Goal: Task Accomplishment & Management: Complete application form

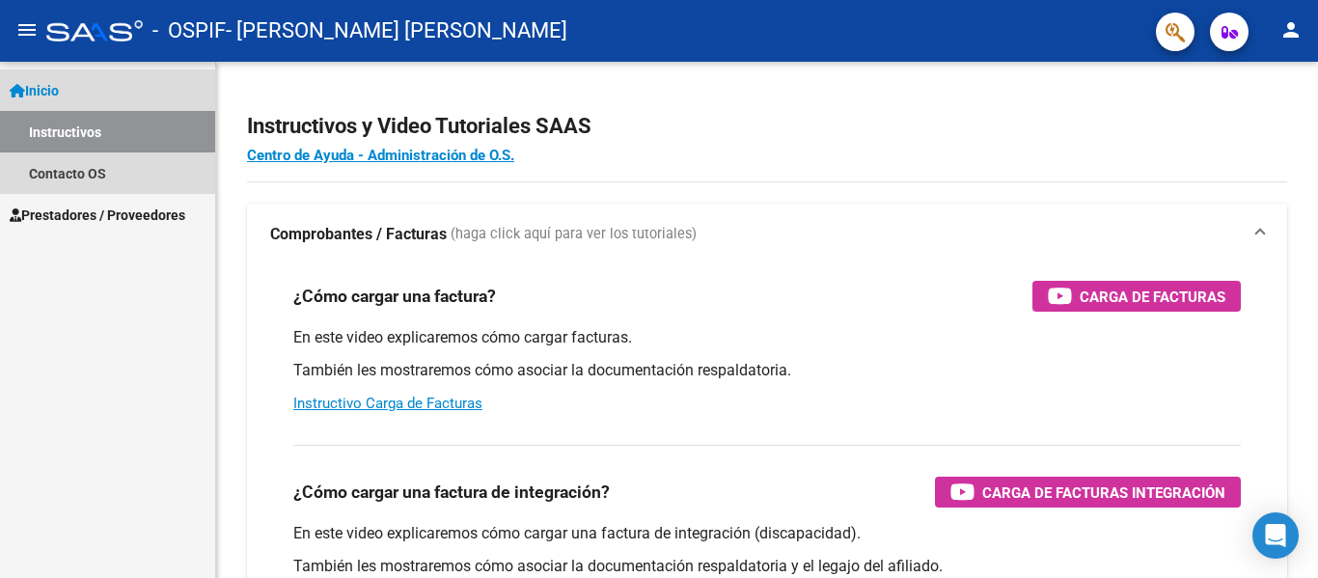
click at [98, 140] on link "Instructivos" at bounding box center [107, 131] width 215 height 41
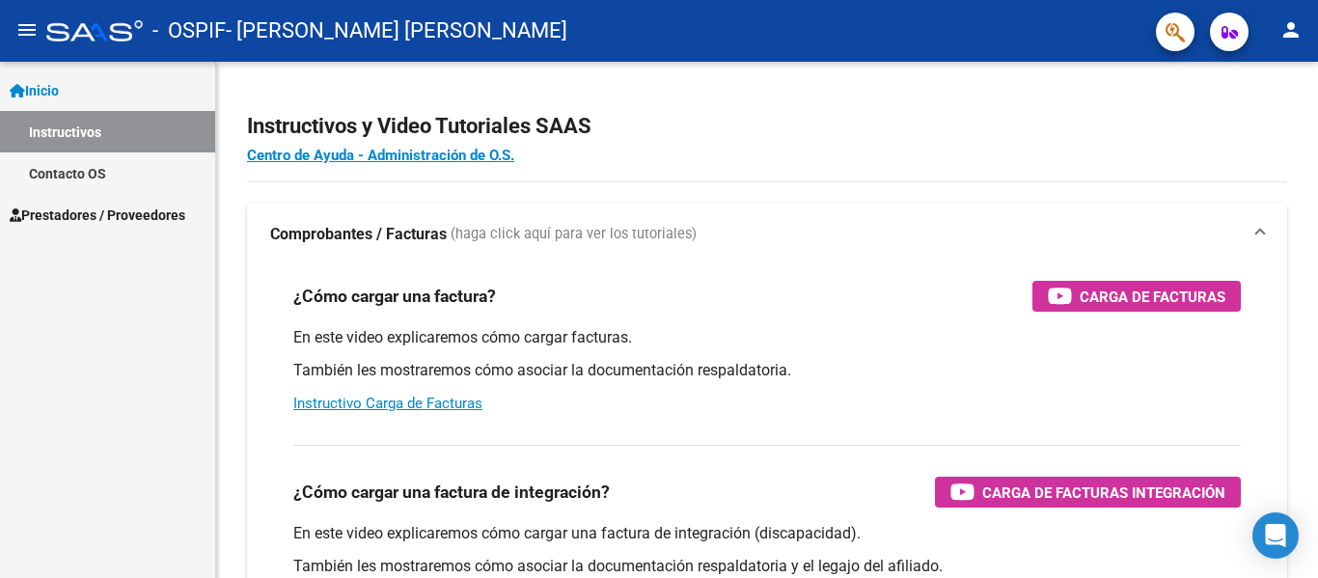
click at [101, 216] on span "Prestadores / Proveedores" at bounding box center [98, 215] width 176 height 21
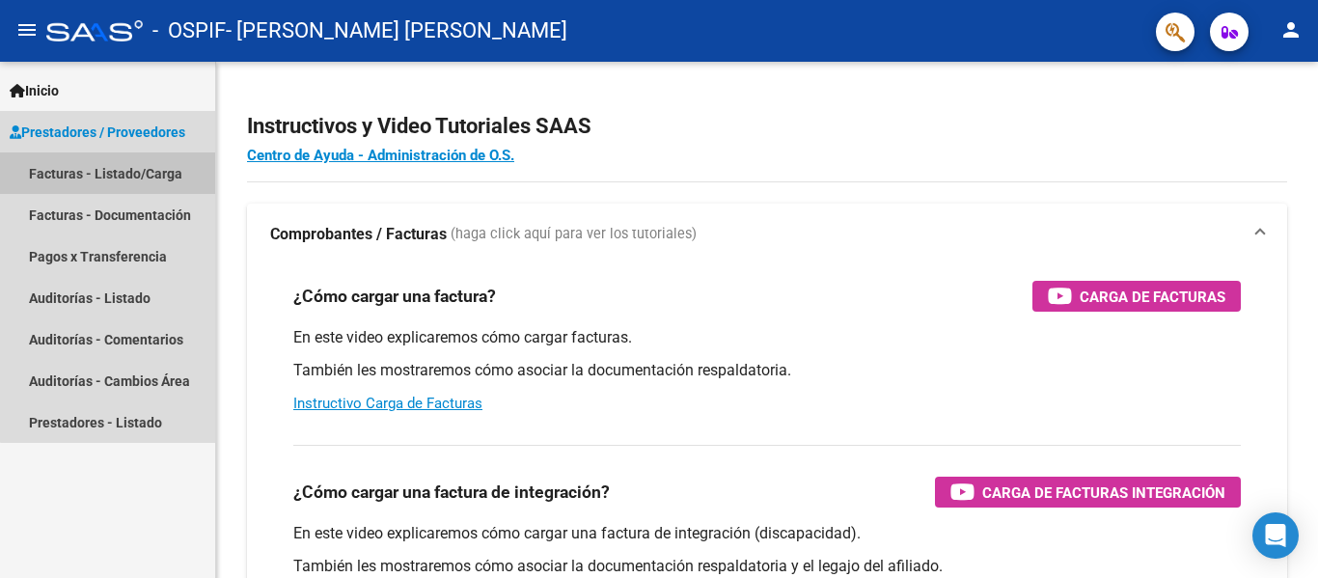
click at [120, 174] on link "Facturas - Listado/Carga" at bounding box center [107, 172] width 215 height 41
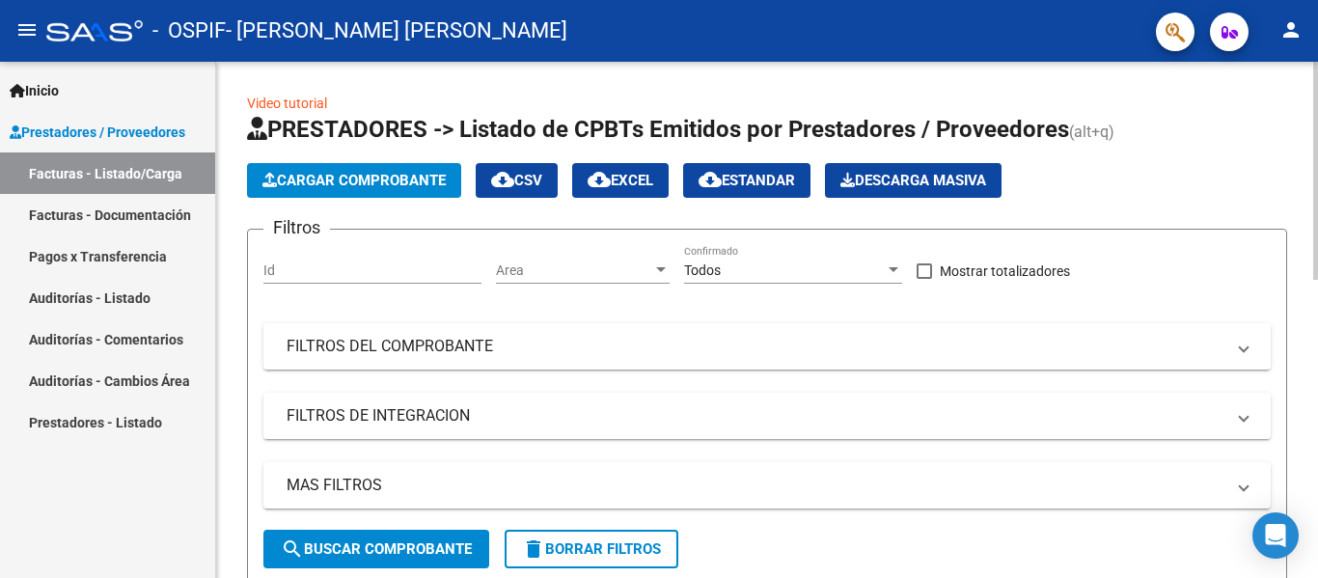
click at [370, 178] on span "Cargar Comprobante" at bounding box center [353, 180] width 183 height 17
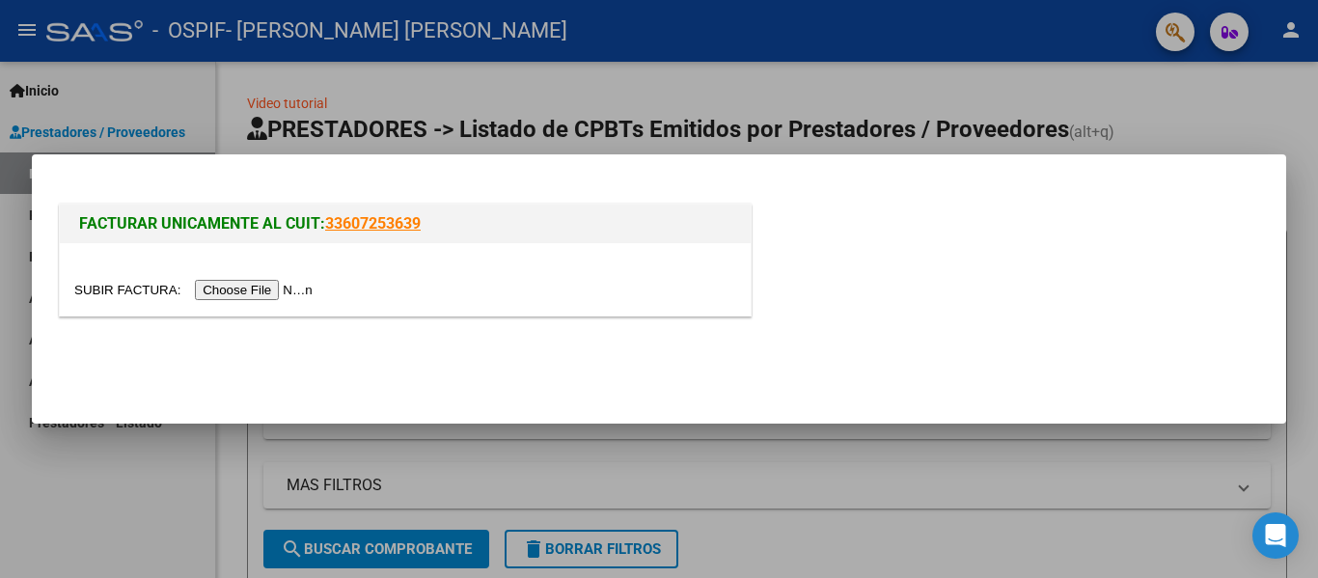
click at [290, 289] on input "file" at bounding box center [196, 290] width 244 height 20
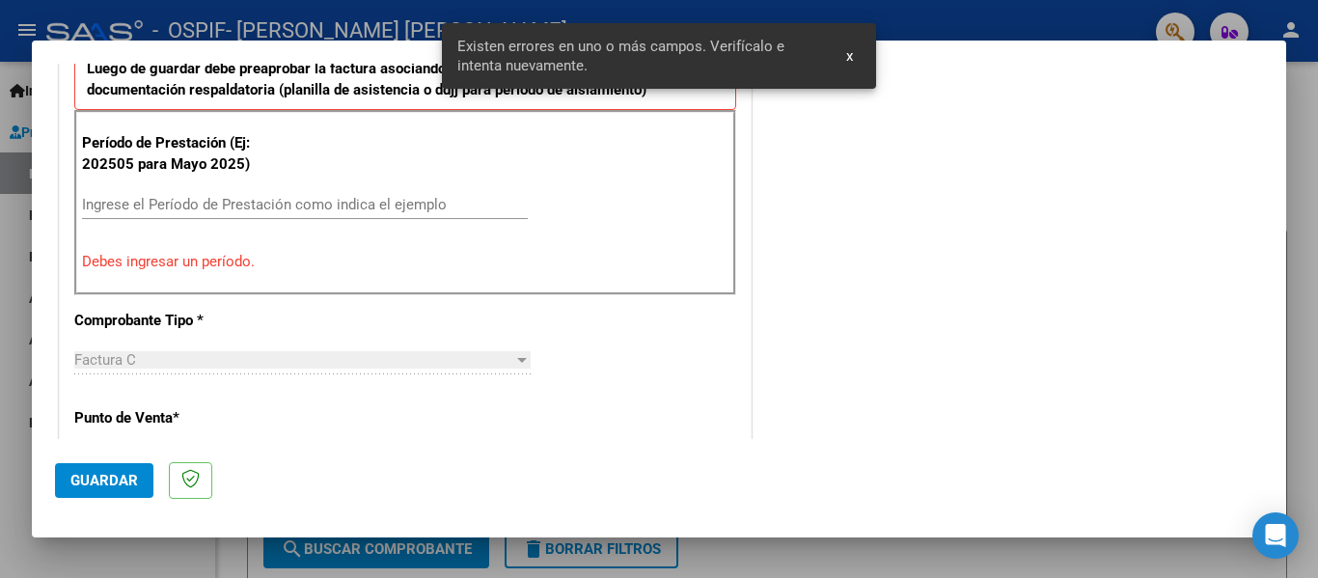
scroll to position [552, 0]
click at [196, 203] on input "Ingrese el Período de Prestación como indica el ejemplo" at bounding box center [305, 203] width 446 height 17
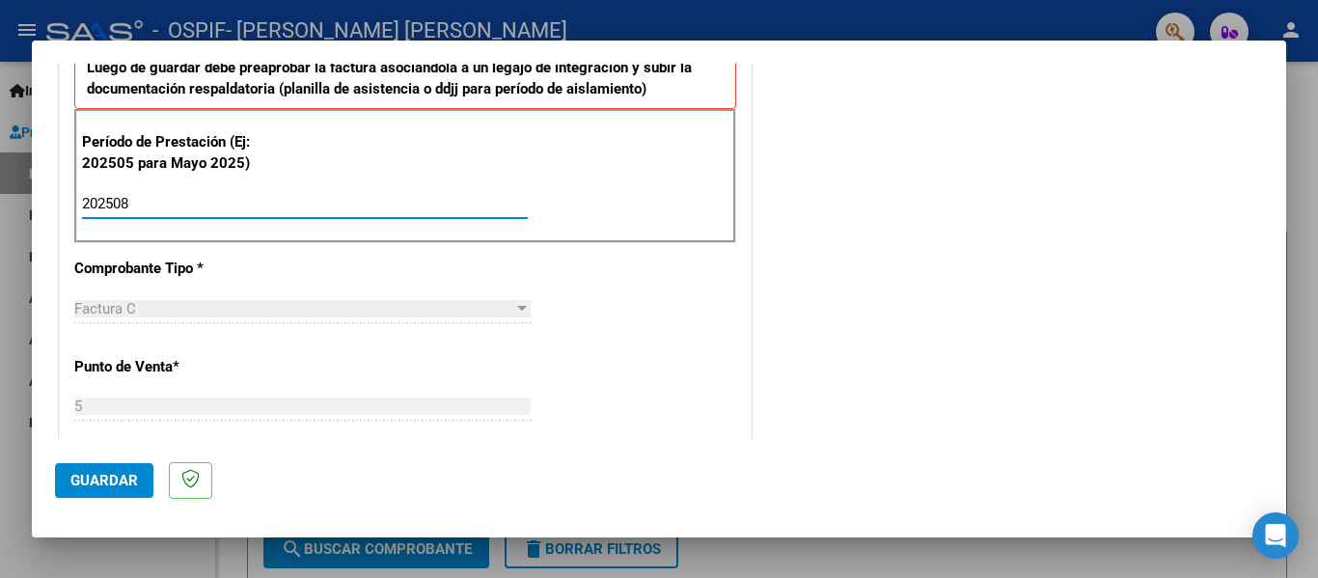
type input "202508"
click at [100, 483] on span "Guardar" at bounding box center [104, 480] width 68 height 17
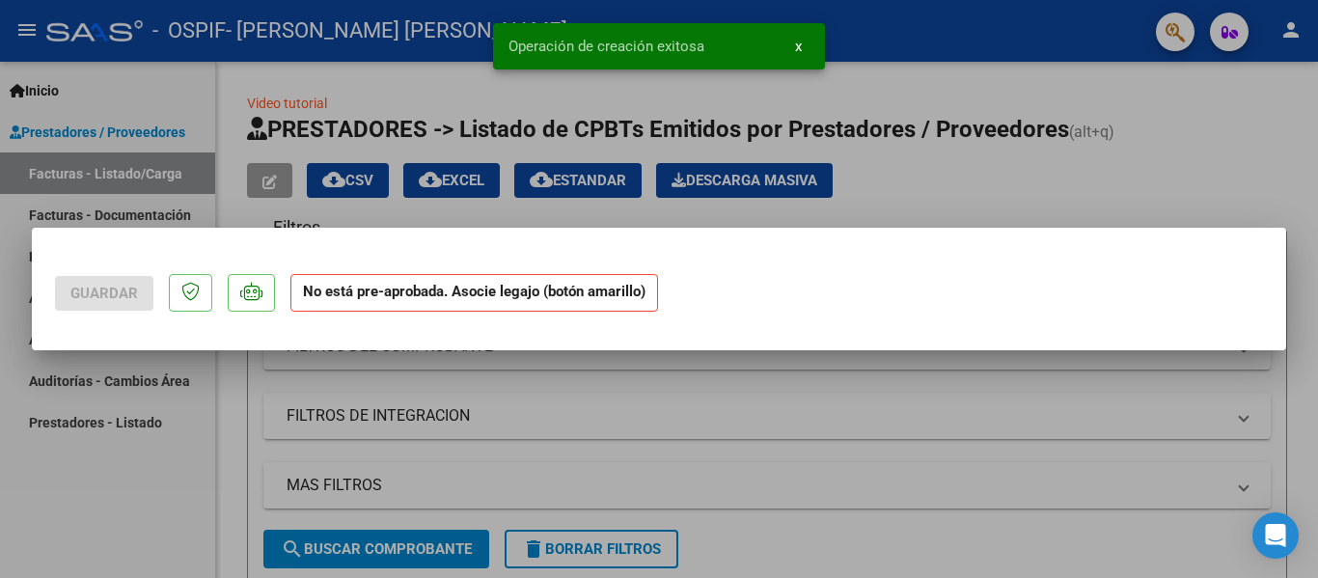
scroll to position [0, 0]
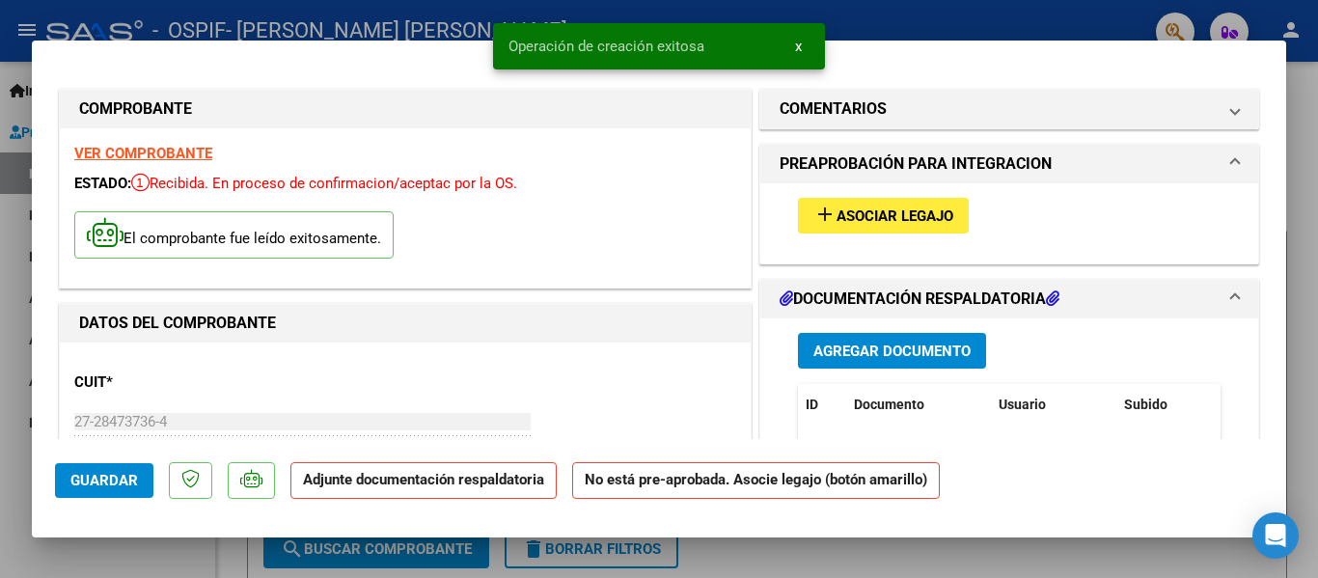
click at [889, 208] on span "Asociar Legajo" at bounding box center [894, 215] width 117 height 17
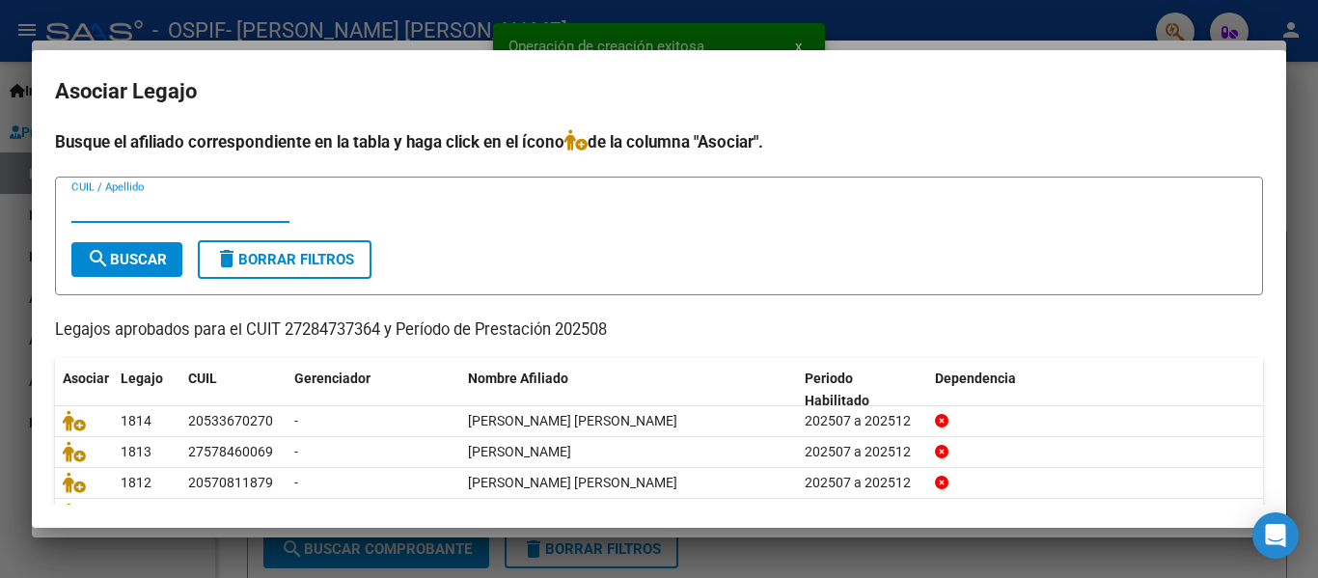
click at [131, 199] on input "CUIL / Apellido" at bounding box center [180, 207] width 218 height 17
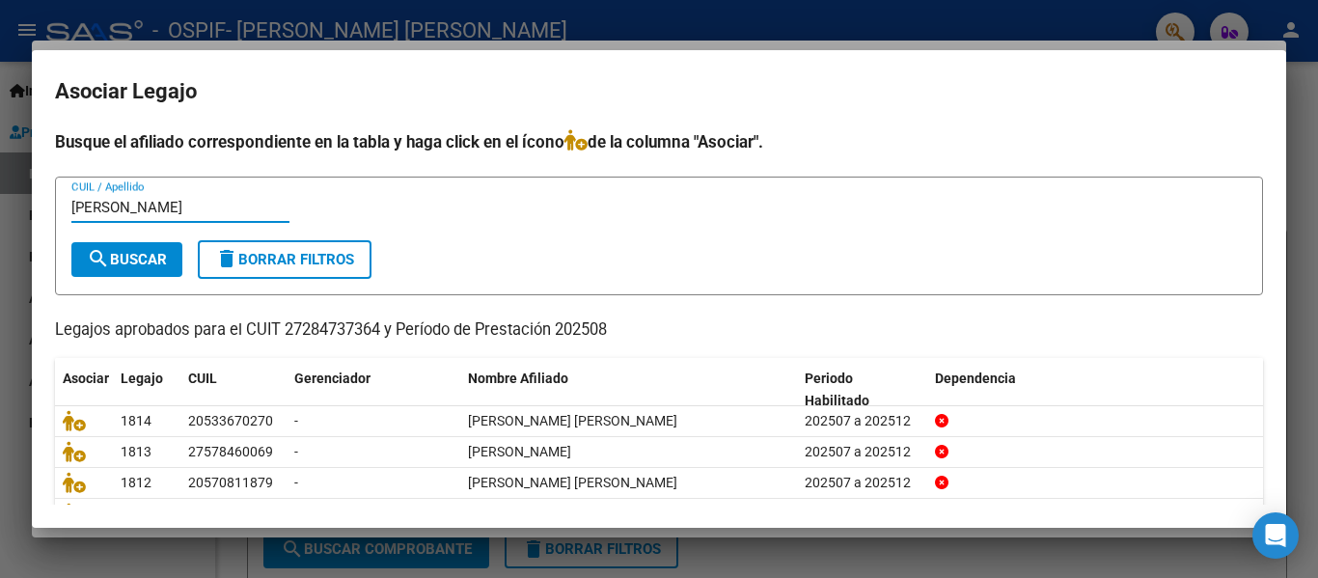
type input "[PERSON_NAME]"
click at [104, 252] on mat-icon "search" at bounding box center [98, 258] width 23 height 23
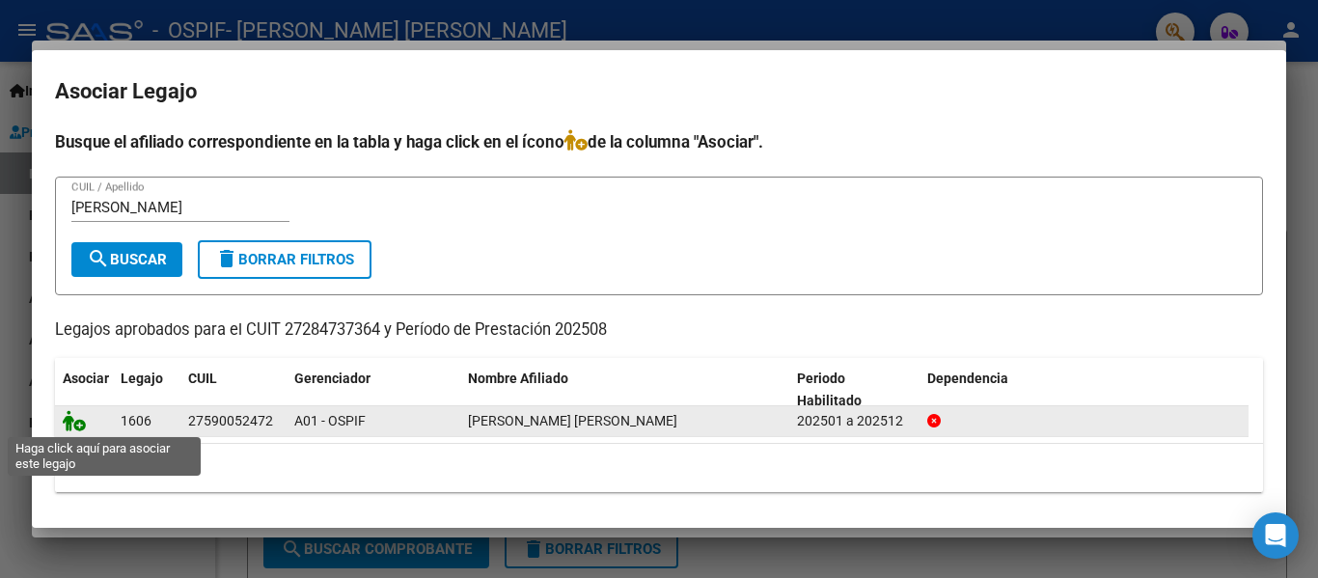
click at [73, 422] on icon at bounding box center [74, 420] width 23 height 21
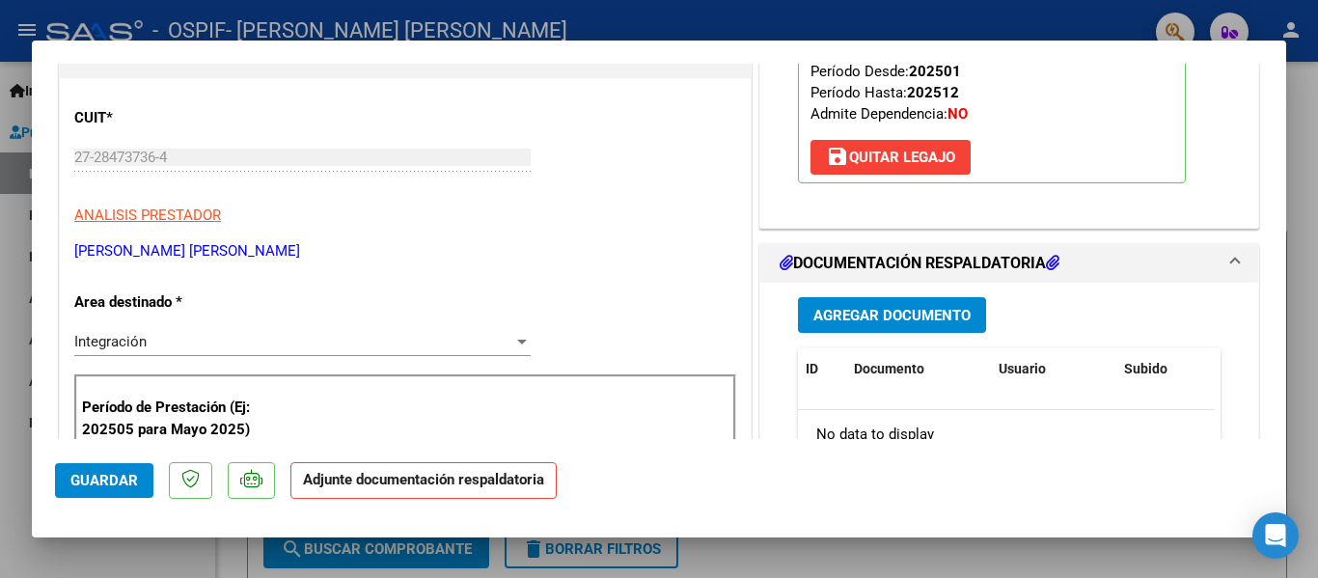
scroll to position [342, 0]
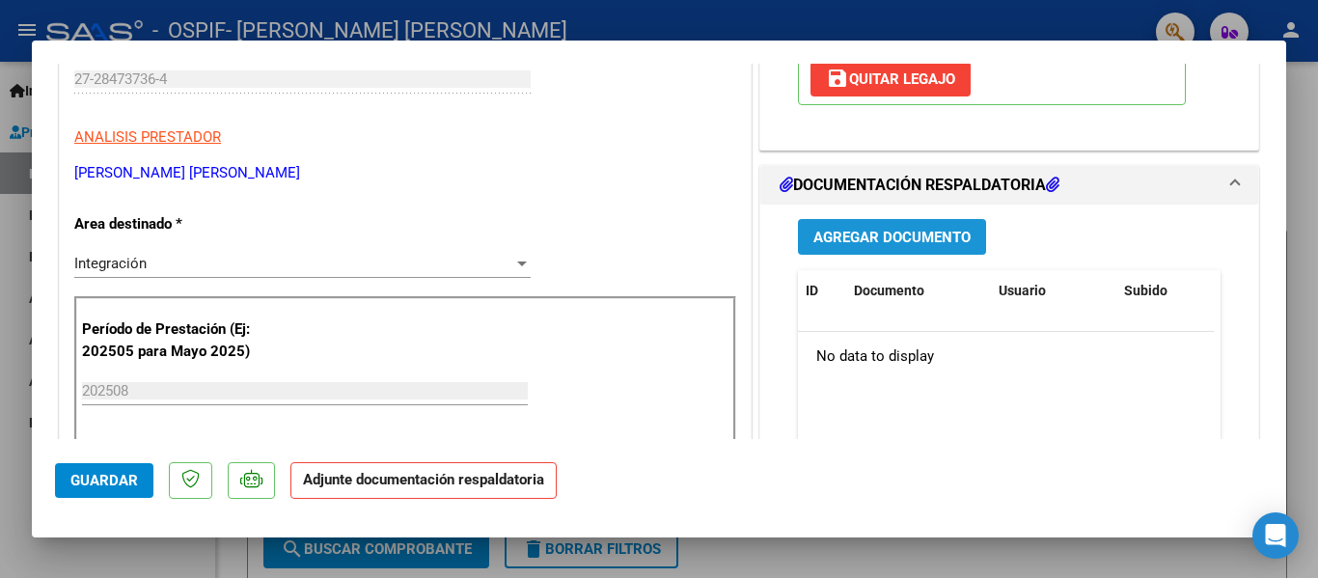
click at [828, 247] on button "Agregar Documento" at bounding box center [892, 237] width 188 height 36
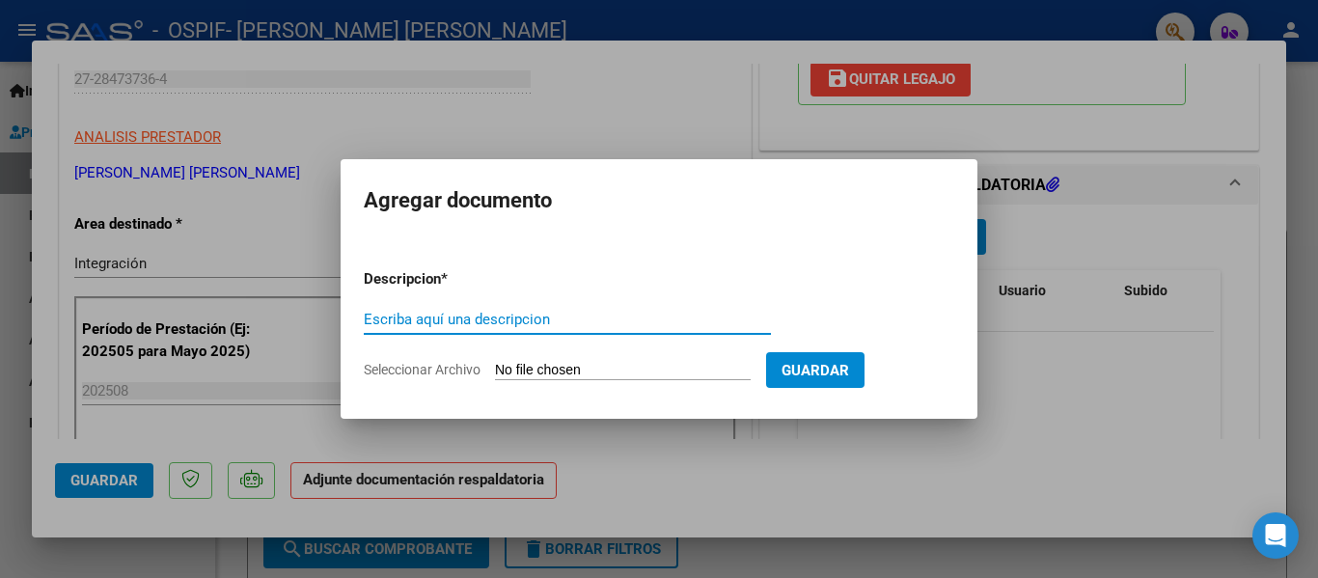
click at [508, 311] on input "Escriba aquí una descripcion" at bounding box center [567, 319] width 407 height 17
type input "planilla"
click at [548, 365] on input "Seleccionar Archivo" at bounding box center [623, 371] width 256 height 18
type input "C:\fakepath\[PERSON_NAME] [PERSON_NAME] [DATE].pdf"
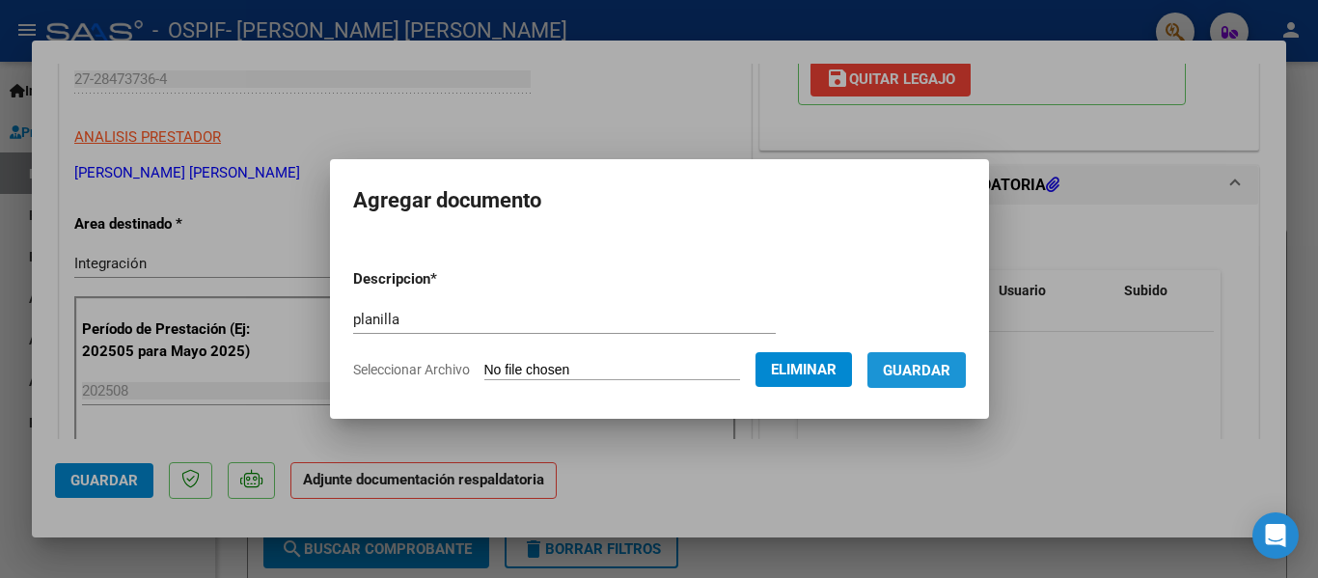
click at [926, 372] on span "Guardar" at bounding box center [917, 370] width 68 height 17
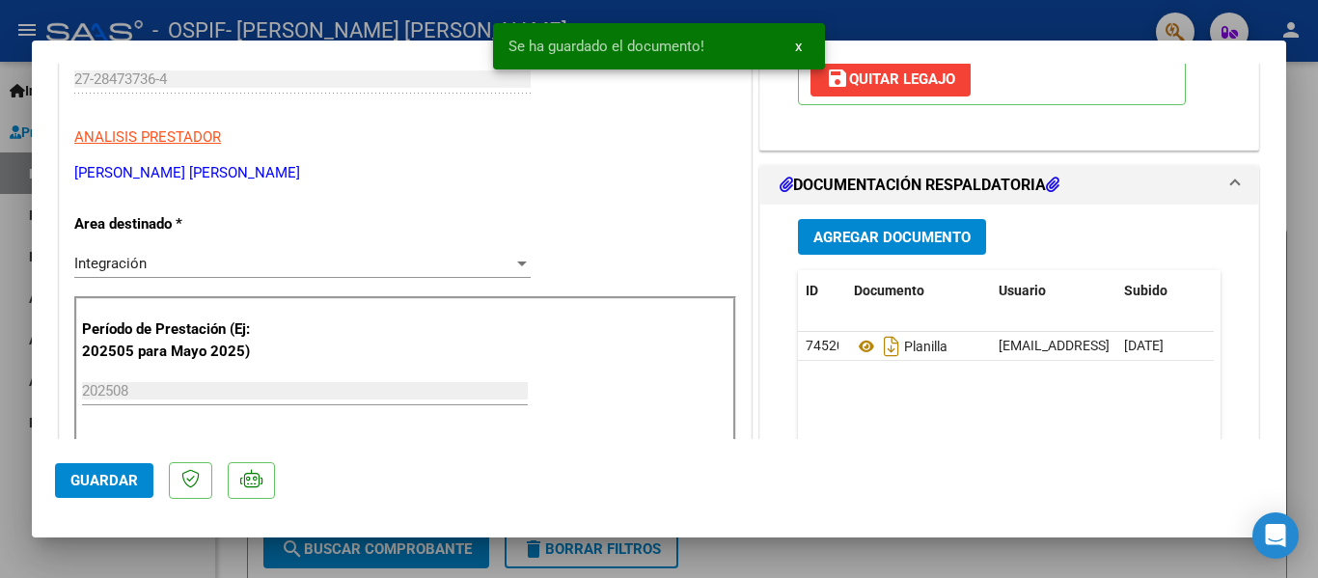
click at [186, 33] on div at bounding box center [659, 289] width 1318 height 578
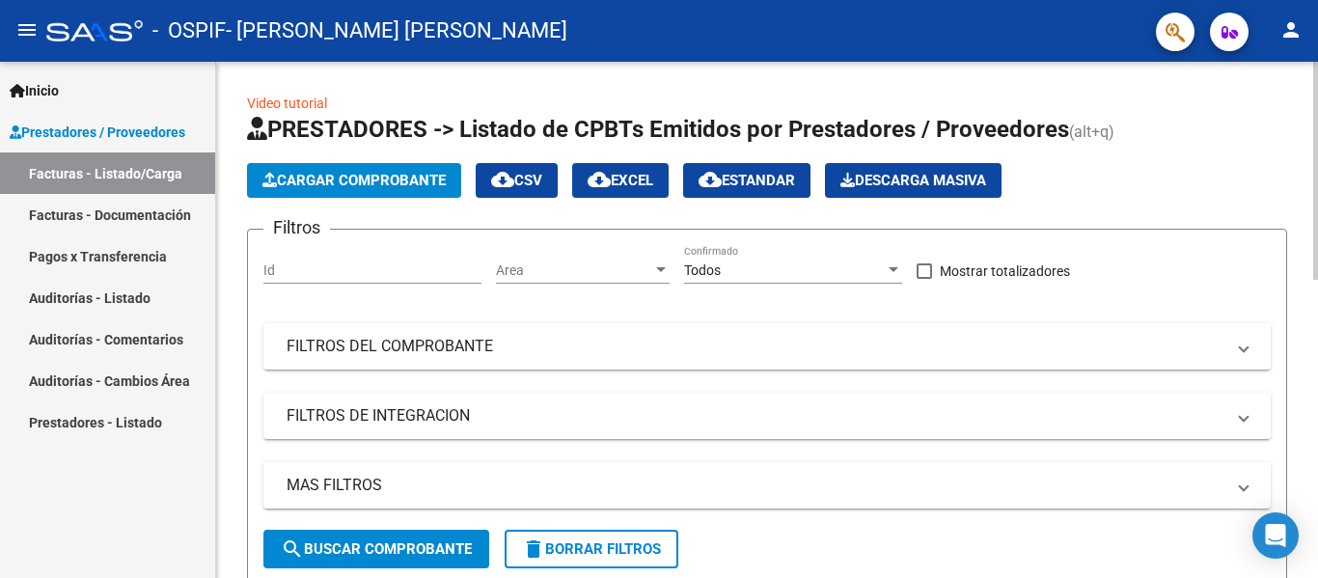
click at [410, 145] on h1 "PRESTADORES -> Listado de CPBTs Emitidos por Prestadores / Proveedores (alt+q)" at bounding box center [767, 131] width 1040 height 34
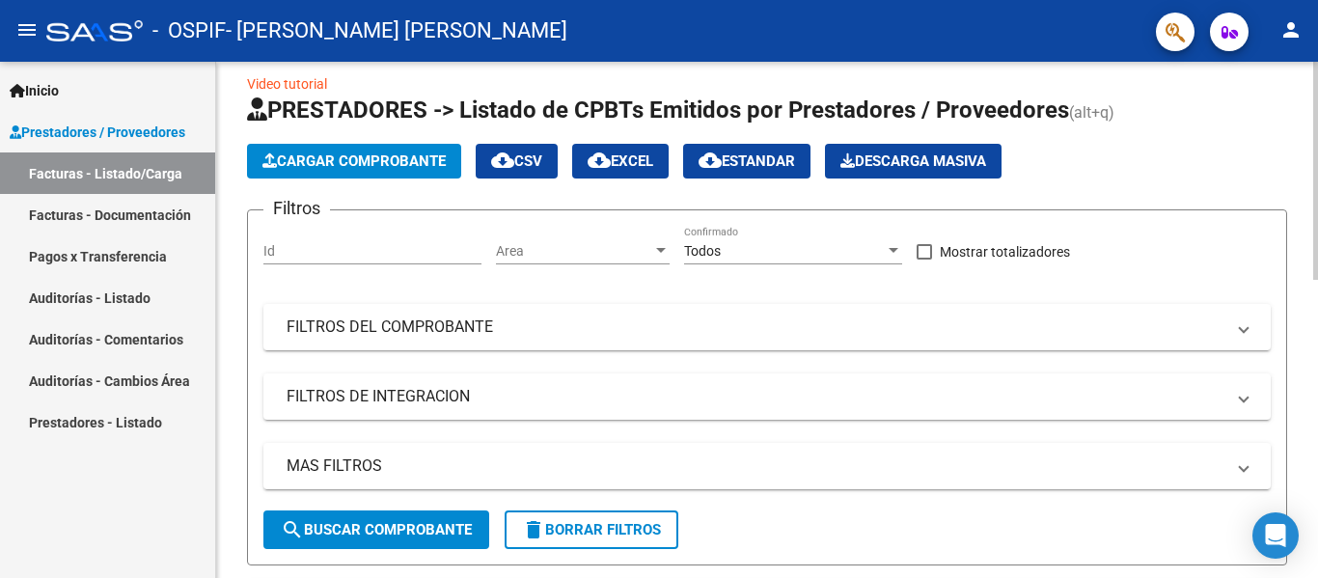
scroll to position [0, 0]
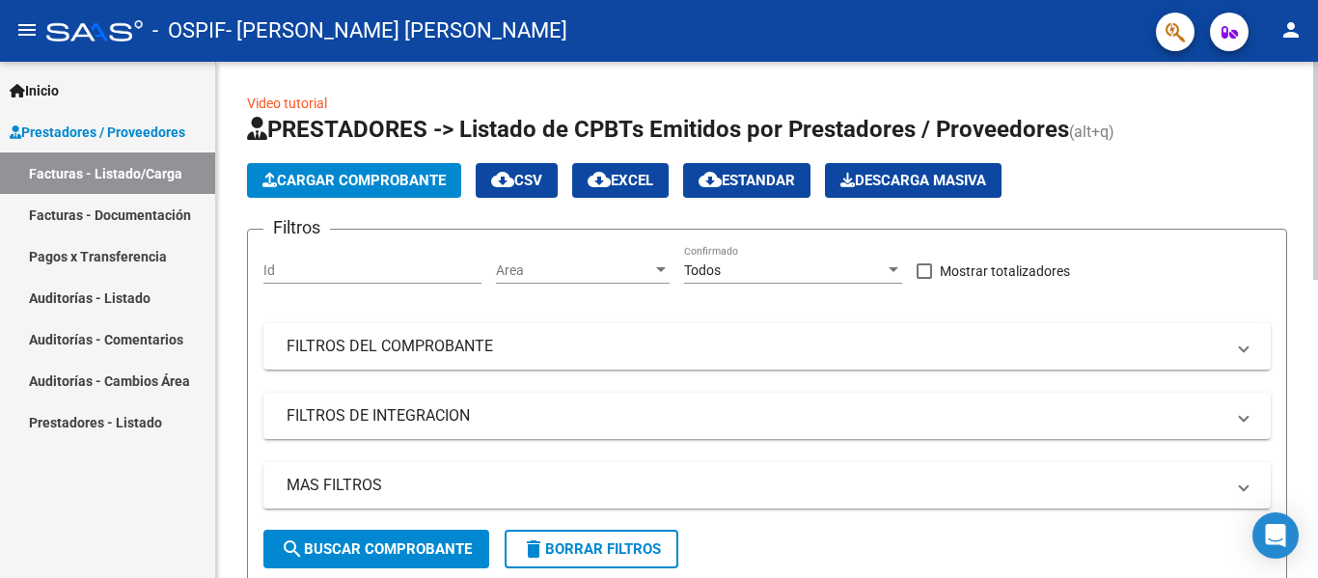
click at [404, 179] on span "Cargar Comprobante" at bounding box center [353, 180] width 183 height 17
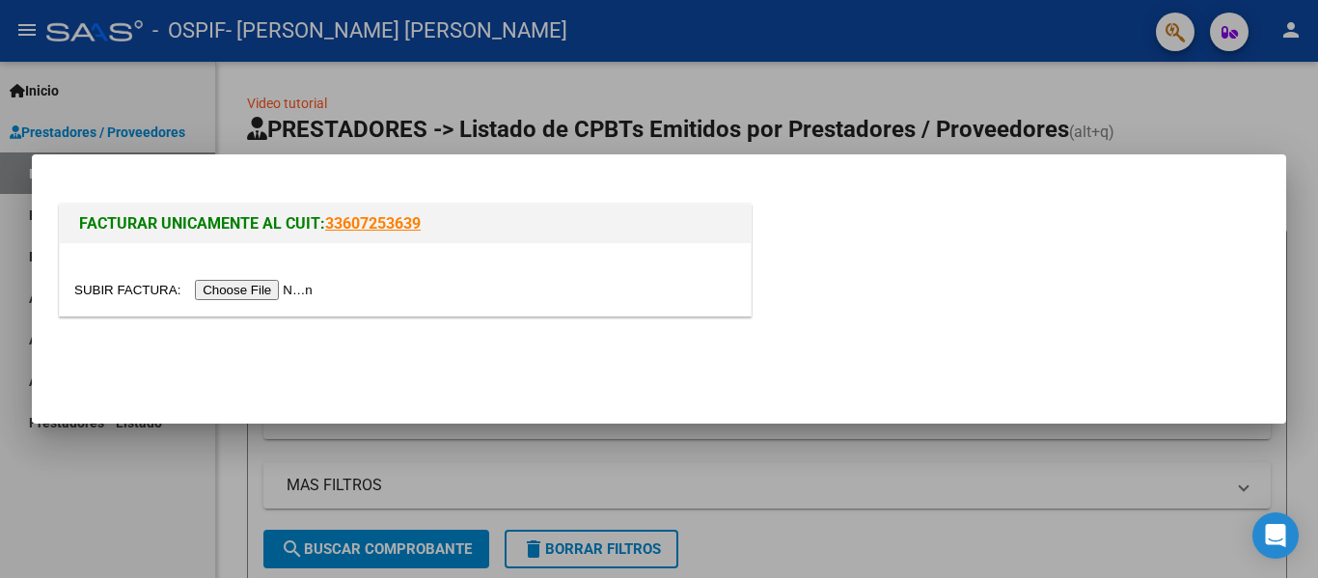
click at [272, 295] on input "file" at bounding box center [196, 290] width 244 height 20
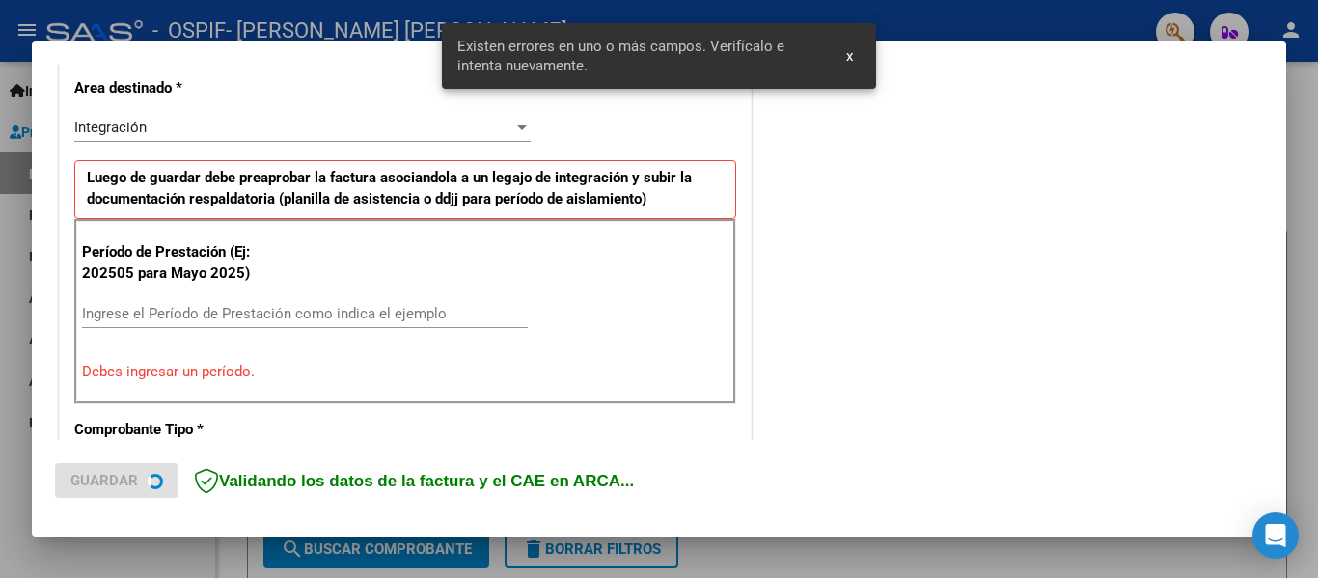
scroll to position [448, 0]
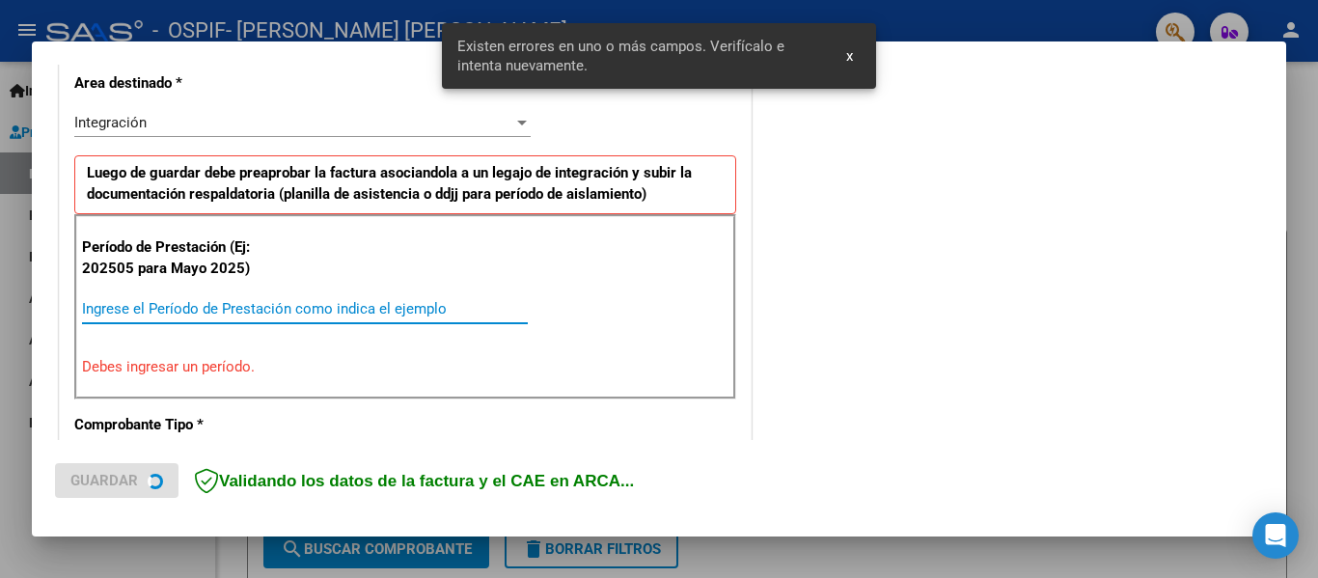
click at [211, 309] on input "Ingrese el Período de Prestación como indica el ejemplo" at bounding box center [305, 308] width 446 height 17
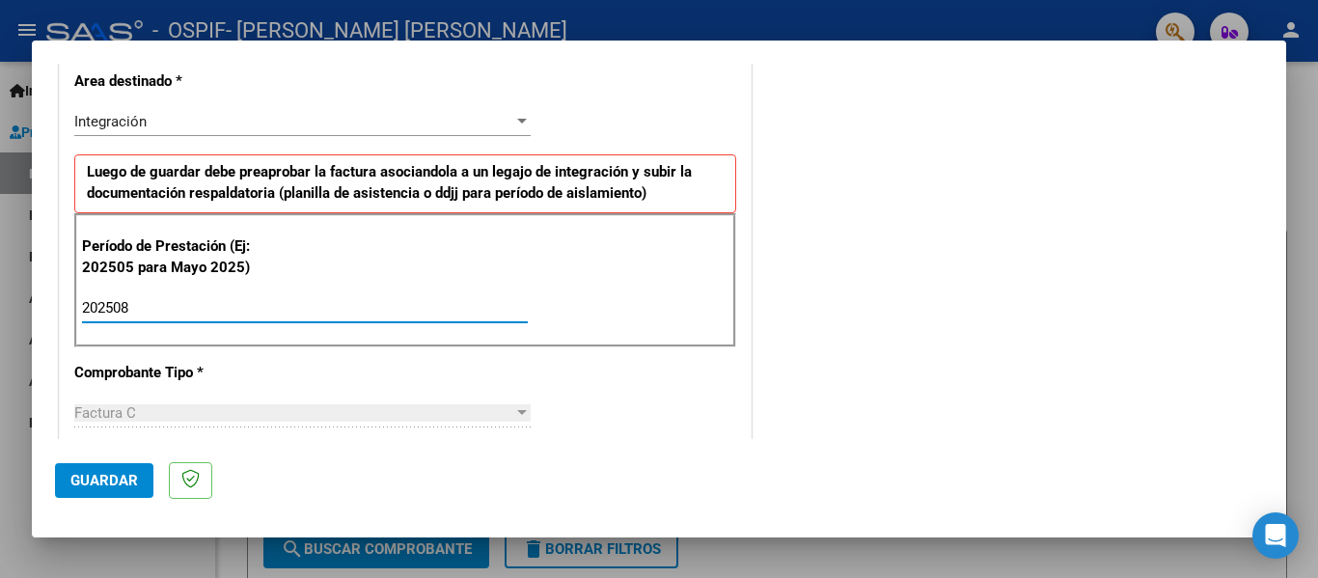
type input "202508"
click at [117, 476] on span "Guardar" at bounding box center [104, 480] width 68 height 17
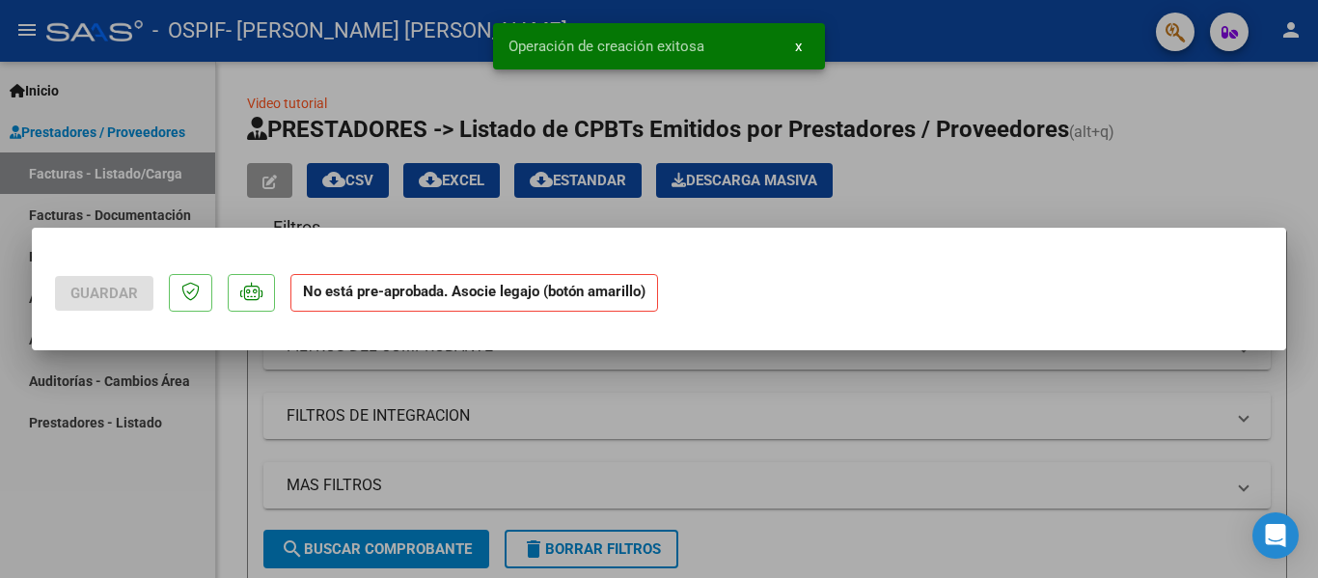
scroll to position [0, 0]
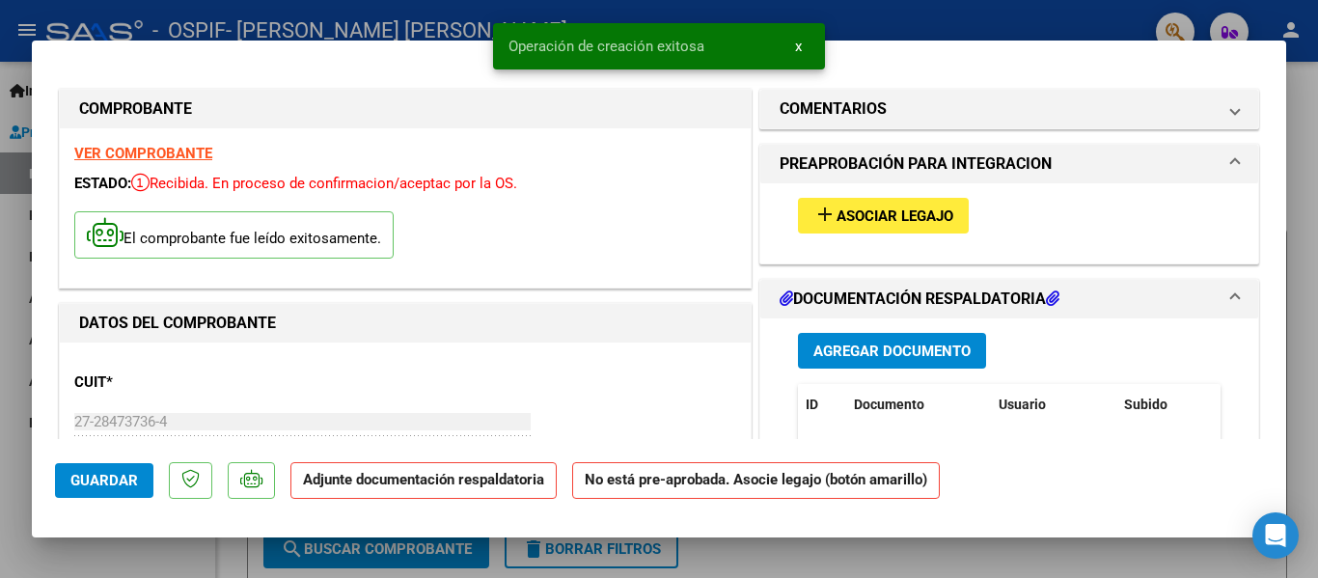
click at [938, 219] on span "Asociar Legajo" at bounding box center [894, 215] width 117 height 17
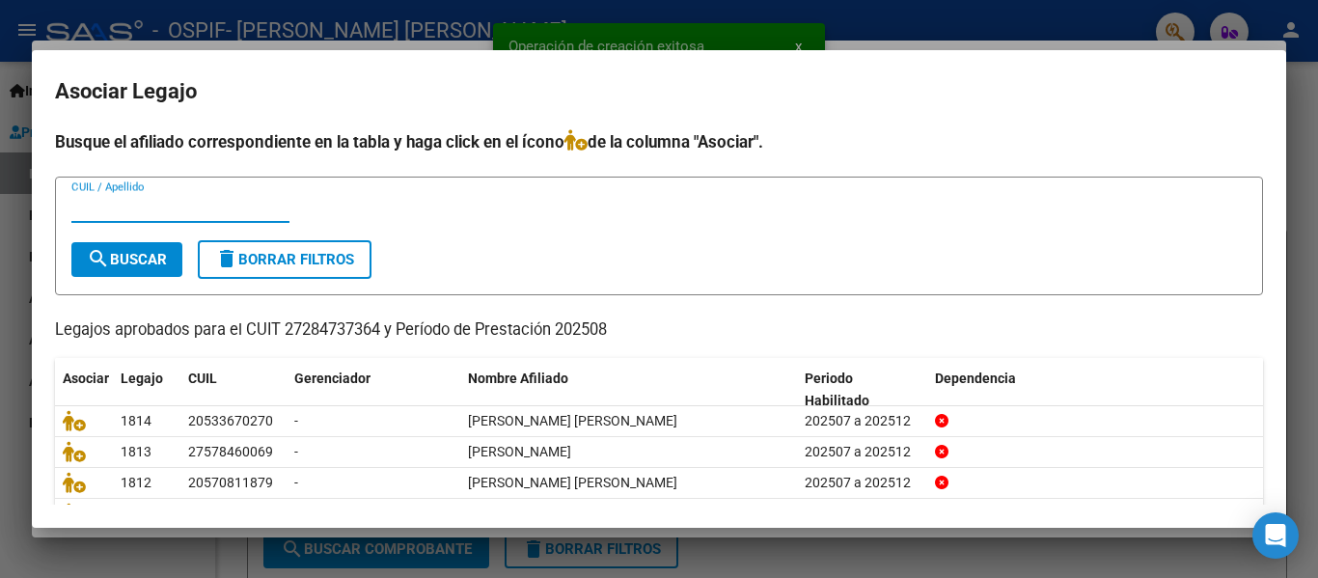
click at [178, 207] on input "CUIL / Apellido" at bounding box center [180, 207] width 218 height 17
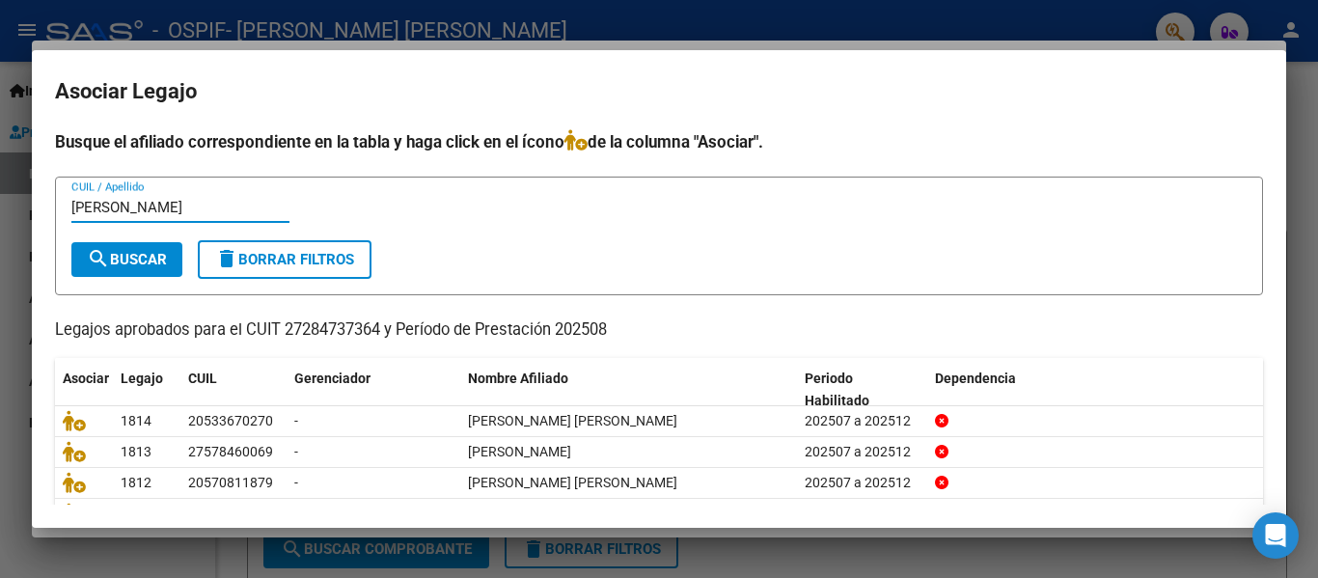
type input "[PERSON_NAME]"
click at [161, 266] on span "search Buscar" at bounding box center [127, 259] width 80 height 17
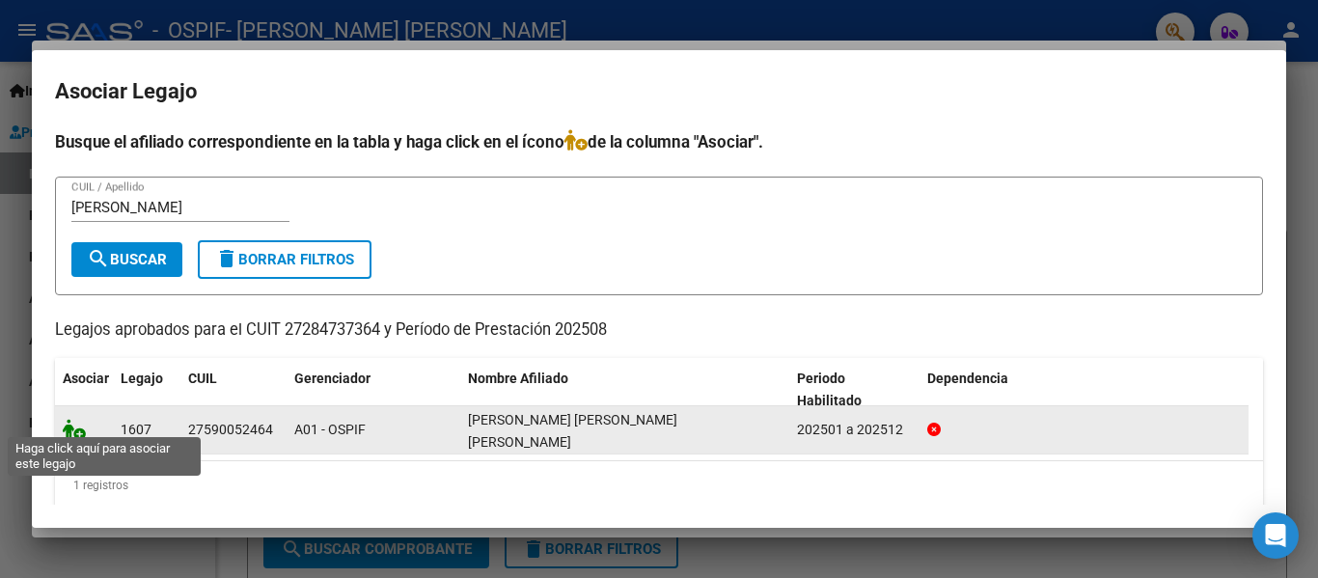
click at [67, 419] on icon at bounding box center [74, 429] width 23 height 21
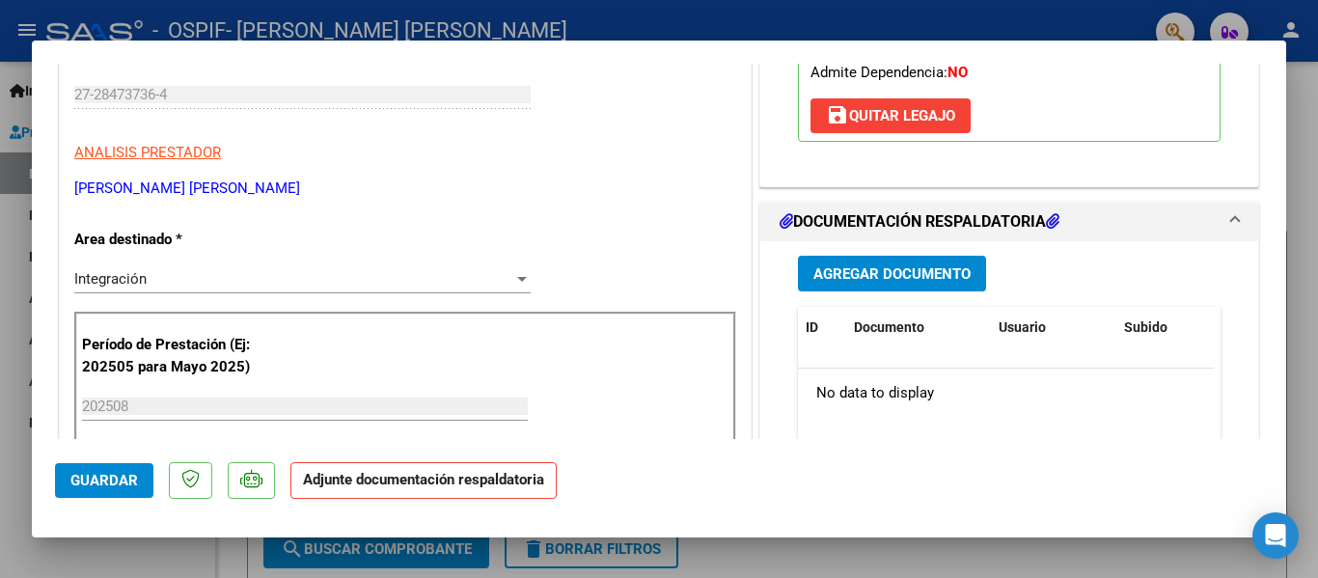
scroll to position [328, 0]
click at [853, 255] on button "Agregar Documento" at bounding box center [892, 273] width 188 height 36
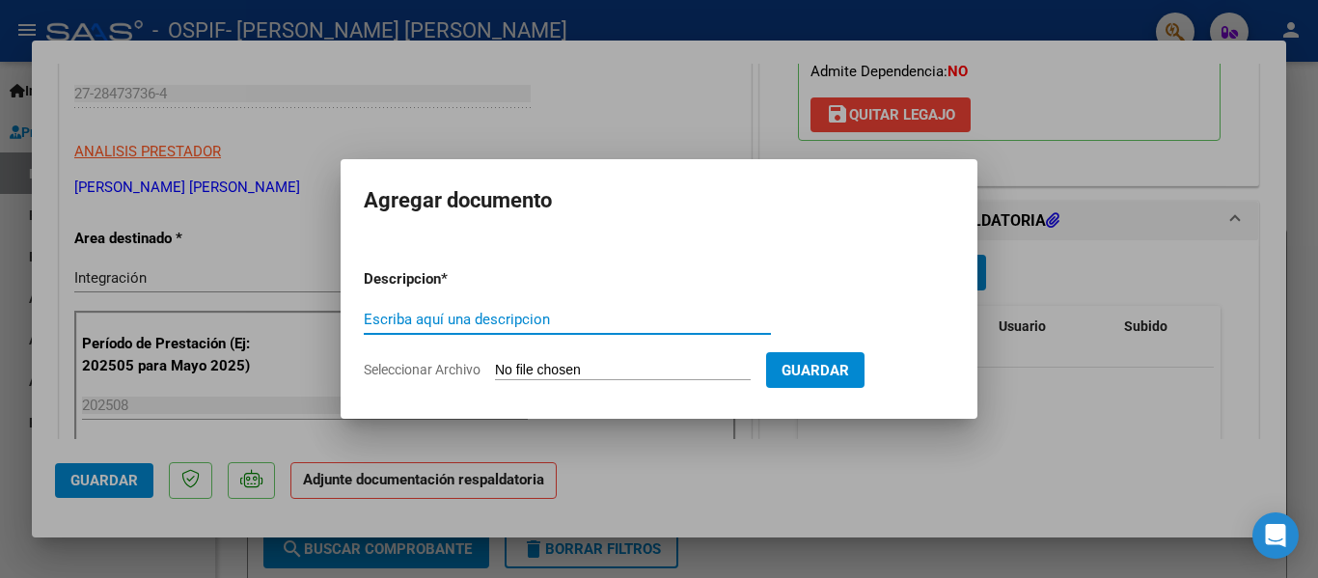
click at [478, 322] on input "Escriba aquí una descripcion" at bounding box center [567, 319] width 407 height 17
type input "planilla"
click at [538, 365] on input "Seleccionar Archivo" at bounding box center [623, 371] width 256 height 18
type input "C:\fakepath\[PERSON_NAME] [PERSON_NAME] [PERSON_NAME] [DATE].pdf"
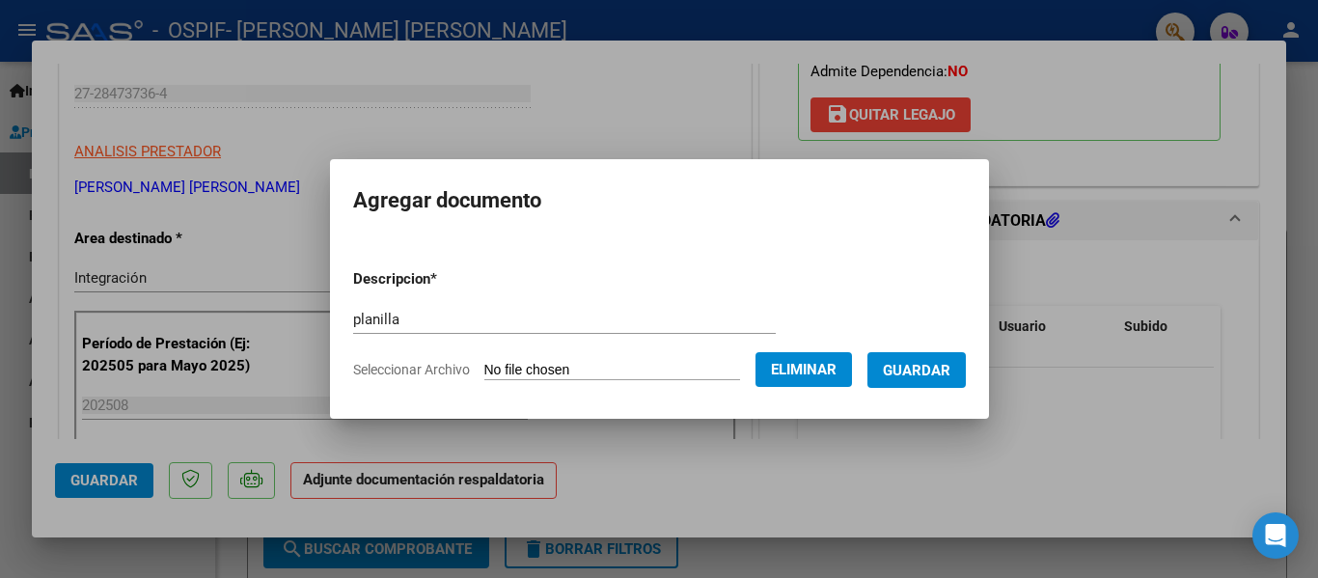
click at [931, 374] on span "Guardar" at bounding box center [917, 370] width 68 height 17
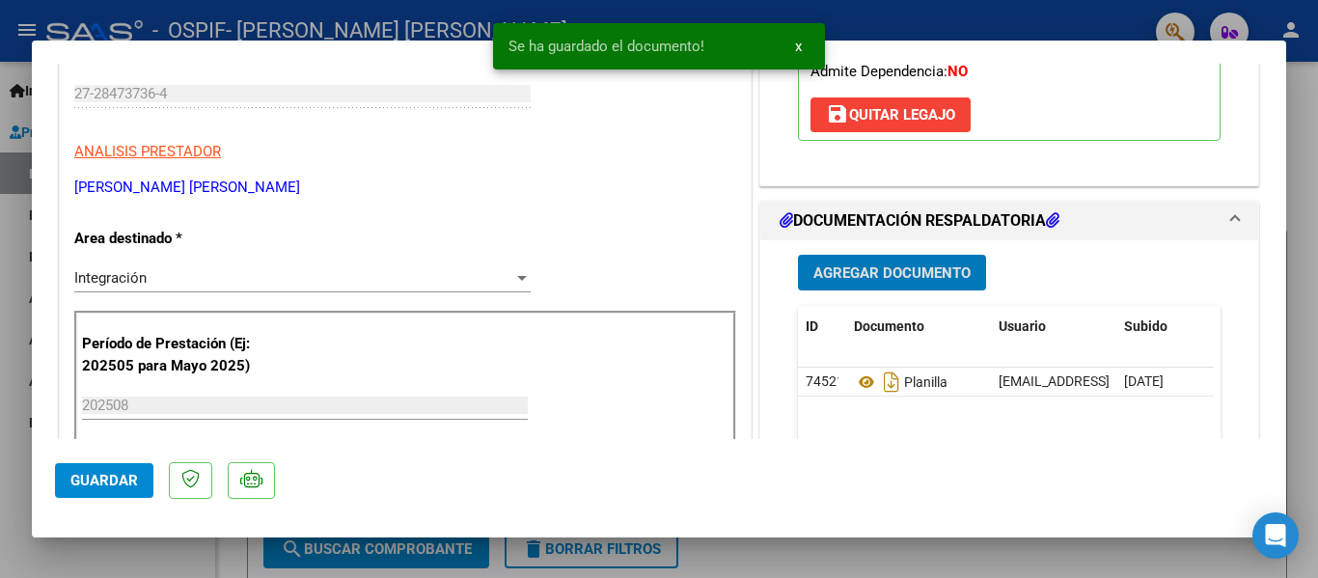
click at [266, 27] on div at bounding box center [659, 289] width 1318 height 578
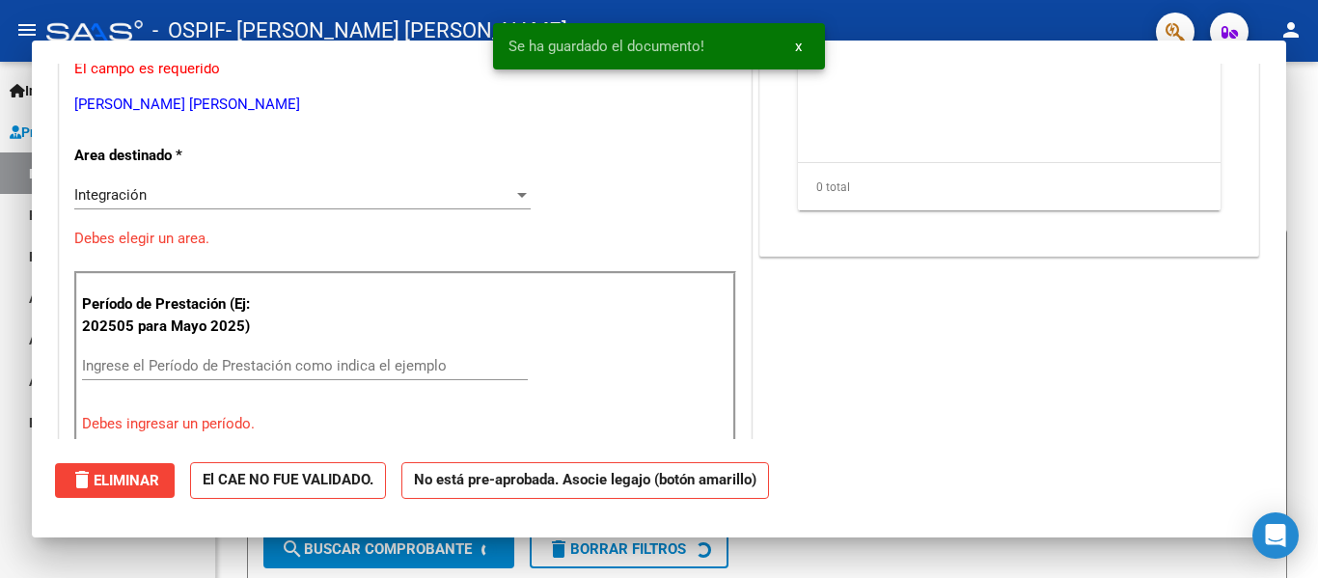
scroll to position [0, 0]
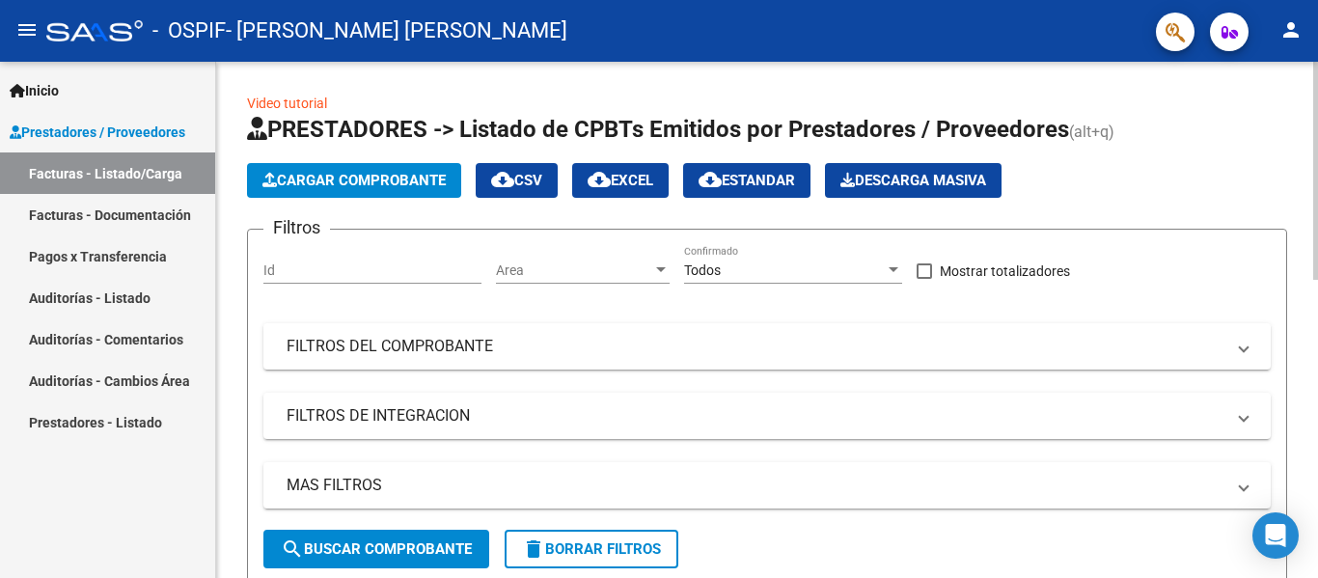
click at [385, 177] on span "Cargar Comprobante" at bounding box center [353, 180] width 183 height 17
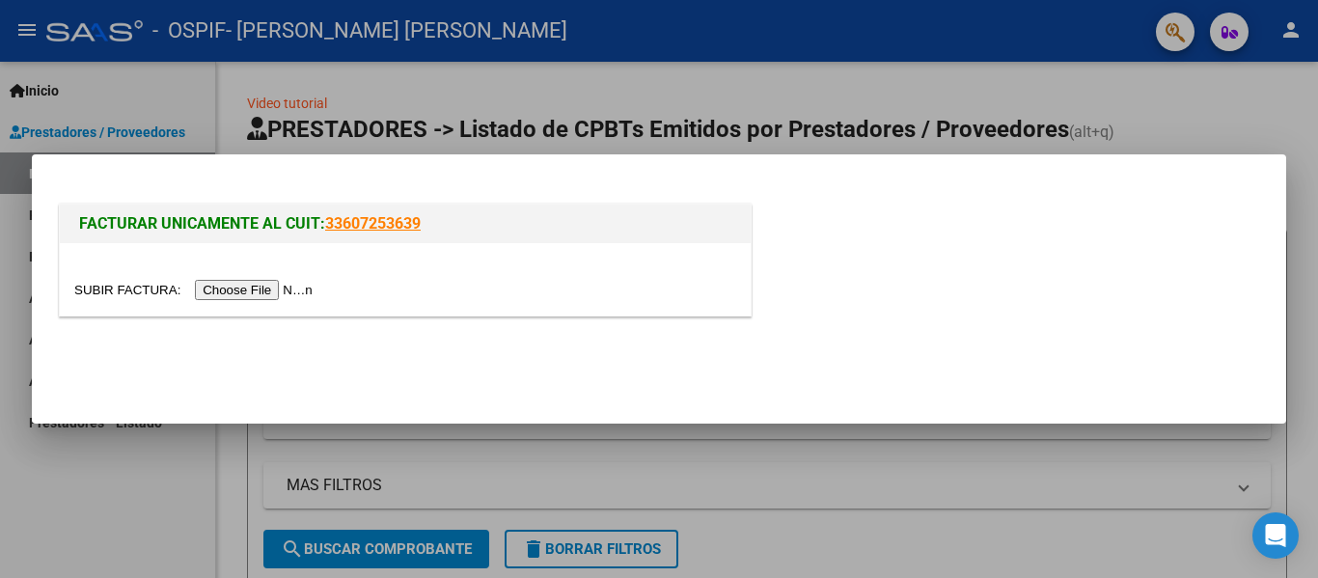
click at [276, 289] on input "file" at bounding box center [196, 290] width 244 height 20
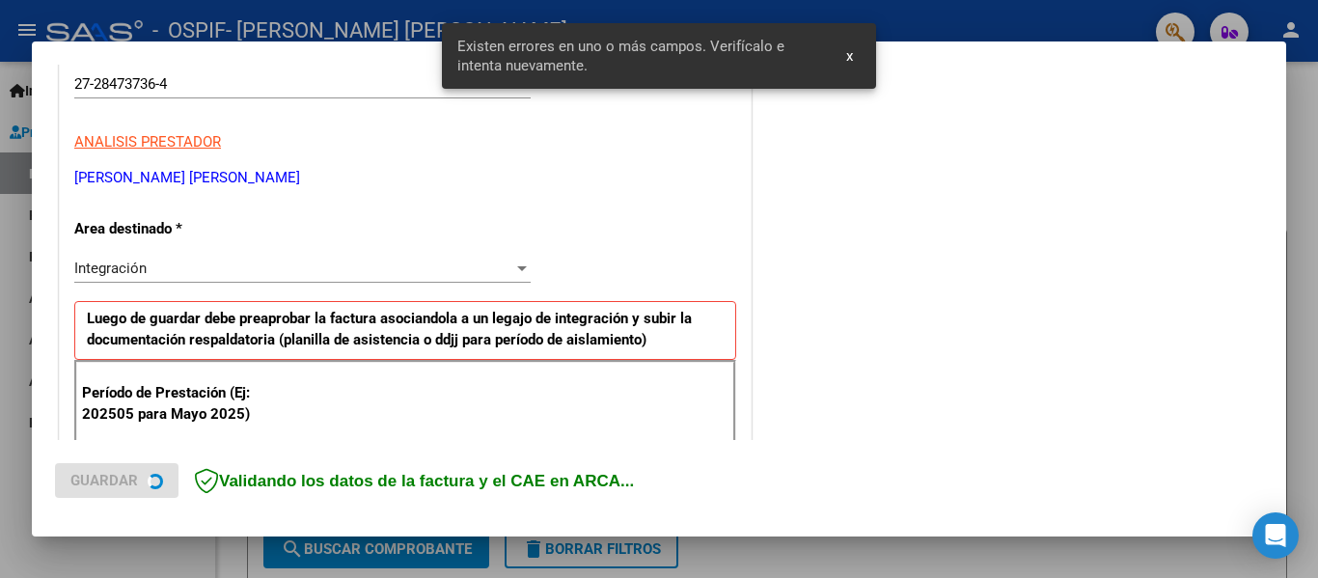
scroll to position [448, 0]
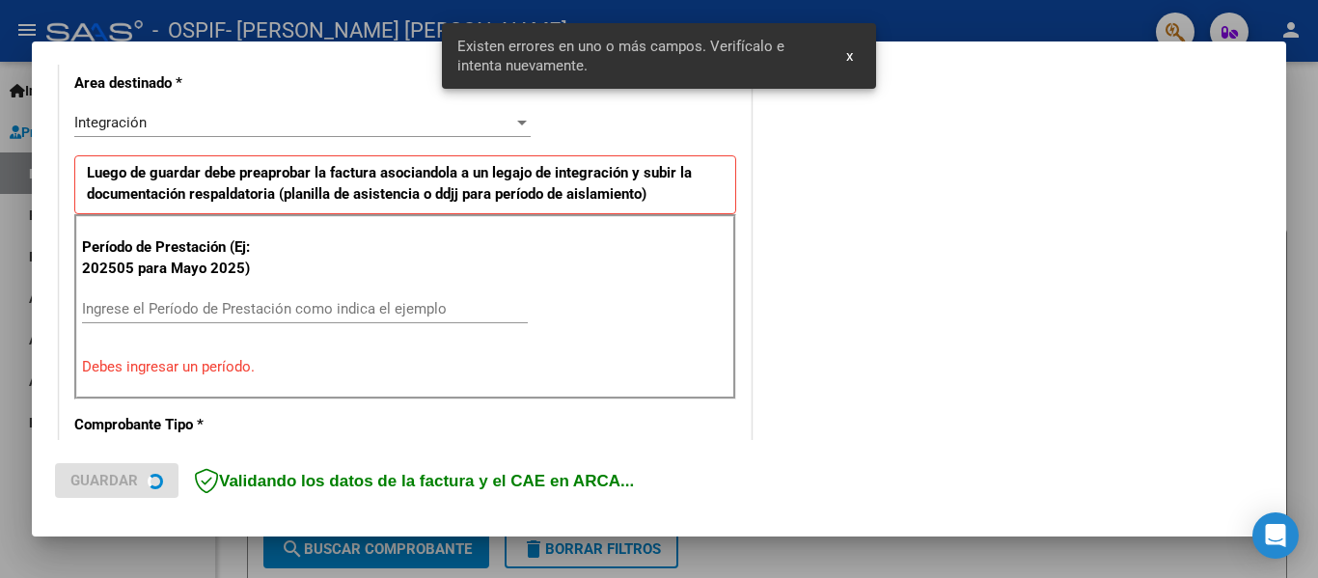
click at [154, 305] on input "Ingrese el Período de Prestación como indica el ejemplo" at bounding box center [305, 308] width 446 height 17
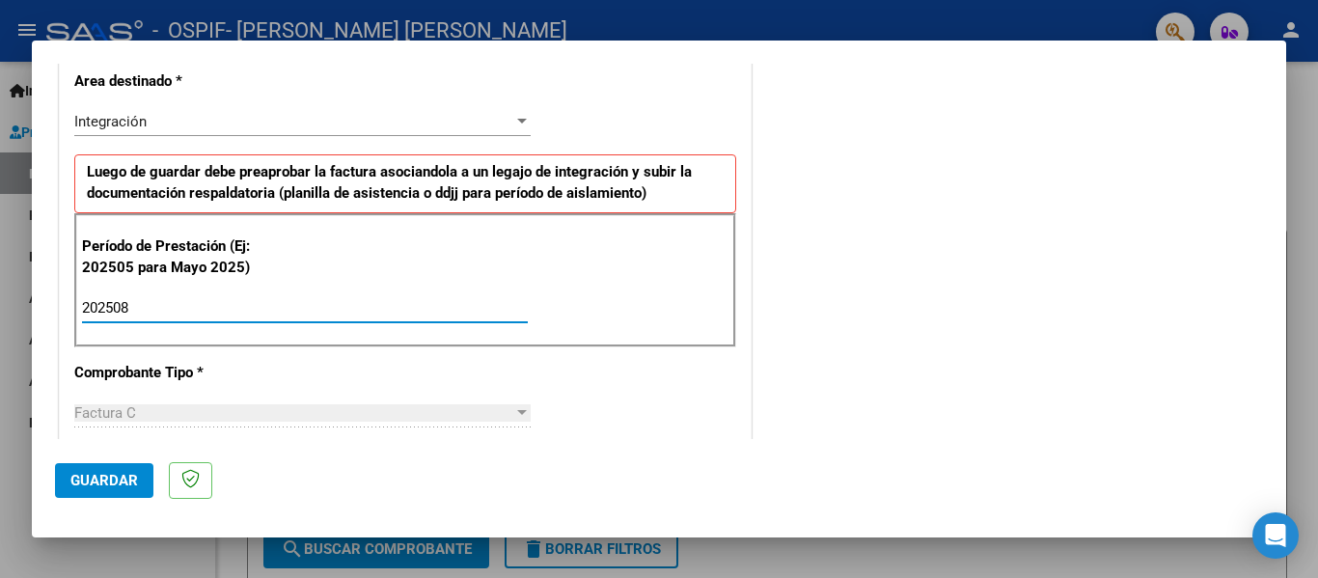
type input "202508"
click at [117, 474] on span "Guardar" at bounding box center [104, 480] width 68 height 17
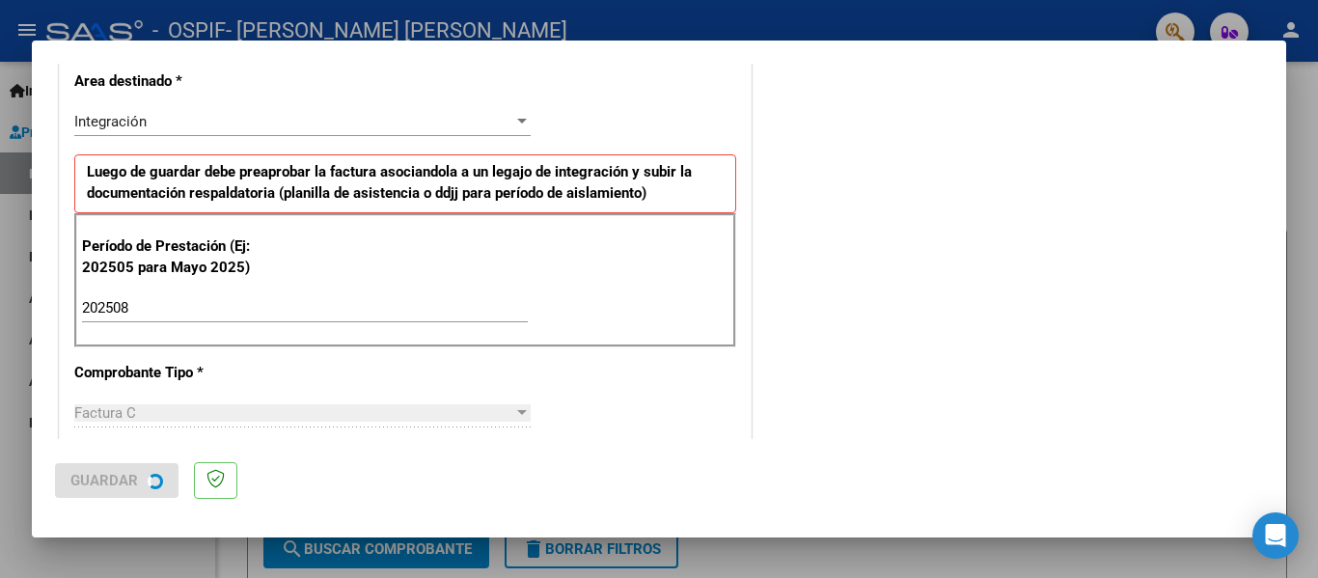
scroll to position [0, 0]
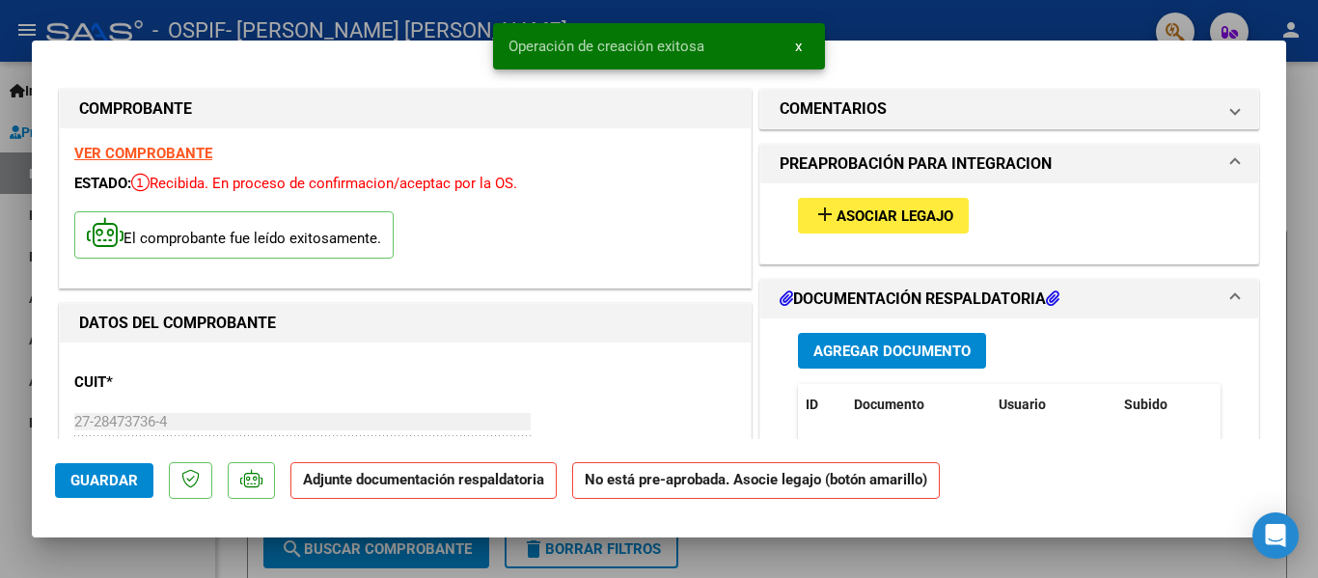
click at [904, 239] on div "add Asociar Legajo" at bounding box center [1009, 215] width 452 height 65
click at [901, 219] on span "Asociar Legajo" at bounding box center [894, 215] width 117 height 17
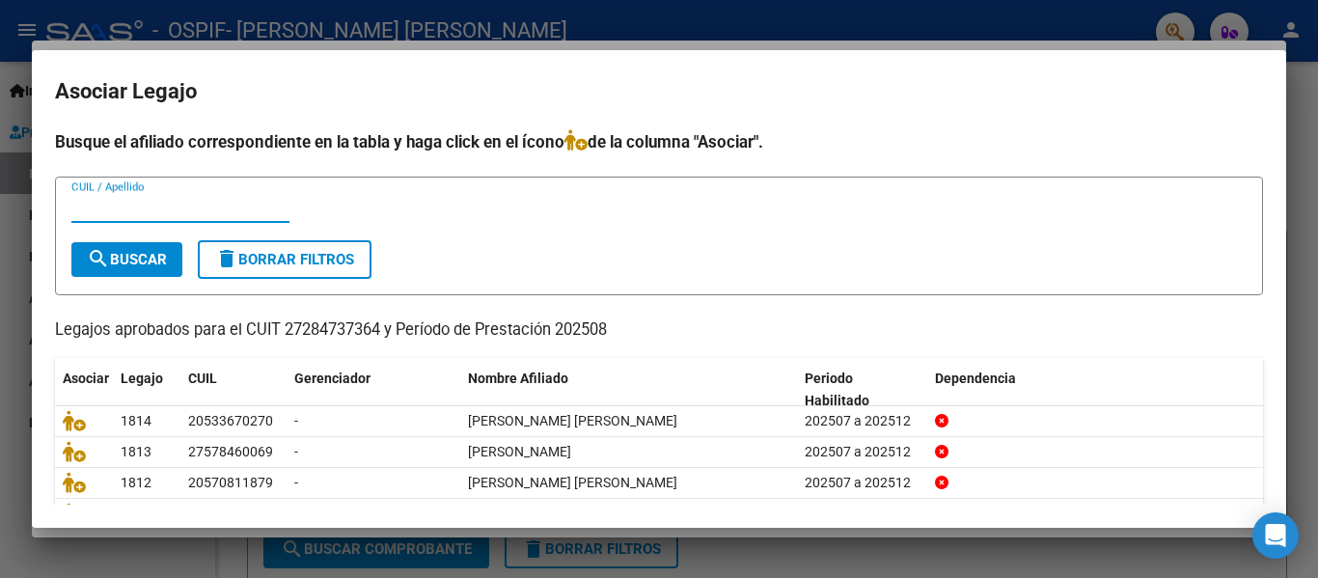
click at [177, 212] on input "CUIL / Apellido" at bounding box center [180, 207] width 218 height 17
type input "[PERSON_NAME]"
click at [138, 260] on span "search Buscar" at bounding box center [127, 259] width 80 height 17
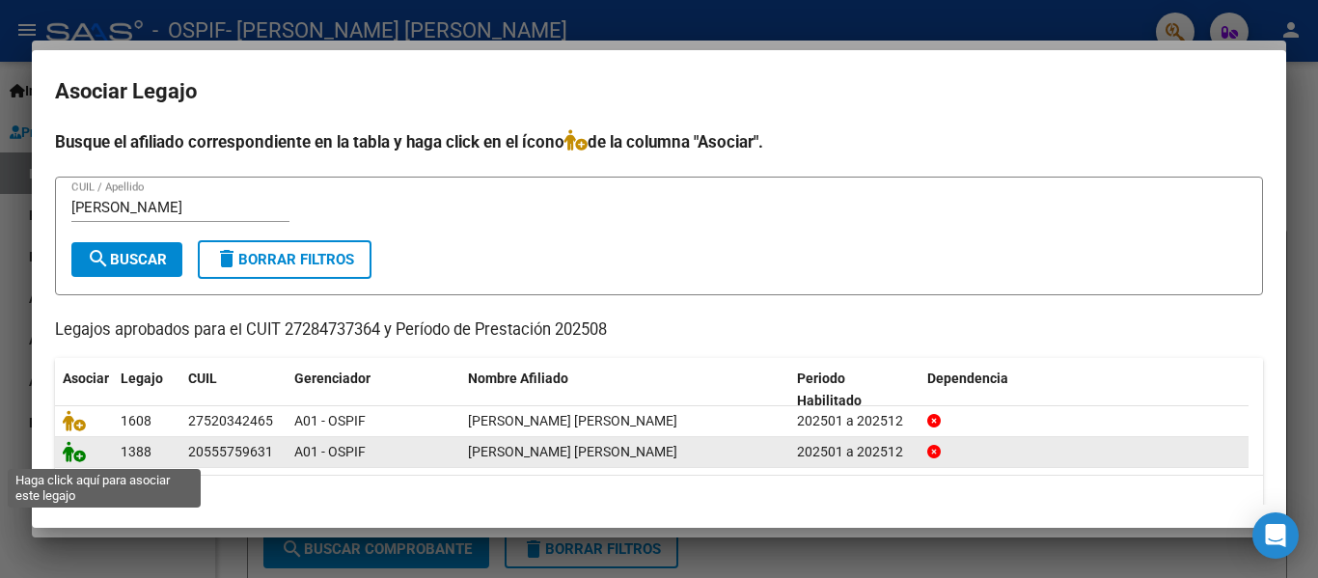
click at [67, 462] on icon at bounding box center [74, 451] width 23 height 21
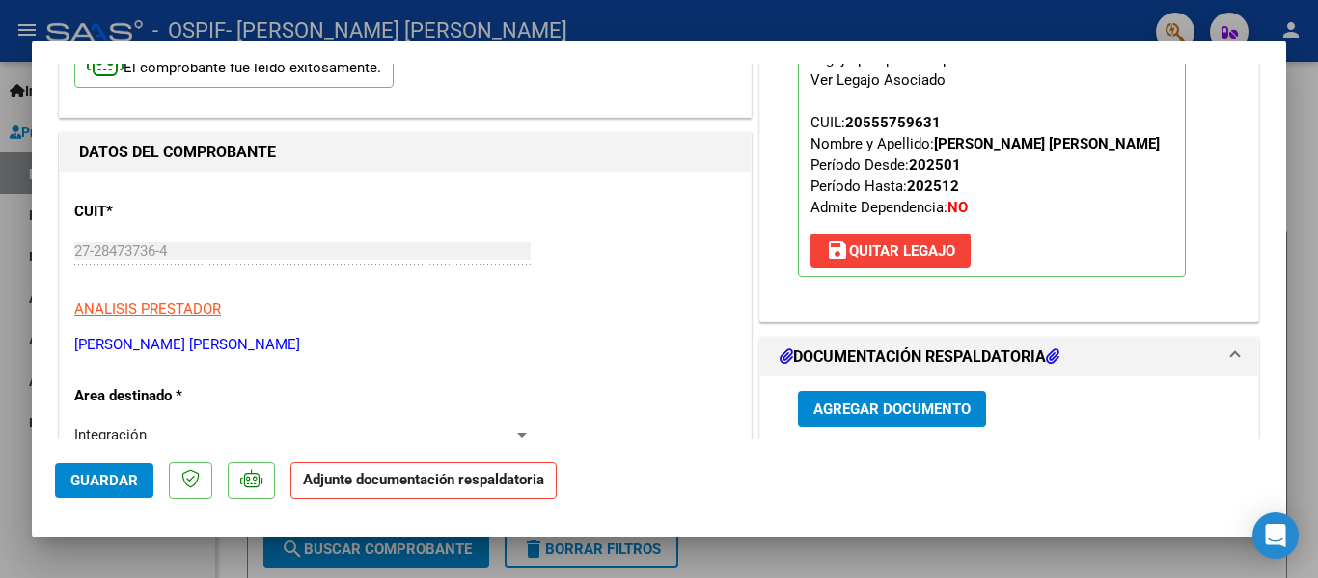
scroll to position [229, 0]
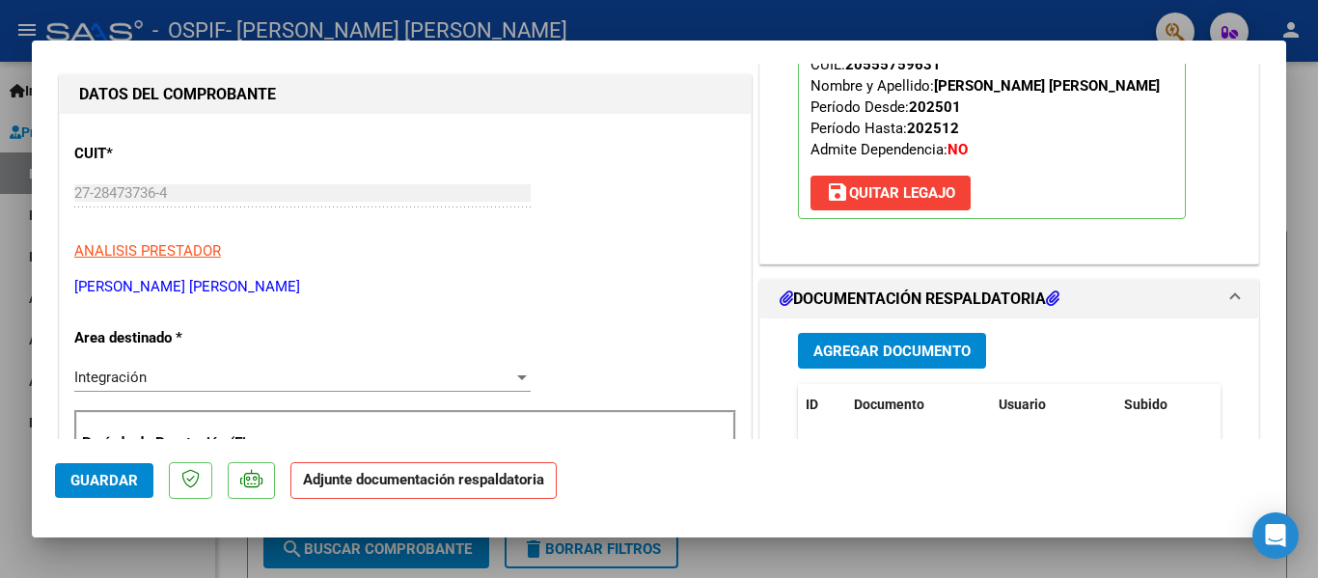
click at [885, 358] on span "Agregar Documento" at bounding box center [891, 350] width 157 height 17
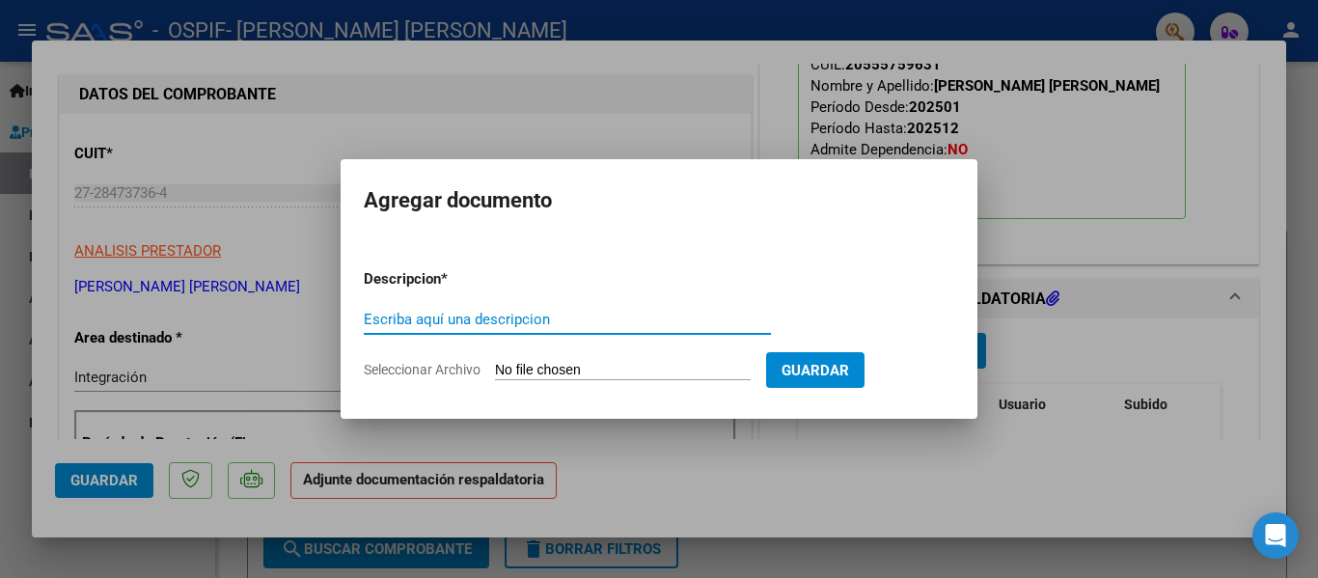
click at [531, 322] on input "Escriba aquí una descripcion" at bounding box center [567, 319] width 407 height 17
type input "planilla"
click at [534, 368] on input "Seleccionar Archivo" at bounding box center [623, 371] width 256 height 18
type input "C:\fakepath\[PERSON_NAME] [PERSON_NAME] [DATE].pdf"
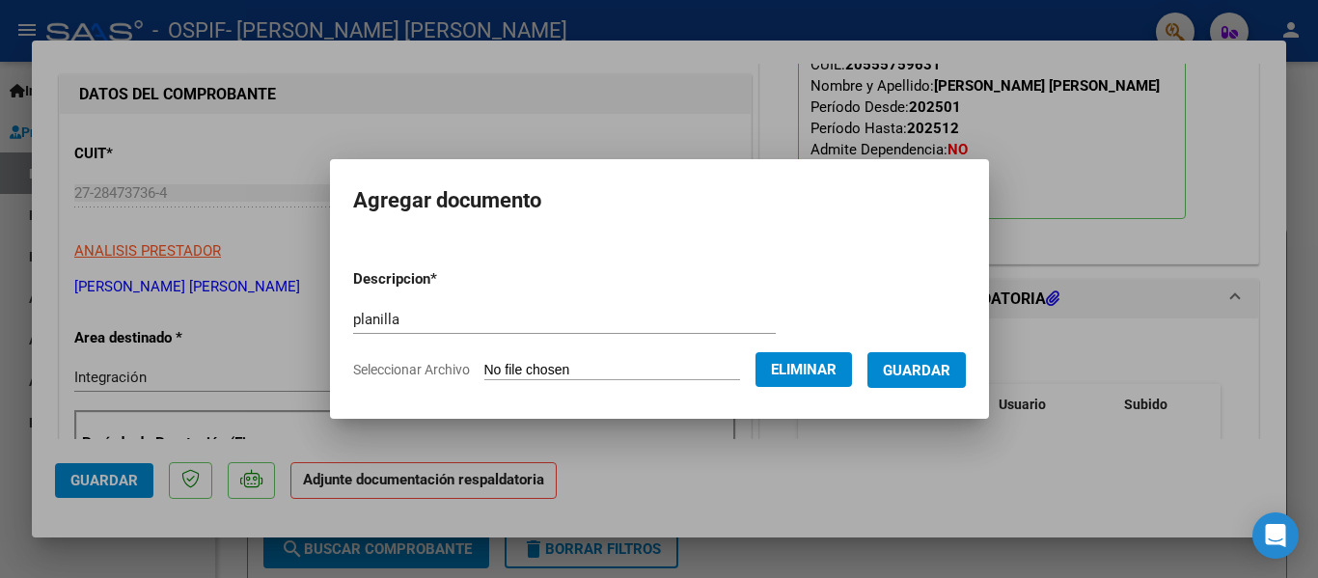
click at [948, 371] on span "Guardar" at bounding box center [917, 370] width 68 height 17
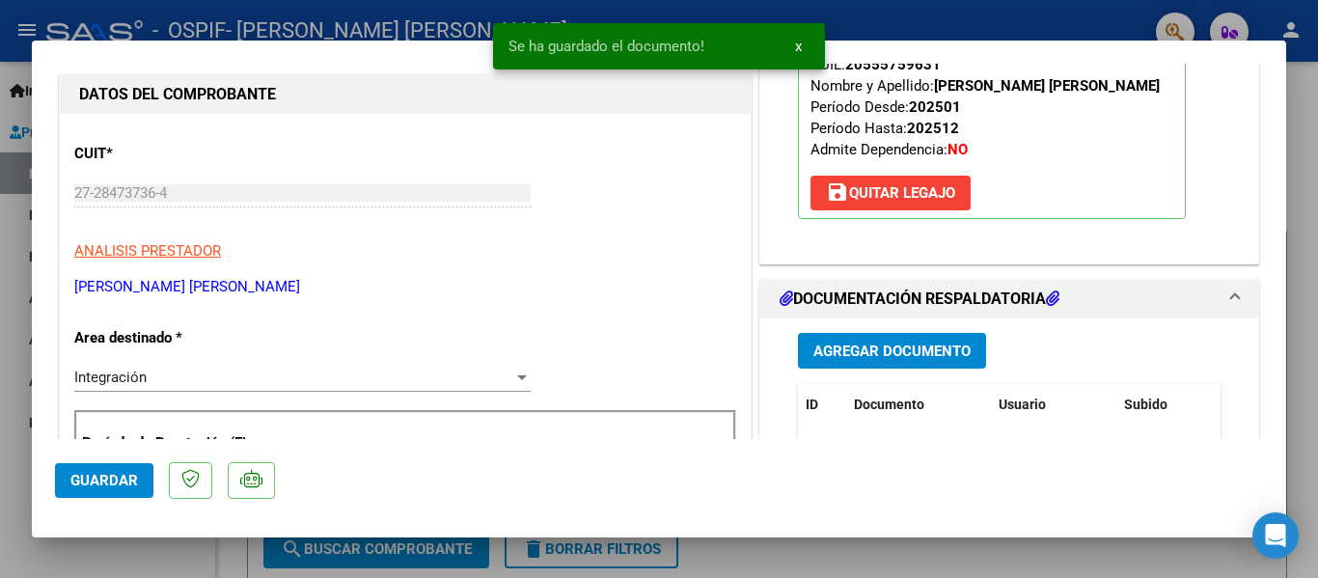
click at [309, 26] on div at bounding box center [659, 289] width 1318 height 578
type input "$ 0,00"
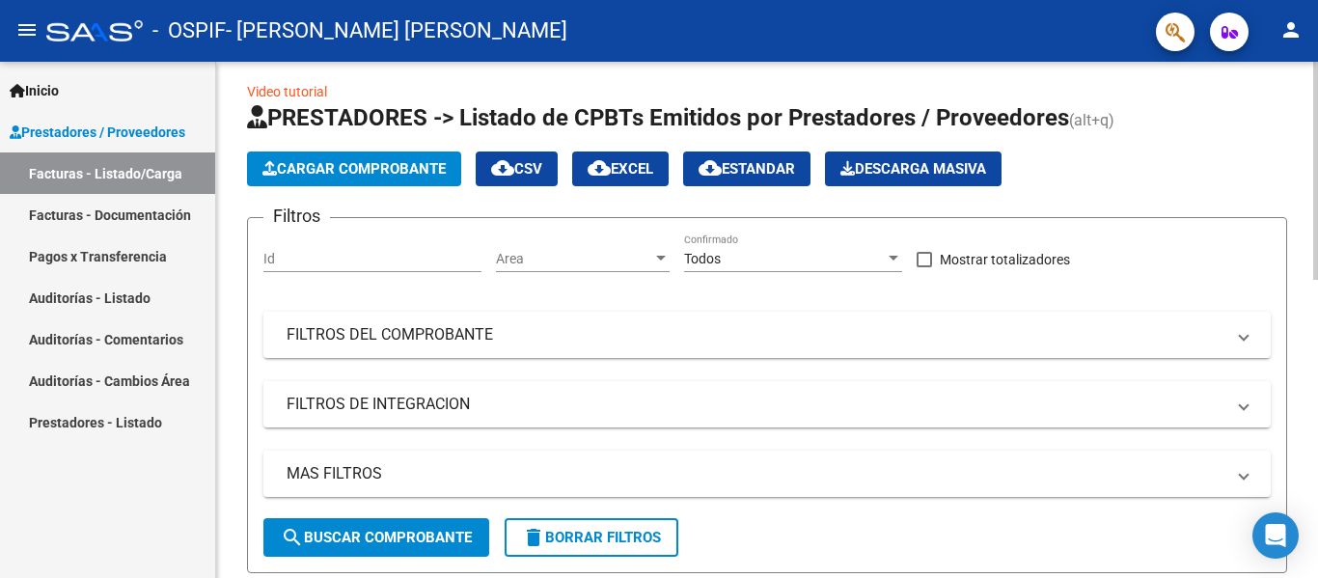
scroll to position [0, 0]
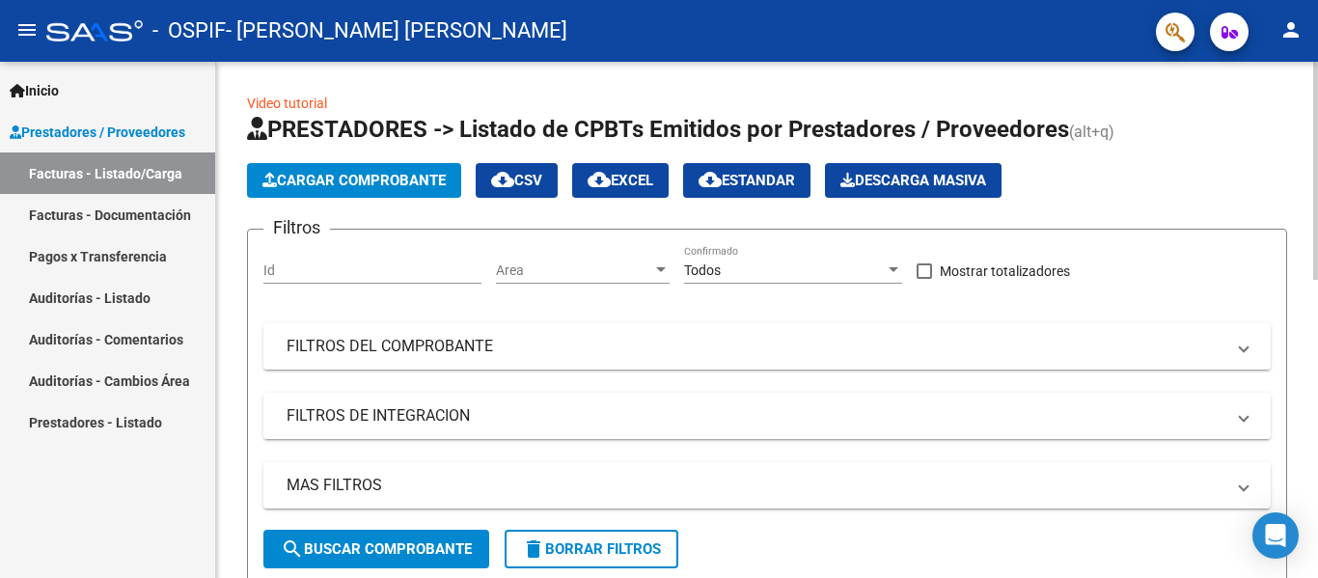
click at [414, 181] on span "Cargar Comprobante" at bounding box center [353, 180] width 183 height 17
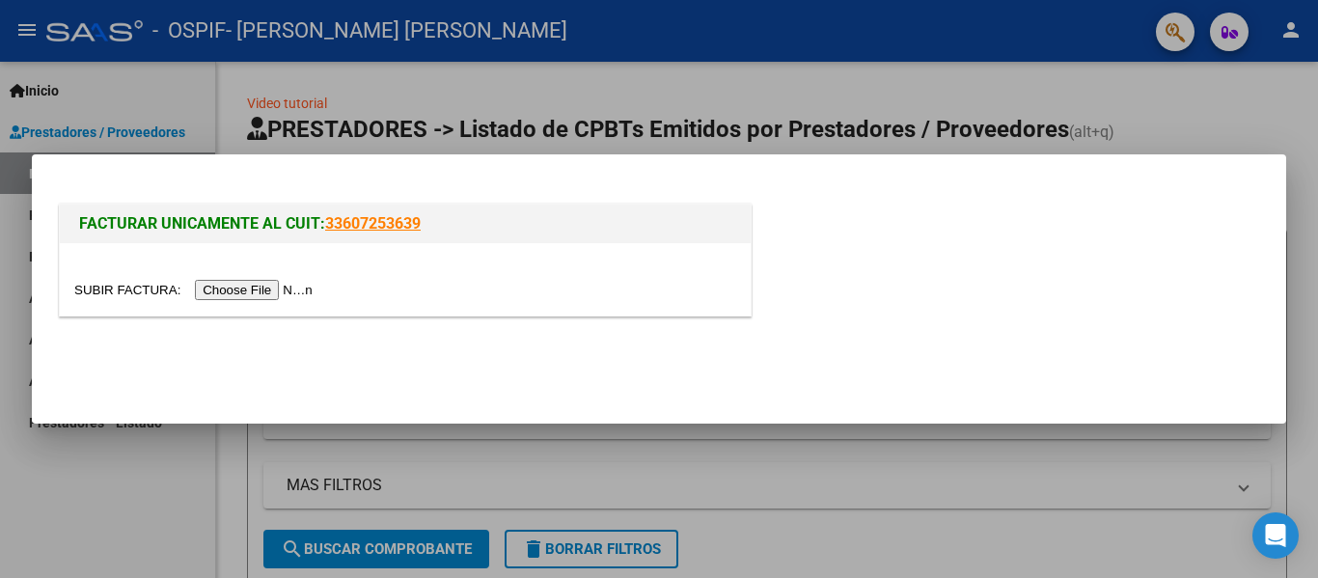
click at [288, 296] on input "file" at bounding box center [196, 290] width 244 height 20
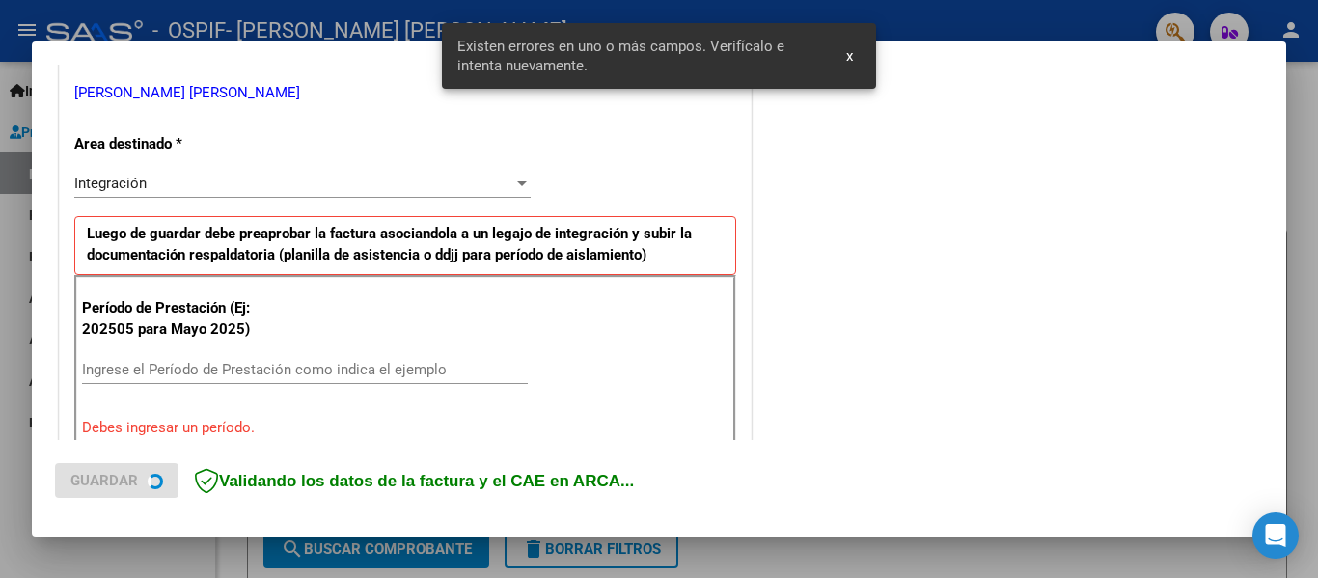
scroll to position [448, 0]
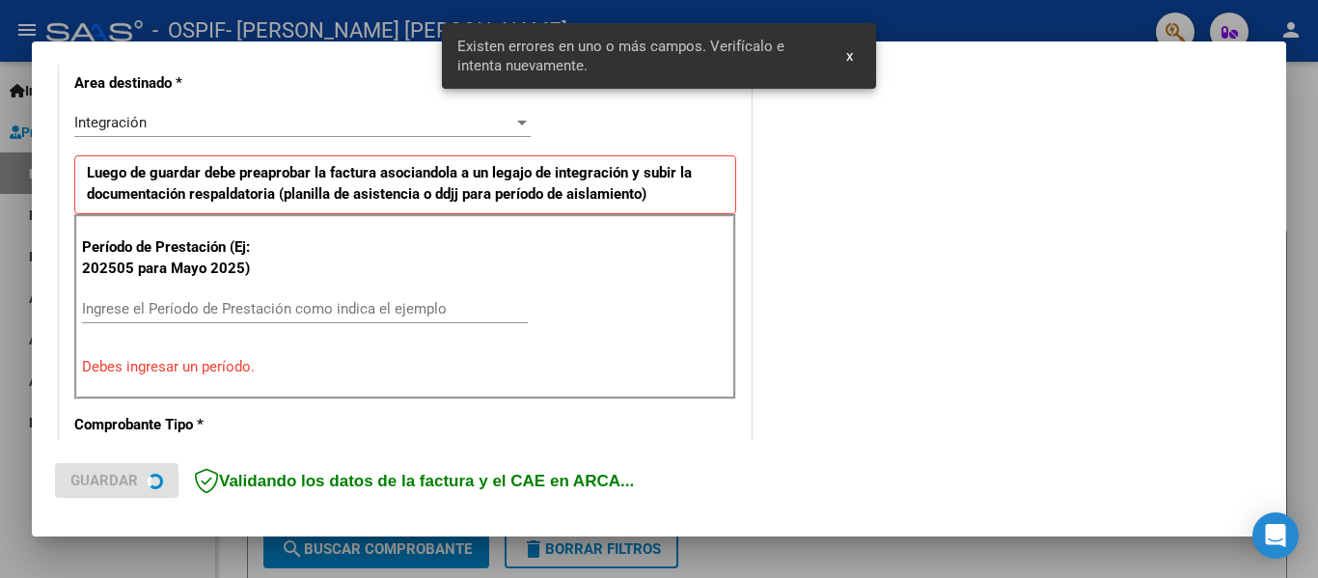
click at [162, 332] on div "Ingrese el Período de Prestación como indica el ejemplo" at bounding box center [305, 317] width 446 height 47
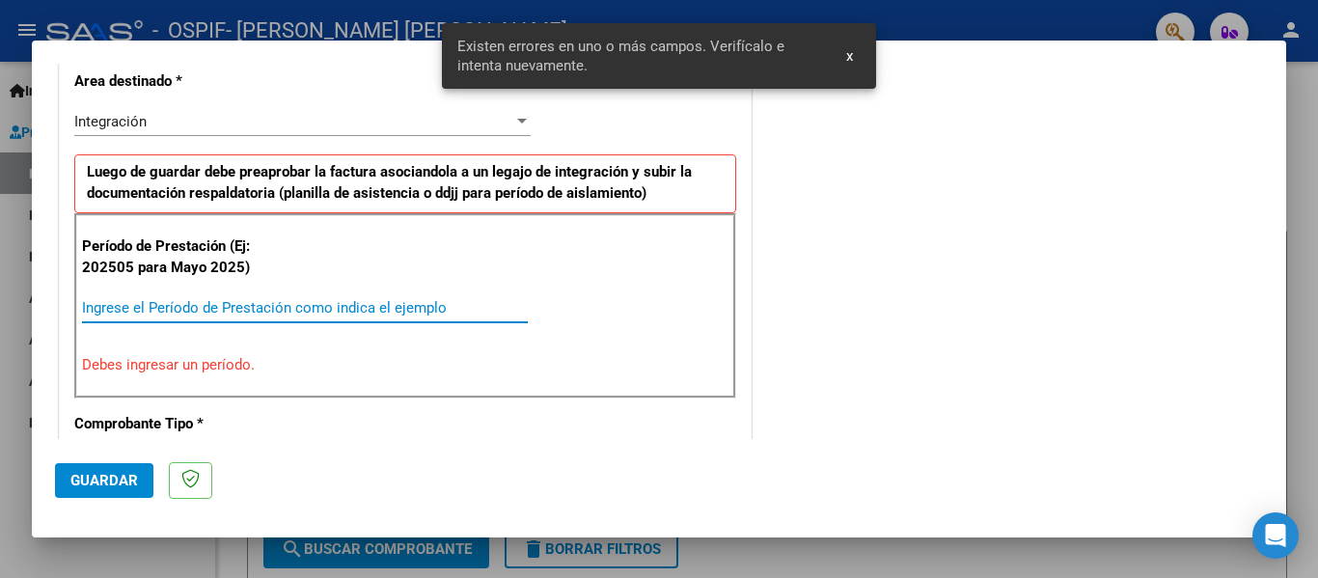
click at [155, 312] on input "Ingrese el Período de Prestación como indica el ejemplo" at bounding box center [305, 307] width 446 height 17
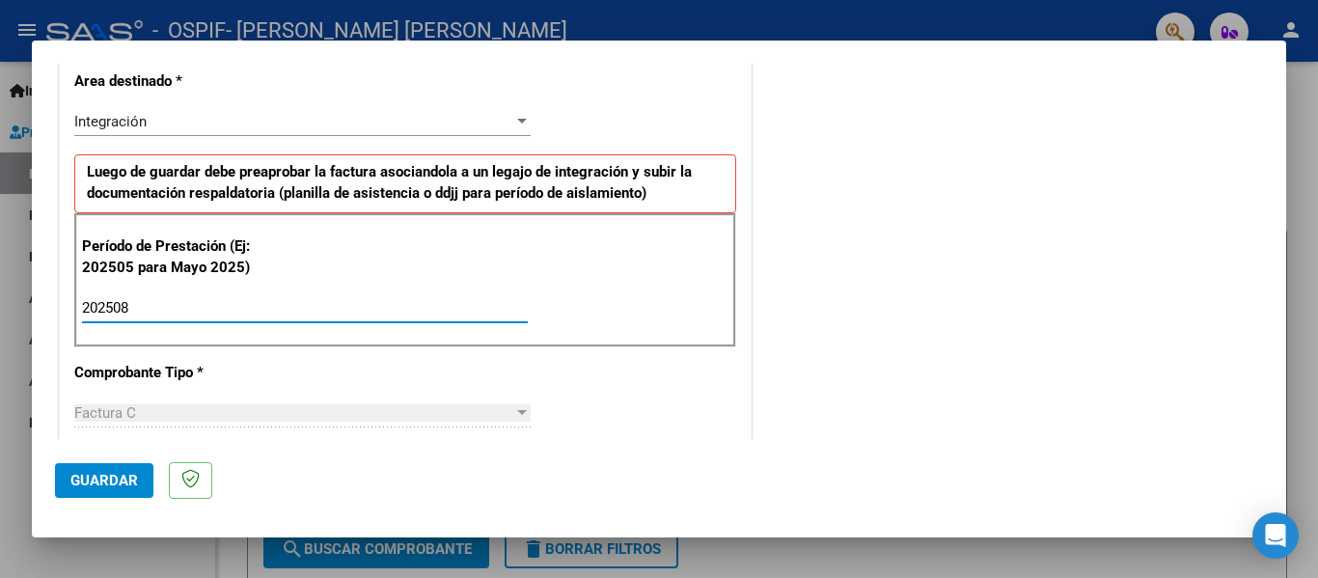
type input "202508"
click at [109, 477] on span "Guardar" at bounding box center [104, 480] width 68 height 17
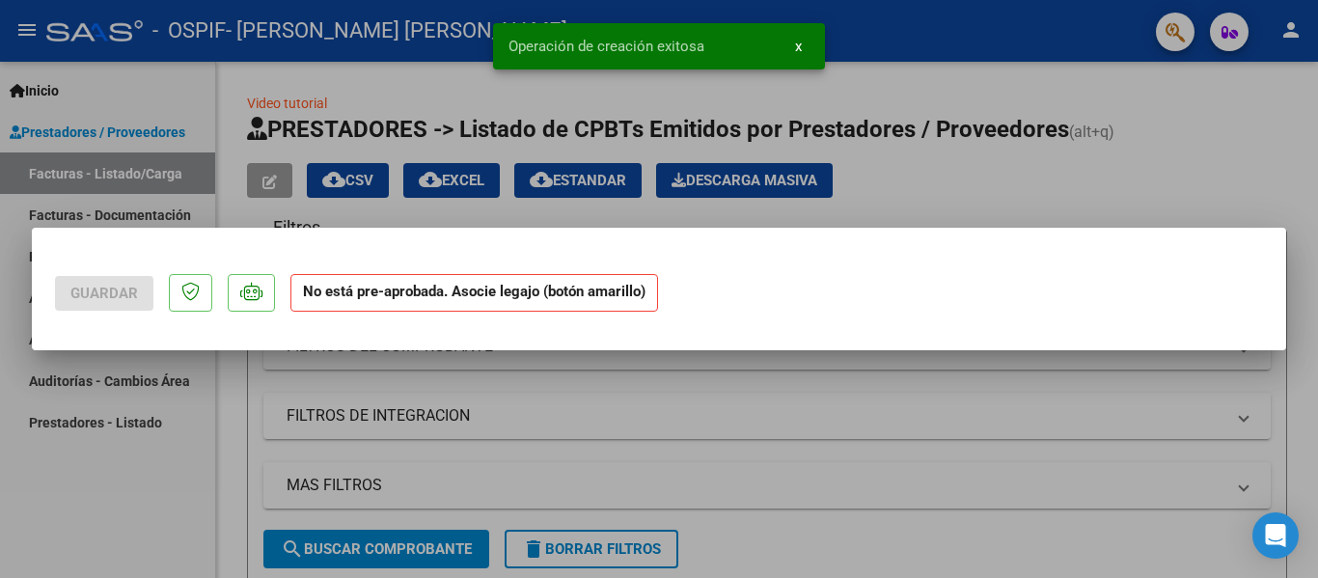
scroll to position [0, 0]
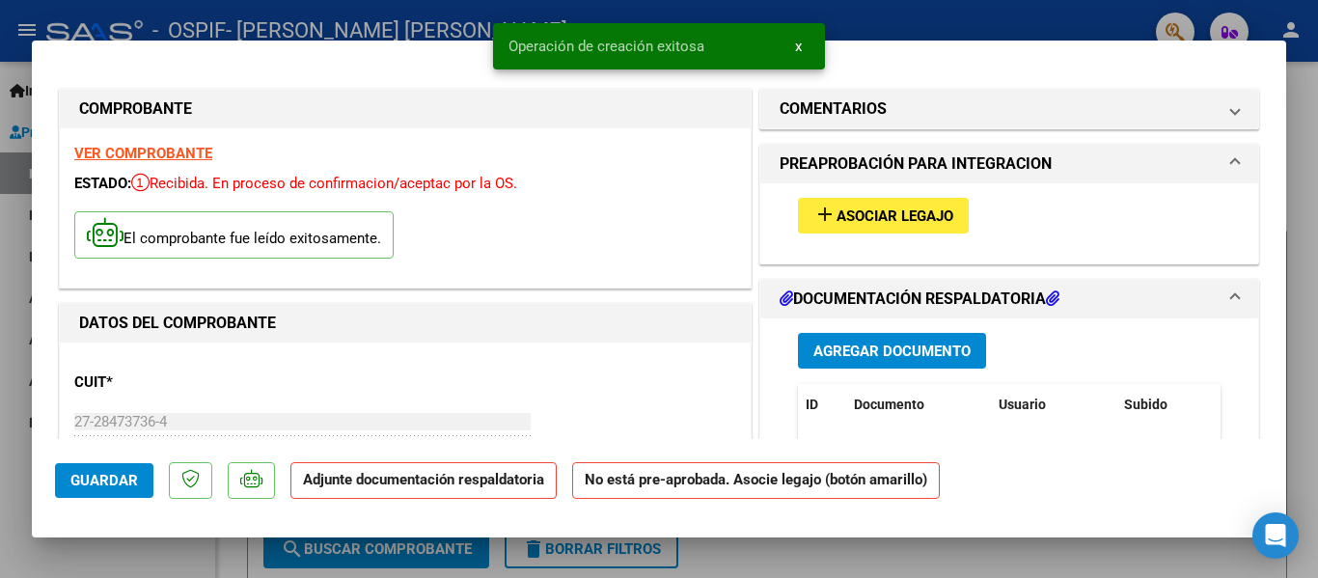
click at [915, 219] on span "Asociar Legajo" at bounding box center [894, 215] width 117 height 17
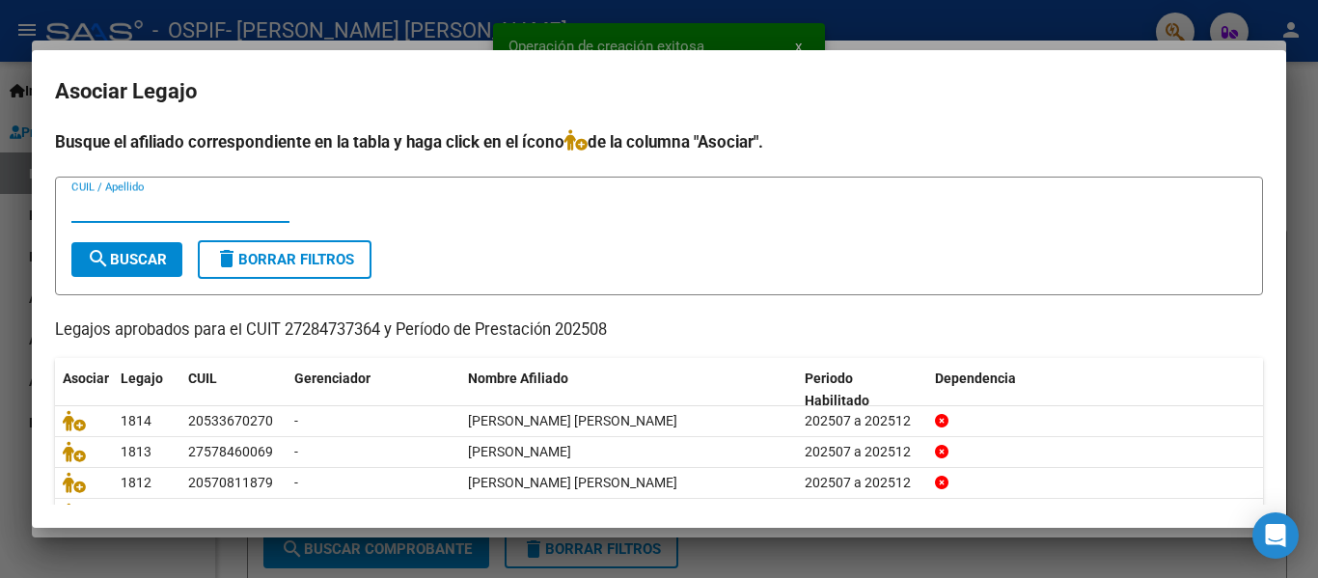
click at [115, 215] on input "CUIL / Apellido" at bounding box center [180, 207] width 218 height 17
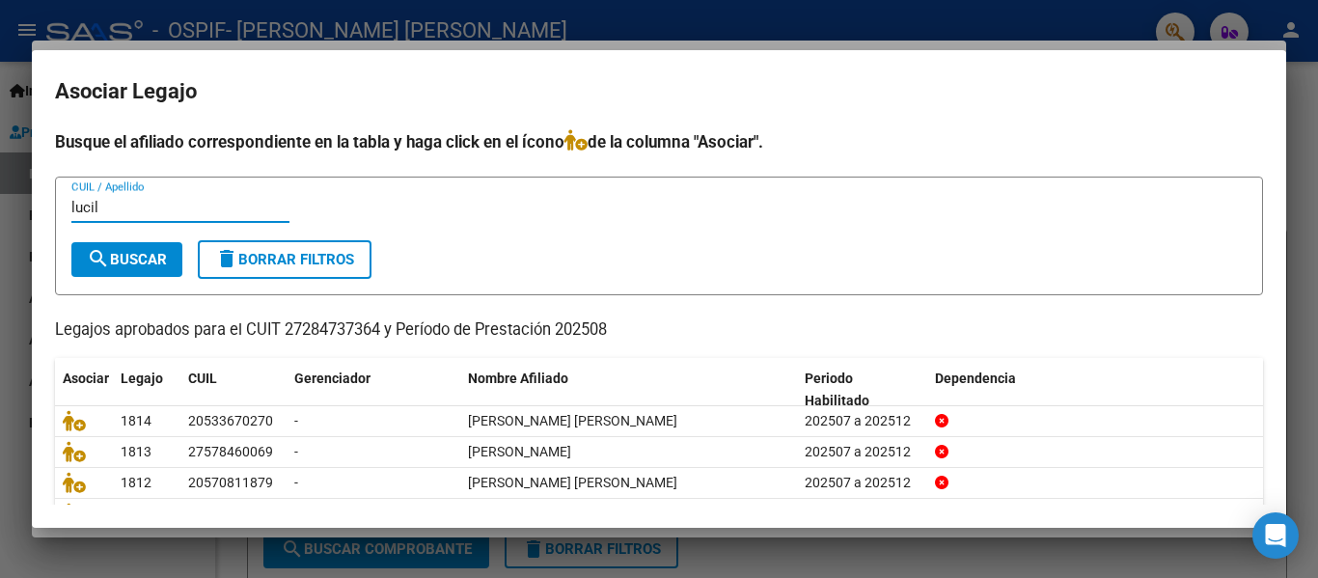
type input "lucil"
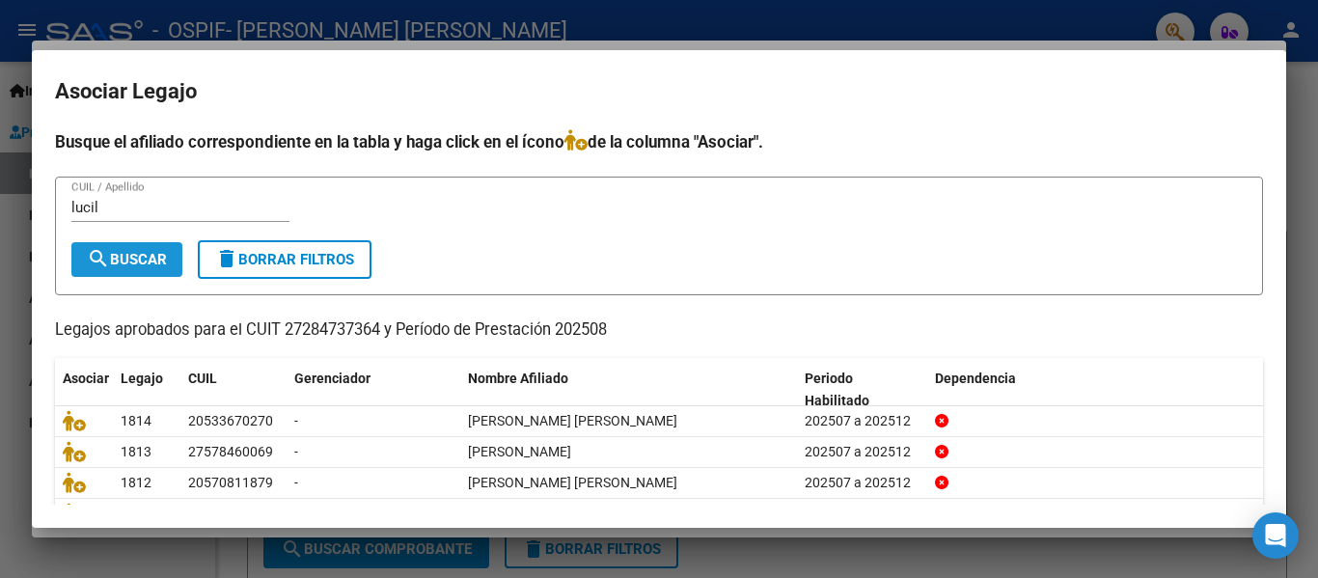
click at [119, 262] on span "search Buscar" at bounding box center [127, 259] width 80 height 17
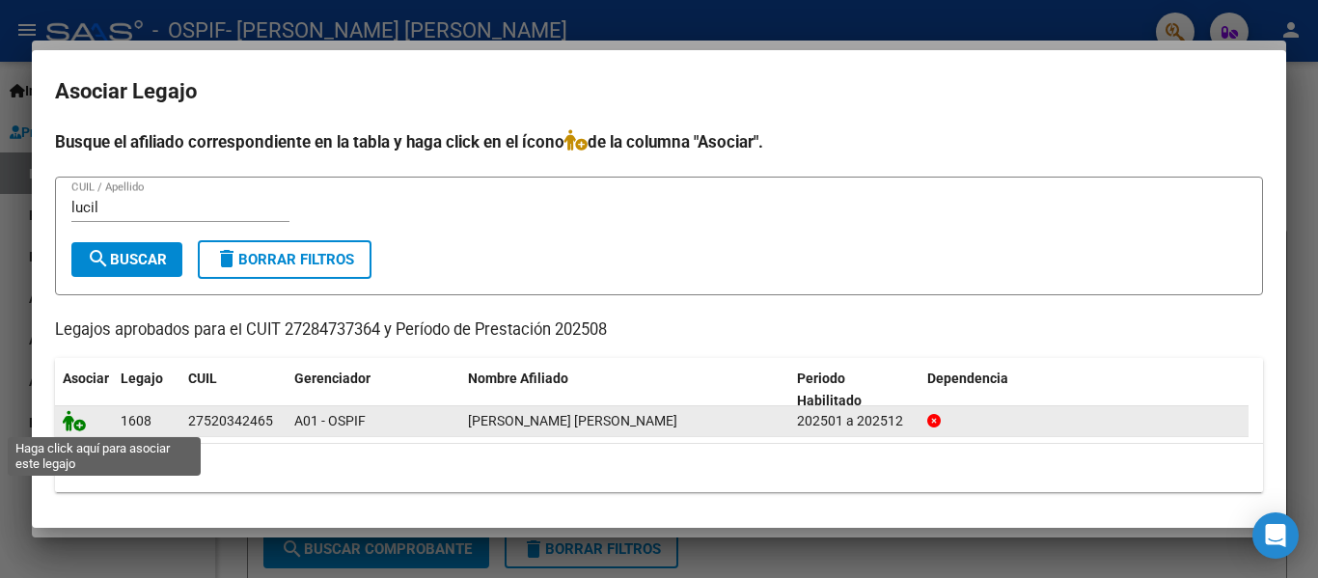
click at [84, 428] on icon at bounding box center [74, 420] width 23 height 21
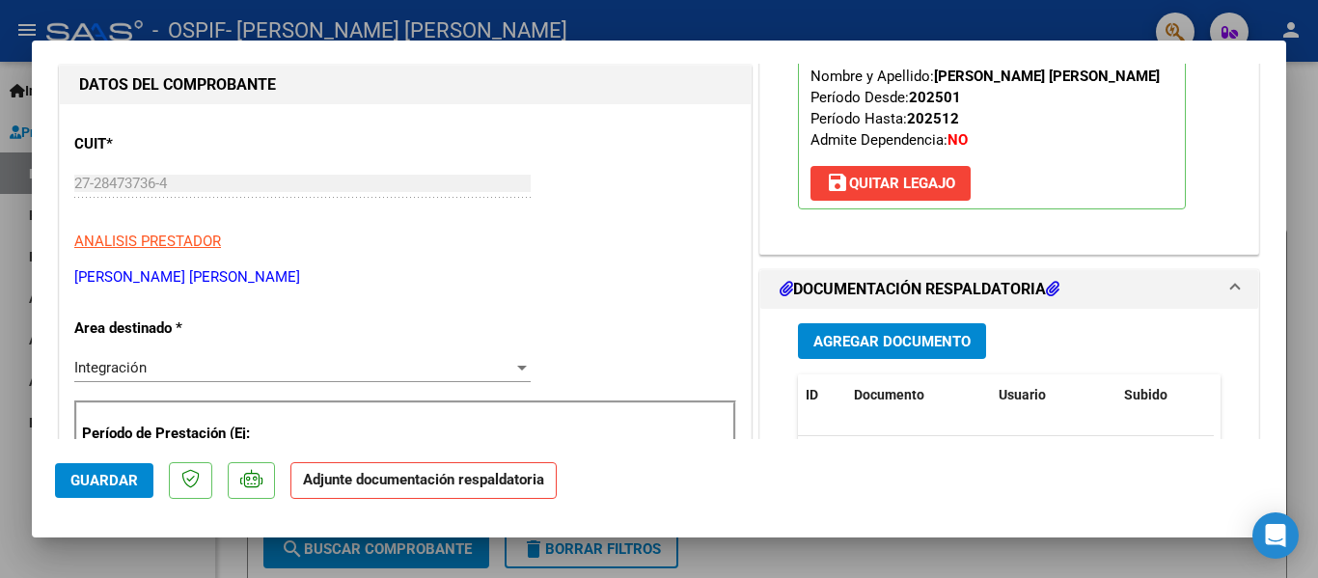
scroll to position [239, 0]
click at [880, 341] on span "Agregar Documento" at bounding box center [891, 340] width 157 height 17
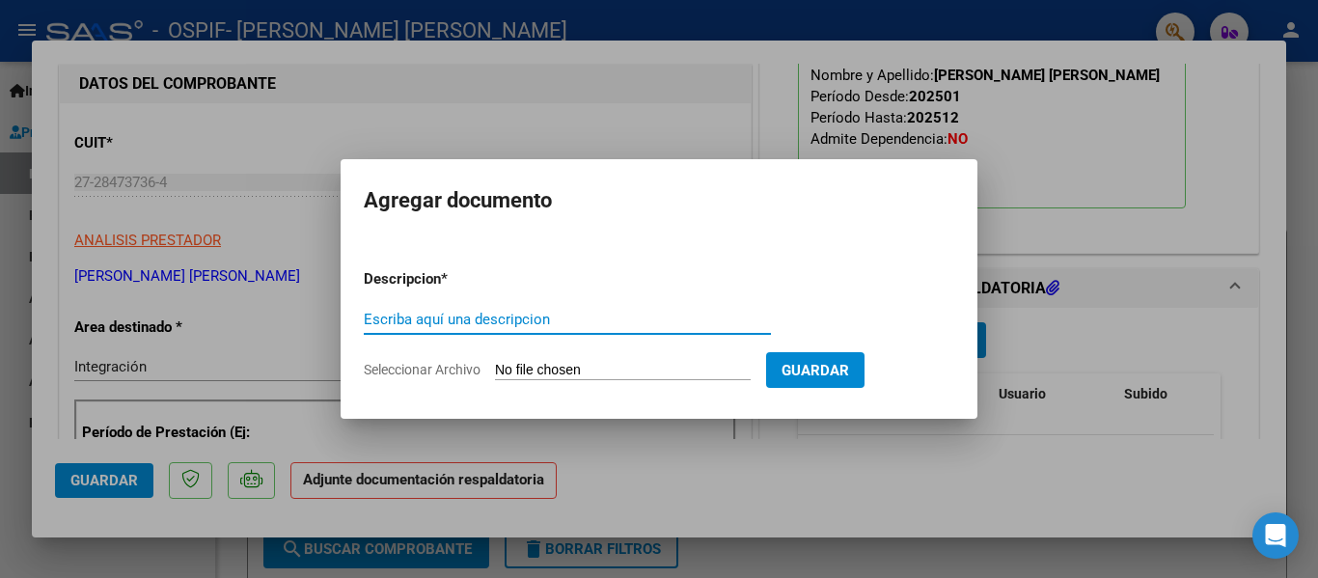
click at [417, 317] on input "Escriba aquí una descripcion" at bounding box center [567, 319] width 407 height 17
type input "l"
type input "planilla"
click at [558, 364] on input "Seleccionar Archivo" at bounding box center [623, 371] width 256 height 18
type input "C:\fakepath\[PERSON_NAME] [PERSON_NAME] [DATE].pdf"
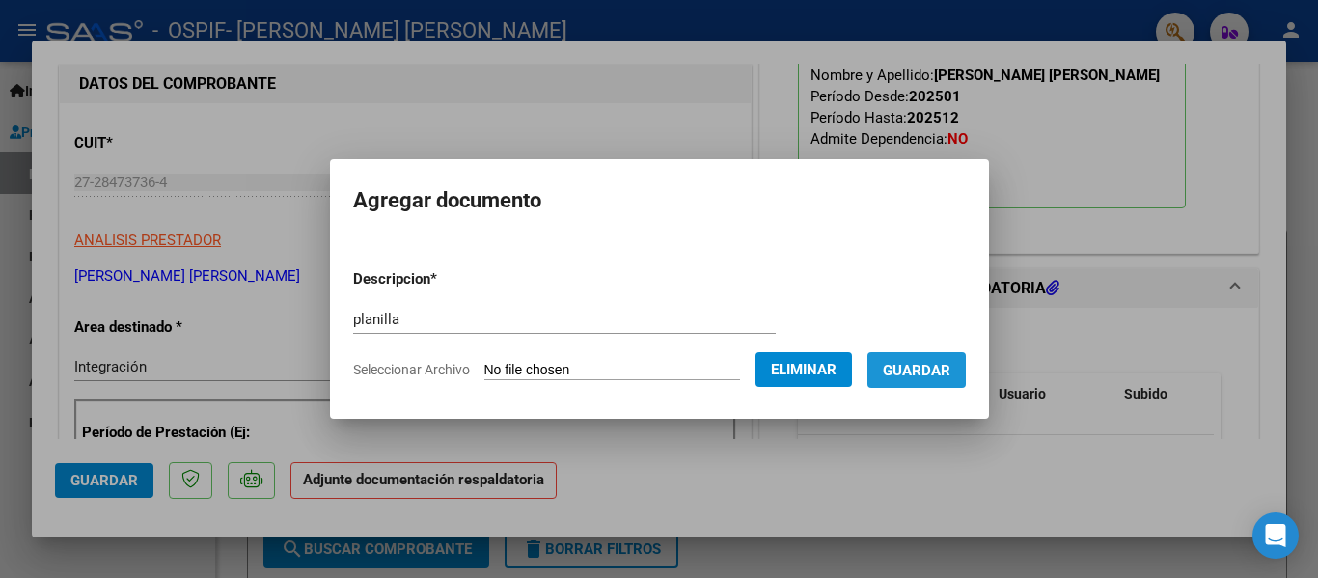
click at [941, 379] on button "Guardar" at bounding box center [916, 370] width 98 height 36
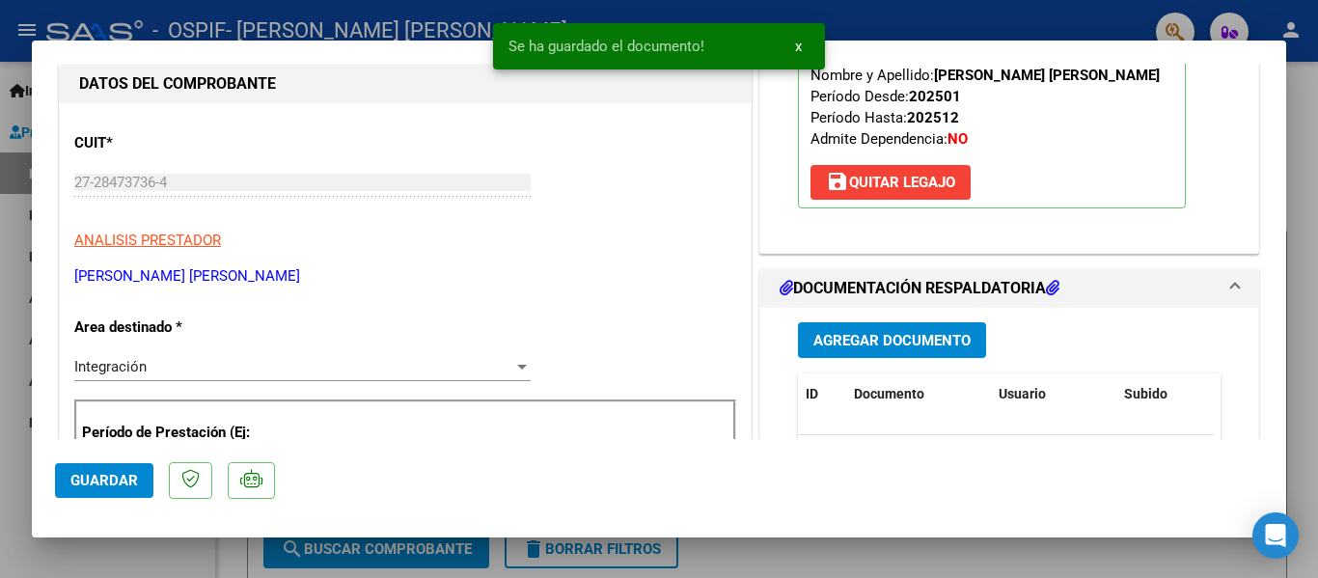
click at [294, 25] on div at bounding box center [659, 289] width 1318 height 578
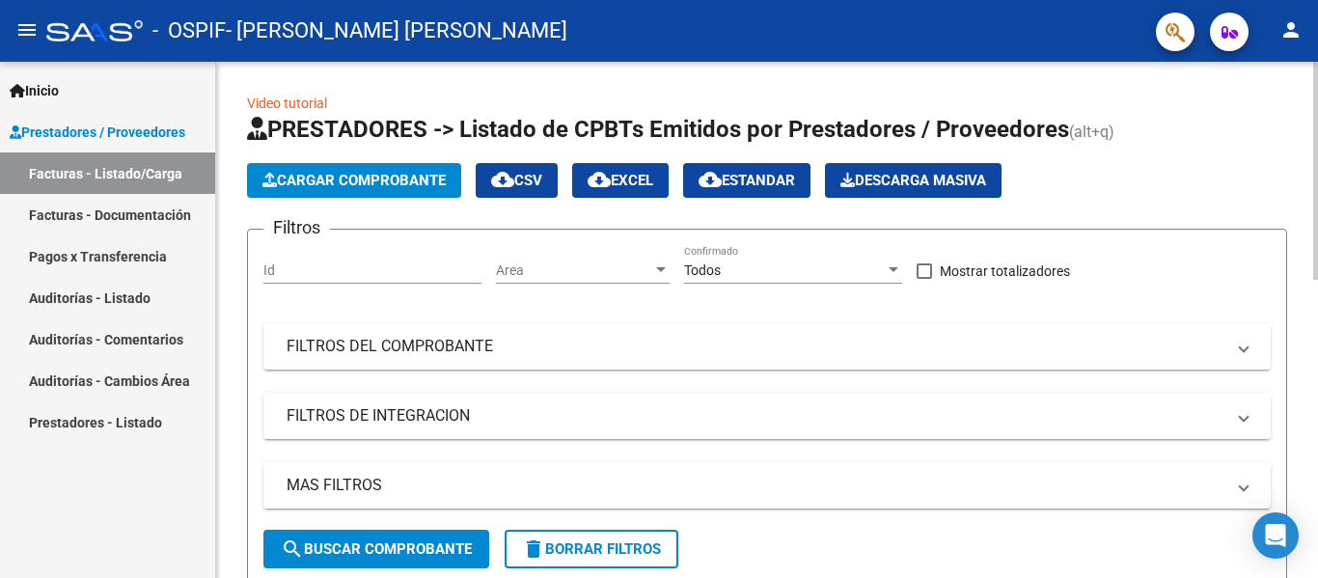
click at [384, 193] on button "Cargar Comprobante" at bounding box center [354, 180] width 214 height 35
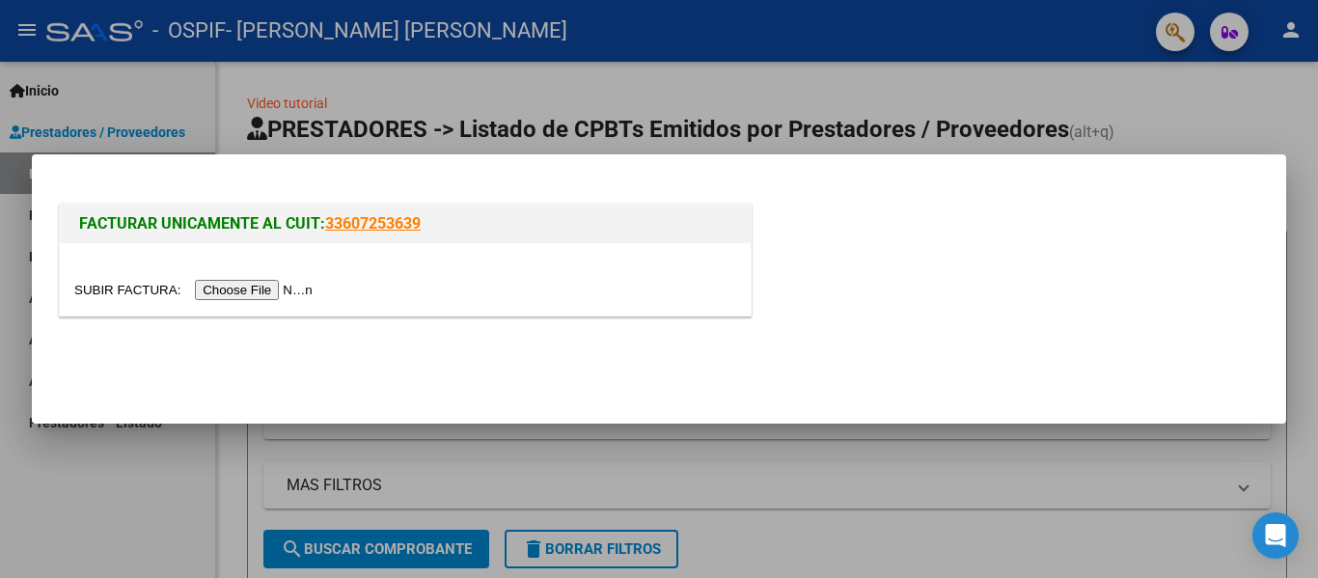
click at [302, 294] on input "file" at bounding box center [196, 290] width 244 height 20
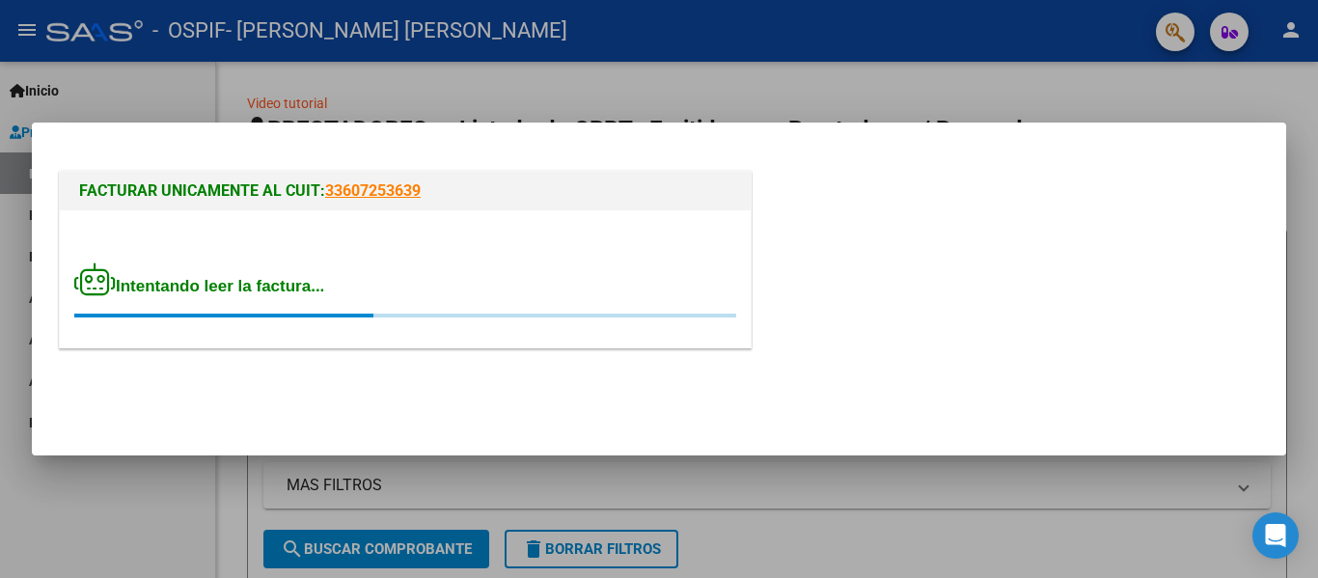
click at [503, 482] on div at bounding box center [659, 289] width 1318 height 578
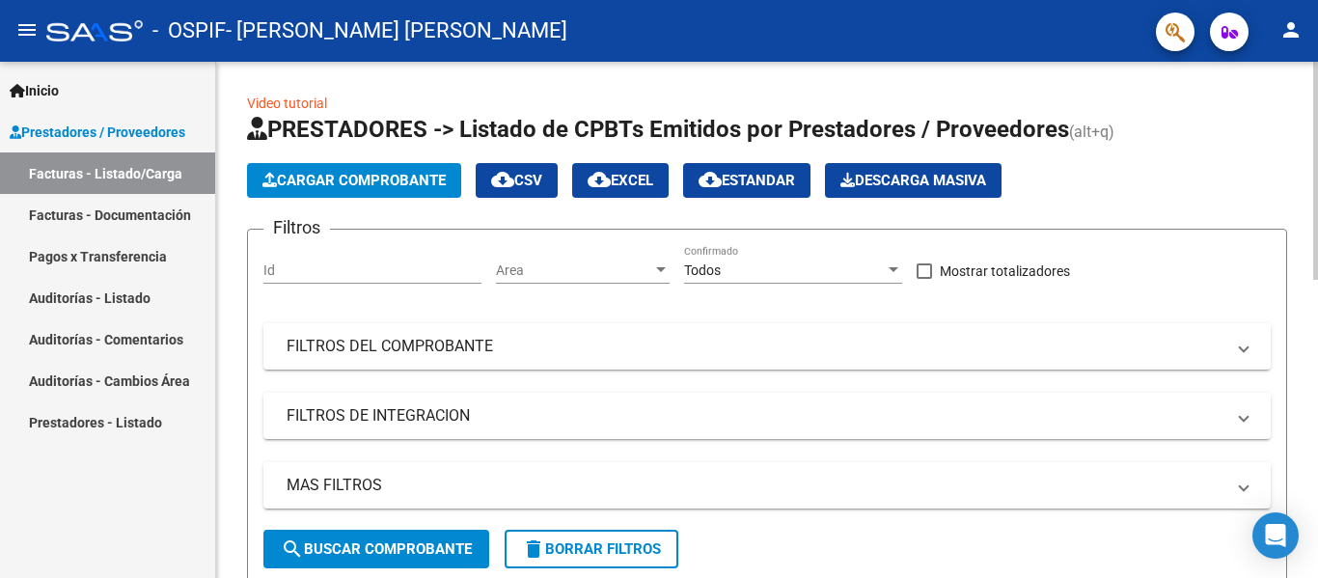
click at [370, 178] on span "Cargar Comprobante" at bounding box center [353, 180] width 183 height 17
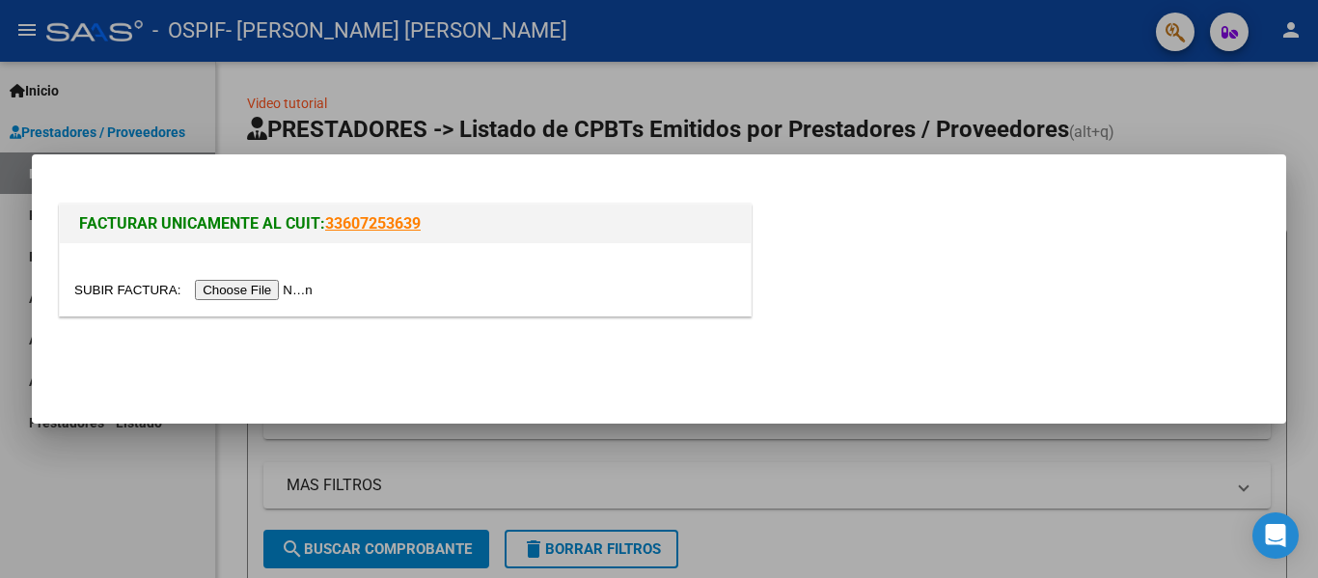
click at [281, 287] on input "file" at bounding box center [196, 290] width 244 height 20
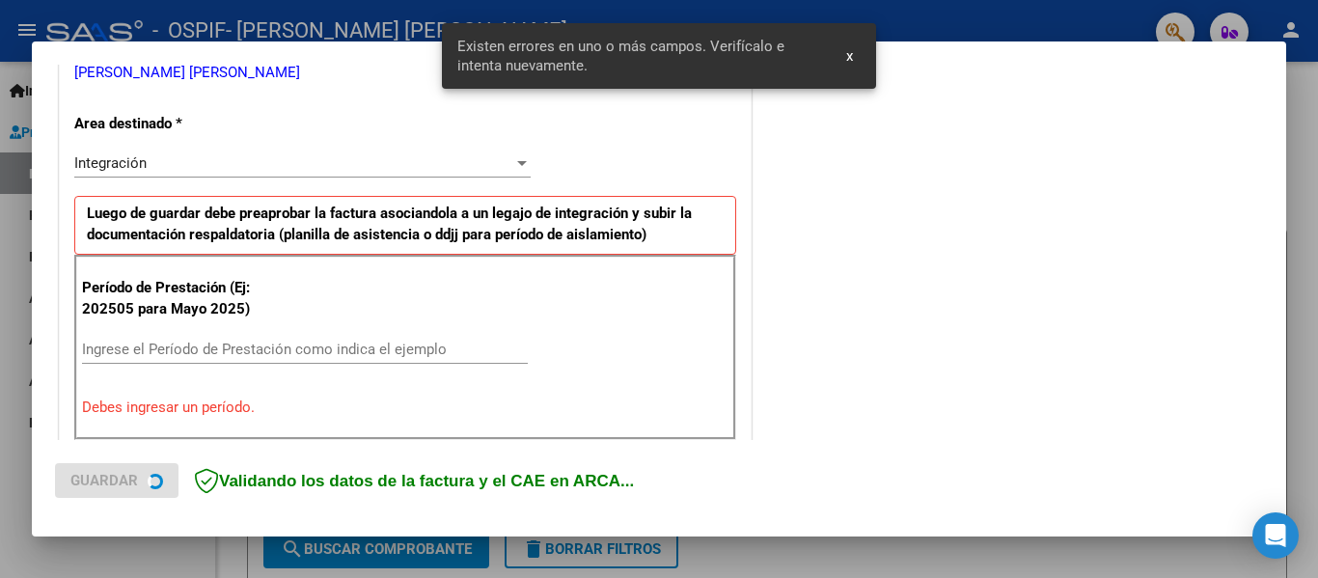
scroll to position [448, 0]
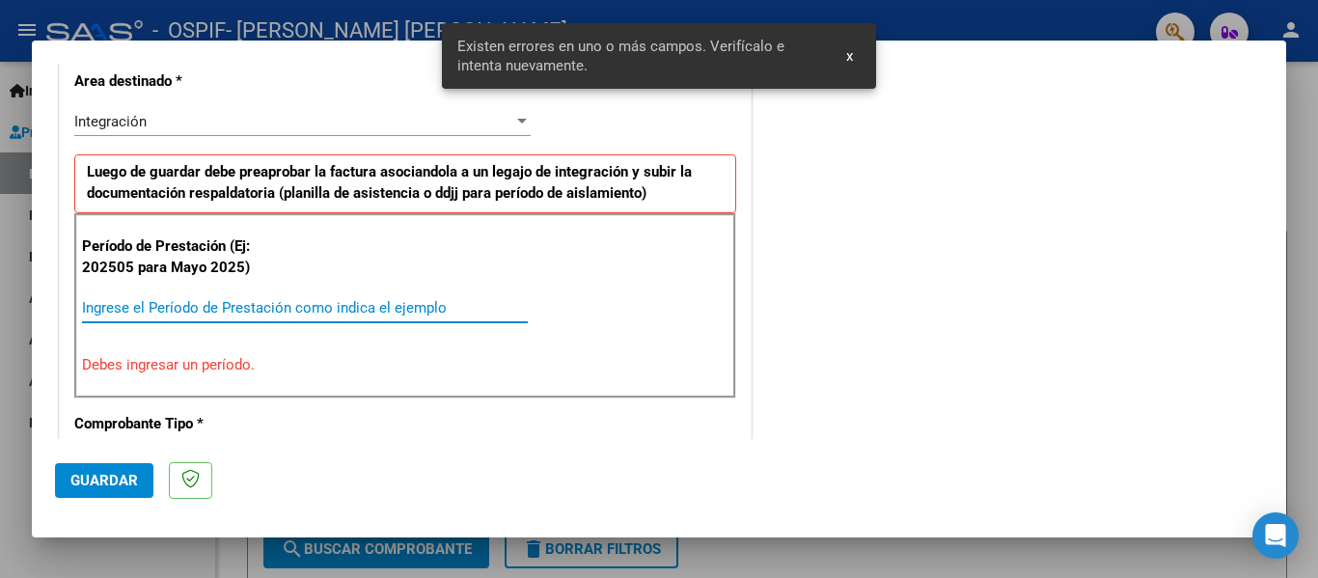
click at [268, 304] on input "Ingrese el Período de Prestación como indica el ejemplo" at bounding box center [305, 307] width 446 height 17
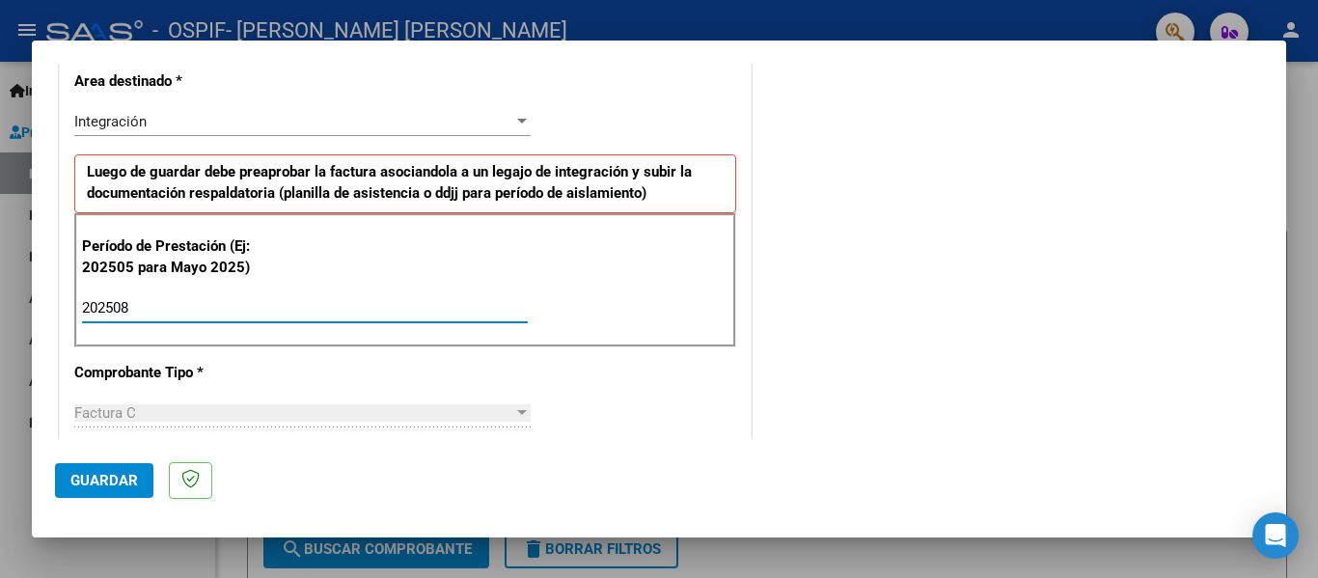
type input "202508"
click at [115, 471] on button "Guardar" at bounding box center [104, 480] width 98 height 35
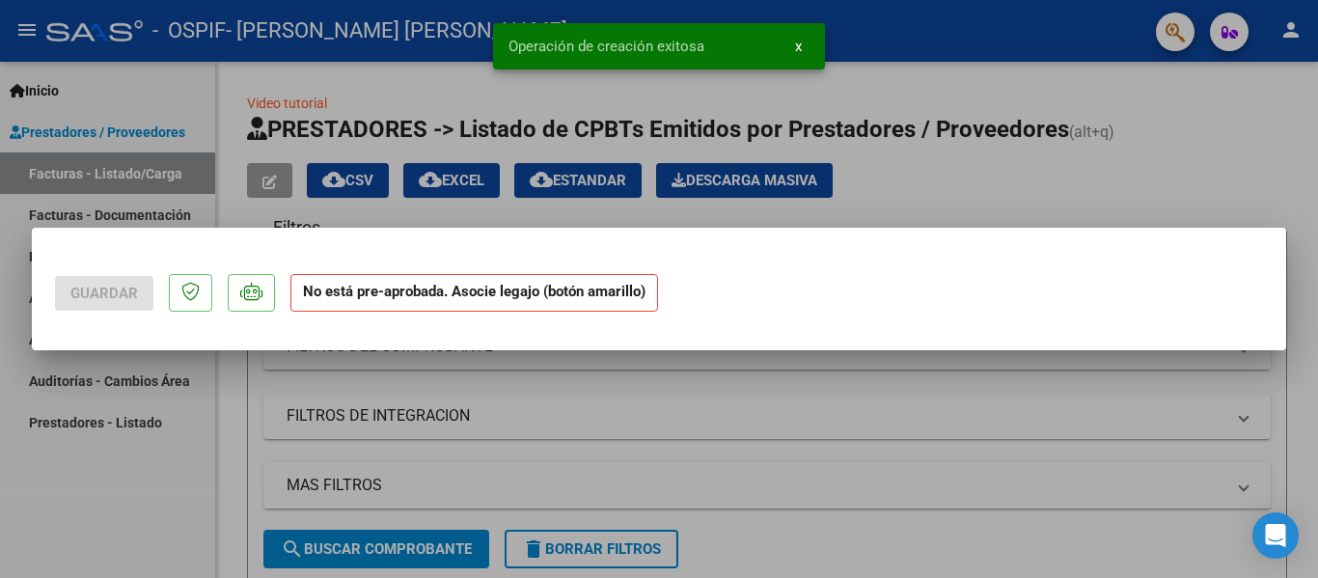
scroll to position [0, 0]
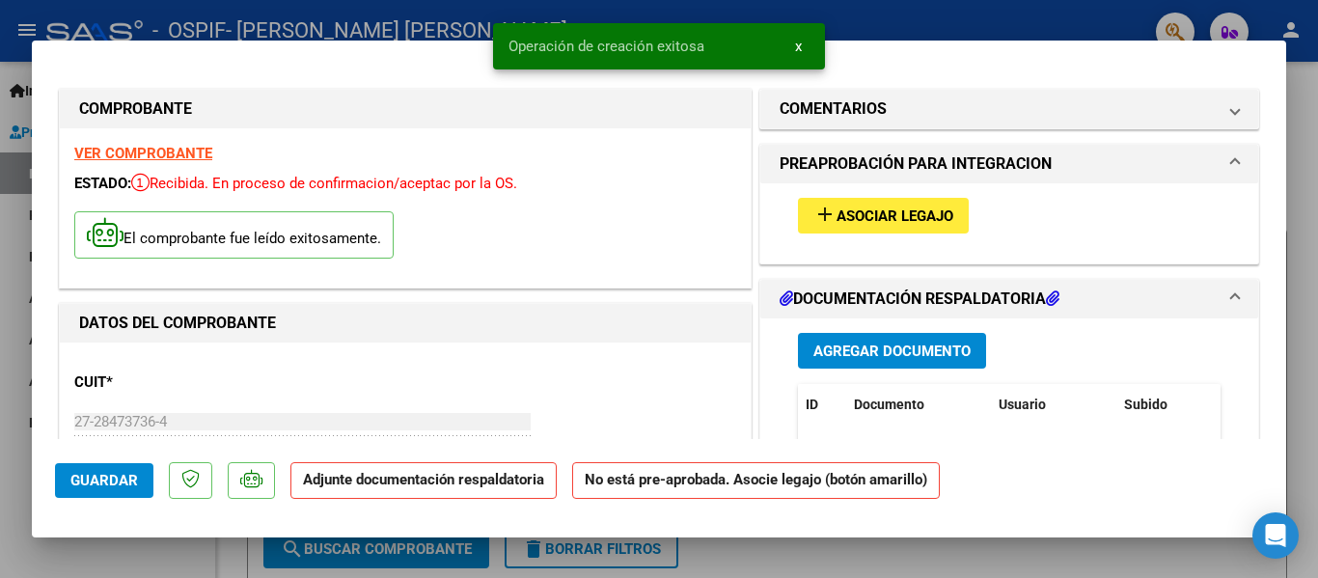
click at [930, 213] on span "Asociar Legajo" at bounding box center [894, 215] width 117 height 17
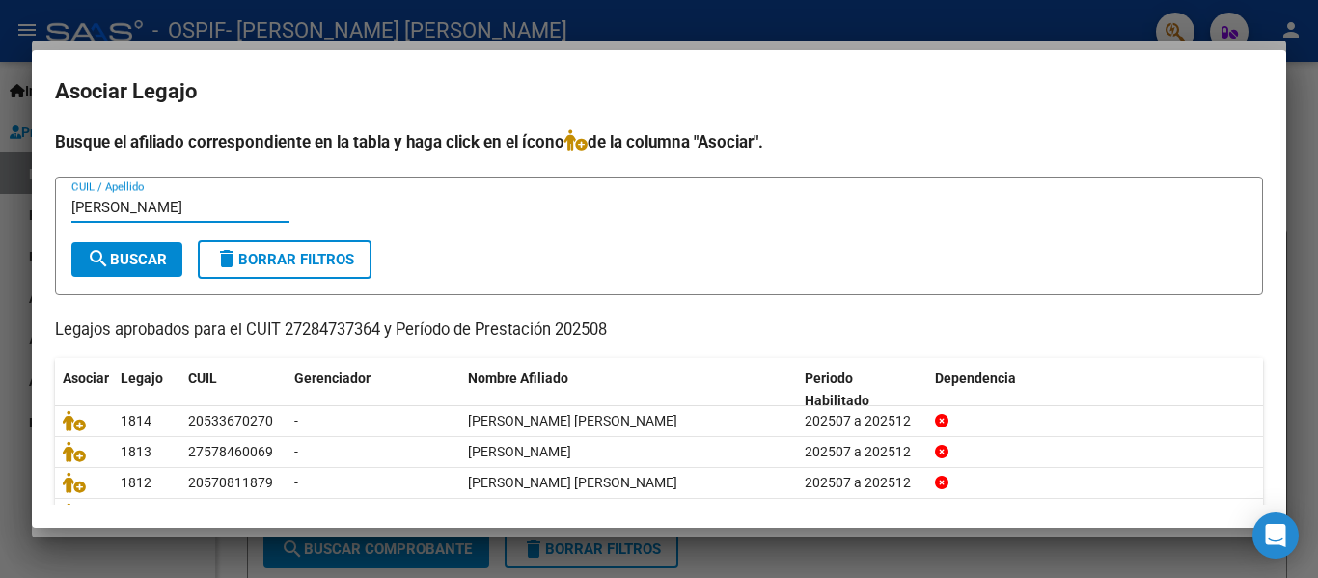
type input "[PERSON_NAME]"
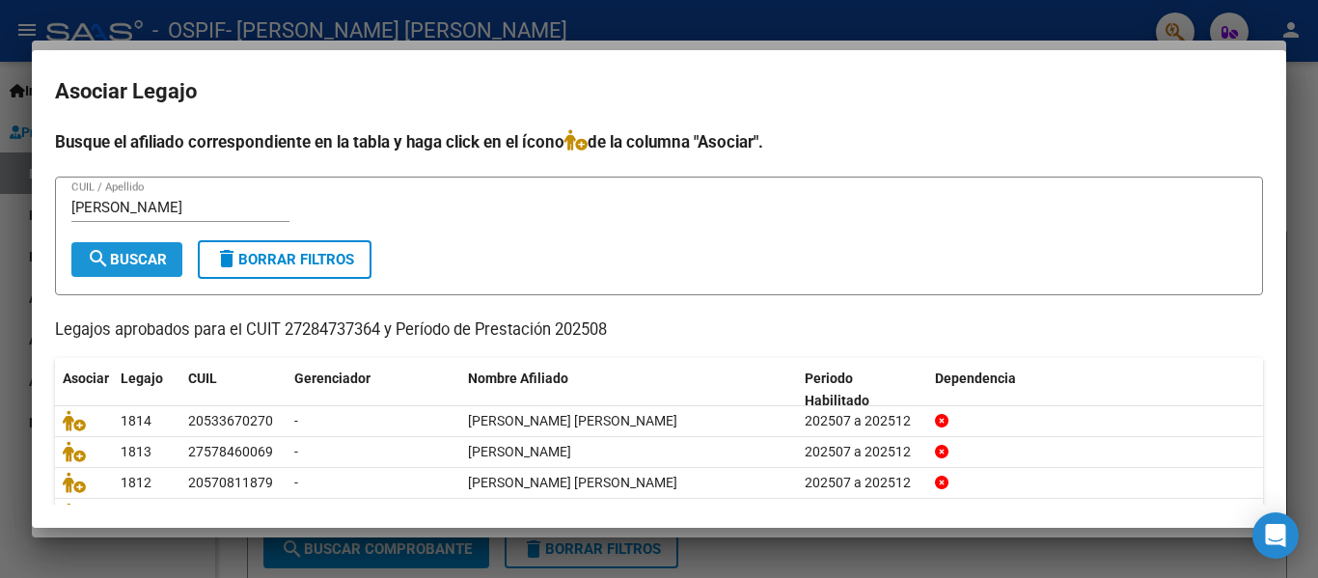
click at [98, 271] on button "search Buscar" at bounding box center [126, 259] width 111 height 35
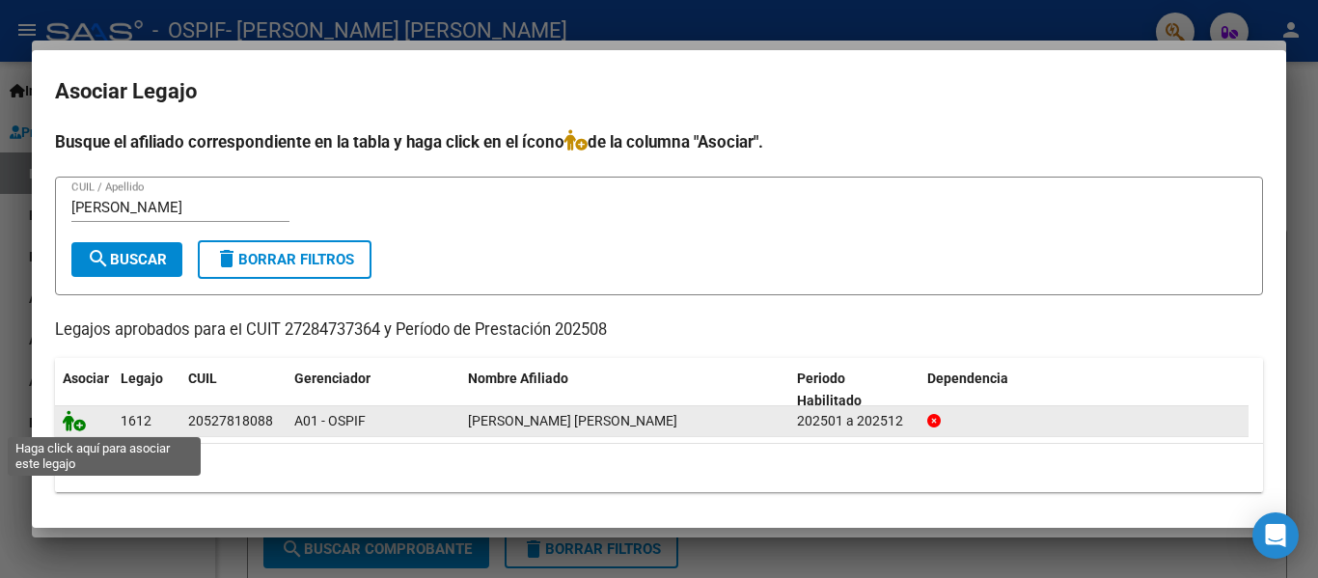
click at [69, 417] on icon at bounding box center [74, 420] width 23 height 21
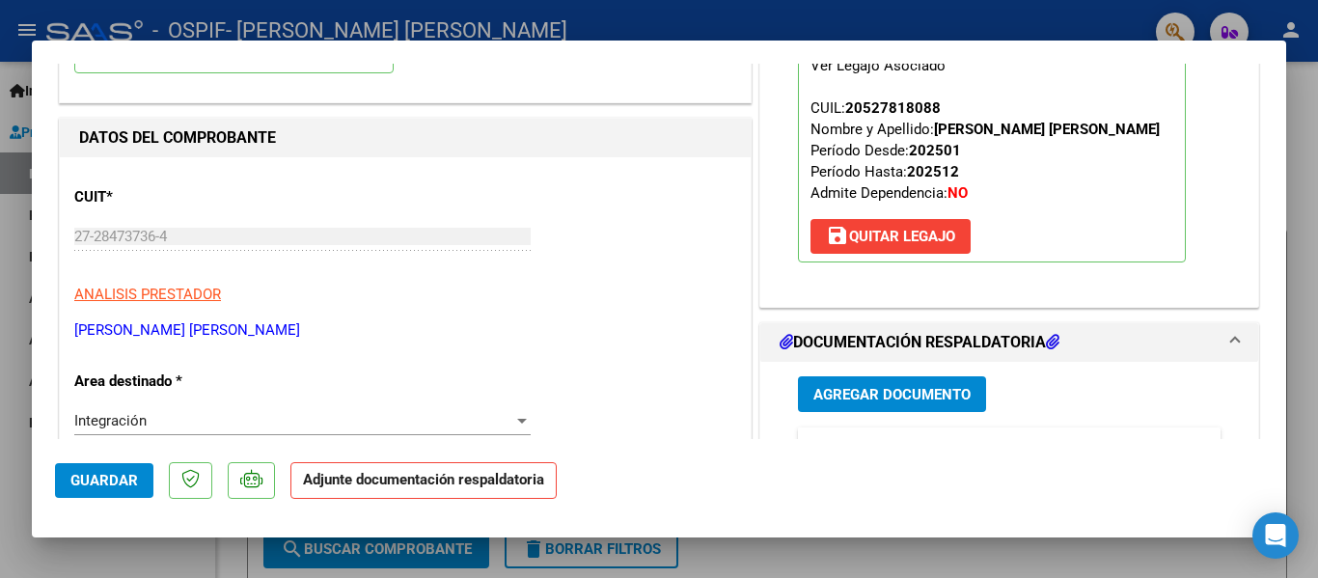
scroll to position [186, 0]
drag, startPoint x: 904, startPoint y: 393, endPoint x: 885, endPoint y: 374, distance: 26.6
click at [885, 374] on div "Agregar Documento ID Documento Usuario Subido Acción No data to display 0 total…" at bounding box center [1009, 553] width 452 height 385
click at [862, 393] on span "Agregar Documento" at bounding box center [891, 393] width 157 height 17
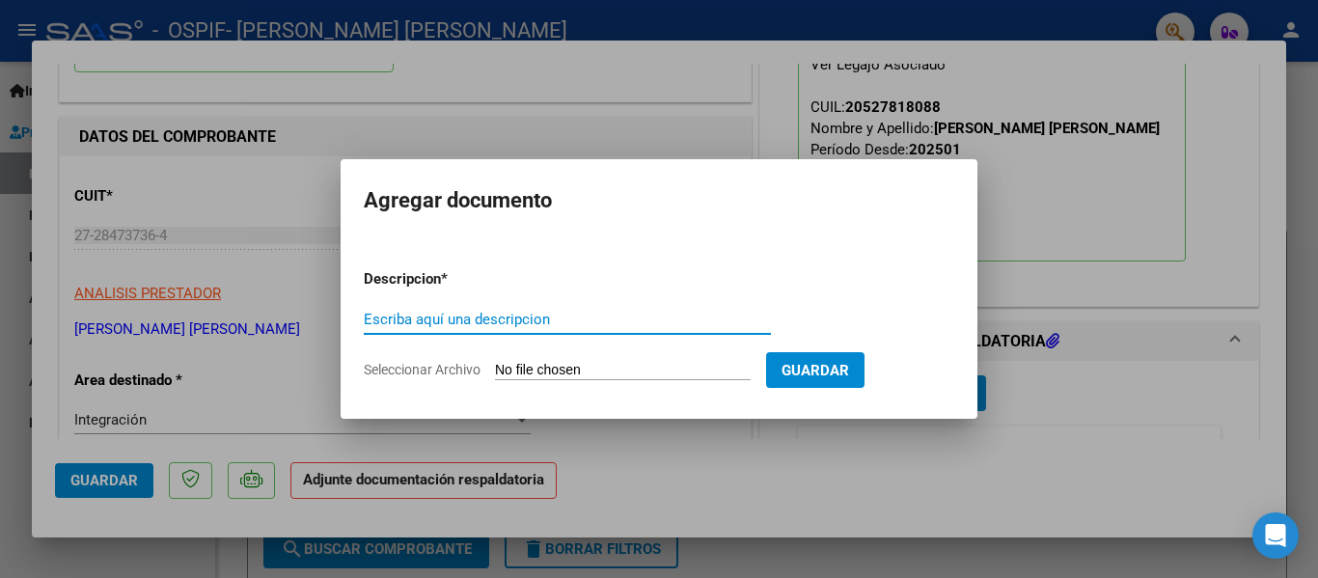
click at [497, 325] on input "Escriba aquí una descripcion" at bounding box center [567, 319] width 407 height 17
type input "planilla"
click at [560, 368] on input "Seleccionar Archivo" at bounding box center [623, 371] width 256 height 18
type input "C:\fakepath\[PERSON_NAME] [PERSON_NAME] [DATE].pdf"
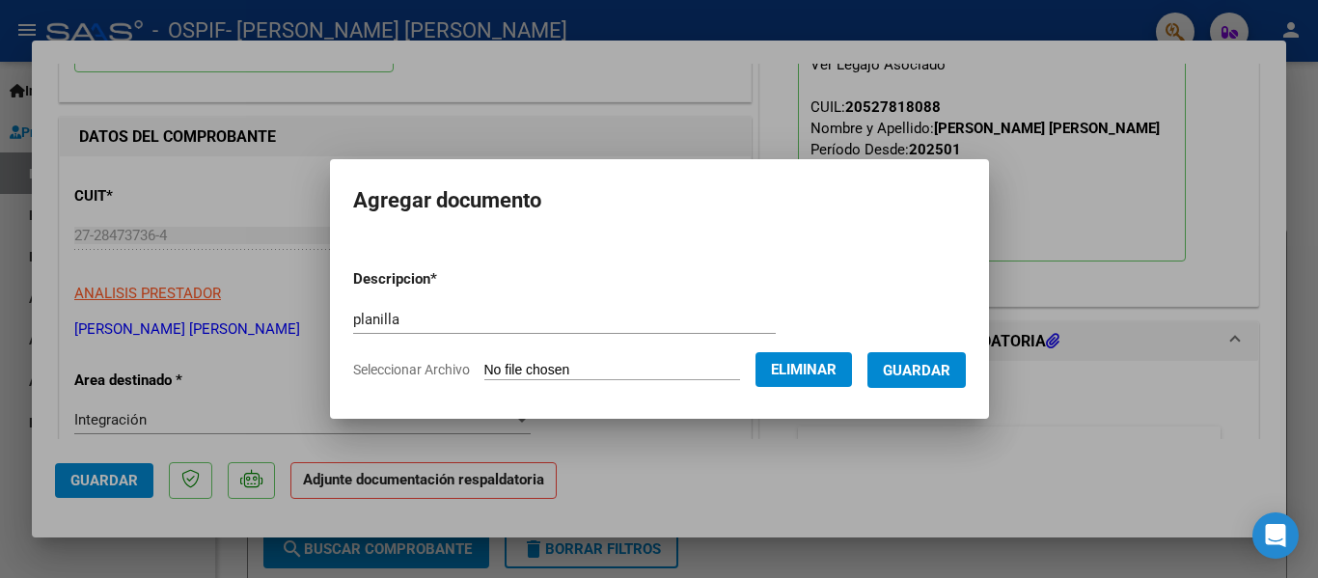
click at [950, 365] on span "Guardar" at bounding box center [917, 370] width 68 height 17
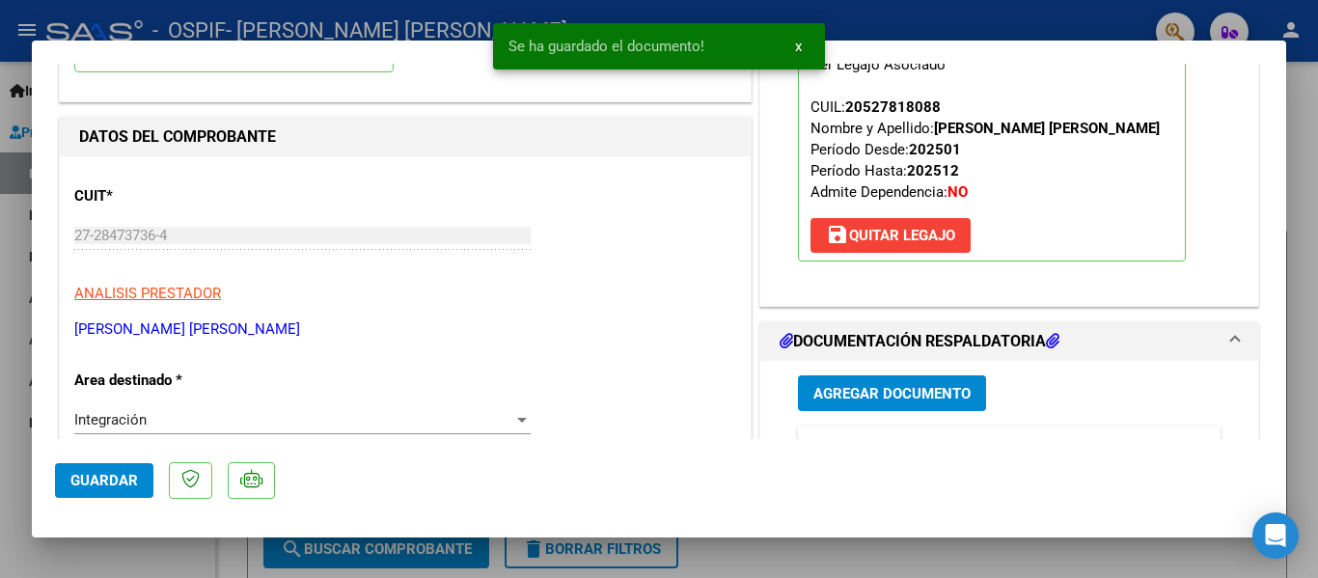
click at [346, 32] on div at bounding box center [659, 289] width 1318 height 578
type input "$ 0,00"
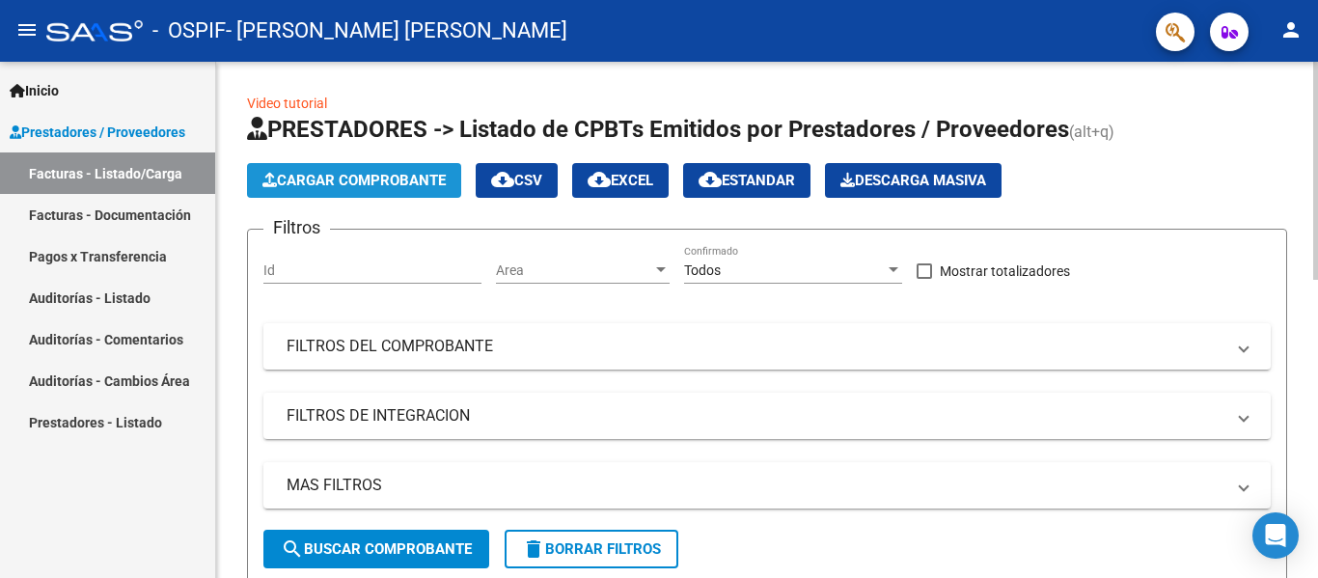
click at [343, 195] on button "Cargar Comprobante" at bounding box center [354, 180] width 214 height 35
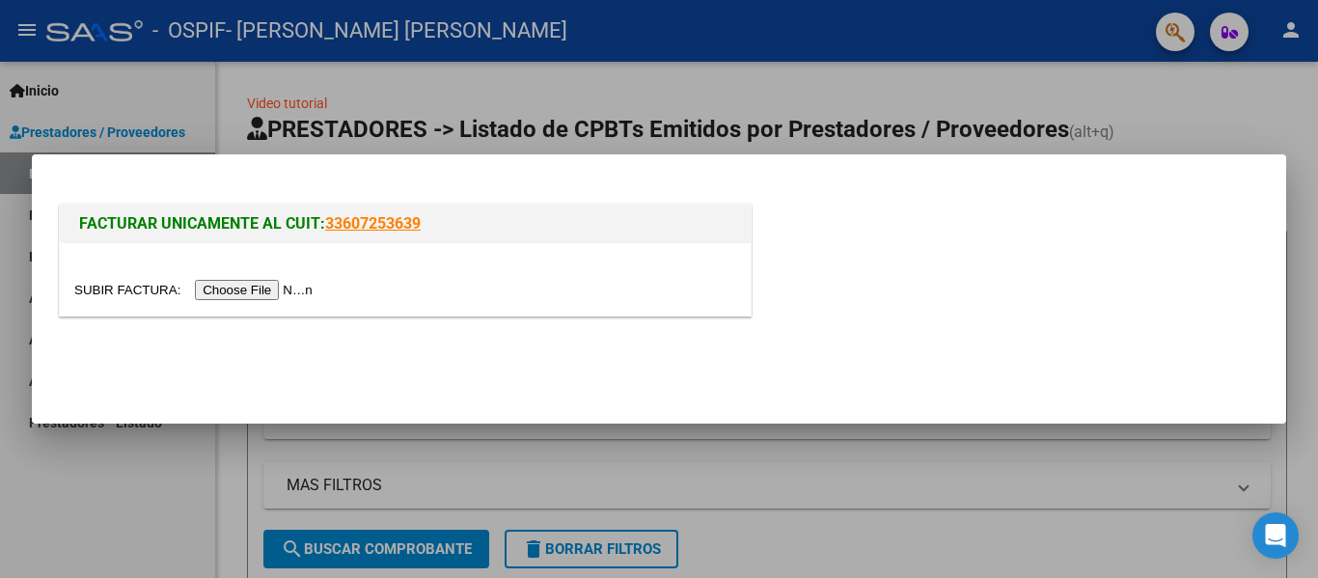
click at [284, 289] on input "file" at bounding box center [196, 290] width 244 height 20
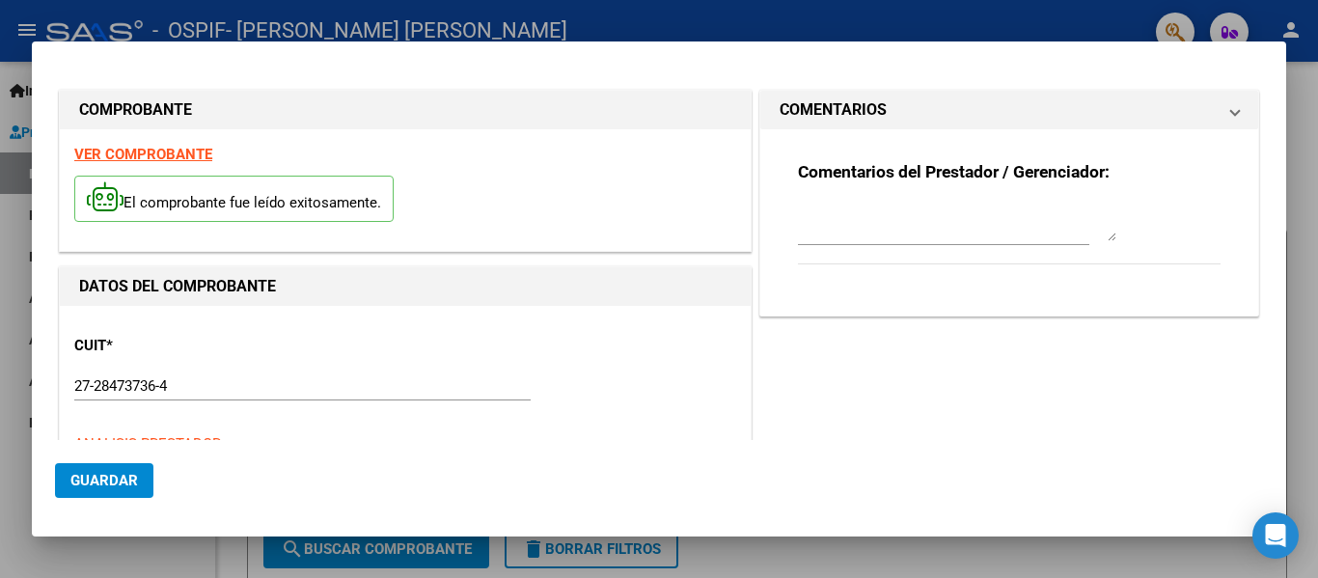
click at [489, 479] on mat-dialog-actions "Guardar" at bounding box center [659, 476] width 1208 height 73
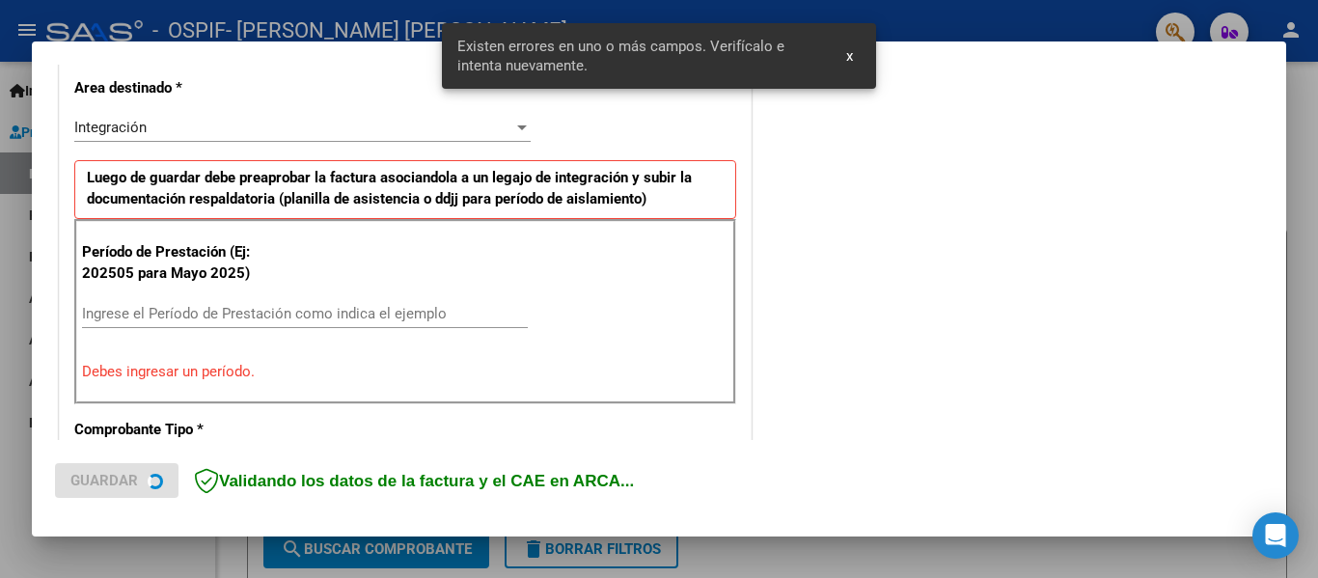
scroll to position [448, 0]
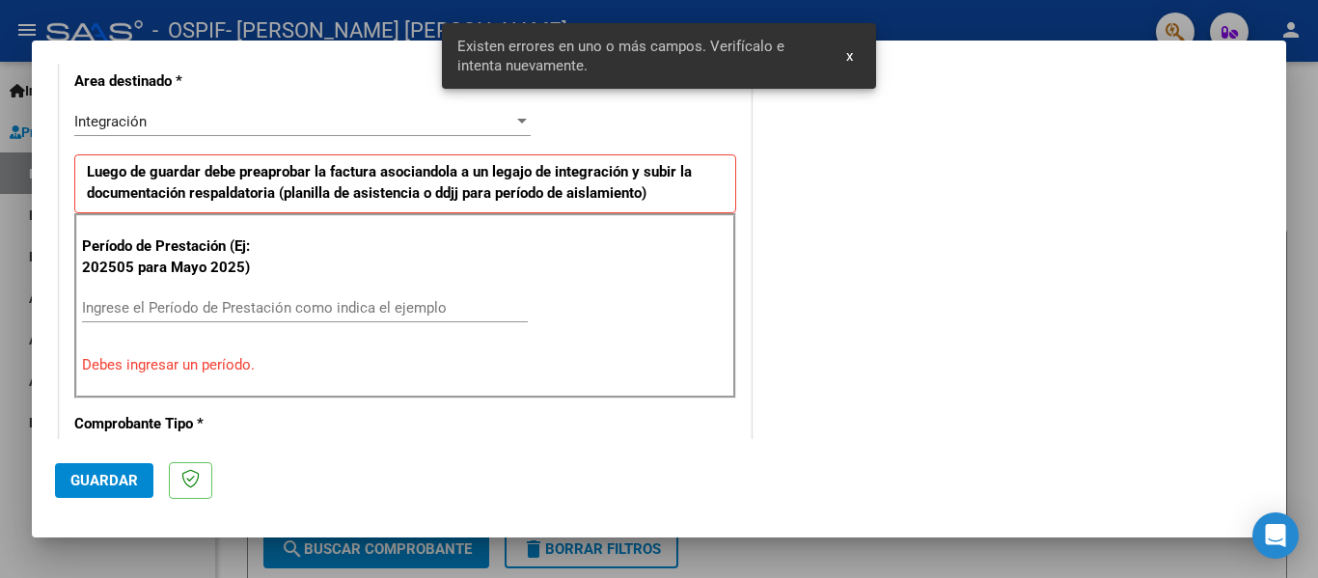
click at [230, 293] on div "Ingrese el Período de Prestación como indica el ejemplo" at bounding box center [305, 307] width 446 height 29
click at [201, 299] on input "Ingrese el Período de Prestación como indica el ejemplo" at bounding box center [305, 307] width 446 height 17
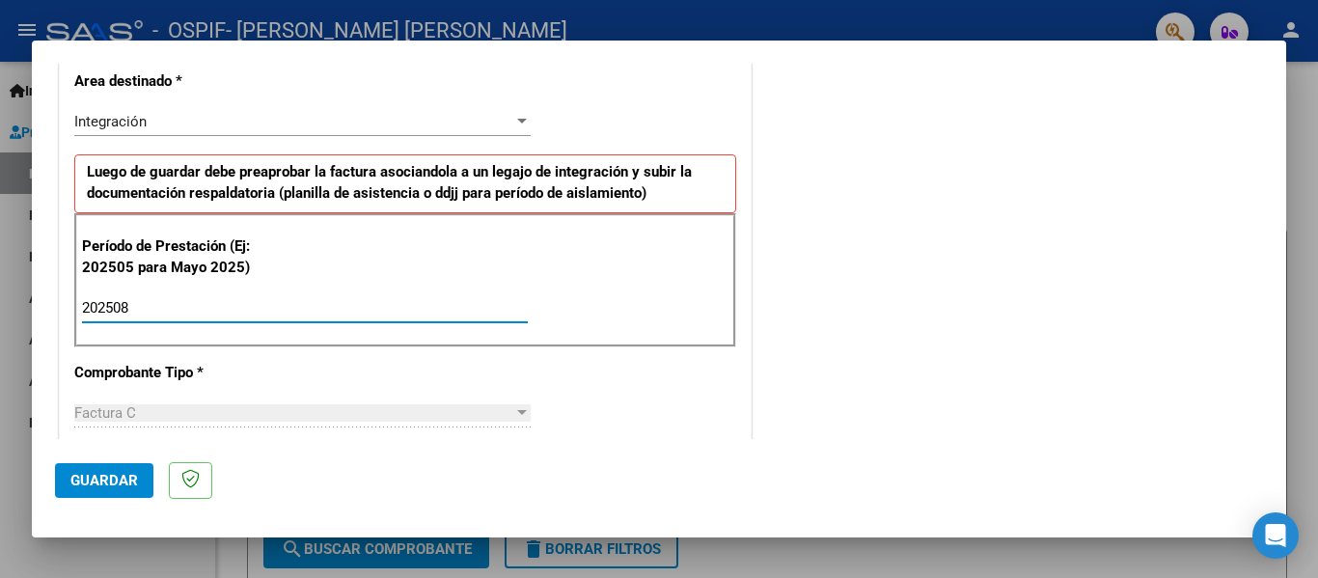
type input "202508"
click at [138, 468] on button "Guardar" at bounding box center [104, 480] width 98 height 35
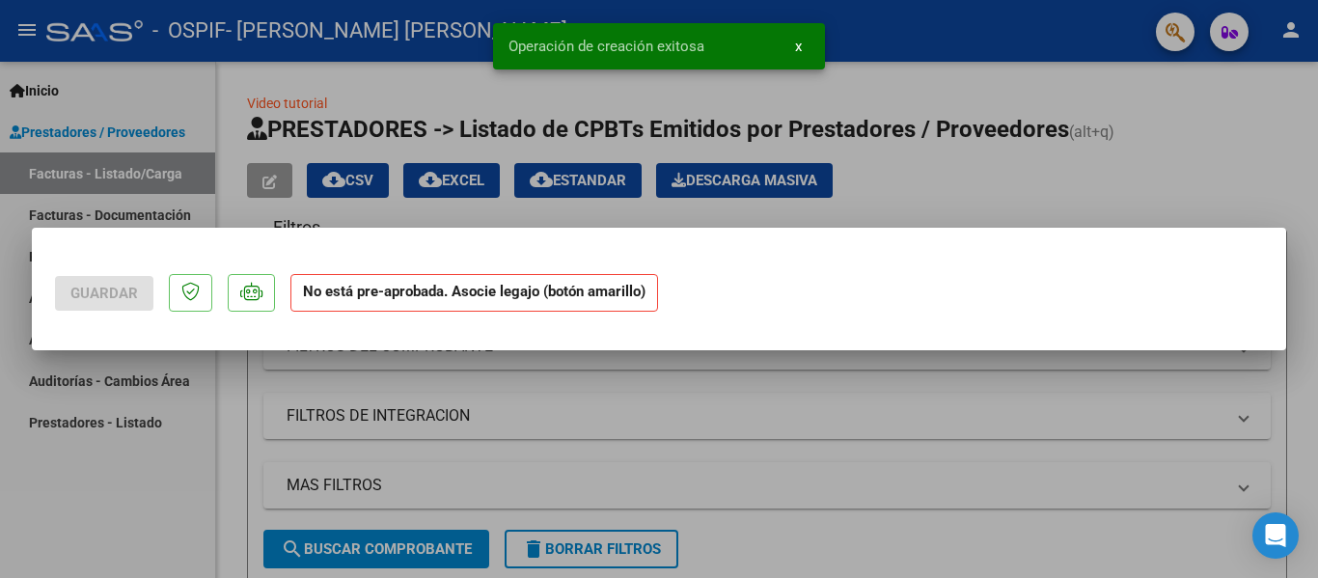
scroll to position [0, 0]
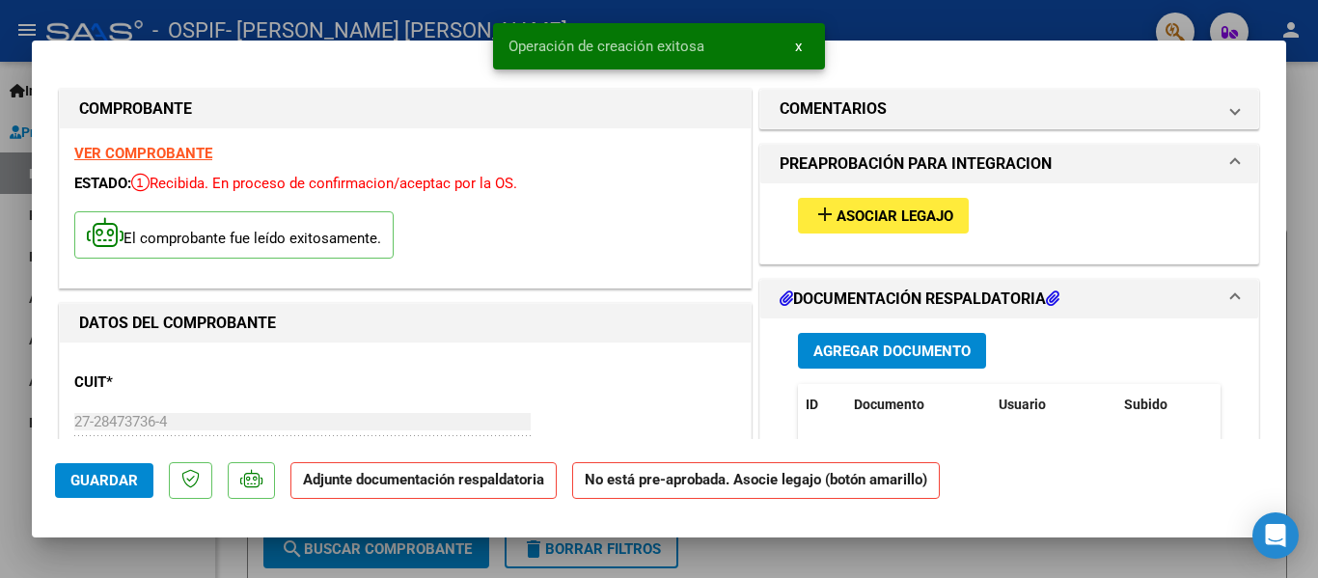
click at [890, 219] on span "Asociar Legajo" at bounding box center [894, 215] width 117 height 17
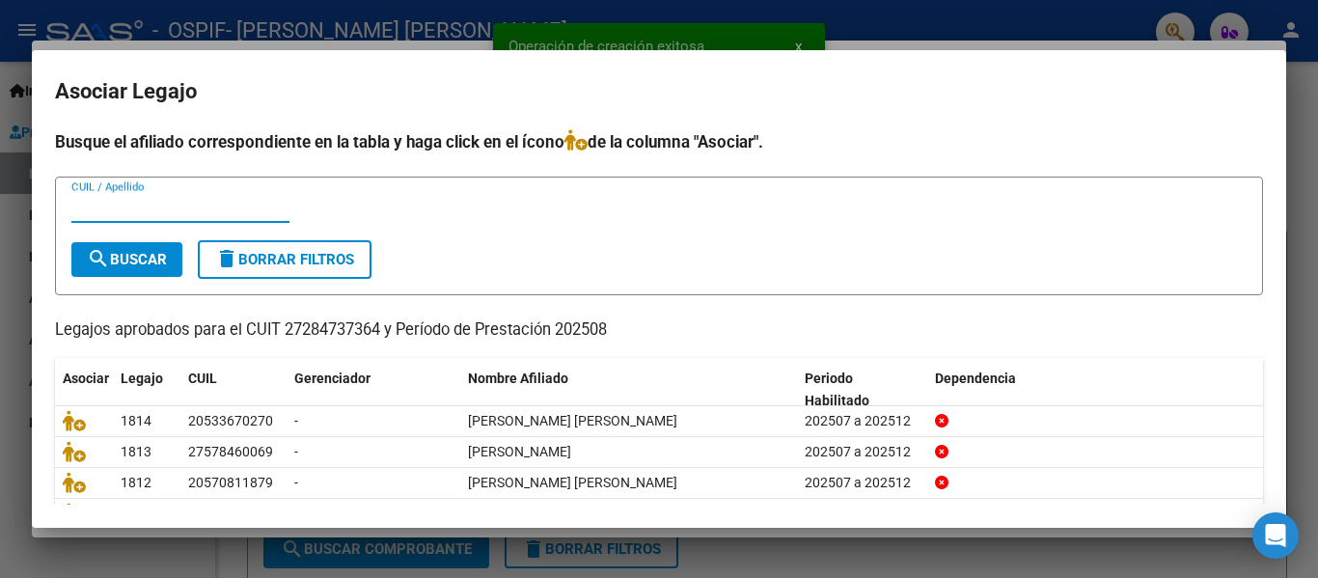
click at [133, 209] on input "CUIL / Apellido" at bounding box center [180, 207] width 218 height 17
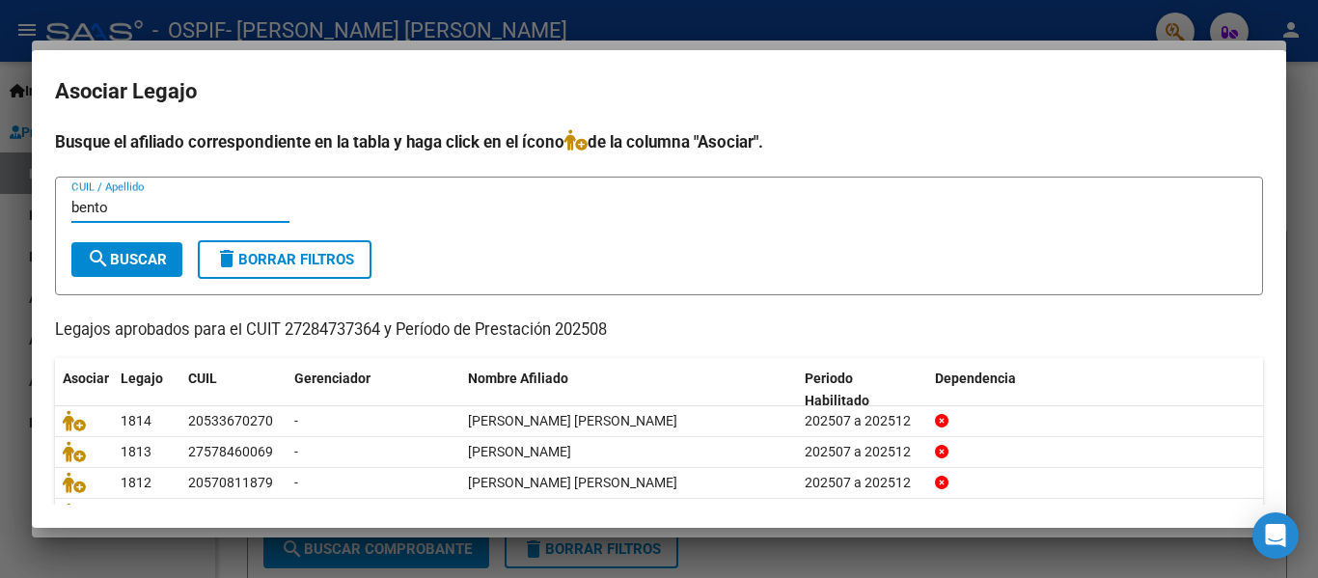
type input "bento"
click at [120, 262] on span "search Buscar" at bounding box center [127, 259] width 80 height 17
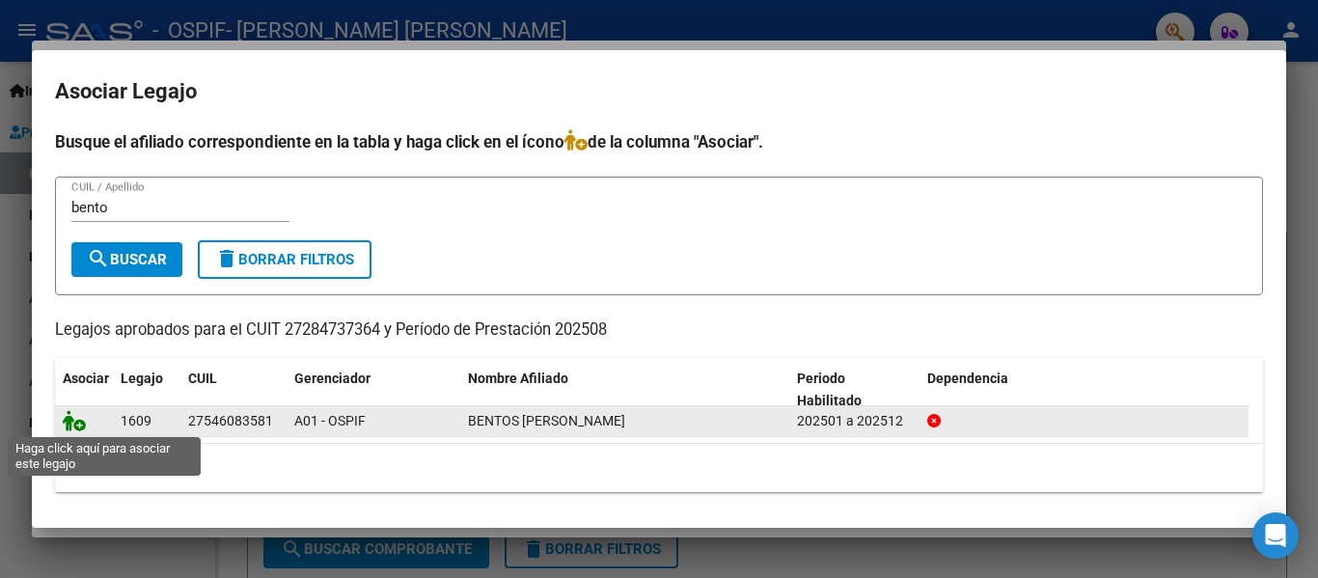
click at [80, 427] on icon at bounding box center [74, 420] width 23 height 21
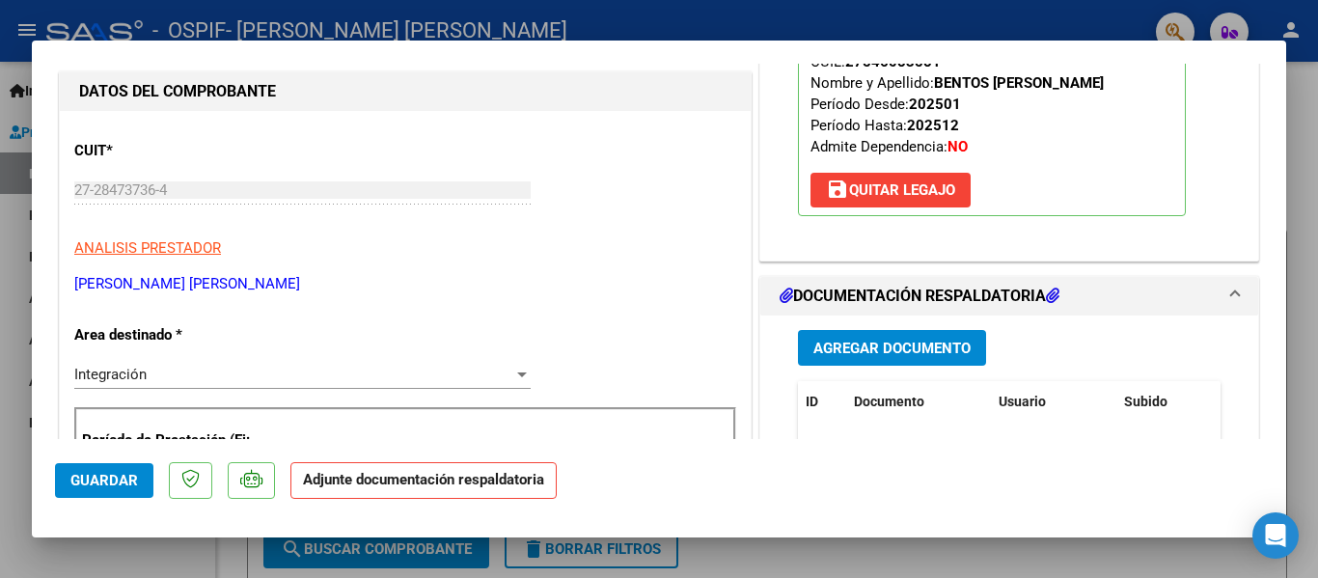
scroll to position [300, 0]
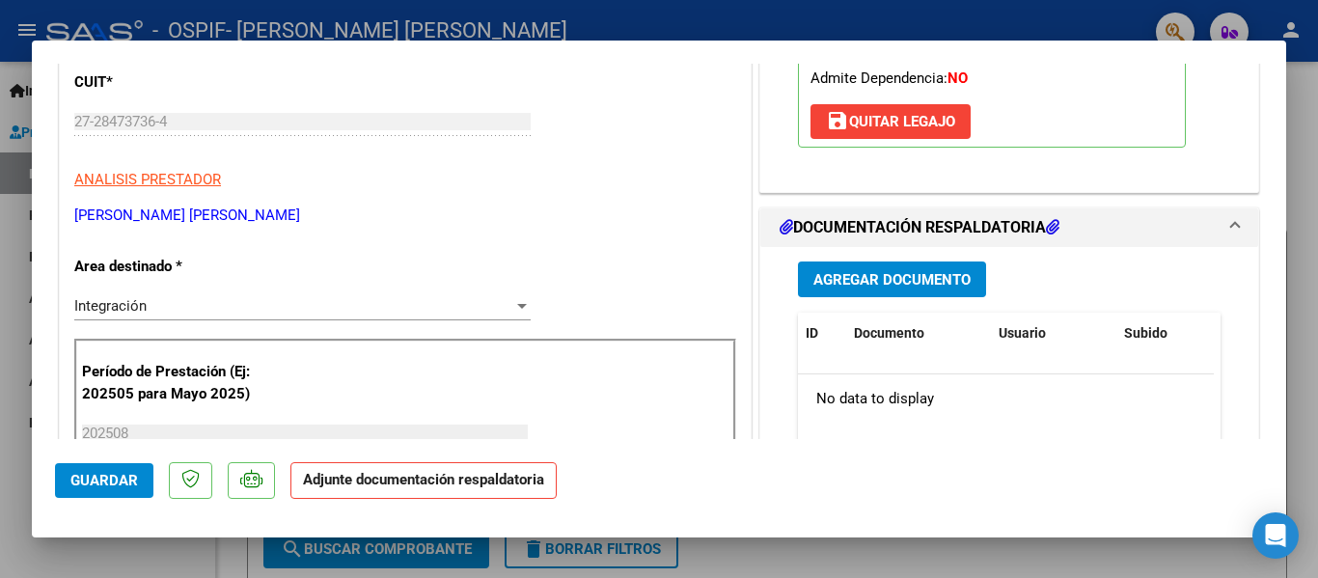
click at [825, 281] on span "Agregar Documento" at bounding box center [891, 279] width 157 height 17
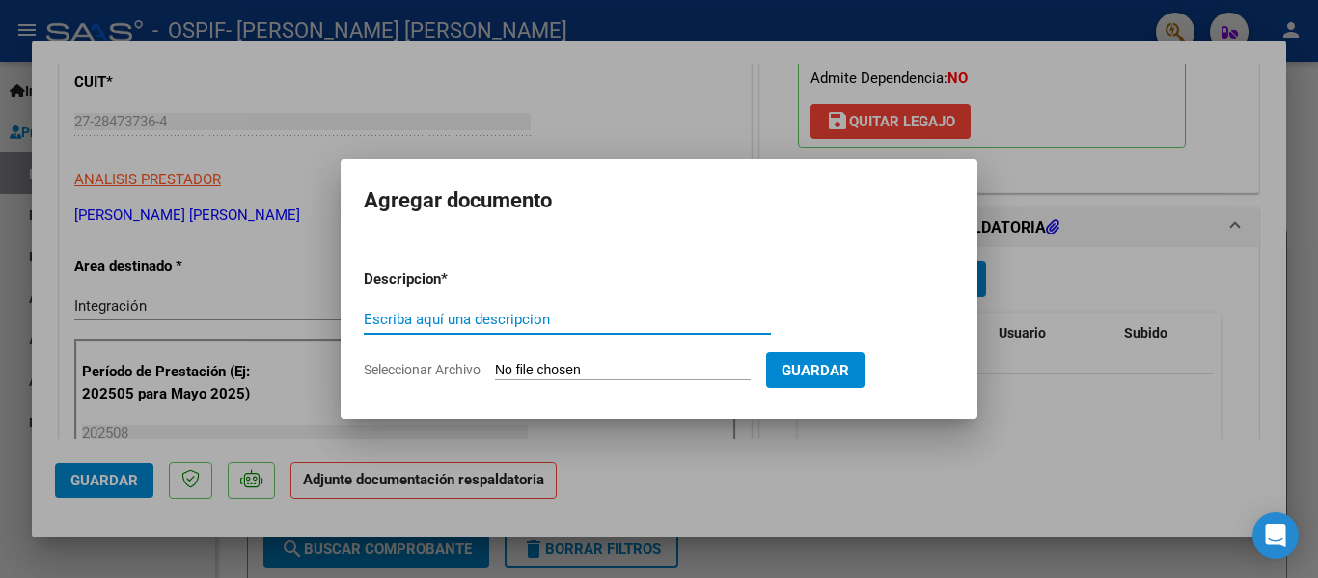
click at [501, 324] on input "Escriba aquí una descripcion" at bounding box center [567, 319] width 407 height 17
type input "planilla"
click at [524, 367] on input "Seleccionar Archivo" at bounding box center [623, 371] width 256 height 18
type input "C:\fakepath\Bentos Zoe [DATE].pdf"
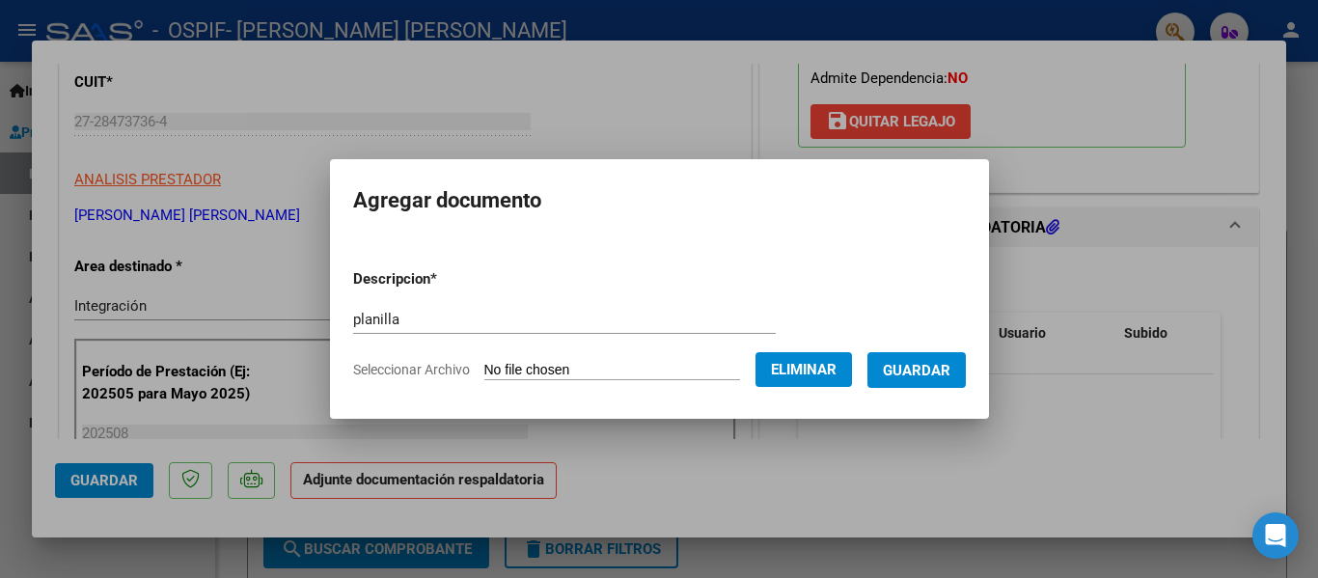
click at [934, 372] on span "Guardar" at bounding box center [917, 370] width 68 height 17
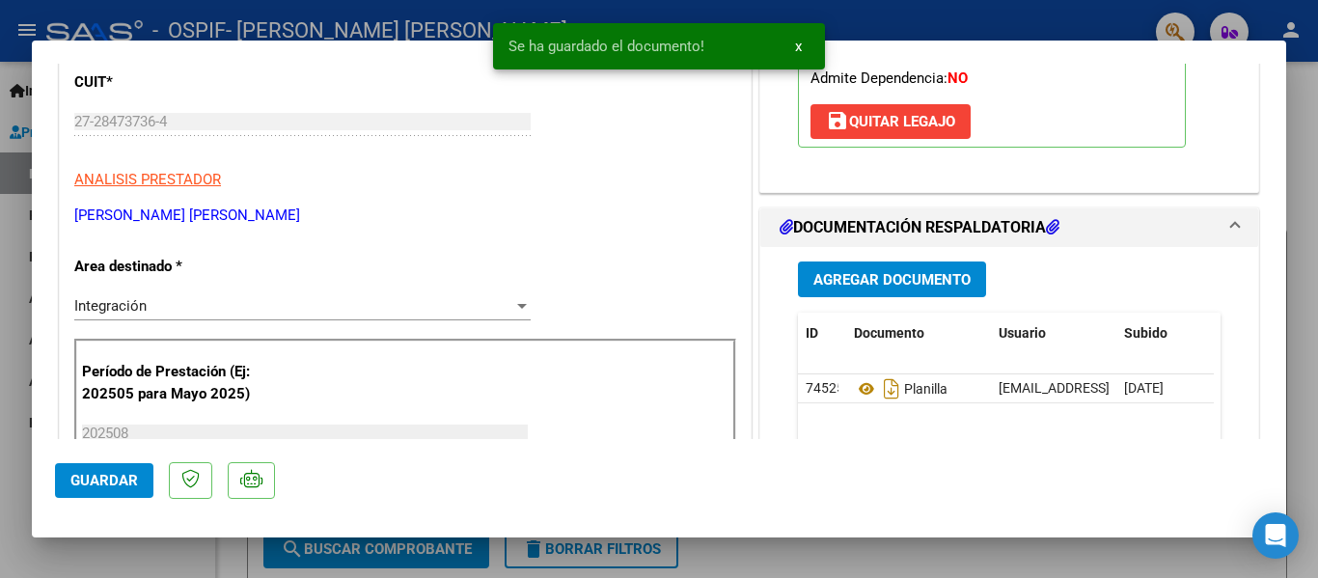
click at [278, 21] on div at bounding box center [659, 289] width 1318 height 578
type input "$ 0,00"
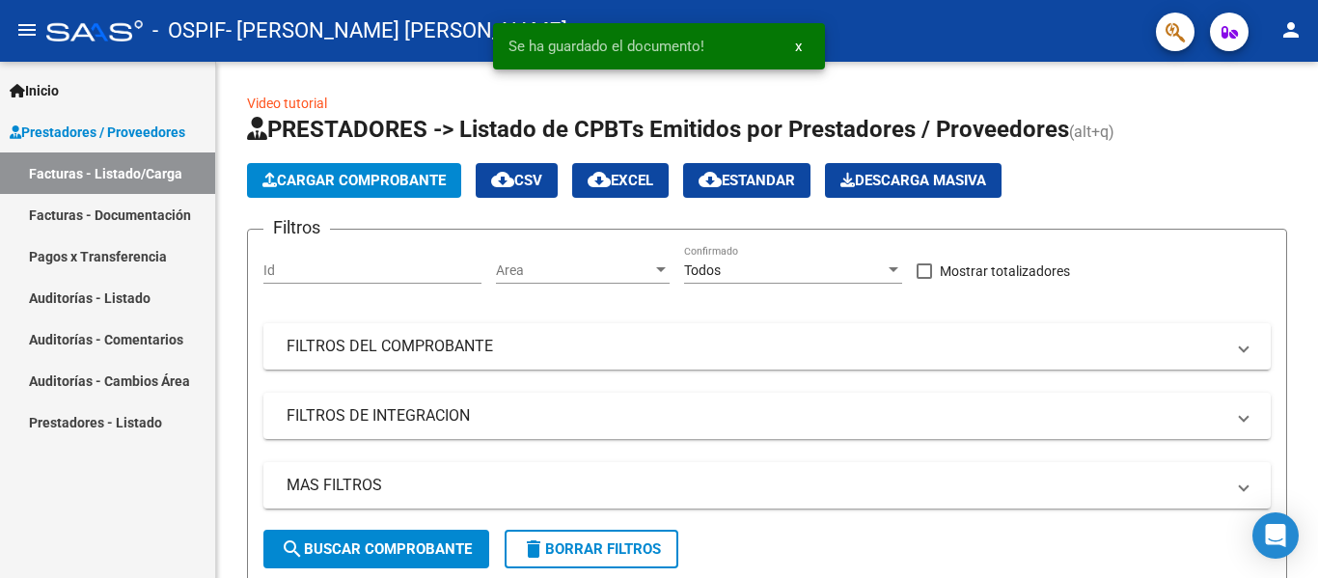
click at [278, 21] on span "- [PERSON_NAME] [PERSON_NAME]" at bounding box center [397, 31] width 342 height 42
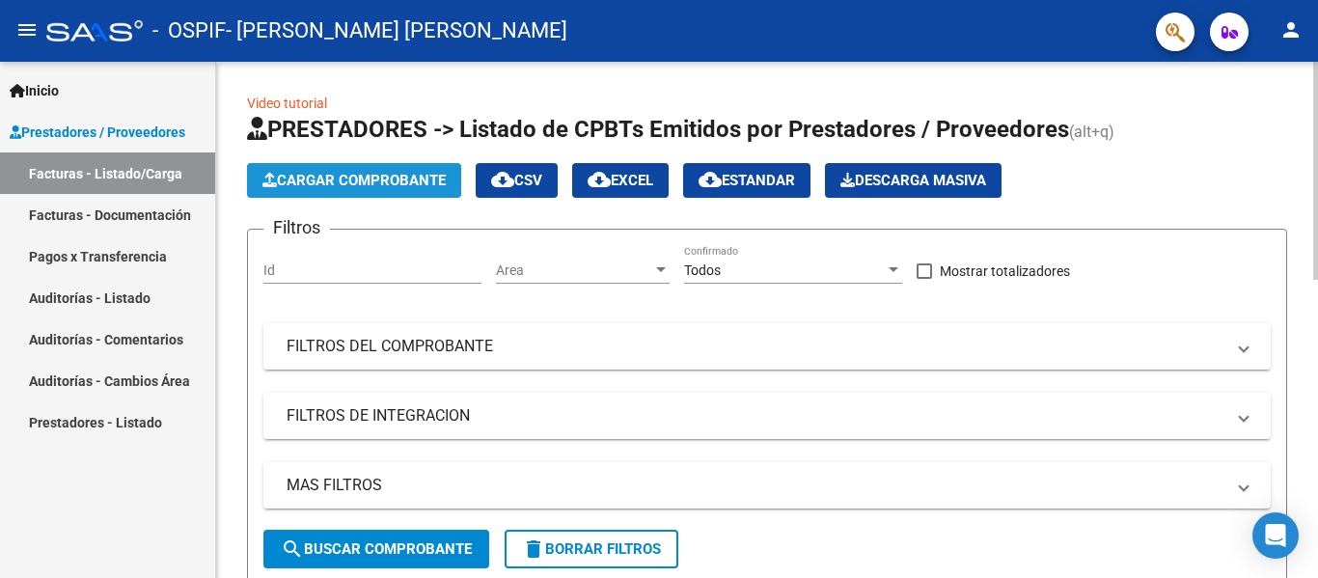
click at [332, 179] on span "Cargar Comprobante" at bounding box center [353, 180] width 183 height 17
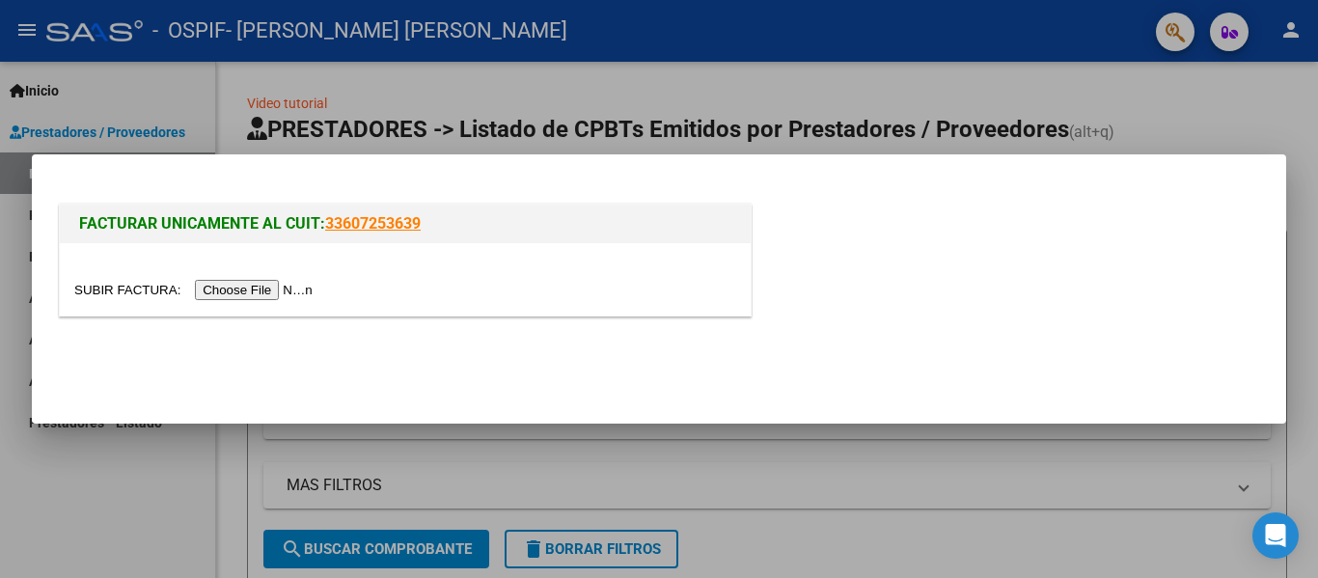
click at [273, 291] on input "file" at bounding box center [196, 290] width 244 height 20
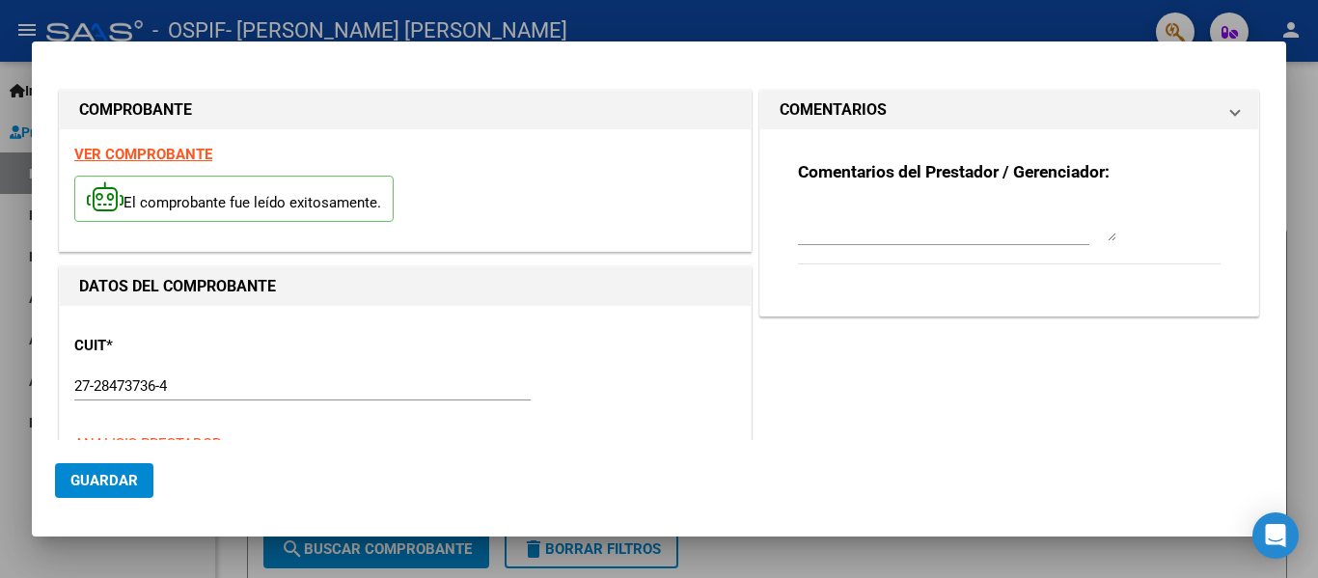
click at [472, 468] on mat-dialog-actions "Guardar" at bounding box center [659, 476] width 1208 height 73
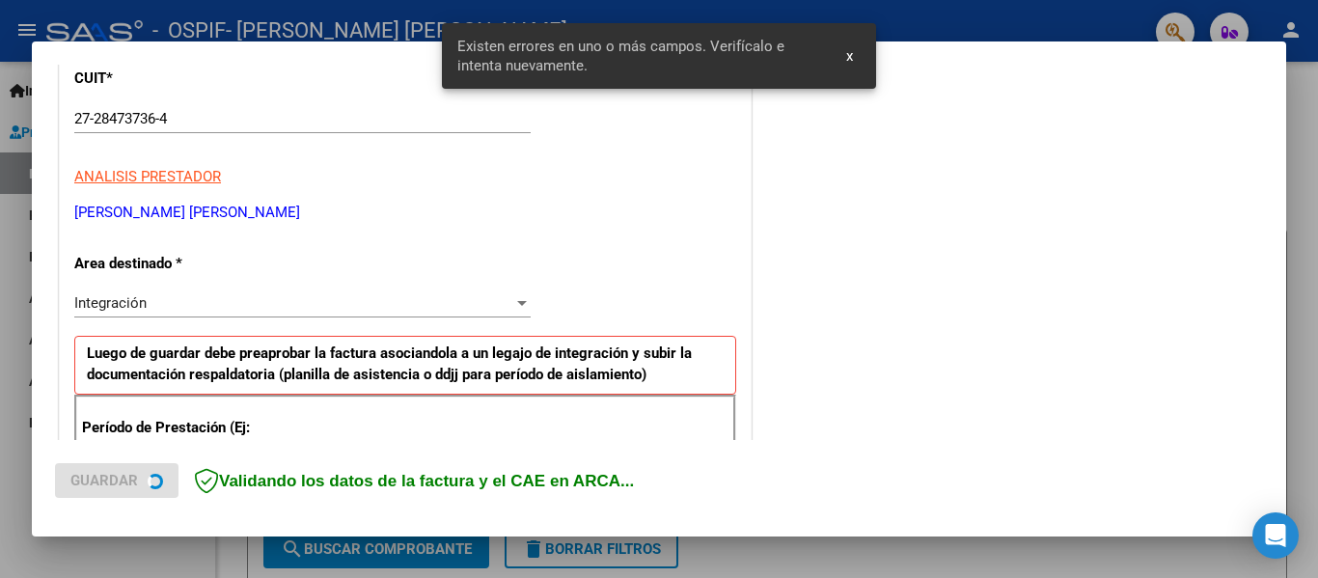
scroll to position [448, 0]
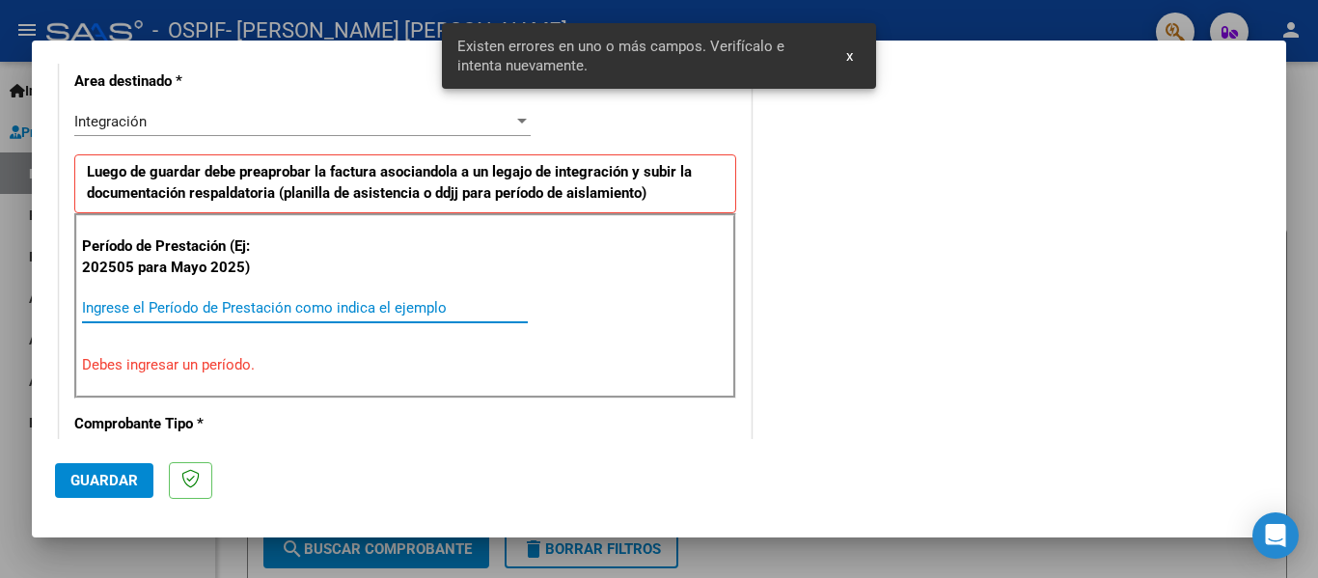
click at [236, 302] on input "Ingrese el Período de Prestación como indica el ejemplo" at bounding box center [305, 307] width 446 height 17
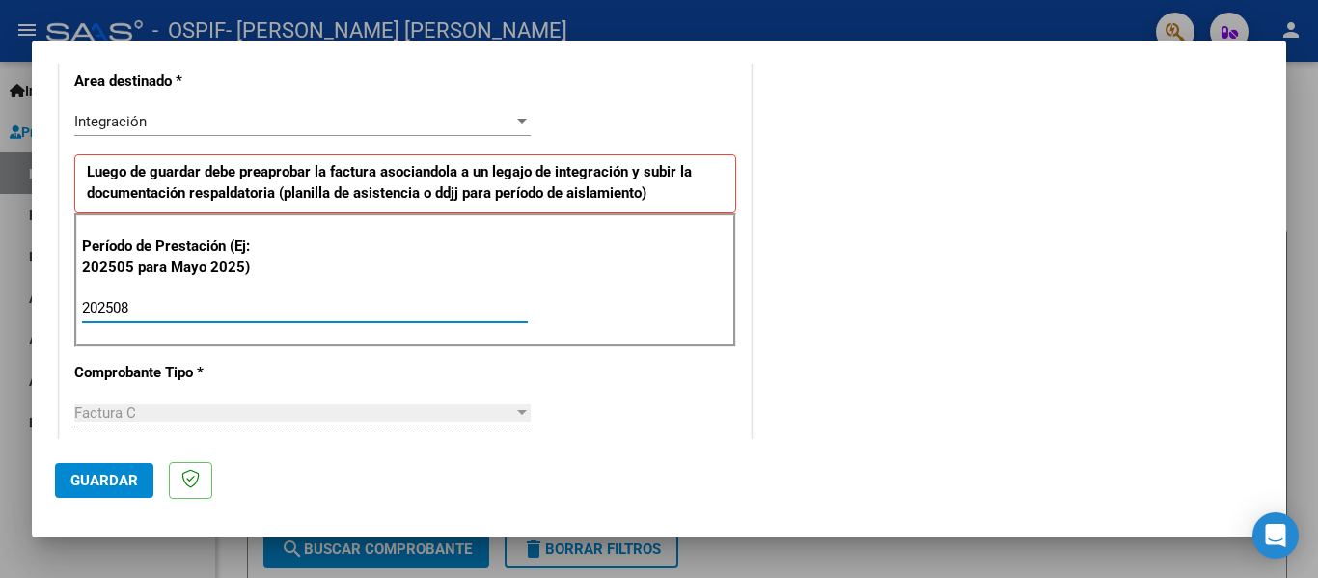
type input "202508"
click at [101, 467] on button "Guardar" at bounding box center [104, 480] width 98 height 35
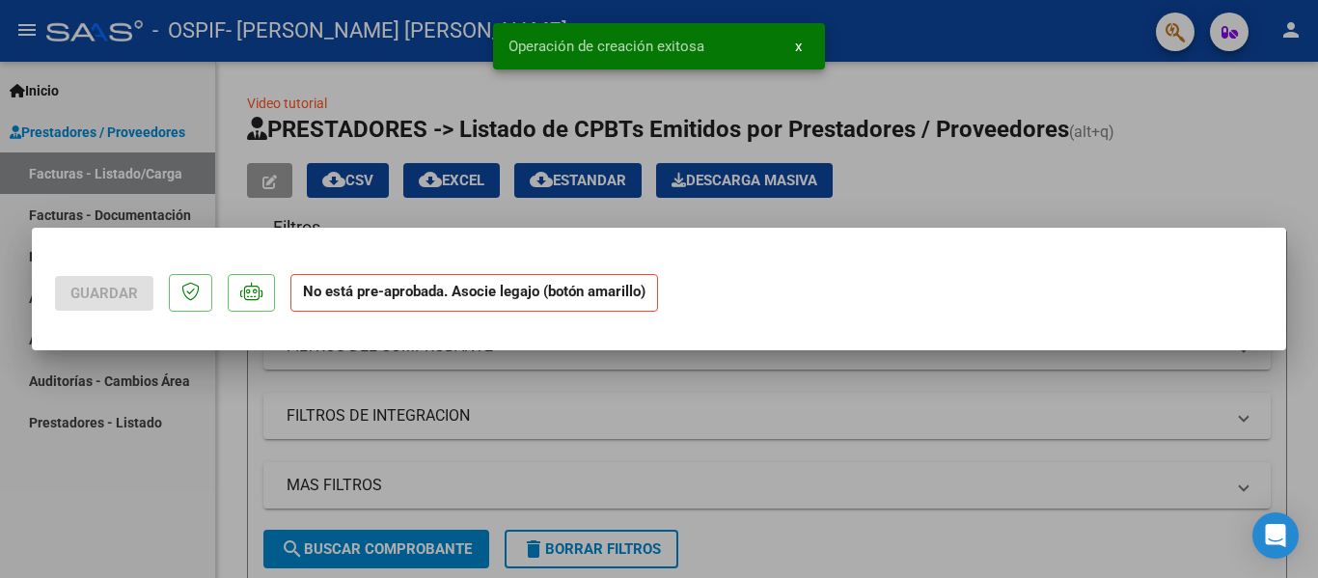
scroll to position [0, 0]
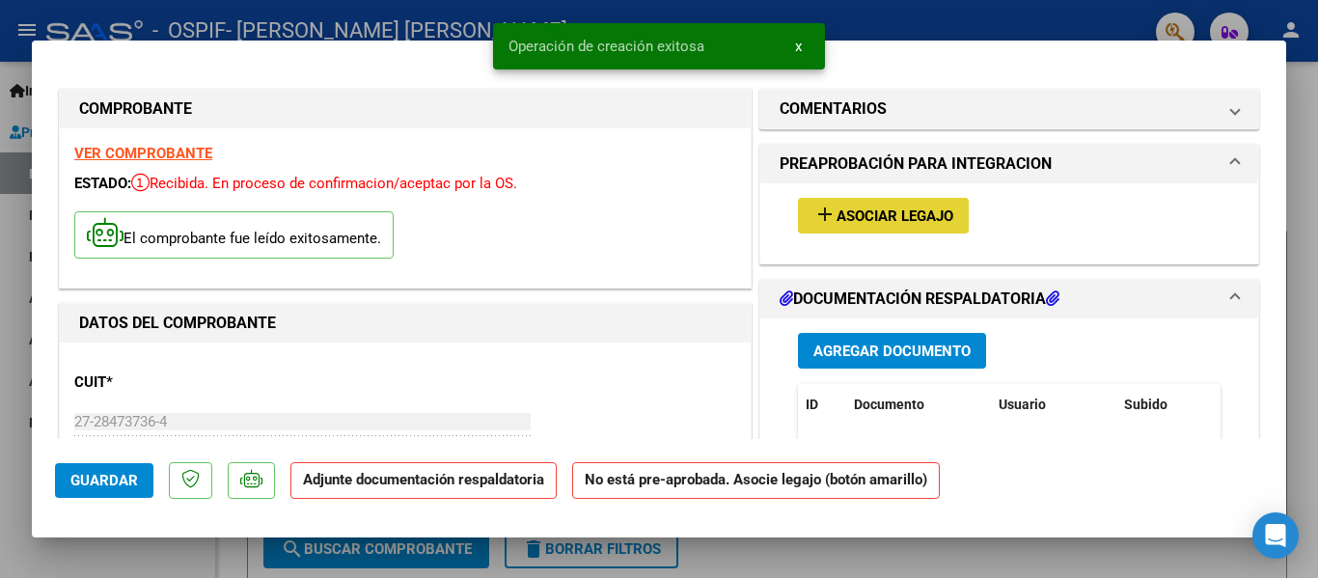
click at [948, 208] on button "add Asociar Legajo" at bounding box center [883, 216] width 171 height 36
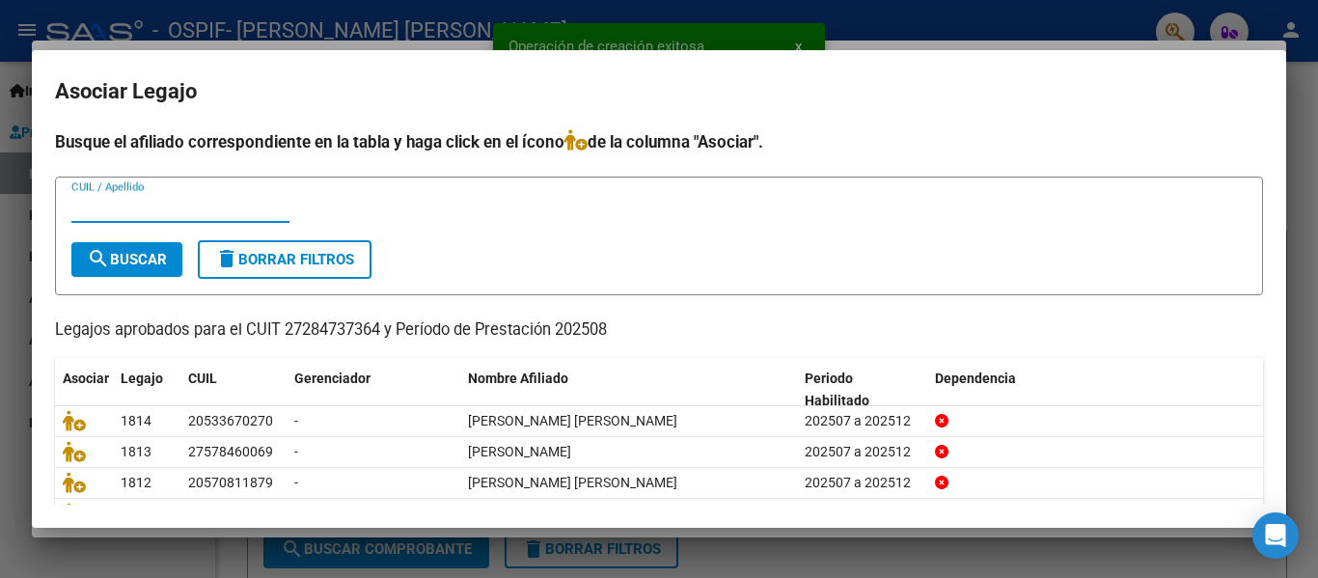
click at [210, 210] on input "CUIL / Apellido" at bounding box center [180, 207] width 218 height 17
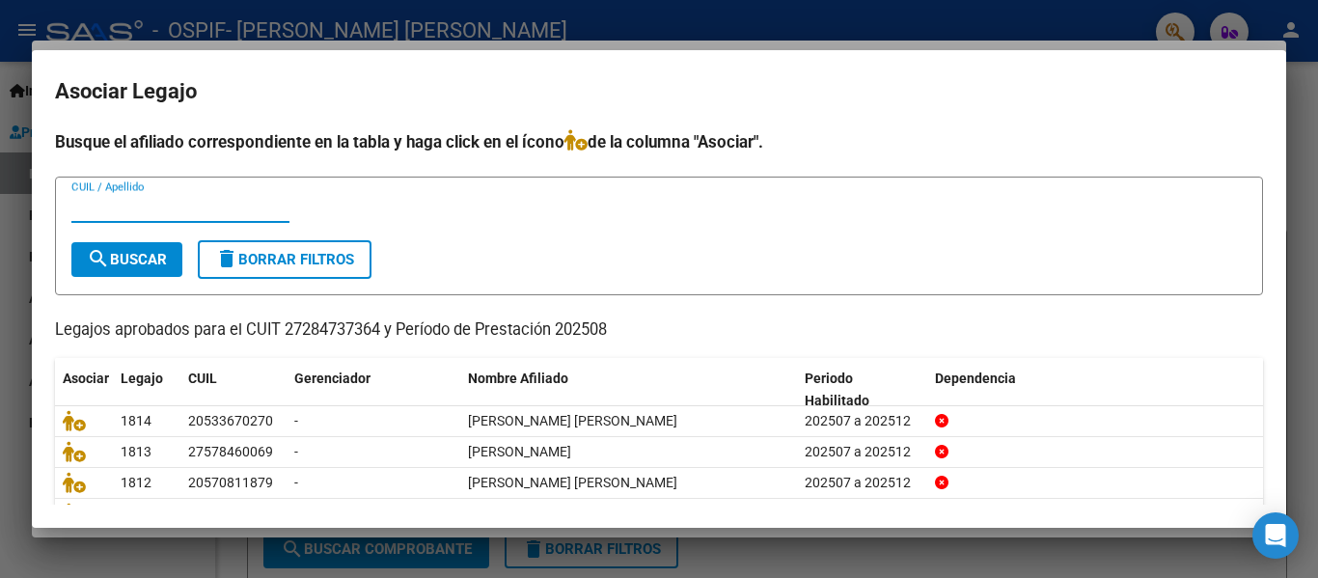
click at [187, 210] on input "CUIL / Apellido" at bounding box center [180, 207] width 218 height 17
type input "[PERSON_NAME]"
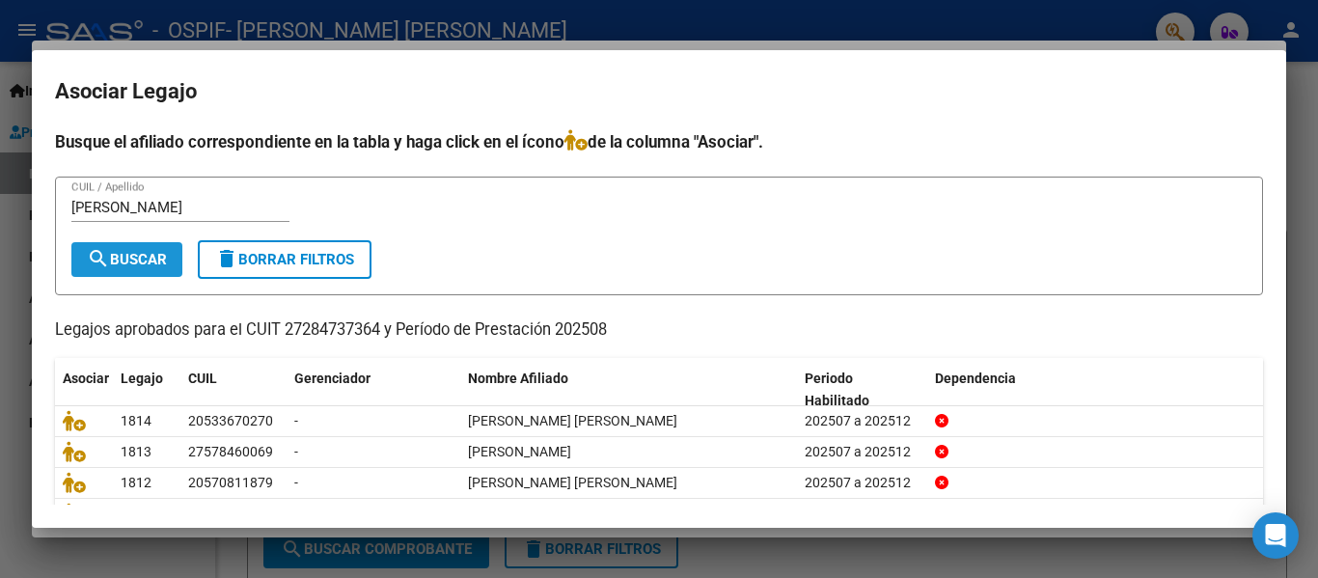
click at [112, 266] on span "search Buscar" at bounding box center [127, 259] width 80 height 17
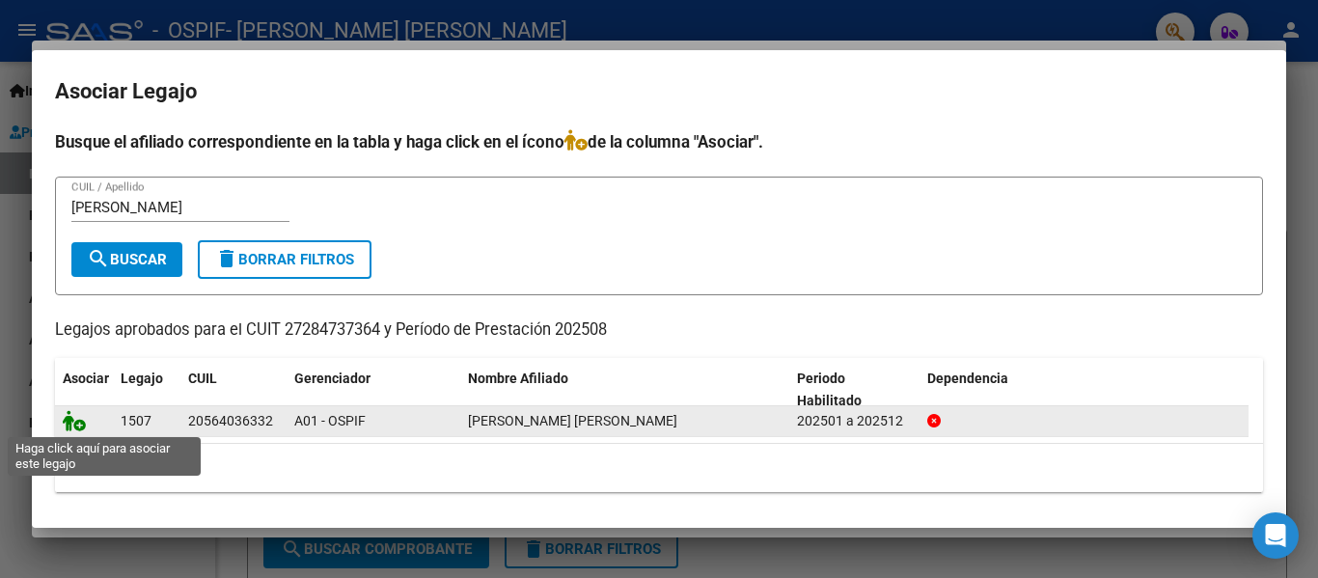
click at [67, 424] on icon at bounding box center [74, 420] width 23 height 21
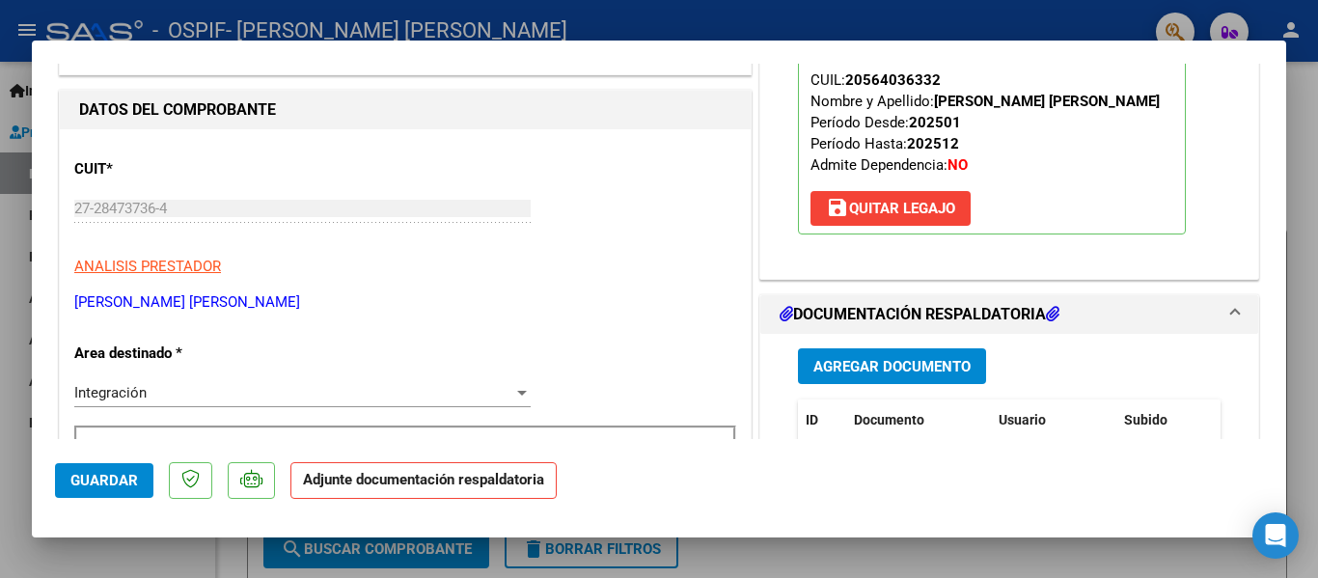
scroll to position [214, 0]
click at [905, 367] on span "Agregar Documento" at bounding box center [891, 365] width 157 height 17
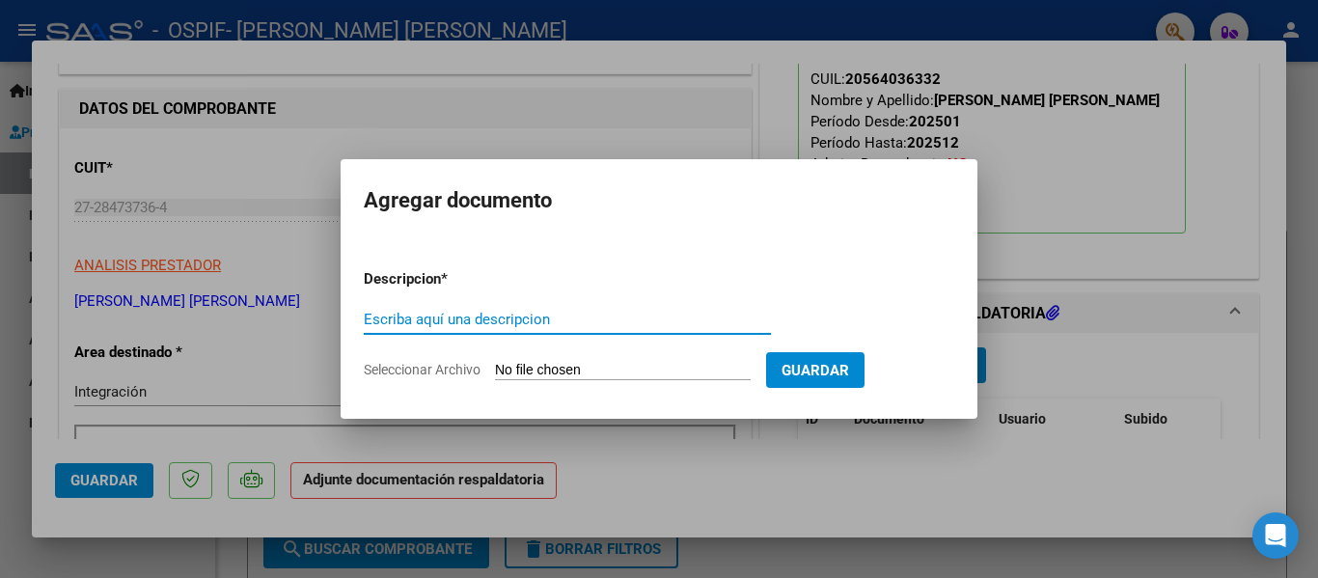
click at [446, 320] on input "Escriba aquí una descripcion" at bounding box center [567, 319] width 407 height 17
type input "planilla"
click at [564, 379] on input "Seleccionar Archivo" at bounding box center [623, 371] width 256 height 18
type input "C:\fakepath\[PERSON_NAME] [PERSON_NAME] [DATE].pdf"
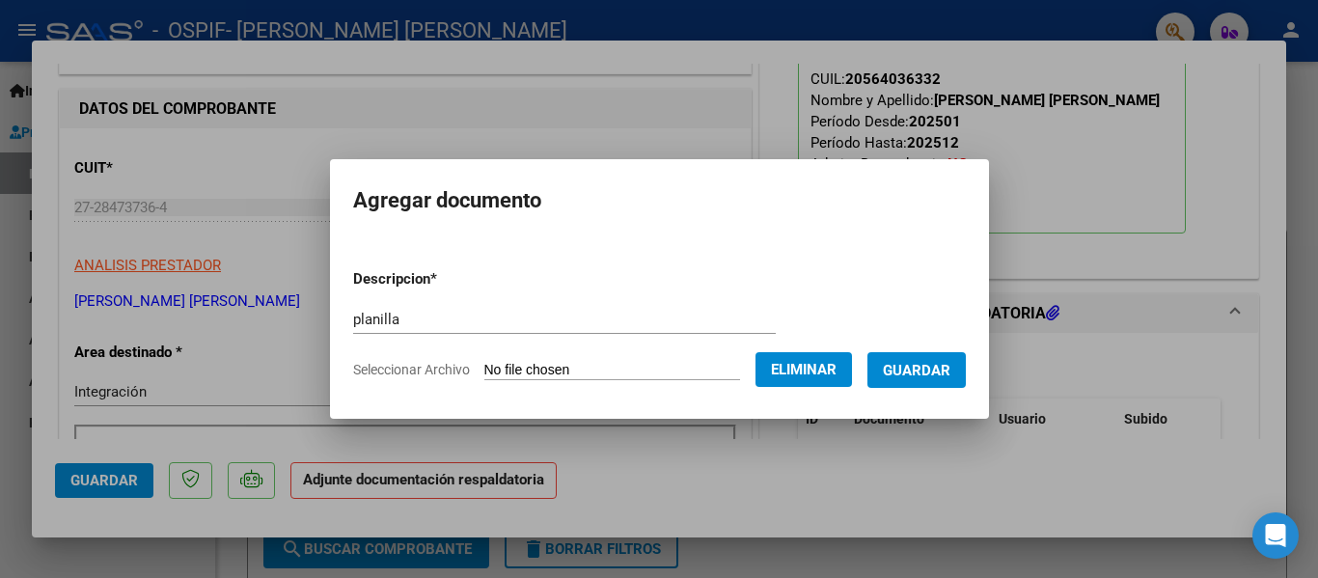
click at [937, 374] on span "Guardar" at bounding box center [917, 370] width 68 height 17
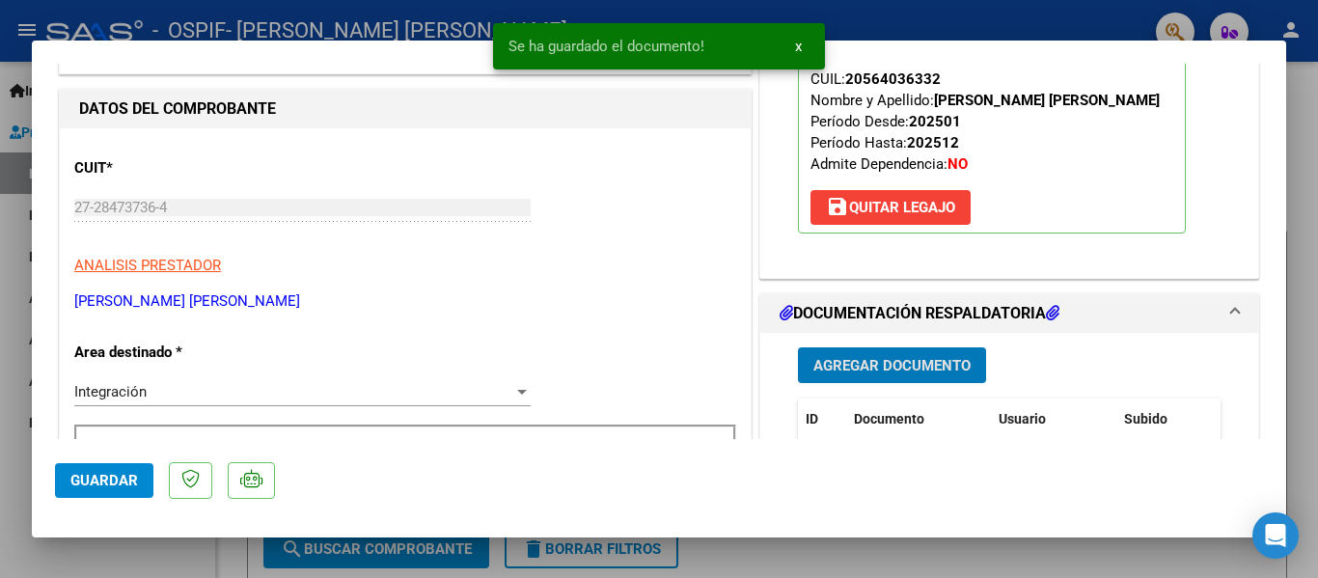
click at [319, 39] on div at bounding box center [659, 289] width 1318 height 578
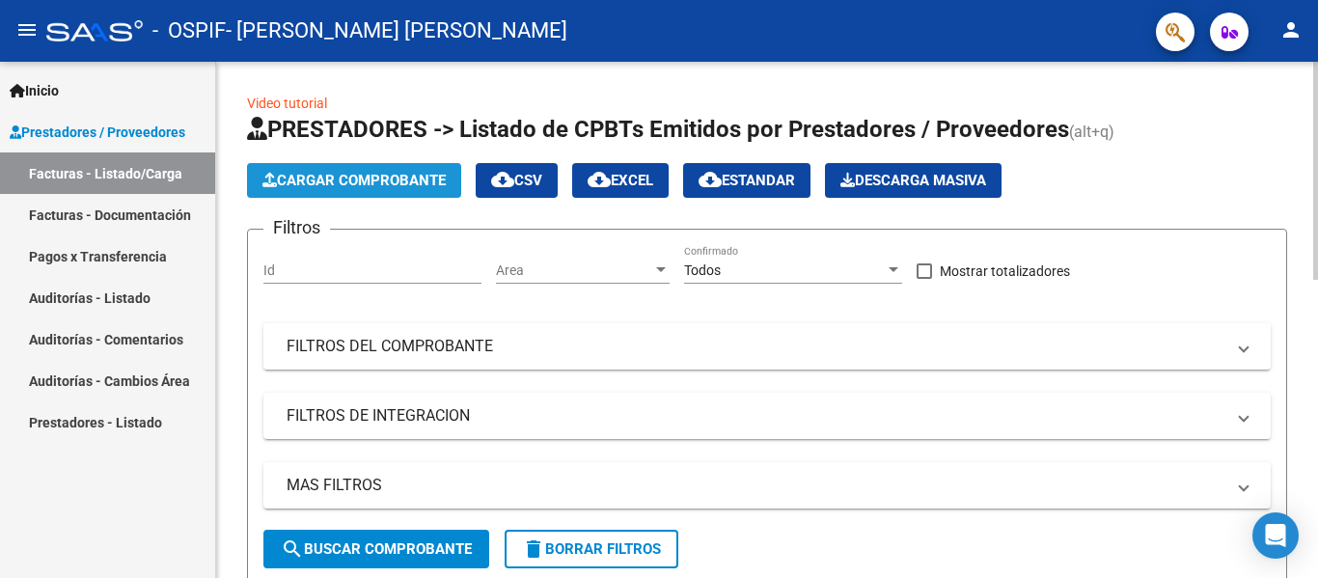
click at [315, 186] on span "Cargar Comprobante" at bounding box center [353, 180] width 183 height 17
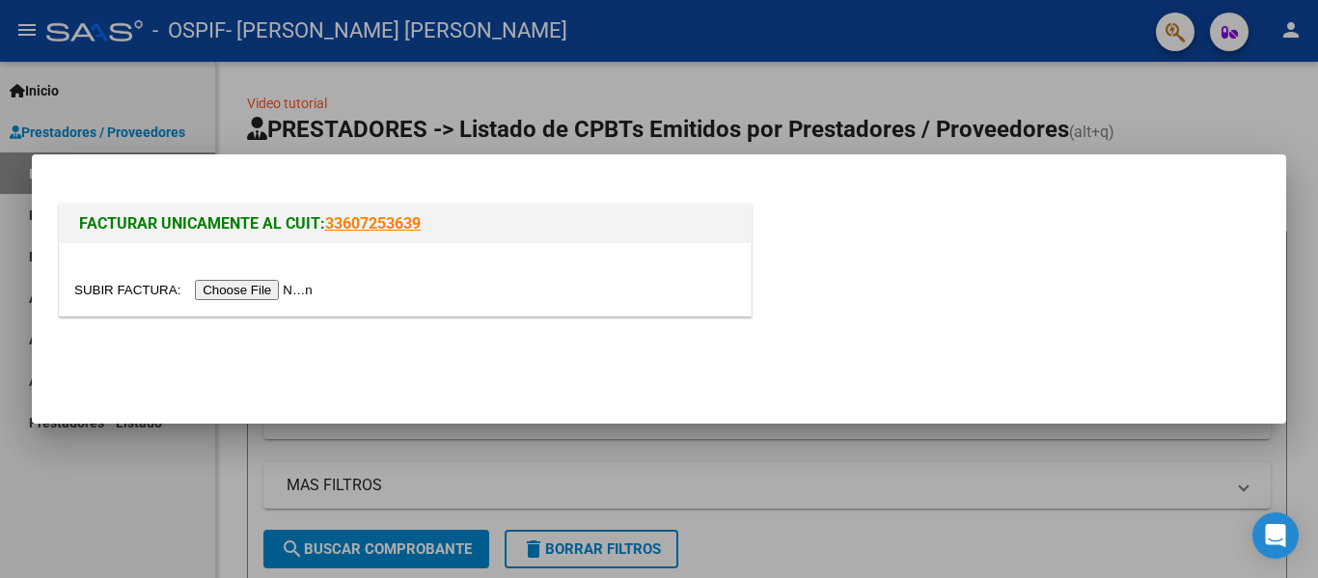
click at [257, 297] on input "file" at bounding box center [196, 290] width 244 height 20
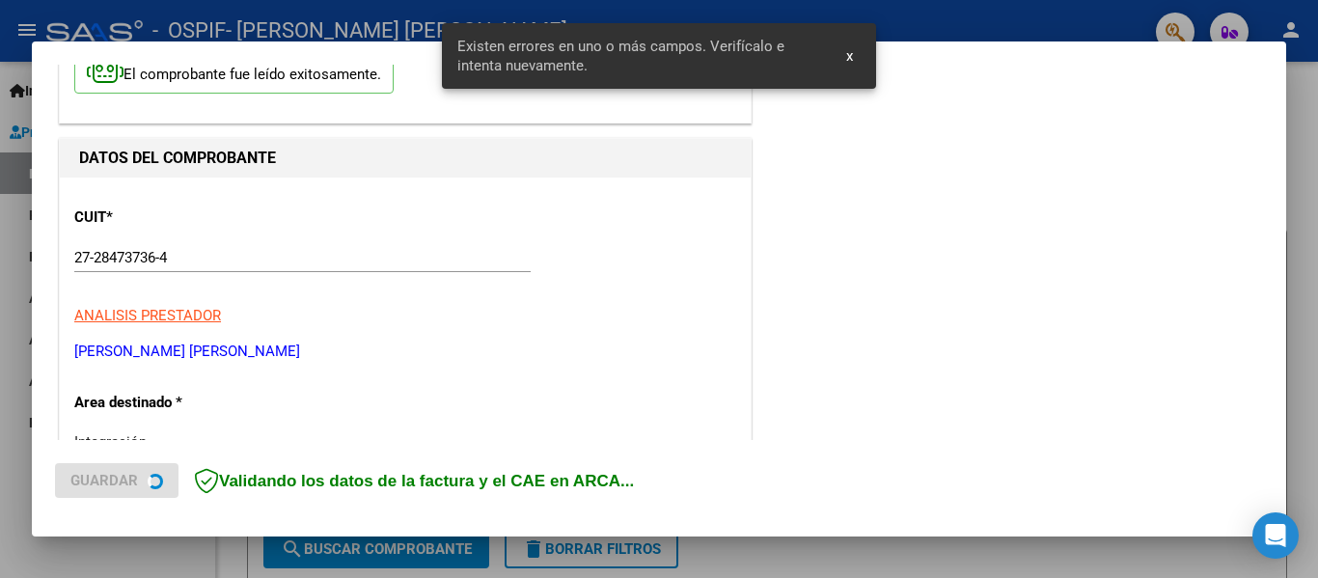
scroll to position [448, 0]
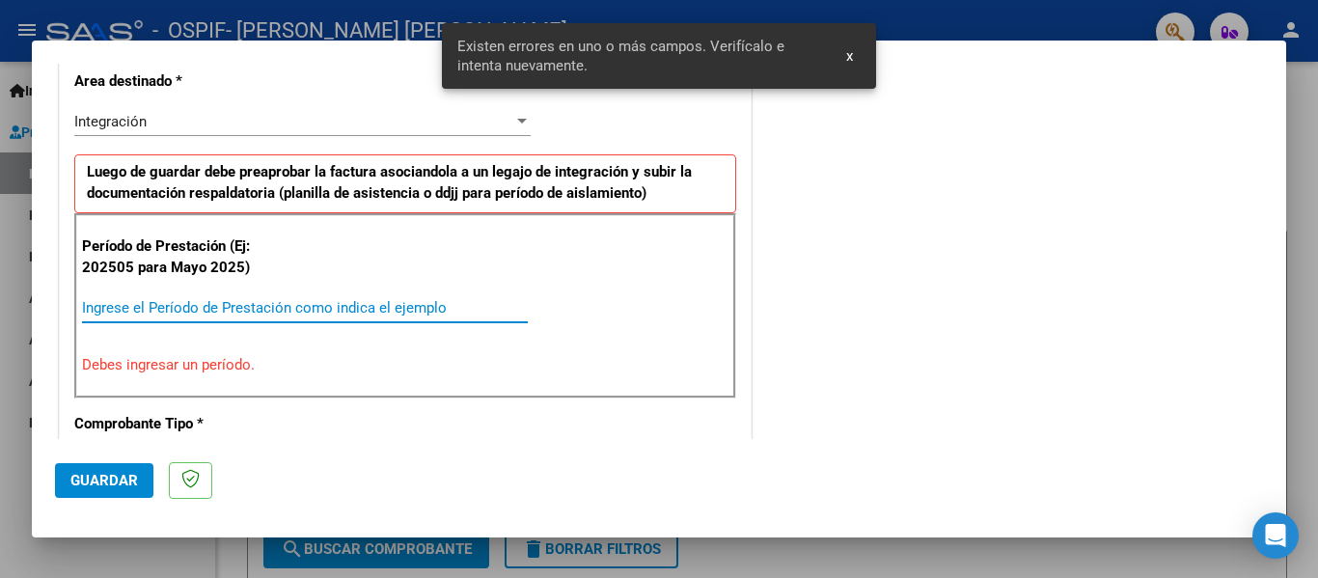
click at [184, 308] on input "Ingrese el Período de Prestación como indica el ejemplo" at bounding box center [305, 307] width 446 height 17
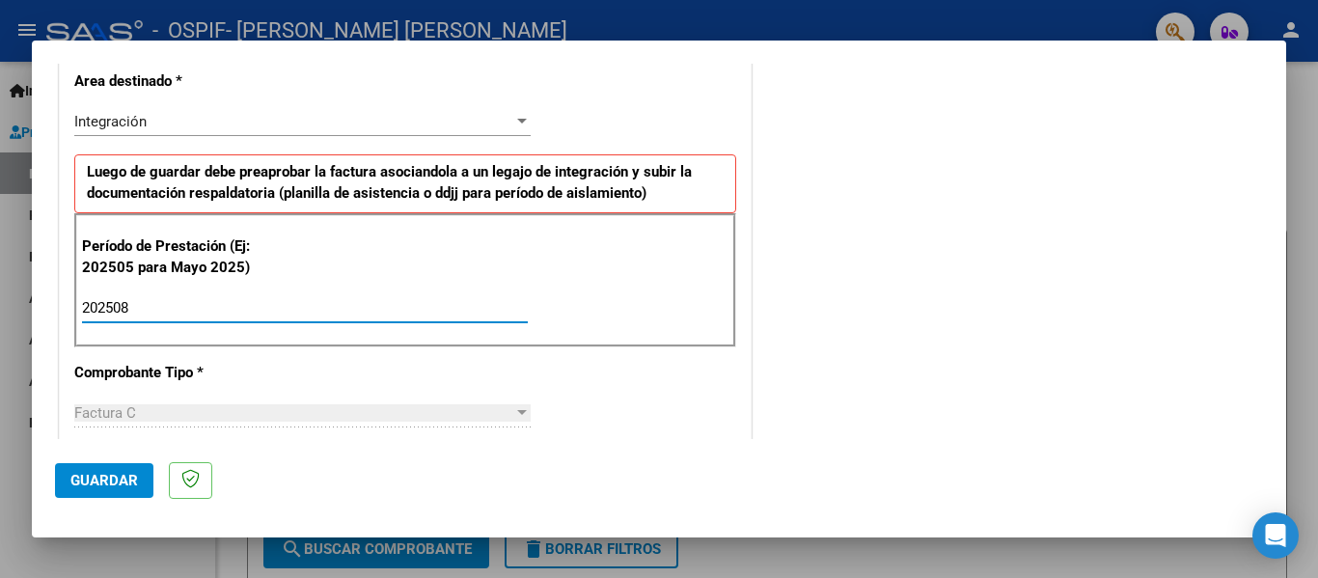
type input "202508"
click at [115, 479] on span "Guardar" at bounding box center [104, 480] width 68 height 17
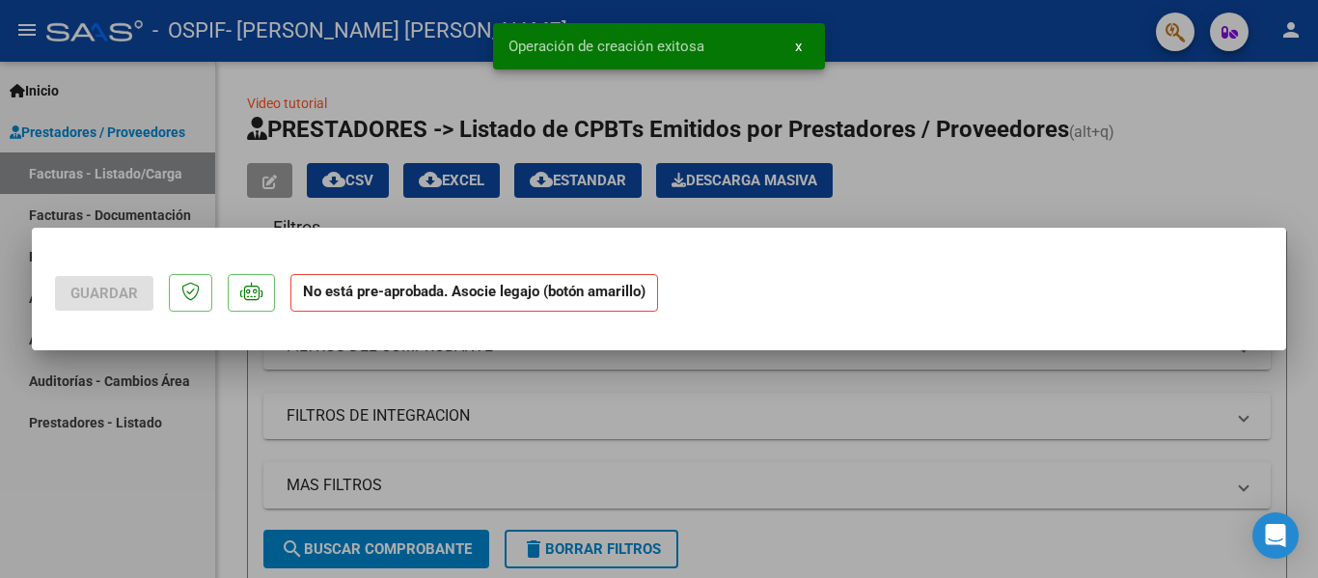
scroll to position [0, 0]
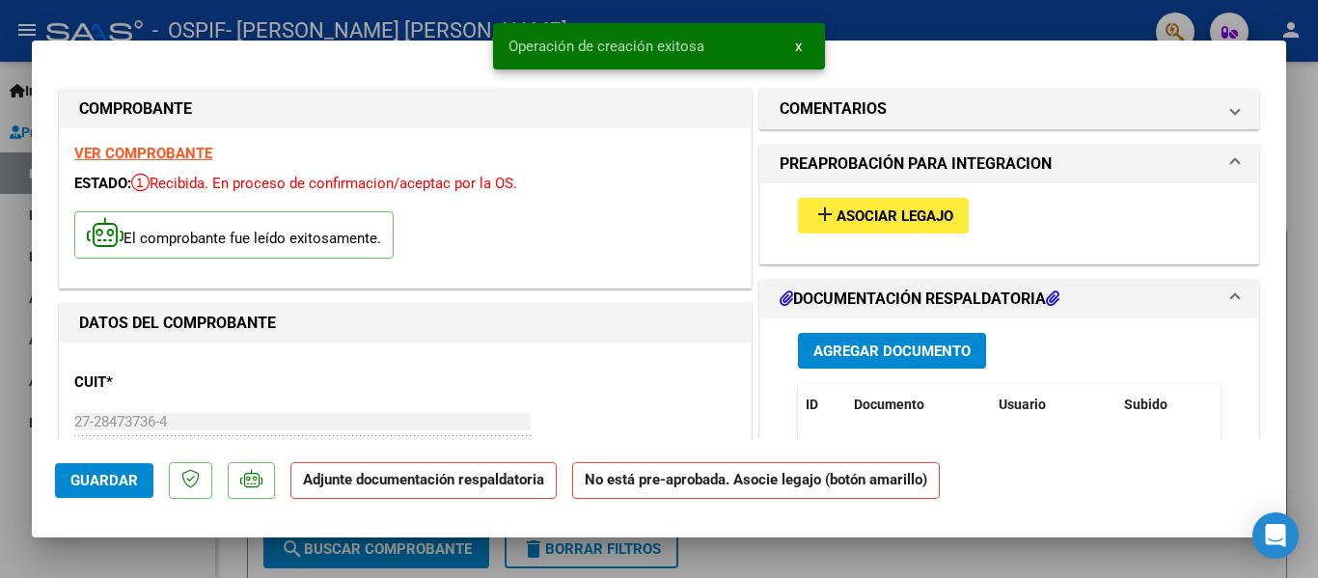
click at [881, 207] on span "Asociar Legajo" at bounding box center [894, 215] width 117 height 17
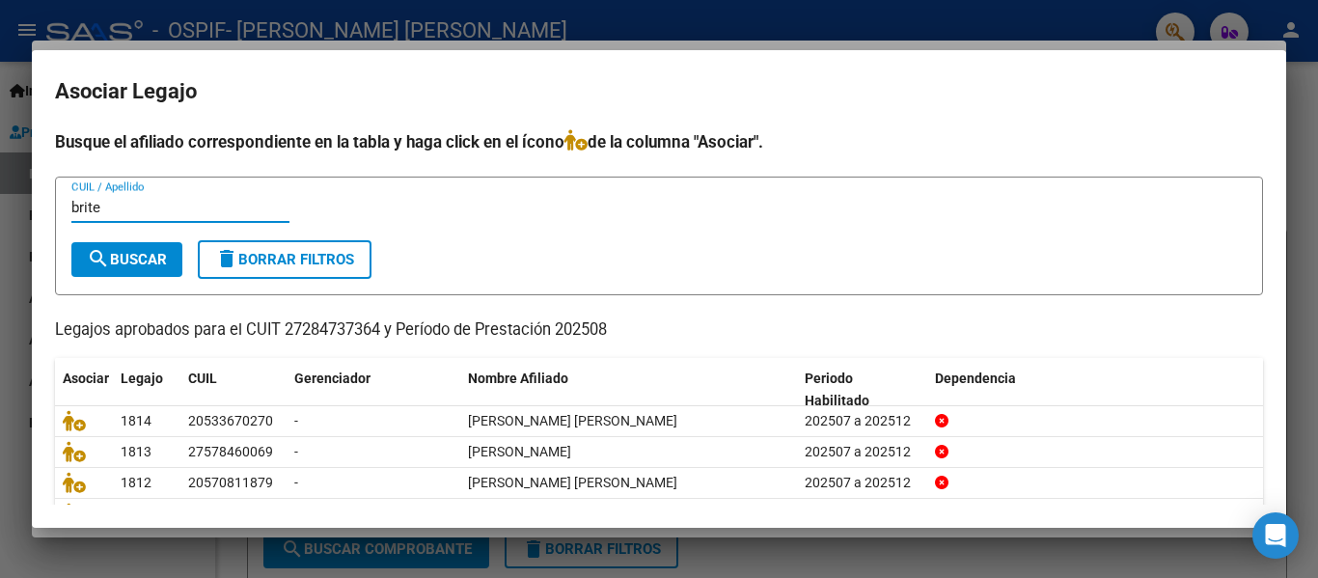
type input "brite"
click at [141, 260] on span "search Buscar" at bounding box center [127, 259] width 80 height 17
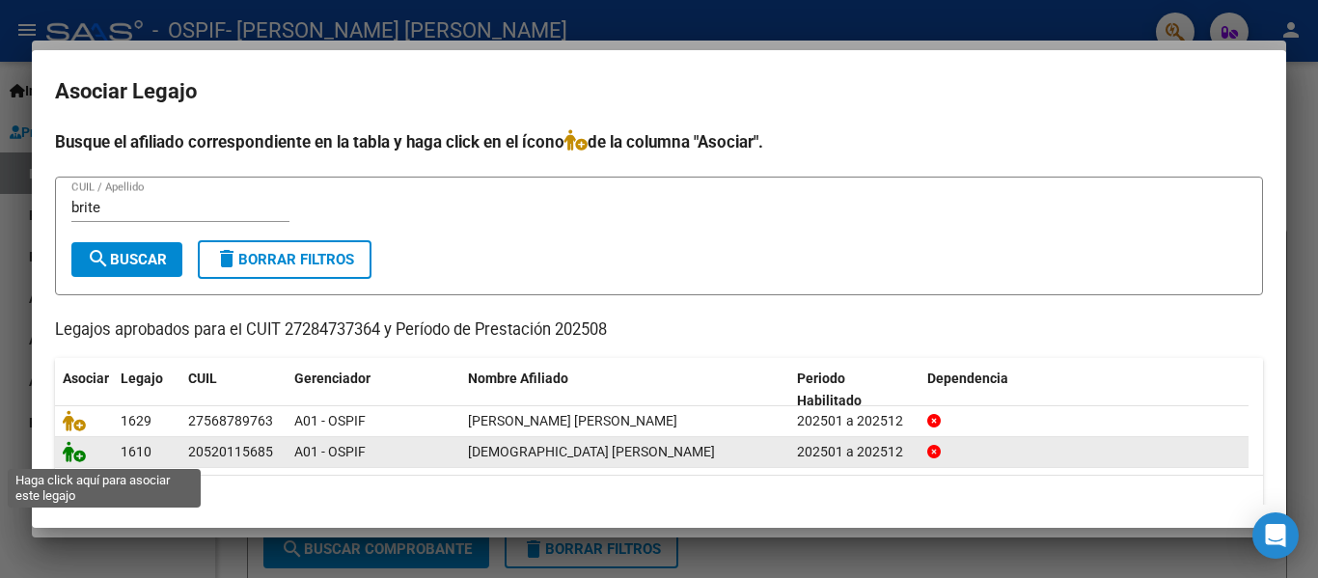
click at [69, 456] on icon at bounding box center [74, 451] width 23 height 21
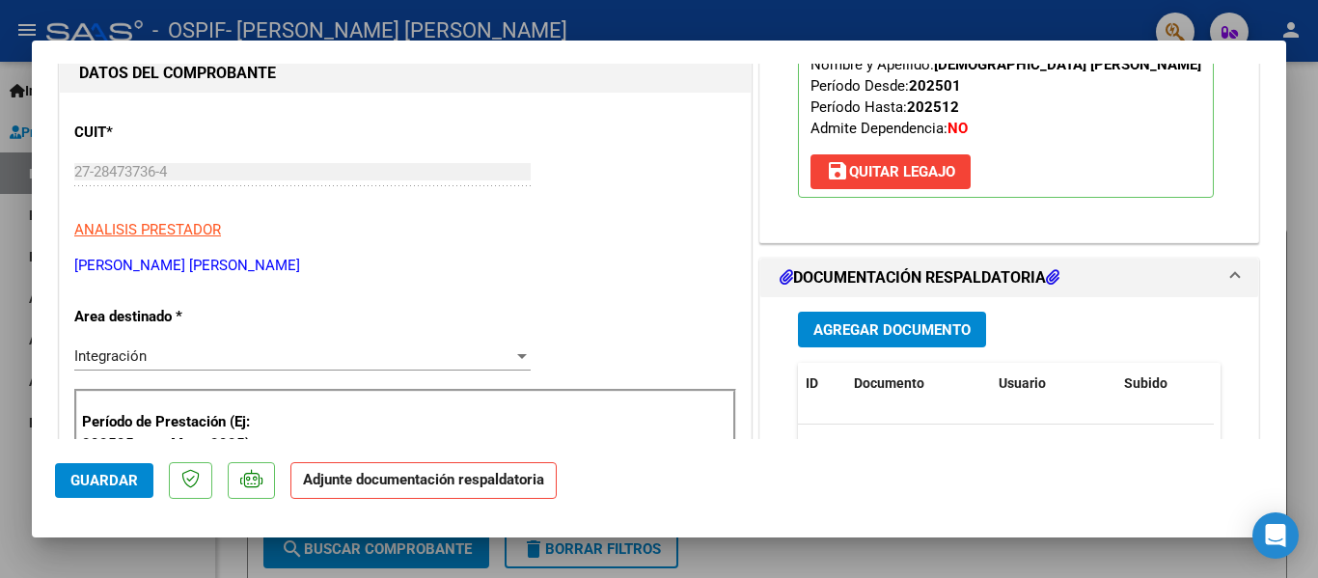
scroll to position [251, 0]
click at [866, 340] on button "Agregar Documento" at bounding box center [892, 329] width 188 height 36
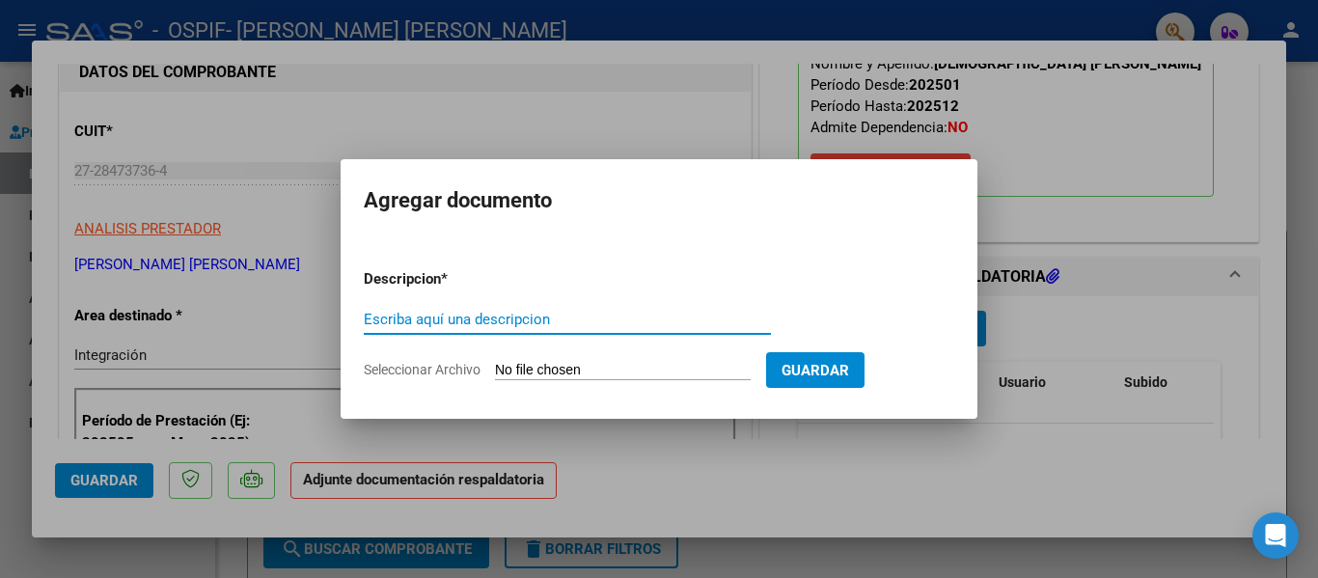
click at [453, 318] on input "Escriba aquí una descripcion" at bounding box center [567, 319] width 407 height 17
type input "planilla"
click at [525, 373] on input "Seleccionar Archivo" at bounding box center [623, 371] width 256 height 18
type input "C:\fakepath\[DEMOGRAPHIC_DATA] [PERSON_NAME] [DATE].pdf"
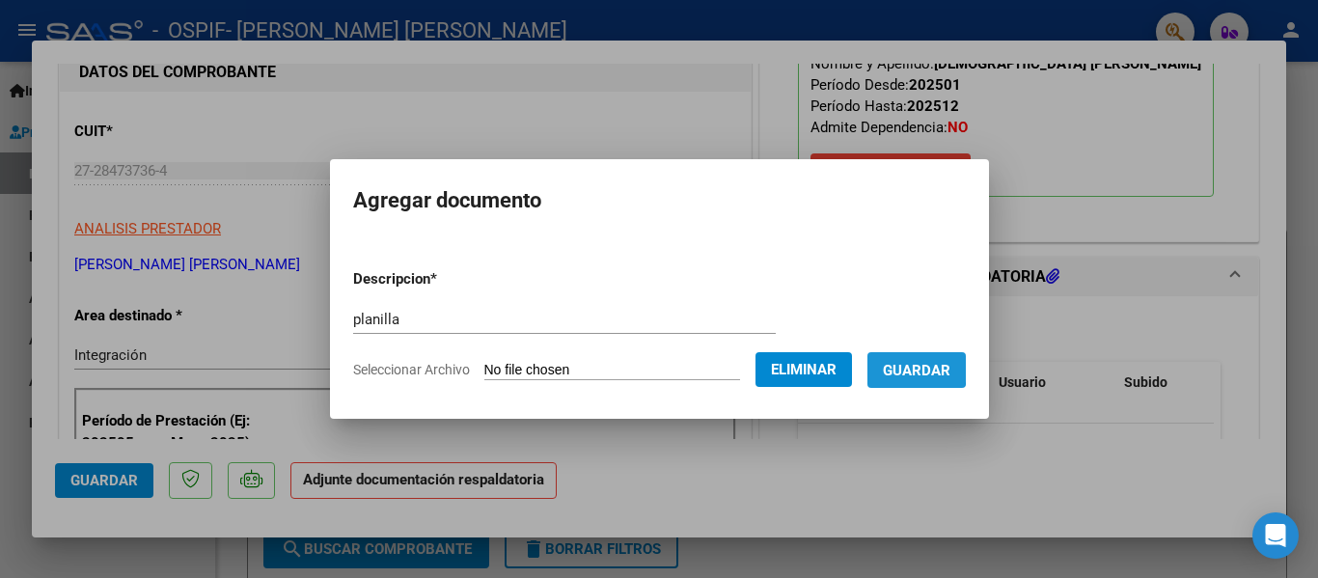
click at [922, 366] on span "Guardar" at bounding box center [917, 370] width 68 height 17
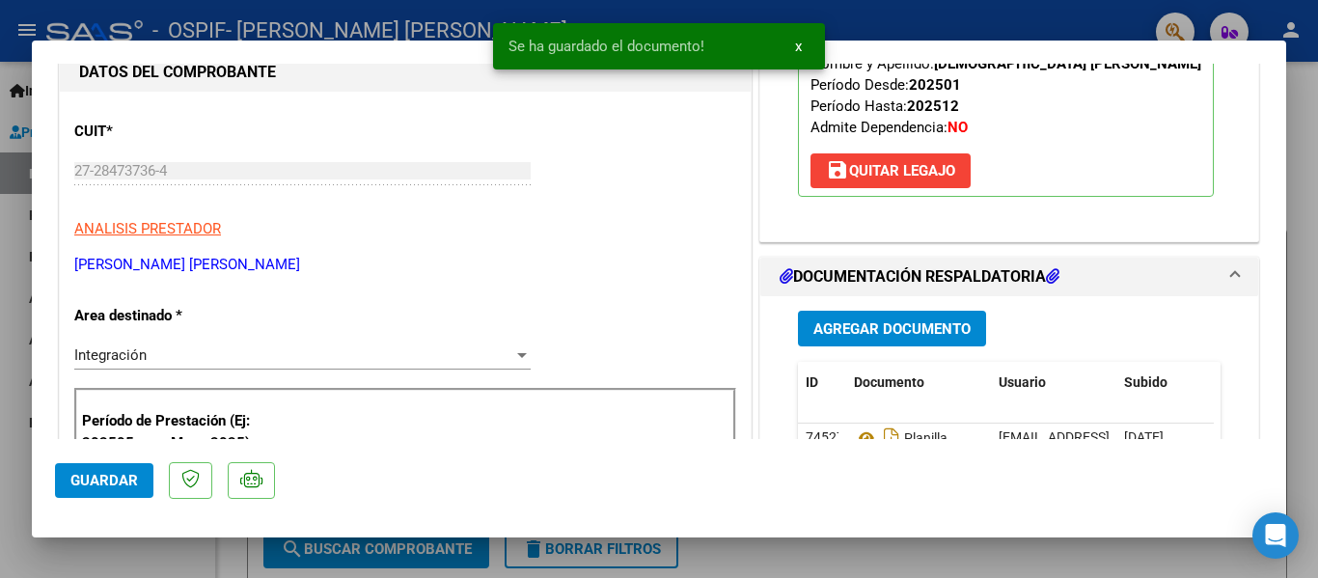
click at [345, 29] on div at bounding box center [659, 289] width 1318 height 578
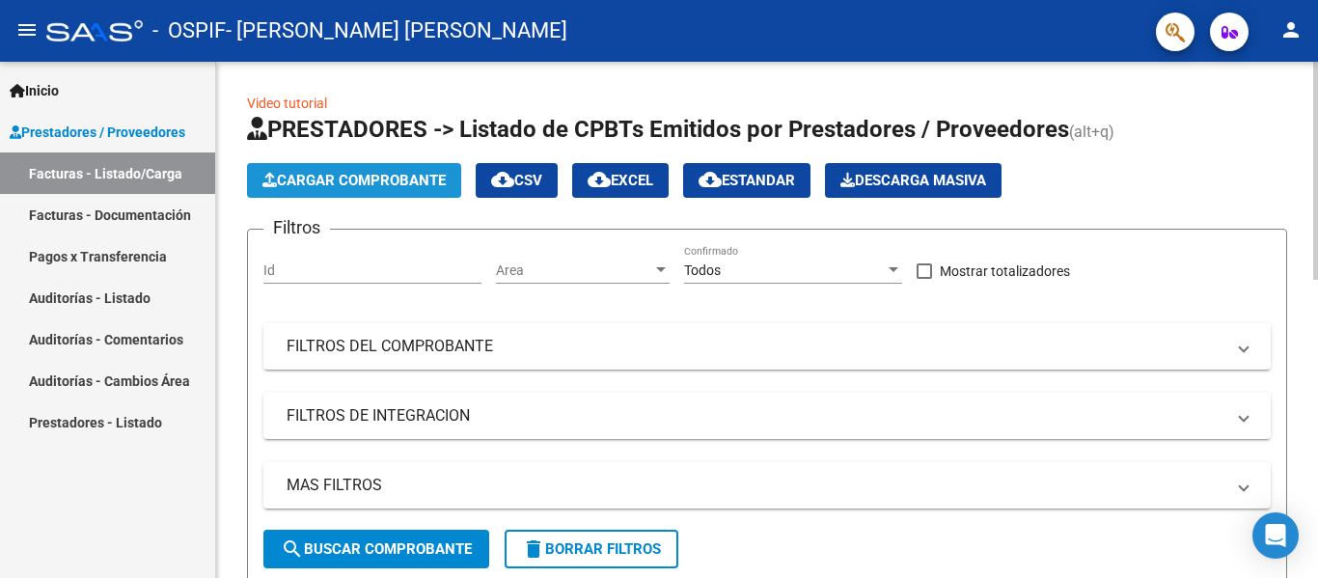
click at [323, 176] on span "Cargar Comprobante" at bounding box center [353, 180] width 183 height 17
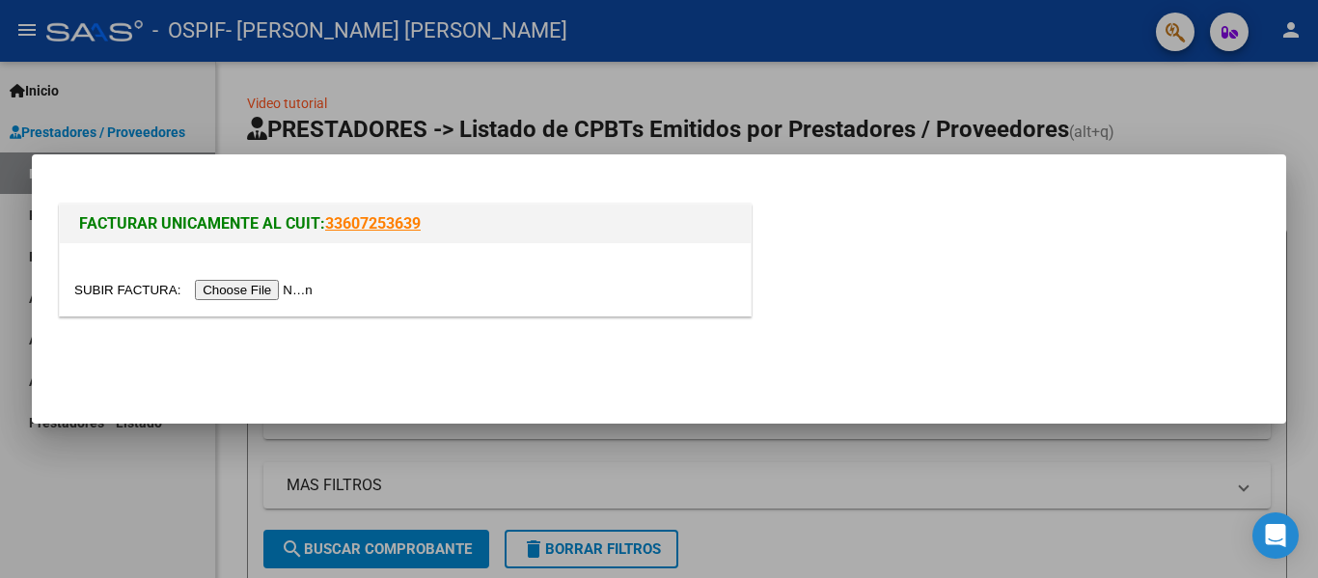
click at [240, 287] on input "file" at bounding box center [196, 290] width 244 height 20
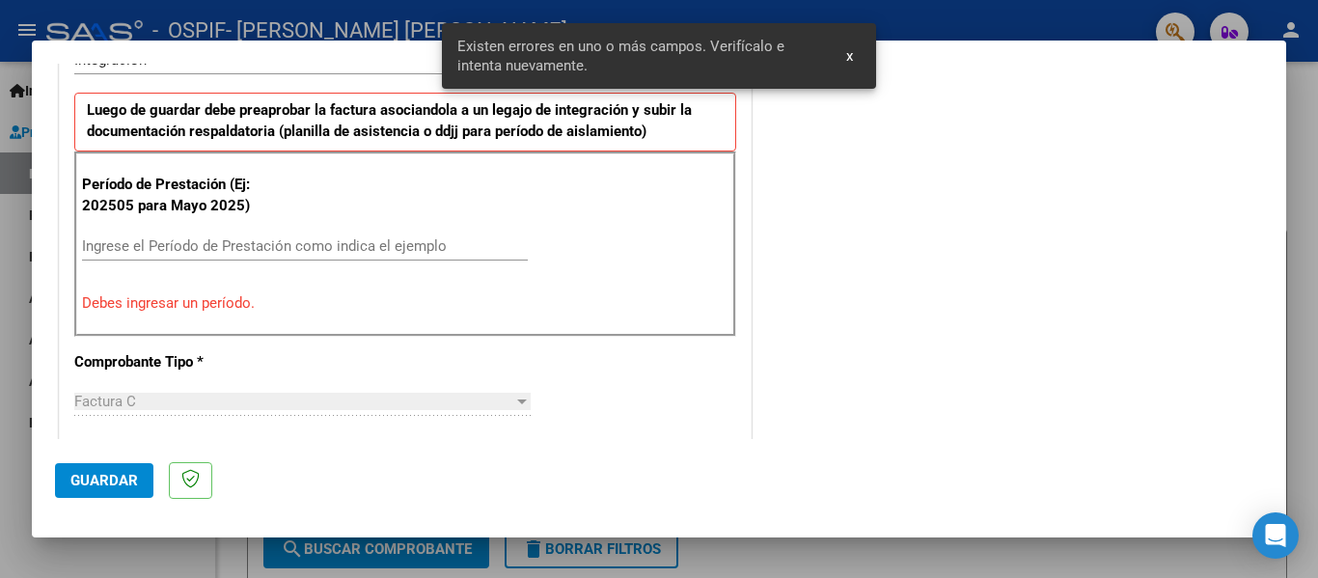
scroll to position [508, 0]
click at [220, 257] on div "Ingrese el Período de Prestación como indica el ejemplo" at bounding box center [305, 247] width 446 height 29
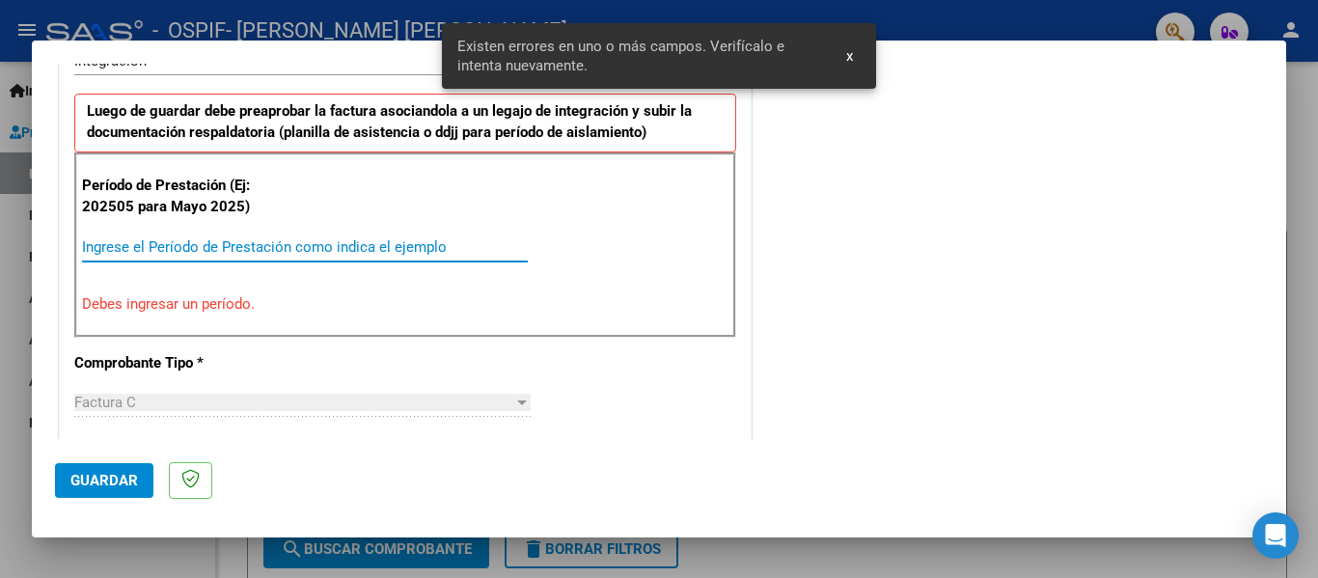
click at [205, 249] on input "Ingrese el Período de Prestación como indica el ejemplo" at bounding box center [305, 246] width 446 height 17
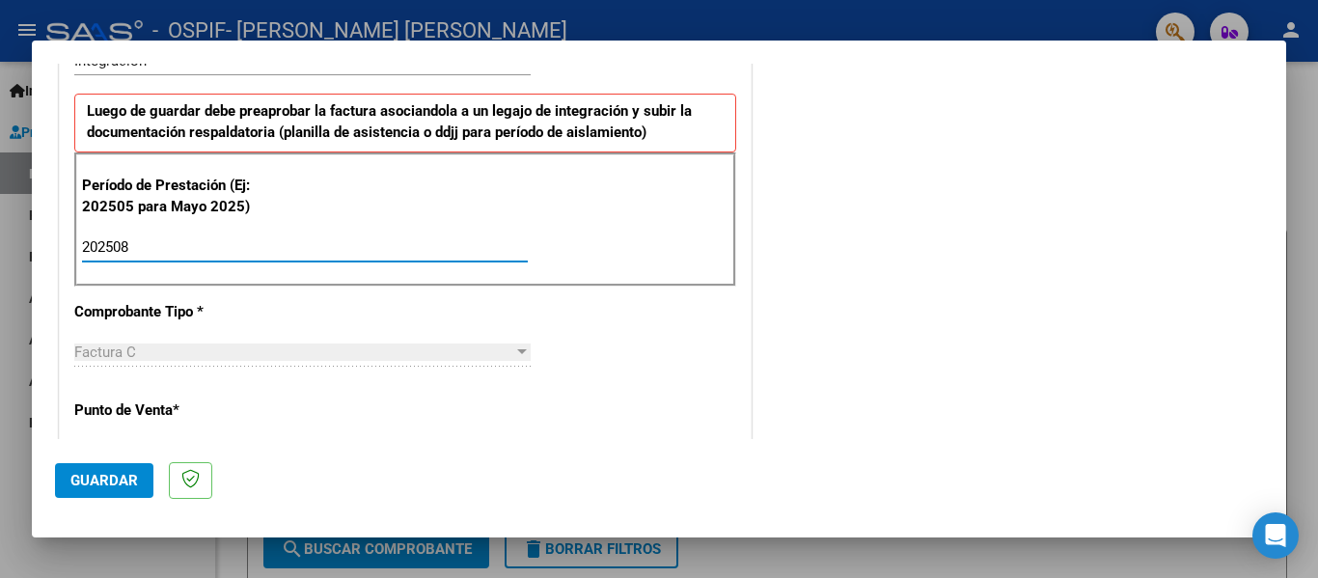
type input "202508"
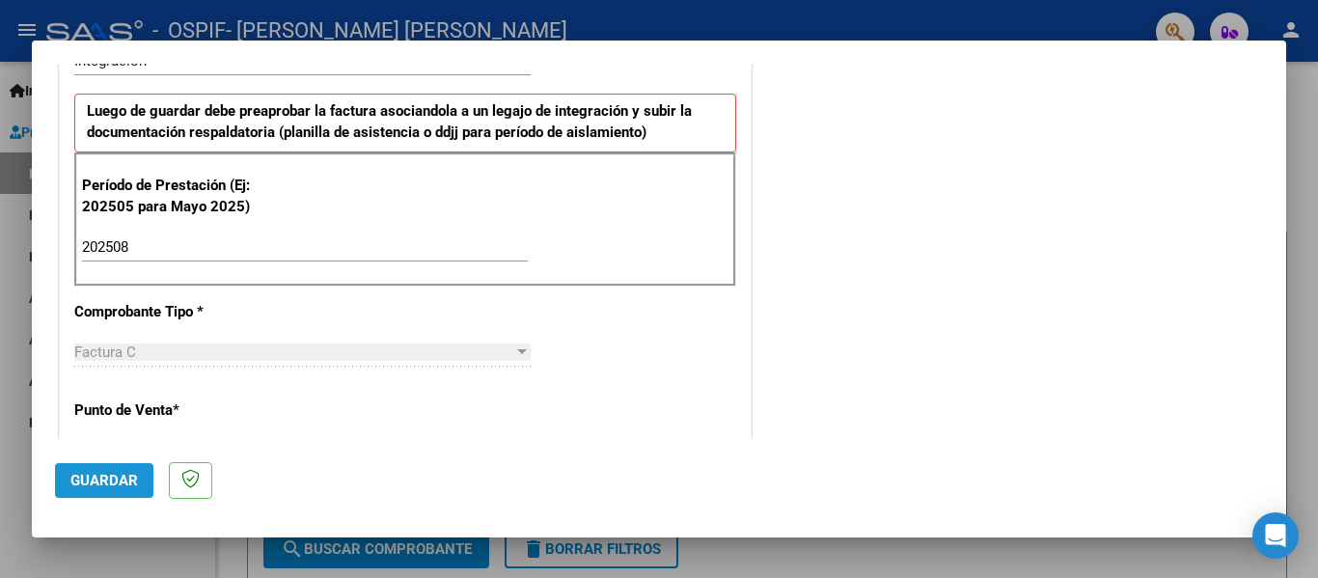
click at [109, 483] on span "Guardar" at bounding box center [104, 480] width 68 height 17
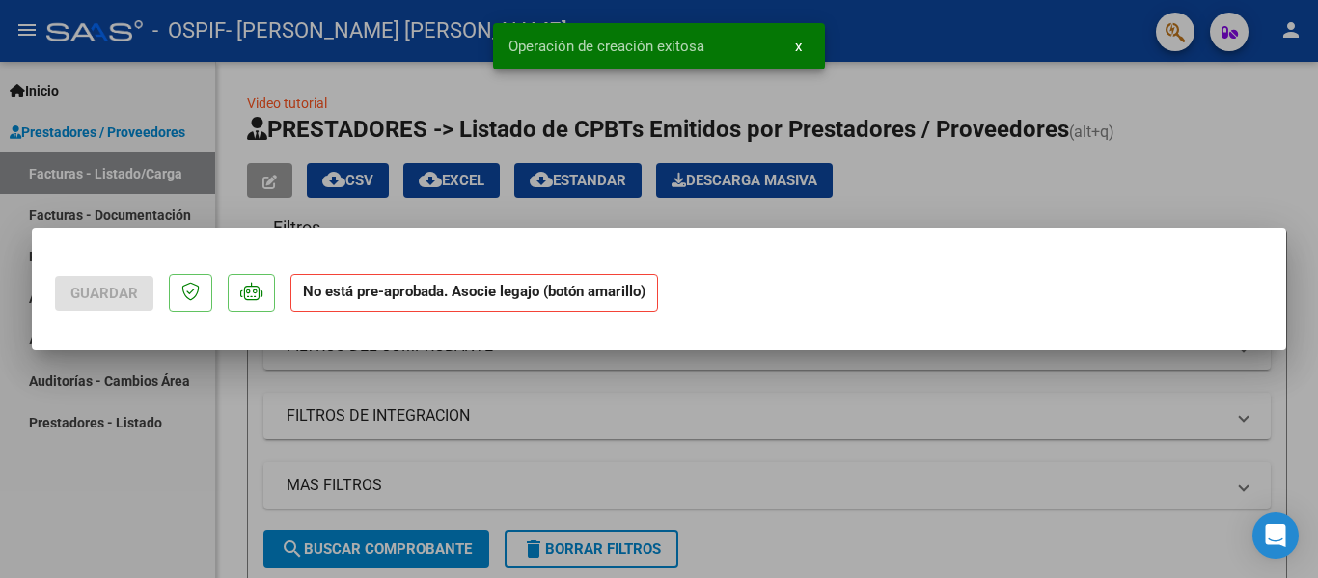
scroll to position [0, 0]
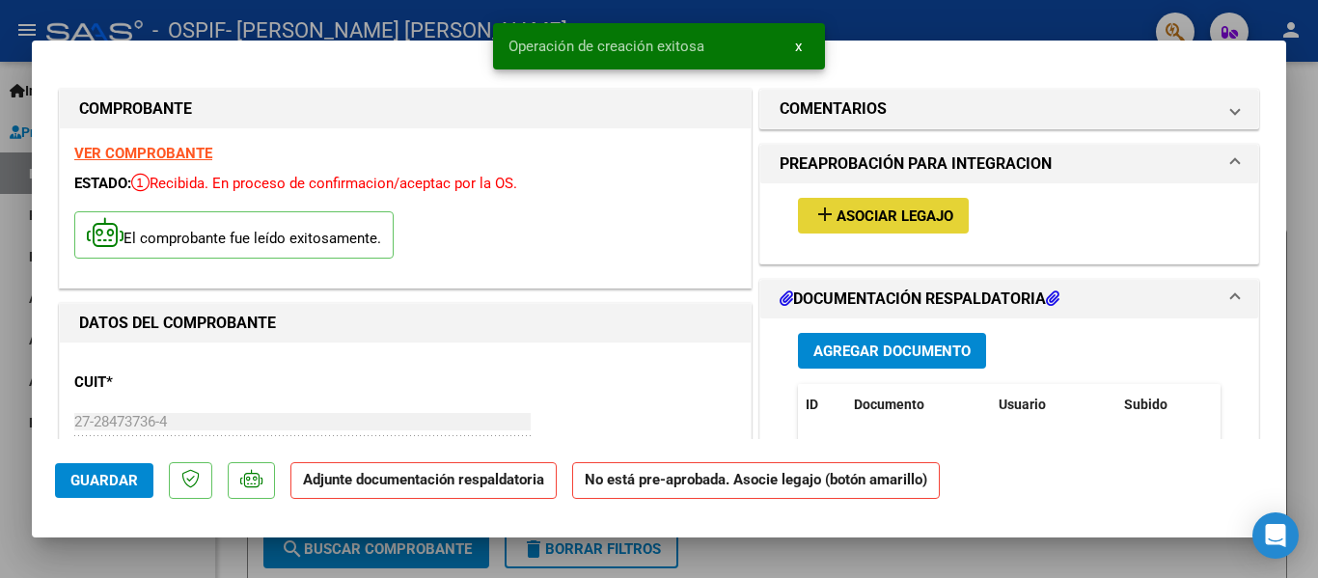
click at [860, 228] on button "add Asociar Legajo" at bounding box center [883, 216] width 171 height 36
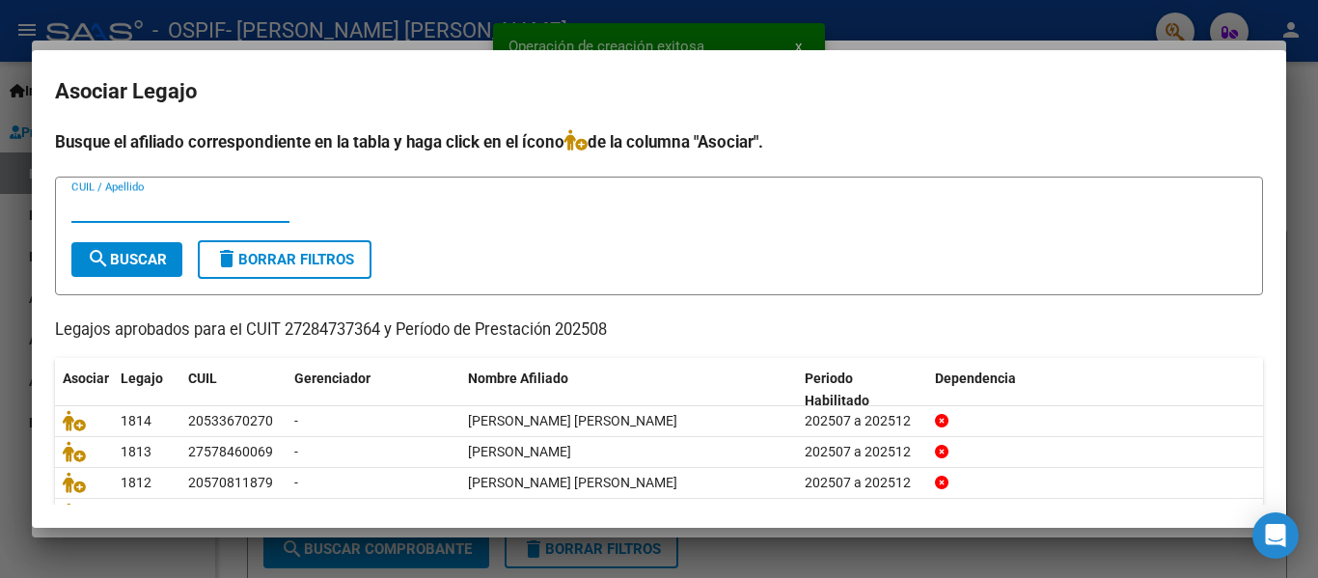
click at [153, 207] on input "CUIL / Apellido" at bounding box center [180, 207] width 218 height 17
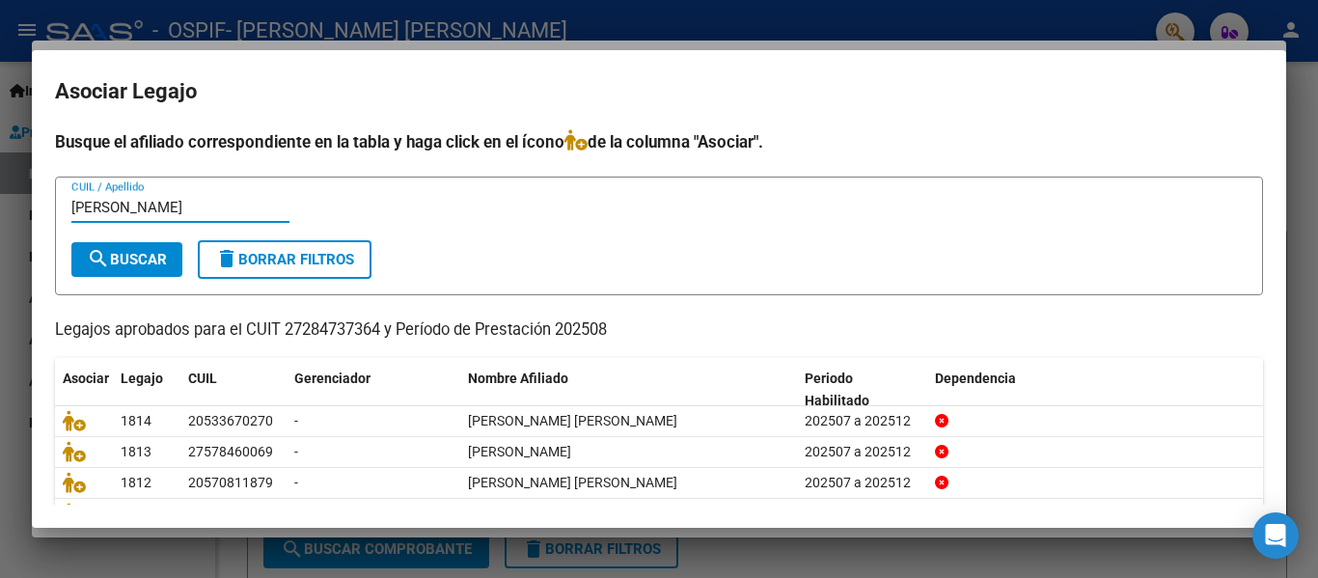
type input "[PERSON_NAME]"
click at [146, 251] on span "search Buscar" at bounding box center [127, 259] width 80 height 17
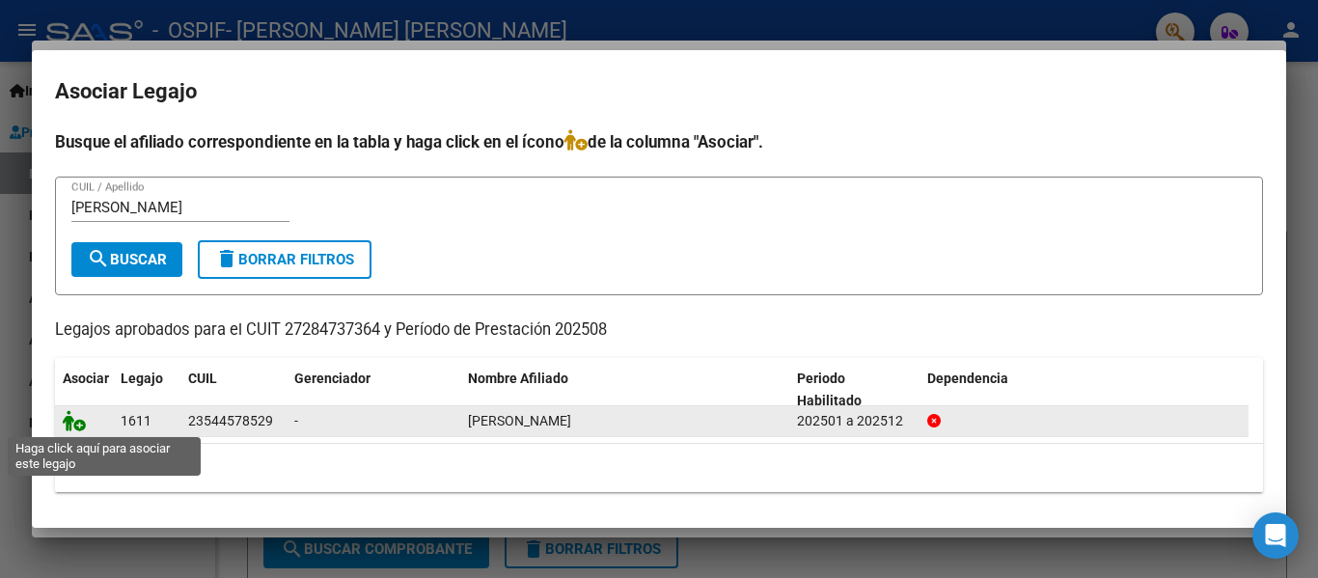
click at [76, 428] on icon at bounding box center [74, 420] width 23 height 21
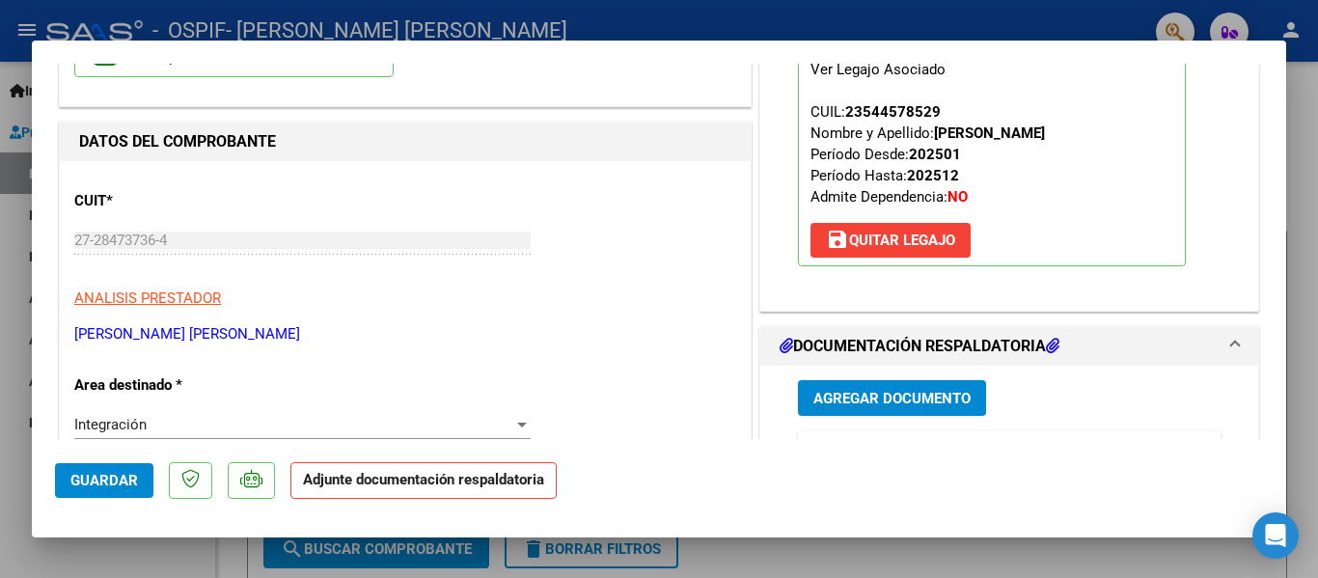
scroll to position [241, 0]
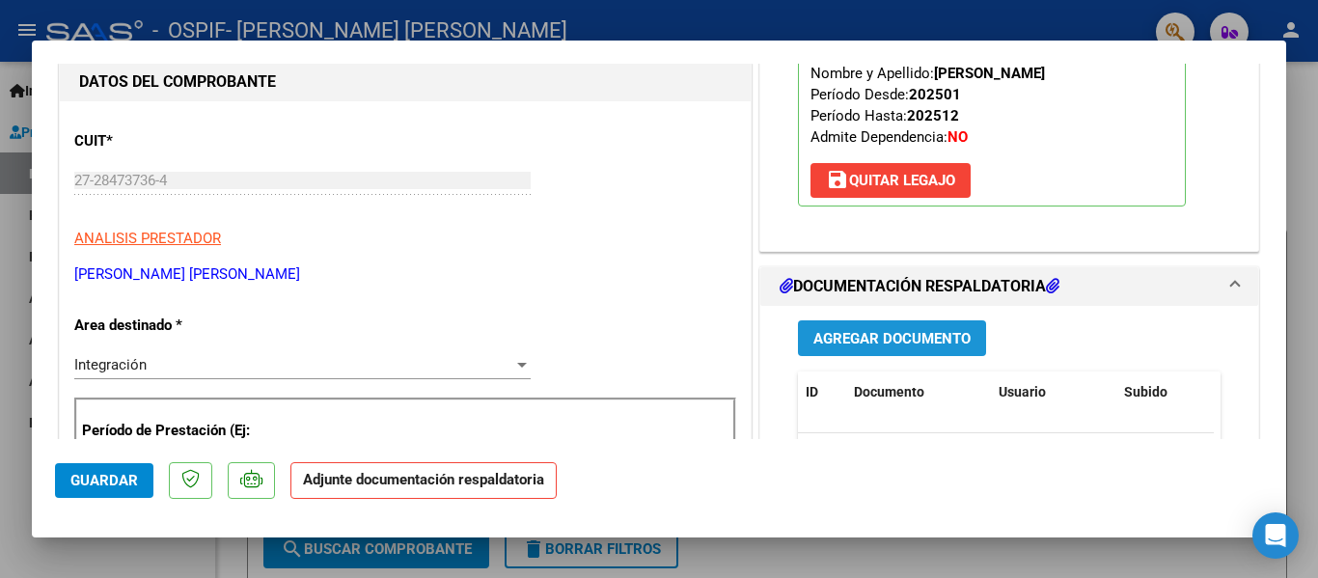
click at [916, 334] on span "Agregar Documento" at bounding box center [891, 338] width 157 height 17
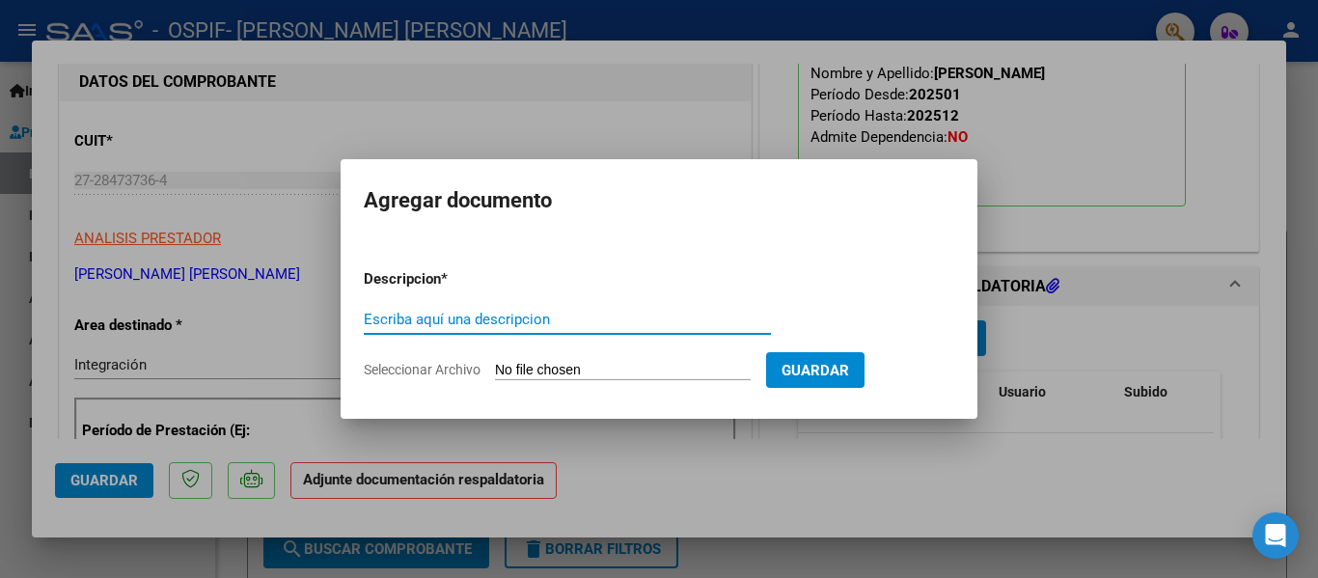
click at [503, 322] on input "Escriba aquí una descripcion" at bounding box center [567, 319] width 407 height 17
type input "planilla"
click at [534, 372] on input "Seleccionar Archivo" at bounding box center [623, 371] width 256 height 18
type input "C:\fakepath\[PERSON_NAME] [PERSON_NAME] 2025.pdf"
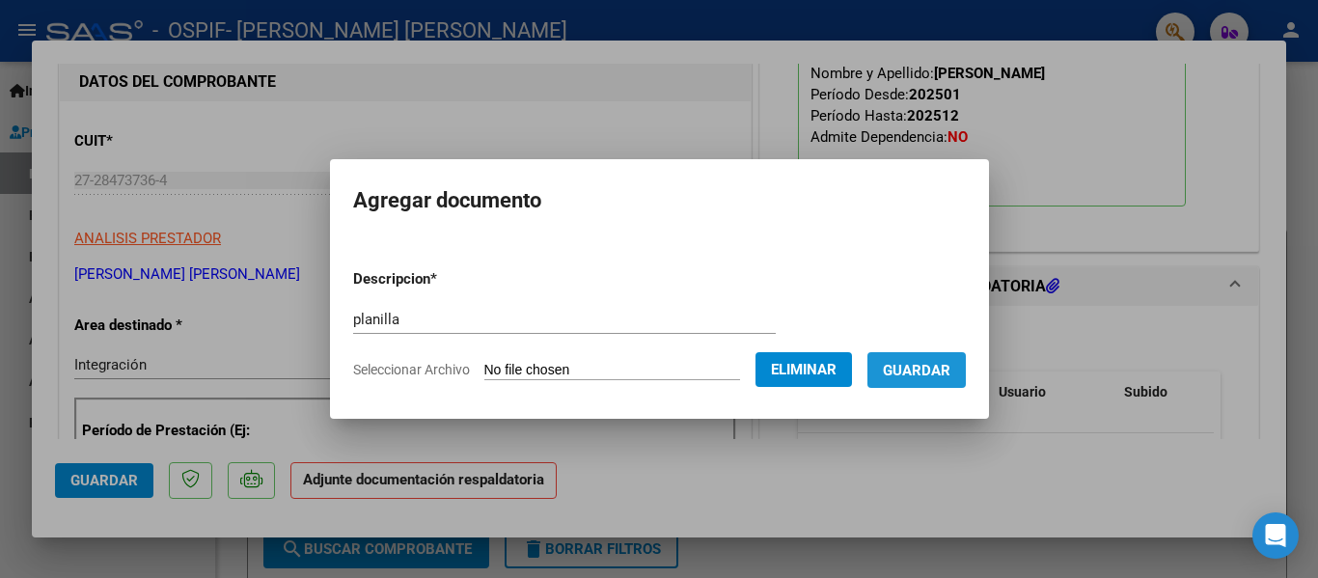
click at [941, 372] on span "Guardar" at bounding box center [917, 370] width 68 height 17
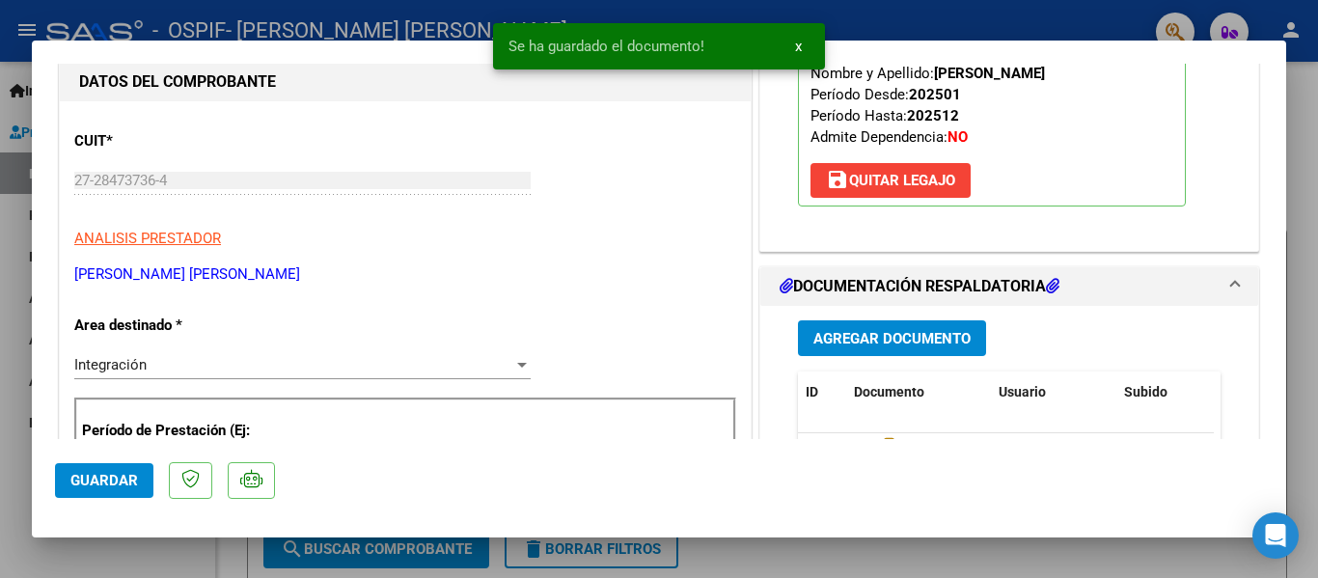
click at [391, 34] on div at bounding box center [659, 289] width 1318 height 578
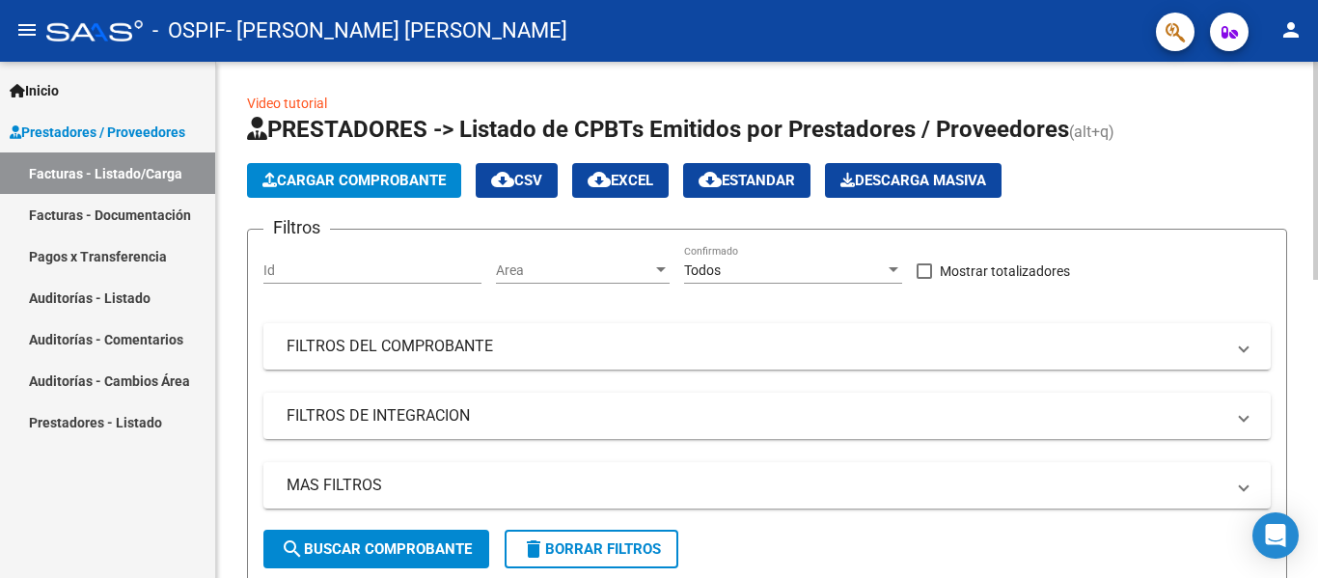
click at [320, 193] on button "Cargar Comprobante" at bounding box center [354, 180] width 214 height 35
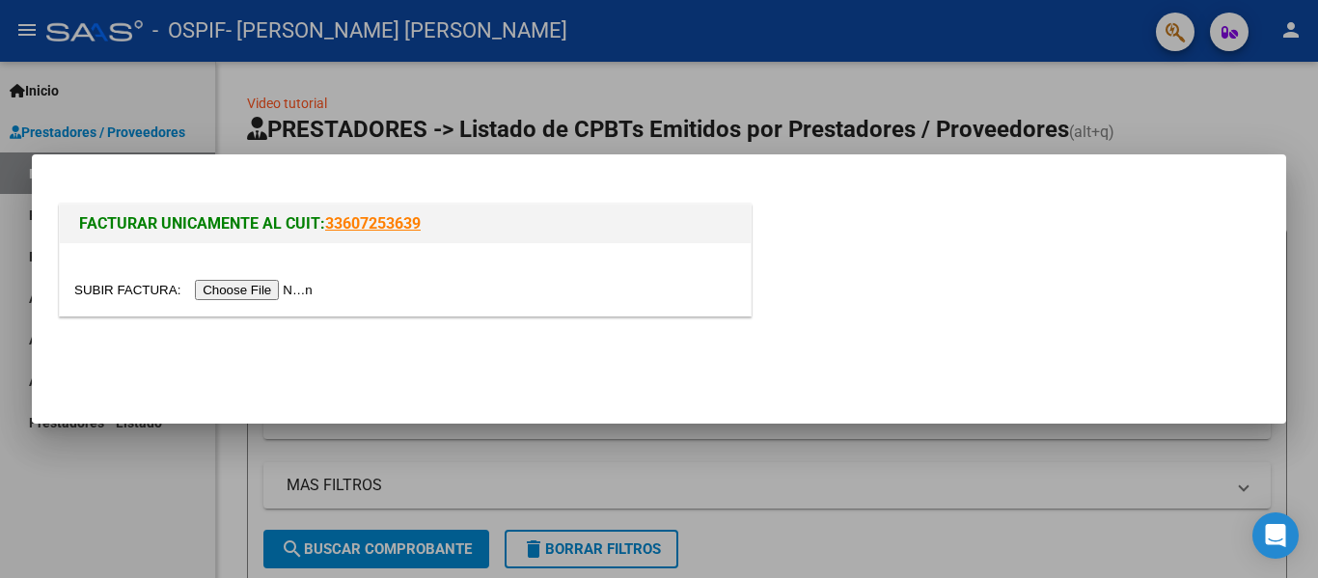
click at [300, 281] on input "file" at bounding box center [196, 290] width 244 height 20
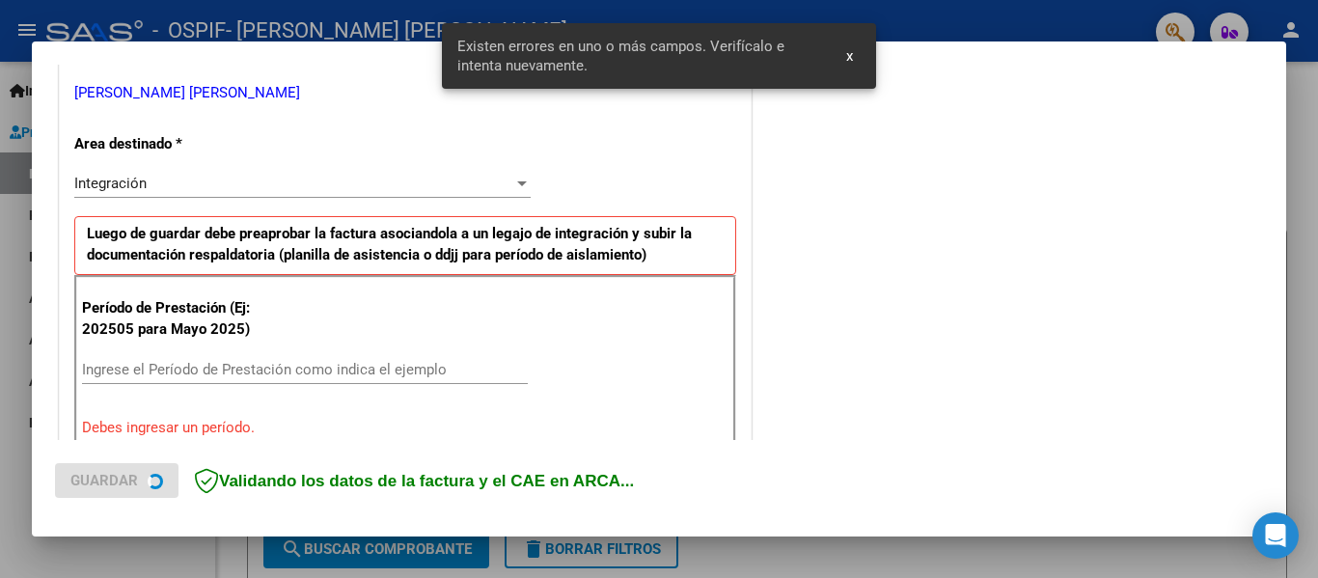
scroll to position [448, 0]
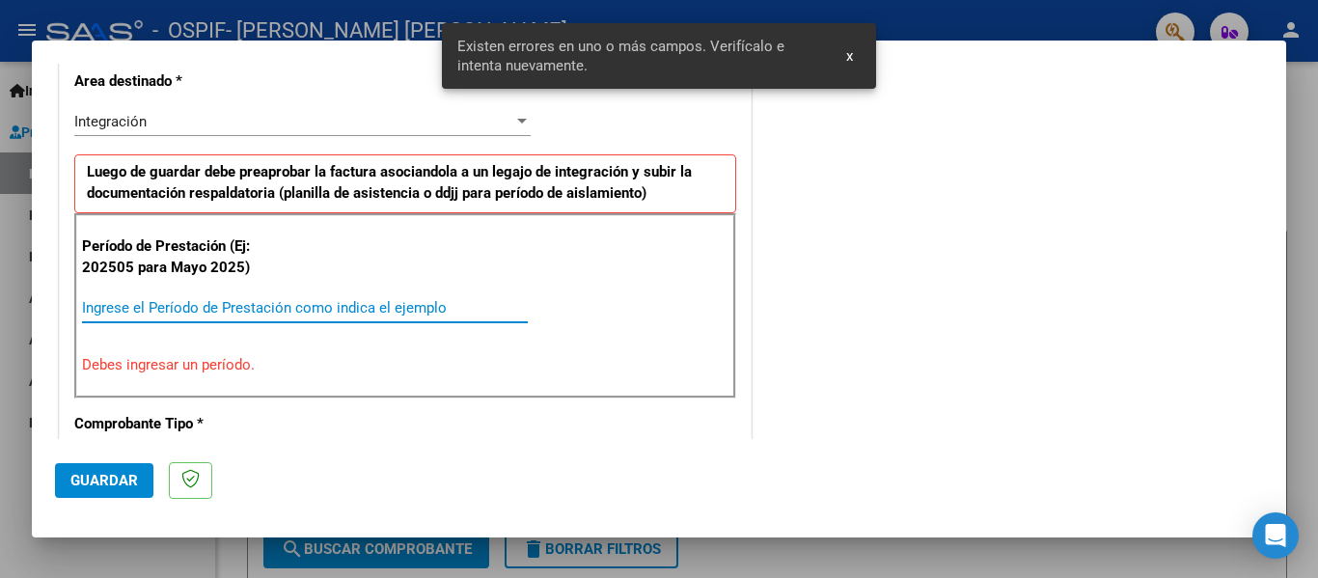
click at [160, 305] on input "Ingrese el Período de Prestación como indica el ejemplo" at bounding box center [305, 307] width 446 height 17
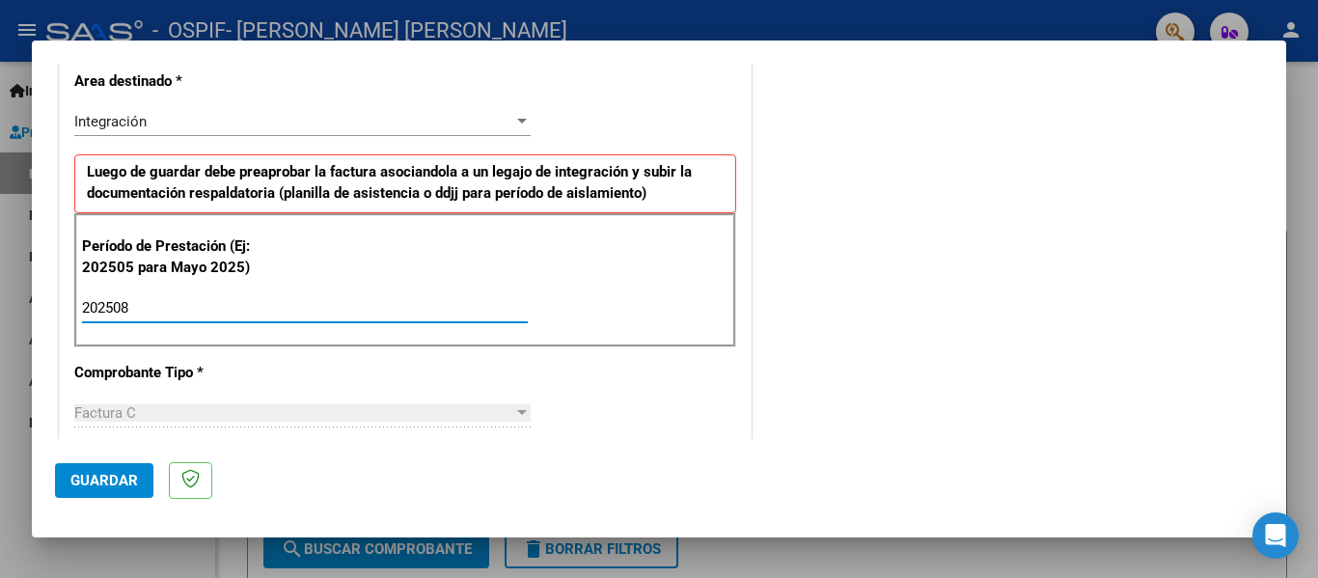
type input "202508"
click at [89, 469] on button "Guardar" at bounding box center [104, 480] width 98 height 35
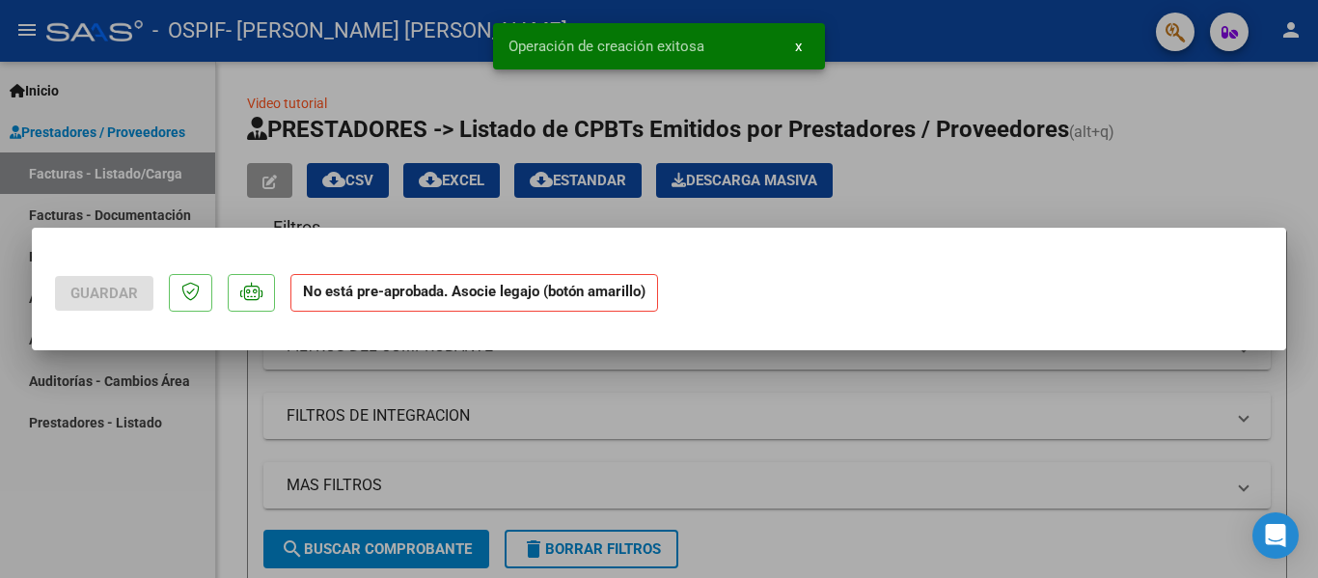
scroll to position [0, 0]
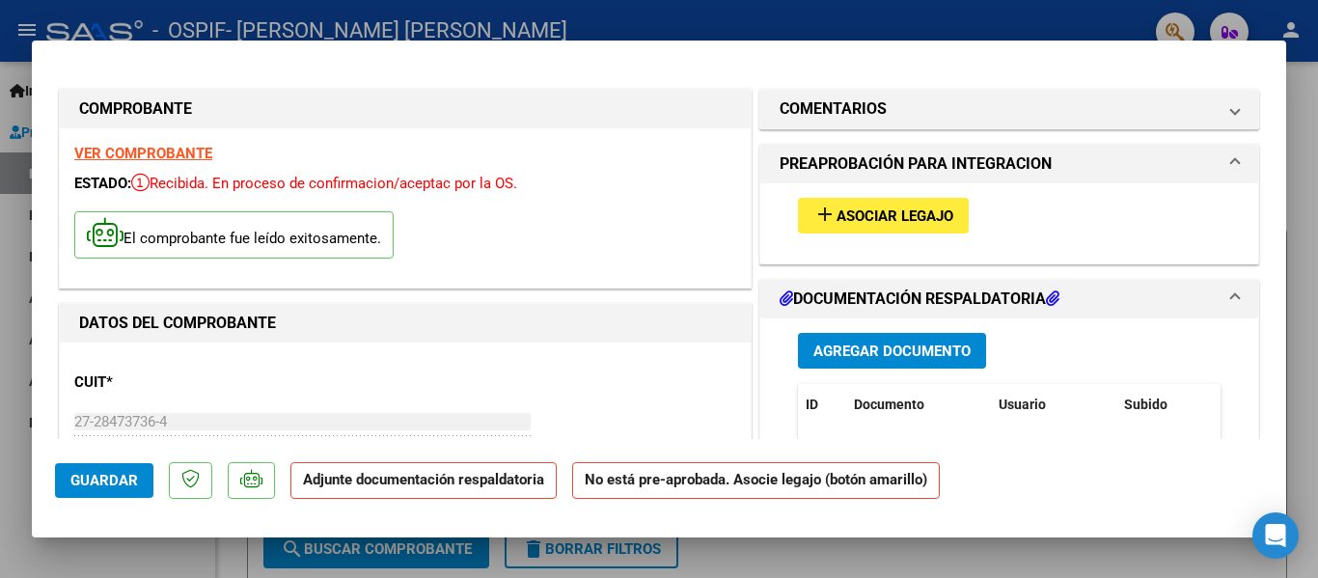
click at [835, 229] on button "add Asociar Legajo" at bounding box center [883, 216] width 171 height 36
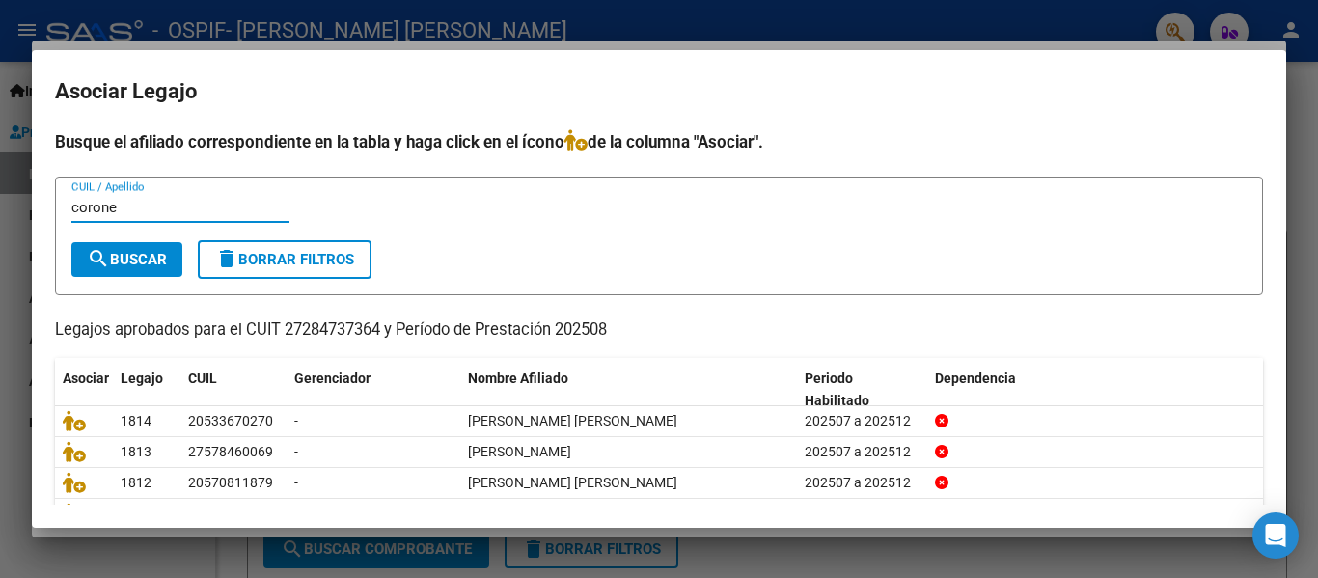
type input "corone"
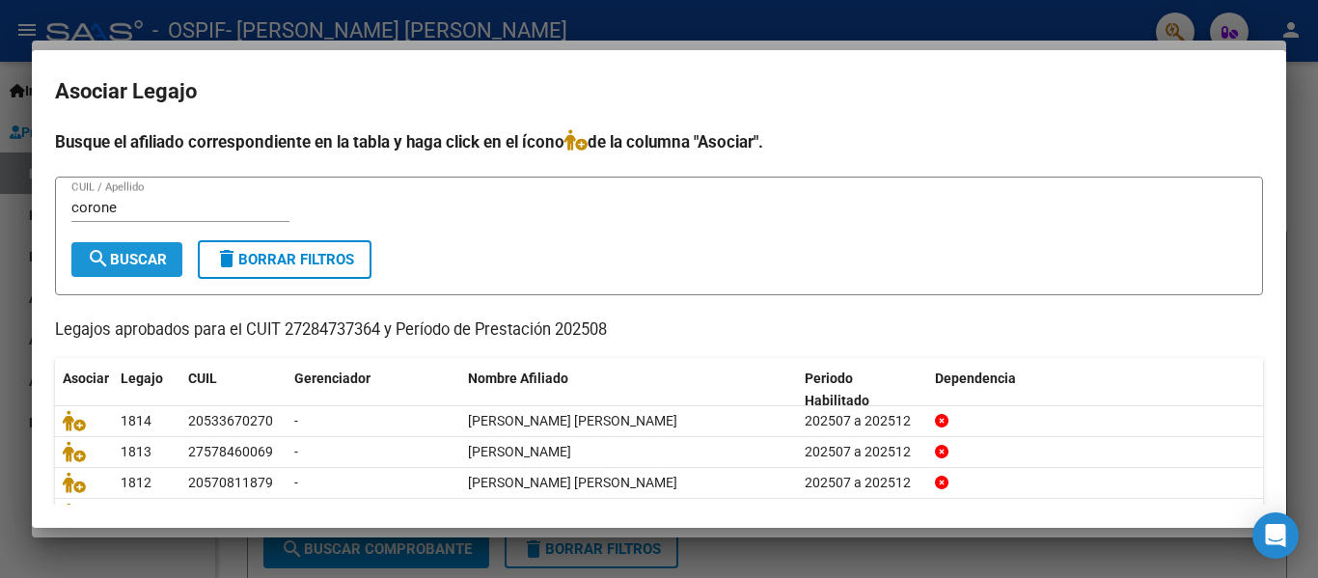
click at [151, 245] on button "search Buscar" at bounding box center [126, 259] width 111 height 35
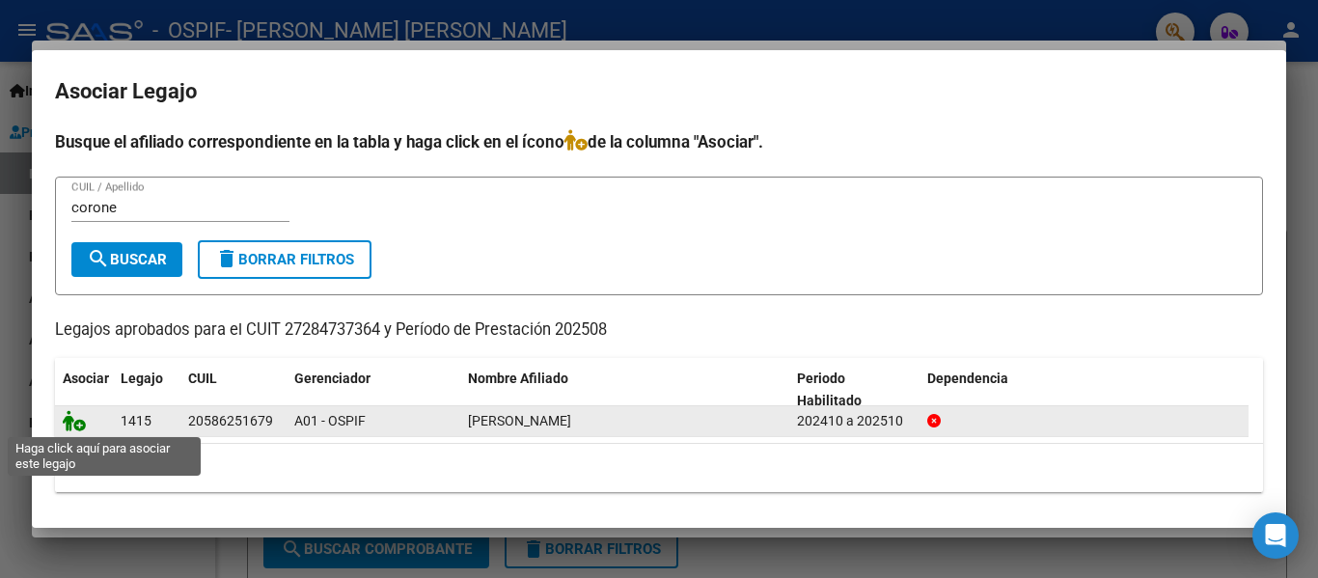
click at [74, 418] on icon at bounding box center [74, 420] width 23 height 21
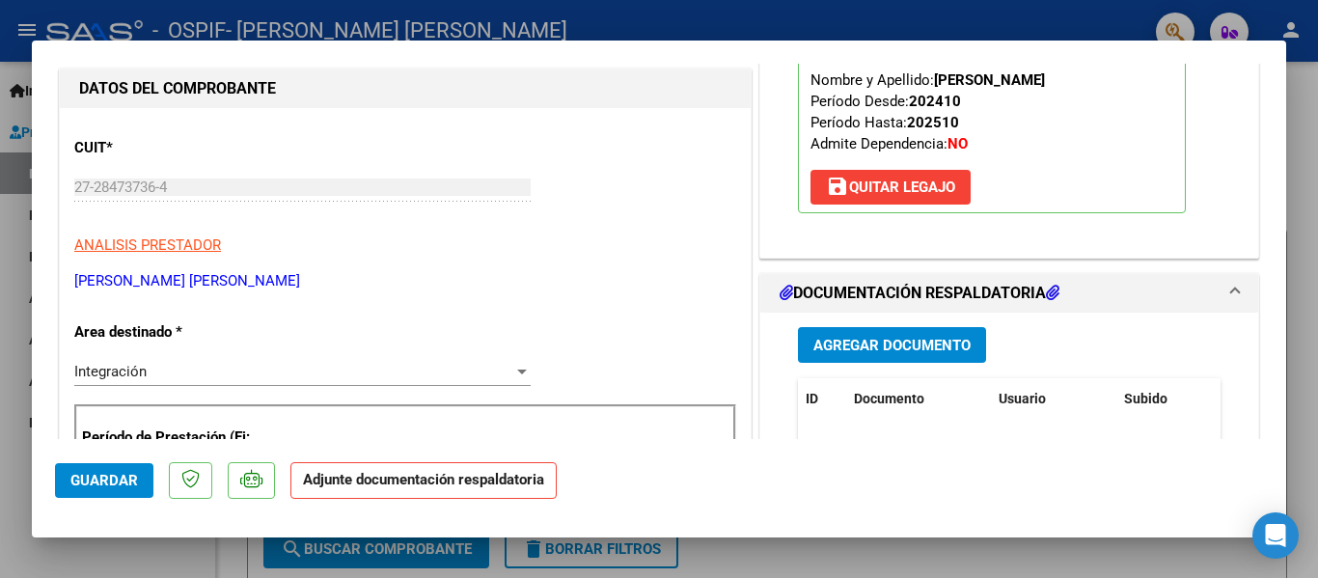
scroll to position [239, 0]
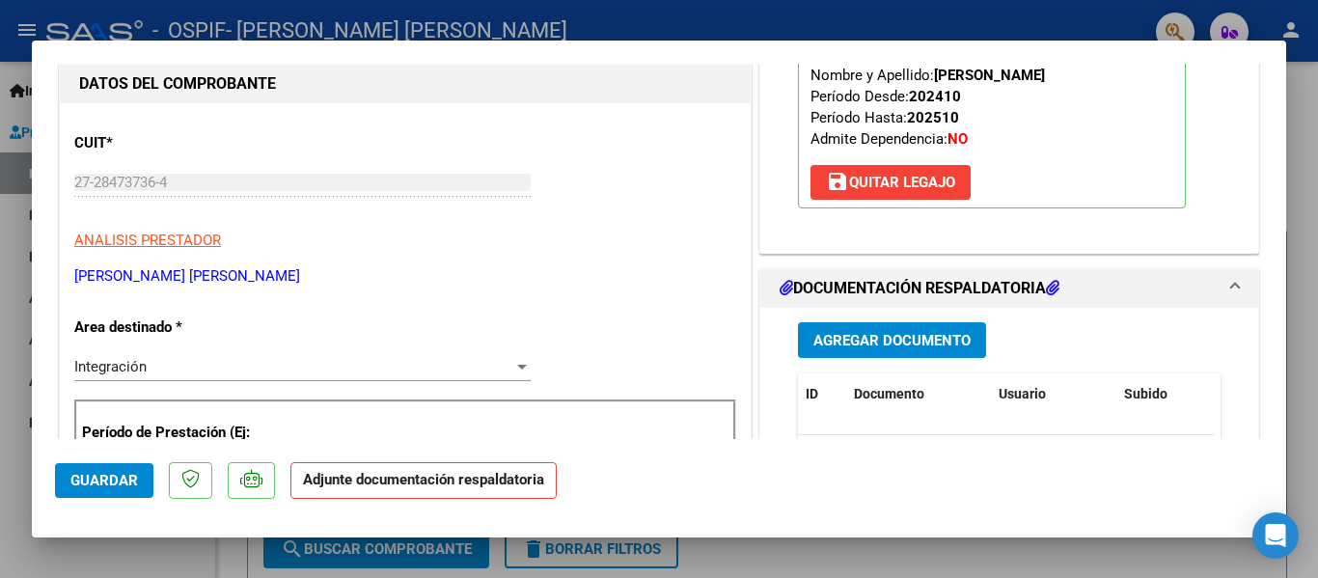
click at [945, 343] on span "Agregar Documento" at bounding box center [891, 340] width 157 height 17
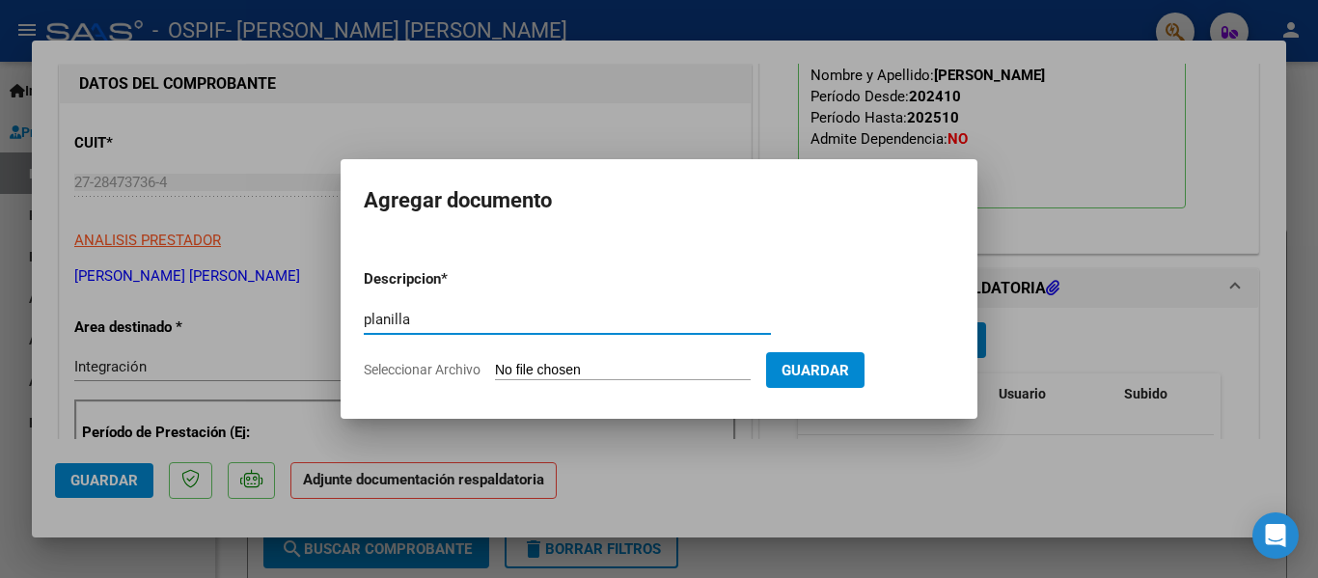
type input "planilla"
click at [514, 375] on input "Seleccionar Archivo" at bounding box center [623, 371] width 256 height 18
type input "C:\fakepath\[PERSON_NAME] [DATE].pdf"
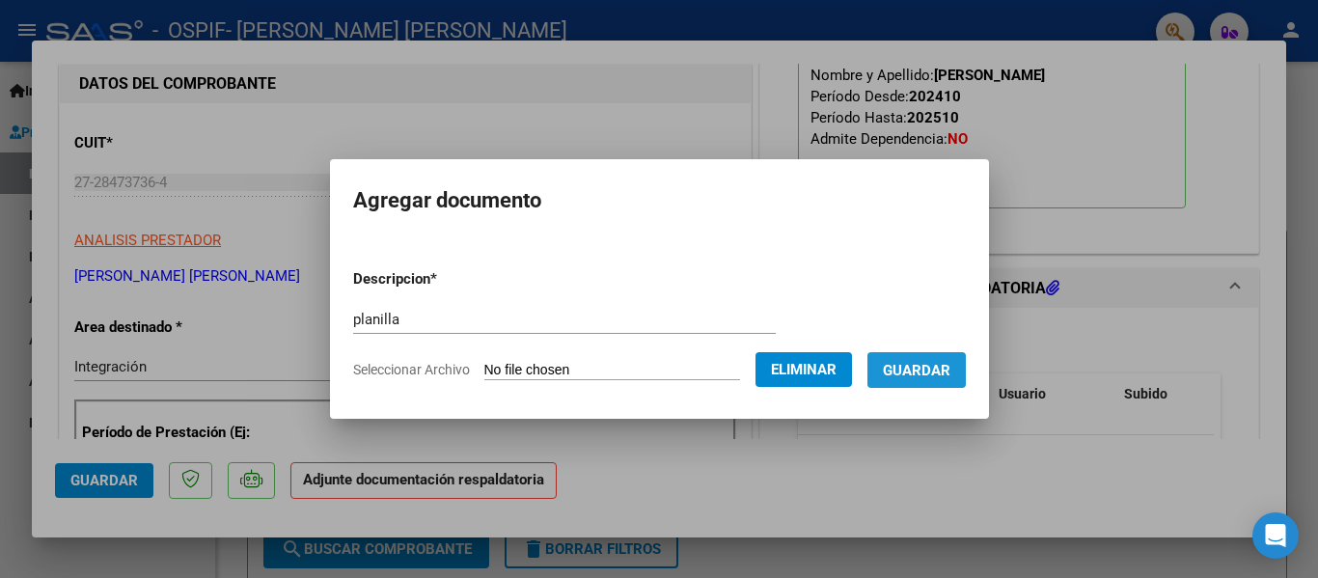
click at [950, 373] on span "Guardar" at bounding box center [917, 370] width 68 height 17
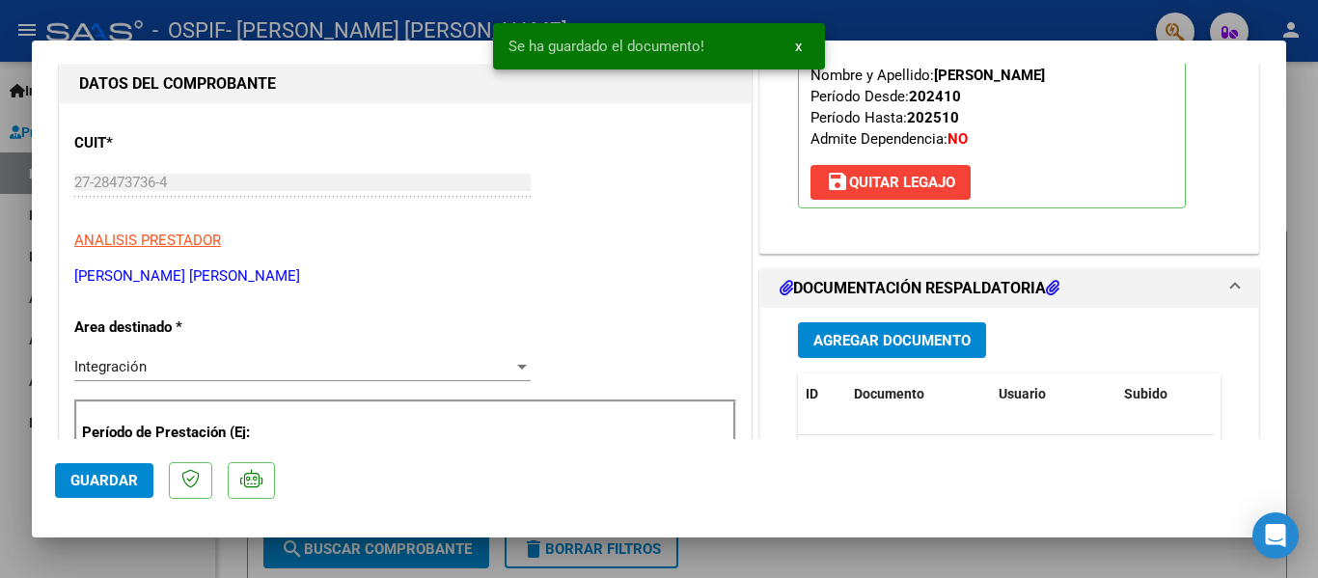
click at [279, 23] on div at bounding box center [659, 289] width 1318 height 578
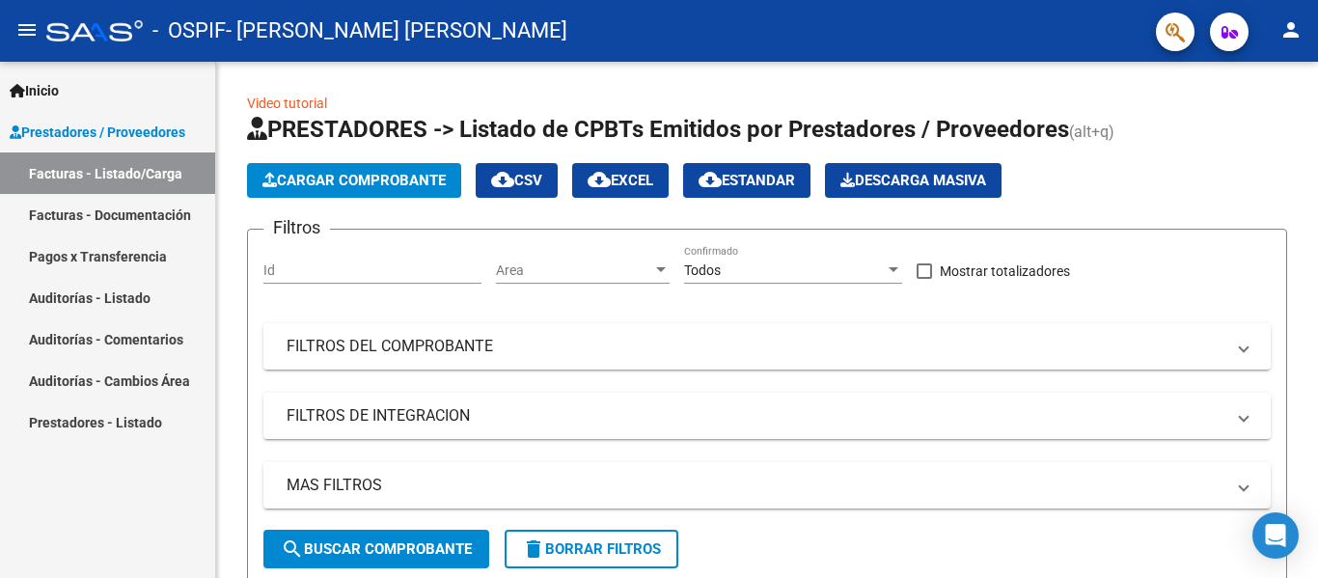
click at [279, 23] on span "- [PERSON_NAME] [PERSON_NAME]" at bounding box center [397, 31] width 342 height 42
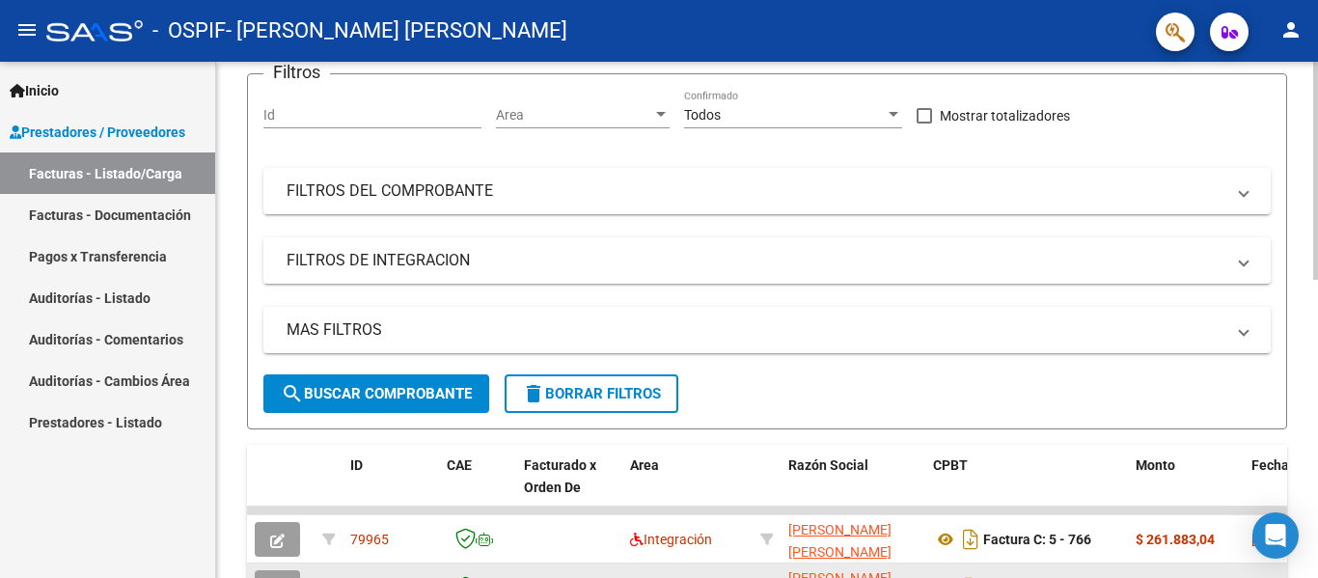
scroll to position [0, 0]
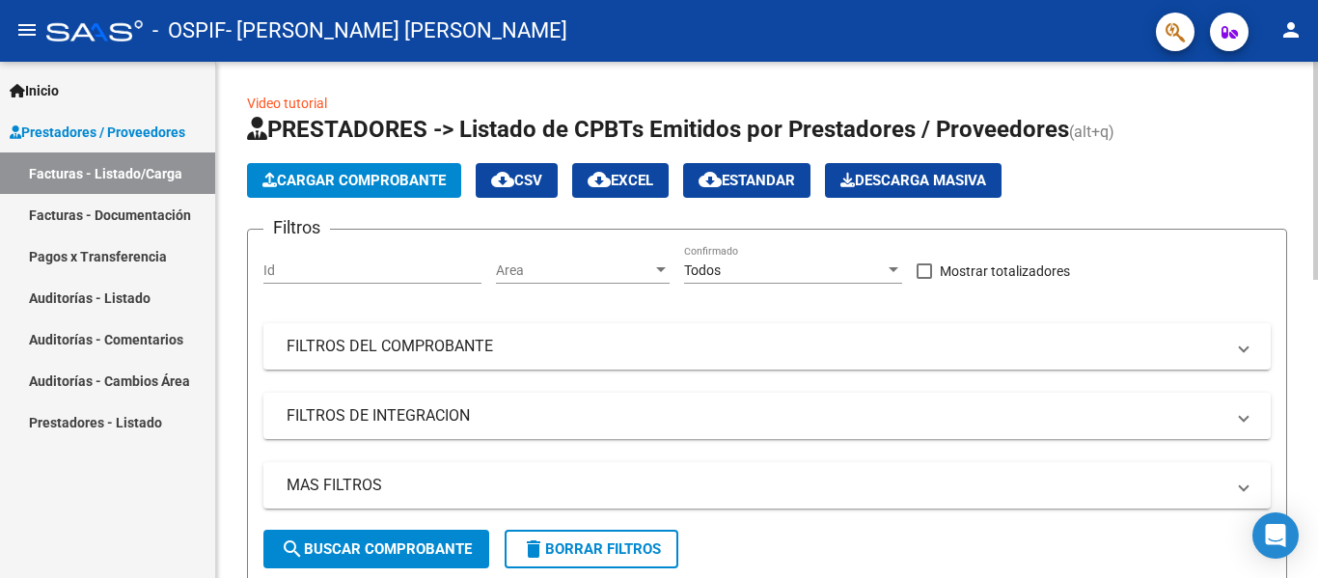
click at [397, 185] on span "Cargar Comprobante" at bounding box center [353, 180] width 183 height 17
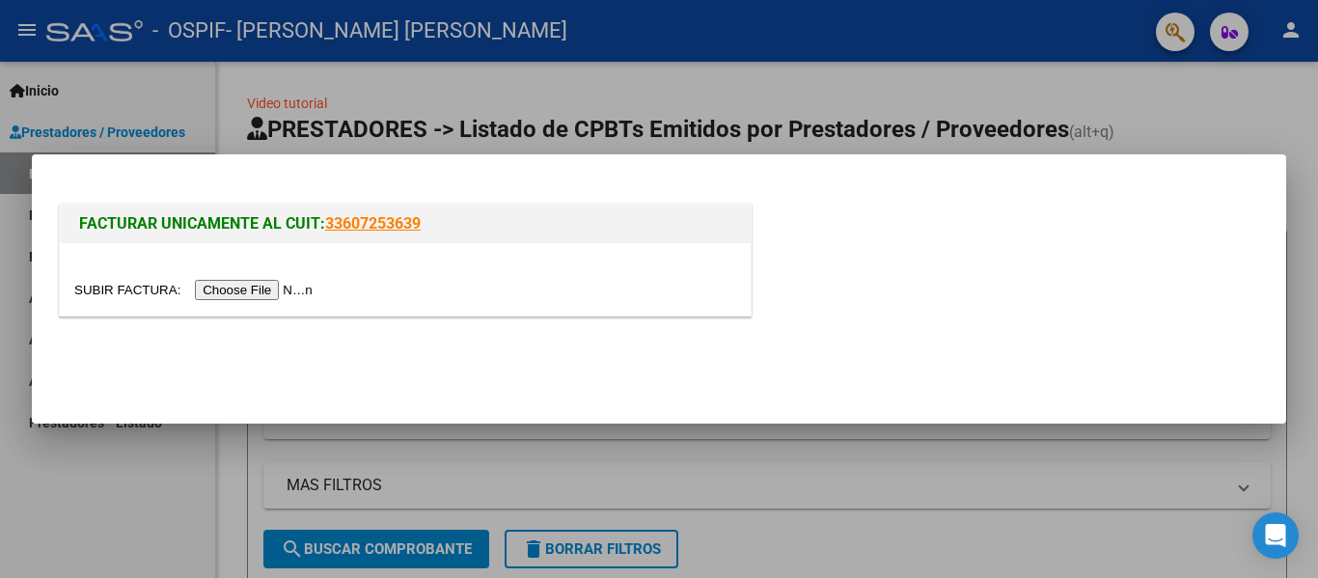
click at [295, 288] on input "file" at bounding box center [196, 290] width 244 height 20
click at [308, 292] on input "file" at bounding box center [196, 290] width 244 height 20
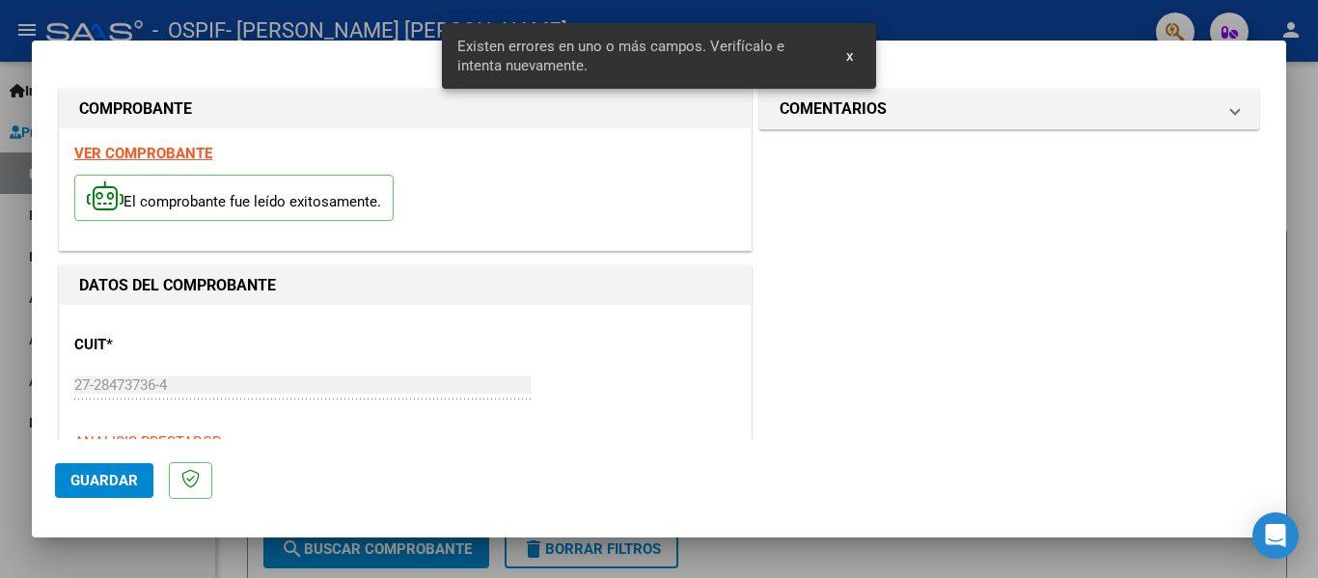
scroll to position [448, 0]
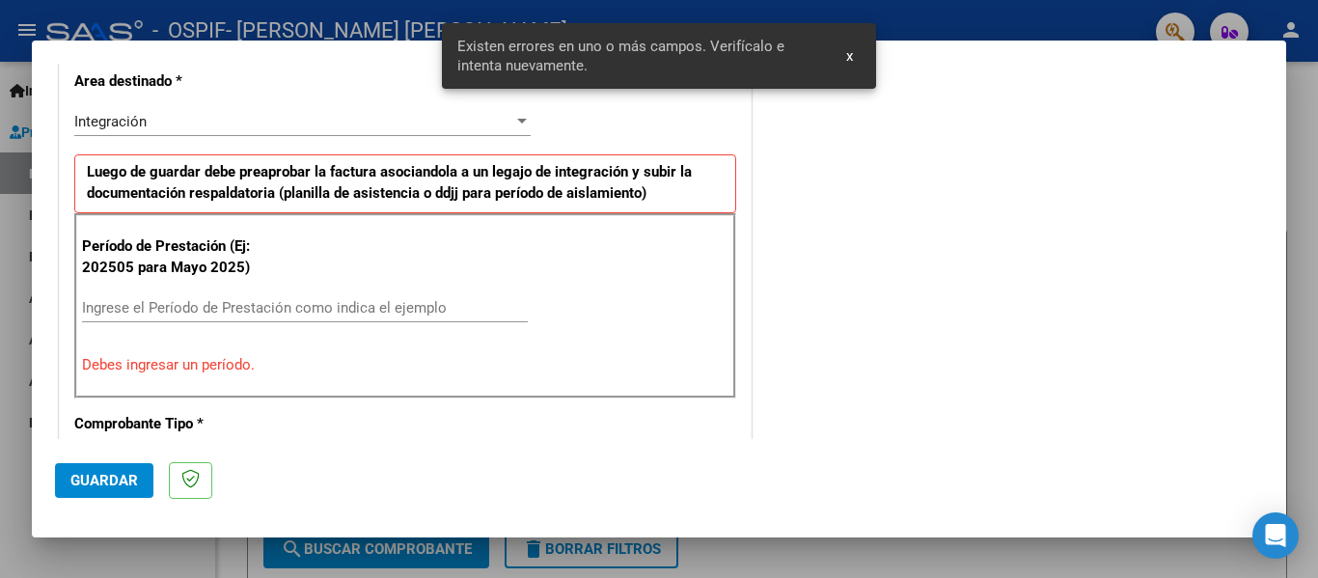
click at [194, 308] on input "Ingrese el Período de Prestación como indica el ejemplo" at bounding box center [305, 307] width 446 height 17
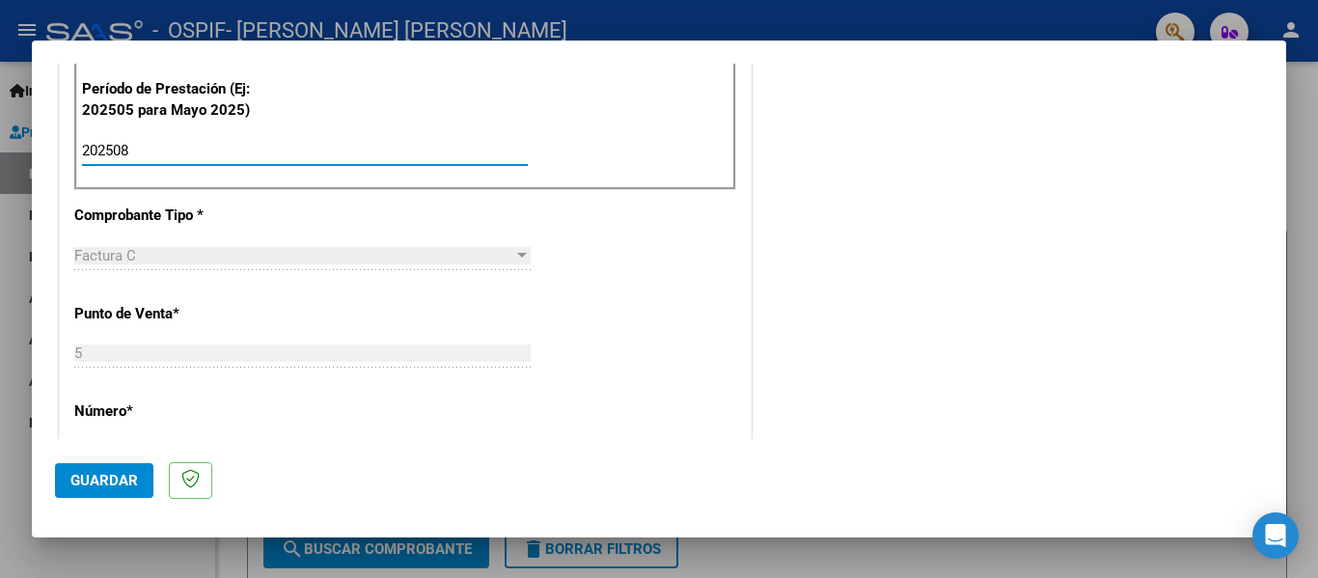
scroll to position [737, 0]
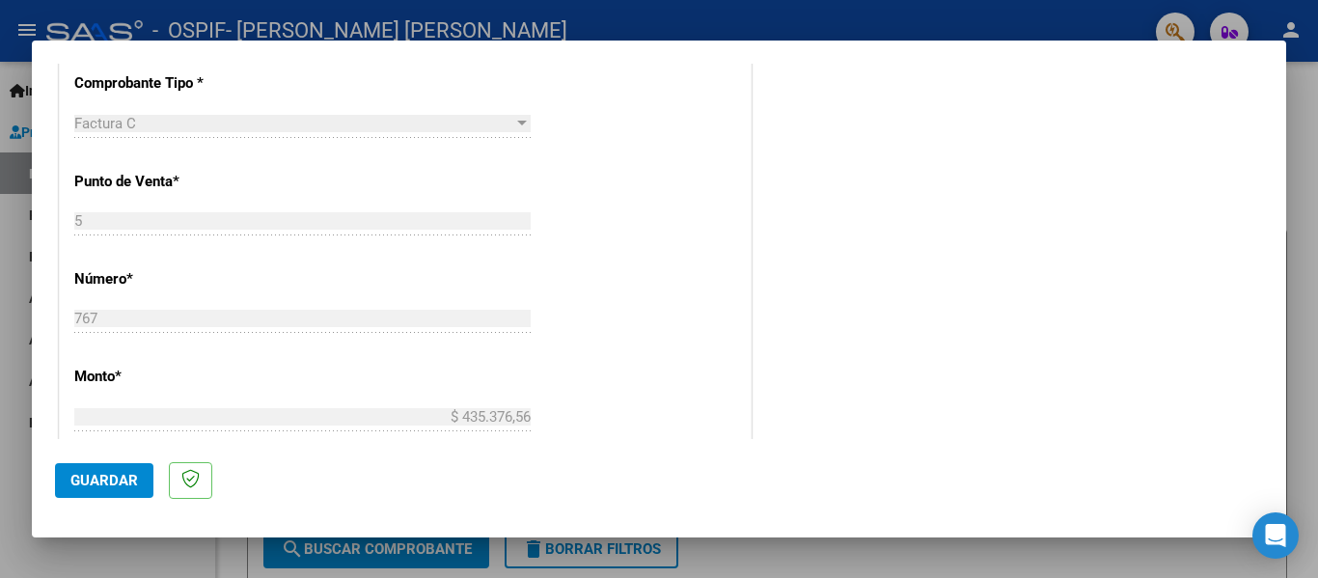
type input "202508"
click at [113, 485] on span "Guardar" at bounding box center [104, 480] width 68 height 17
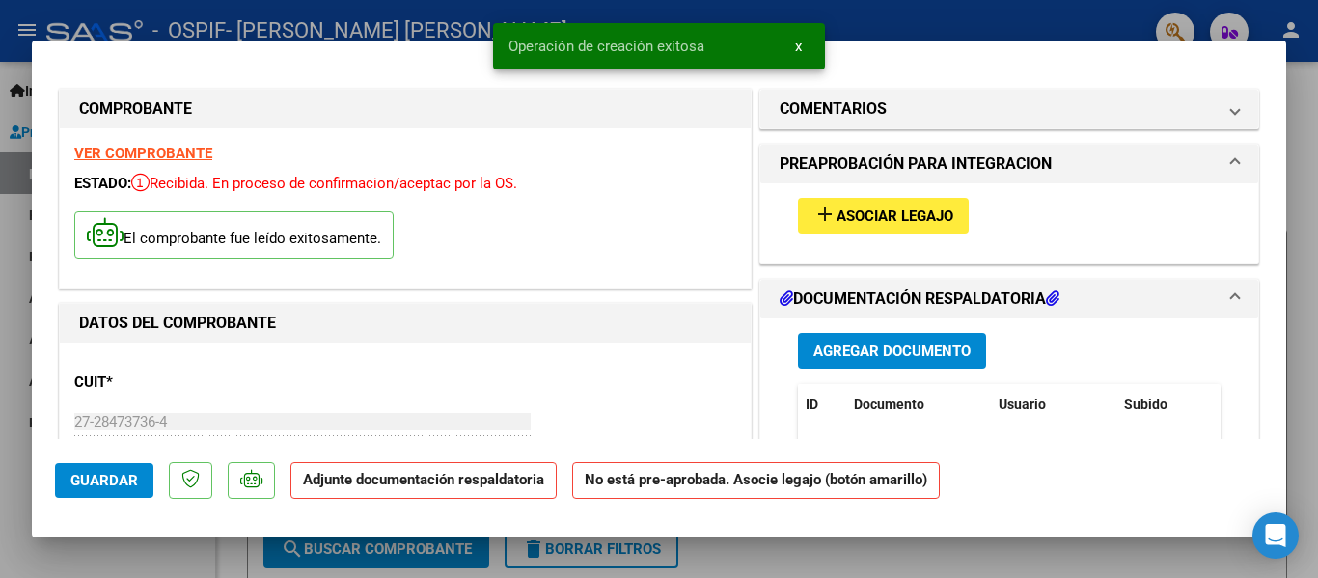
click at [904, 164] on h1 "PREAPROBACIÓN PARA INTEGRACION" at bounding box center [916, 163] width 272 height 23
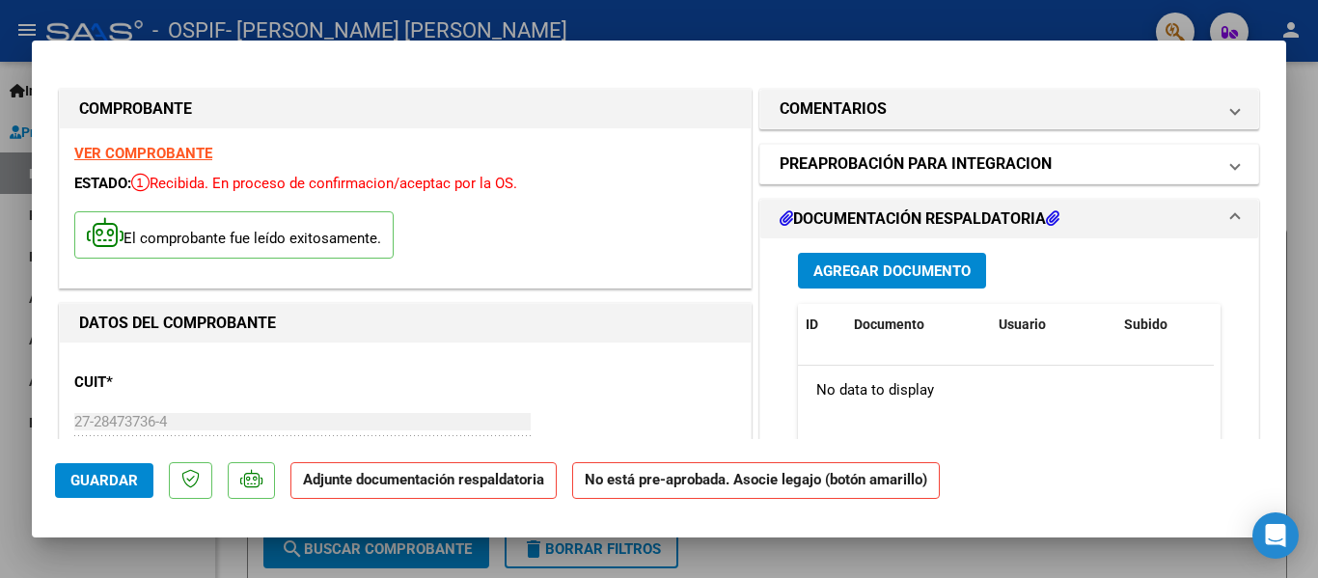
click at [871, 176] on h1 "PREAPROBACIÓN PARA INTEGRACION" at bounding box center [916, 163] width 272 height 23
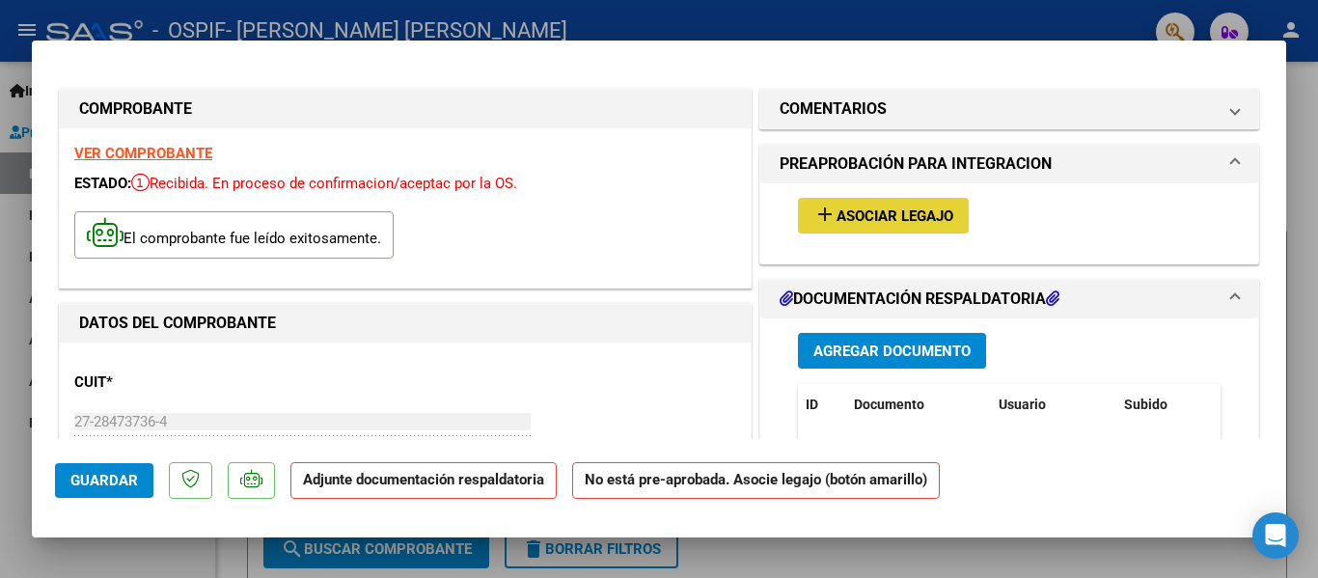
click at [863, 211] on span "Asociar Legajo" at bounding box center [894, 215] width 117 height 17
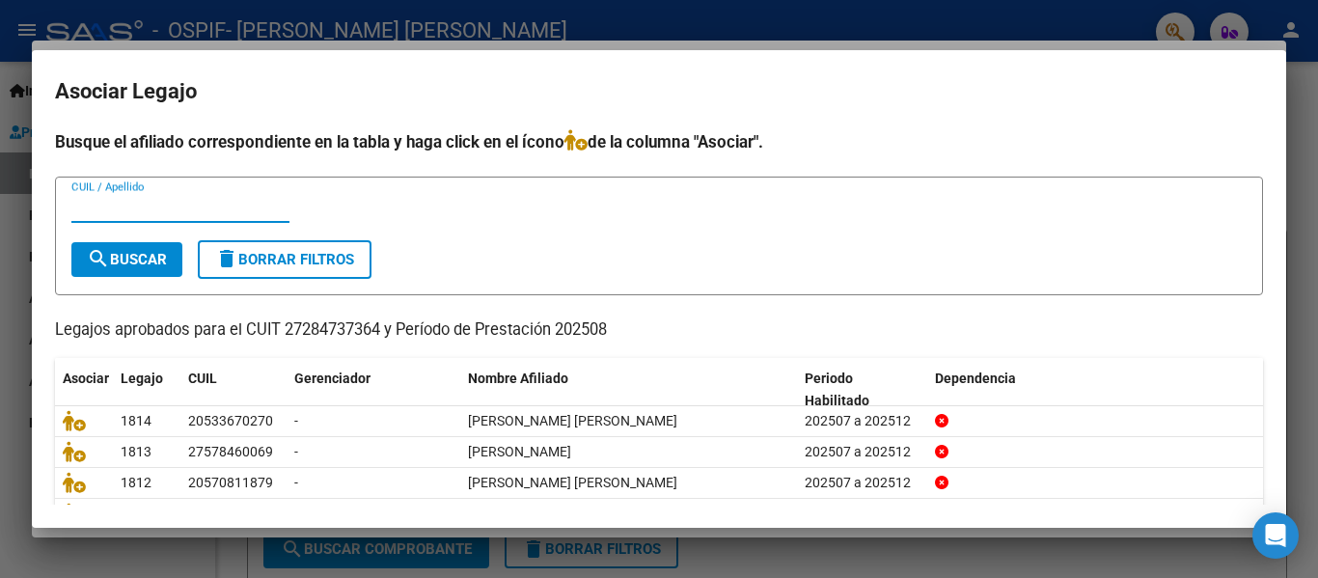
click at [126, 209] on input "CUIL / Apellido" at bounding box center [180, 207] width 218 height 17
type input "couti"
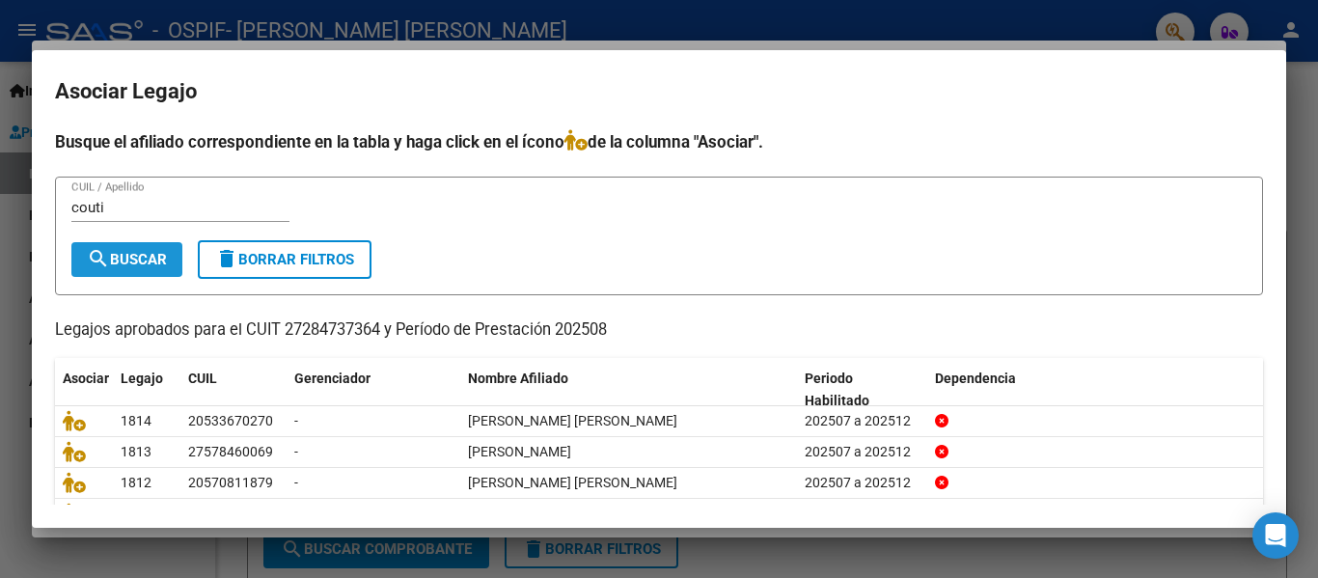
click at [131, 271] on button "search Buscar" at bounding box center [126, 259] width 111 height 35
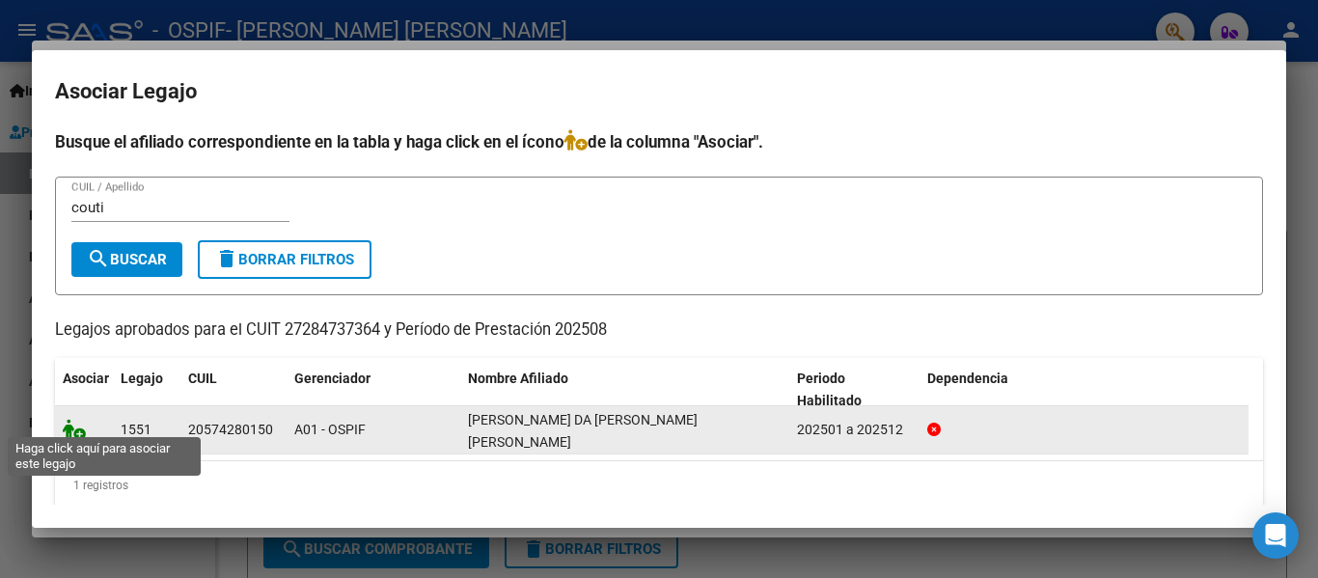
click at [74, 424] on icon at bounding box center [74, 429] width 23 height 21
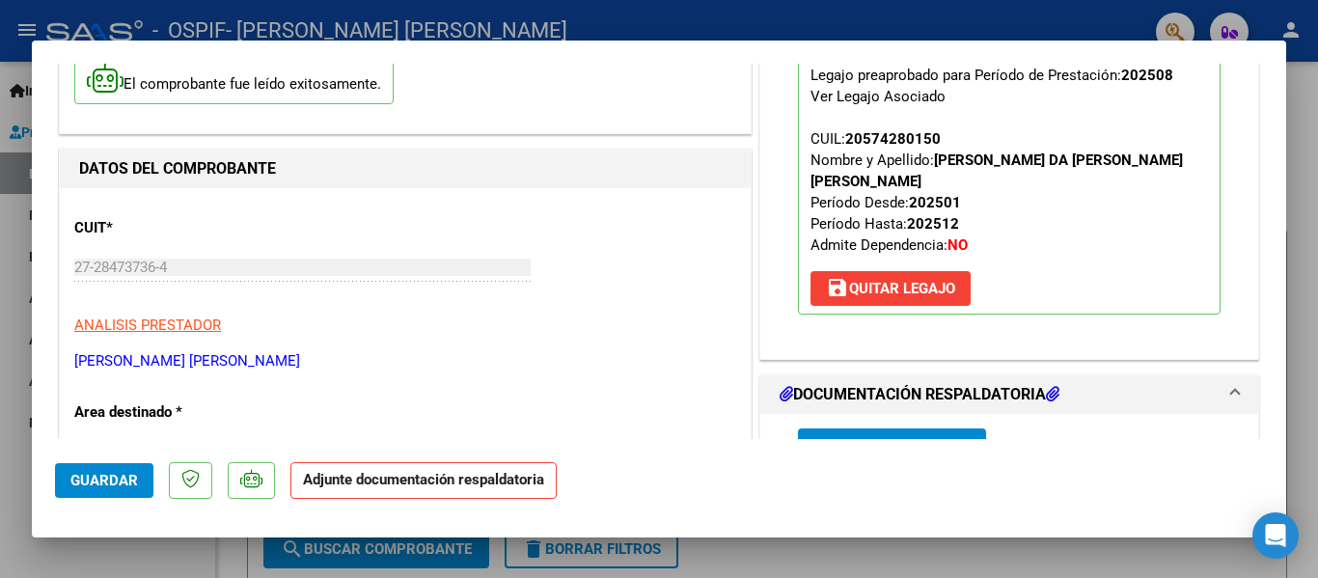
scroll to position [248, 0]
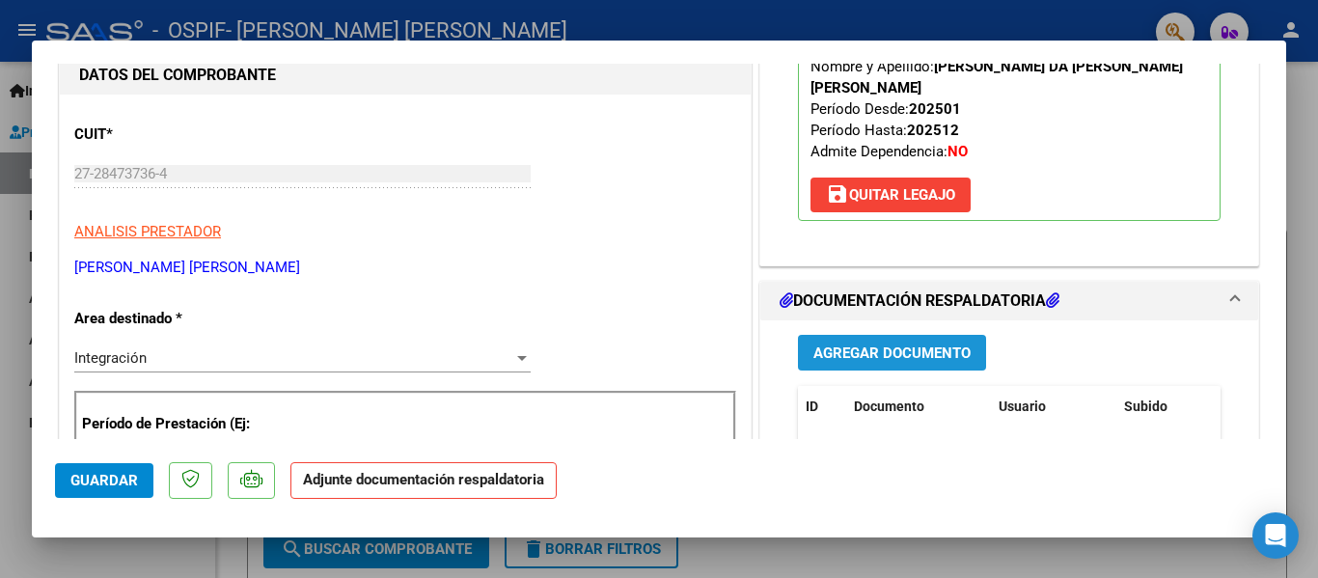
click at [892, 344] on span "Agregar Documento" at bounding box center [891, 352] width 157 height 17
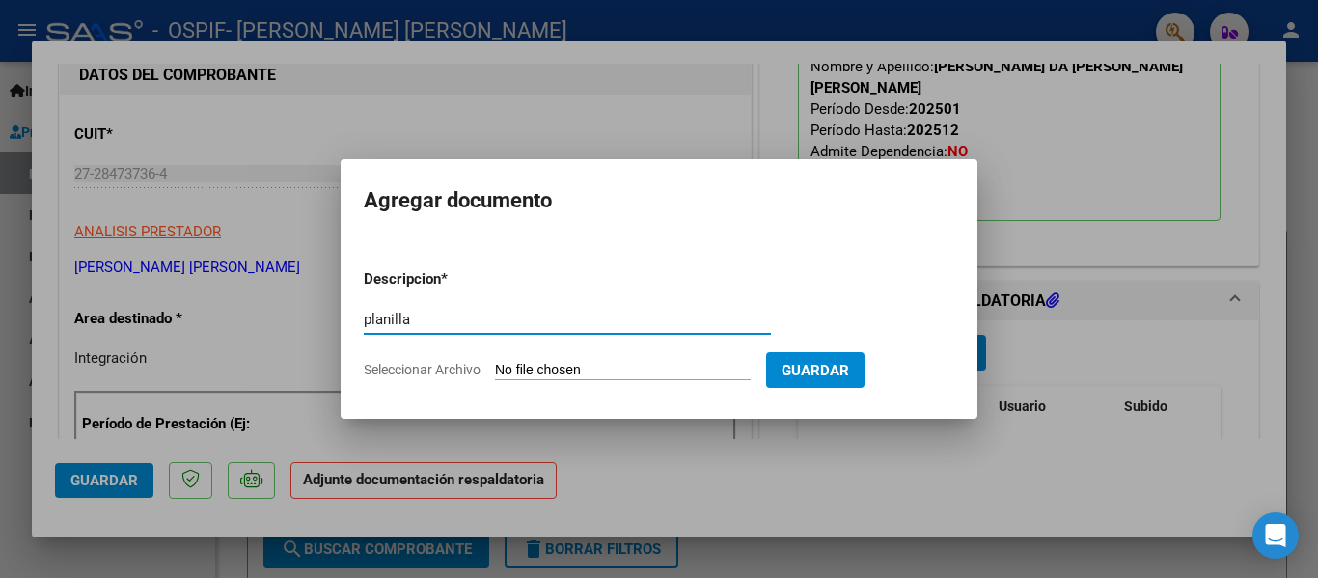
type input "planilla"
click at [514, 374] on input "Seleccionar Archivo" at bounding box center [623, 371] width 256 height 18
type input "C:\fakepath\[PERSON_NAME] Da [PERSON_NAME] [PERSON_NAME] [DATE].pdf"
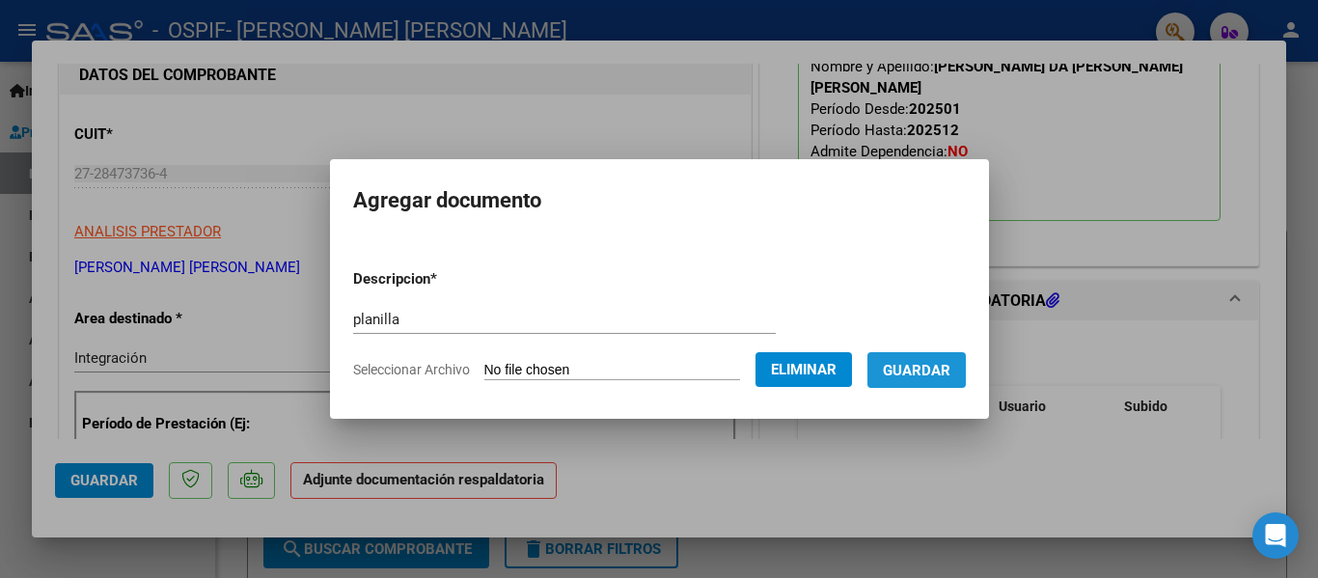
click at [939, 383] on button "Guardar" at bounding box center [916, 370] width 98 height 36
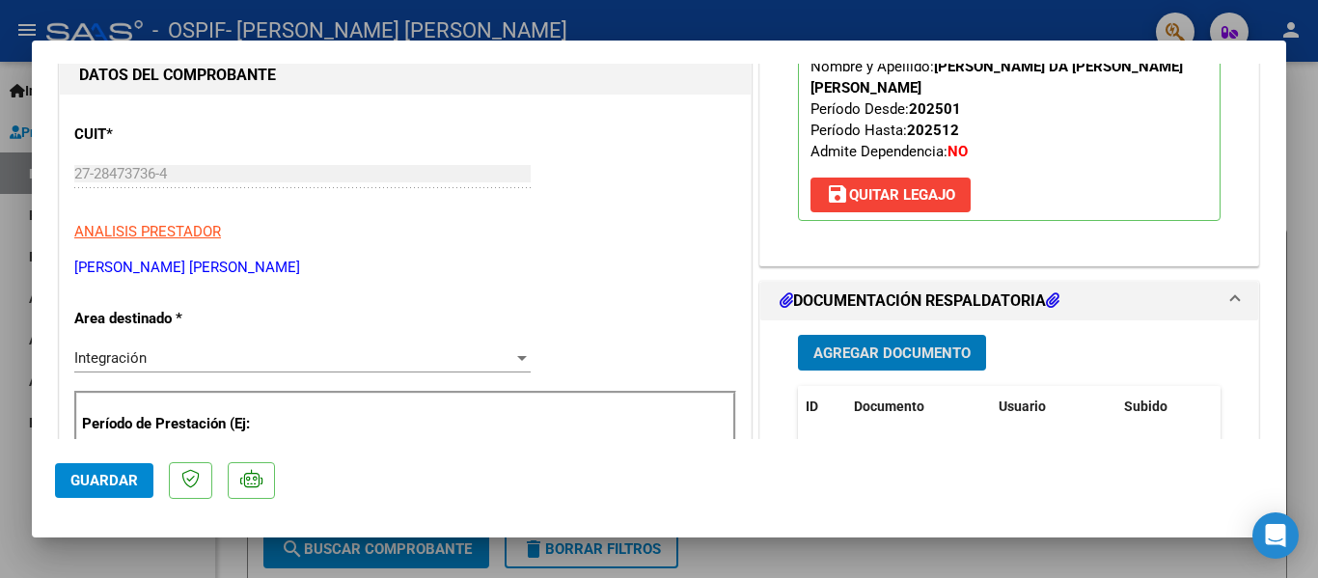
click at [291, 32] on div at bounding box center [659, 289] width 1318 height 578
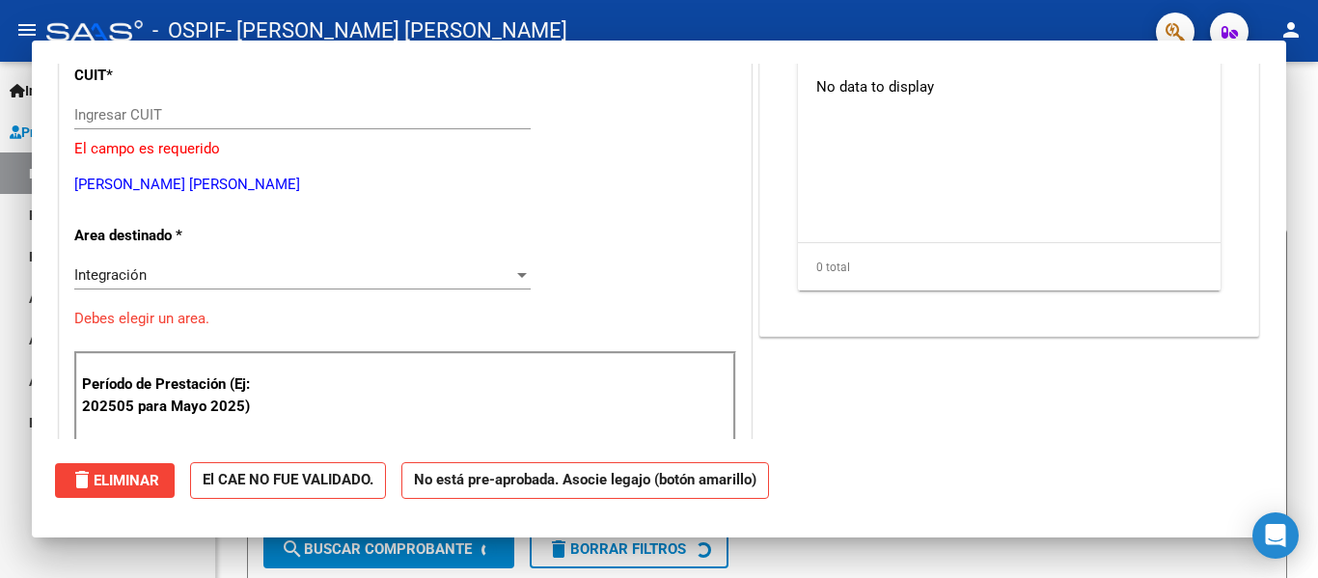
scroll to position [0, 0]
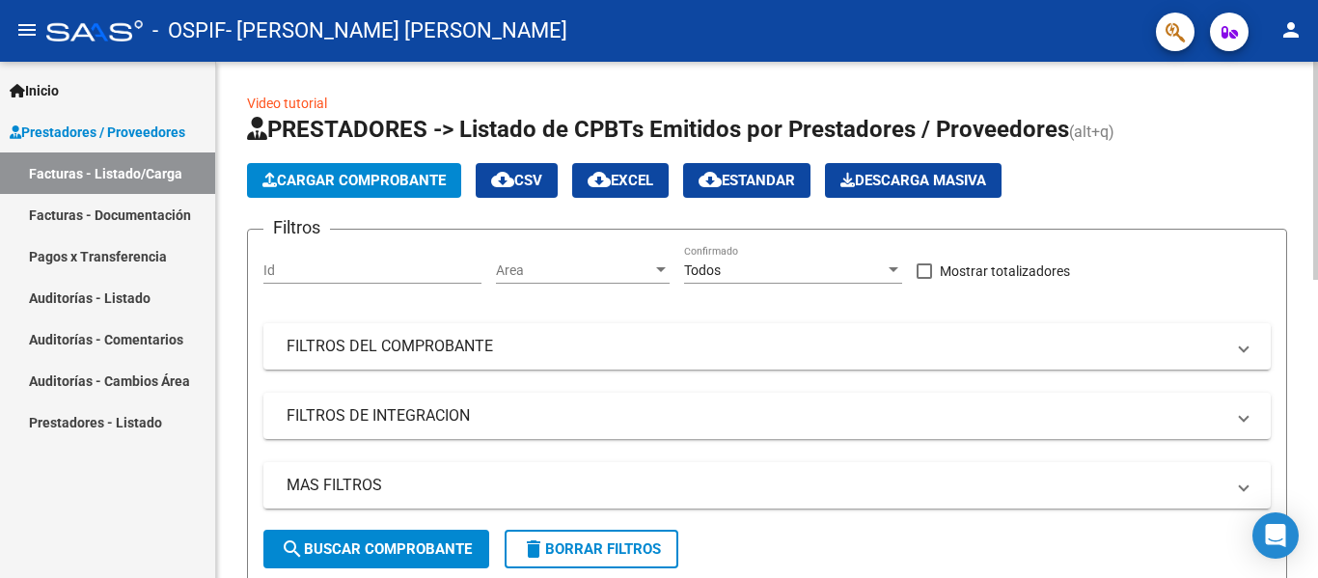
click at [397, 182] on span "Cargar Comprobante" at bounding box center [353, 180] width 183 height 17
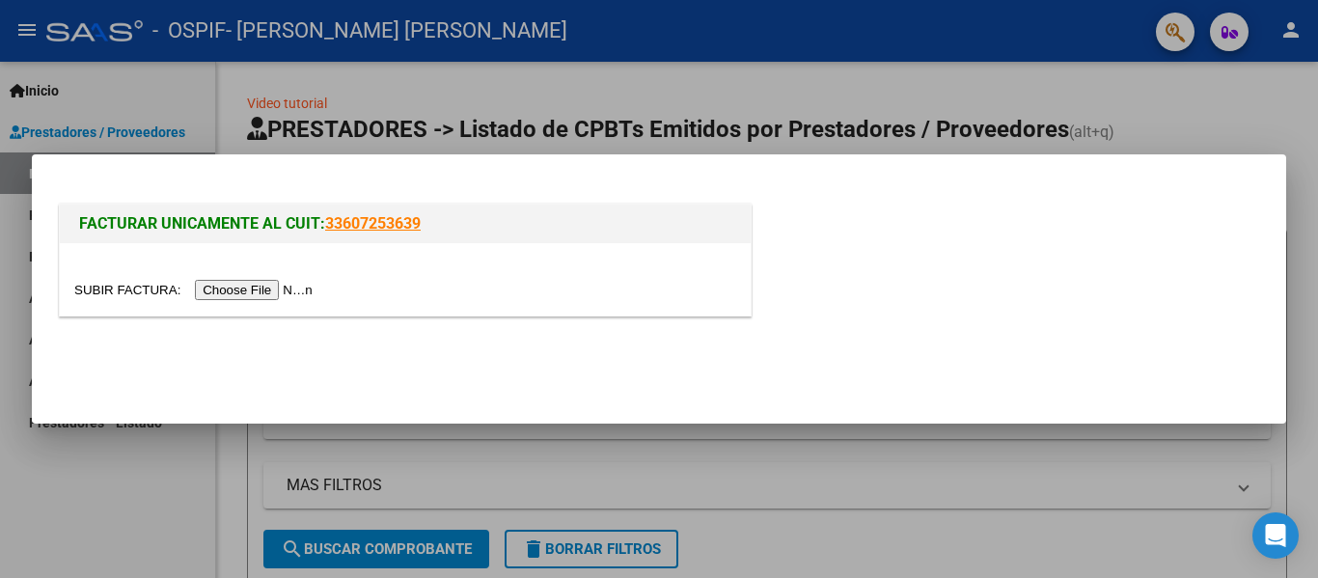
click at [289, 295] on input "file" at bounding box center [196, 290] width 244 height 20
click at [287, 293] on input "file" at bounding box center [196, 290] width 244 height 20
click at [289, 291] on input "file" at bounding box center [196, 290] width 244 height 20
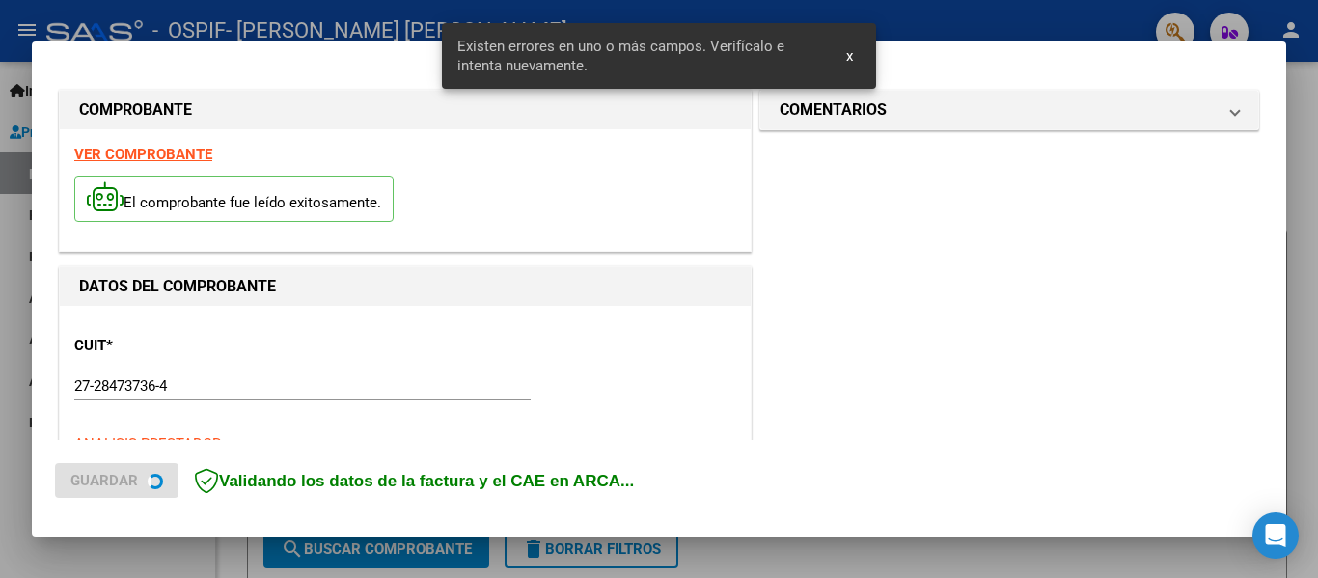
scroll to position [448, 0]
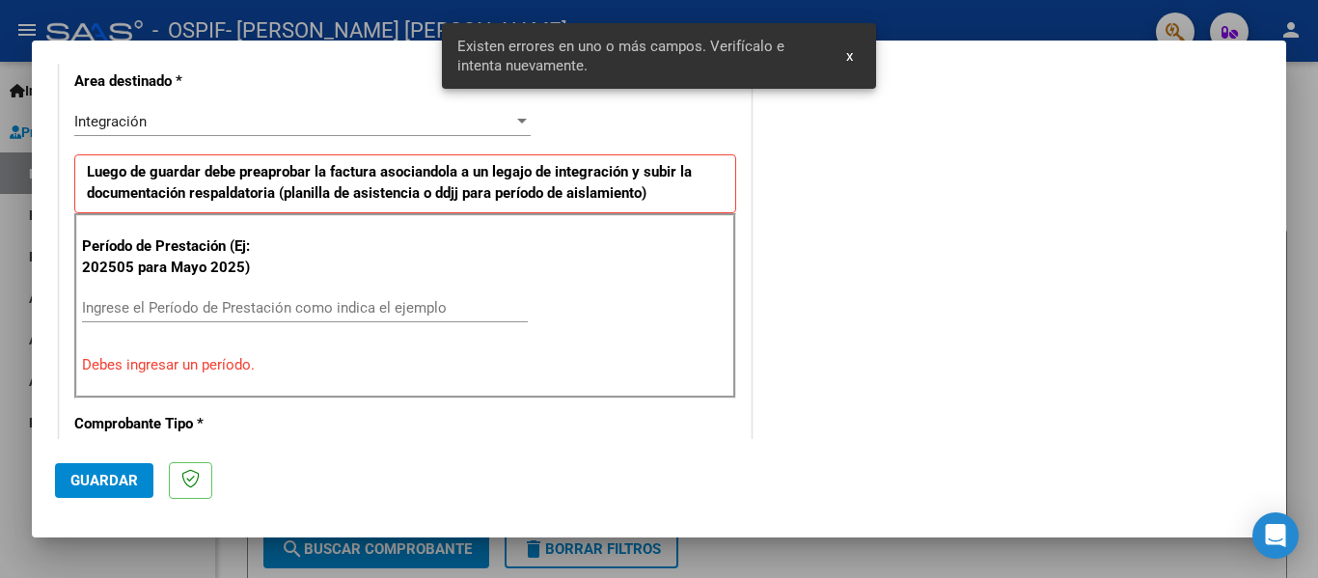
click at [214, 304] on input "Ingrese el Período de Prestación como indica el ejemplo" at bounding box center [305, 307] width 446 height 17
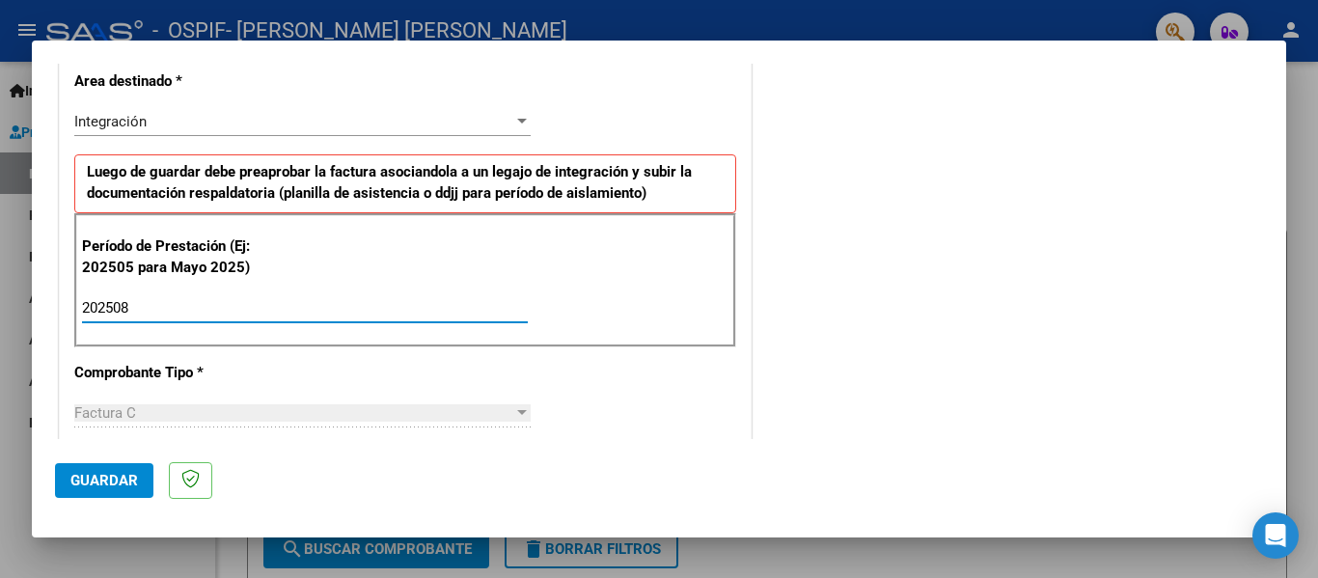
type input "202508"
click at [131, 474] on span "Guardar" at bounding box center [104, 480] width 68 height 17
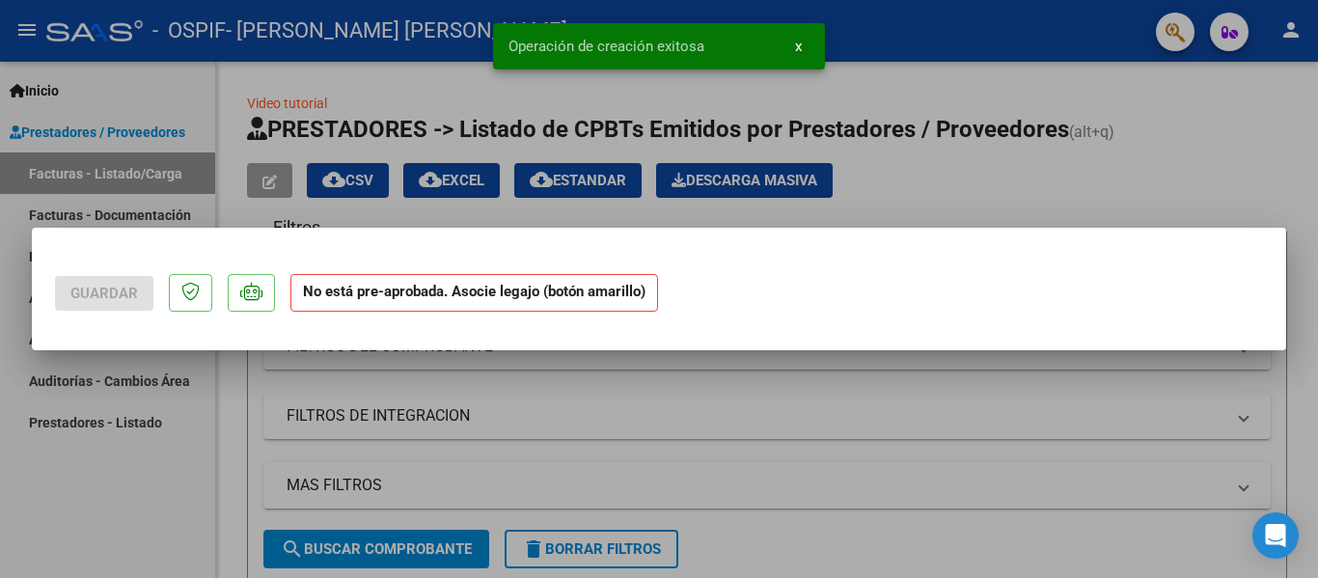
scroll to position [0, 0]
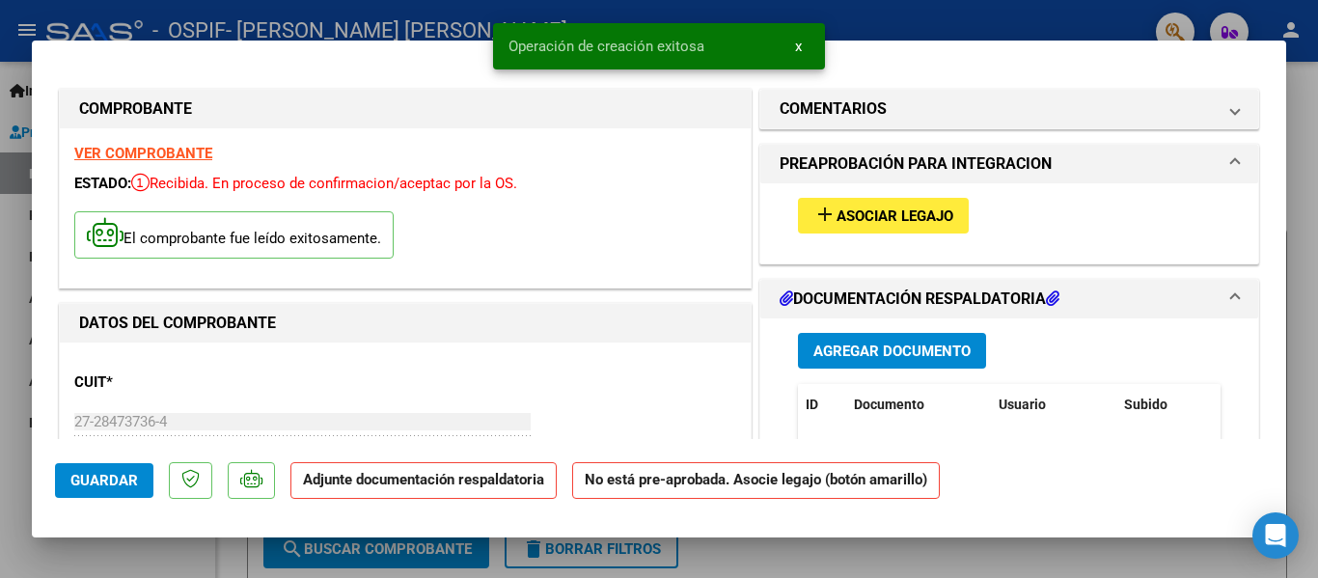
click at [880, 226] on button "add Asociar Legajo" at bounding box center [883, 216] width 171 height 36
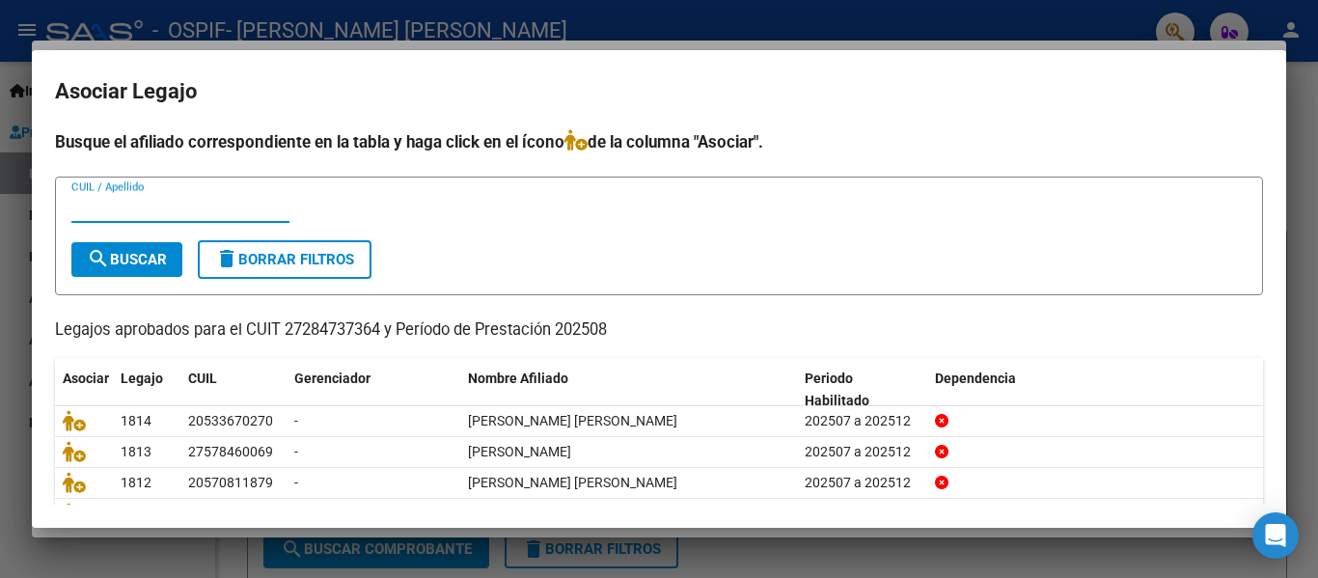
click at [198, 210] on input "CUIL / Apellido" at bounding box center [180, 207] width 218 height 17
type input "[PERSON_NAME]"
click at [151, 251] on span "search Buscar" at bounding box center [127, 259] width 80 height 17
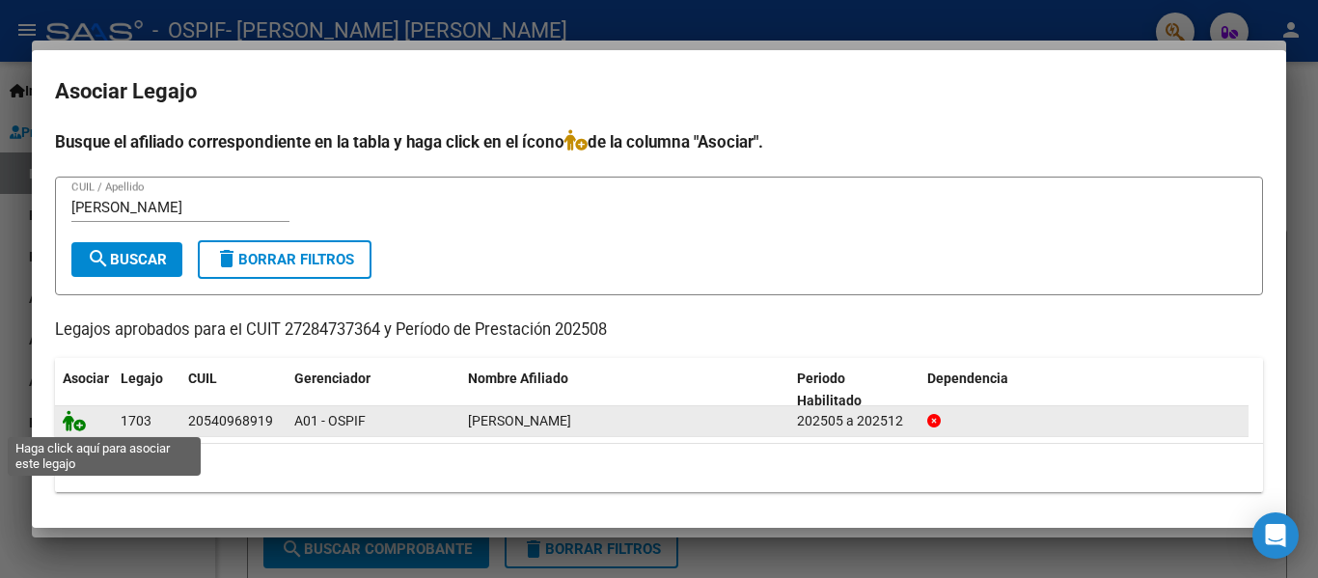
click at [72, 428] on icon at bounding box center [74, 420] width 23 height 21
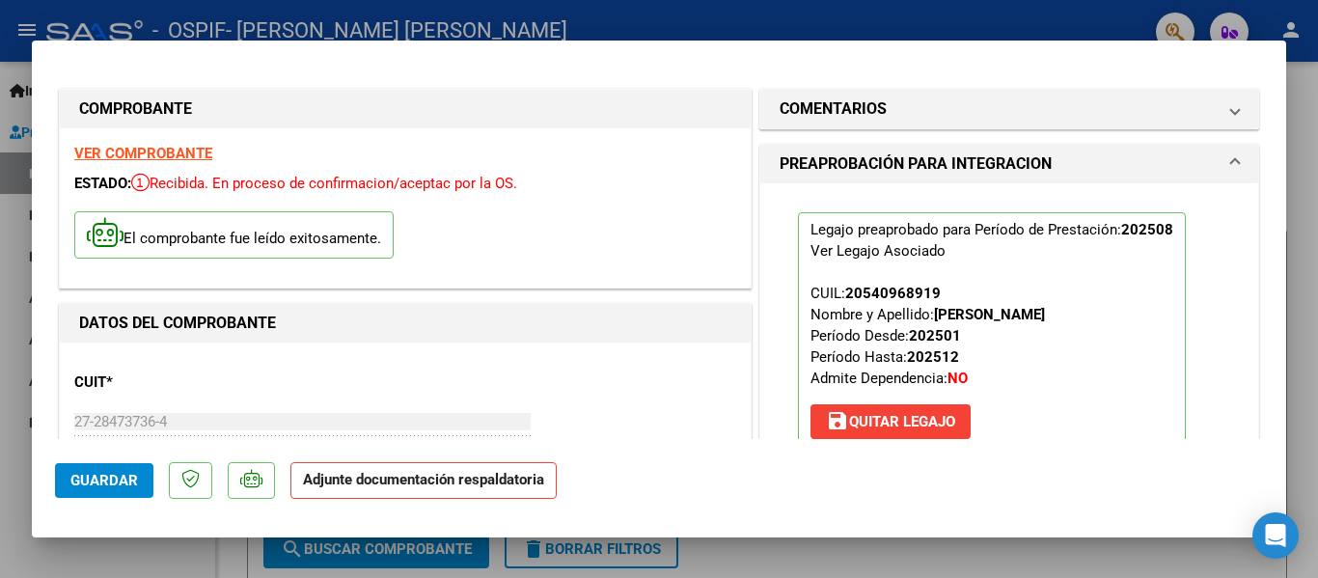
scroll to position [250, 0]
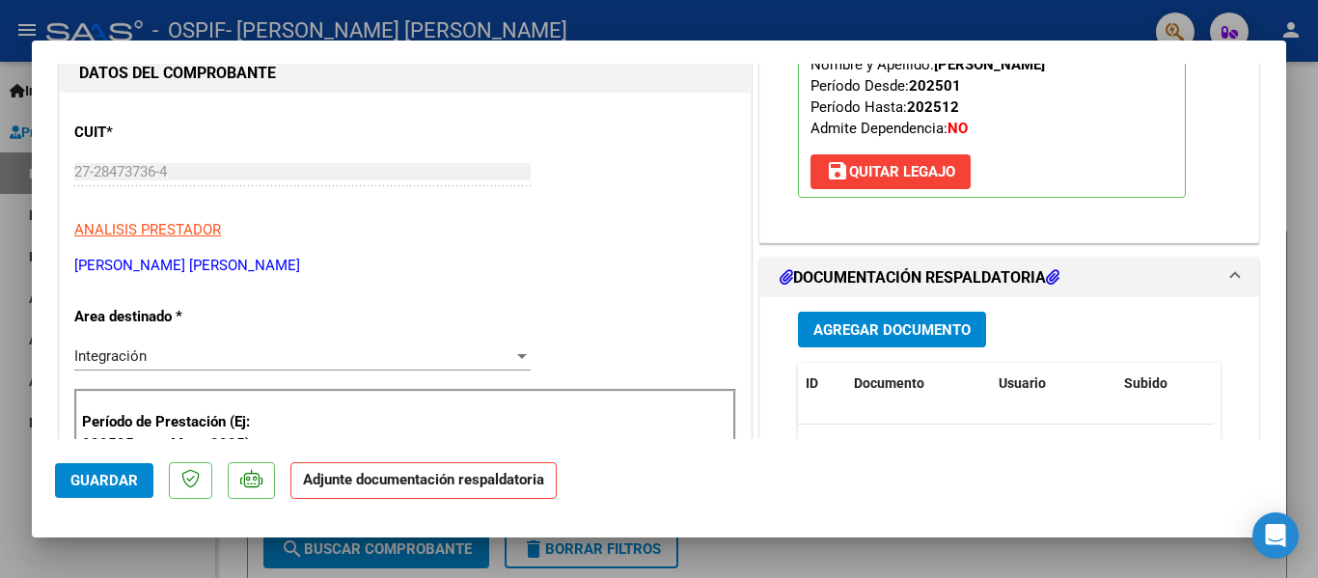
click at [889, 342] on button "Agregar Documento" at bounding box center [892, 330] width 188 height 36
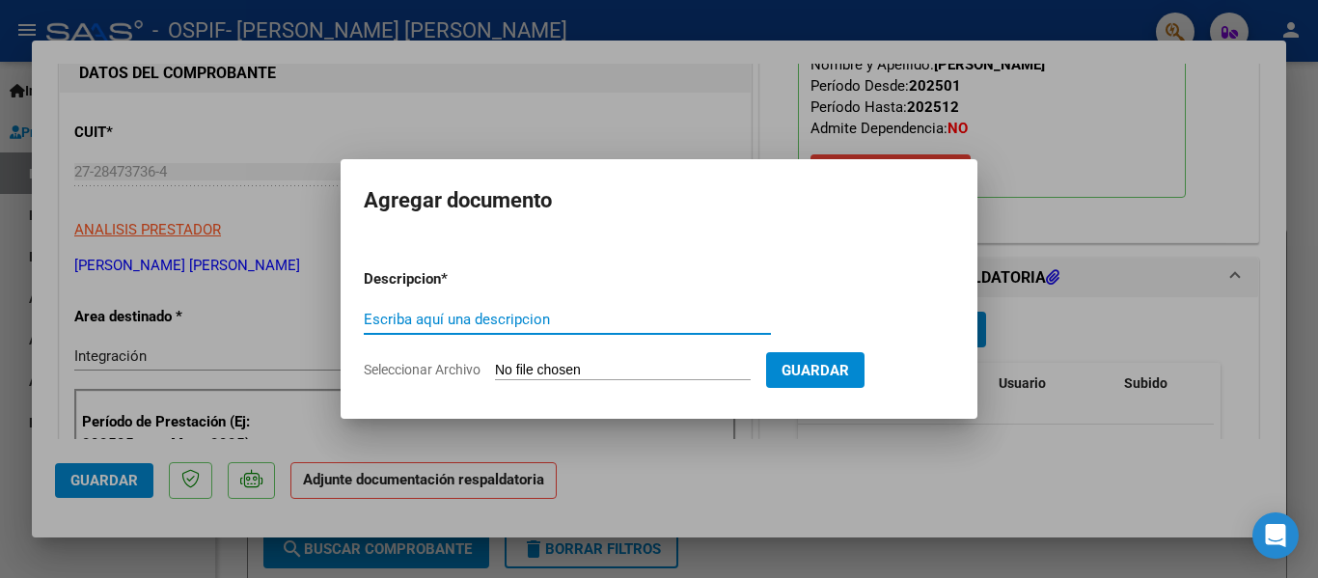
click at [513, 318] on input "Escriba aquí una descripcion" at bounding box center [567, 319] width 407 height 17
type input "planilla"
click at [518, 368] on input "Seleccionar Archivo" at bounding box center [623, 371] width 256 height 18
type input "C:\fakepath\[PERSON_NAME] [DATE].pdf"
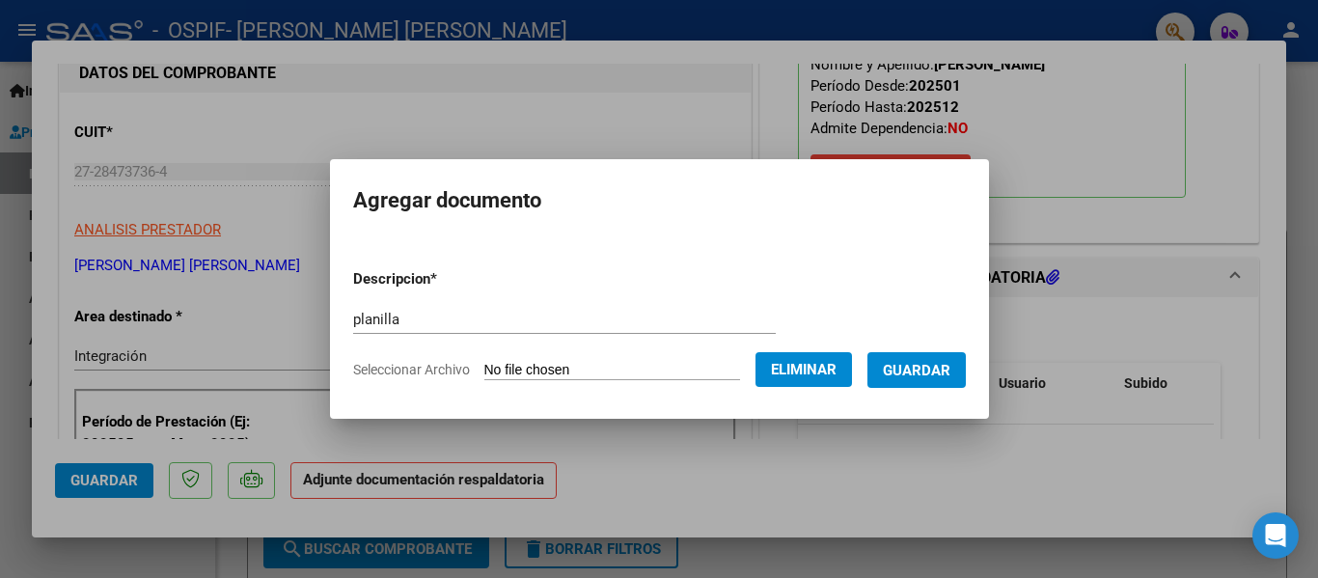
click at [930, 375] on span "Guardar" at bounding box center [917, 370] width 68 height 17
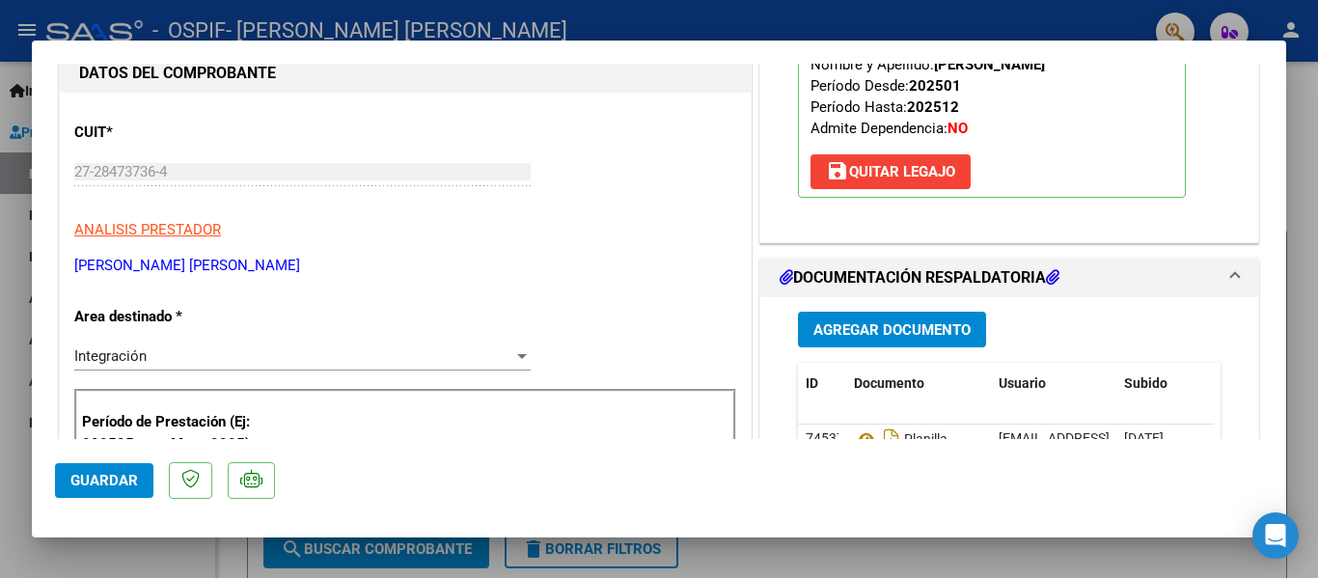
click at [246, 28] on div at bounding box center [659, 289] width 1318 height 578
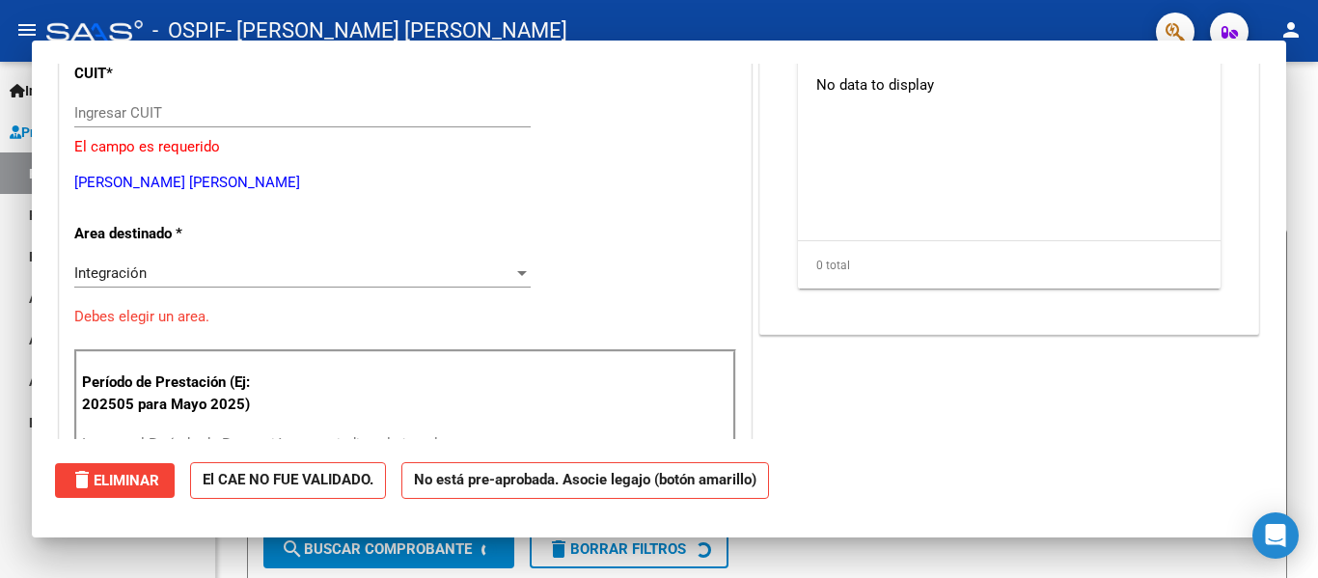
scroll to position [0, 0]
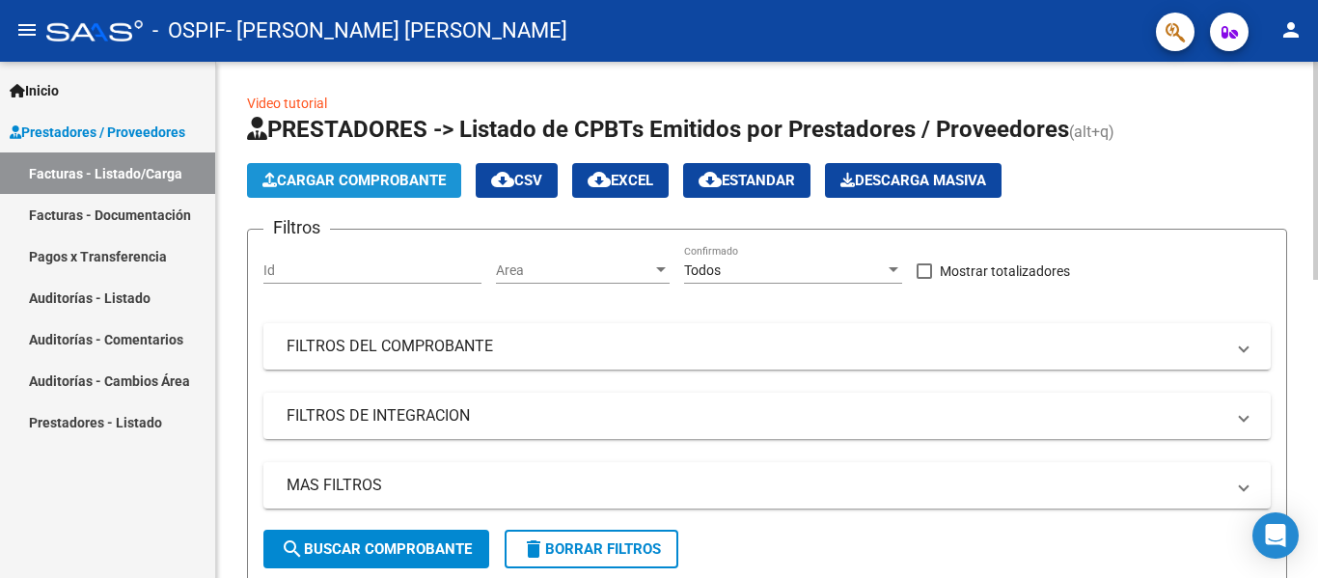
click at [328, 180] on span "Cargar Comprobante" at bounding box center [353, 180] width 183 height 17
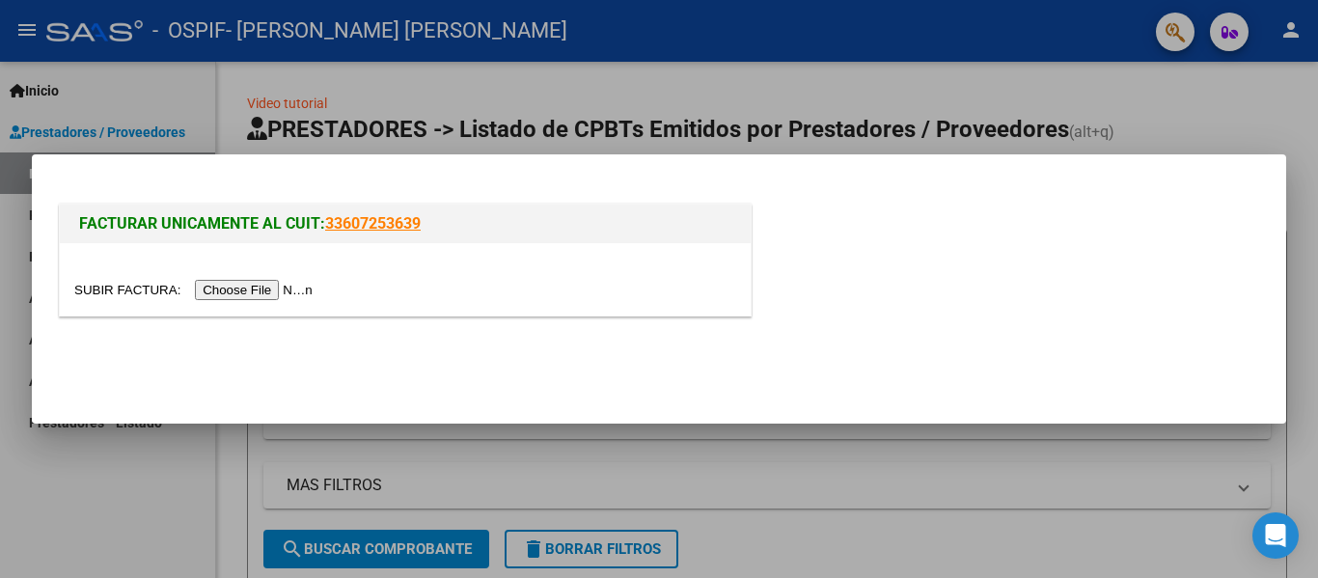
click at [261, 294] on input "file" at bounding box center [196, 290] width 244 height 20
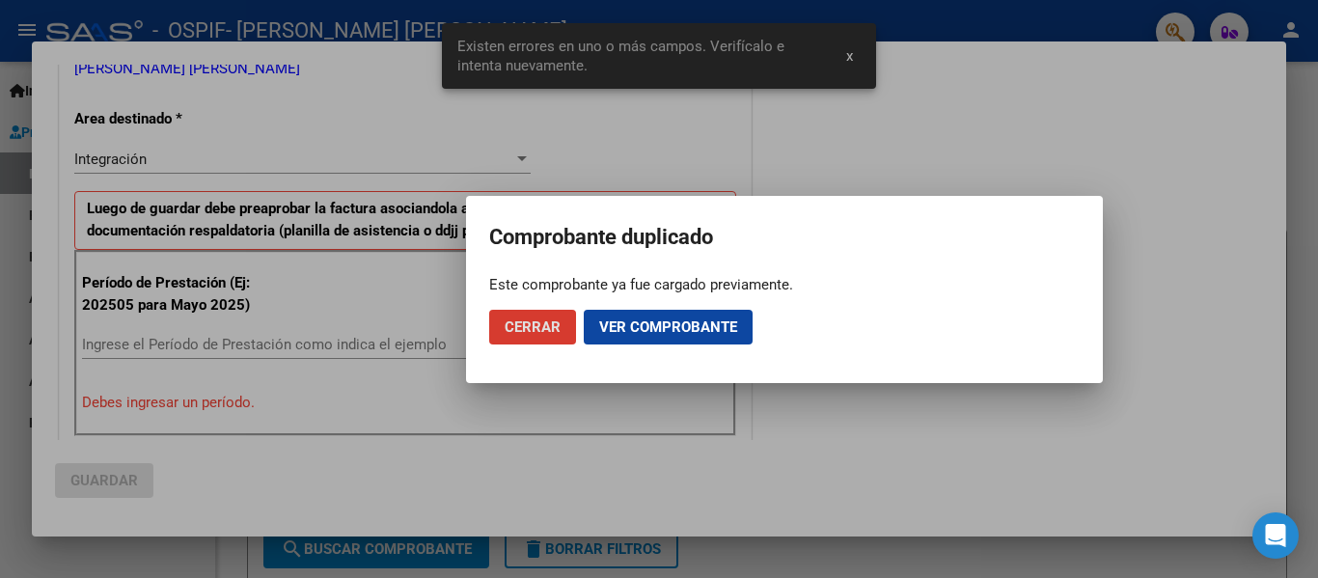
scroll to position [483, 0]
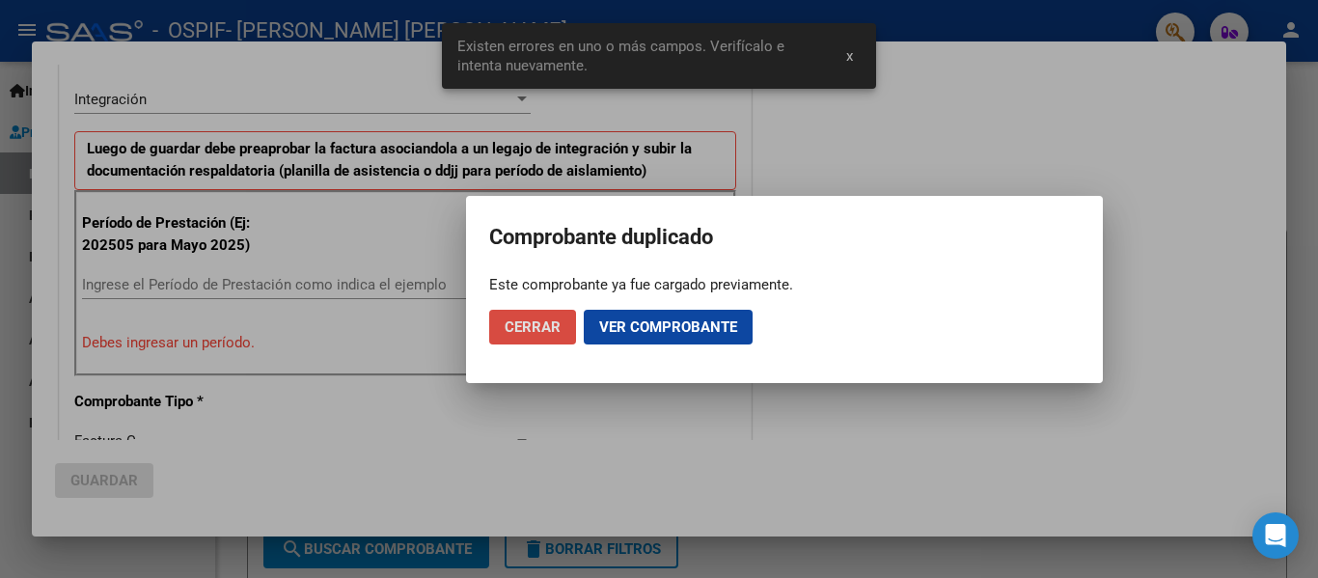
click at [538, 331] on span "Cerrar" at bounding box center [533, 326] width 56 height 17
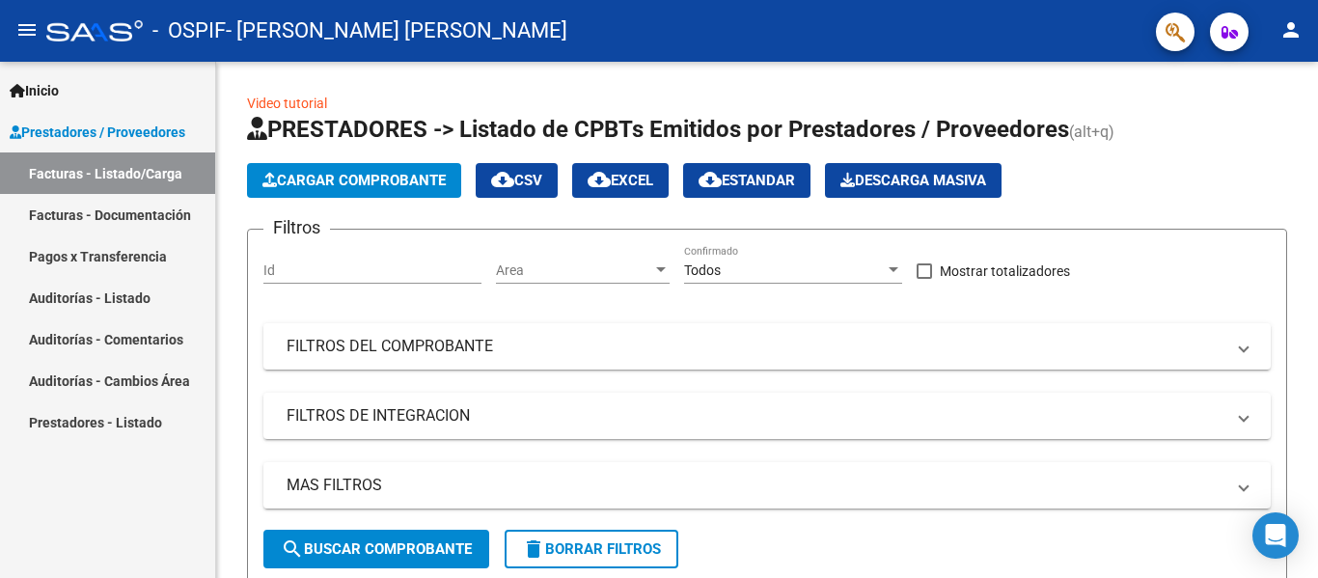
click at [252, 25] on span "- [PERSON_NAME] [PERSON_NAME]" at bounding box center [397, 31] width 342 height 42
click at [338, 182] on span "Cargar Comprobante" at bounding box center [353, 180] width 183 height 17
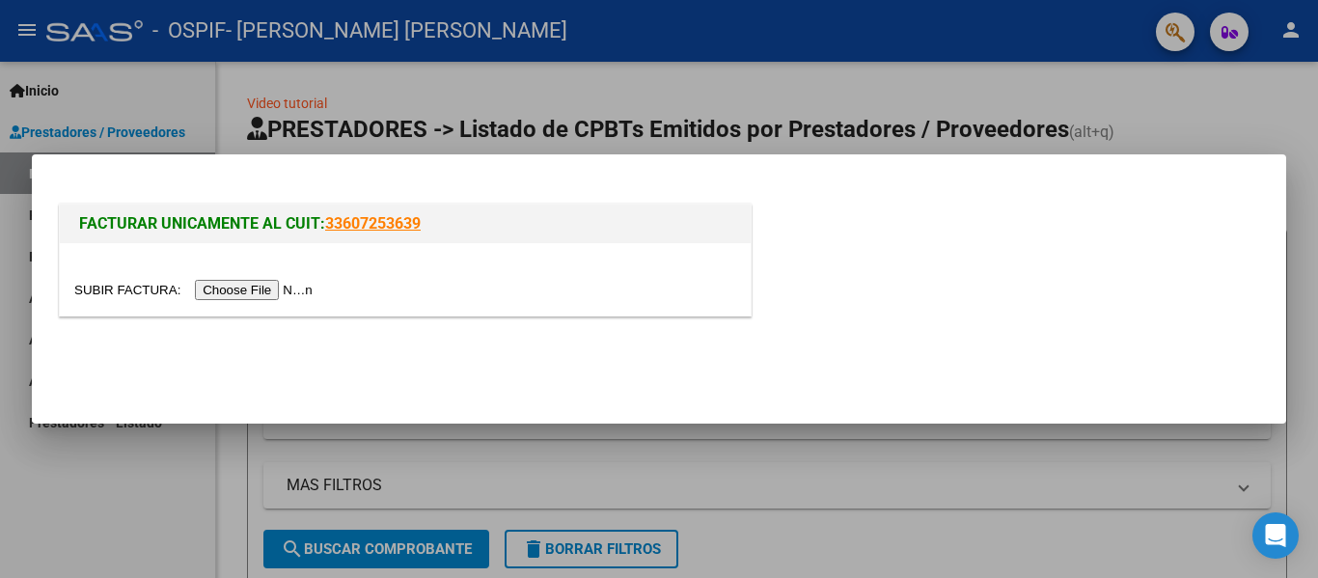
click at [294, 285] on input "file" at bounding box center [196, 290] width 244 height 20
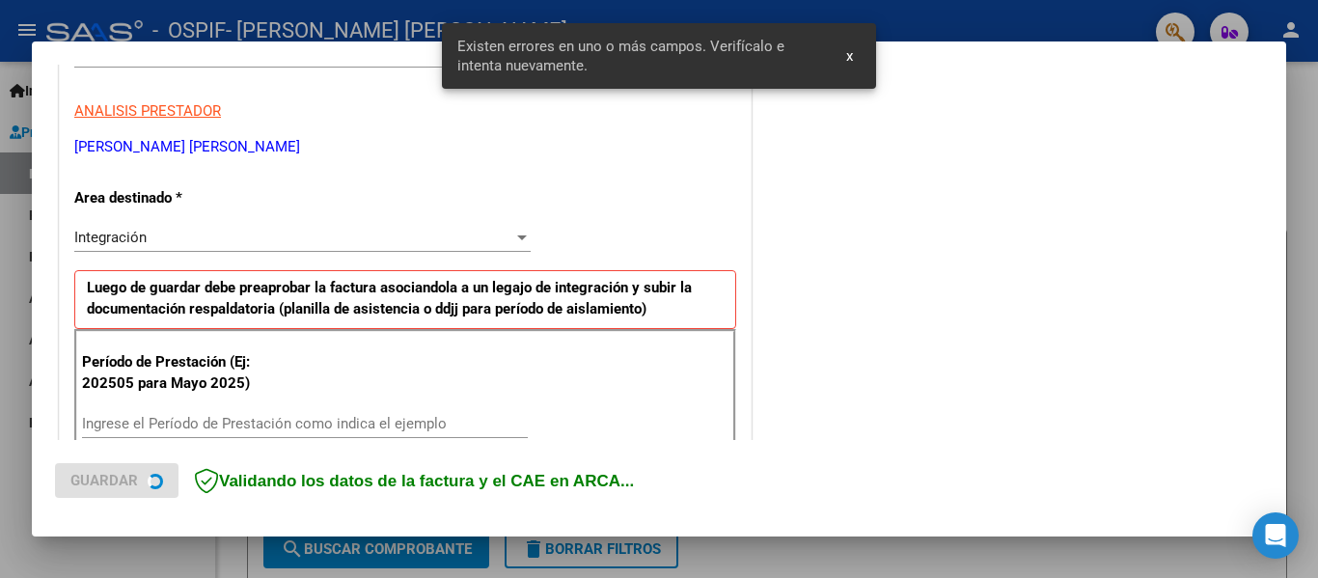
scroll to position [448, 0]
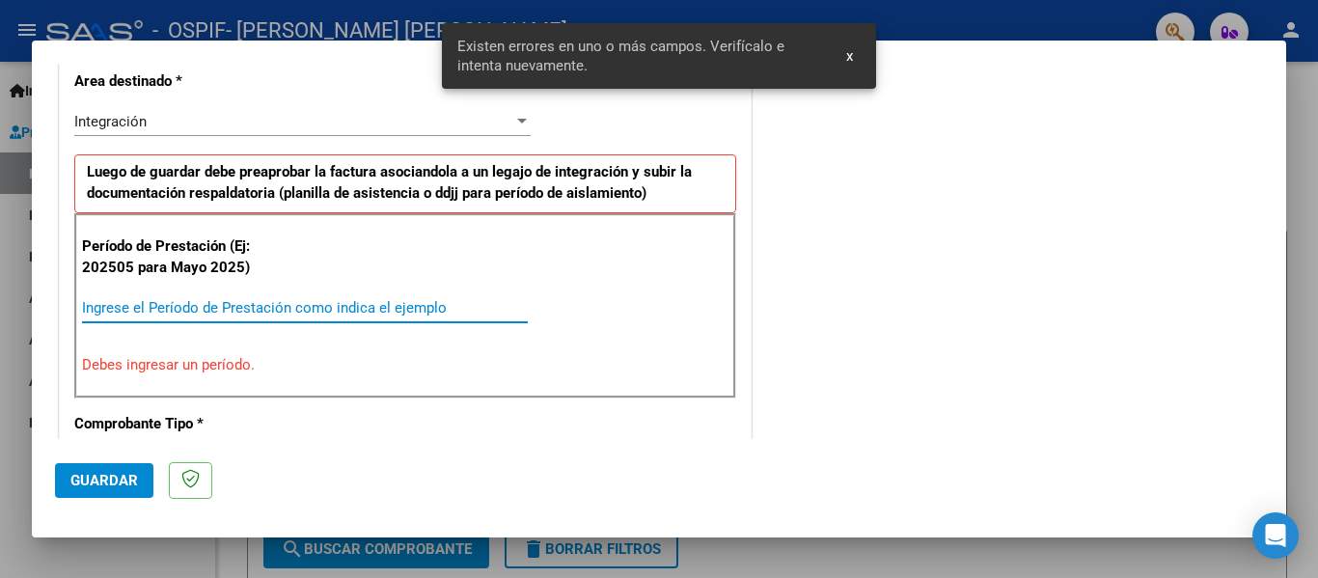
click at [232, 299] on input "Ingrese el Período de Prestación como indica el ejemplo" at bounding box center [305, 307] width 446 height 17
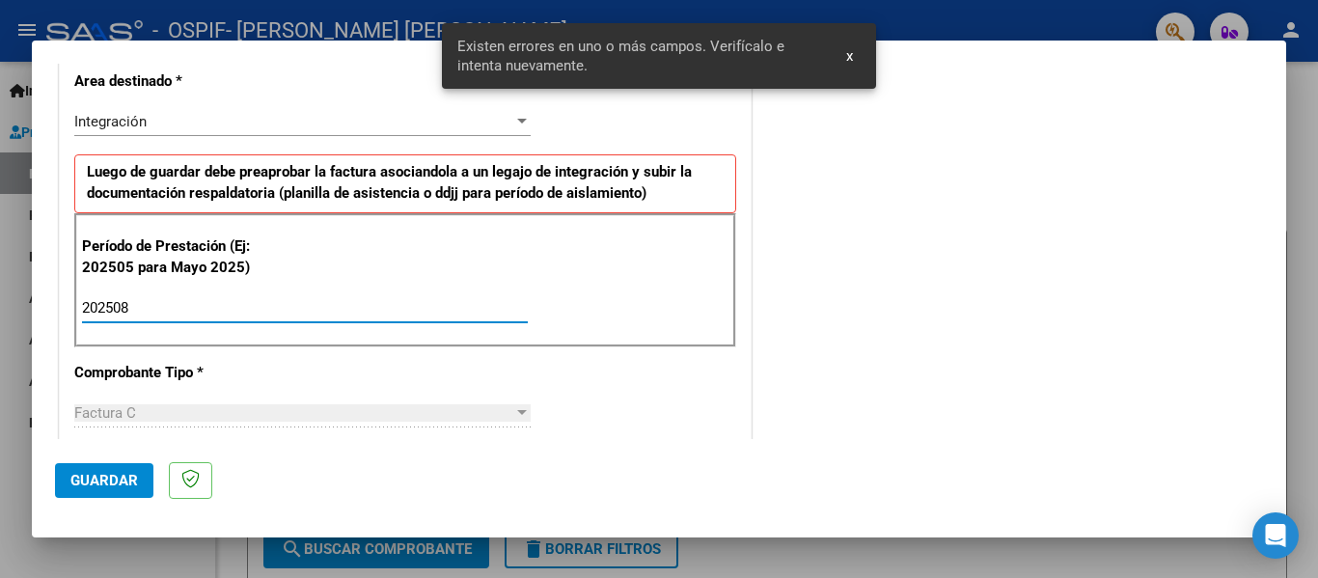
type input "202508"
click at [112, 474] on span "Guardar" at bounding box center [104, 480] width 68 height 17
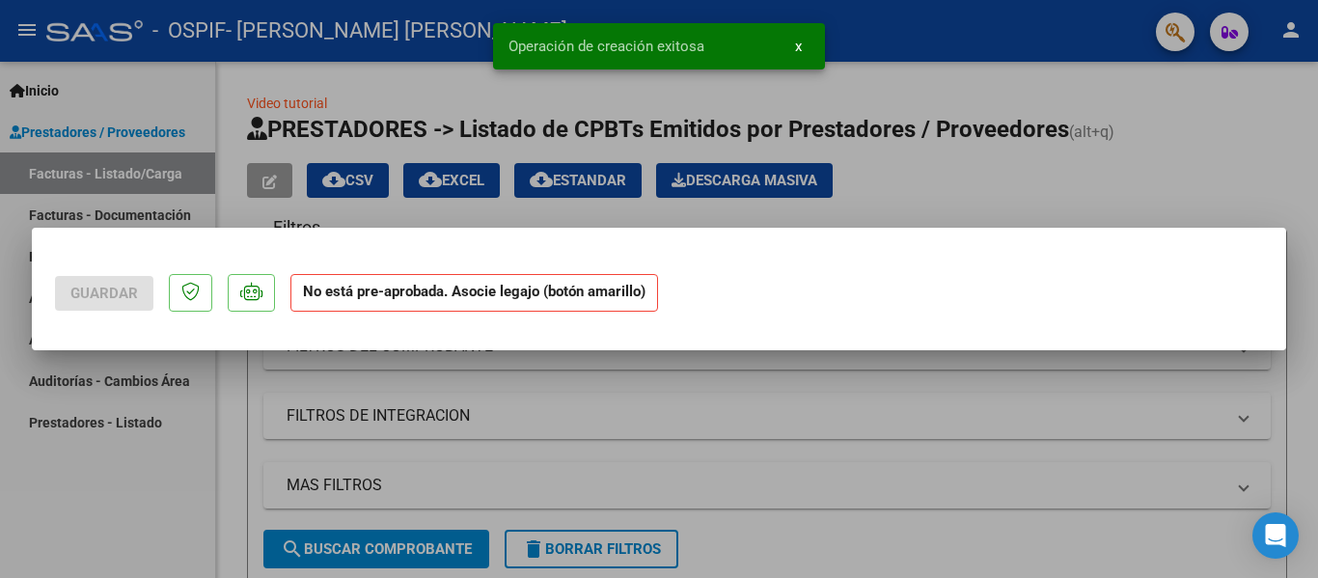
scroll to position [0, 0]
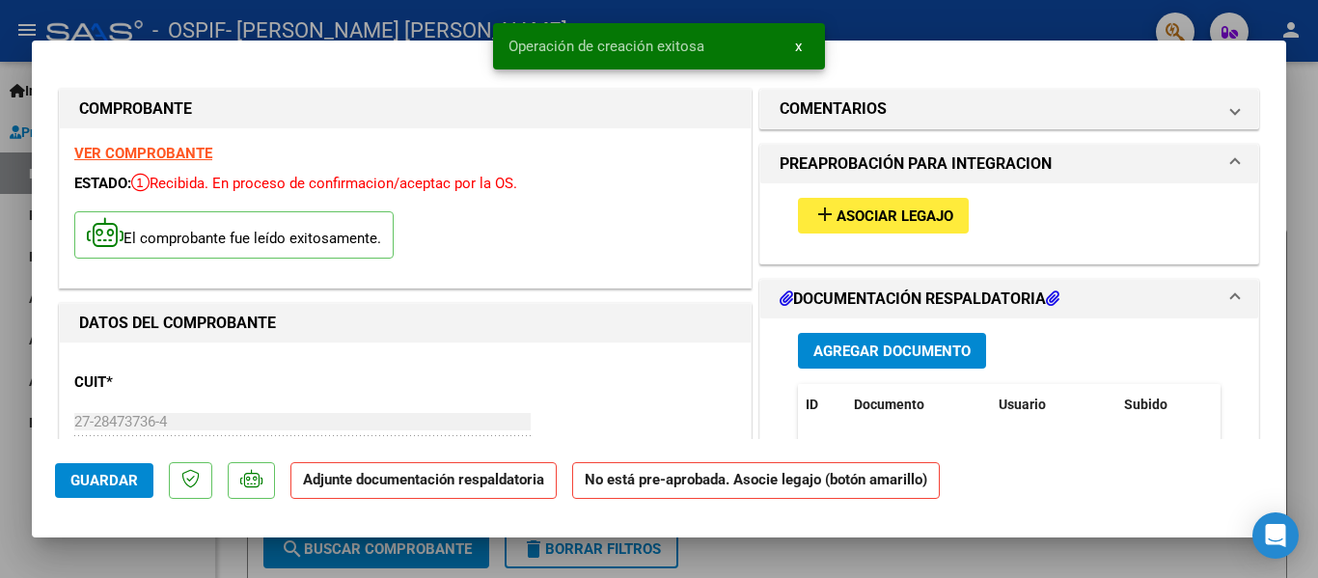
click at [914, 202] on button "add Asociar Legajo" at bounding box center [883, 216] width 171 height 36
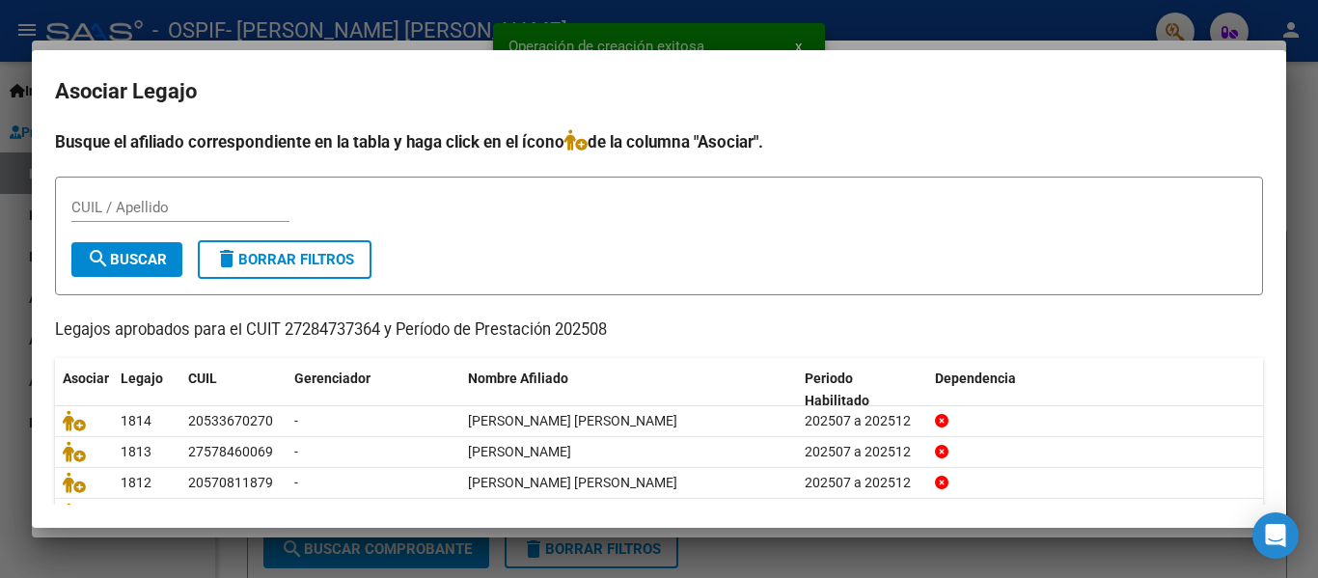
click at [236, 225] on div "CUIL / Apellido" at bounding box center [180, 216] width 218 height 47
click at [204, 212] on input "CUIL / Apellido" at bounding box center [180, 207] width 218 height 17
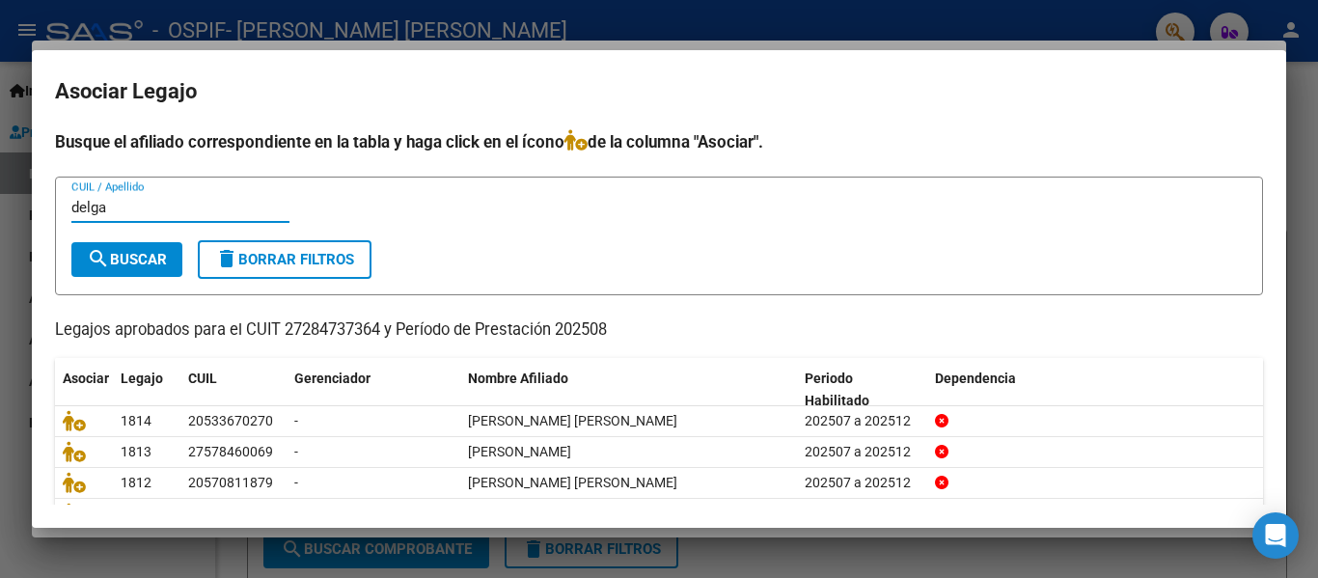
type input "delga"
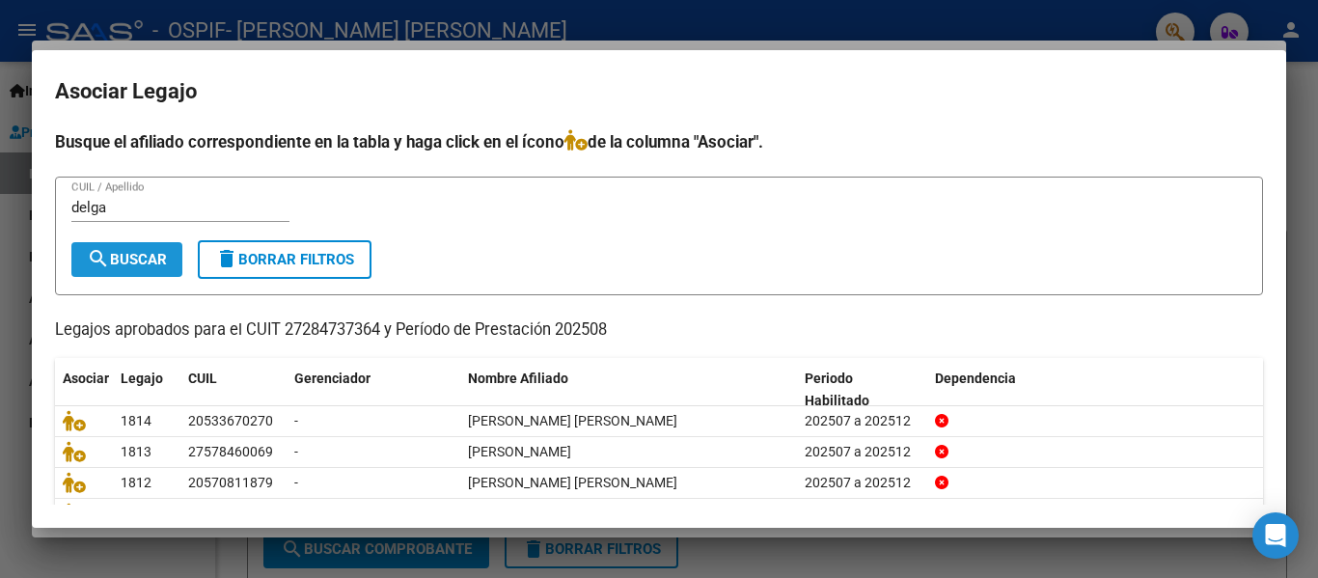
click at [152, 251] on span "search Buscar" at bounding box center [127, 259] width 80 height 17
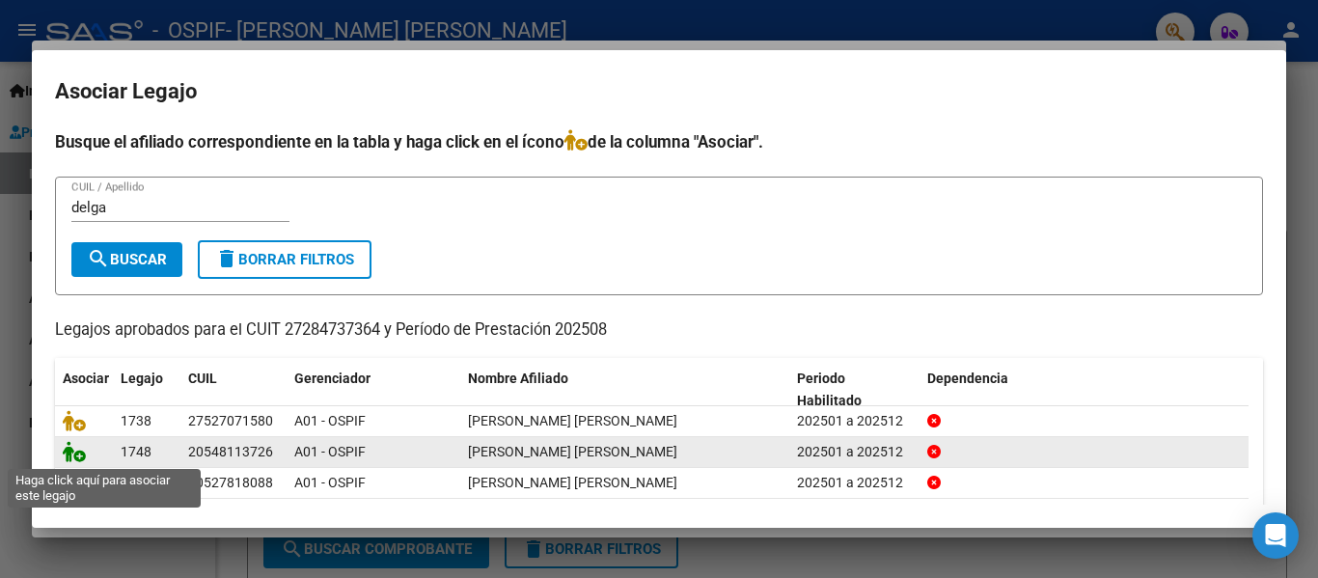
click at [71, 452] on icon at bounding box center [74, 451] width 23 height 21
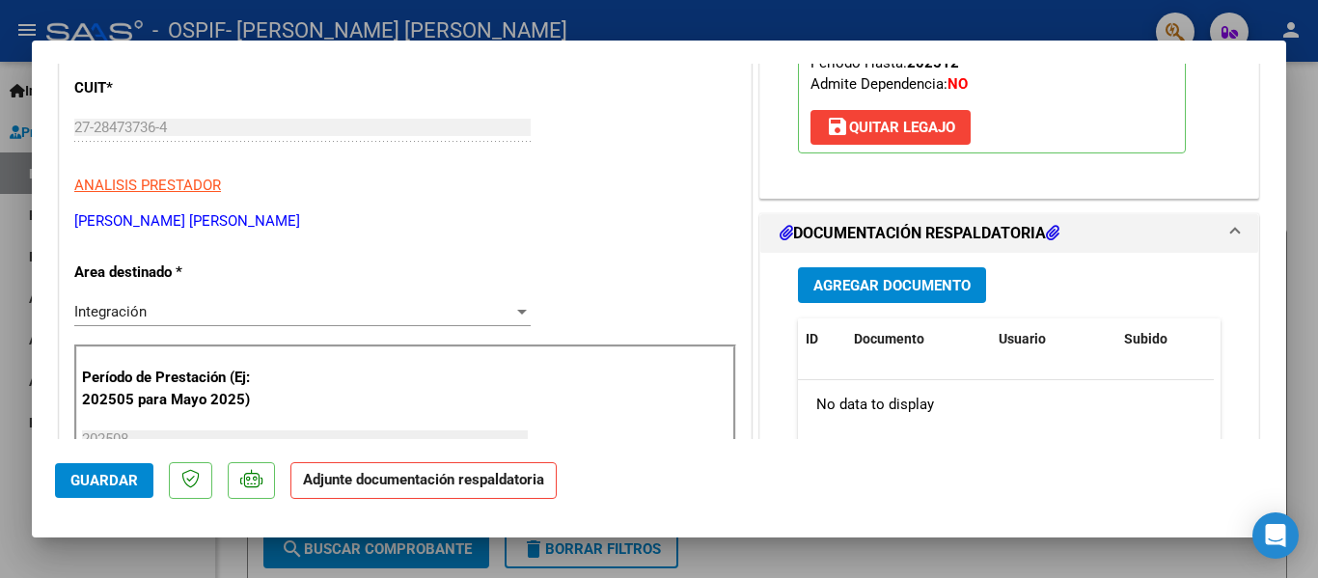
scroll to position [298, 0]
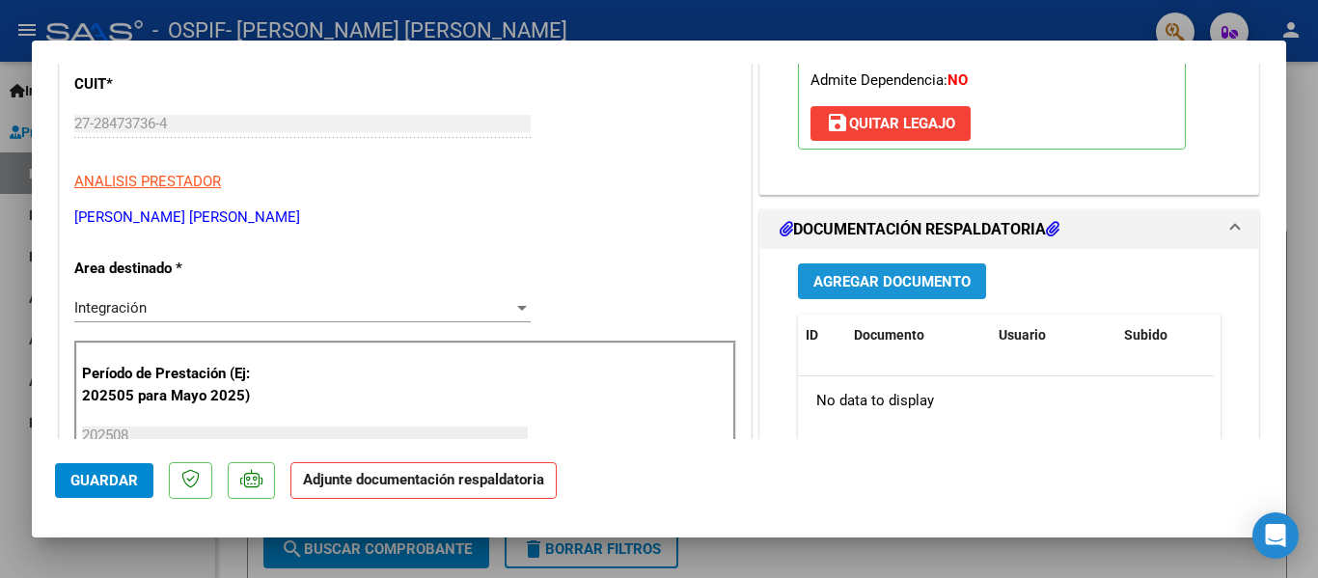
click at [856, 273] on span "Agregar Documento" at bounding box center [891, 281] width 157 height 17
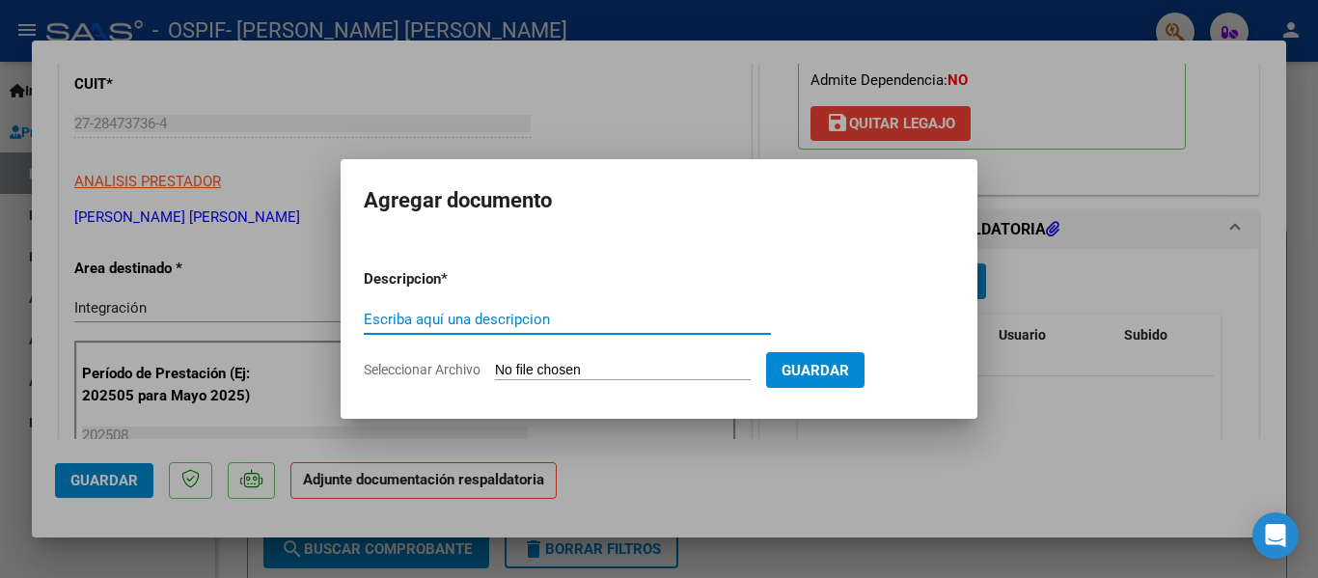
click at [398, 326] on input "Escriba aquí una descripcion" at bounding box center [567, 319] width 407 height 17
type input "planilla"
click at [603, 373] on input "Seleccionar Archivo" at bounding box center [623, 371] width 256 height 18
type input "C:\fakepath\[PERSON_NAME] [PERSON_NAME] [DATE].pdf"
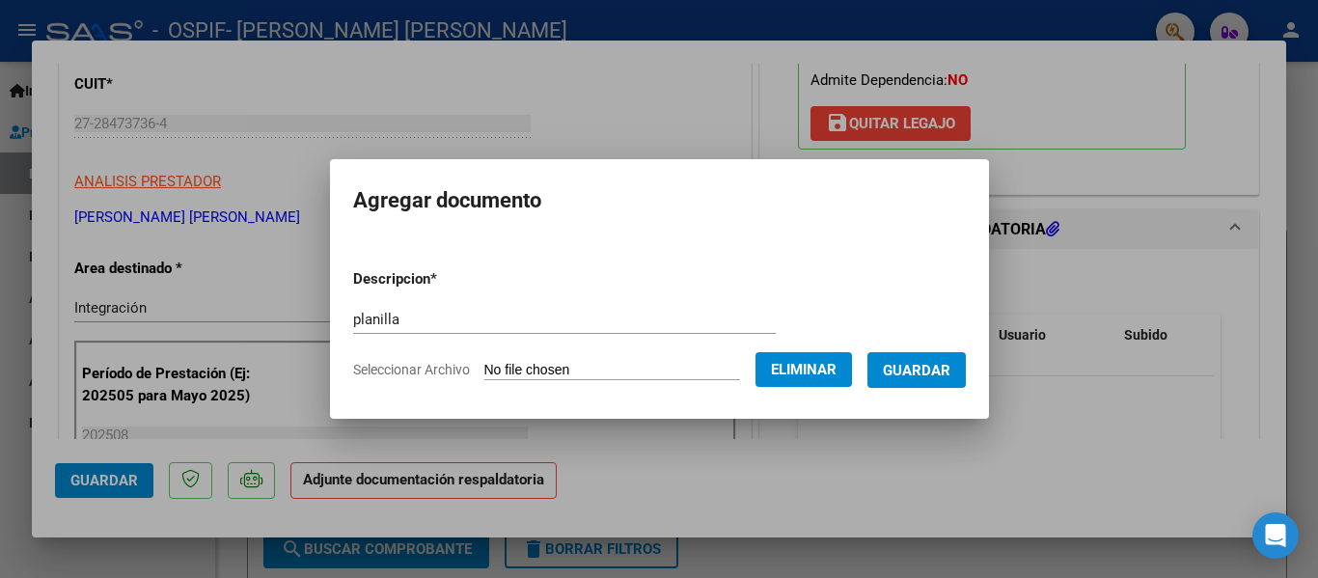
click at [944, 372] on span "Guardar" at bounding box center [917, 370] width 68 height 17
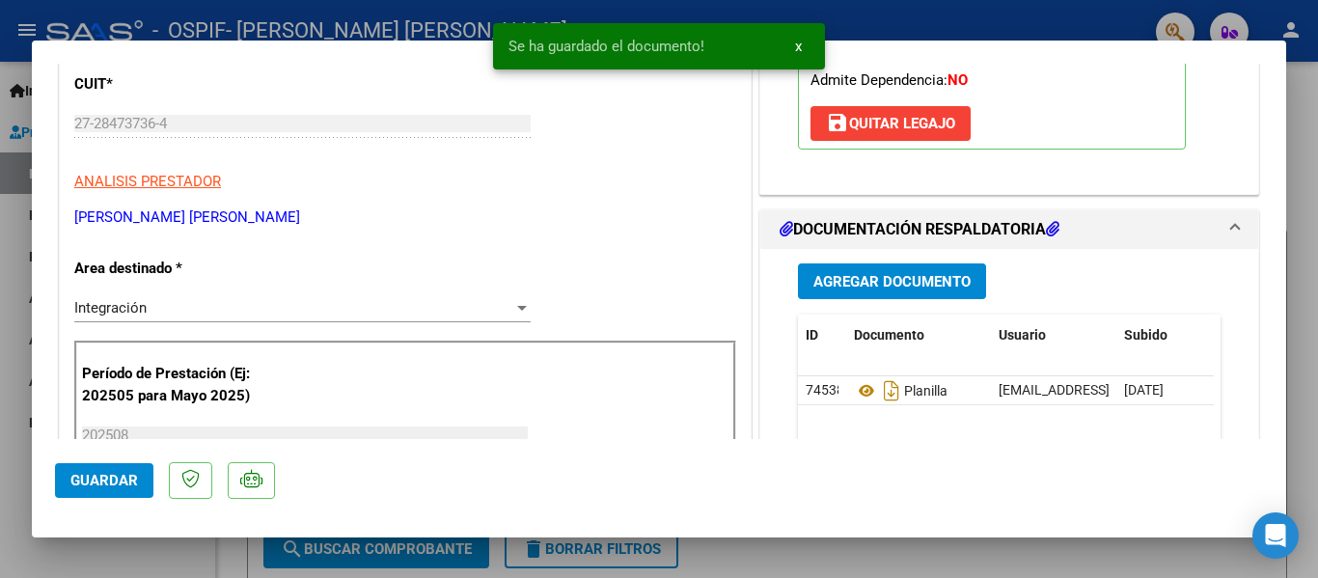
click at [308, 34] on div at bounding box center [659, 289] width 1318 height 578
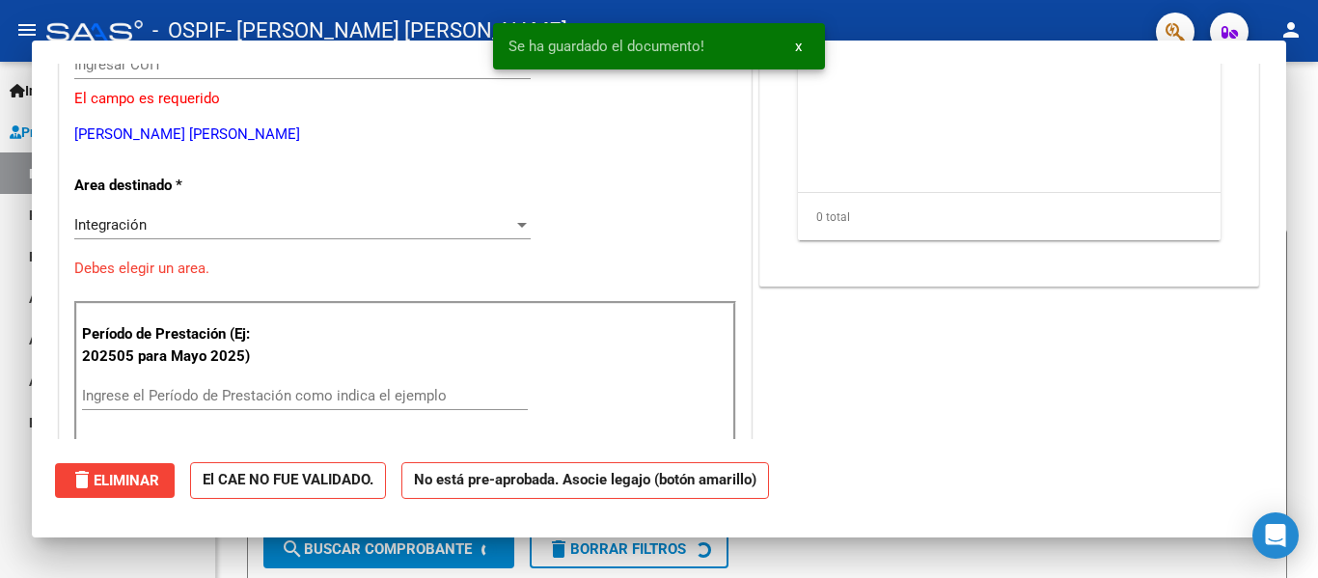
scroll to position [0, 0]
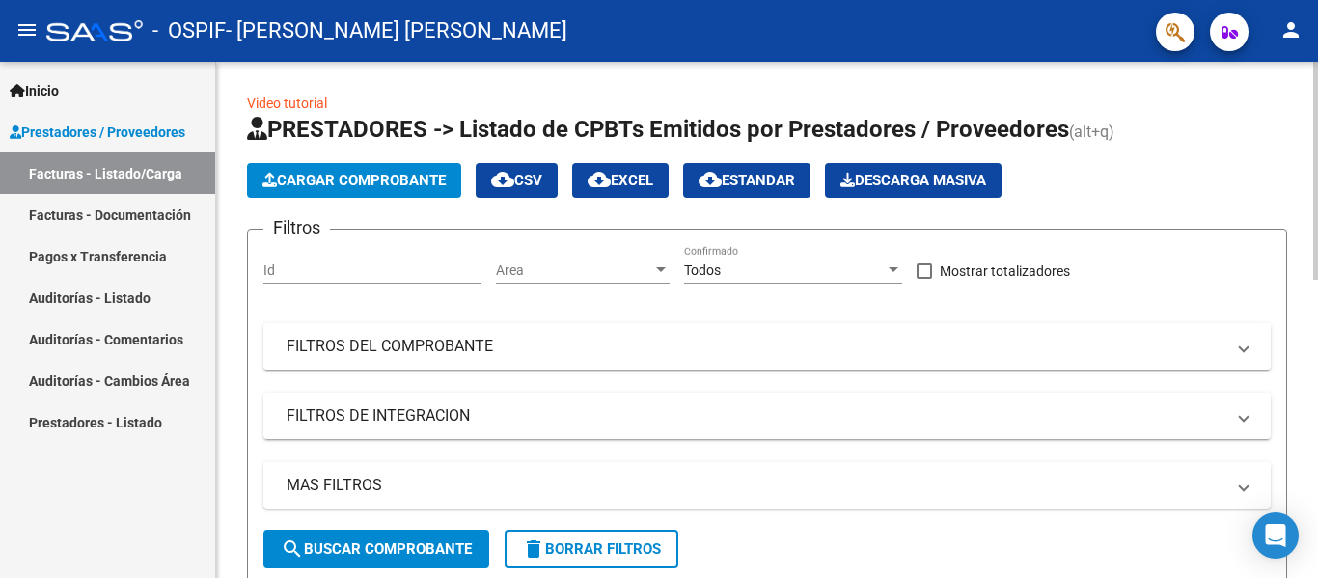
click at [382, 178] on span "Cargar Comprobante" at bounding box center [353, 180] width 183 height 17
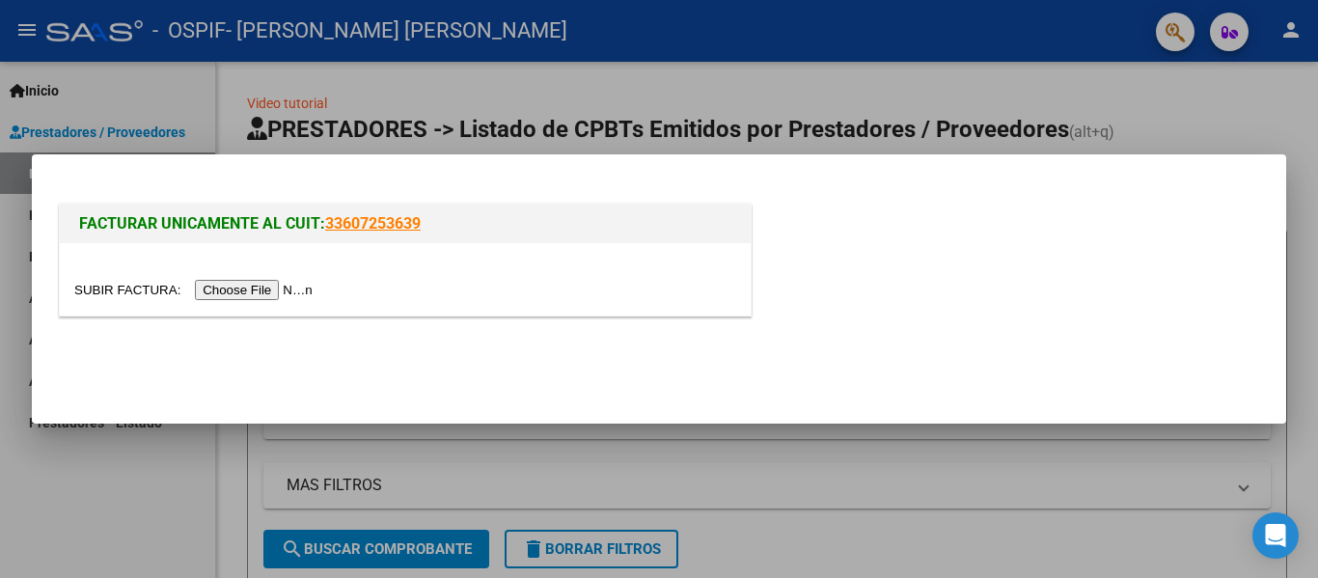
click at [273, 289] on input "file" at bounding box center [196, 290] width 244 height 20
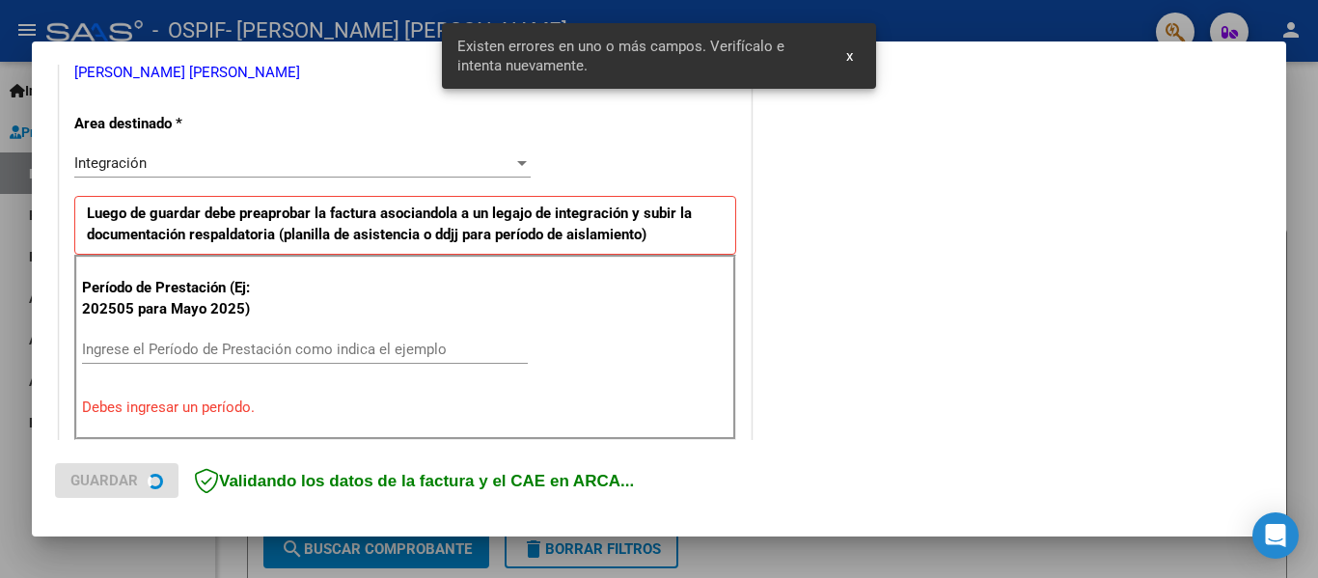
scroll to position [448, 0]
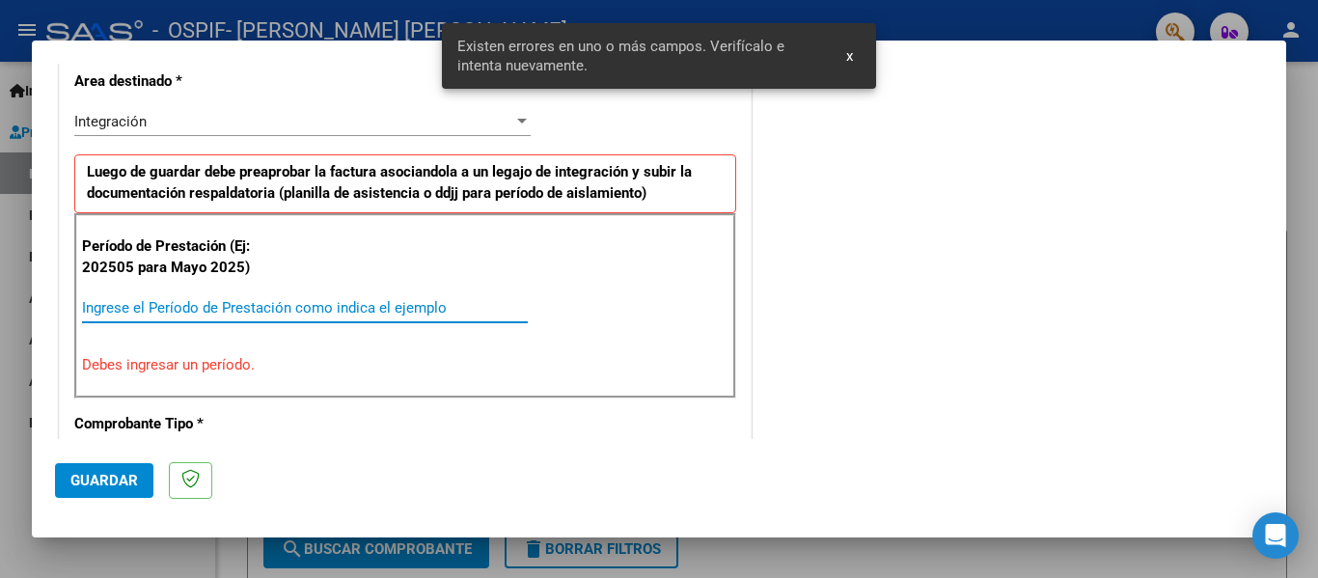
click at [188, 310] on input "Ingrese el Período de Prestación como indica el ejemplo" at bounding box center [305, 307] width 446 height 17
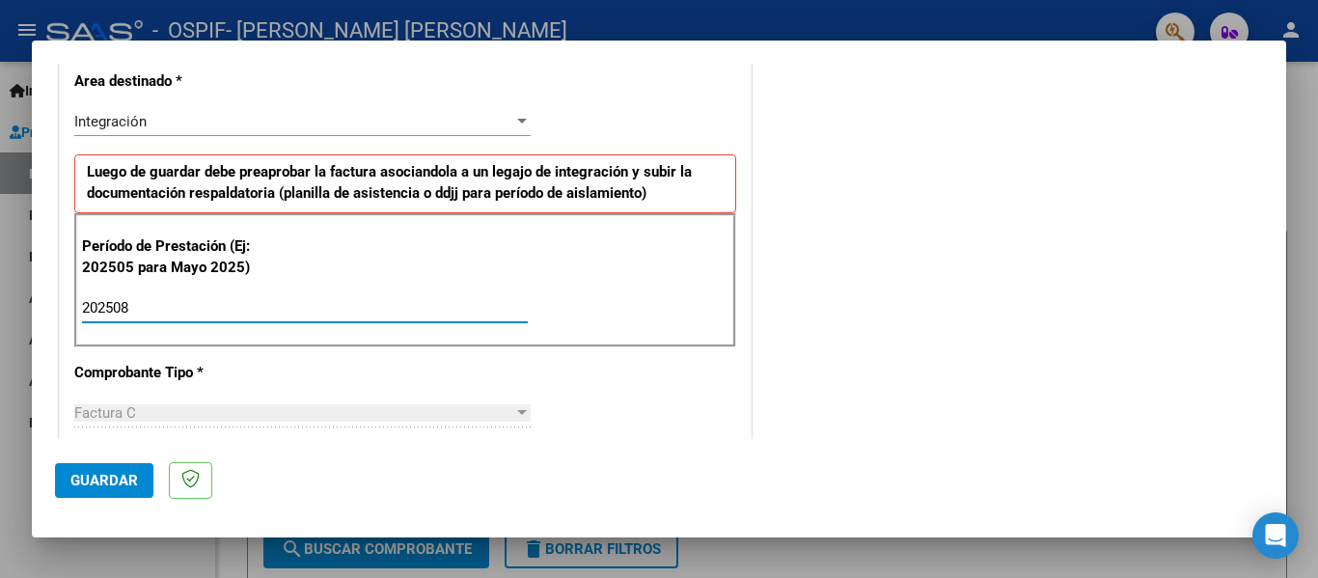
type input "202508"
click at [109, 473] on span "Guardar" at bounding box center [104, 480] width 68 height 17
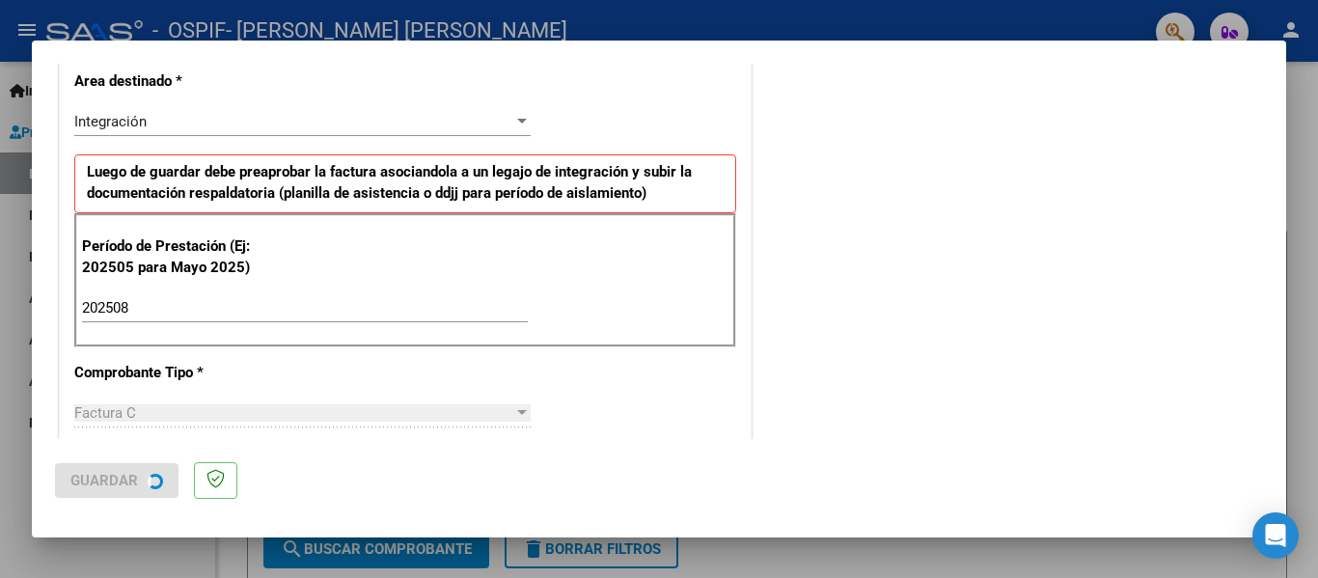
scroll to position [0, 0]
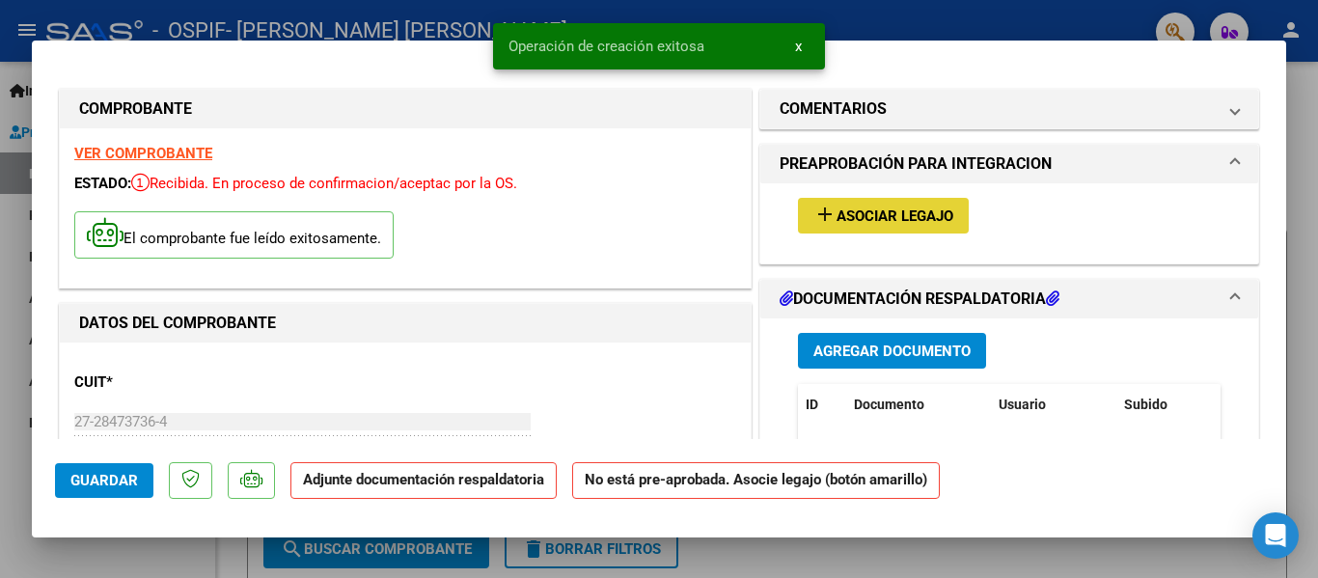
click at [845, 218] on span "Asociar Legajo" at bounding box center [894, 215] width 117 height 17
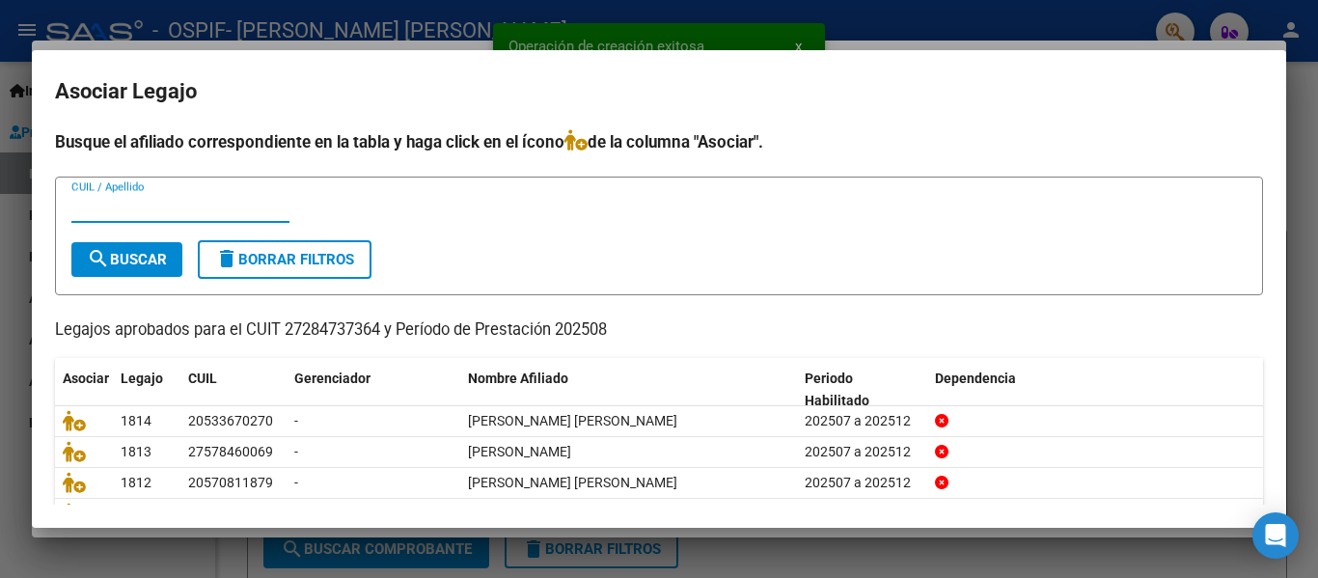
click at [185, 221] on div "CUIL / Apellido" at bounding box center [180, 207] width 218 height 29
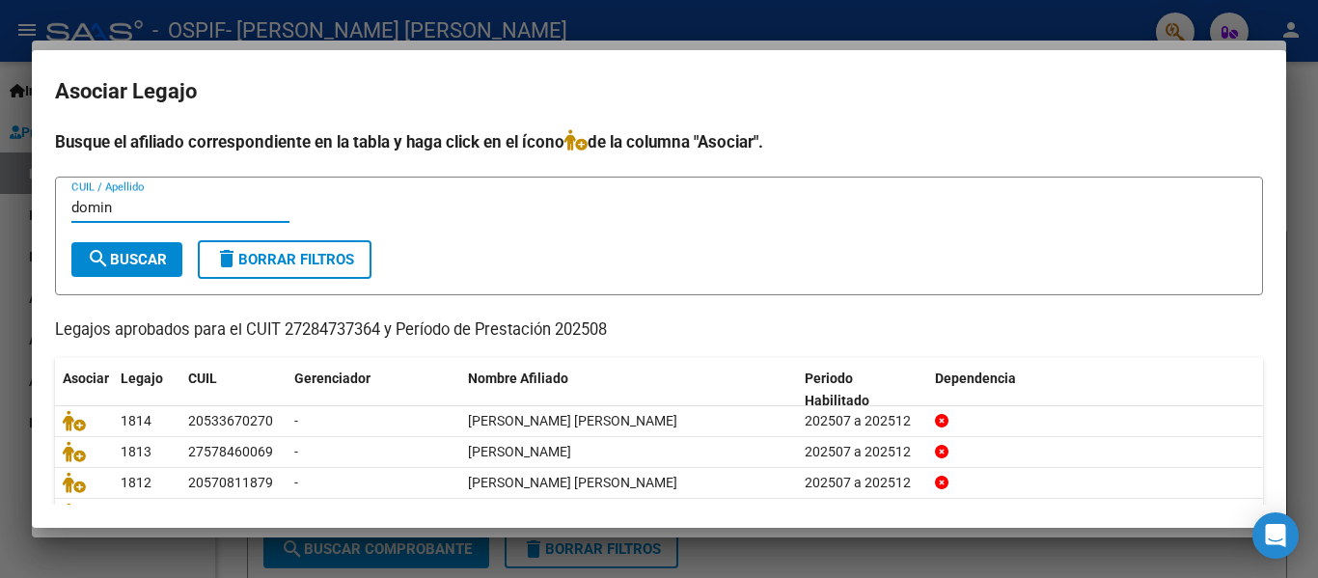
type input "domin"
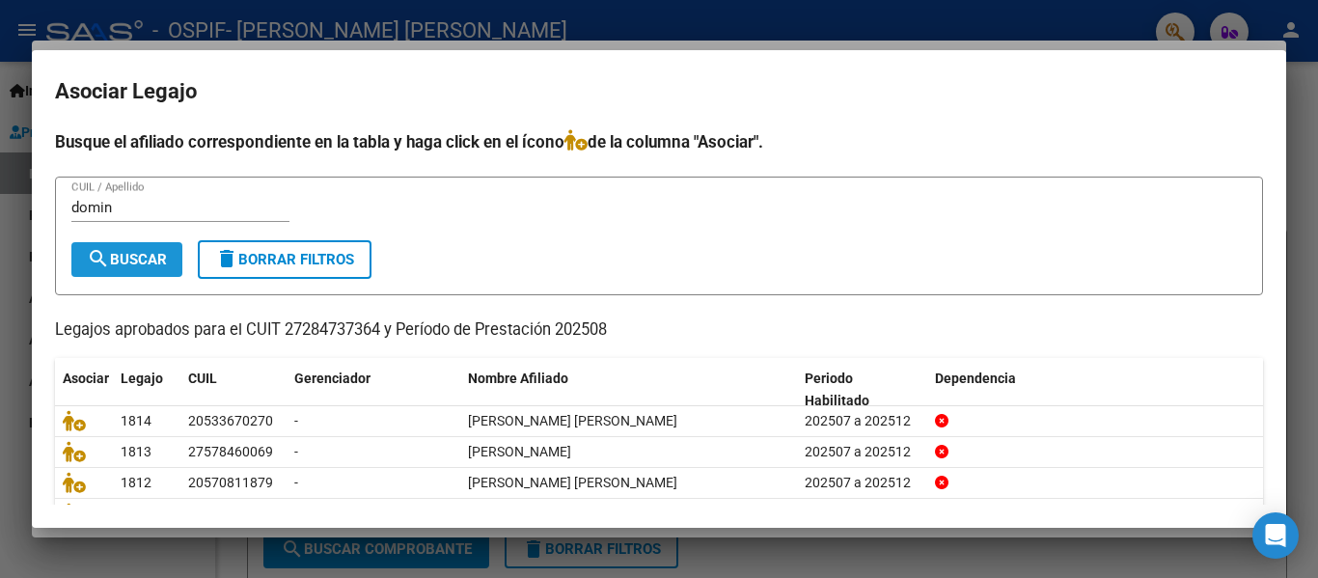
click at [147, 256] on span "search Buscar" at bounding box center [127, 259] width 80 height 17
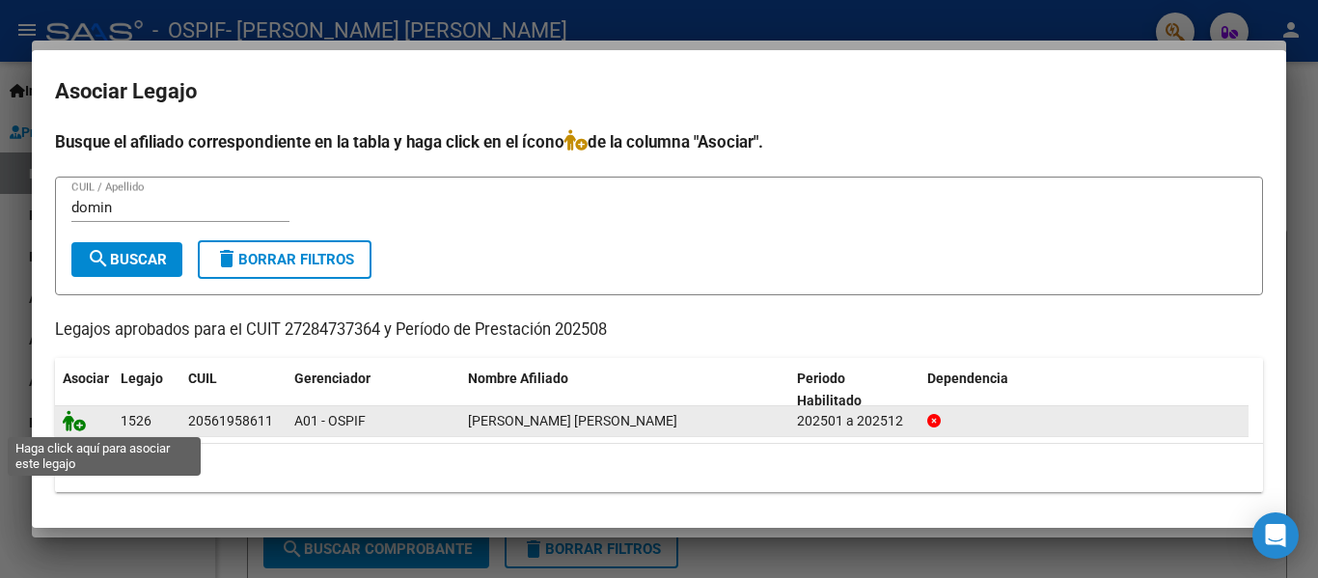
click at [65, 426] on icon at bounding box center [74, 420] width 23 height 21
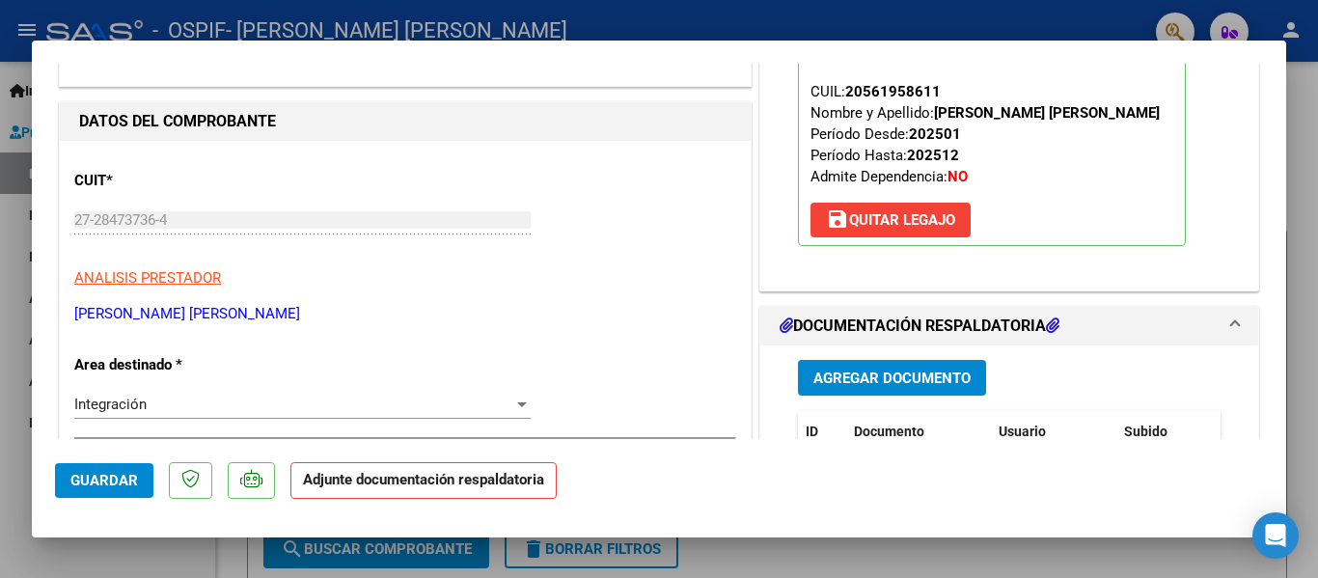
scroll to position [203, 0]
click at [835, 389] on button "Agregar Documento" at bounding box center [892, 377] width 188 height 36
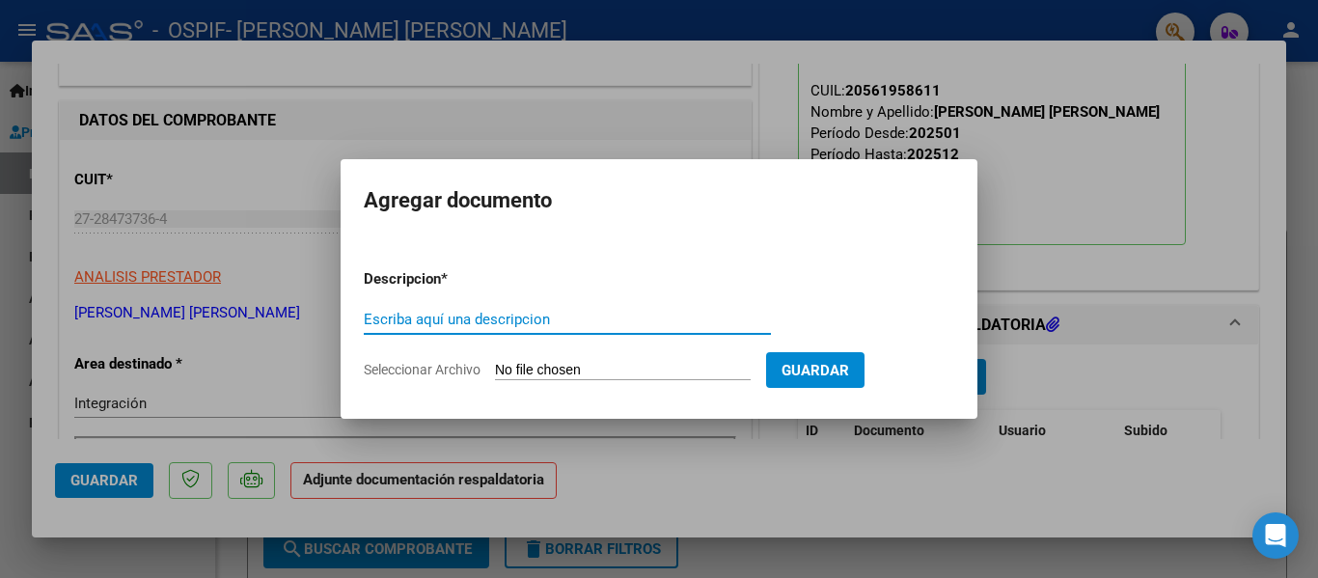
click at [444, 318] on input "Escriba aquí una descripcion" at bounding box center [567, 319] width 407 height 17
type input "planilla"
click at [547, 375] on input "Seleccionar Archivo" at bounding box center [623, 371] width 256 height 18
type input "C:\fakepath\[PERSON_NAME] [PERSON_NAME] [DATE].pdf"
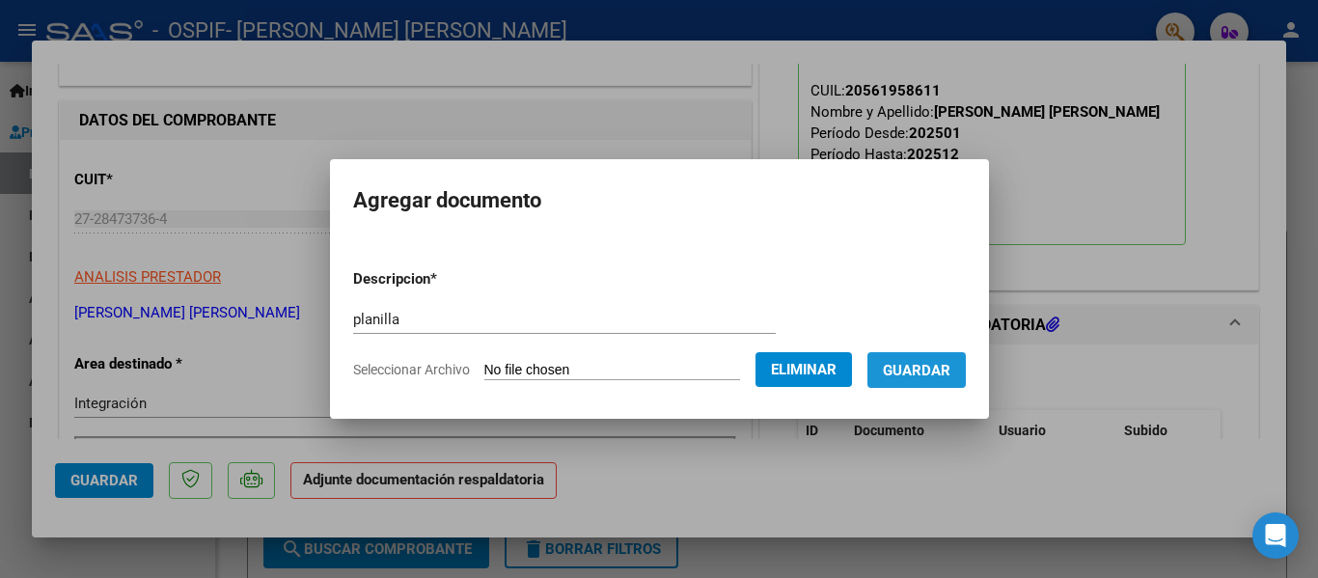
click at [939, 368] on span "Guardar" at bounding box center [917, 370] width 68 height 17
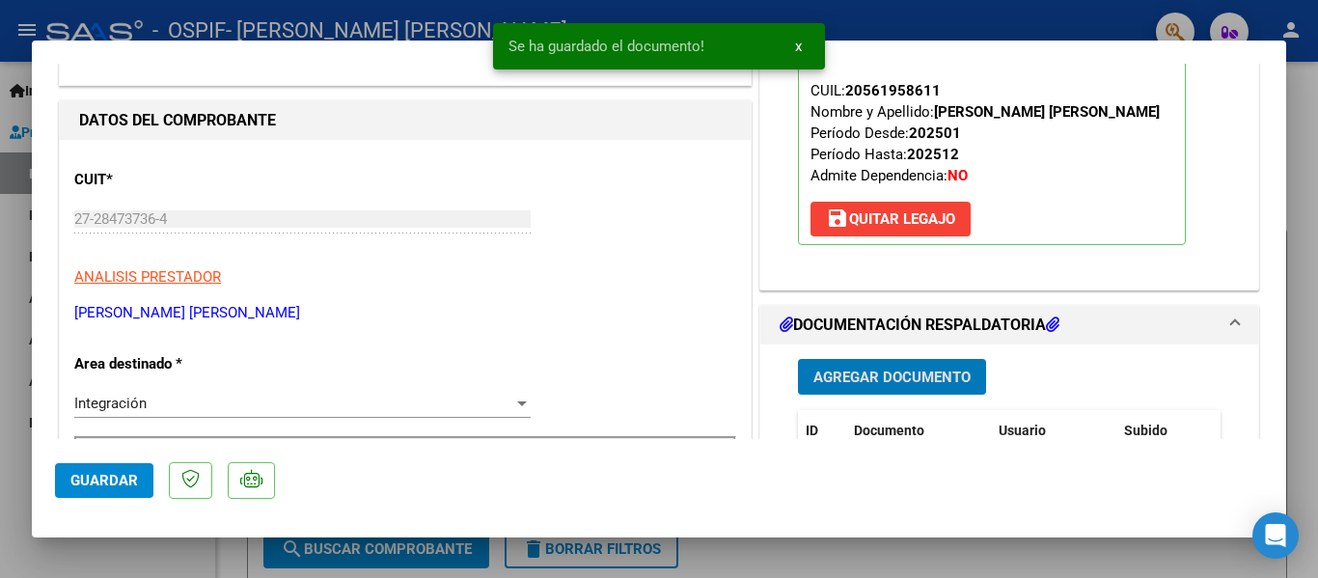
click at [274, 23] on div at bounding box center [659, 289] width 1318 height 578
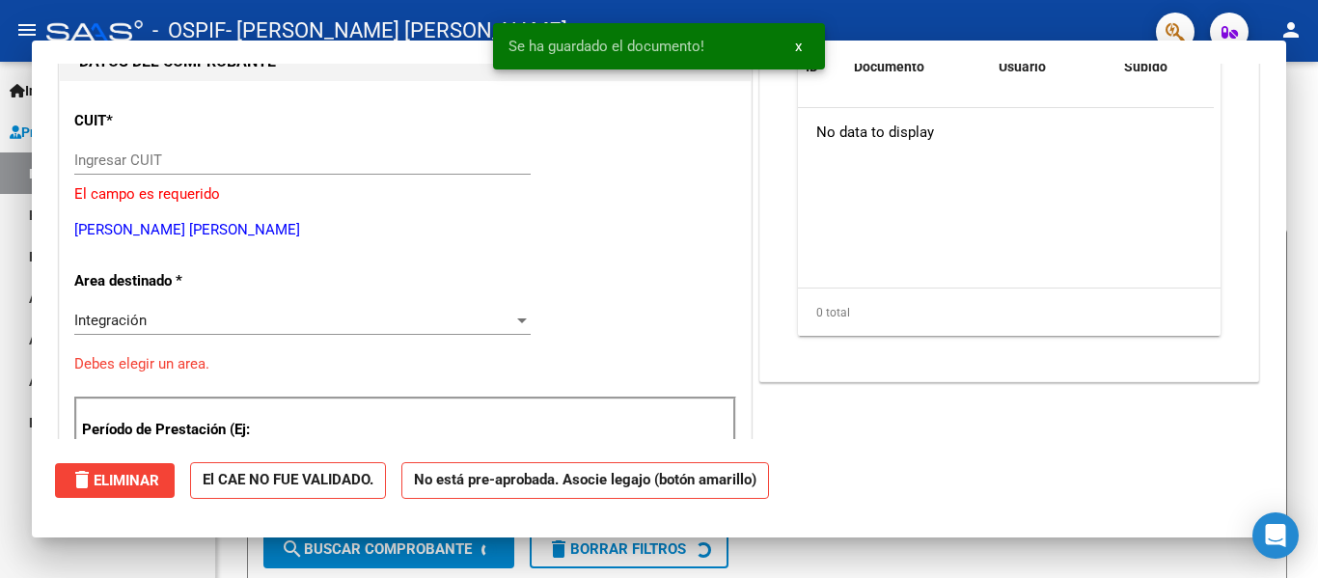
scroll to position [0, 0]
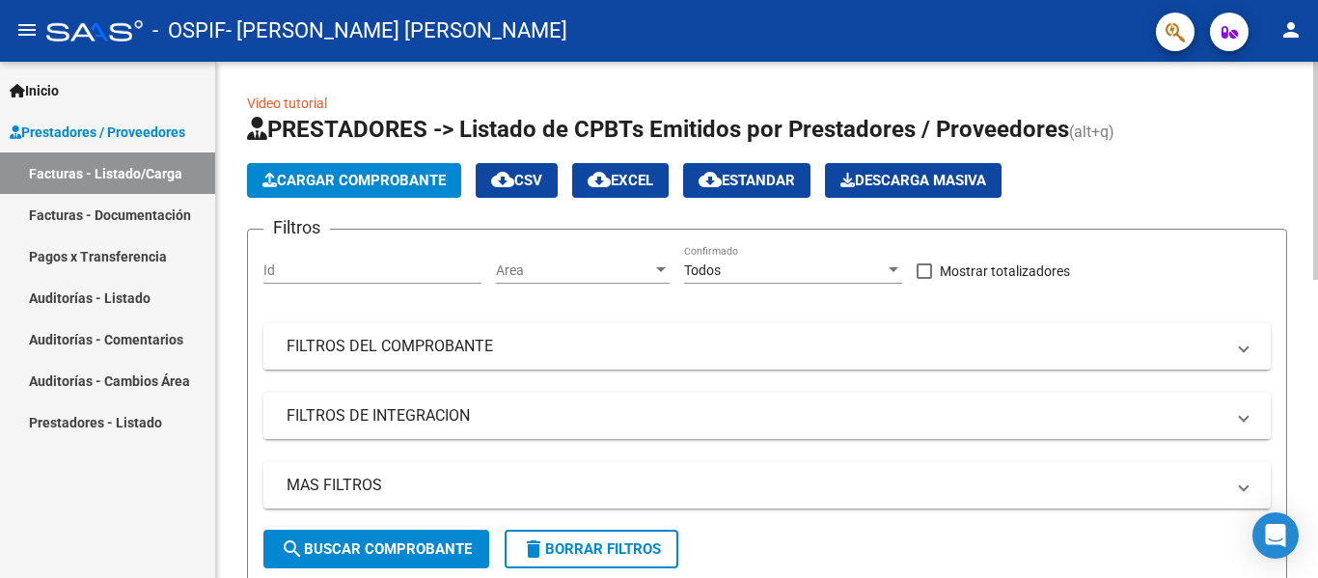
click at [401, 166] on button "Cargar Comprobante" at bounding box center [354, 180] width 214 height 35
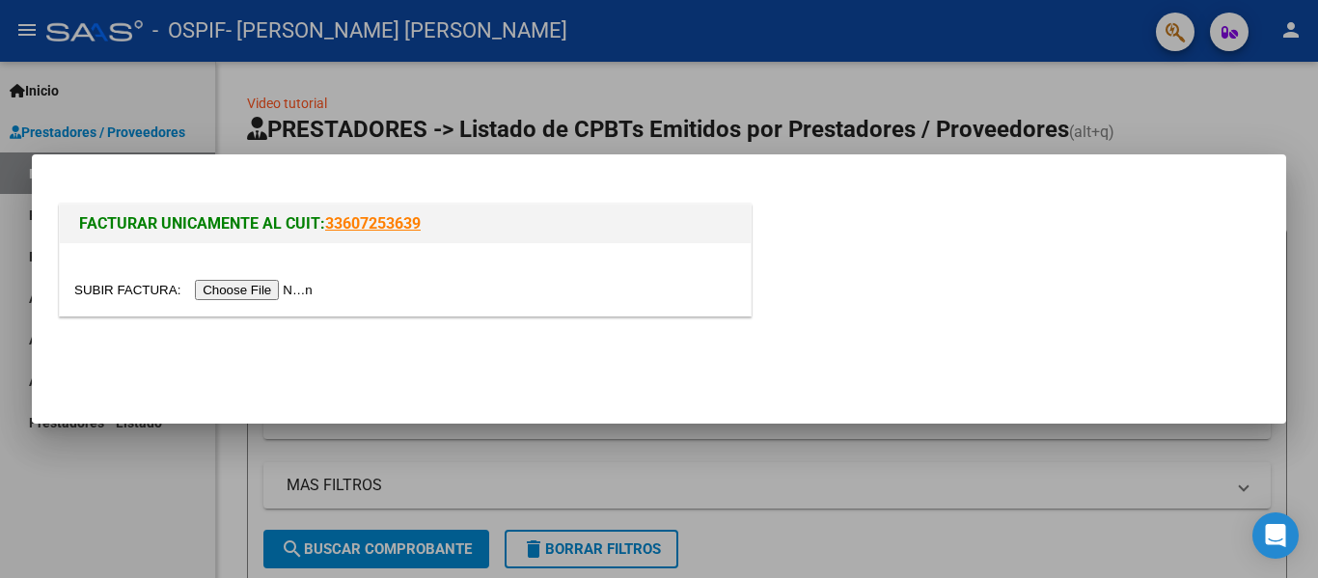
click at [282, 300] on input "file" at bounding box center [196, 290] width 244 height 20
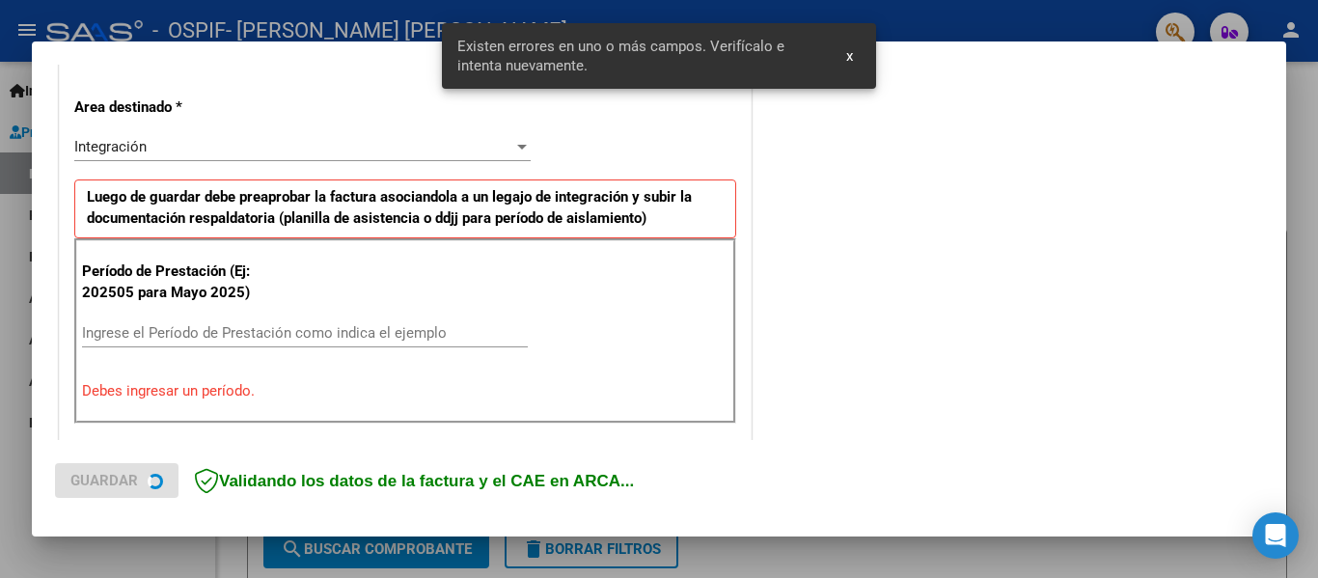
scroll to position [448, 0]
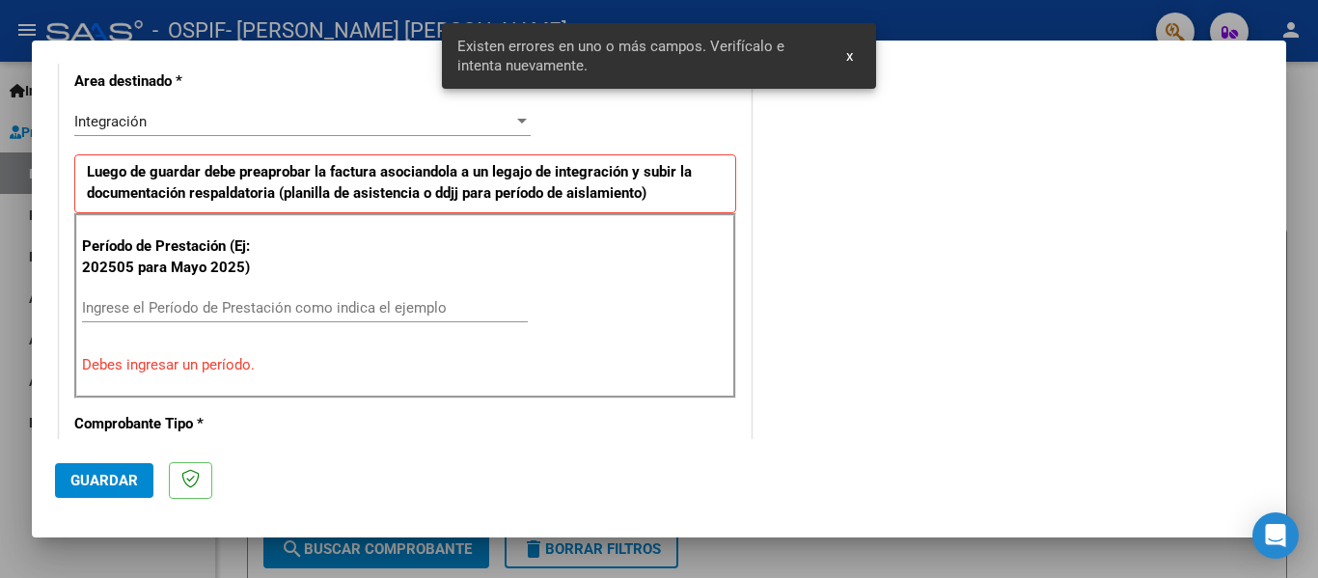
click at [201, 306] on input "Ingrese el Período de Prestación como indica el ejemplo" at bounding box center [305, 307] width 446 height 17
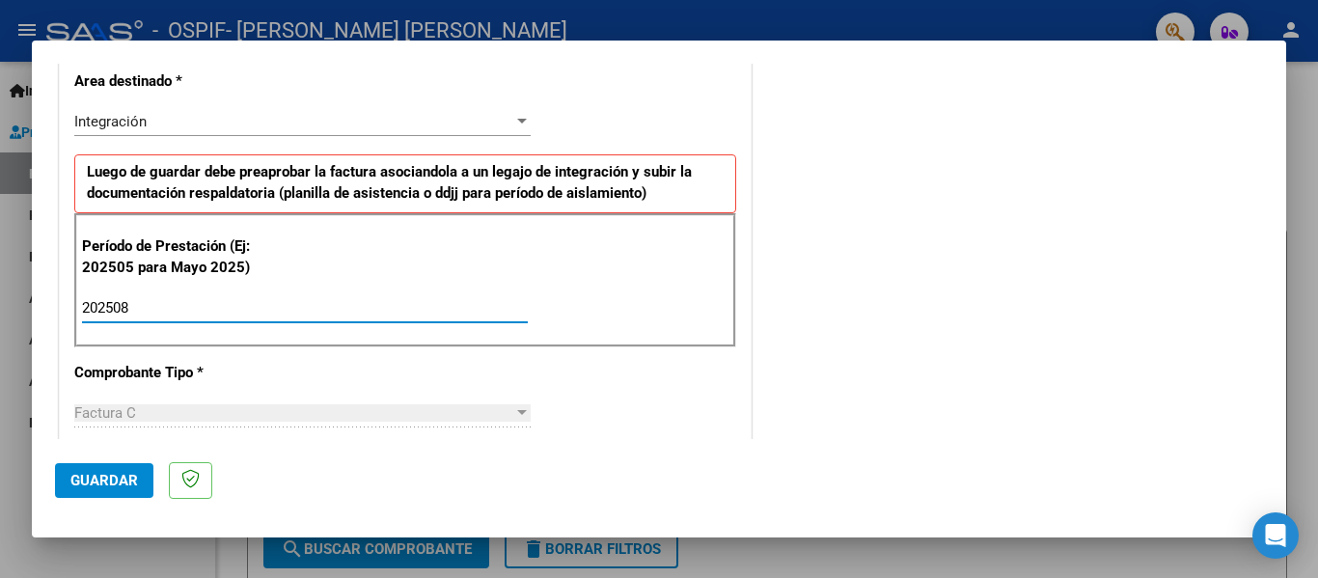
type input "202508"
click at [99, 486] on span "Guardar" at bounding box center [104, 480] width 68 height 17
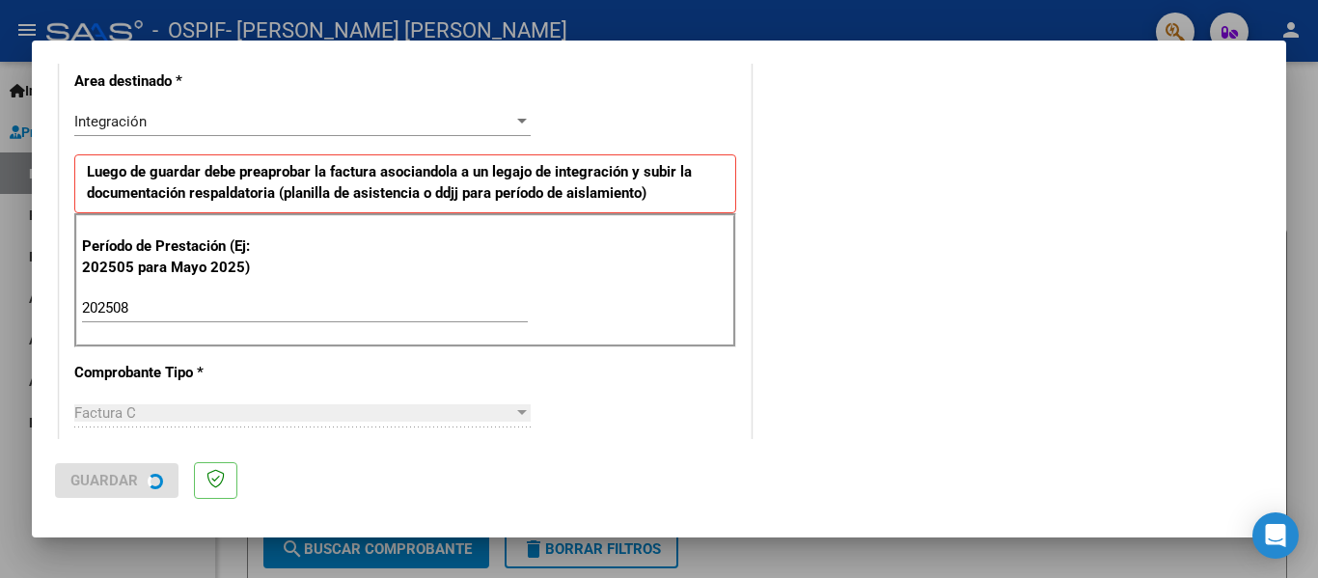
scroll to position [0, 0]
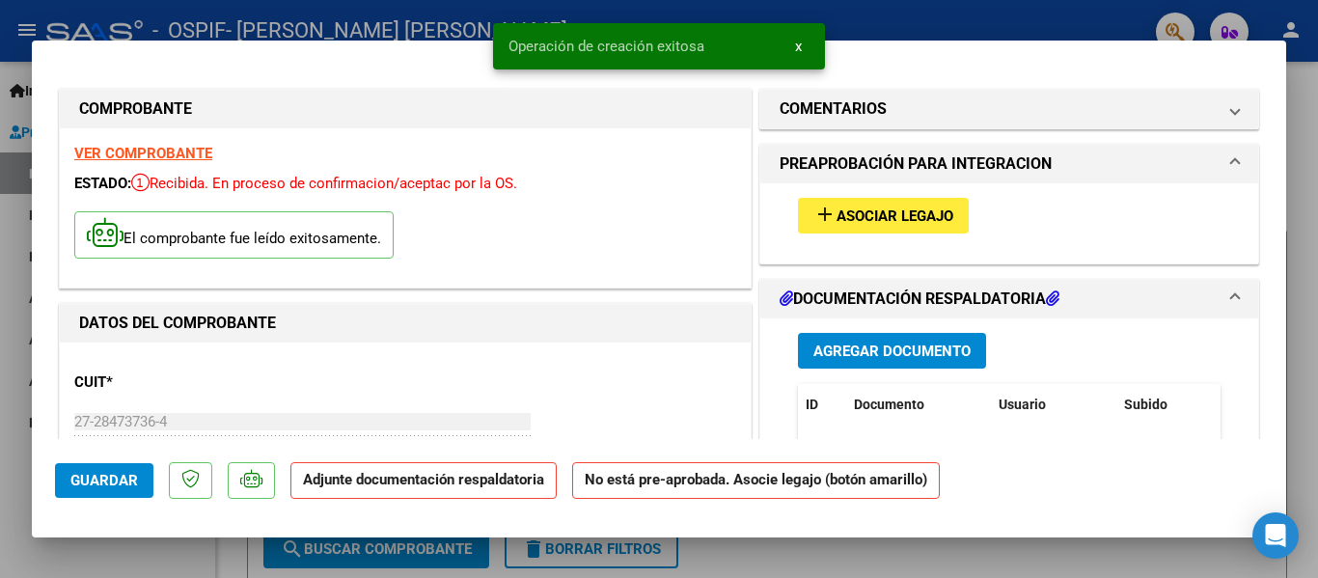
click at [882, 218] on span "Asociar Legajo" at bounding box center [894, 215] width 117 height 17
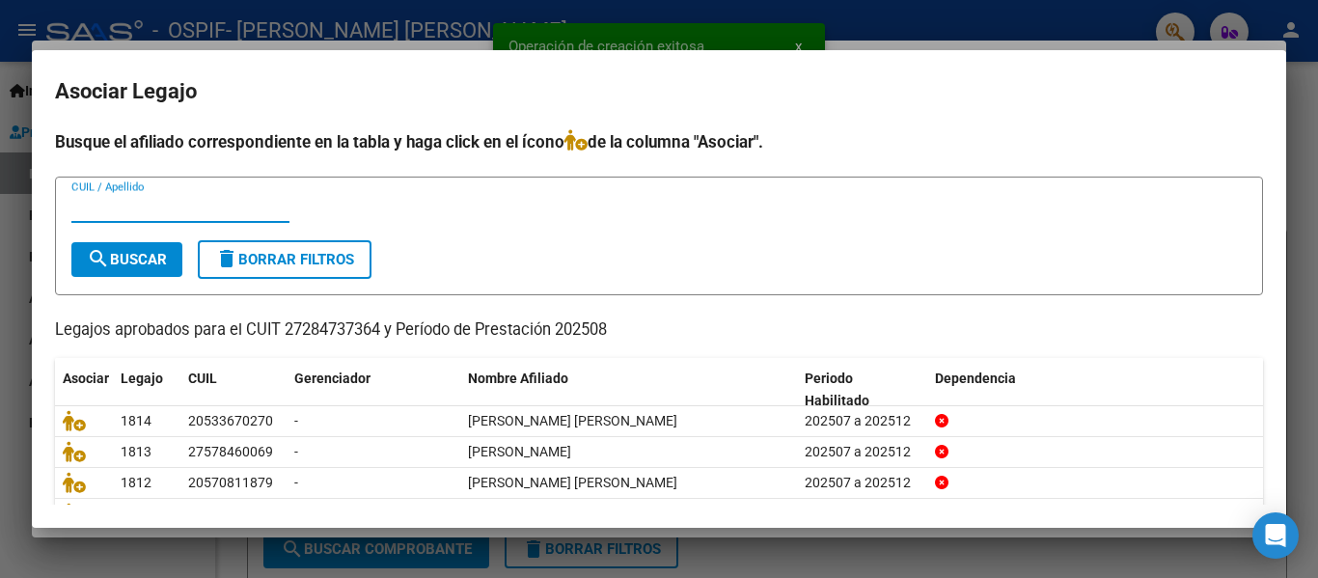
click at [167, 206] on input "CUIL / Apellido" at bounding box center [180, 207] width 218 height 17
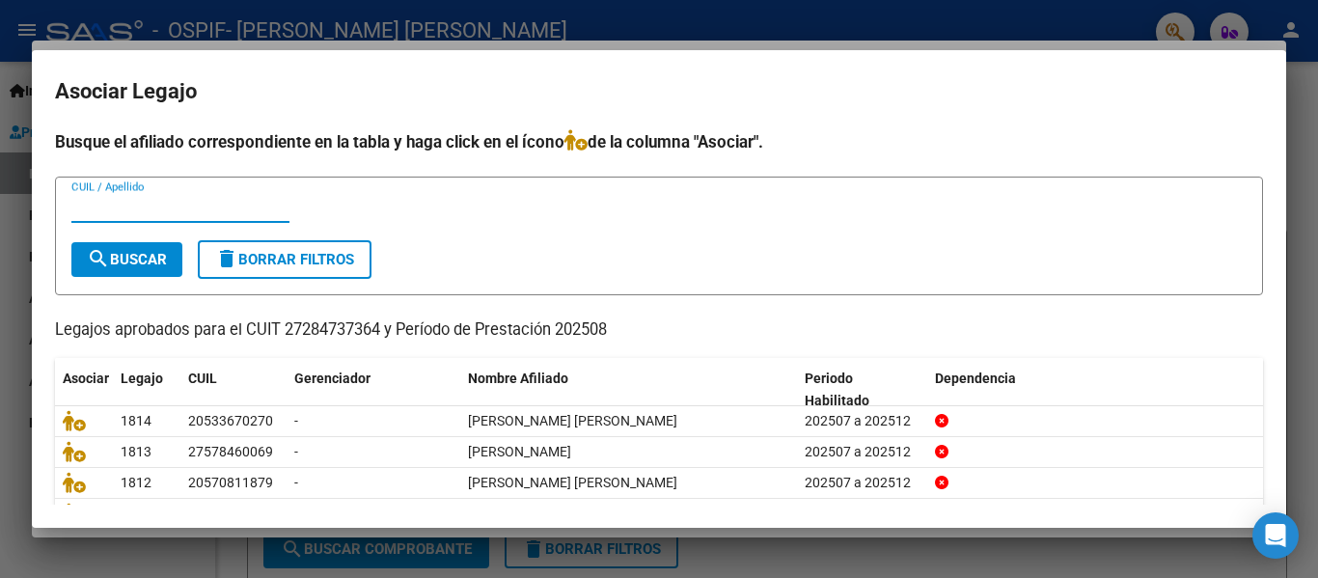
click at [148, 210] on input "CUIL / Apellido" at bounding box center [180, 207] width 218 height 17
type input "[PERSON_NAME]"
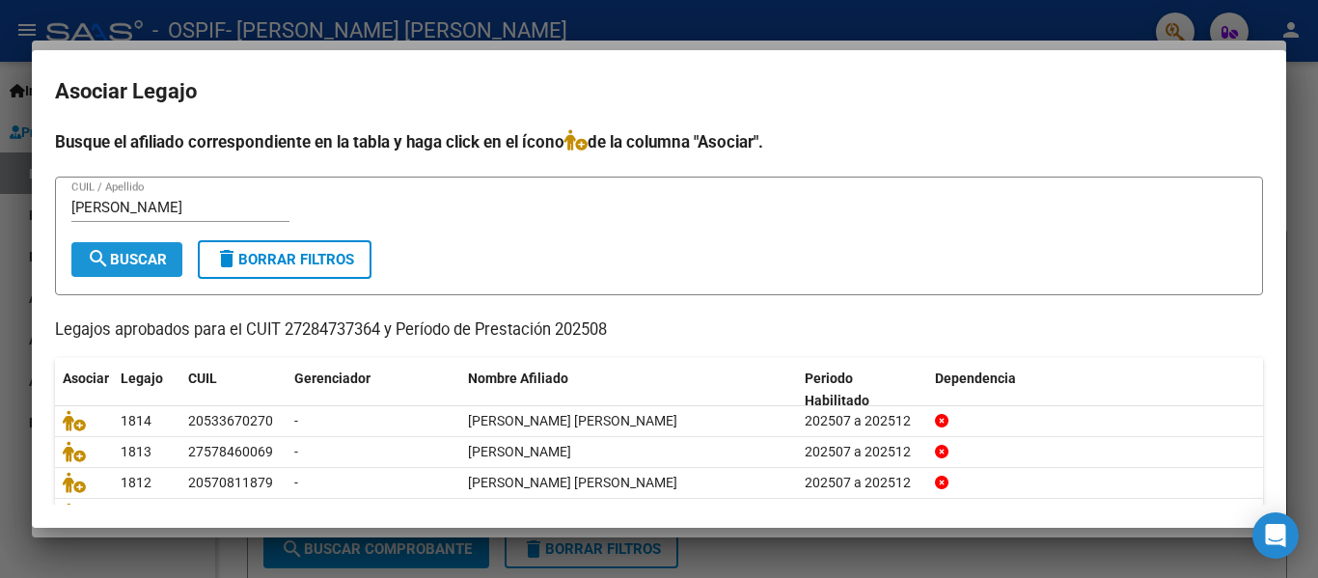
click at [102, 273] on button "search Buscar" at bounding box center [126, 259] width 111 height 35
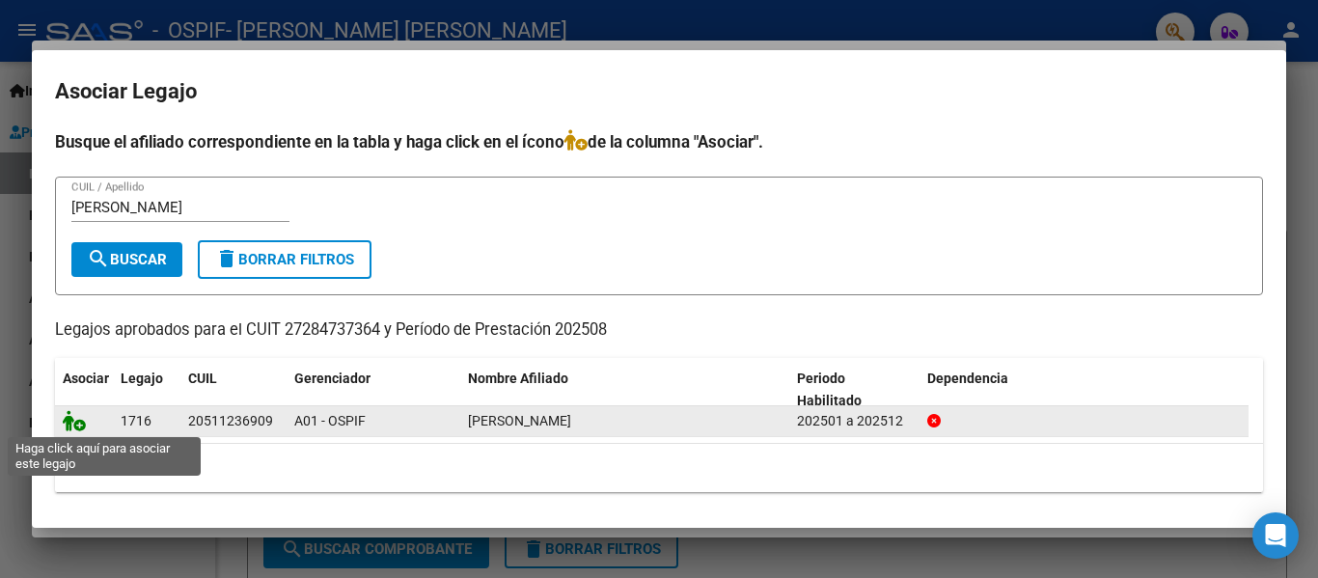
click at [71, 427] on icon at bounding box center [74, 420] width 23 height 21
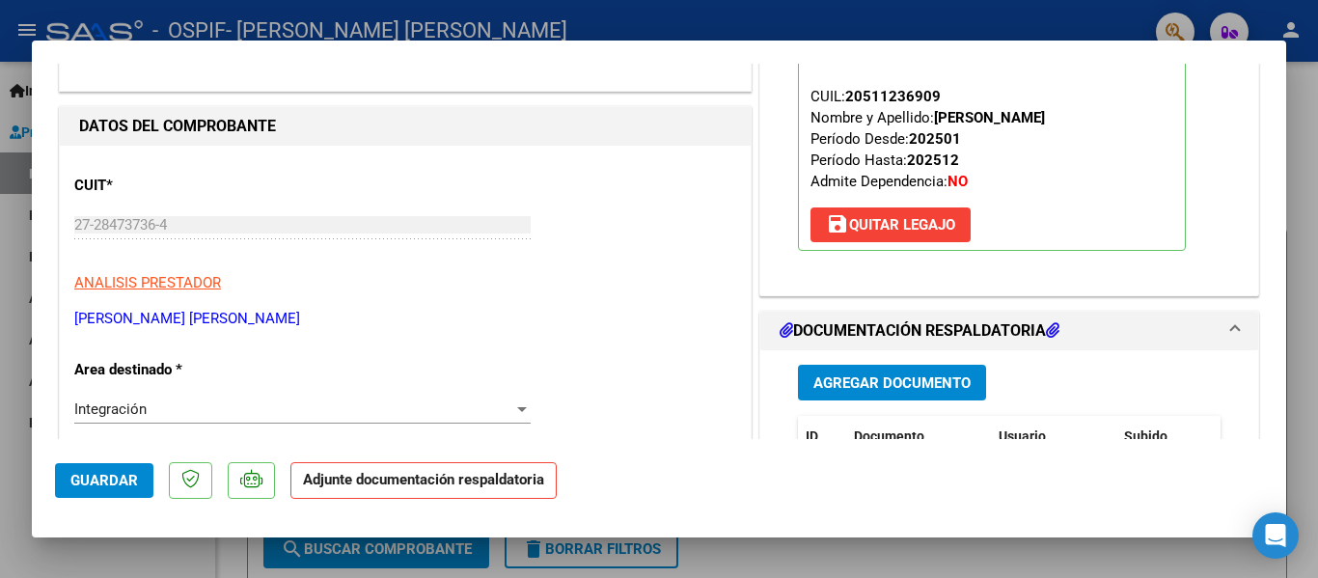
scroll to position [198, 0]
click at [859, 366] on button "Agregar Documento" at bounding box center [892, 382] width 188 height 36
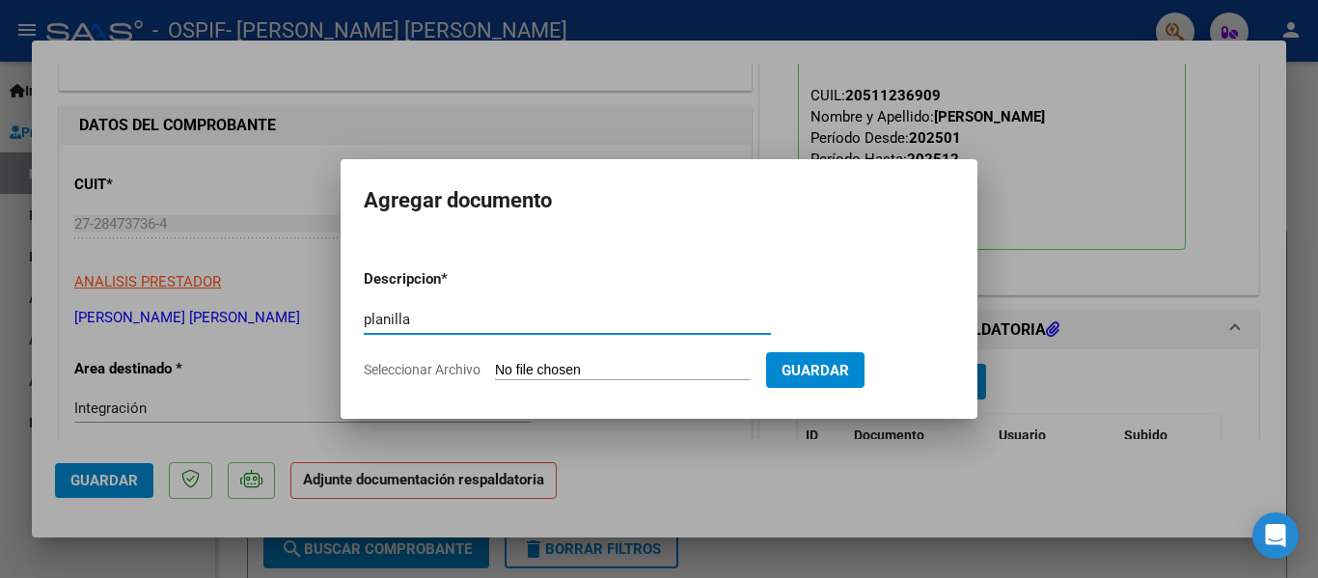
type input "planilla"
click at [506, 373] on input "Seleccionar Archivo" at bounding box center [623, 371] width 256 height 18
type input "C:\fakepath\[PERSON_NAME] [DATE].pdf"
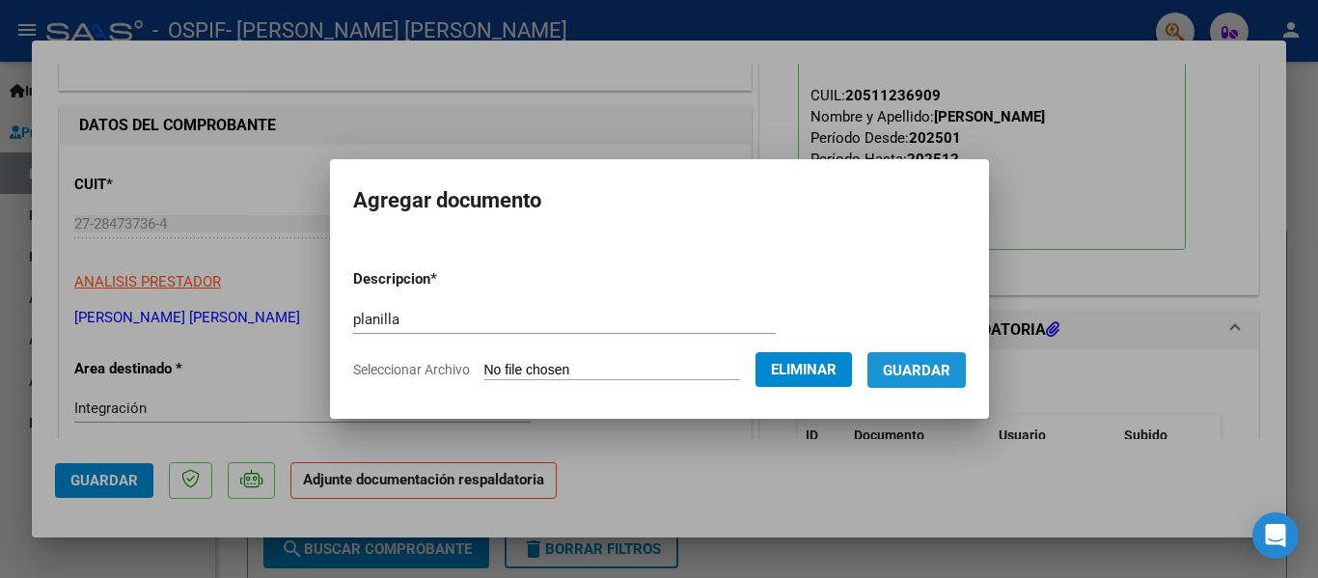
click at [950, 372] on span "Guardar" at bounding box center [917, 370] width 68 height 17
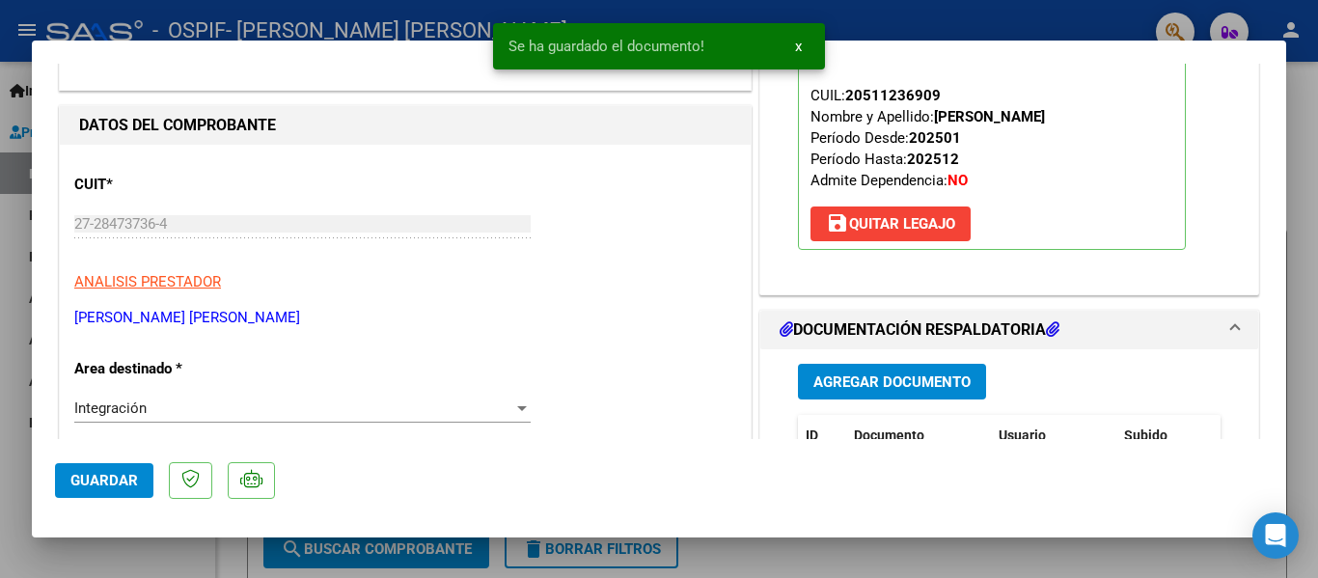
click at [364, 38] on div at bounding box center [659, 289] width 1318 height 578
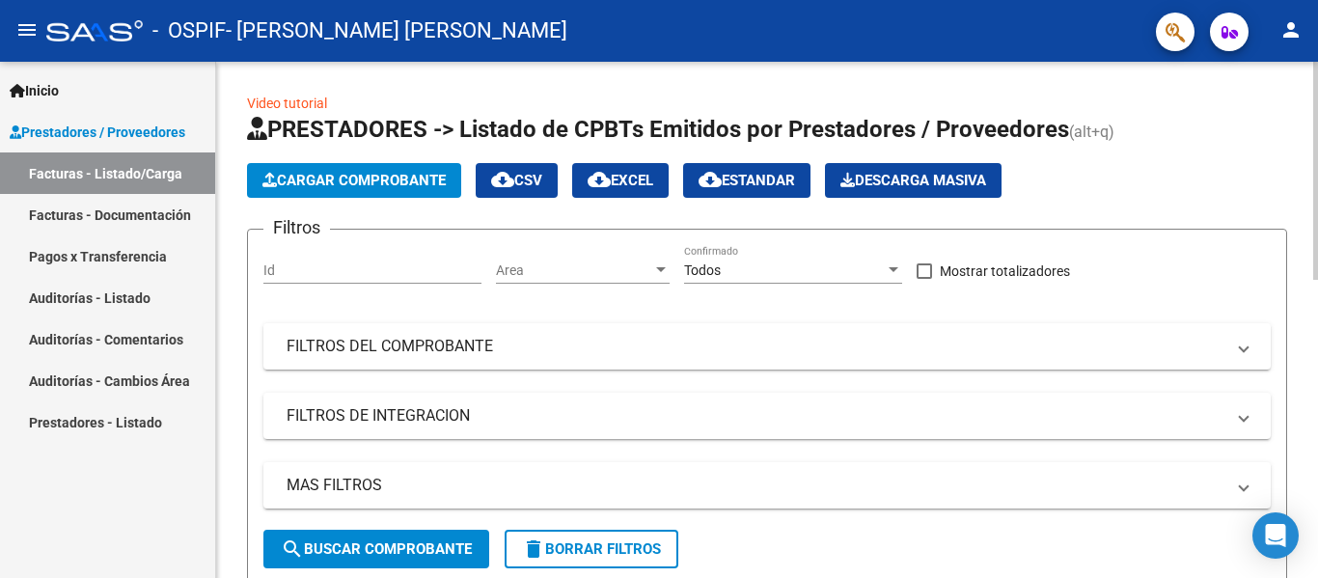
click at [382, 184] on span "Cargar Comprobante" at bounding box center [353, 180] width 183 height 17
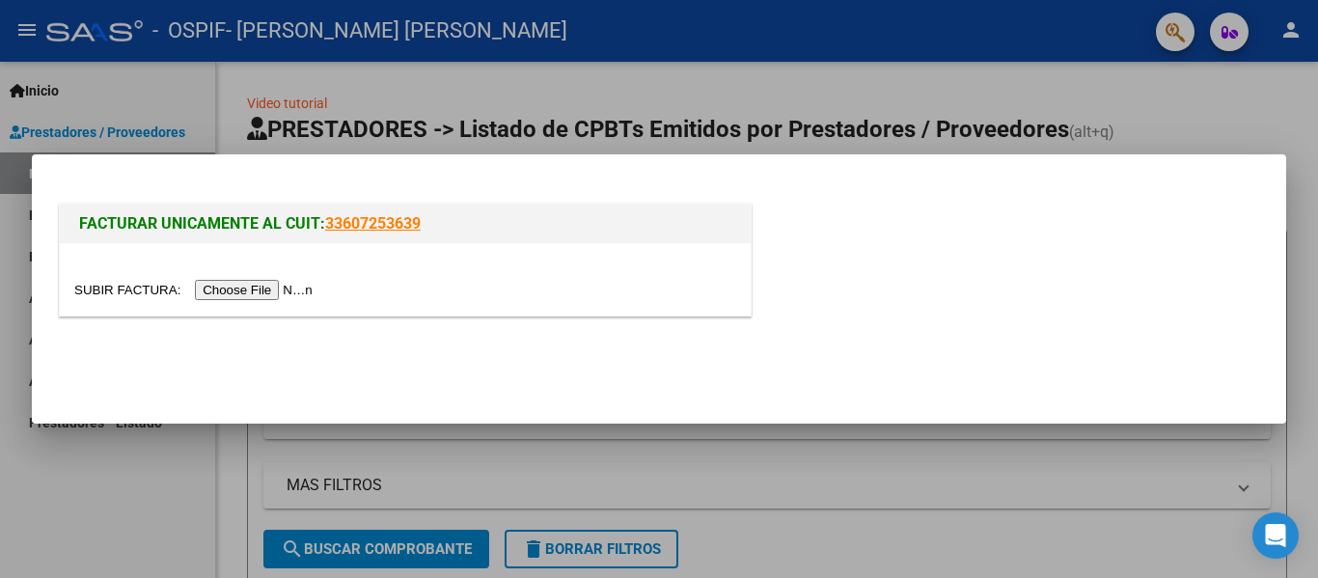
click at [285, 284] on input "file" at bounding box center [196, 290] width 244 height 20
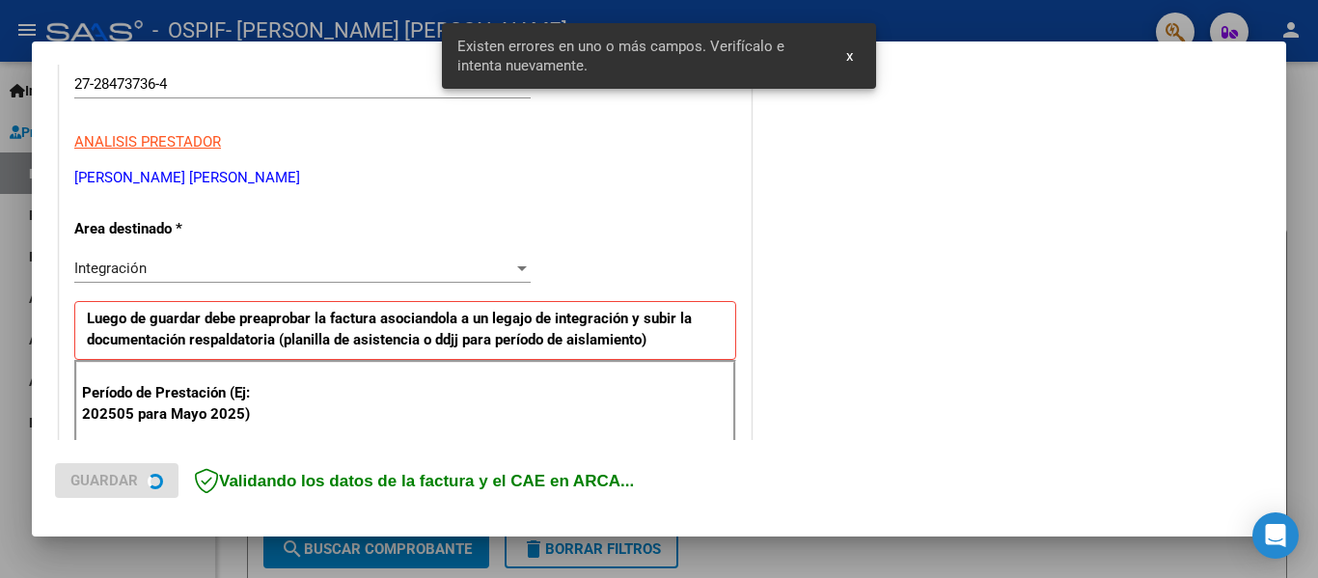
scroll to position [448, 0]
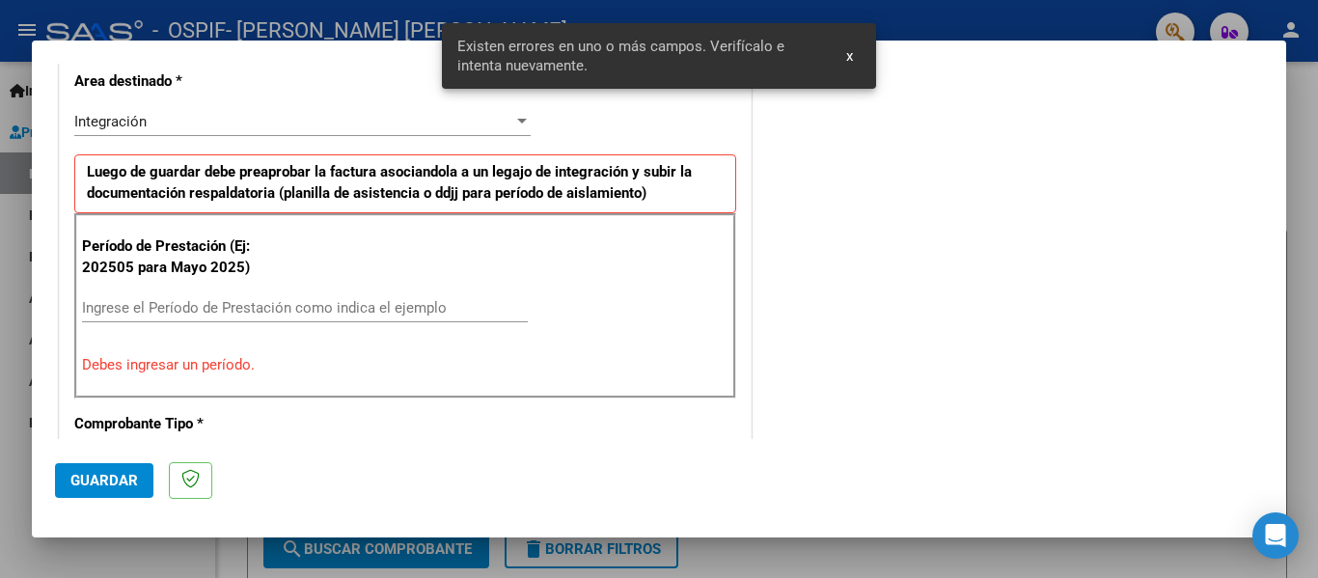
click at [220, 301] on input "Ingrese el Período de Prestación como indica el ejemplo" at bounding box center [305, 307] width 446 height 17
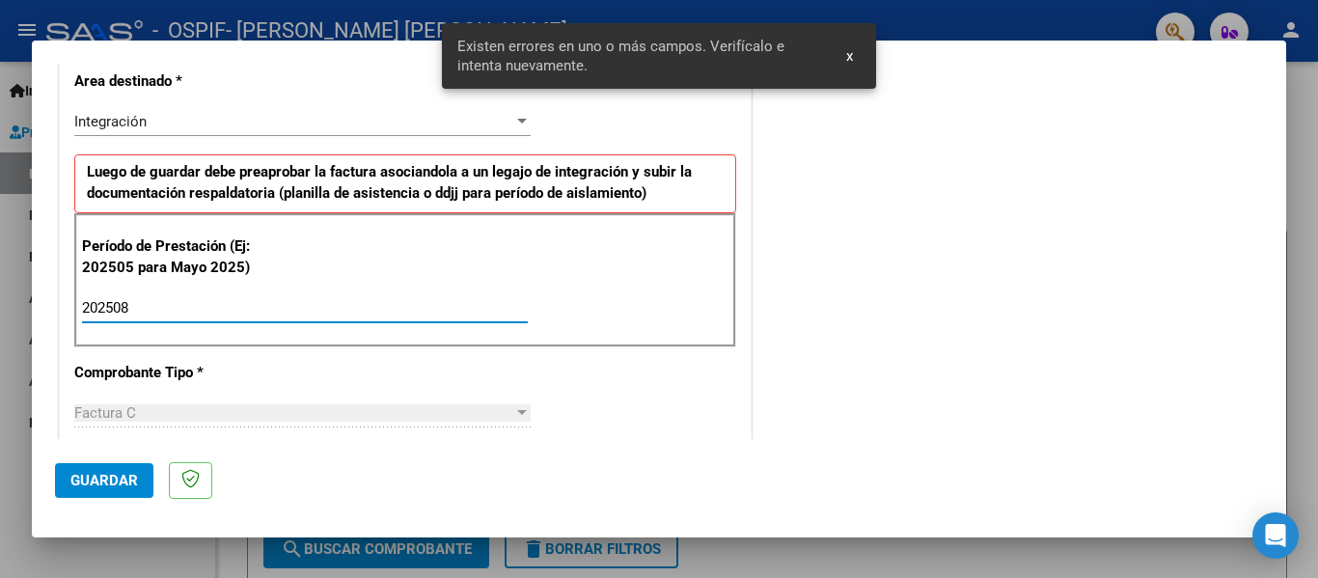
type input "202508"
click at [117, 479] on span "Guardar" at bounding box center [104, 480] width 68 height 17
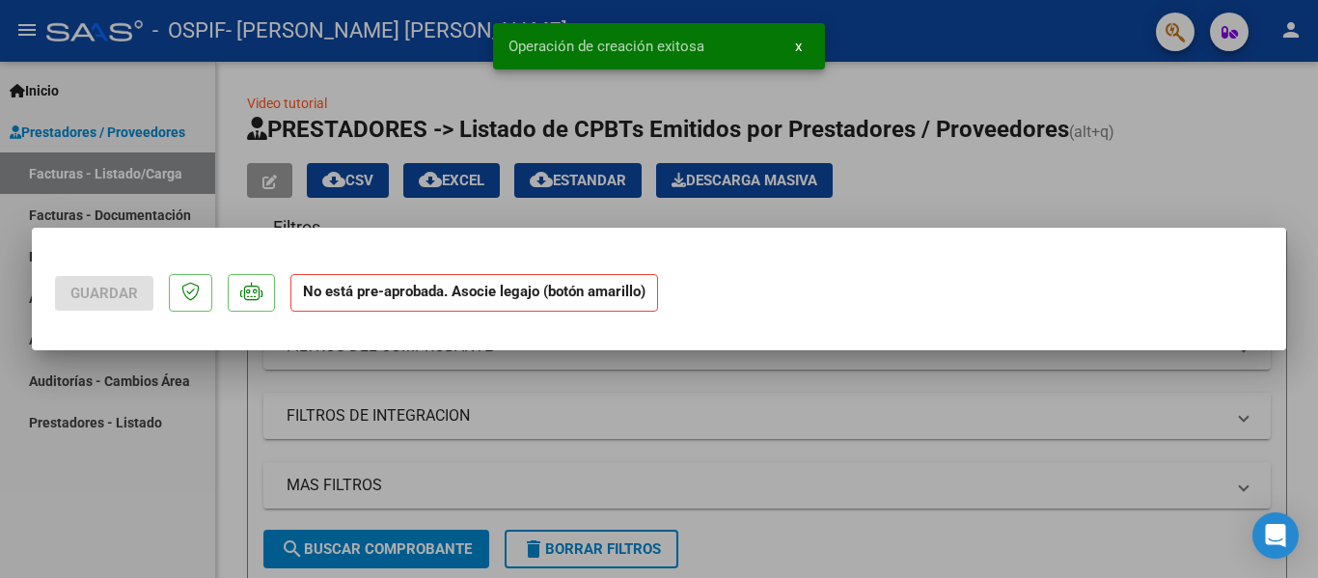
scroll to position [0, 0]
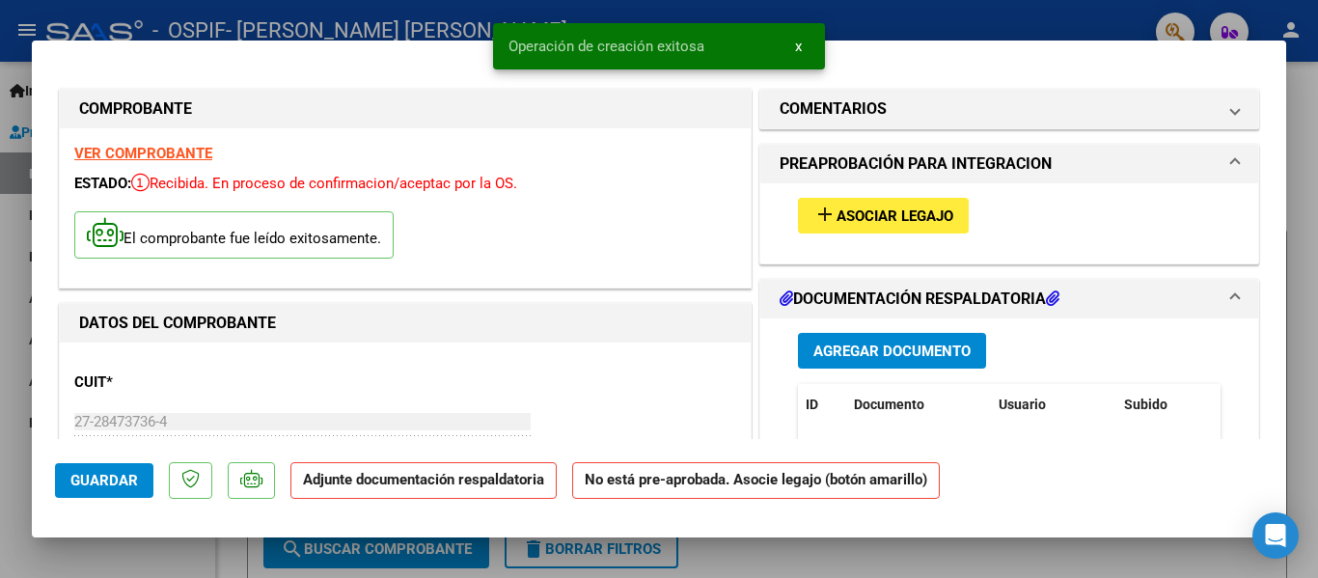
click at [839, 225] on span "Asociar Legajo" at bounding box center [894, 215] width 117 height 17
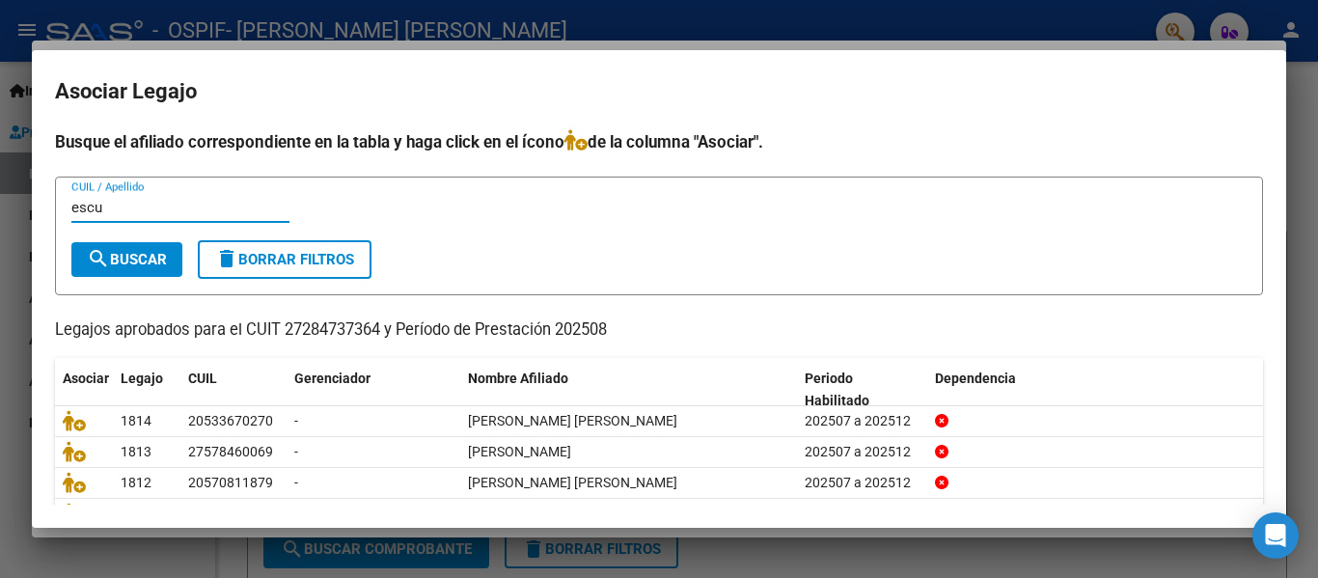
type input "escu"
click at [141, 260] on span "search Buscar" at bounding box center [127, 259] width 80 height 17
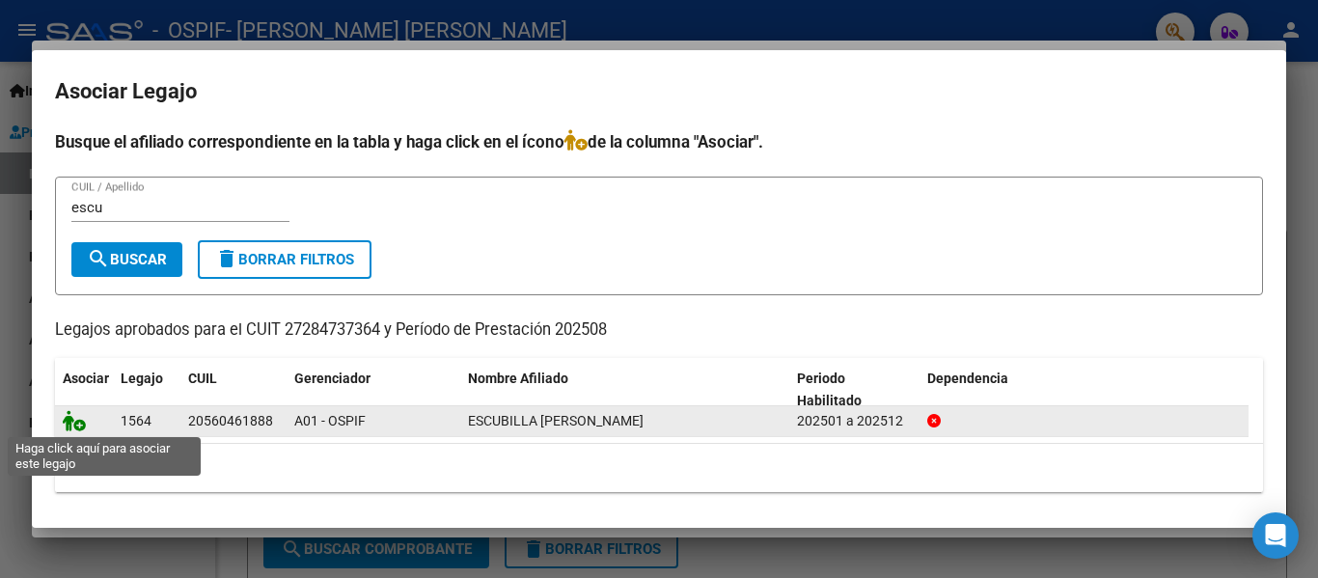
click at [78, 413] on icon at bounding box center [74, 420] width 23 height 21
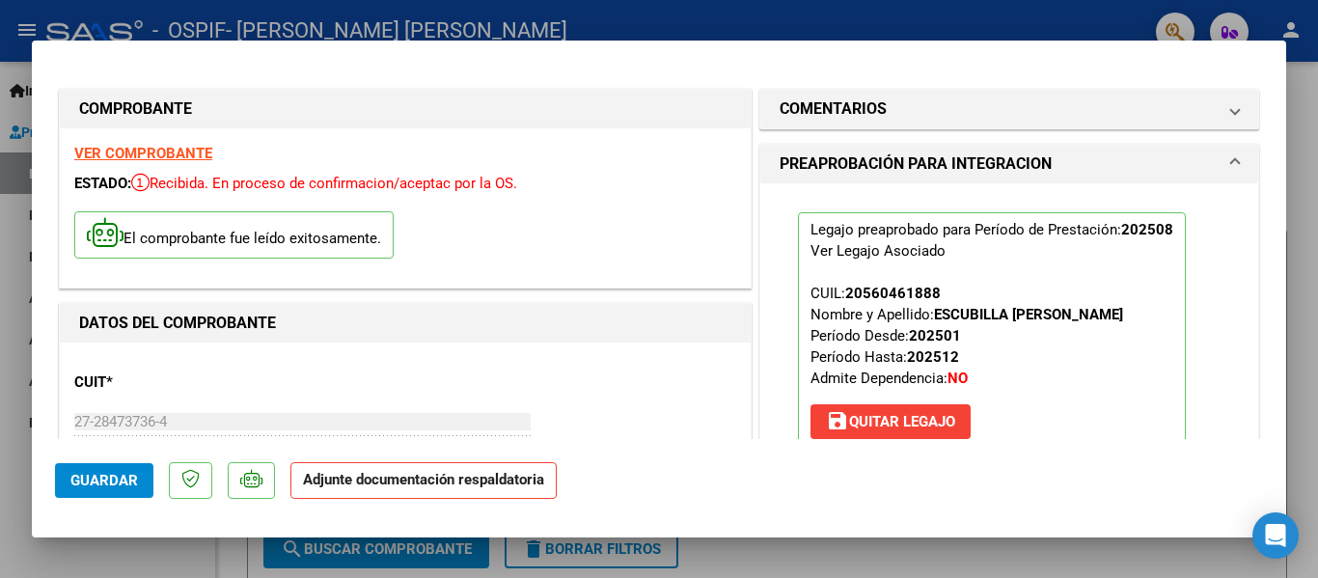
click at [313, 19] on div at bounding box center [659, 289] width 1318 height 578
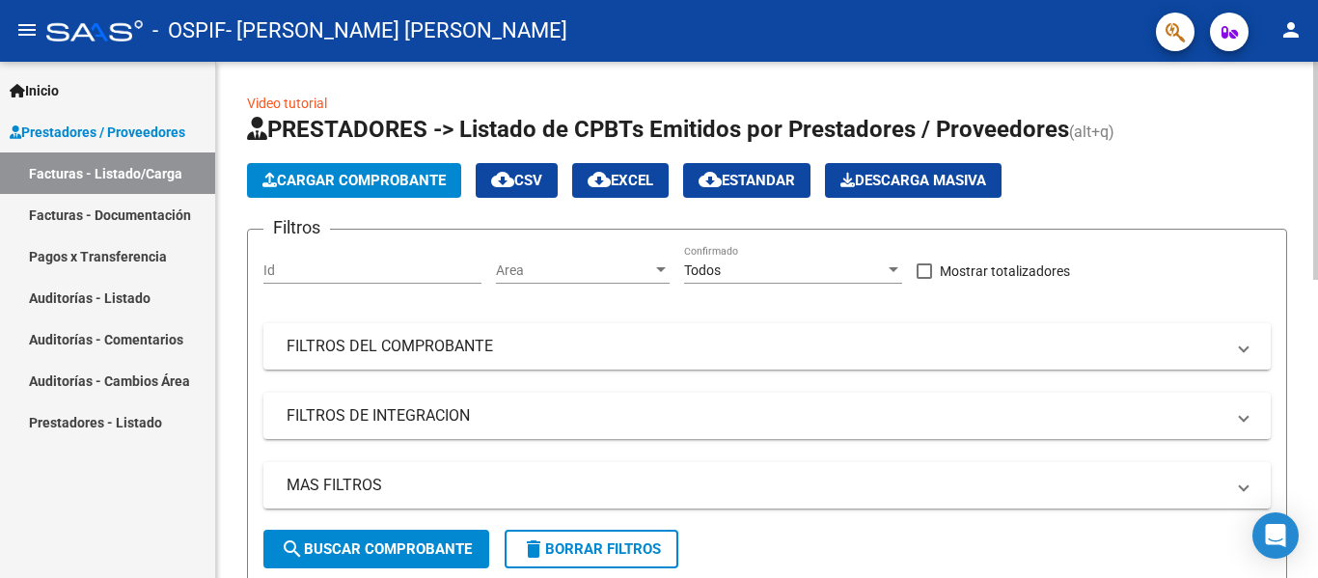
click at [374, 183] on span "Cargar Comprobante" at bounding box center [353, 180] width 183 height 17
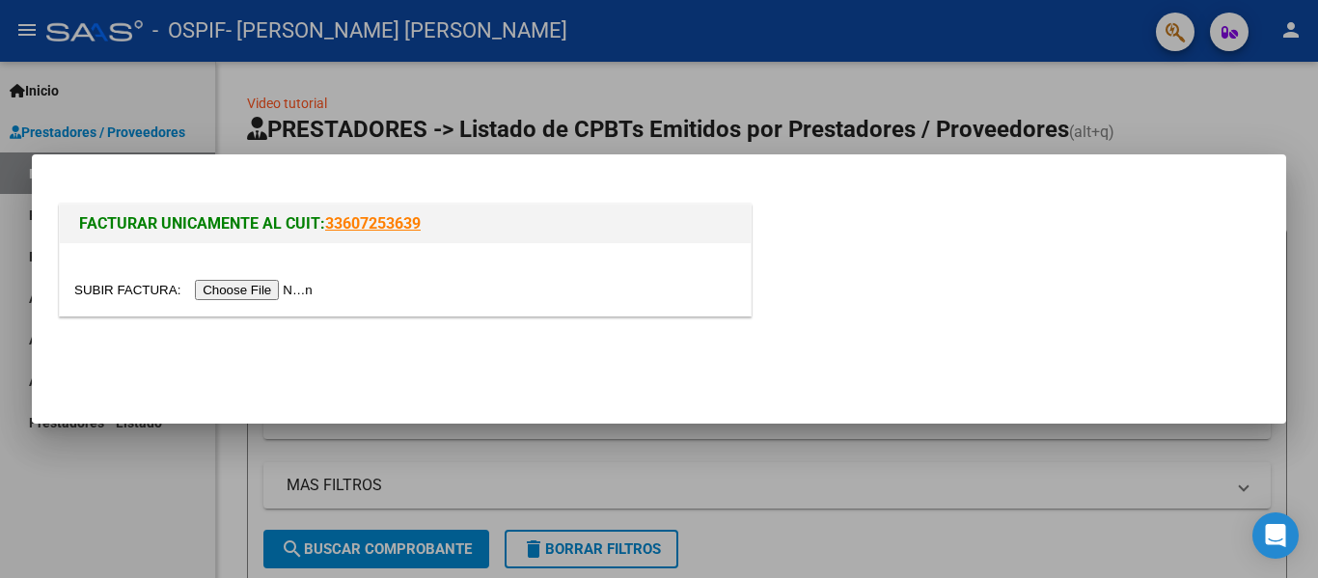
click at [307, 291] on input "file" at bounding box center [196, 290] width 244 height 20
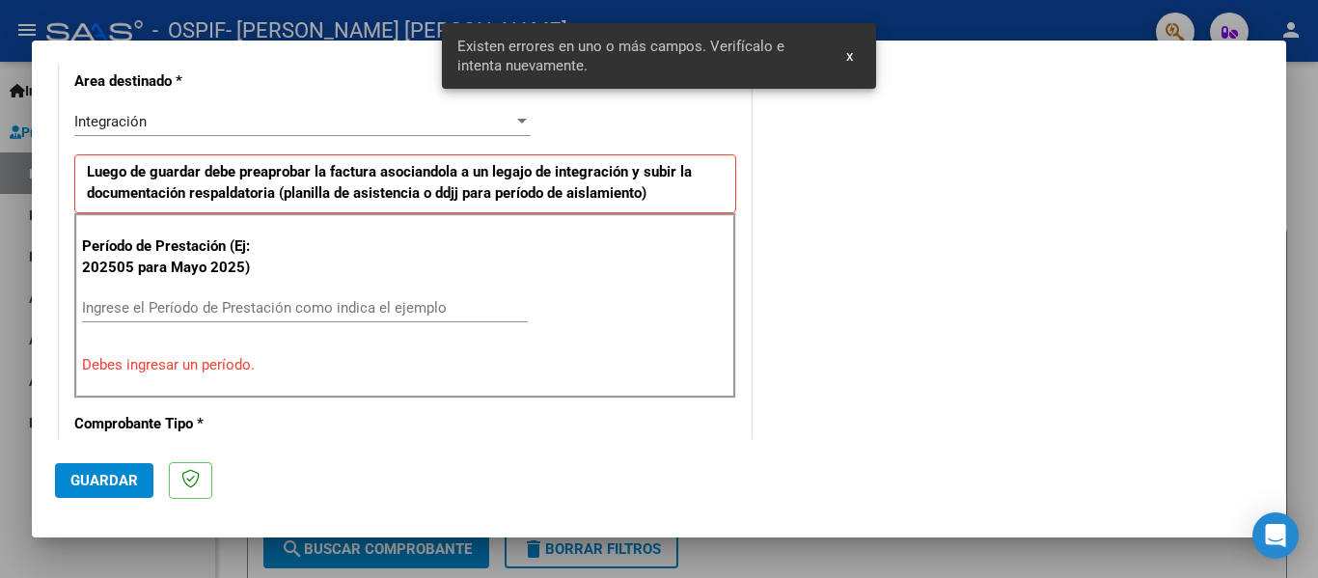
scroll to position [548, 0]
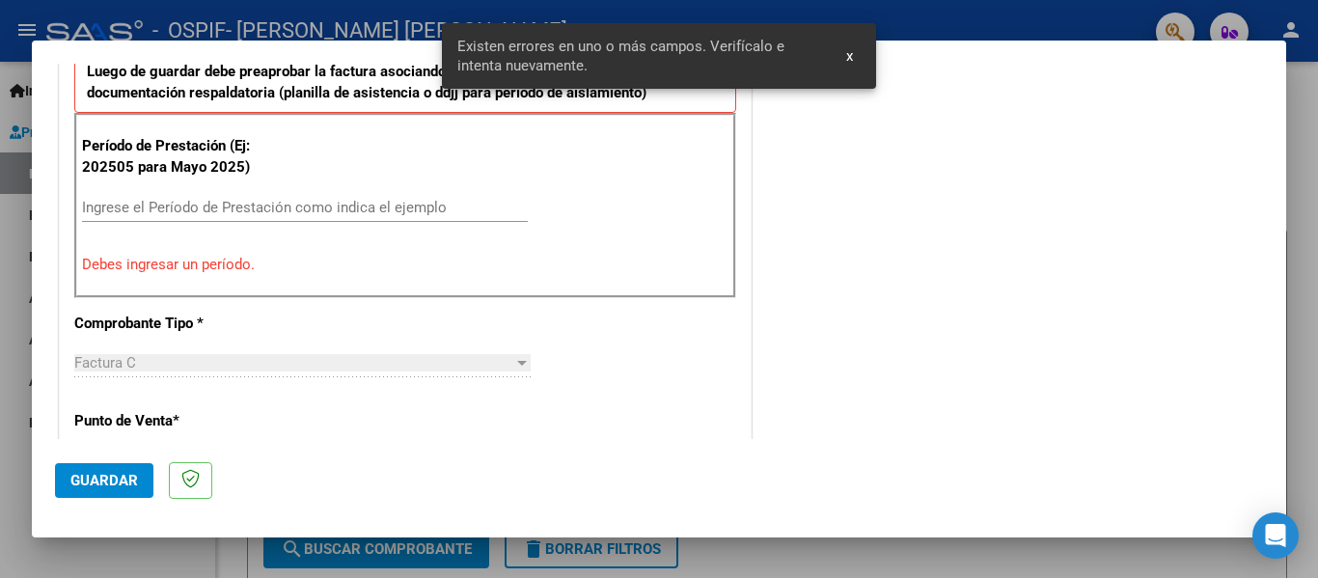
click at [180, 191] on div "Período de Prestación (Ej: 202505 para Mayo 2025) Ingrese el Período de Prestac…" at bounding box center [405, 205] width 662 height 185
click at [151, 204] on input "Ingrese el Período de Prestación como indica el ejemplo" at bounding box center [305, 207] width 446 height 17
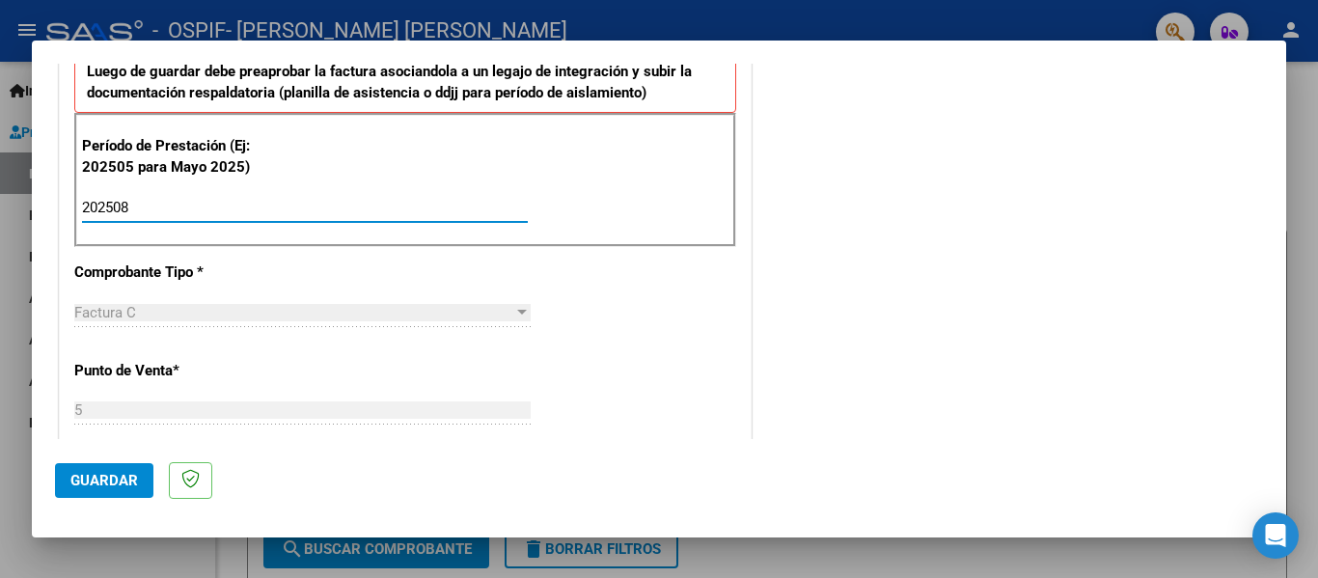
type input "202508"
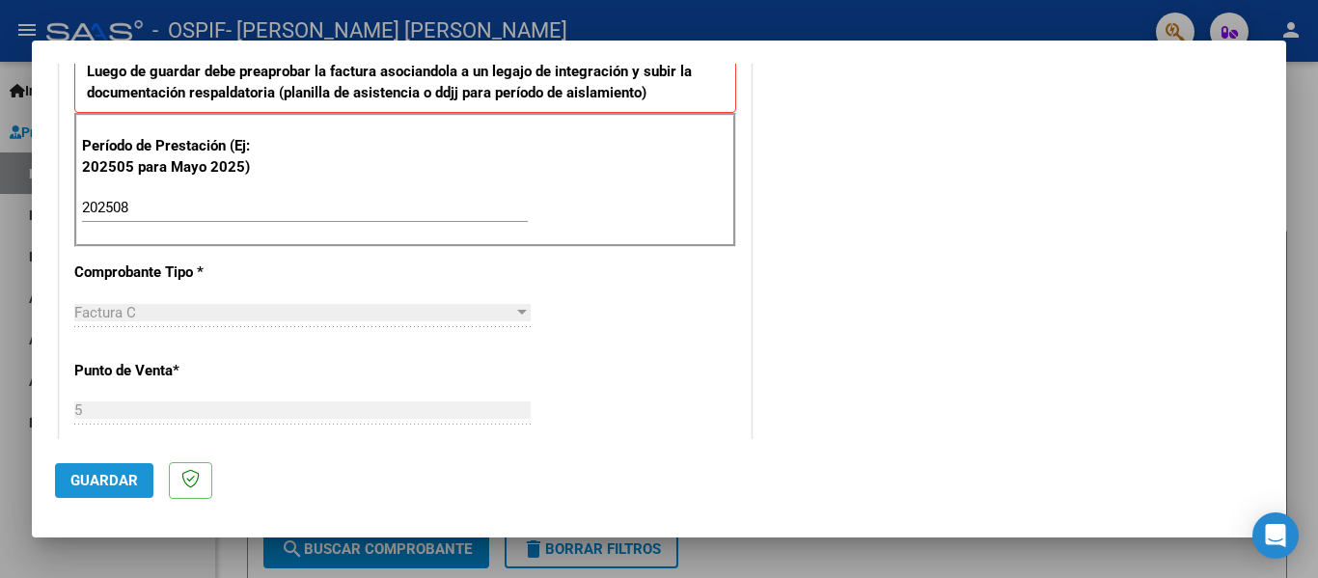
click at [120, 472] on span "Guardar" at bounding box center [104, 480] width 68 height 17
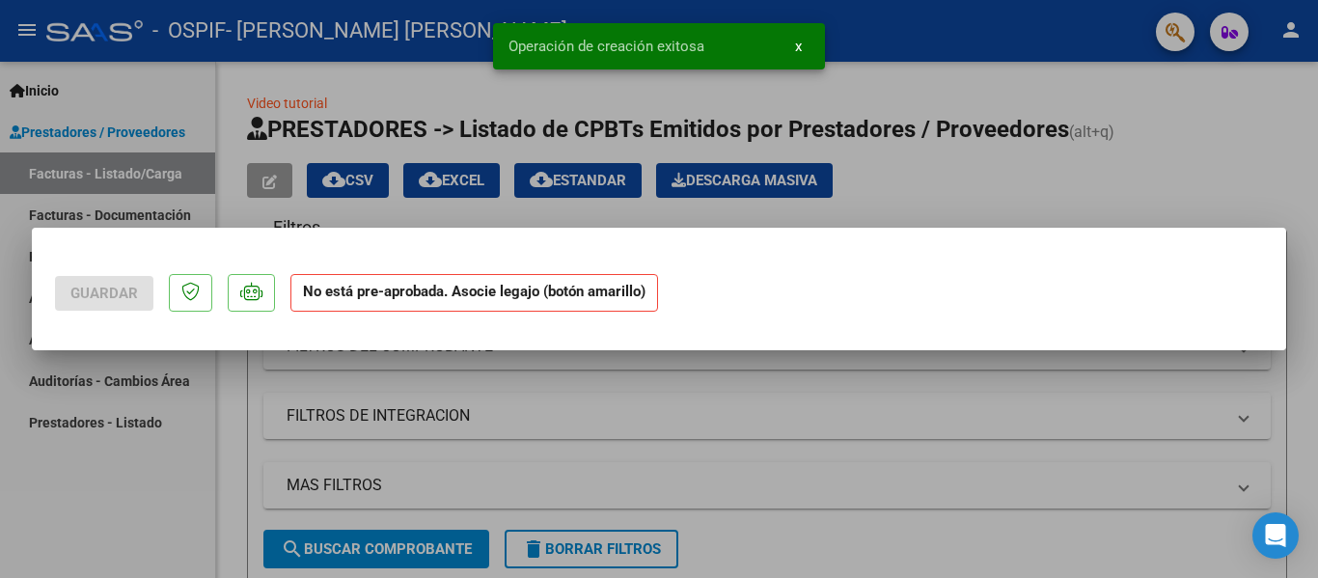
scroll to position [0, 0]
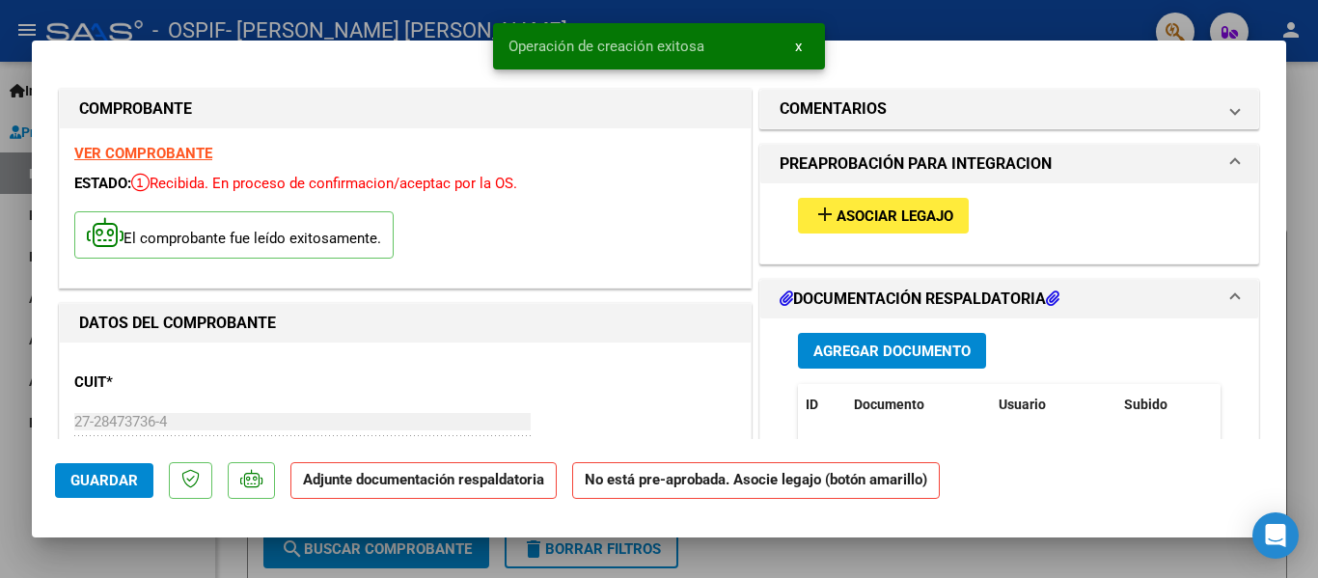
click at [880, 209] on span "Asociar Legajo" at bounding box center [894, 215] width 117 height 17
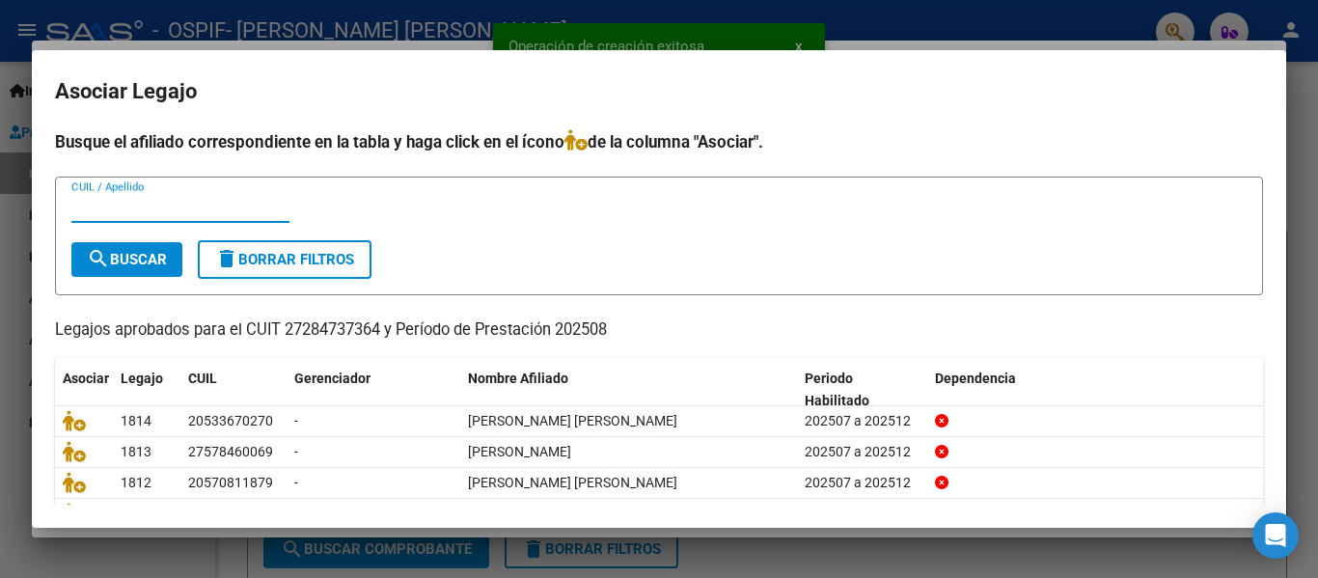
click at [240, 216] on div "CUIL / Apellido" at bounding box center [180, 207] width 218 height 29
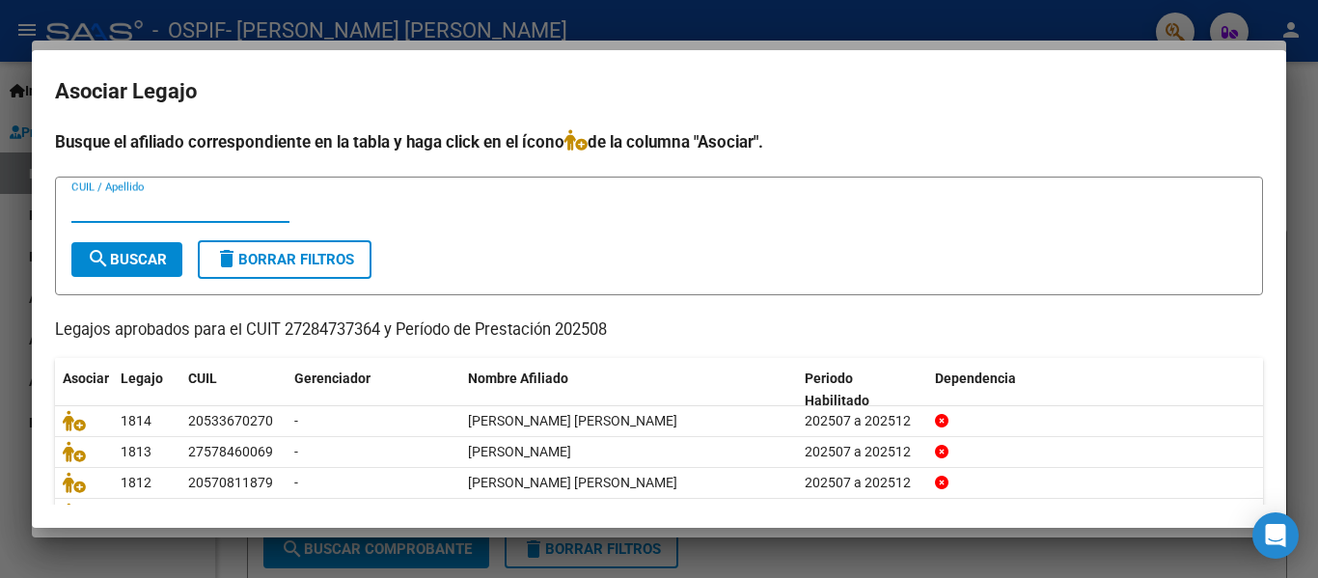
click at [124, 209] on input "CUIL / Apellido" at bounding box center [180, 207] width 218 height 17
type input "esqui"
click at [125, 249] on button "search Buscar" at bounding box center [126, 259] width 111 height 35
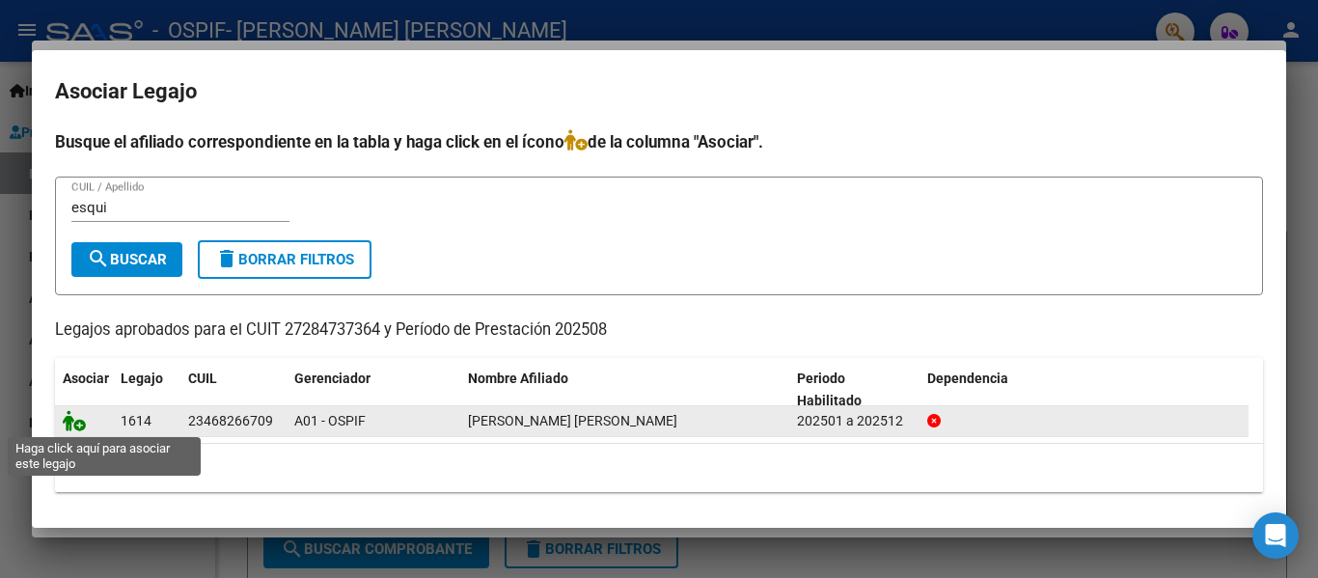
click at [67, 412] on icon at bounding box center [74, 420] width 23 height 21
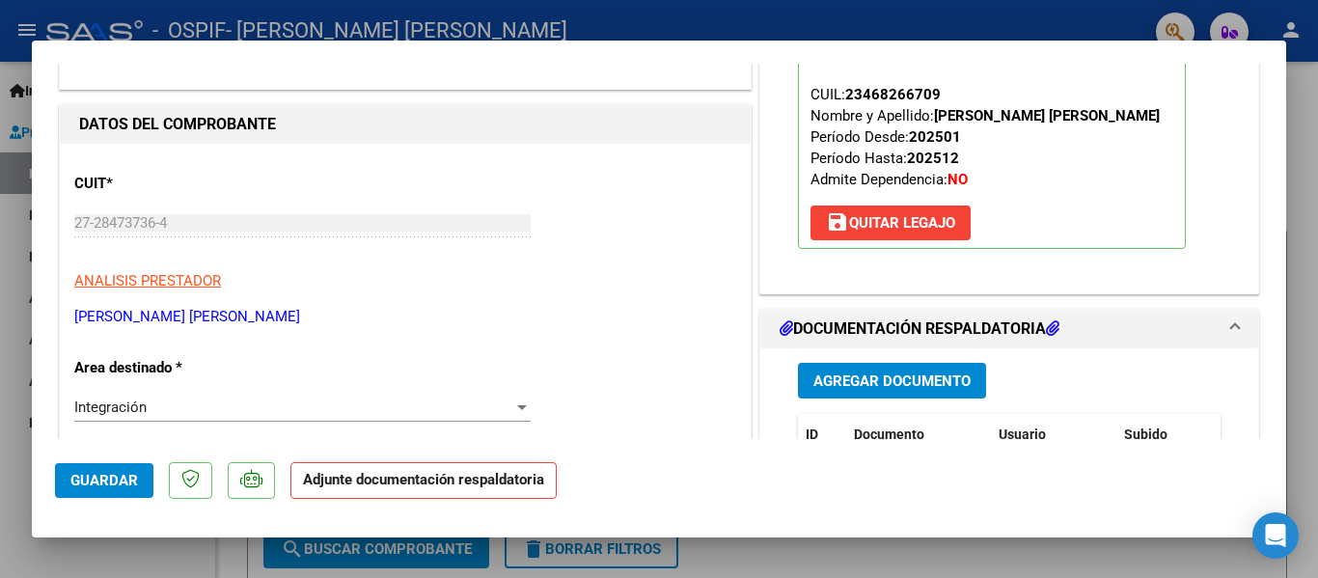
scroll to position [267, 0]
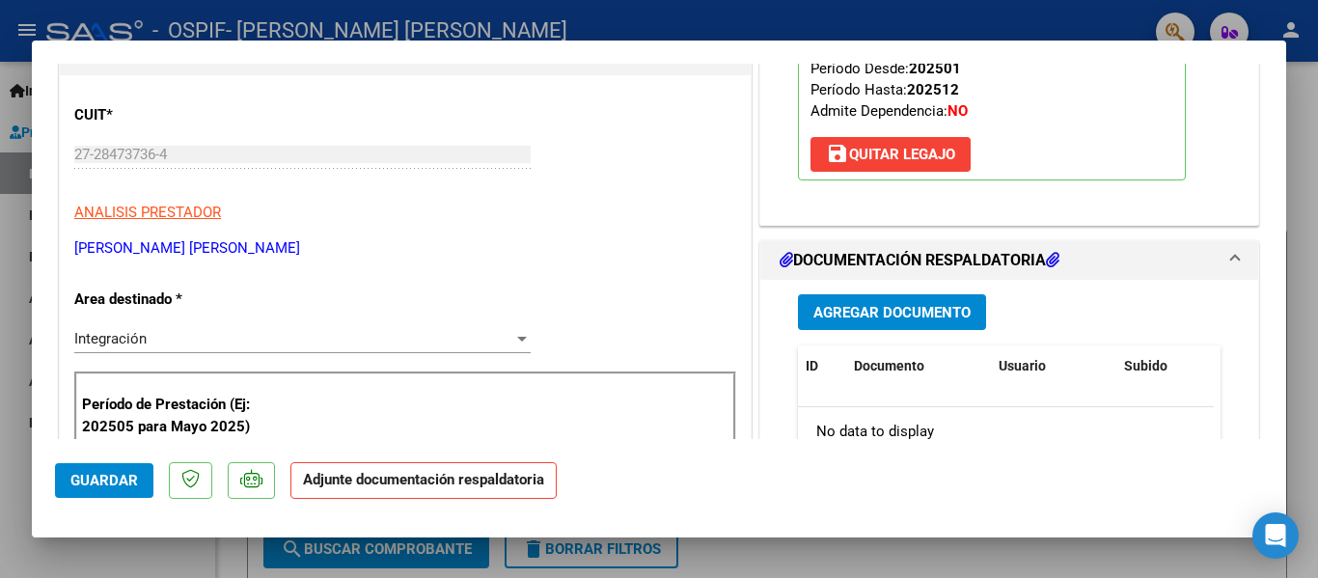
click at [891, 320] on span "Agregar Documento" at bounding box center [891, 312] width 157 height 17
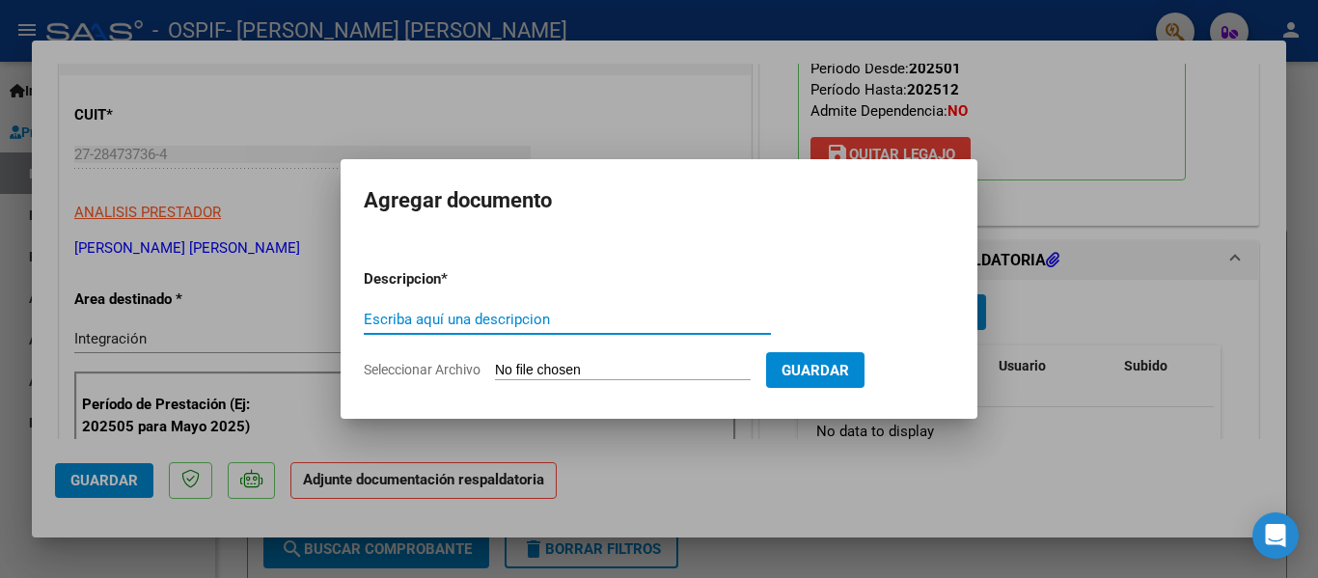
click at [476, 318] on input "Escriba aquí una descripcion" at bounding box center [567, 319] width 407 height 17
type input "planilla"
click at [563, 371] on input "Seleccionar Archivo" at bounding box center [623, 371] width 256 height 18
type input "C:\fakepath\[PERSON_NAME] [PERSON_NAME] [DATE].pdf"
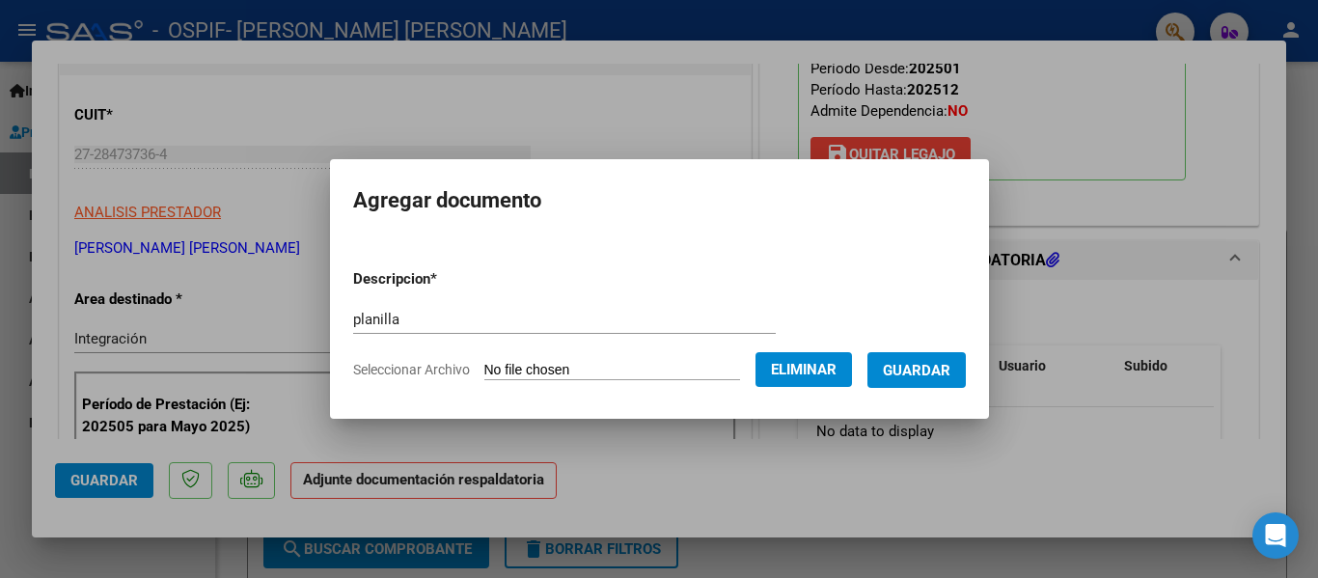
click at [925, 366] on span "Guardar" at bounding box center [917, 370] width 68 height 17
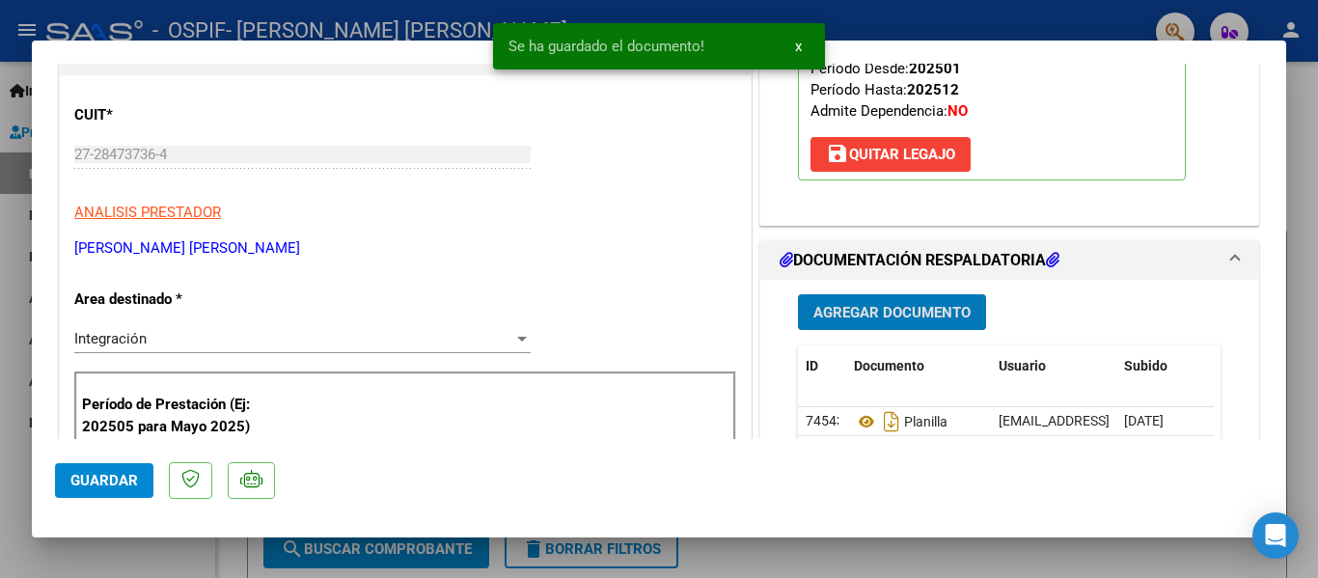
click at [324, 32] on div at bounding box center [659, 289] width 1318 height 578
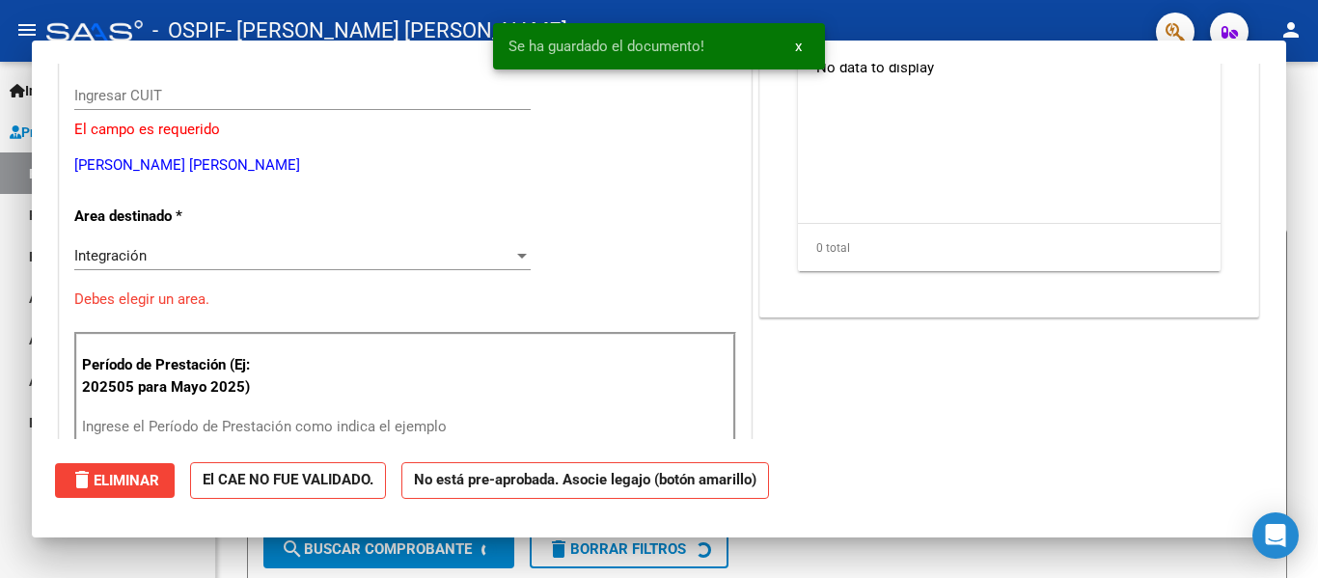
scroll to position [0, 0]
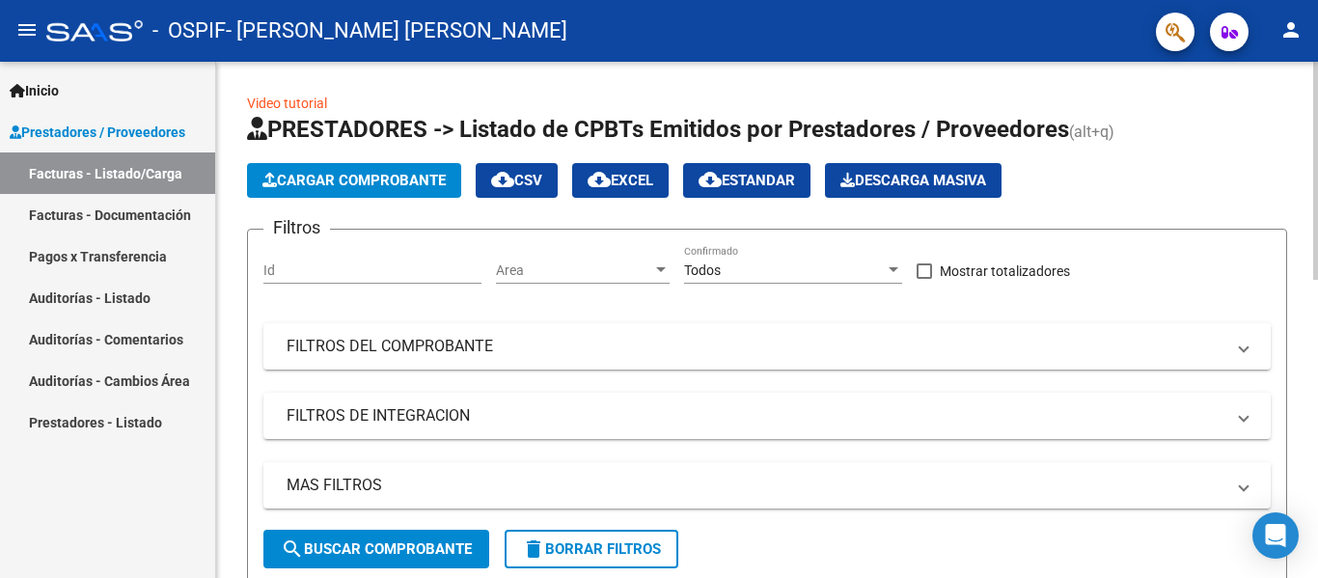
click at [392, 185] on span "Cargar Comprobante" at bounding box center [353, 180] width 183 height 17
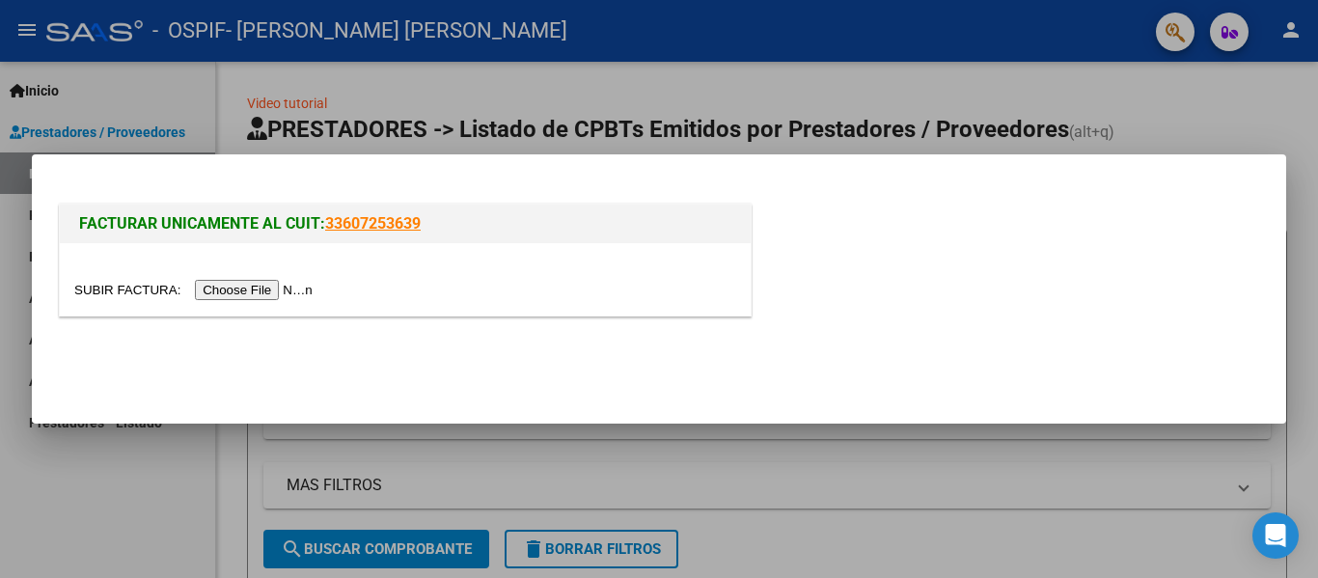
click at [281, 301] on div at bounding box center [405, 279] width 691 height 72
click at [283, 294] on input "file" at bounding box center [196, 290] width 244 height 20
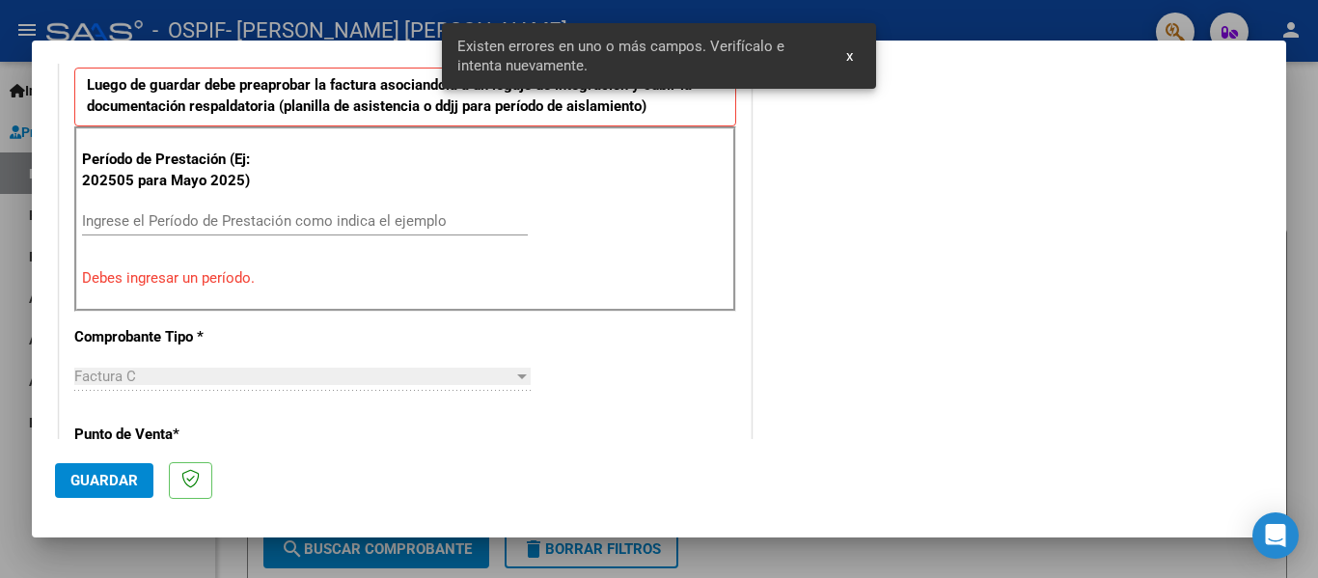
scroll to position [535, 0]
click at [168, 205] on div "Ingrese el Período de Prestación como indica el ejemplo" at bounding box center [305, 219] width 446 height 29
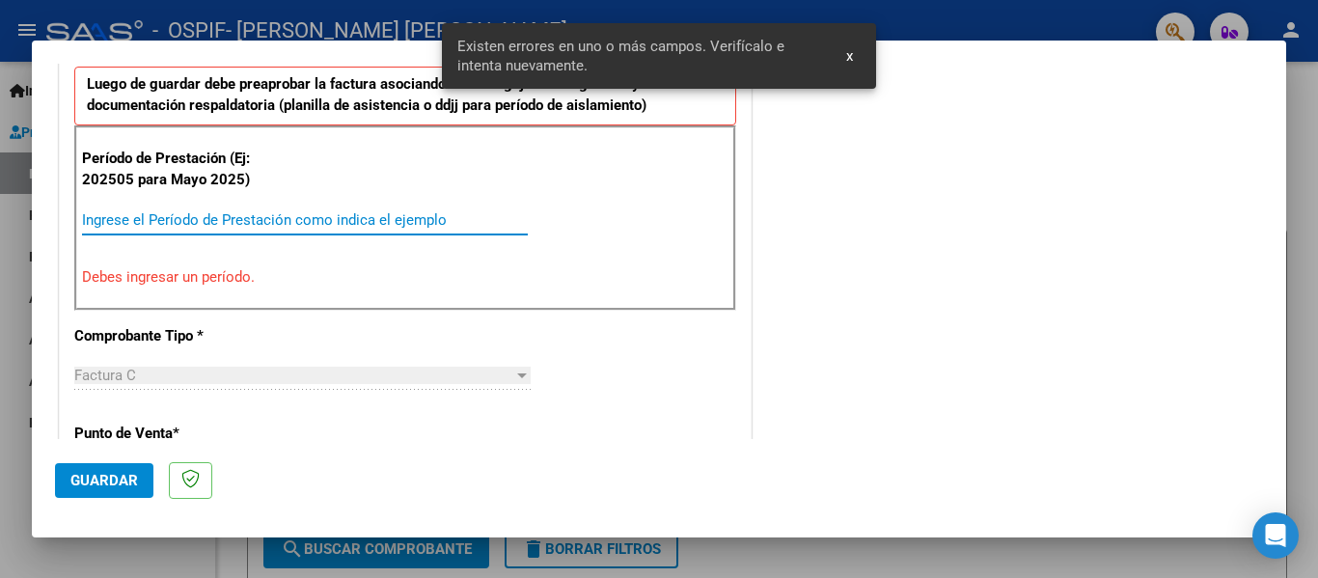
click at [145, 219] on input "Ingrese el Período de Prestación como indica el ejemplo" at bounding box center [305, 219] width 446 height 17
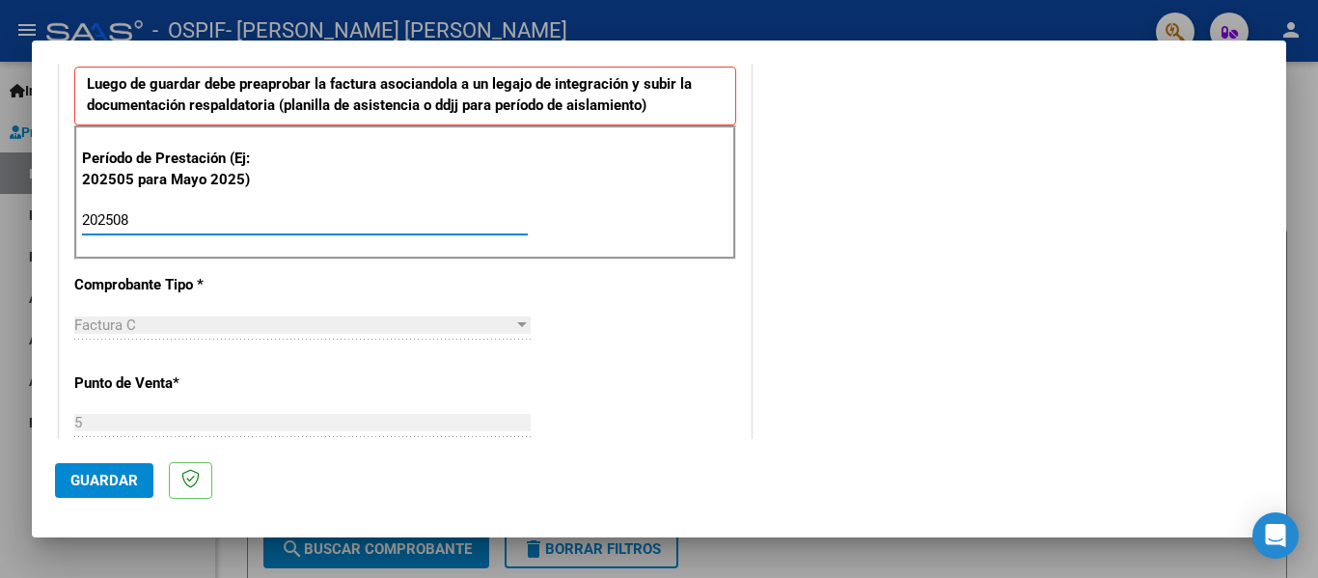
type input "202508"
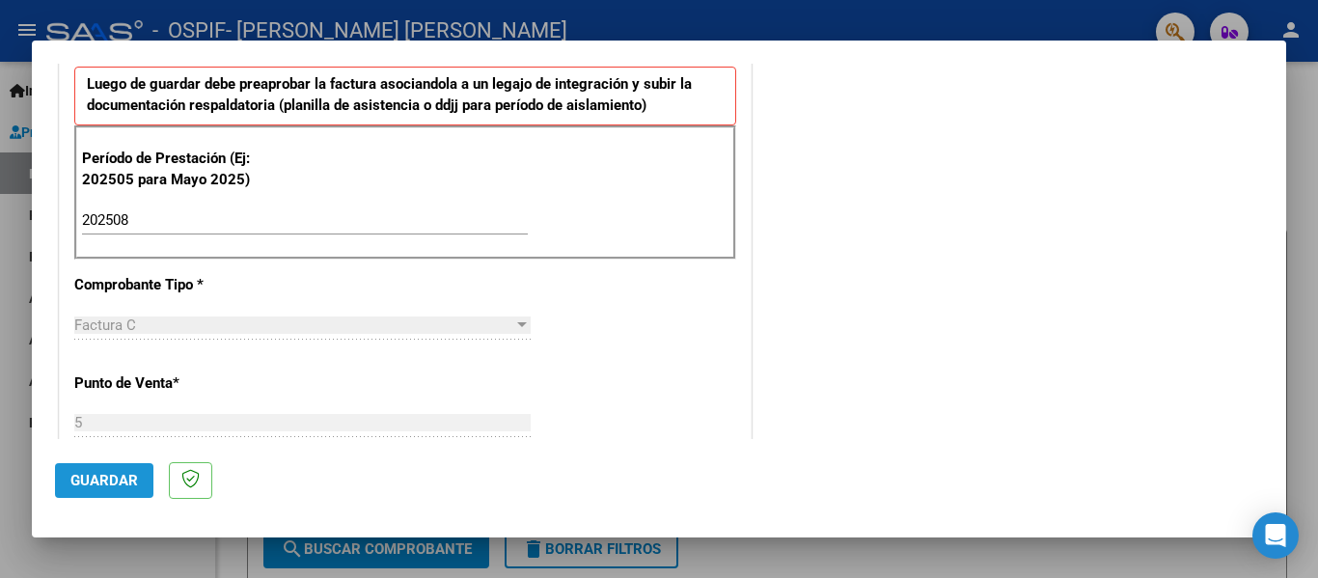
click at [105, 473] on span "Guardar" at bounding box center [104, 480] width 68 height 17
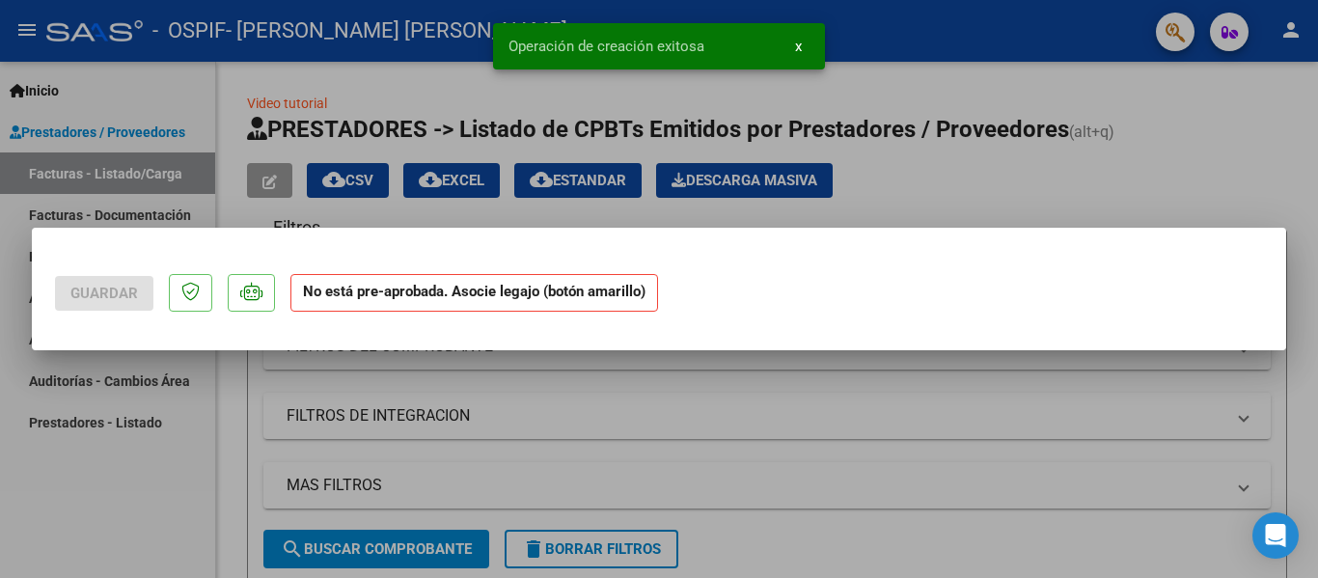
scroll to position [0, 0]
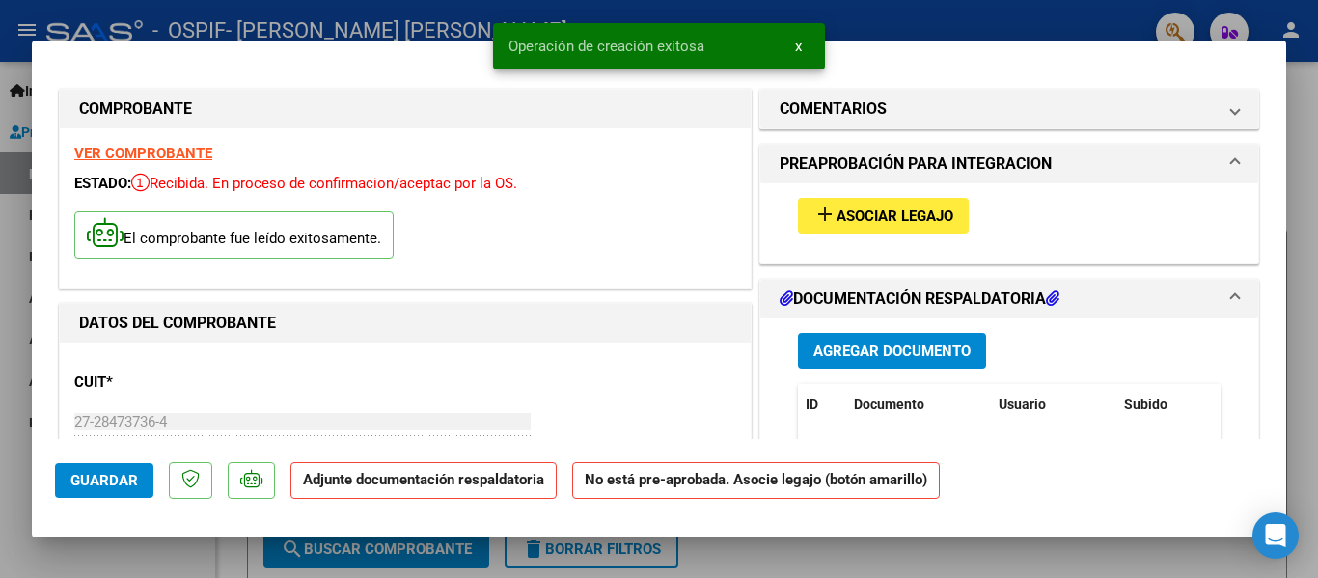
click at [852, 217] on span "Asociar Legajo" at bounding box center [894, 215] width 117 height 17
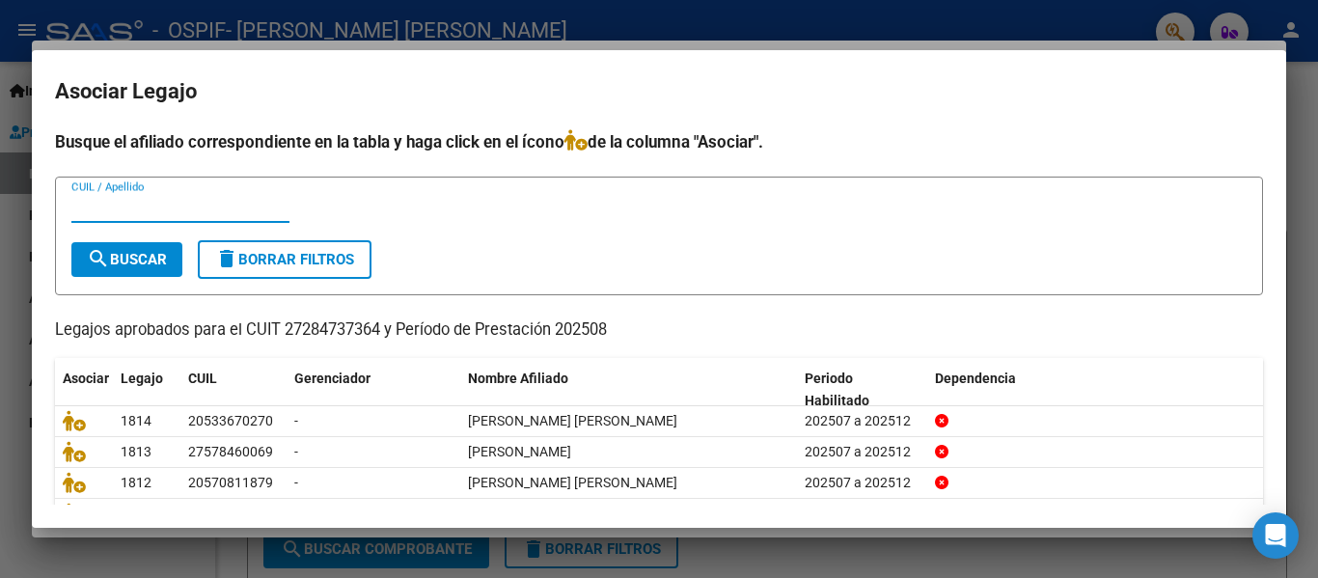
click at [162, 209] on input "CUIL / Apellido" at bounding box center [180, 207] width 218 height 17
type input "ferna"
click at [131, 268] on button "search Buscar" at bounding box center [126, 259] width 111 height 35
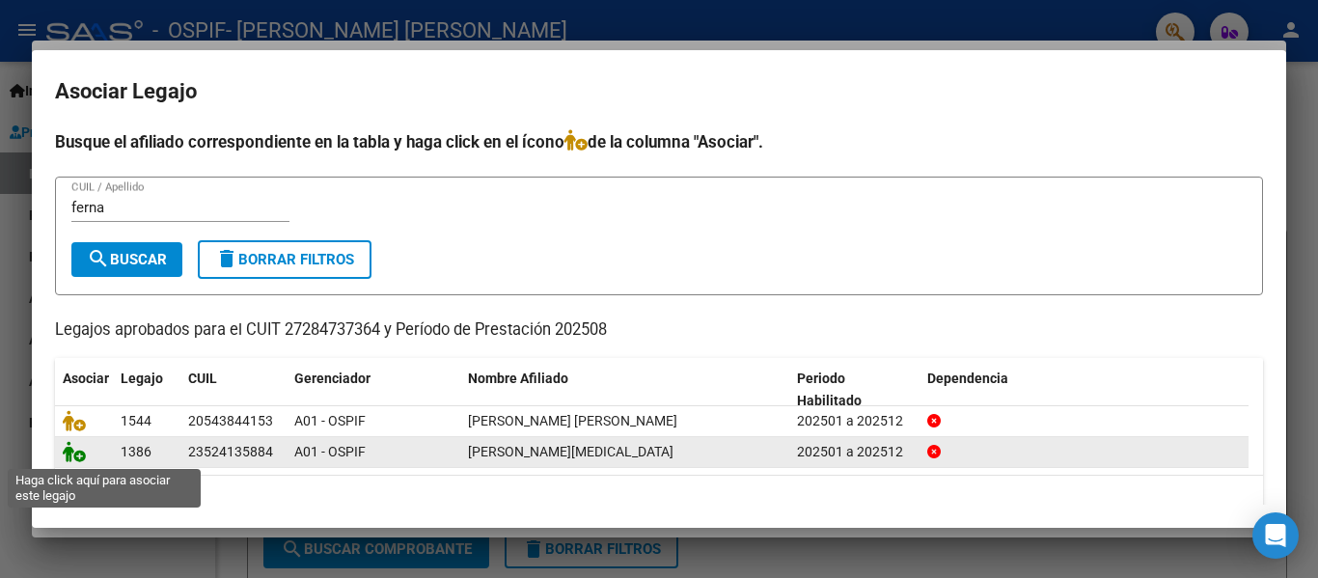
click at [85, 462] on icon at bounding box center [74, 451] width 23 height 21
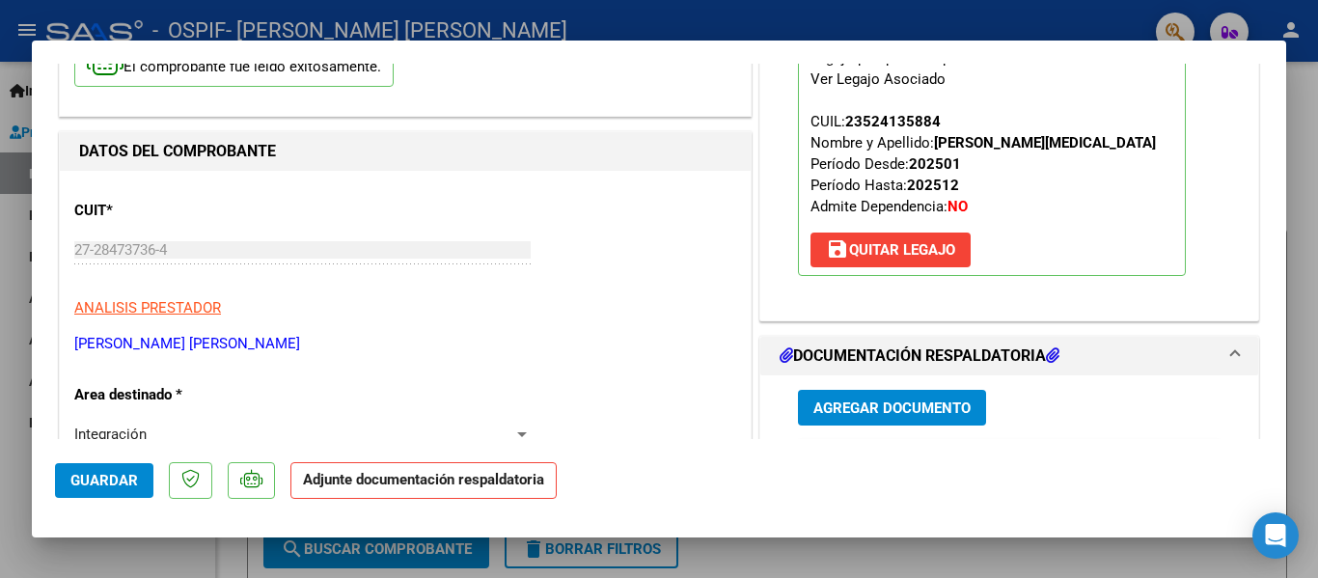
scroll to position [173, 0]
click at [838, 400] on span "Agregar Documento" at bounding box center [891, 406] width 157 height 17
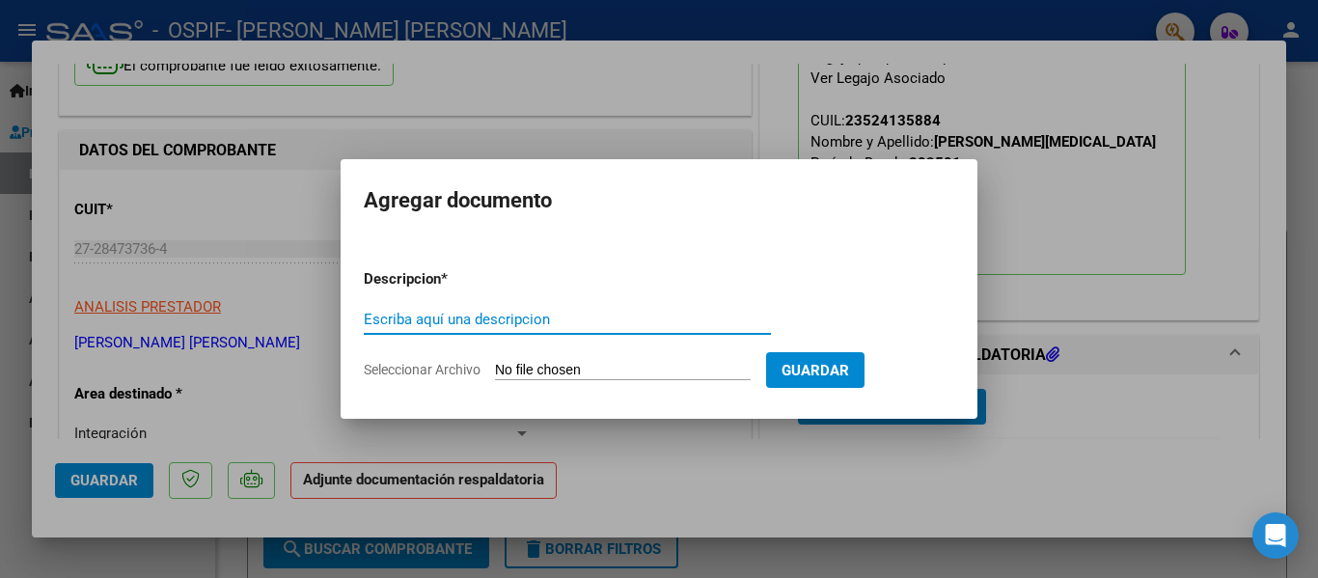
click at [483, 321] on input "Escriba aquí una descripcion" at bounding box center [567, 319] width 407 height 17
type input "planilla"
click at [505, 370] on input "Seleccionar Archivo" at bounding box center [623, 371] width 256 height 18
type input "C:\fakepath\[PERSON_NAME][MEDICAL_DATA] [DATE].pdf"
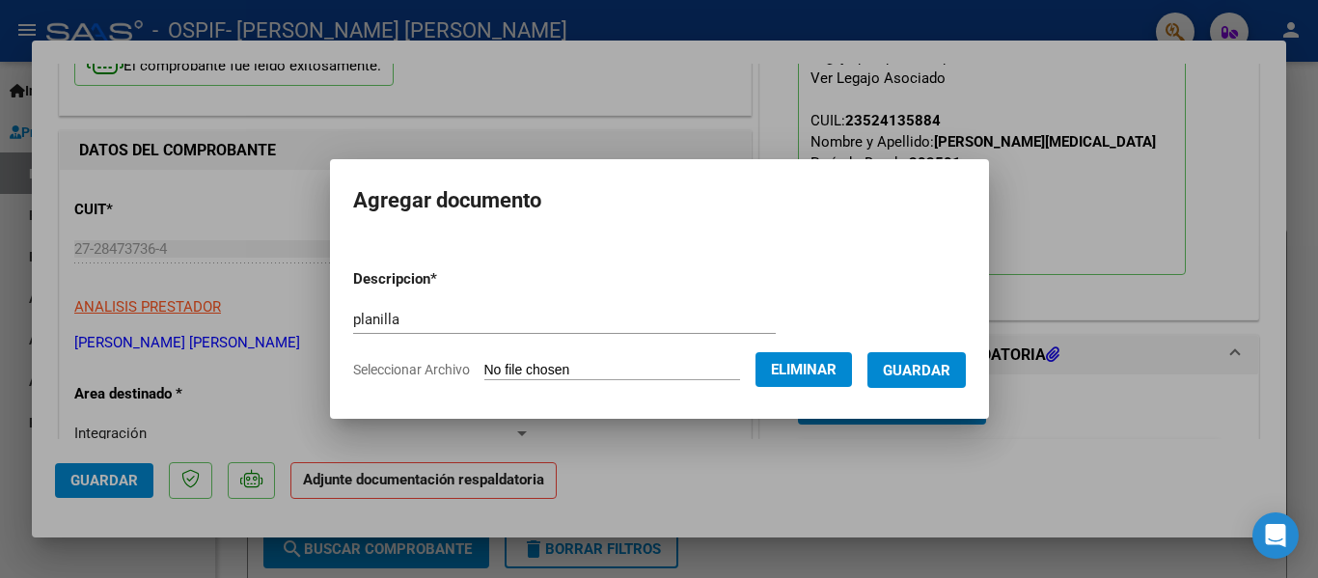
click at [950, 367] on span "Guardar" at bounding box center [917, 370] width 68 height 17
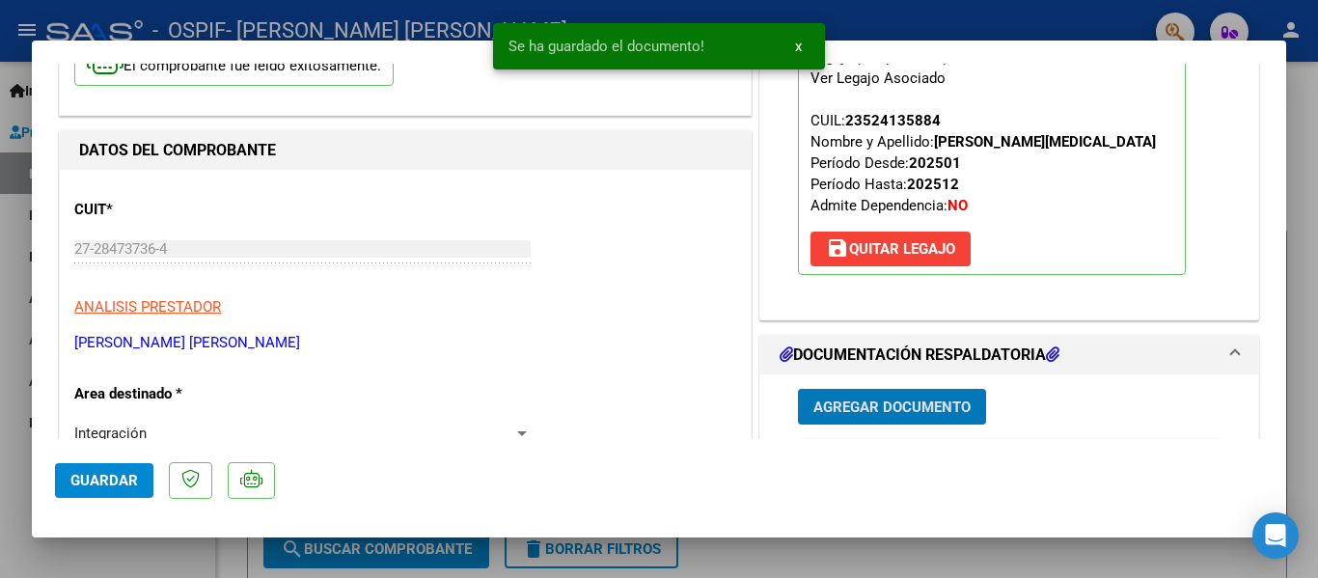
click at [325, 31] on div at bounding box center [659, 289] width 1318 height 578
type input "$ 0,00"
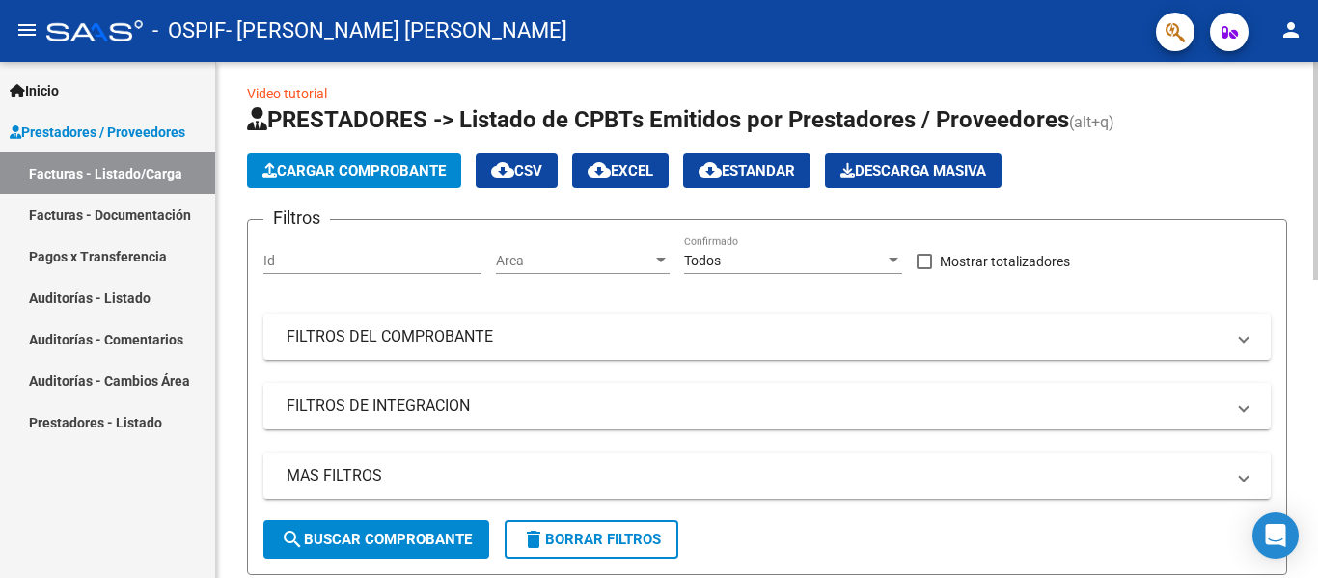
scroll to position [0, 0]
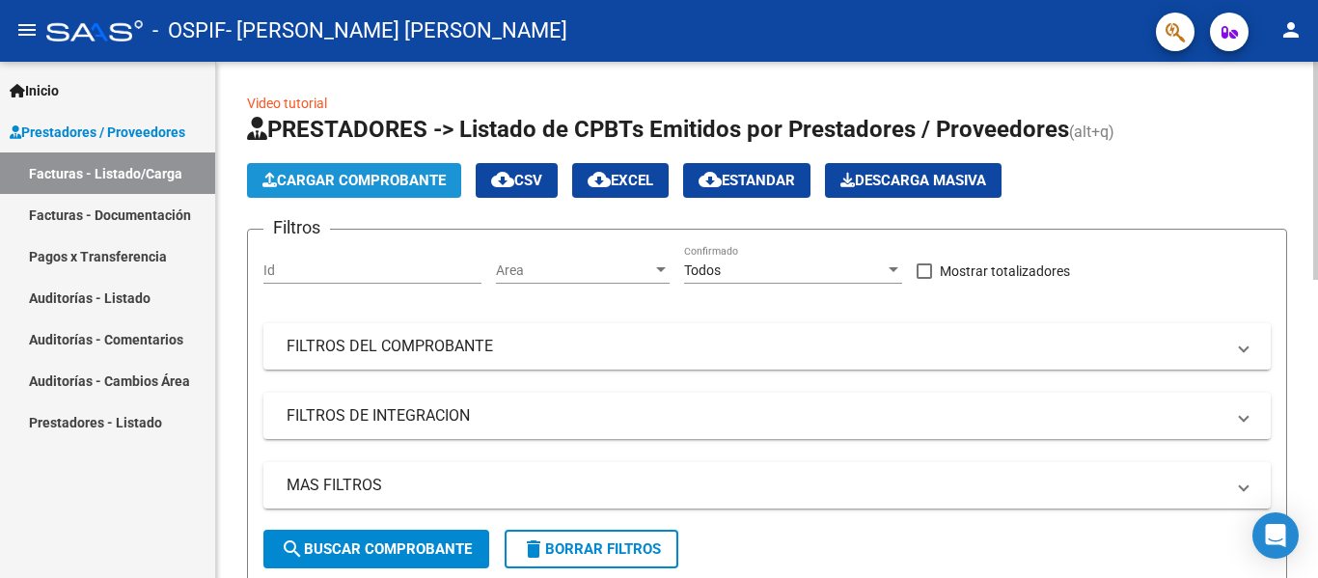
click at [359, 188] on span "Cargar Comprobante" at bounding box center [353, 180] width 183 height 17
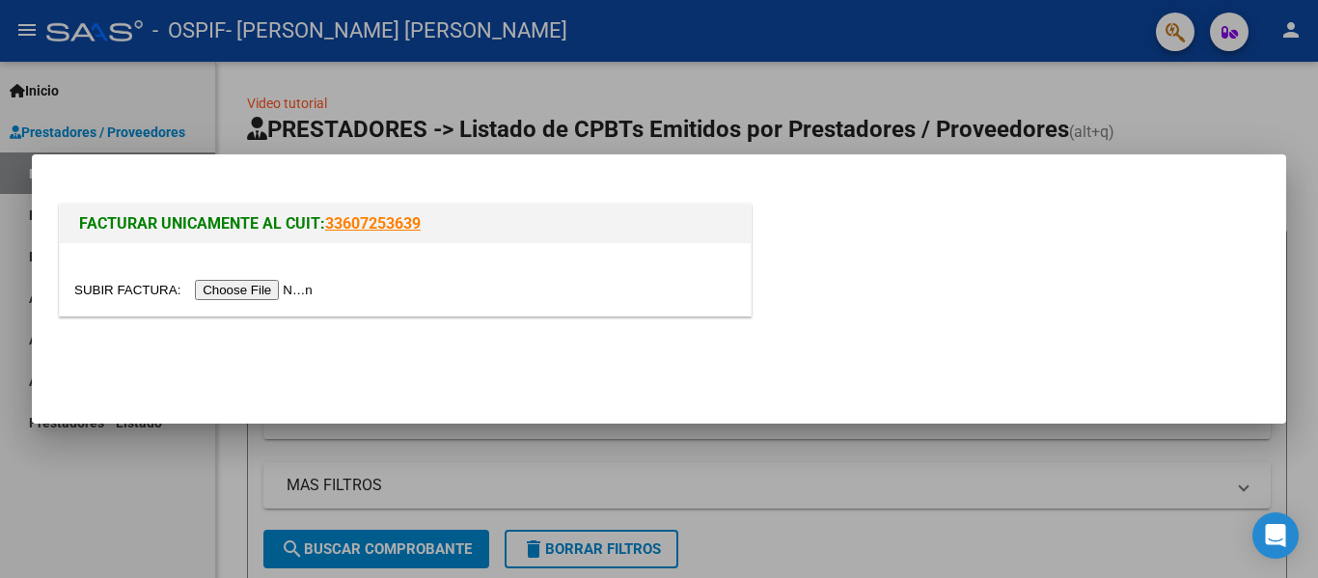
click at [280, 291] on input "file" at bounding box center [196, 290] width 244 height 20
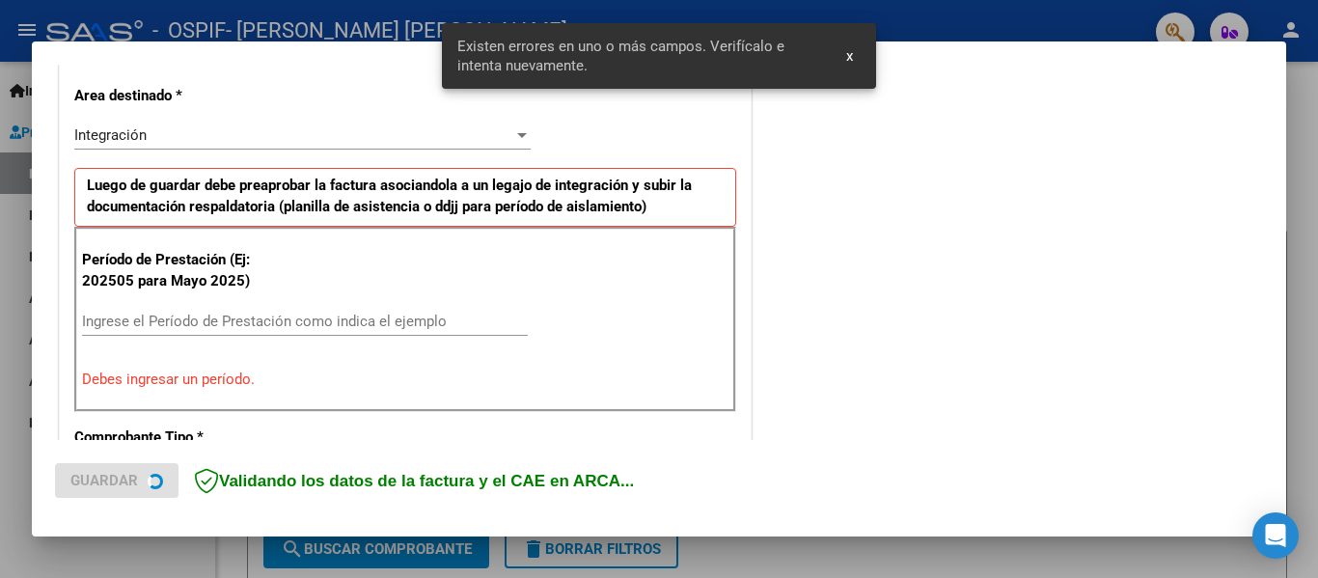
scroll to position [448, 0]
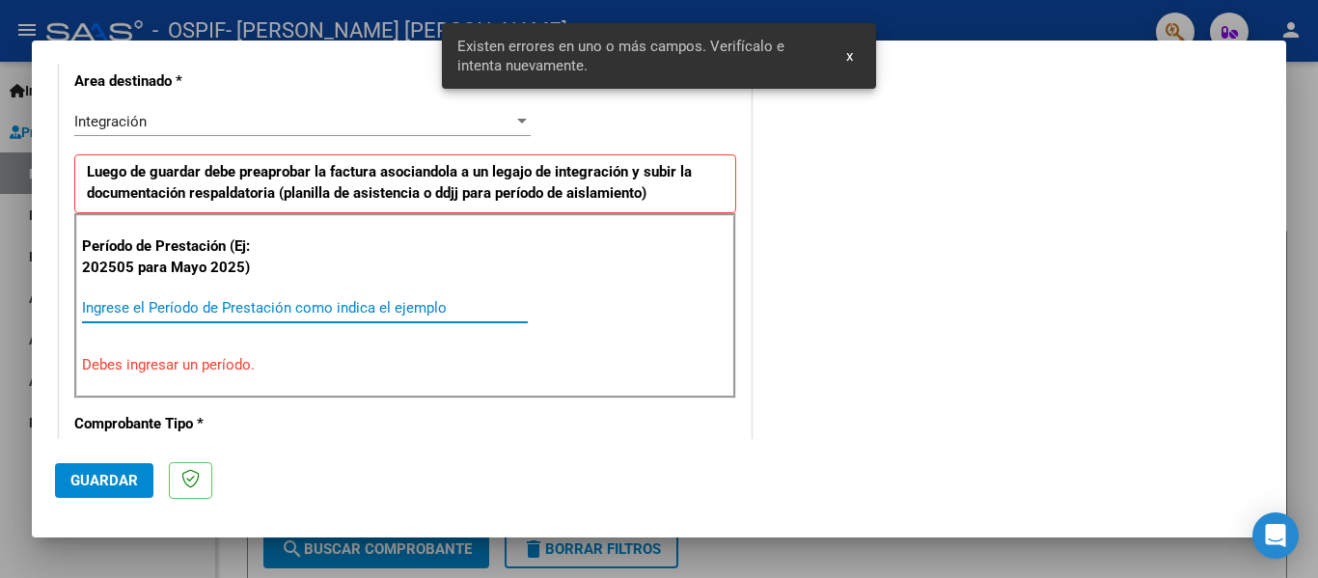
click at [261, 304] on input "Ingrese el Período de Prestación como indica el ejemplo" at bounding box center [305, 307] width 446 height 17
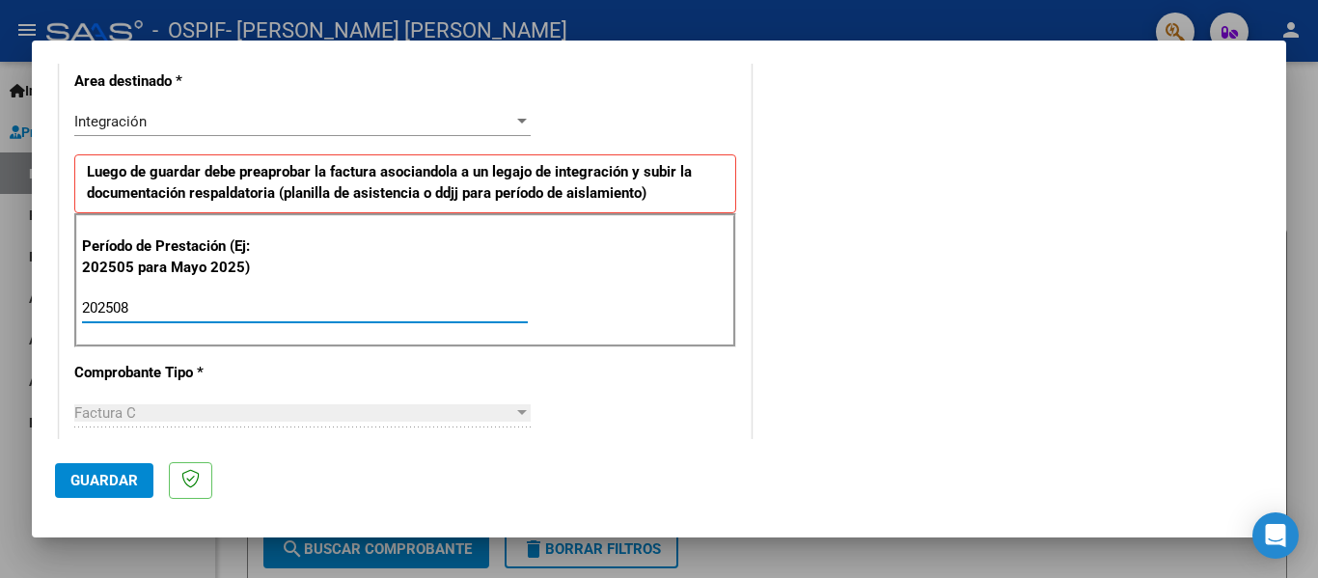
type input "202508"
click at [128, 477] on span "Guardar" at bounding box center [104, 480] width 68 height 17
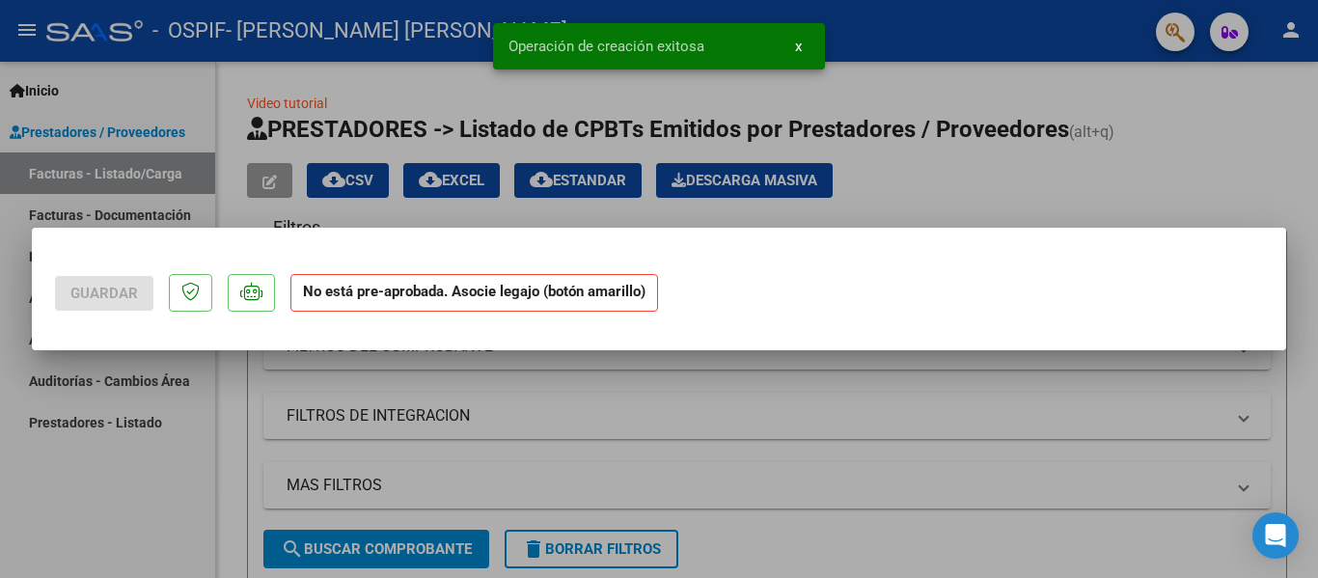
scroll to position [0, 0]
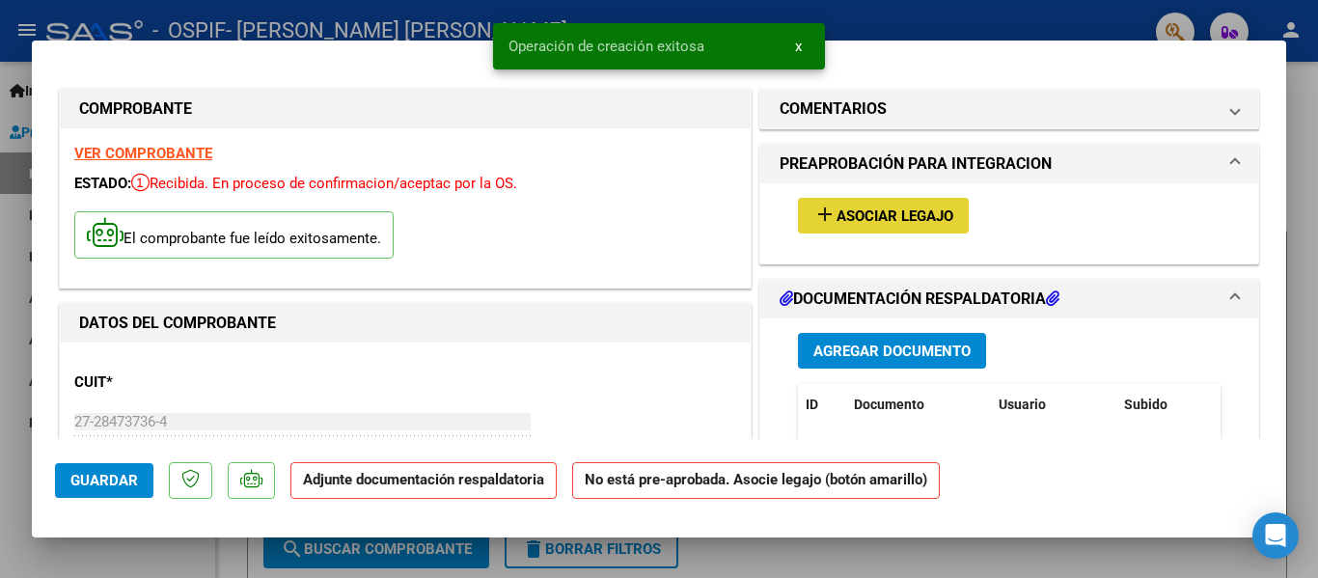
click at [874, 206] on span "add Asociar Legajo" at bounding box center [883, 214] width 140 height 17
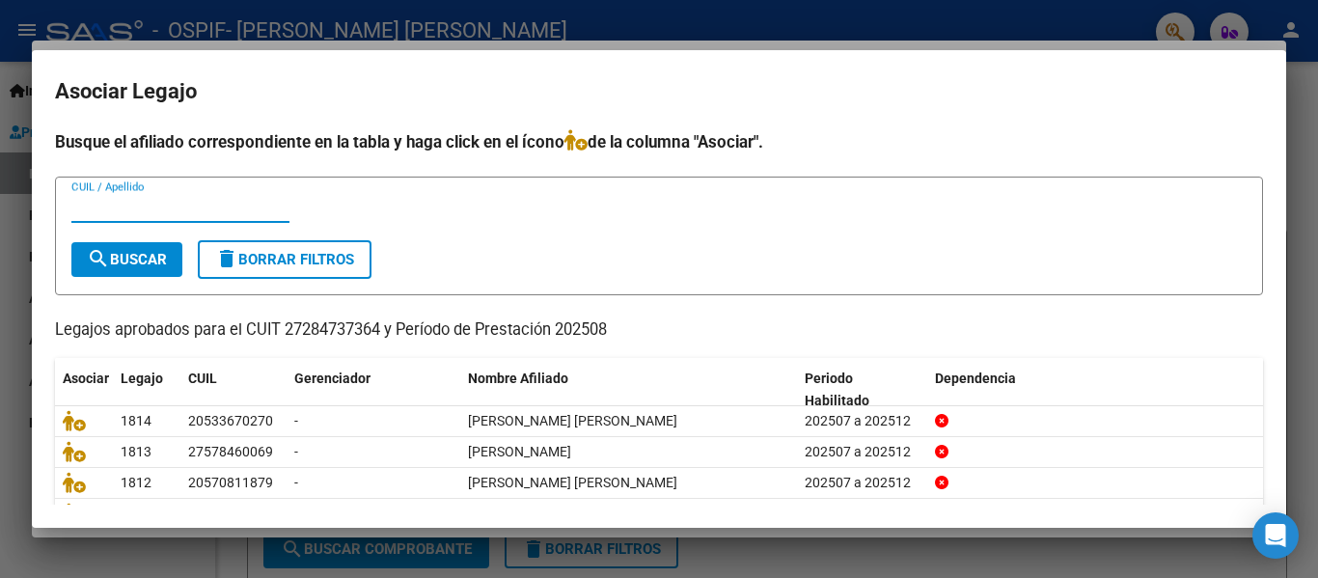
click at [165, 200] on input "CUIL / Apellido" at bounding box center [180, 207] width 218 height 17
type input "figu"
click at [142, 269] on button "search Buscar" at bounding box center [126, 259] width 111 height 35
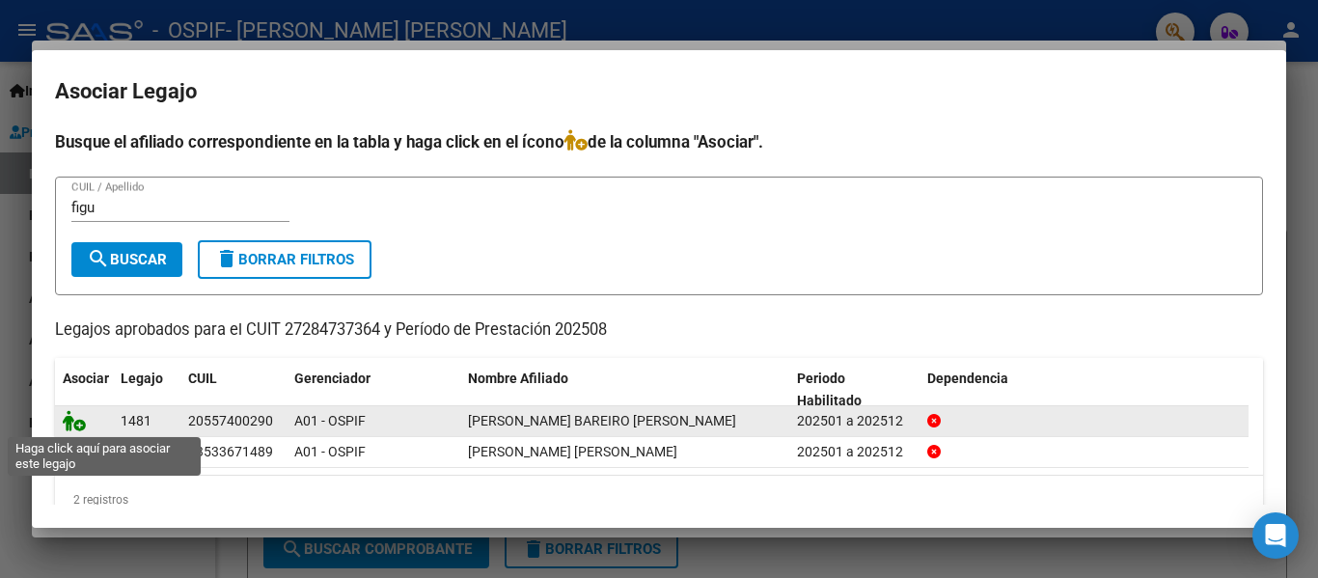
click at [73, 424] on icon at bounding box center [74, 420] width 23 height 21
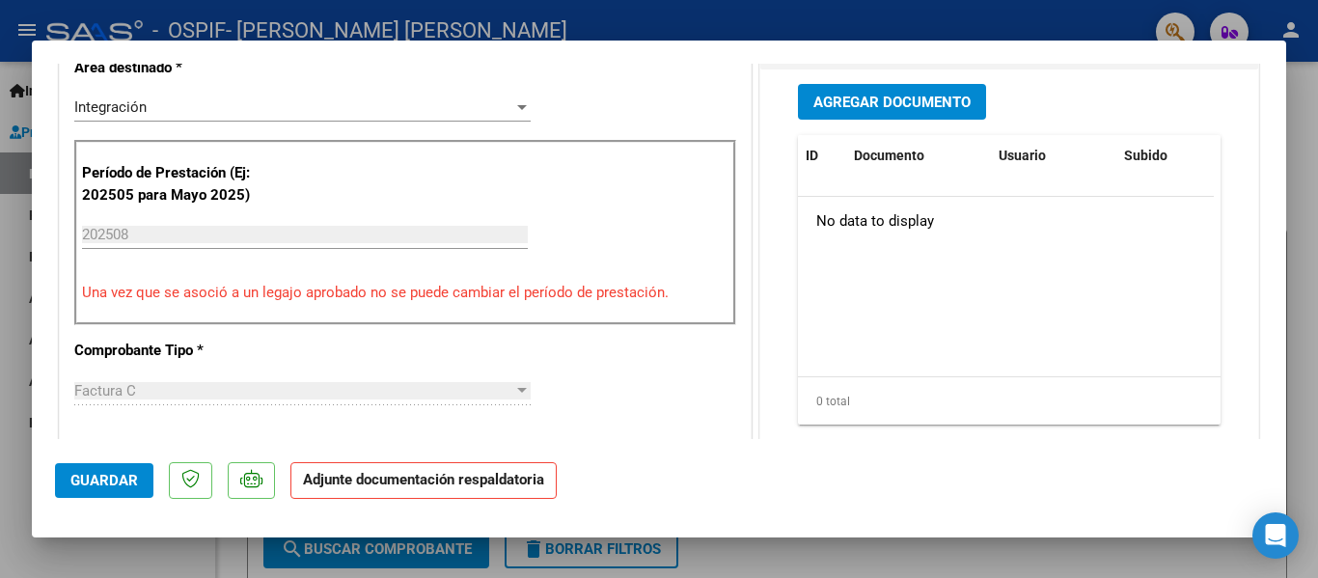
scroll to position [498, 0]
click at [874, 116] on button "Agregar Documento" at bounding box center [892, 103] width 188 height 36
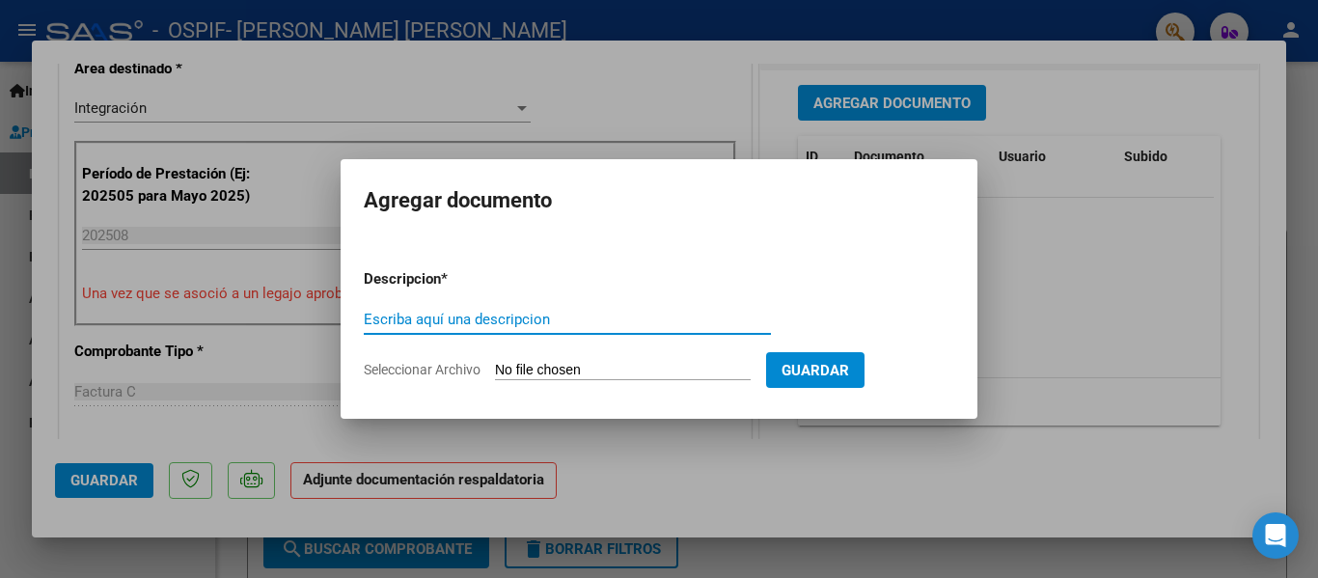
click at [484, 316] on input "Escriba aquí una descripcion" at bounding box center [567, 319] width 407 height 17
type input "planilla"
click at [560, 366] on input "Seleccionar Archivo" at bounding box center [623, 371] width 256 height 18
type input "C:\fakepath\[PERSON_NAME] Bareiro [PERSON_NAME] [DATE].pdf"
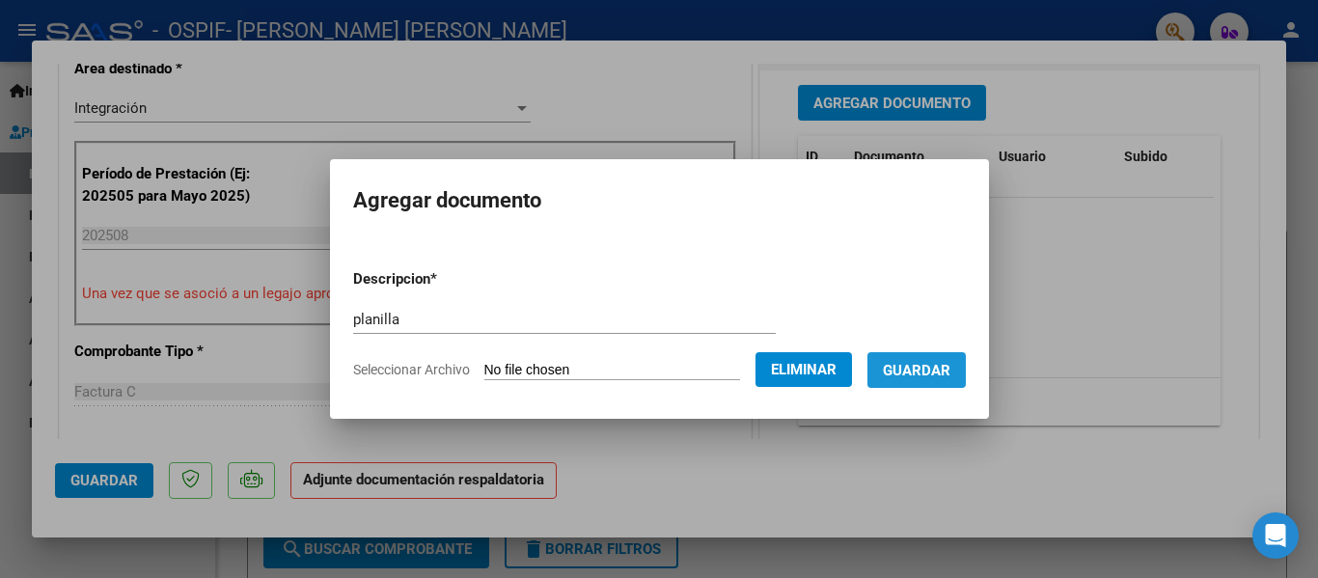
click at [943, 352] on button "Guardar" at bounding box center [916, 370] width 98 height 36
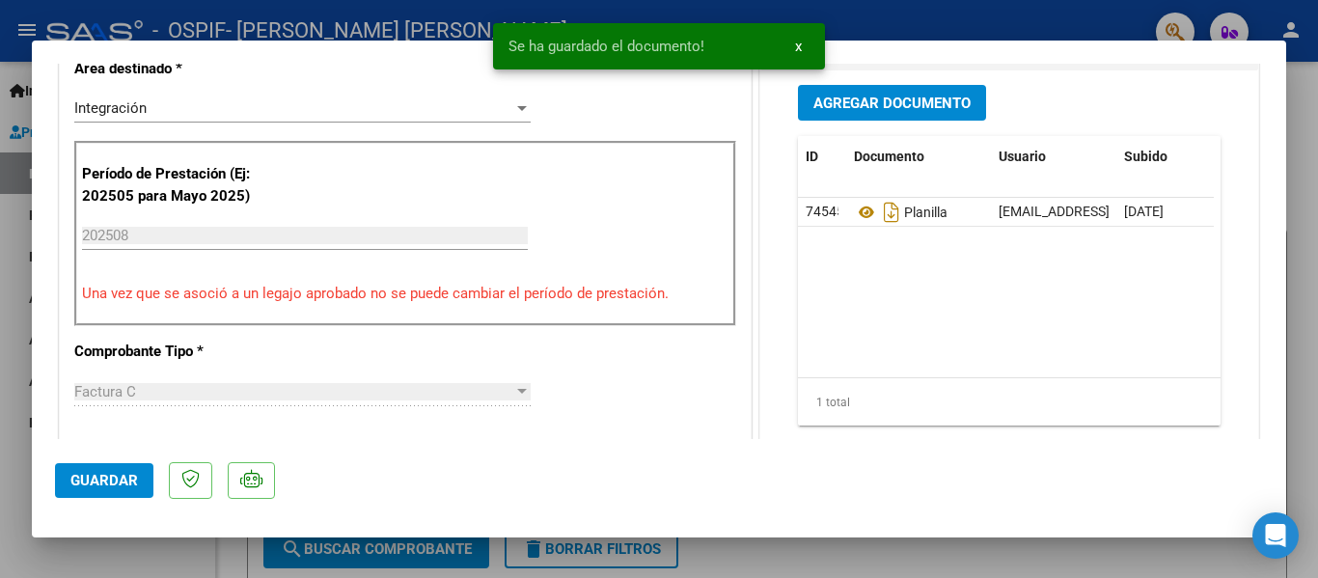
click at [337, 25] on div at bounding box center [659, 289] width 1318 height 578
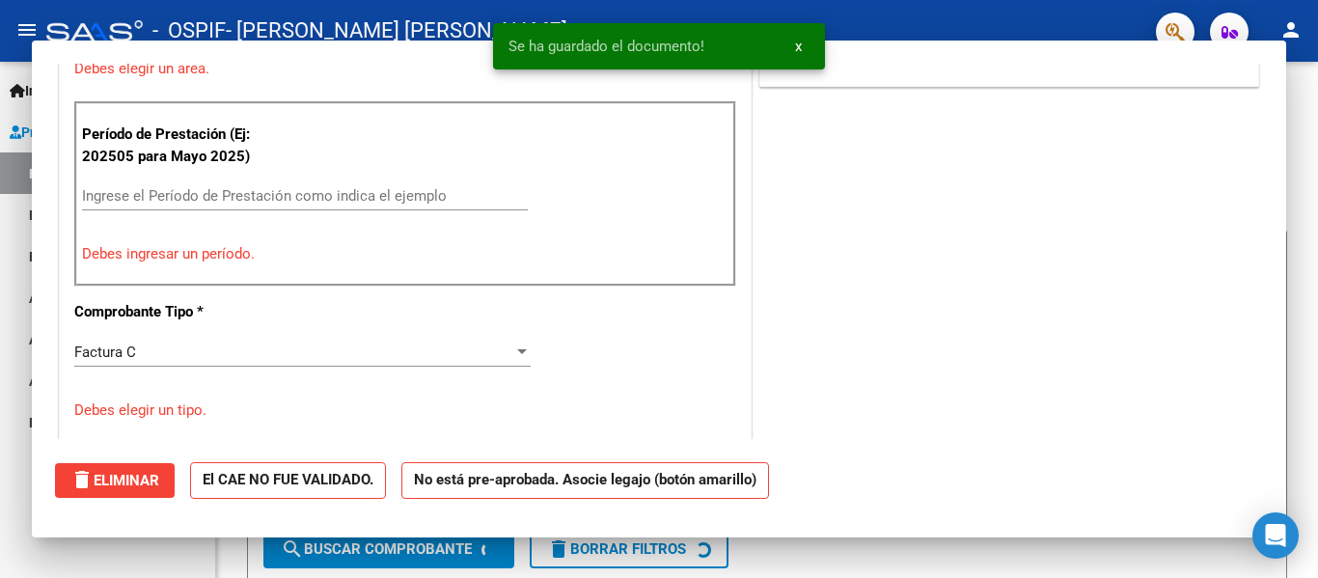
scroll to position [0, 0]
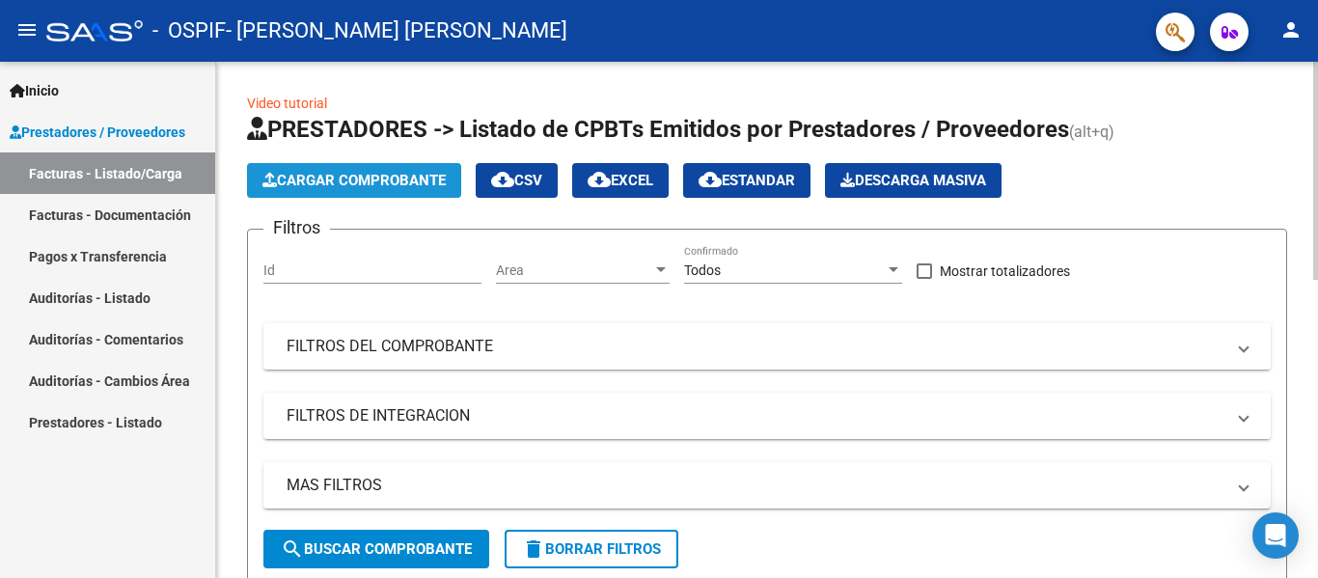
click at [421, 179] on span "Cargar Comprobante" at bounding box center [353, 180] width 183 height 17
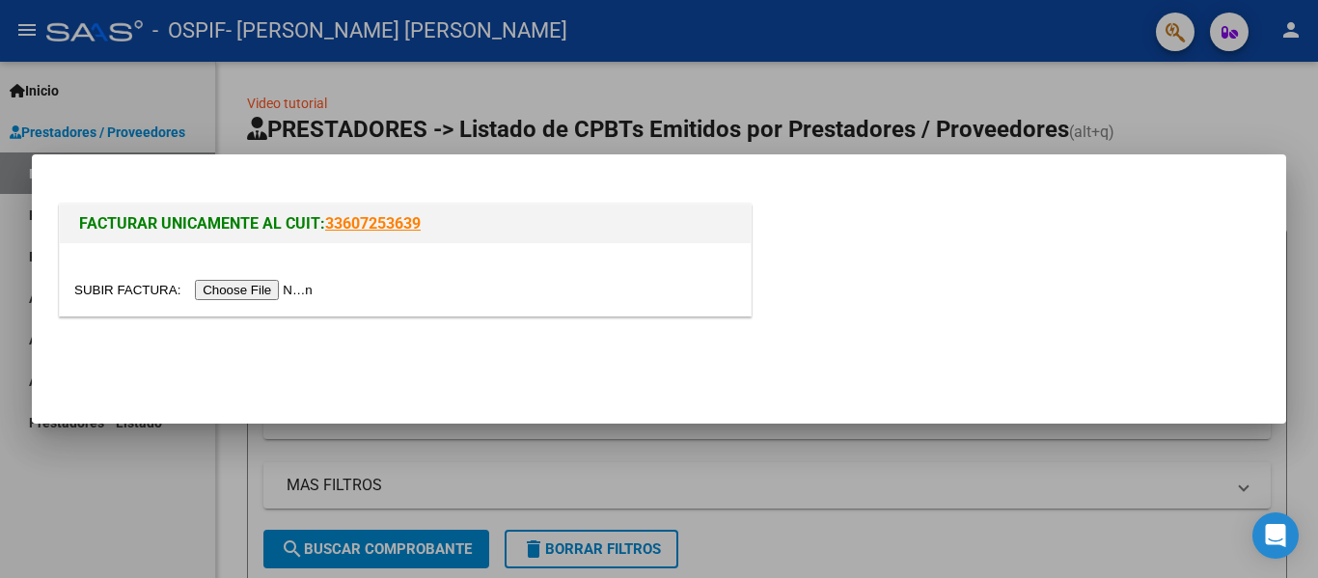
click at [288, 284] on input "file" at bounding box center [196, 290] width 244 height 20
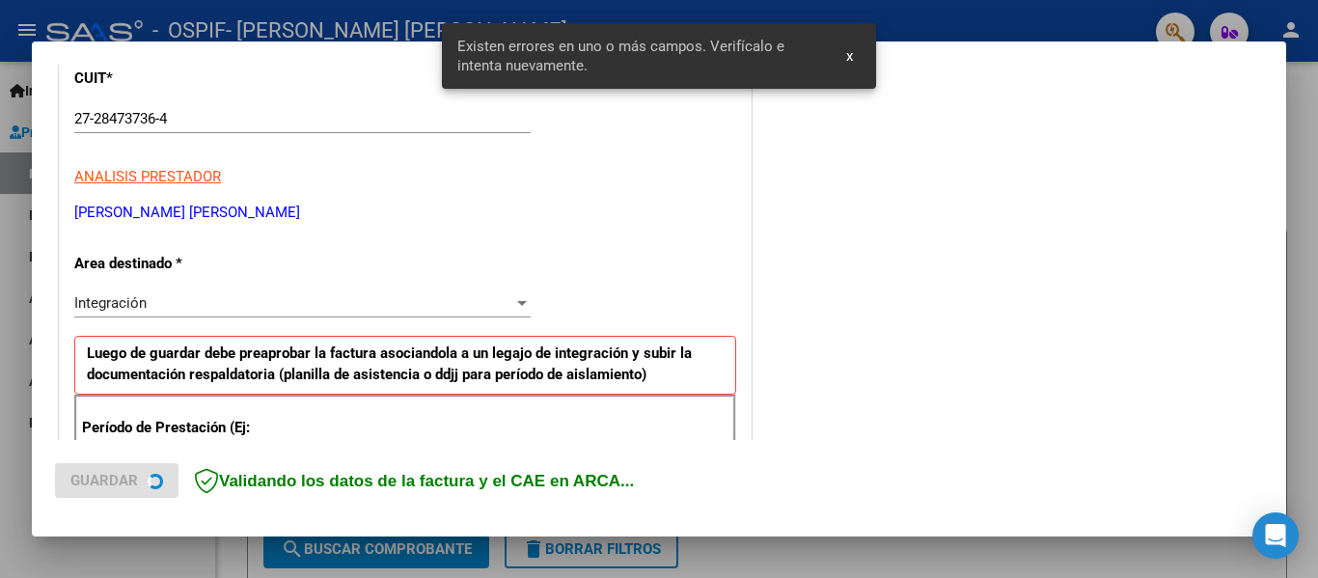
scroll to position [448, 0]
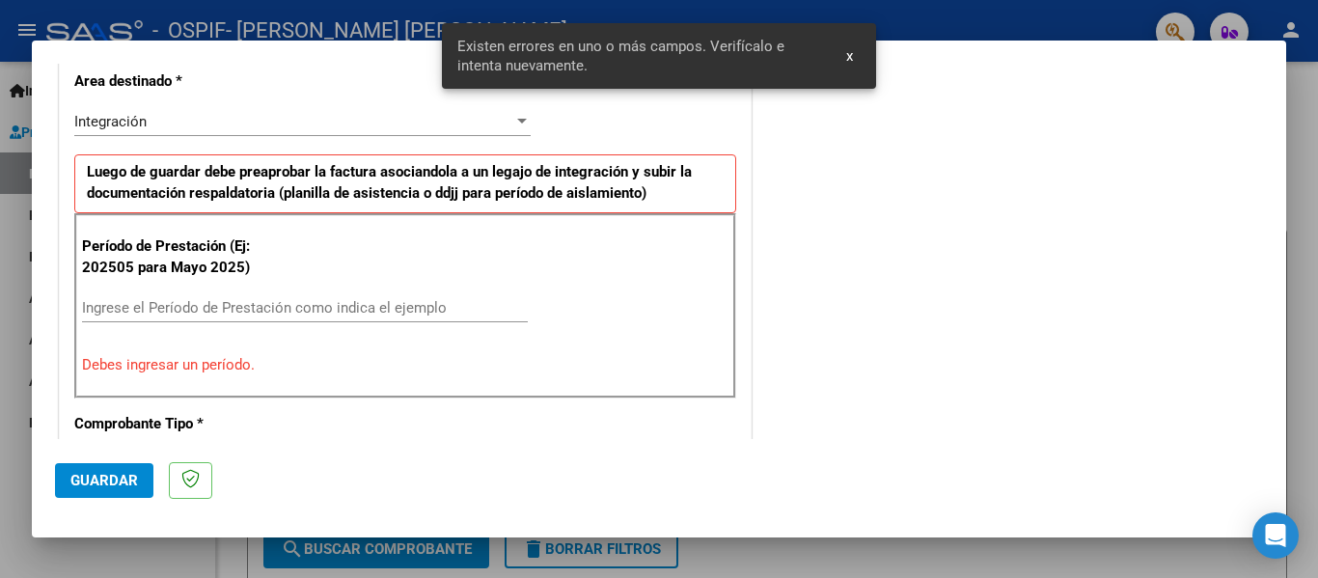
click at [176, 291] on div "Período de Prestación (Ej: 202505 para Mayo 2025) Ingrese el Período de Prestac…" at bounding box center [405, 305] width 662 height 185
click at [146, 309] on input "Ingrese el Período de Prestación como indica el ejemplo" at bounding box center [305, 307] width 446 height 17
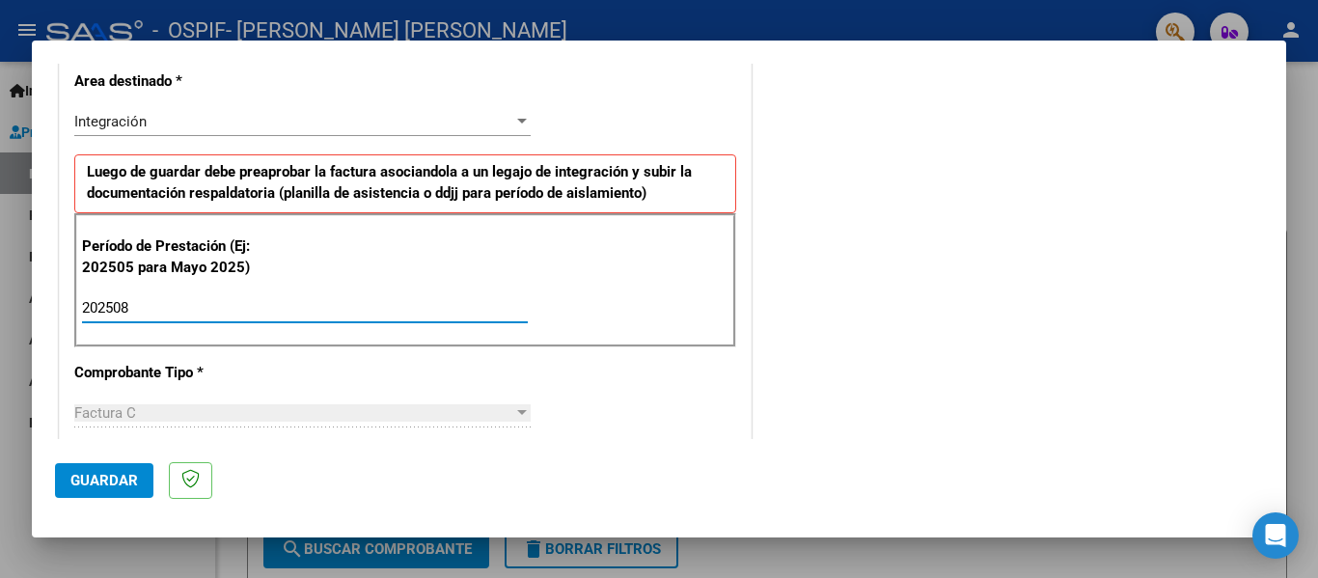
type input "202508"
click at [86, 481] on span "Guardar" at bounding box center [104, 480] width 68 height 17
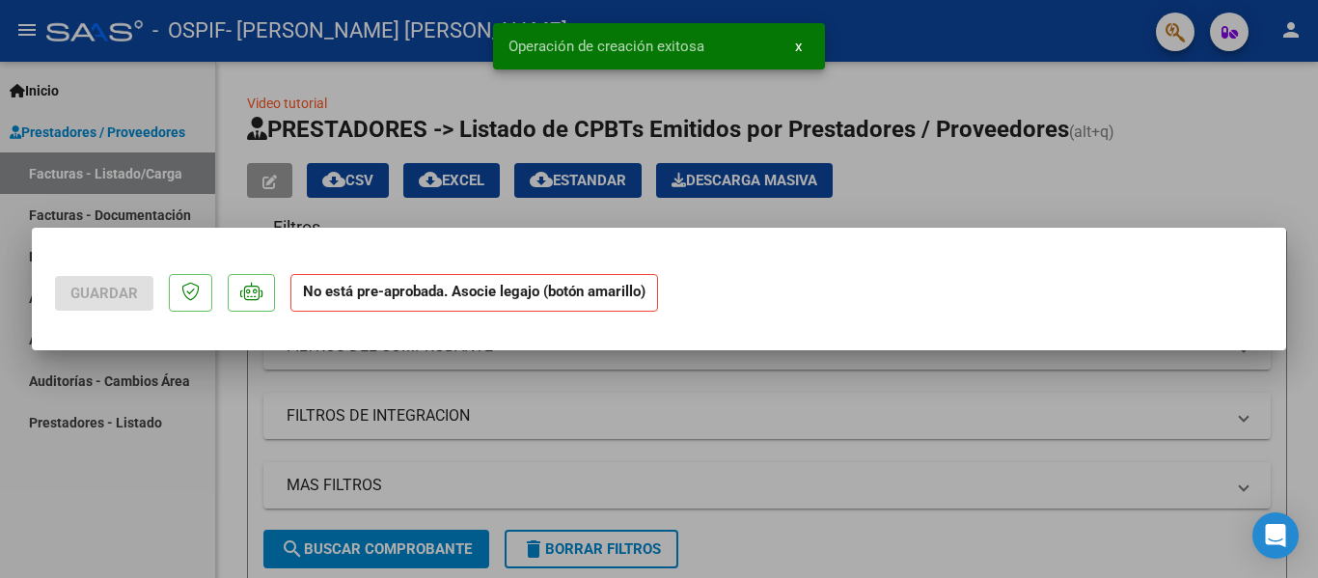
scroll to position [0, 0]
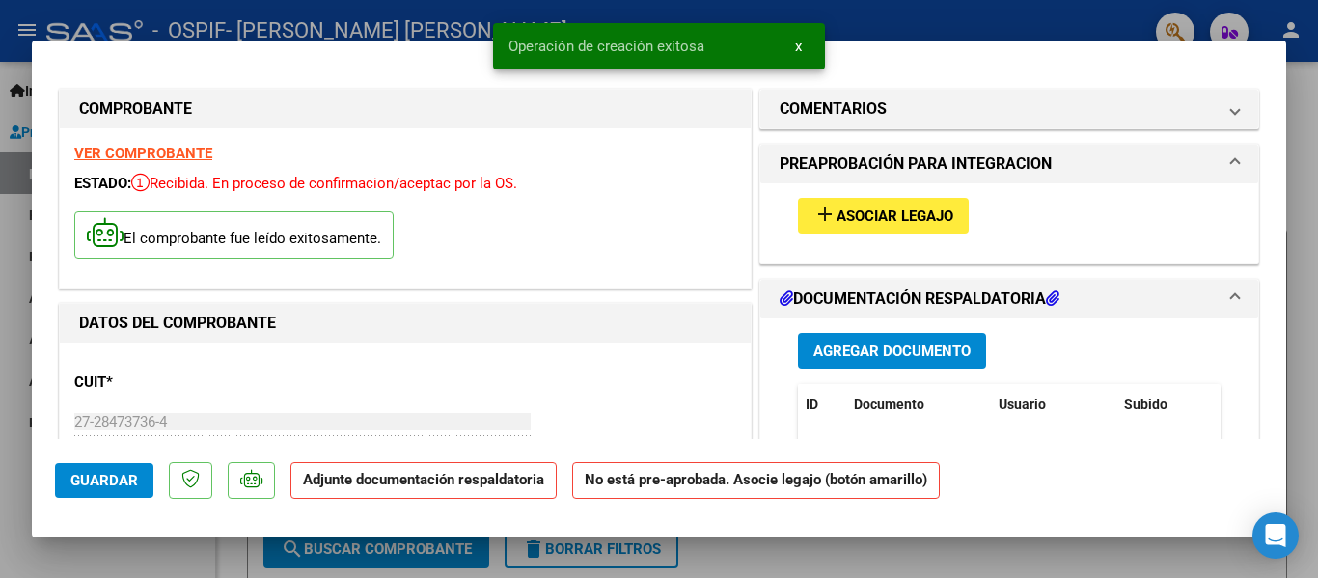
click at [890, 228] on button "add Asociar Legajo" at bounding box center [883, 216] width 171 height 36
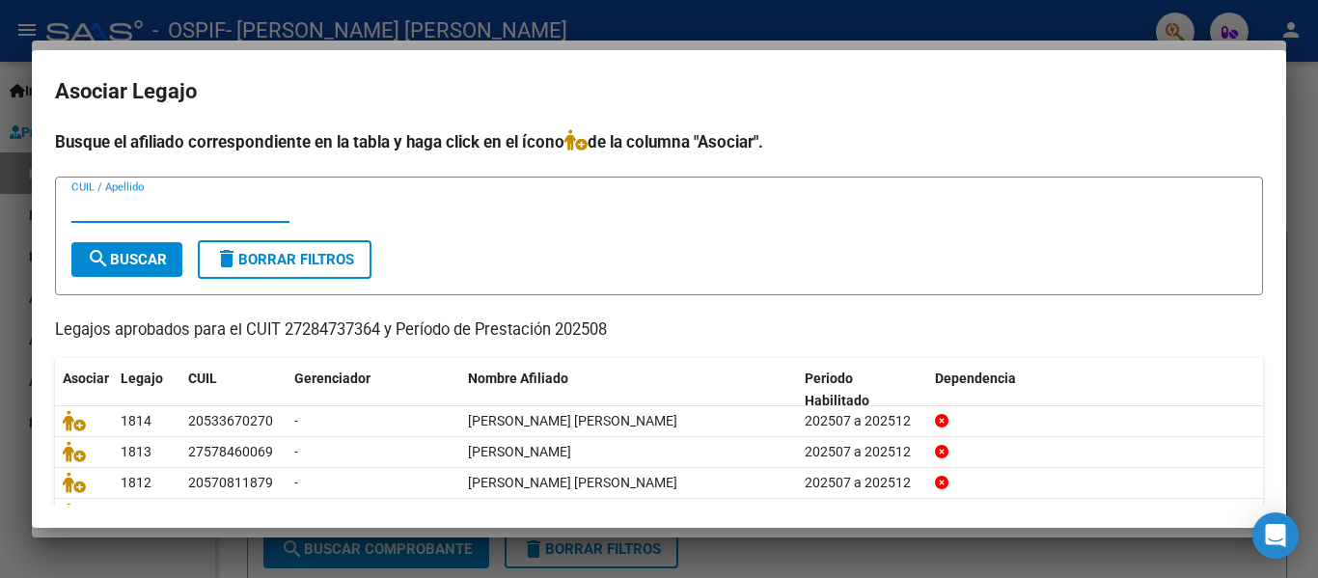
click at [150, 208] on input "CUIL / Apellido" at bounding box center [180, 207] width 218 height 17
type input "figue"
click at [116, 260] on span "search Buscar" at bounding box center [127, 259] width 80 height 17
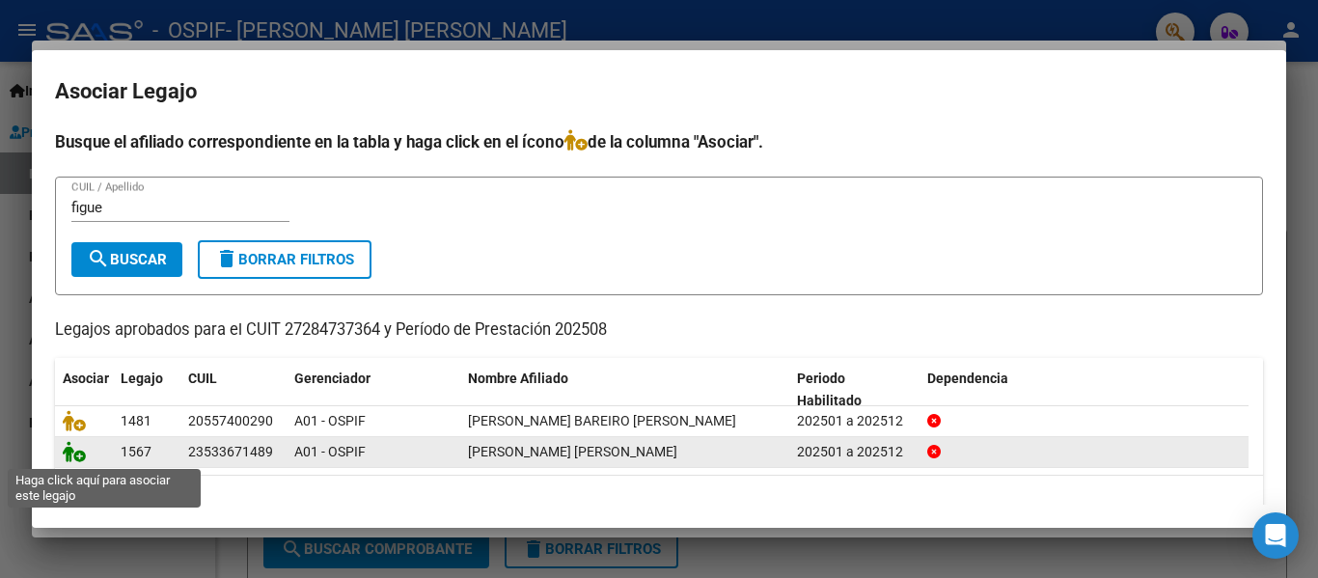
click at [76, 452] on icon at bounding box center [74, 451] width 23 height 21
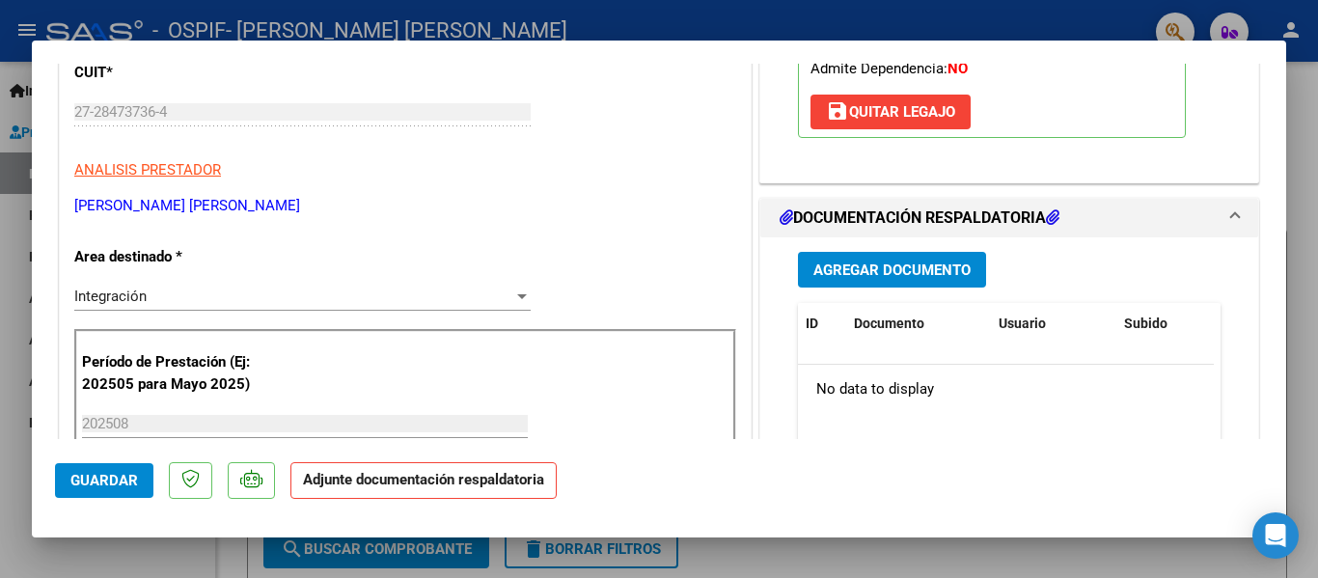
scroll to position [244, 0]
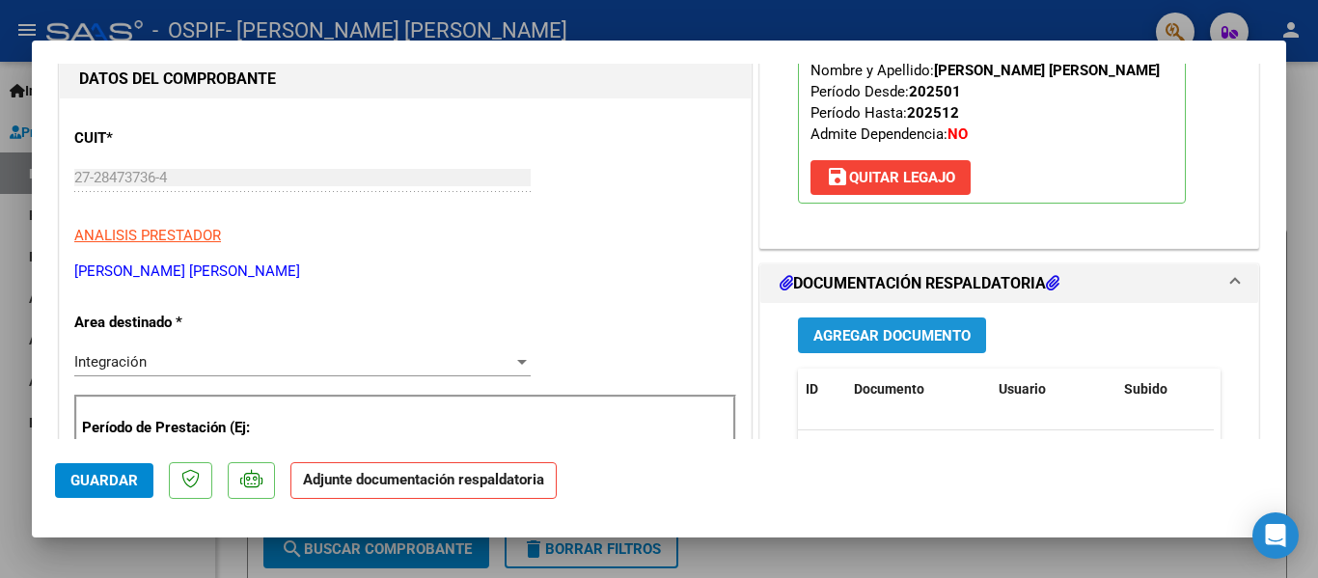
click at [945, 342] on span "Agregar Documento" at bounding box center [891, 335] width 157 height 17
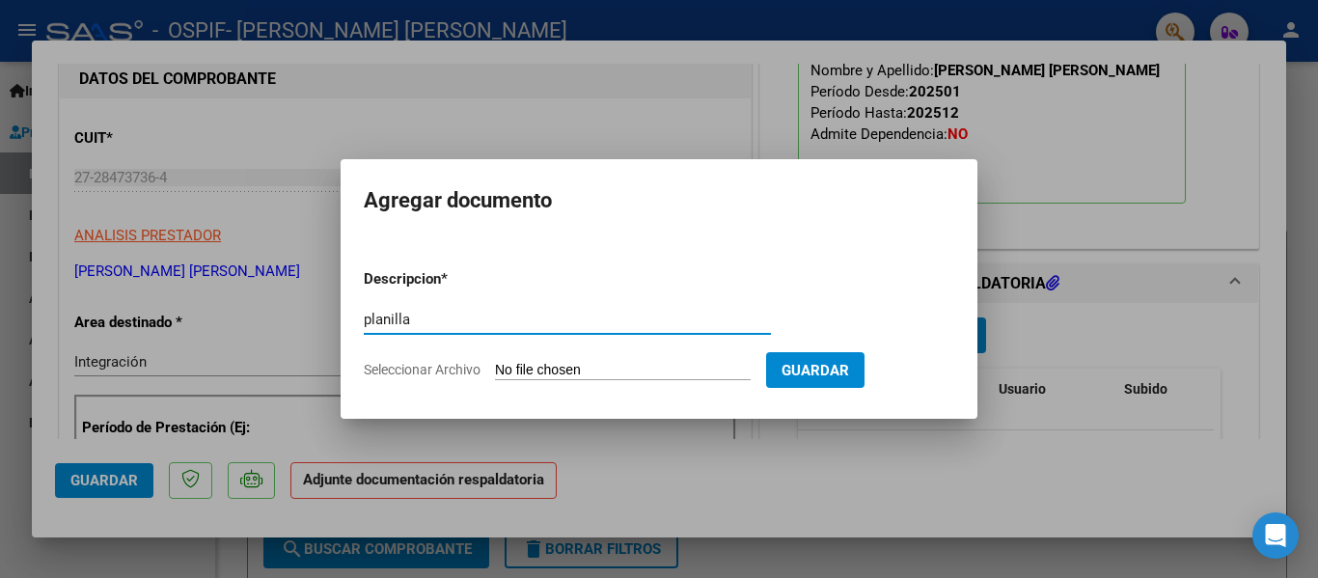
type input "planilla"
click at [534, 367] on input "Seleccionar Archivo" at bounding box center [623, 371] width 256 height 18
type input "C:\fakepath\[PERSON_NAME] [PERSON_NAME] [DATE].pdf"
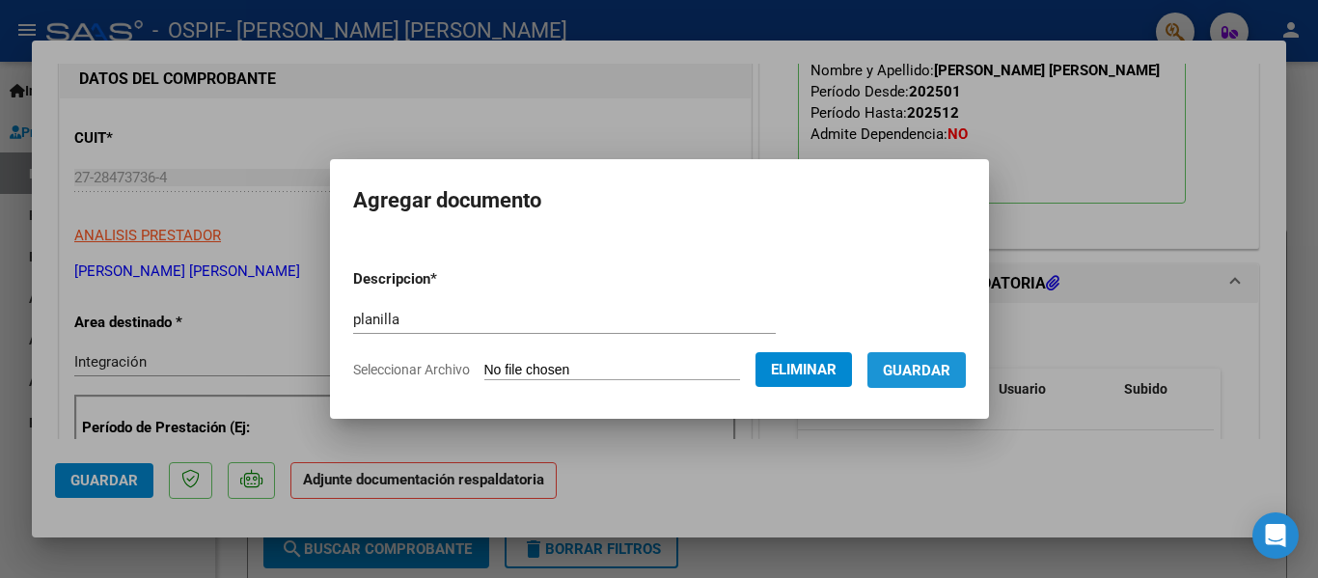
click at [943, 368] on span "Guardar" at bounding box center [917, 370] width 68 height 17
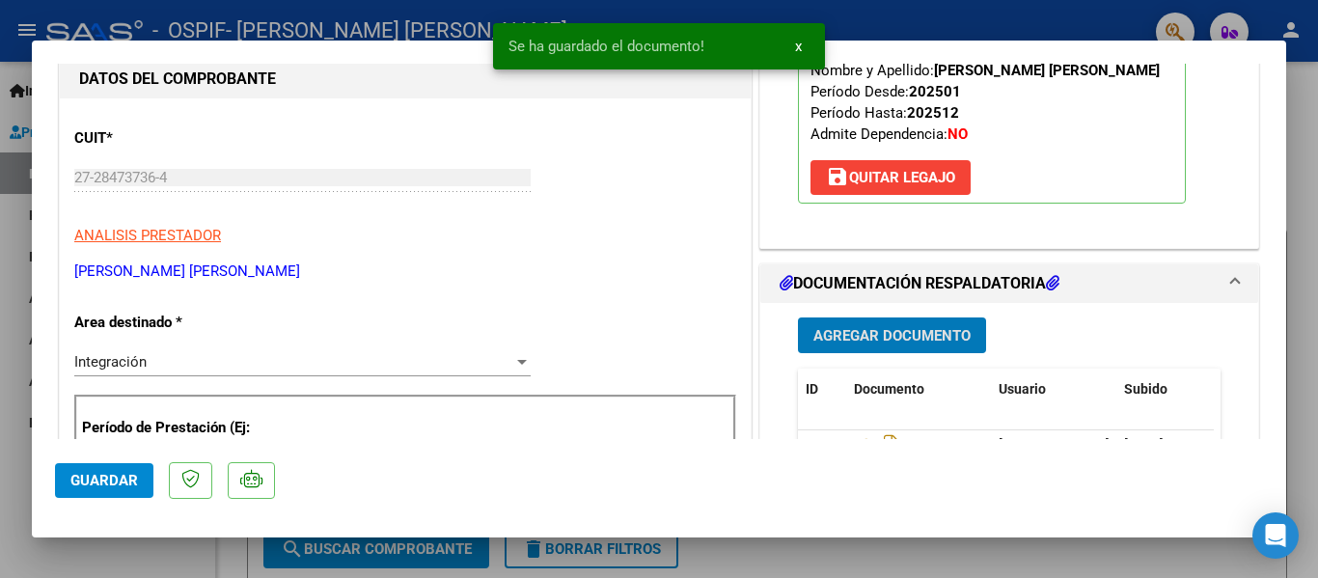
click at [339, 18] on div at bounding box center [659, 289] width 1318 height 578
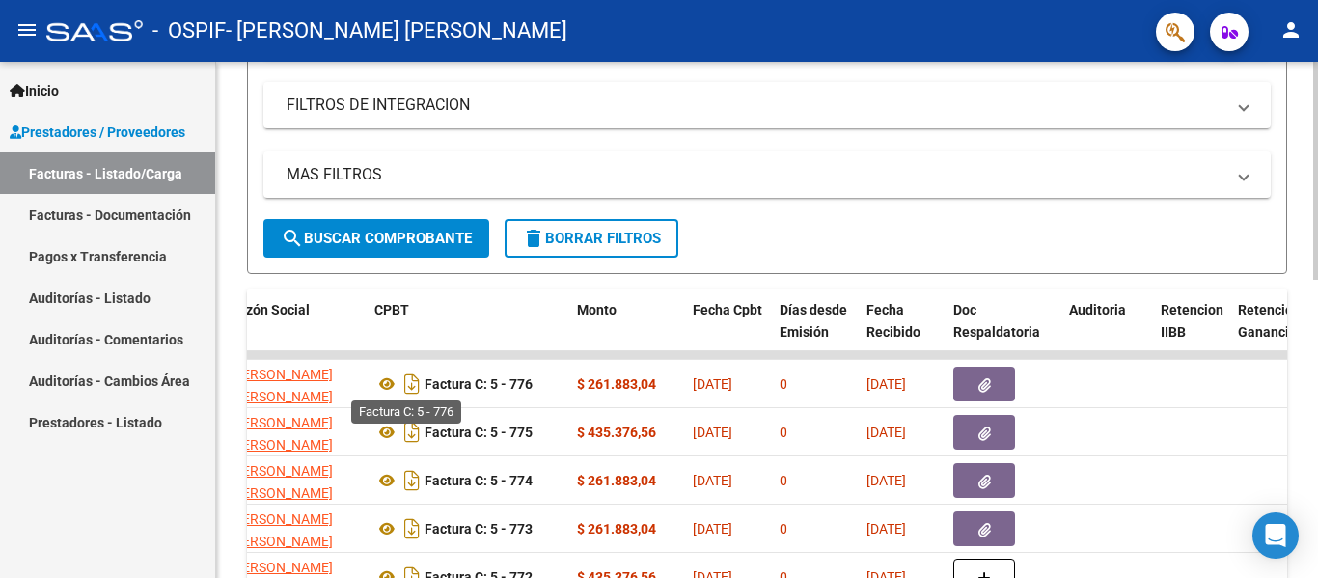
scroll to position [0, 559]
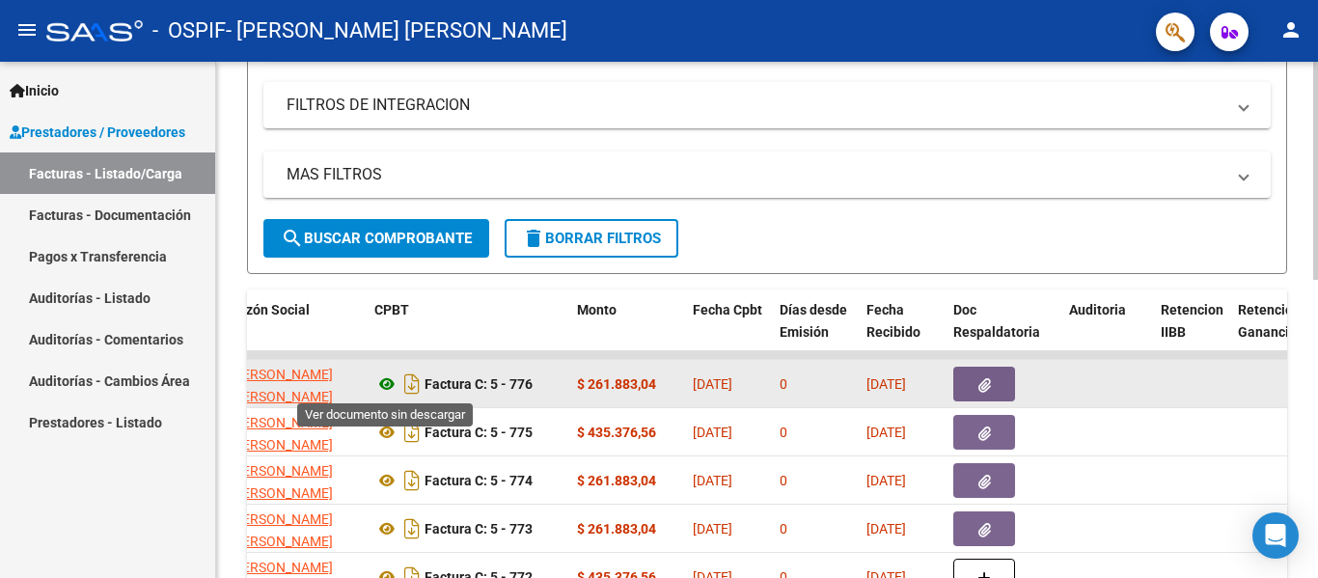
click at [388, 384] on icon at bounding box center [386, 383] width 25 height 23
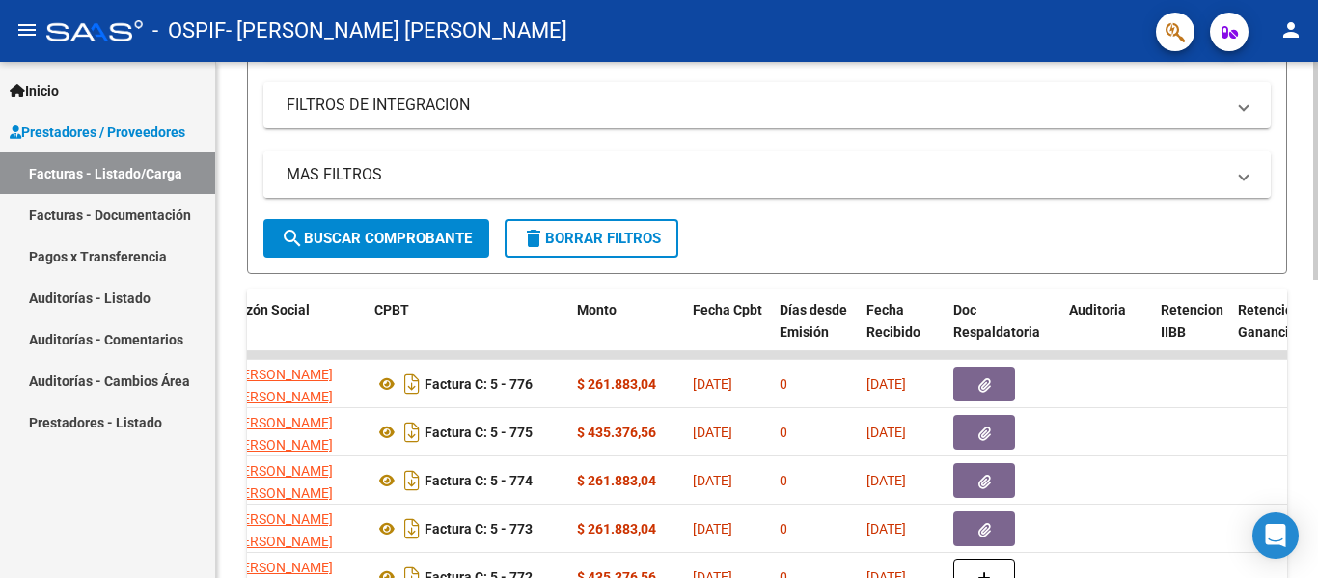
scroll to position [0, 0]
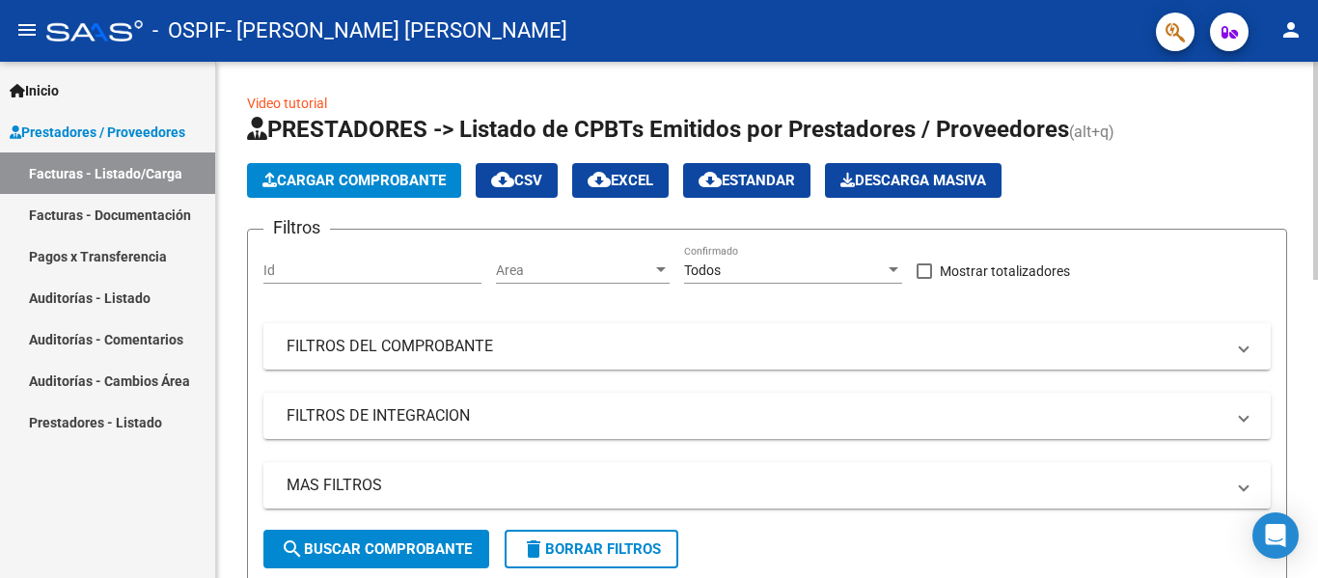
click at [363, 189] on button "Cargar Comprobante" at bounding box center [354, 180] width 214 height 35
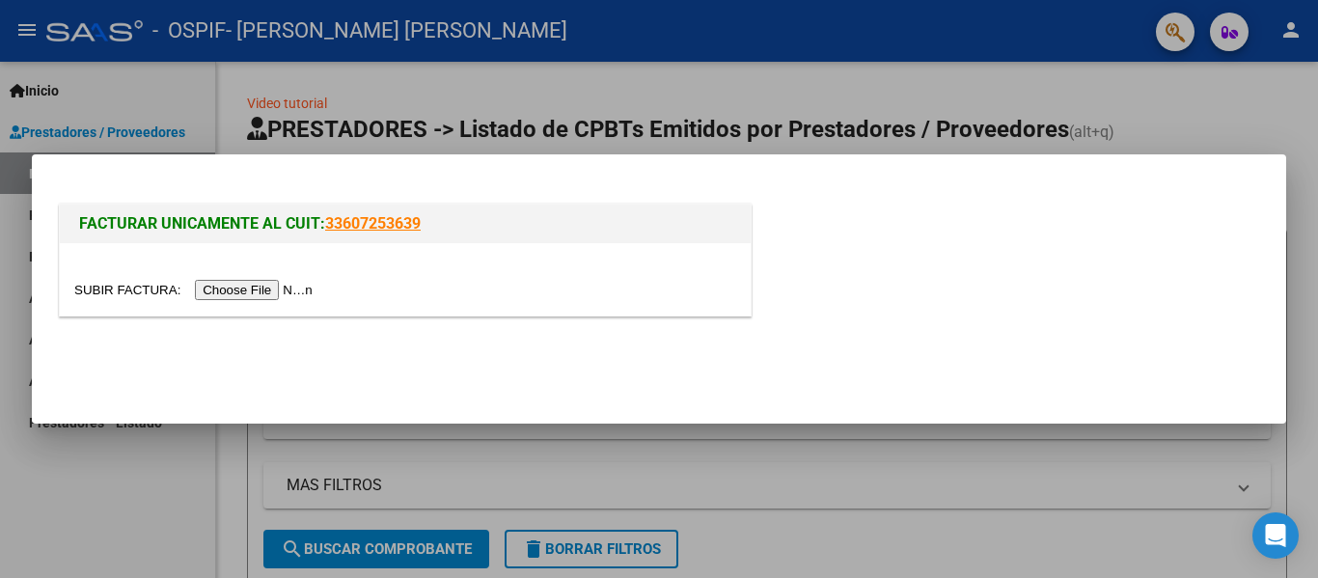
click at [287, 277] on div at bounding box center [405, 279] width 691 height 72
click at [278, 280] on input "file" at bounding box center [196, 290] width 244 height 20
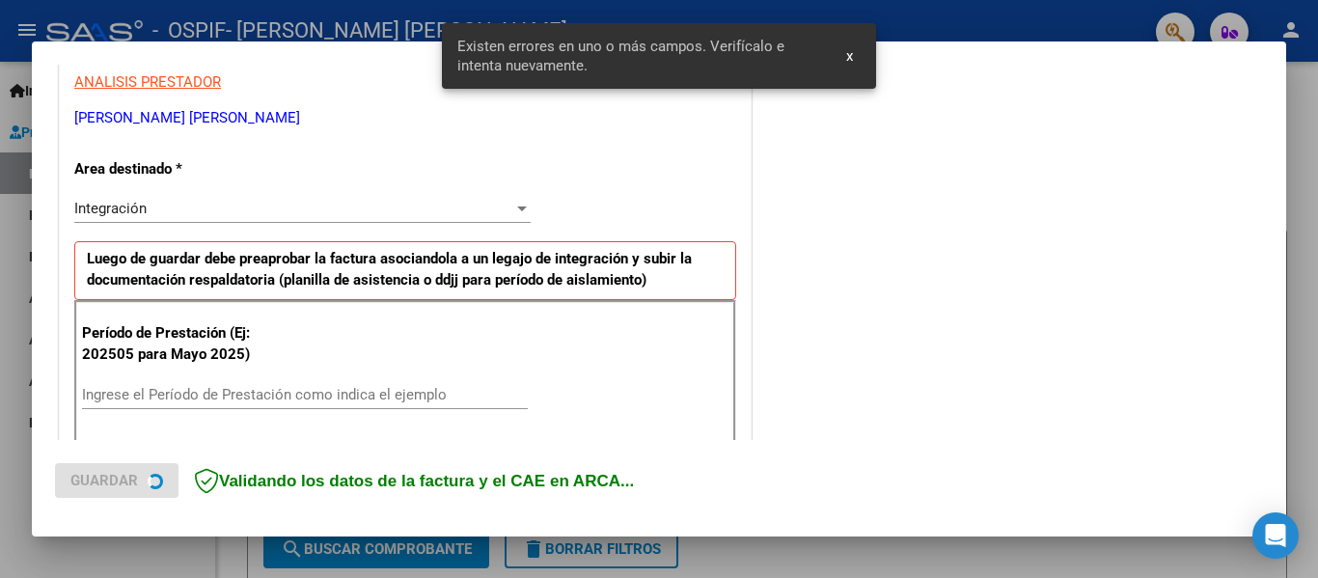
scroll to position [448, 0]
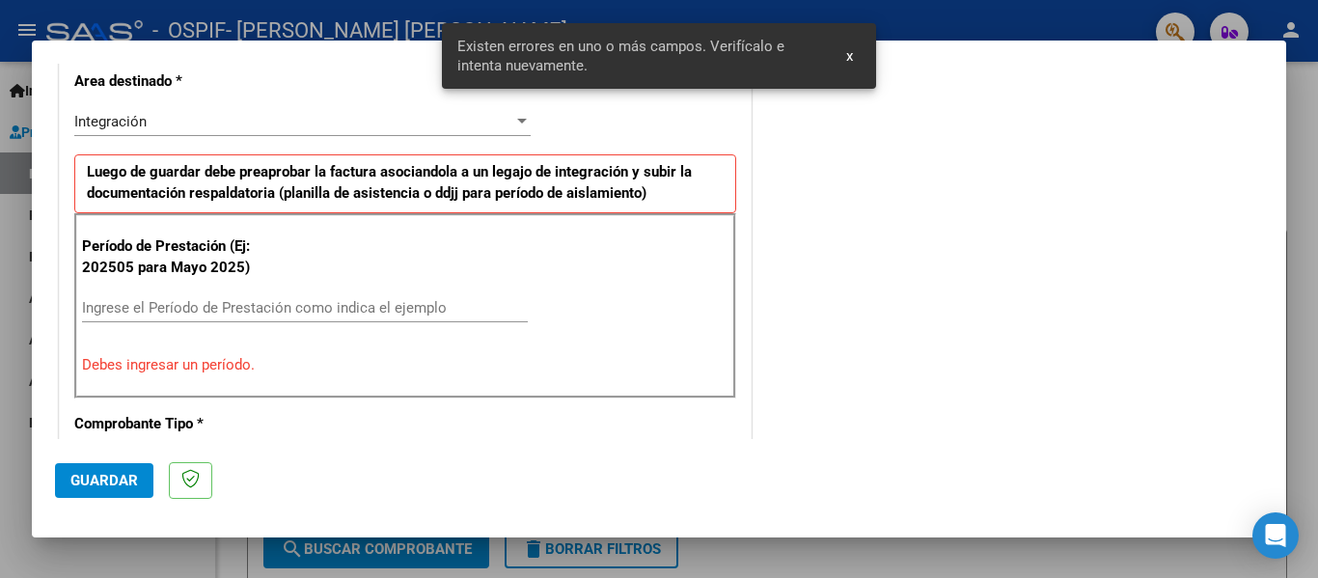
click at [208, 307] on input "Ingrese el Período de Prestación como indica el ejemplo" at bounding box center [305, 307] width 446 height 17
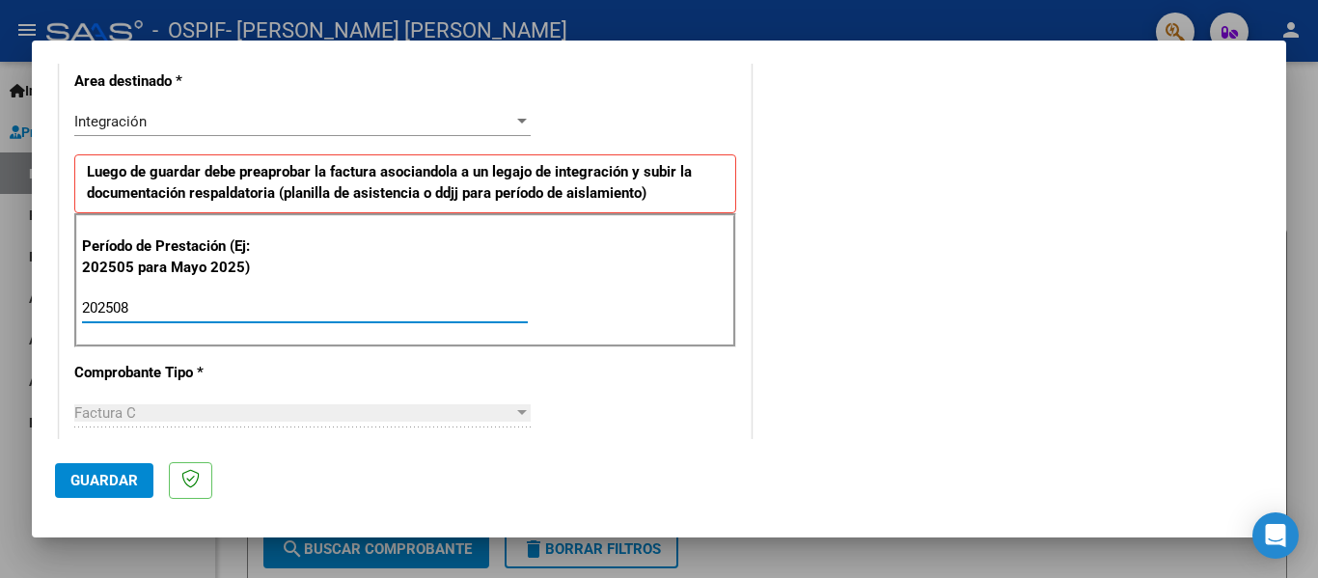
type input "202508"
click at [108, 473] on span "Guardar" at bounding box center [104, 480] width 68 height 17
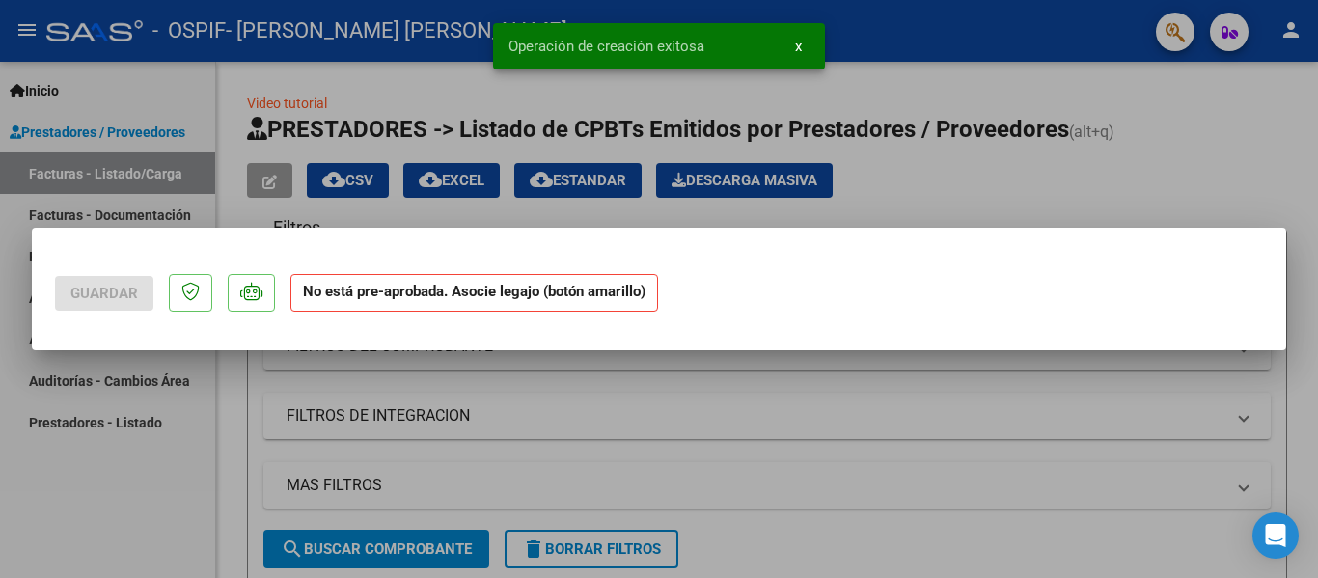
scroll to position [0, 0]
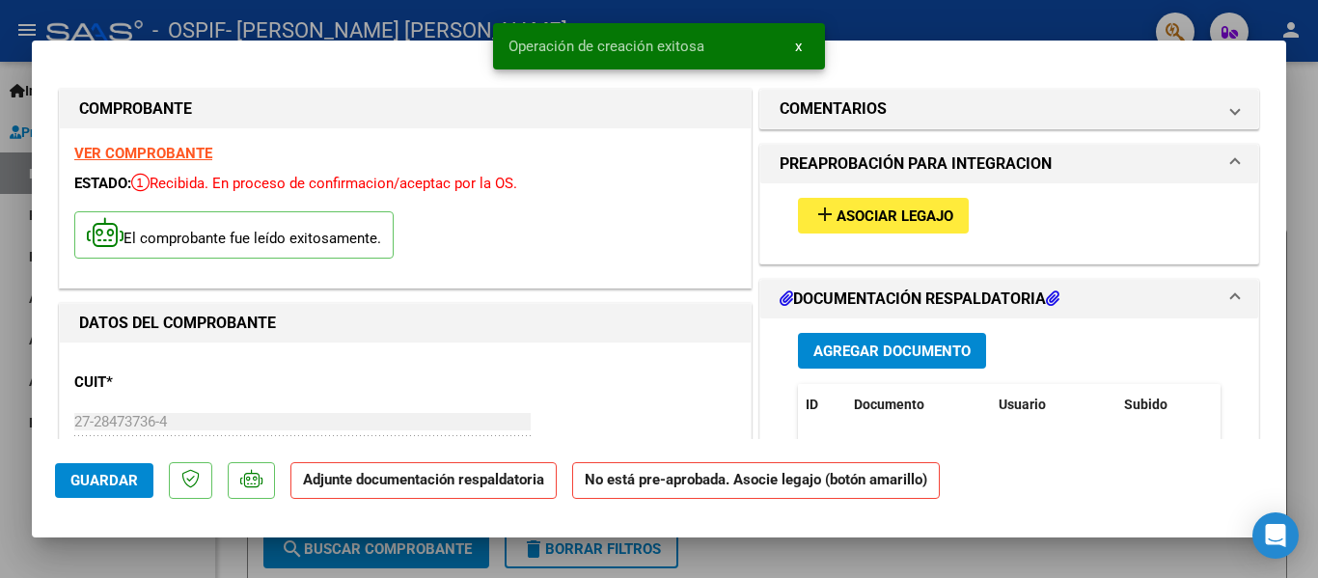
click at [864, 214] on span "Asociar Legajo" at bounding box center [894, 215] width 117 height 17
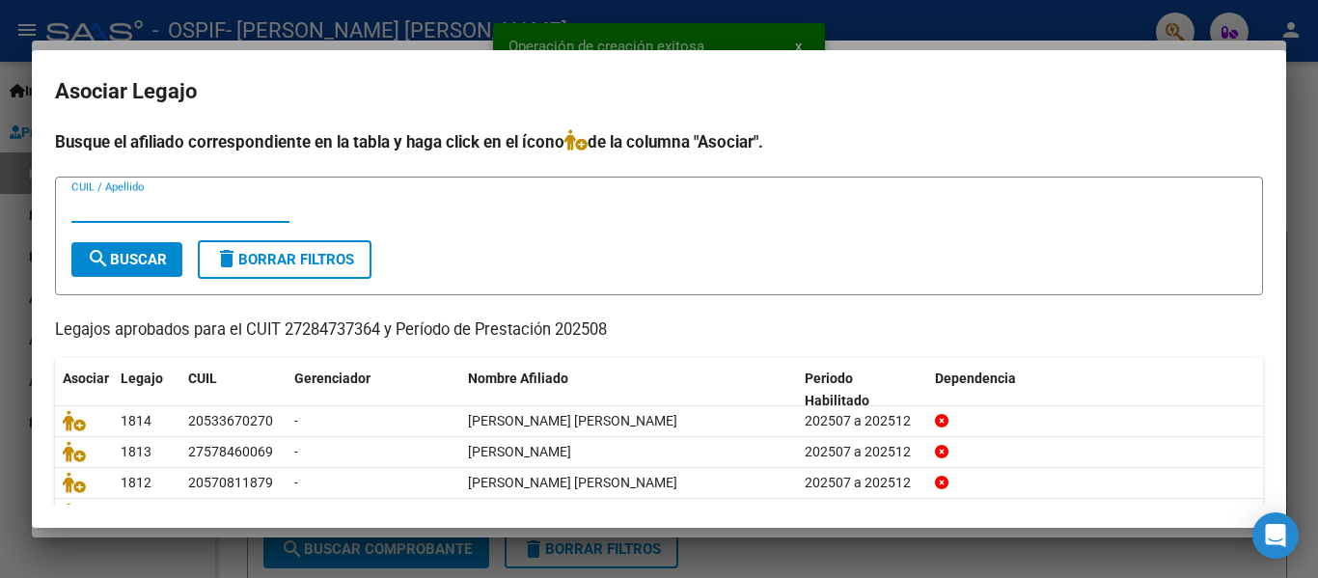
click at [167, 210] on input "CUIL / Apellido" at bounding box center [180, 207] width 218 height 17
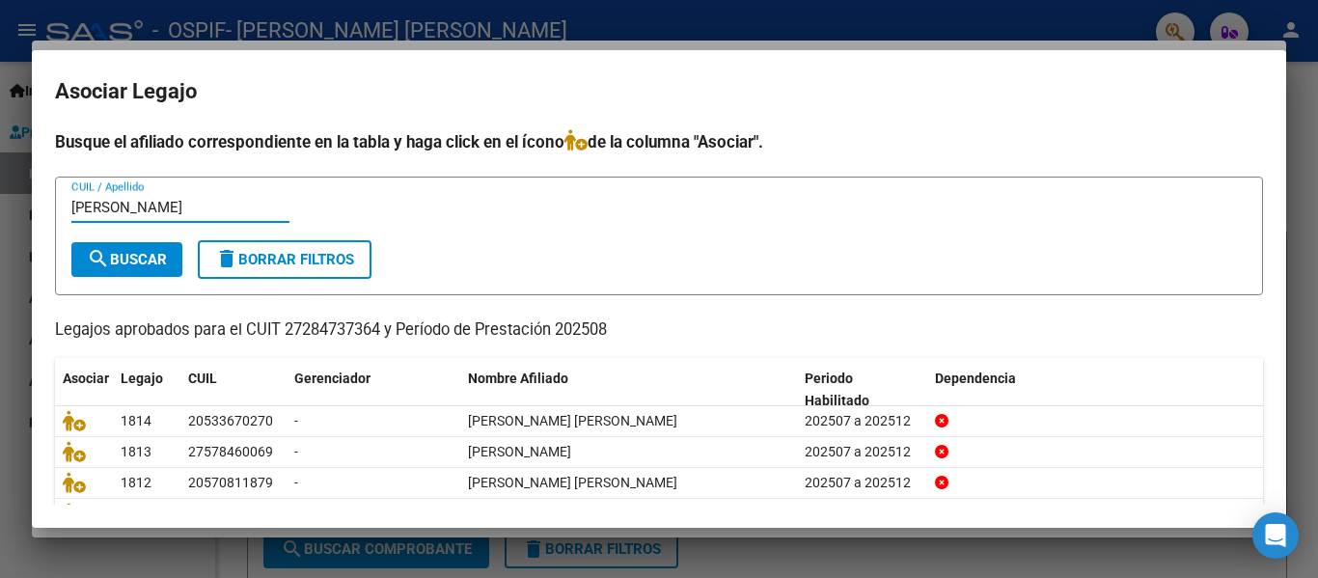
type input "[PERSON_NAME]"
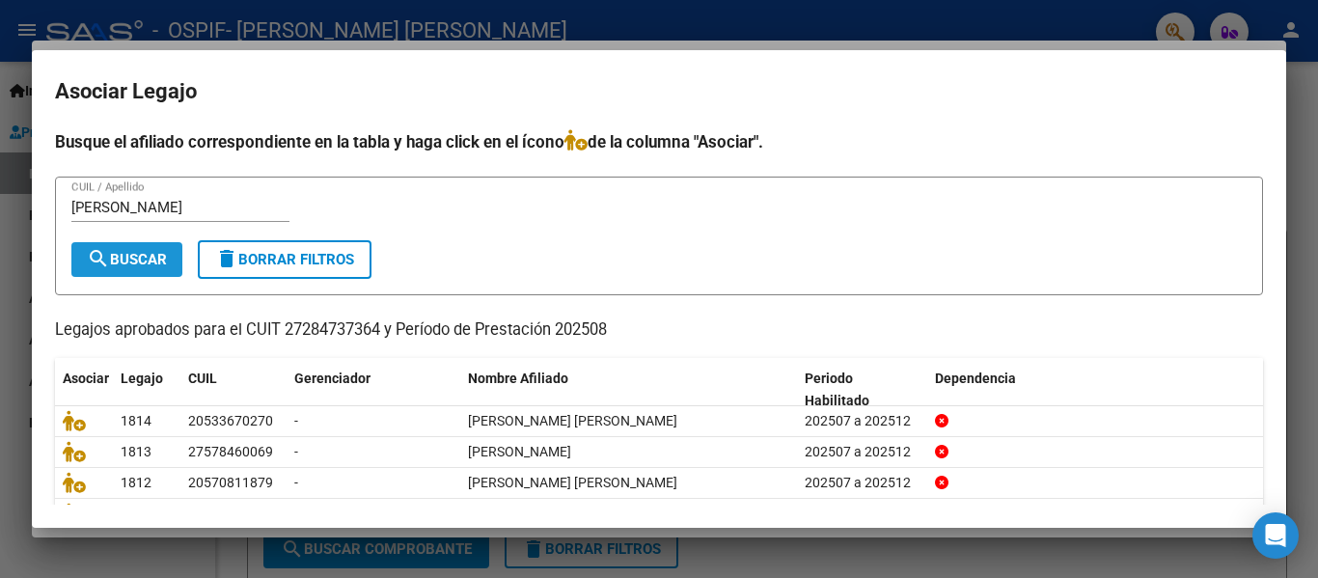
drag, startPoint x: 151, startPoint y: 266, endPoint x: 139, endPoint y: 260, distance: 13.8
click at [139, 260] on span "search Buscar" at bounding box center [127, 259] width 80 height 17
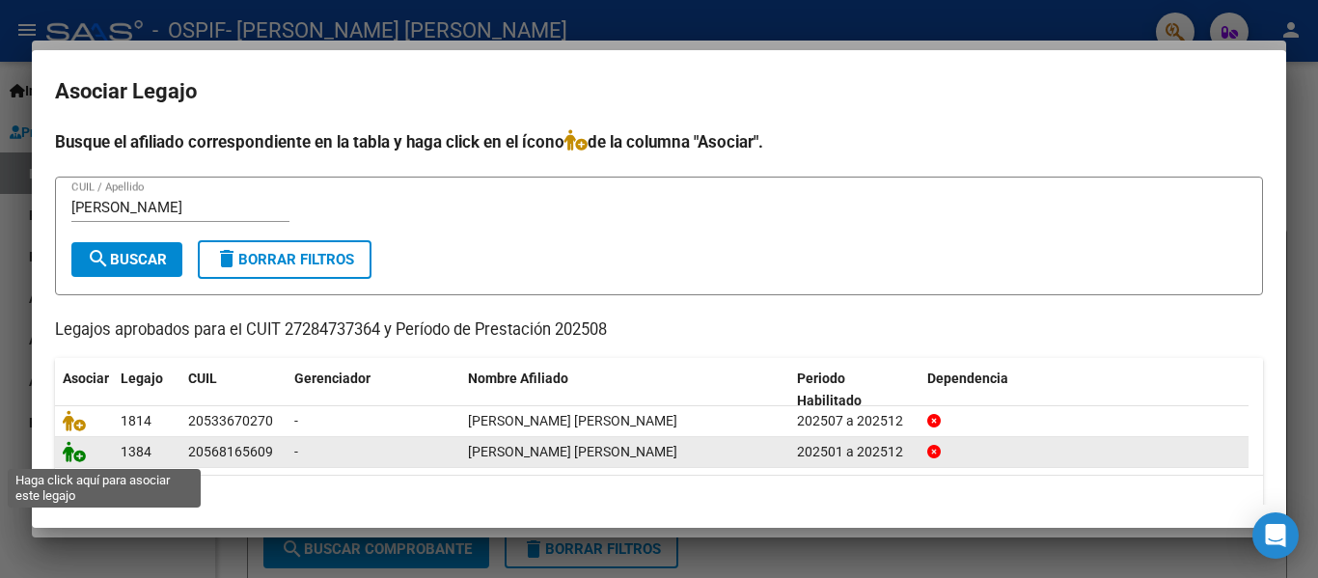
click at [73, 452] on icon at bounding box center [74, 451] width 23 height 21
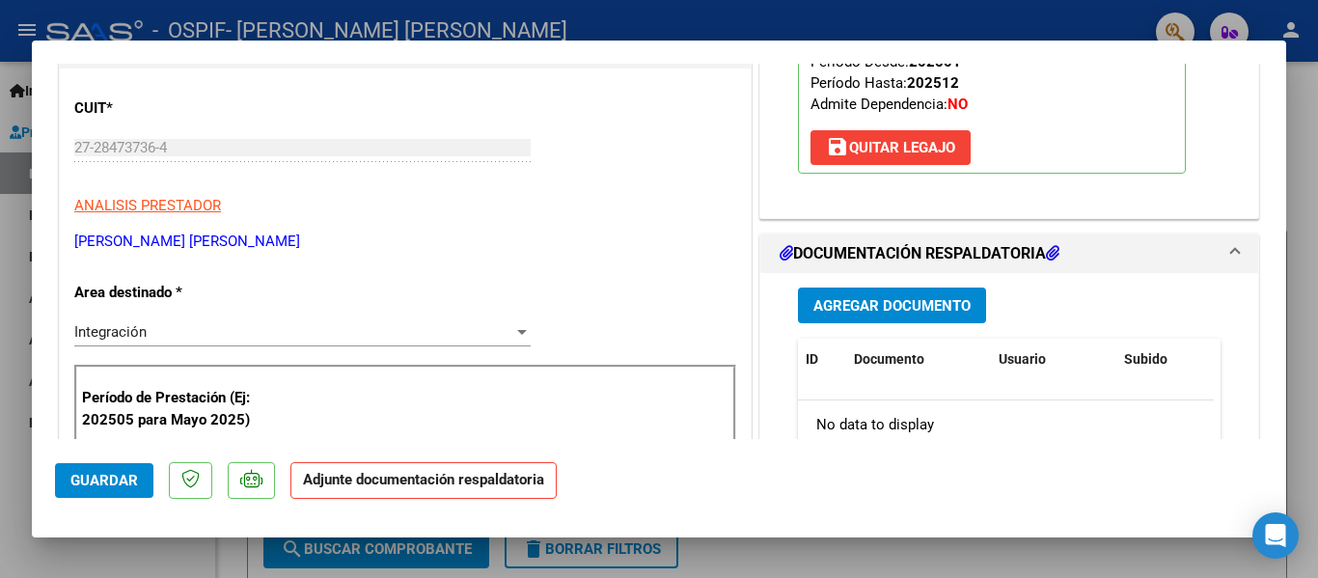
scroll to position [275, 0]
click at [894, 298] on span "Agregar Documento" at bounding box center [891, 304] width 157 height 17
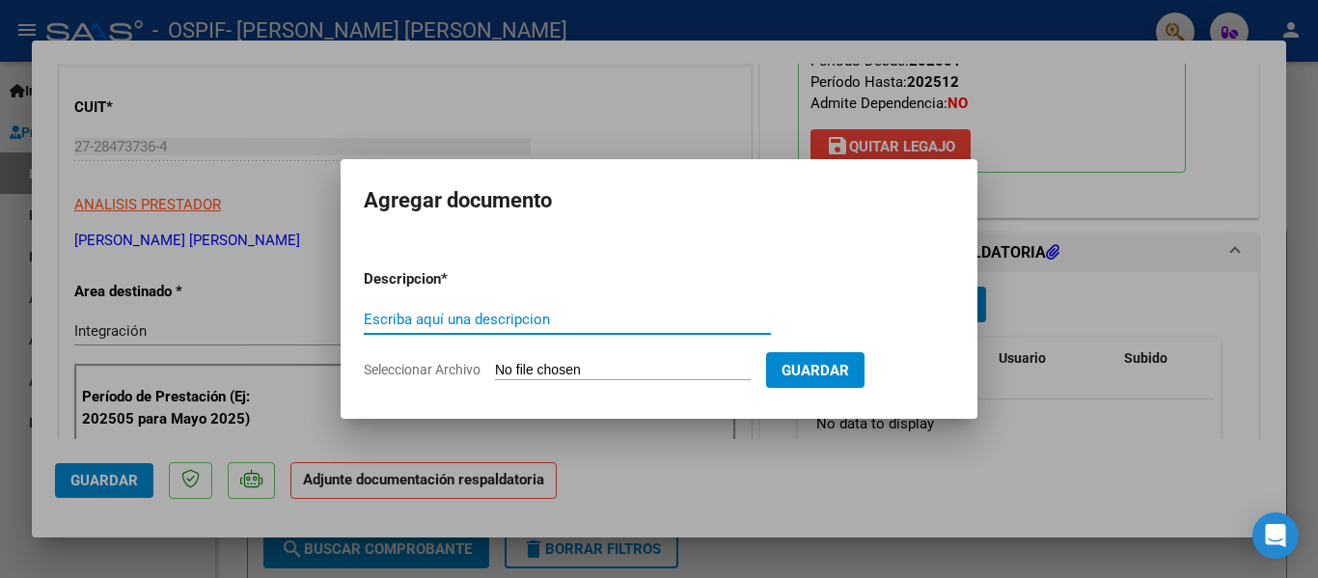
click at [522, 324] on input "Escriba aquí una descripcion" at bounding box center [567, 319] width 407 height 17
type input "planilla"
click at [521, 365] on input "Seleccionar Archivo" at bounding box center [623, 371] width 256 height 18
type input "C:\fakepath\[PERSON_NAME] [PERSON_NAME] [DATE].pdf"
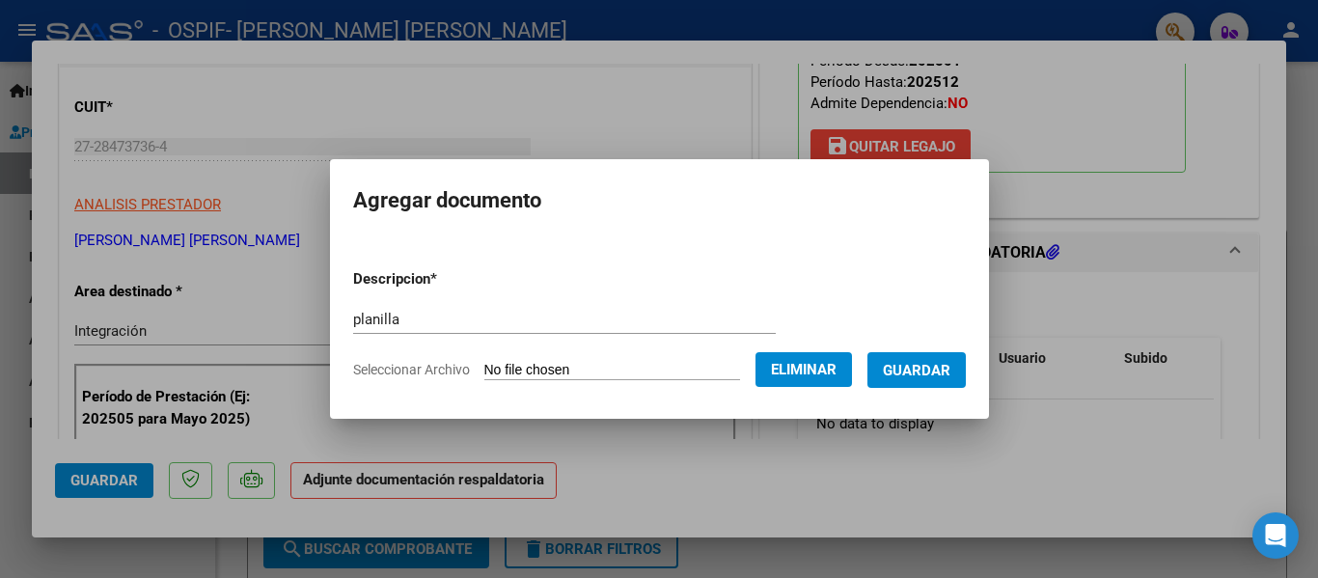
click at [922, 376] on span "Guardar" at bounding box center [917, 370] width 68 height 17
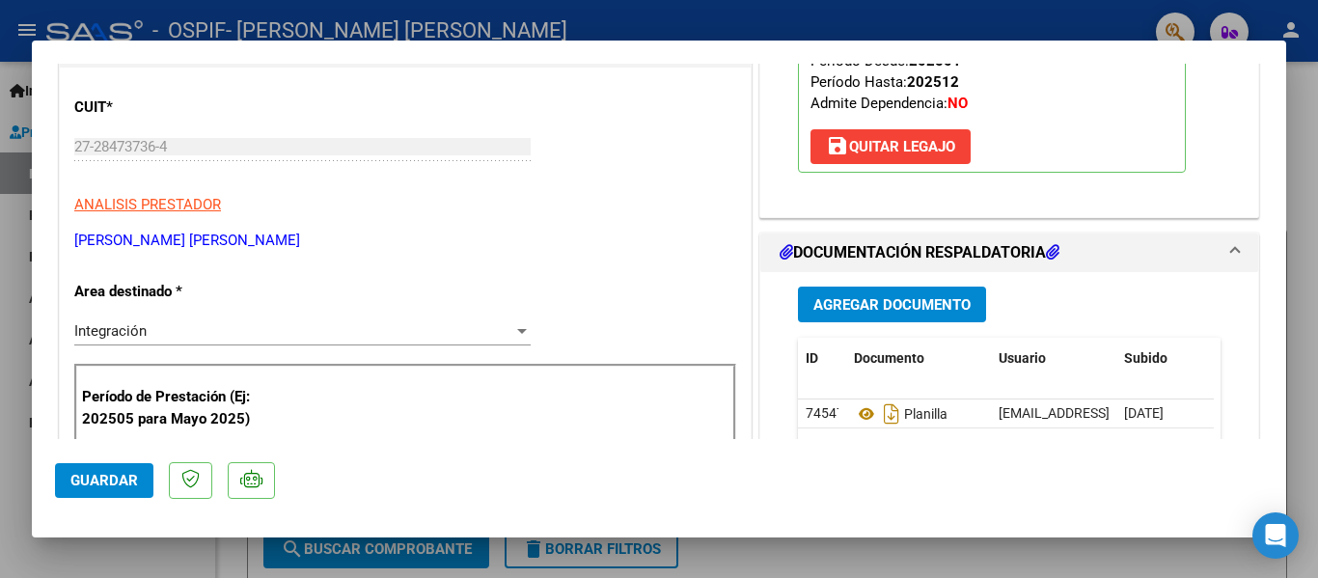
click at [206, 14] on div at bounding box center [659, 289] width 1318 height 578
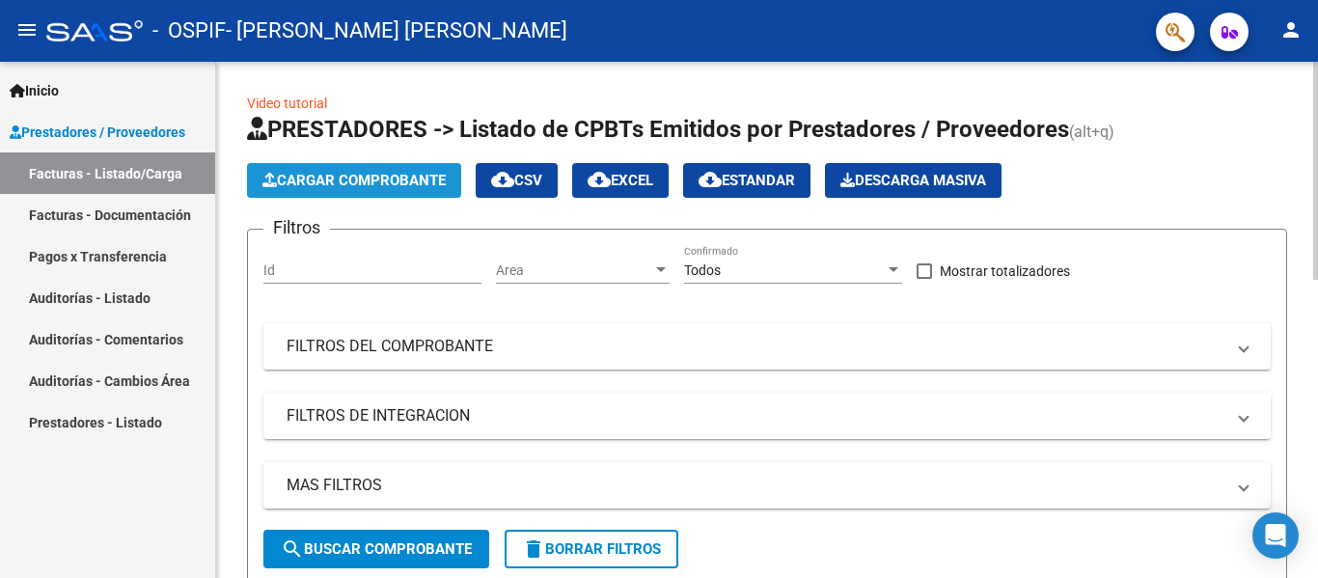
click at [365, 184] on span "Cargar Comprobante" at bounding box center [353, 180] width 183 height 17
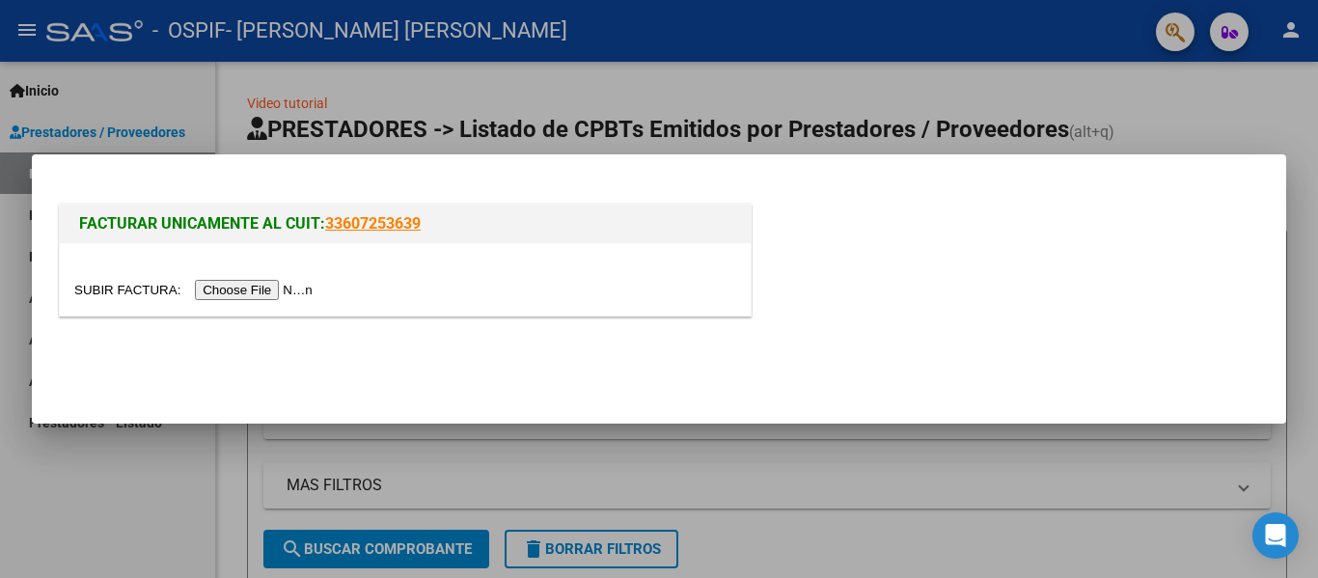
click at [285, 295] on input "file" at bounding box center [196, 290] width 244 height 20
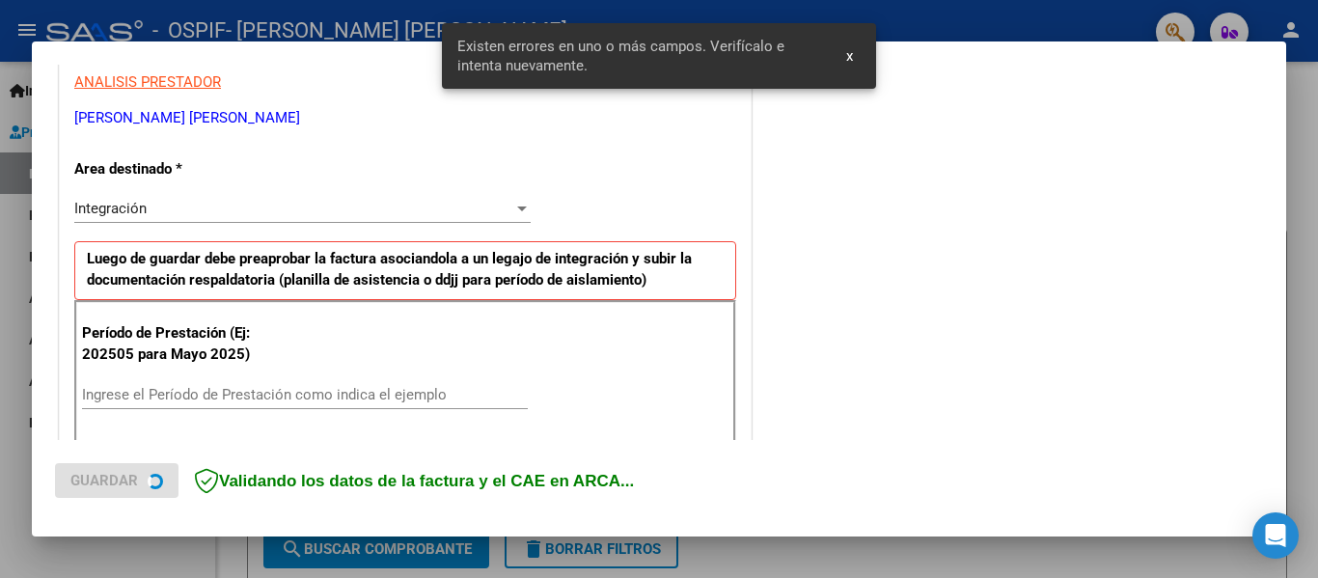
scroll to position [448, 0]
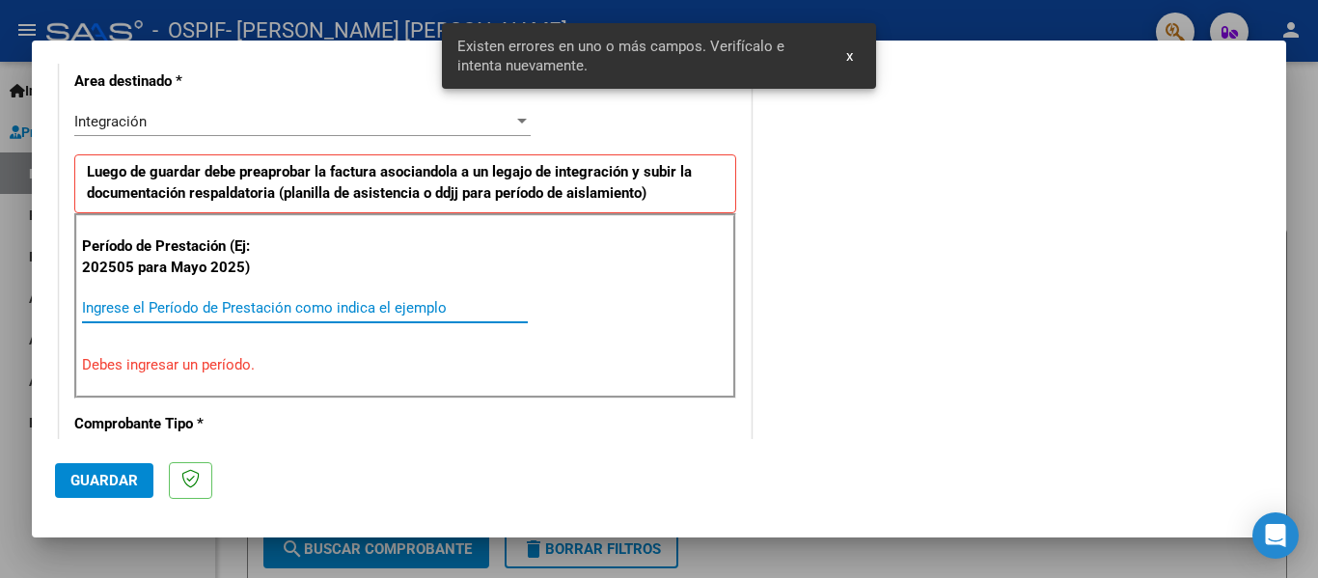
click at [148, 299] on input "Ingrese el Período de Prestación como indica el ejemplo" at bounding box center [305, 307] width 446 height 17
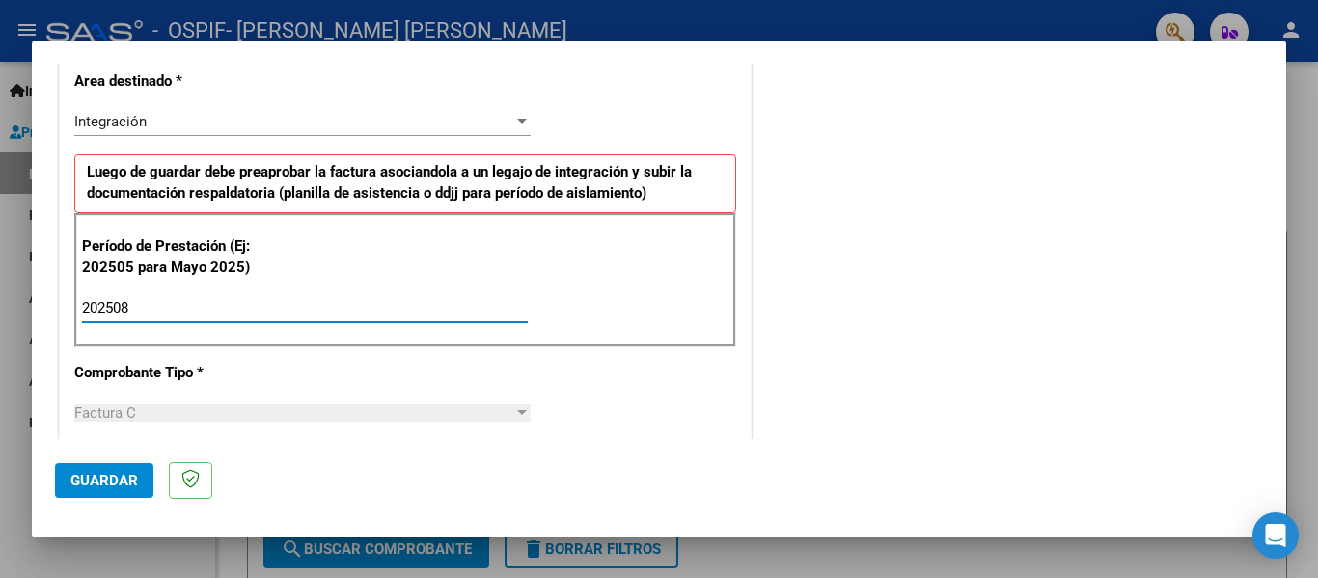
type input "202508"
click at [90, 486] on span "Guardar" at bounding box center [104, 480] width 68 height 17
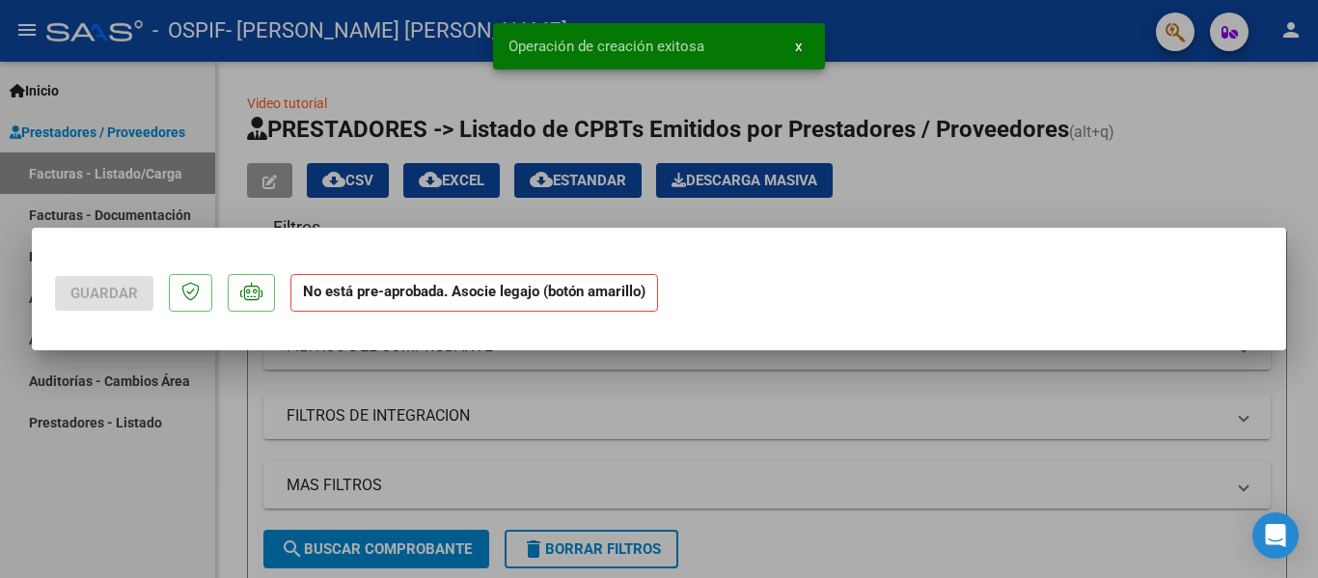
scroll to position [0, 0]
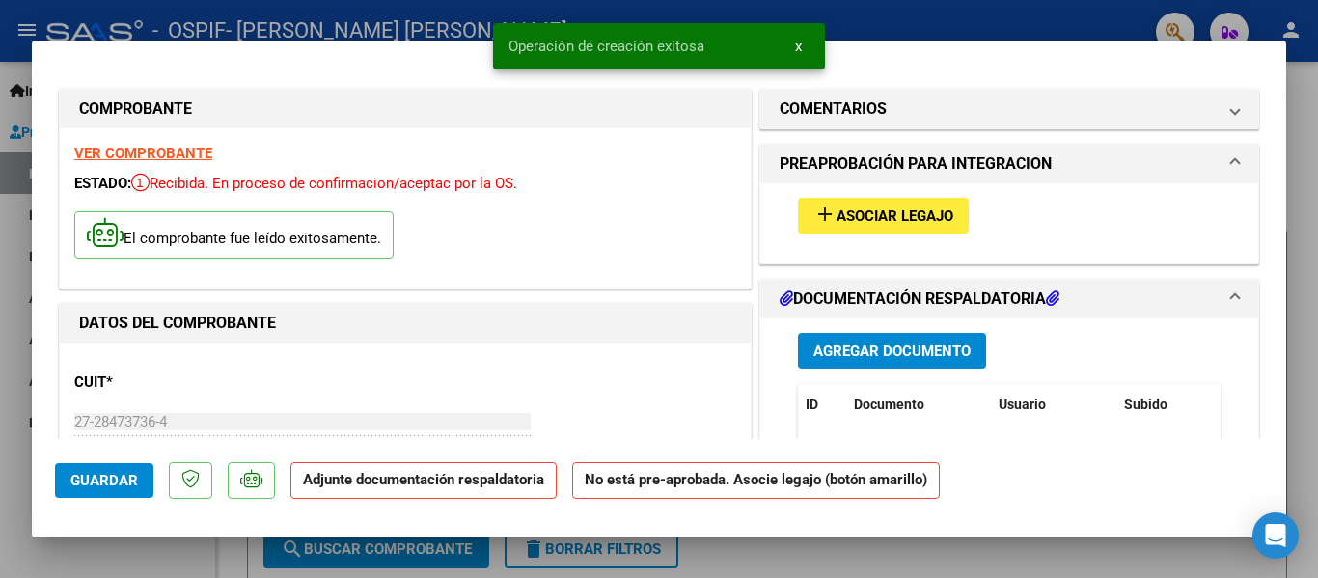
click at [890, 204] on button "add Asociar Legajo" at bounding box center [883, 216] width 171 height 36
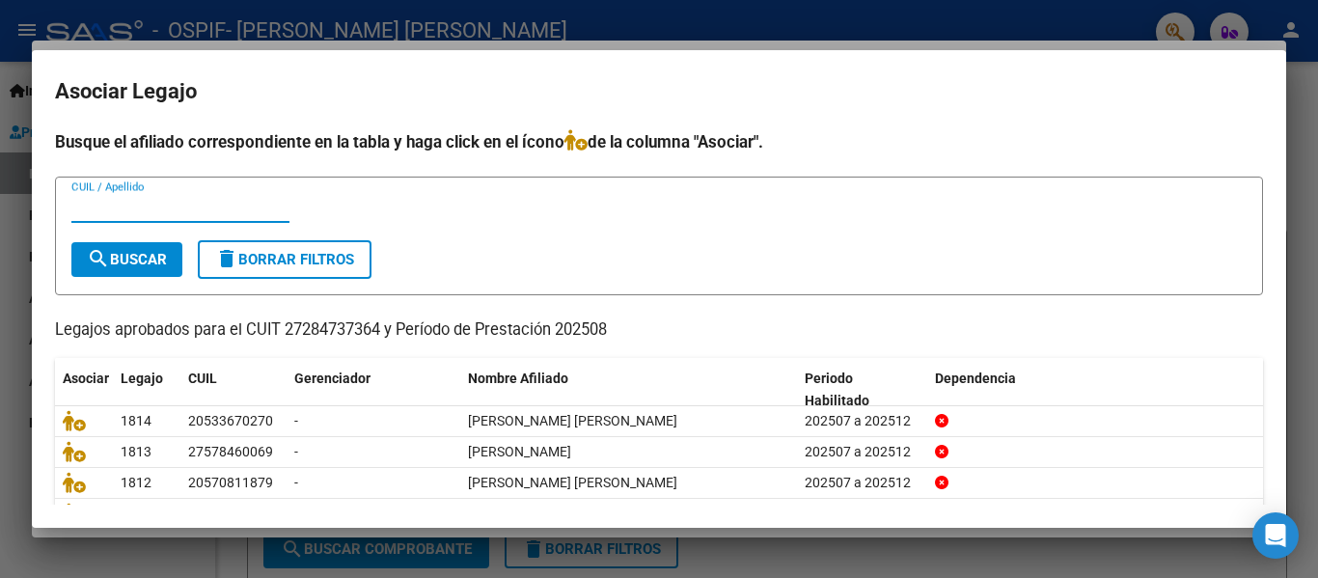
click at [151, 207] on input "CUIL / Apellido" at bounding box center [180, 207] width 218 height 17
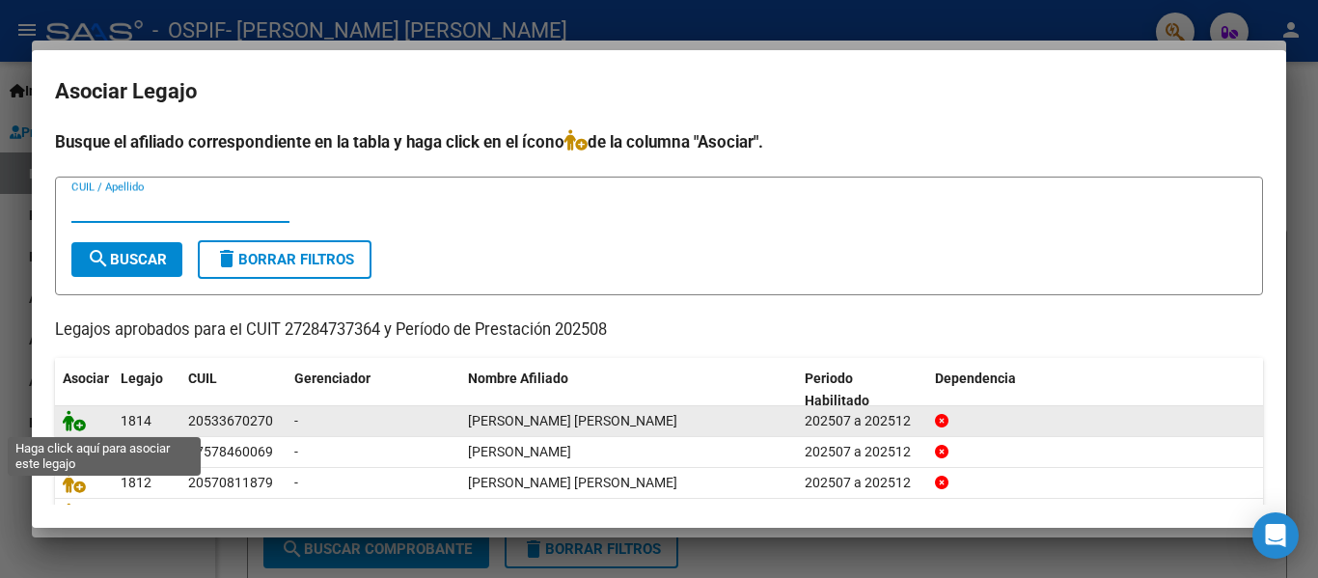
click at [69, 420] on icon at bounding box center [74, 420] width 23 height 21
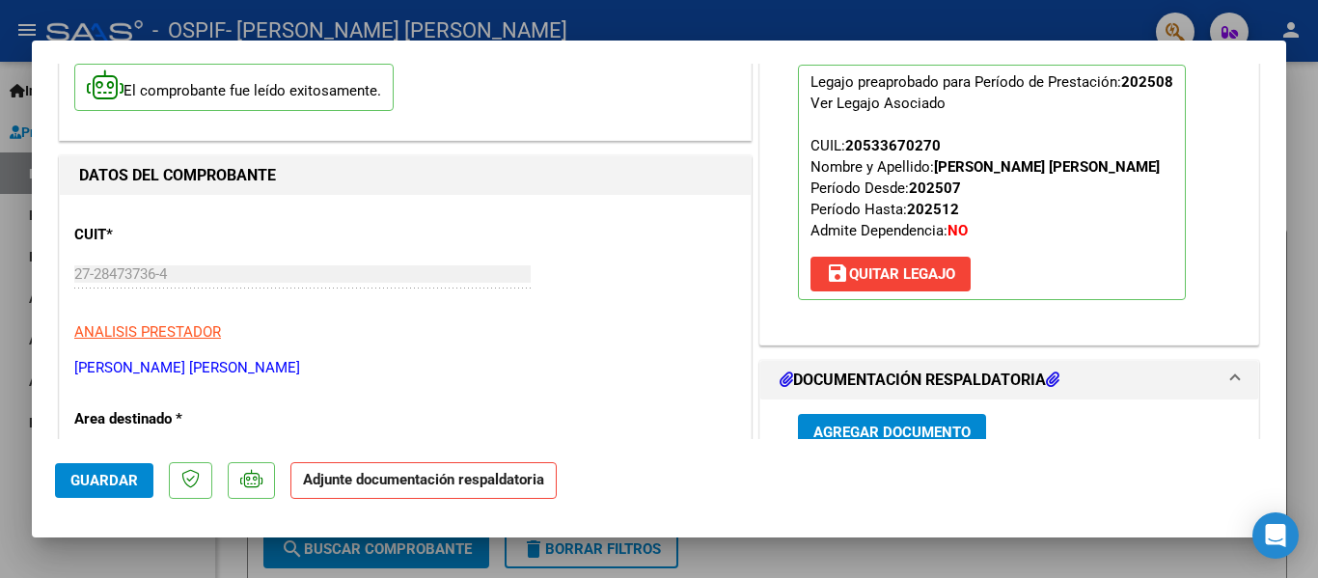
scroll to position [246, 0]
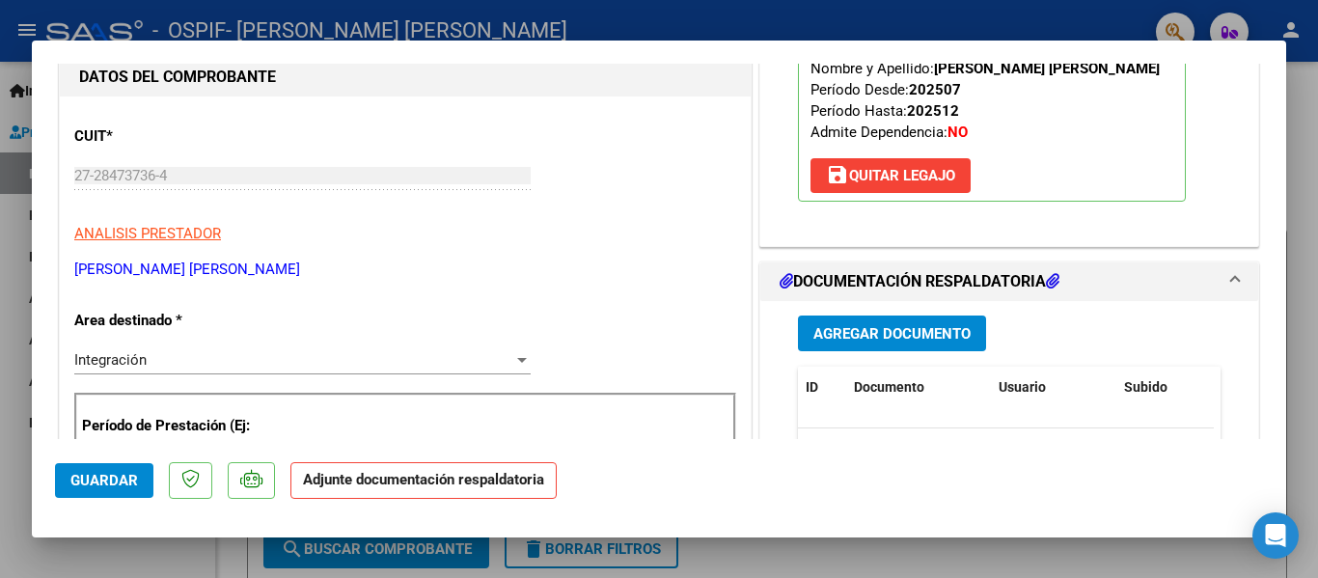
click at [887, 333] on span "Agregar Documento" at bounding box center [891, 333] width 157 height 17
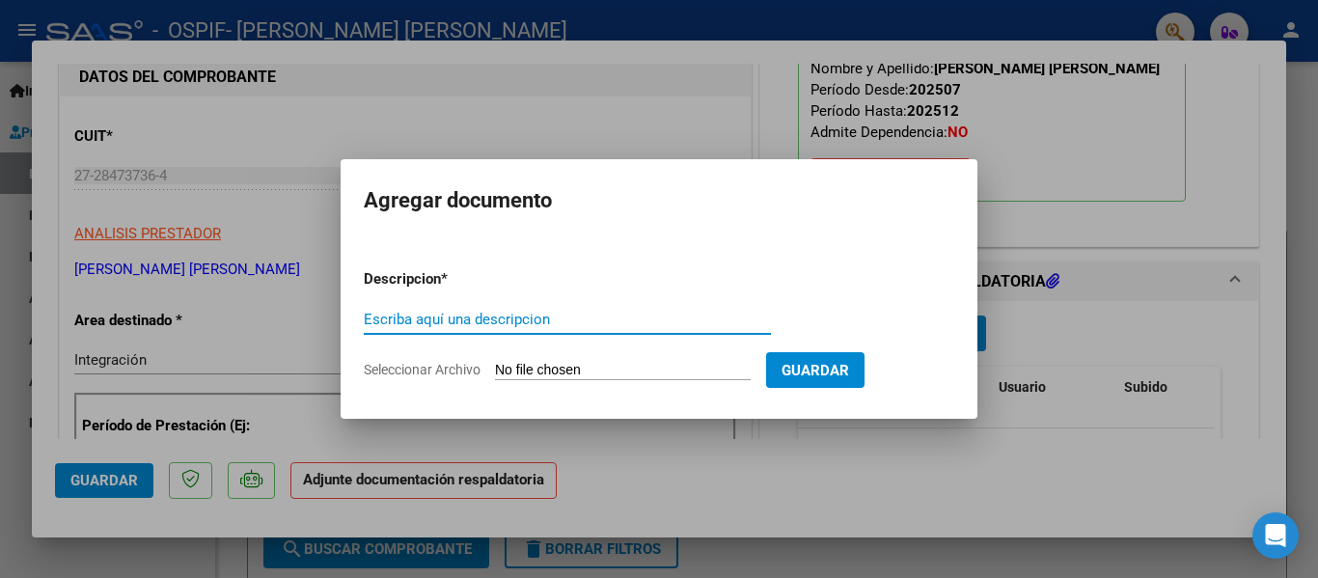
click at [558, 324] on input "Escriba aquí una descripcion" at bounding box center [567, 319] width 407 height 17
type input "planilla"
click at [529, 371] on input "Seleccionar Archivo" at bounding box center [623, 371] width 256 height 18
type input "C:\fakepath\[PERSON_NAME] [PERSON_NAME] [DATE].pdf"
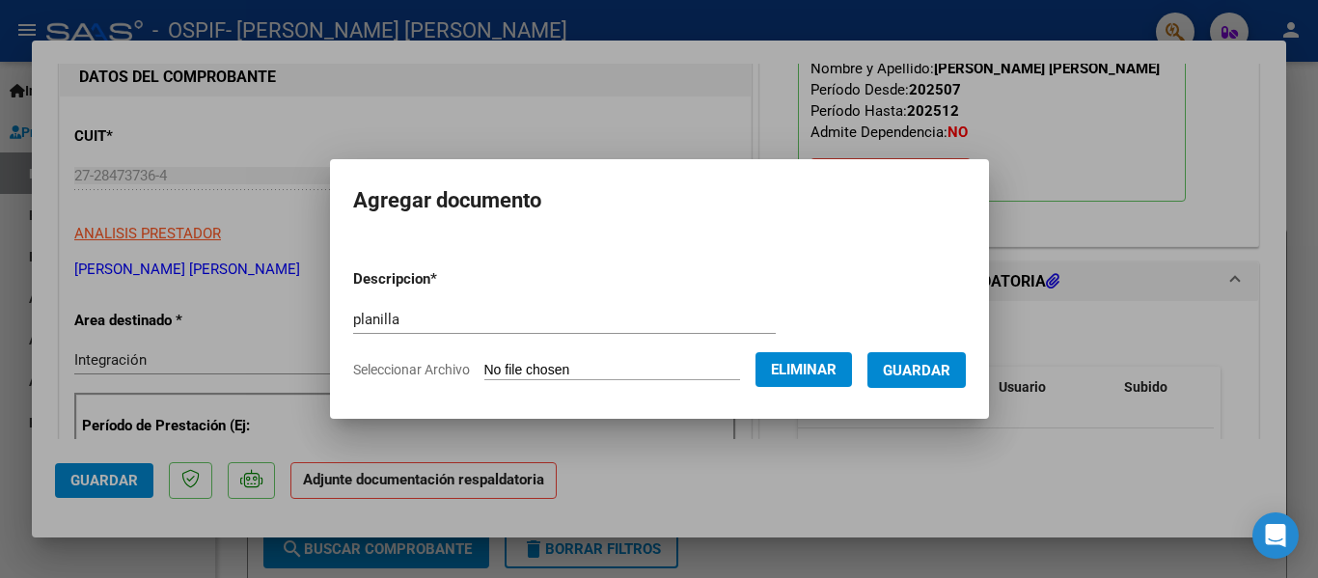
click at [936, 375] on span "Guardar" at bounding box center [917, 370] width 68 height 17
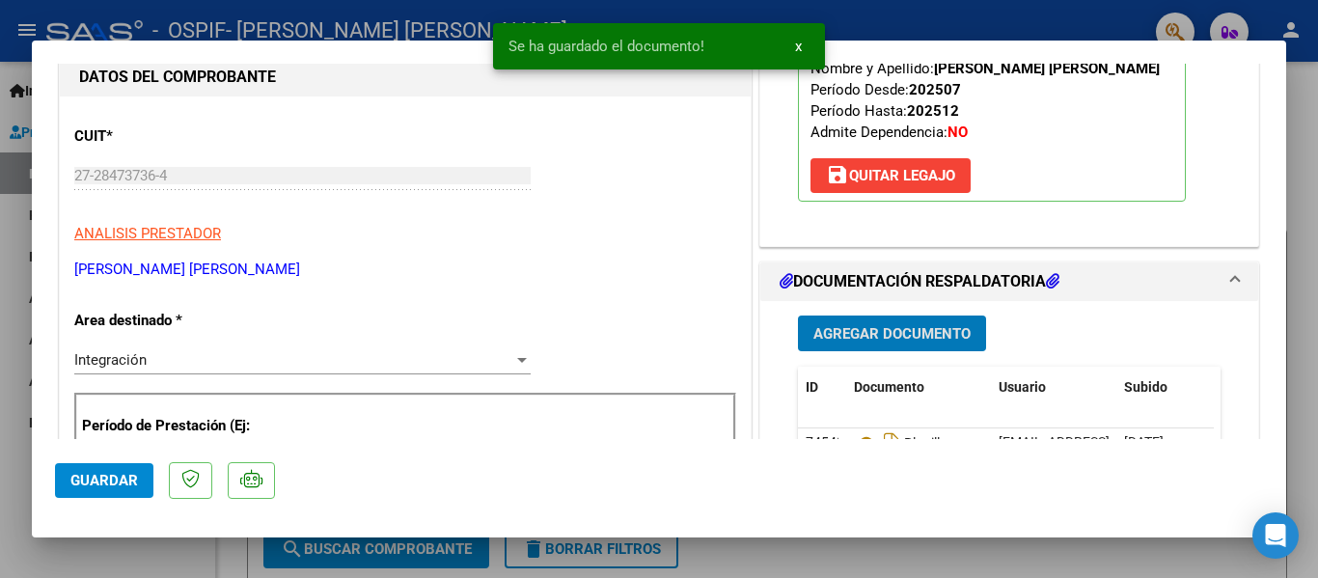
click at [324, 36] on div at bounding box center [659, 289] width 1318 height 578
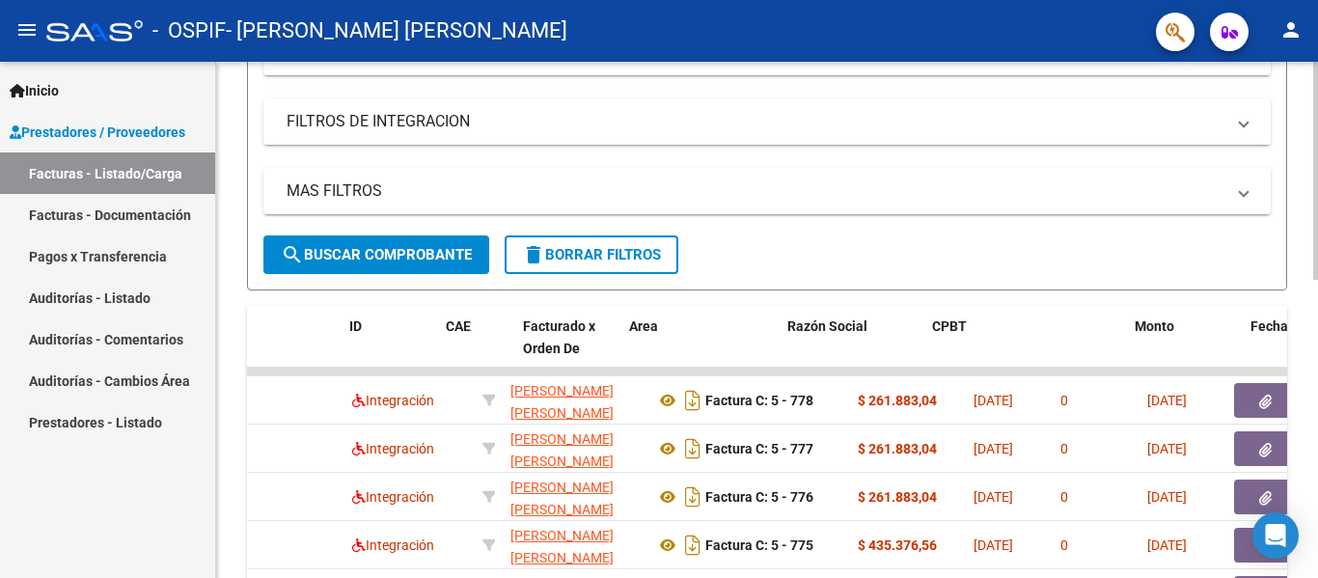
scroll to position [0, 0]
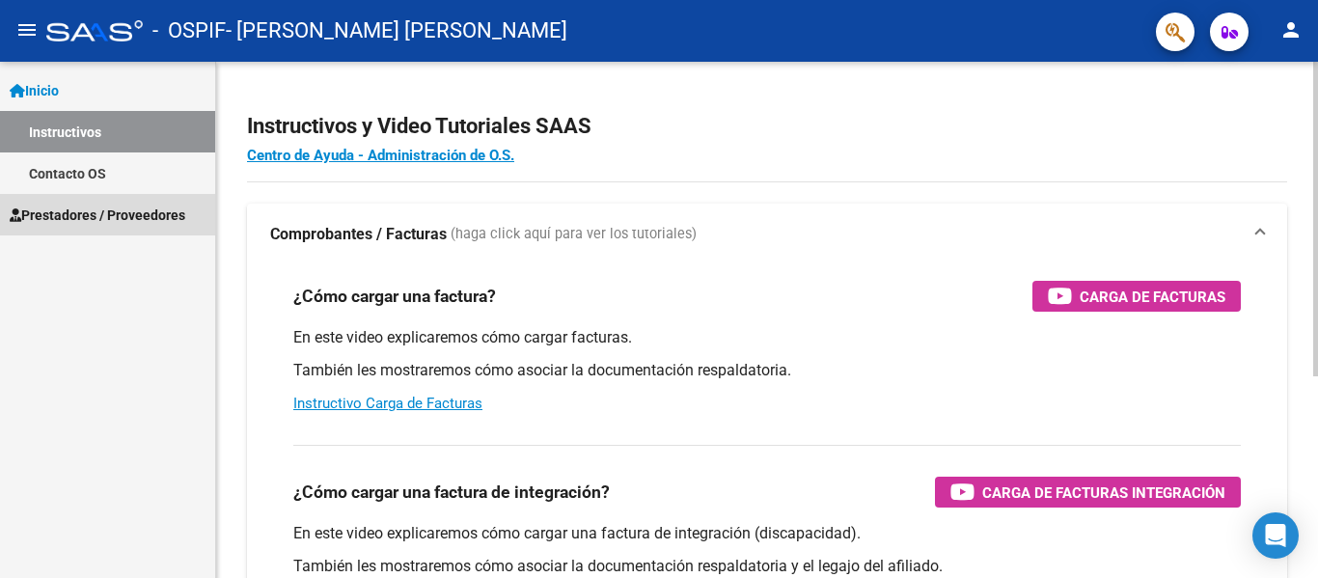
click at [74, 213] on span "Prestadores / Proveedores" at bounding box center [98, 215] width 176 height 21
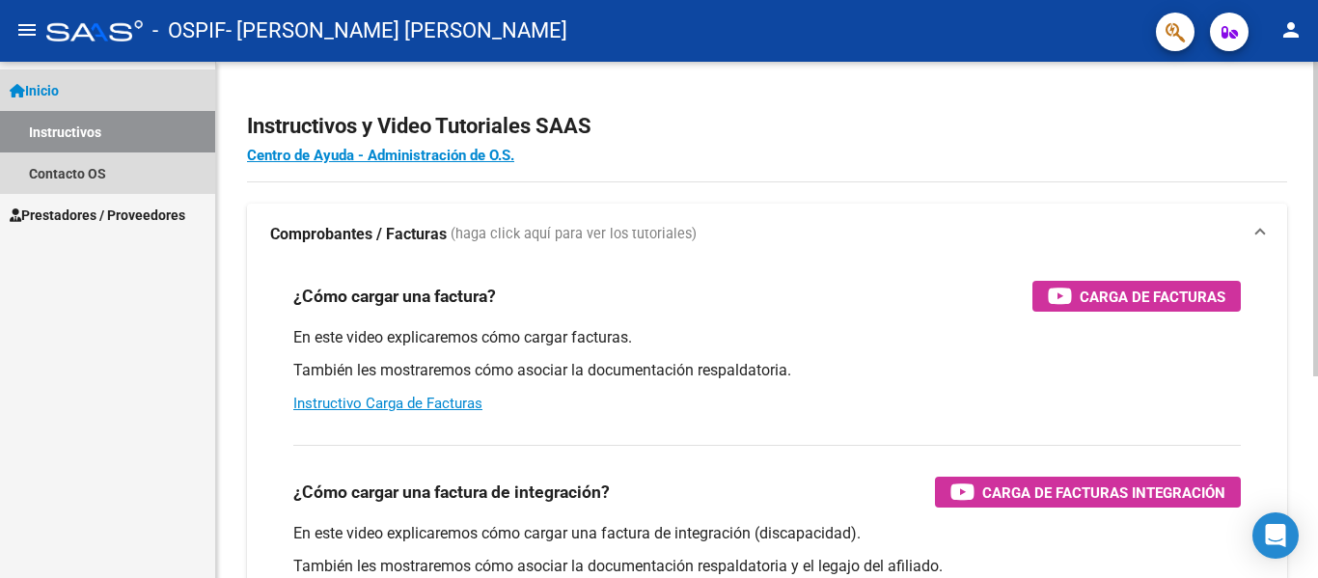
click at [82, 135] on link "Instructivos" at bounding box center [107, 131] width 215 height 41
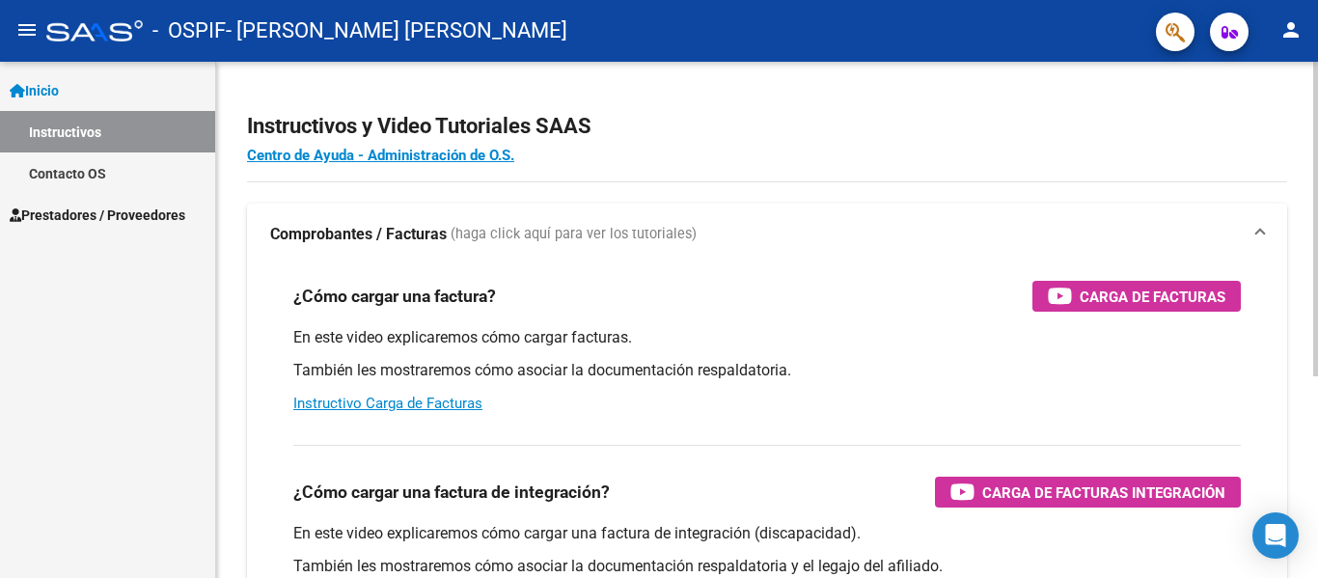
click at [78, 217] on span "Prestadores / Proveedores" at bounding box center [98, 215] width 176 height 21
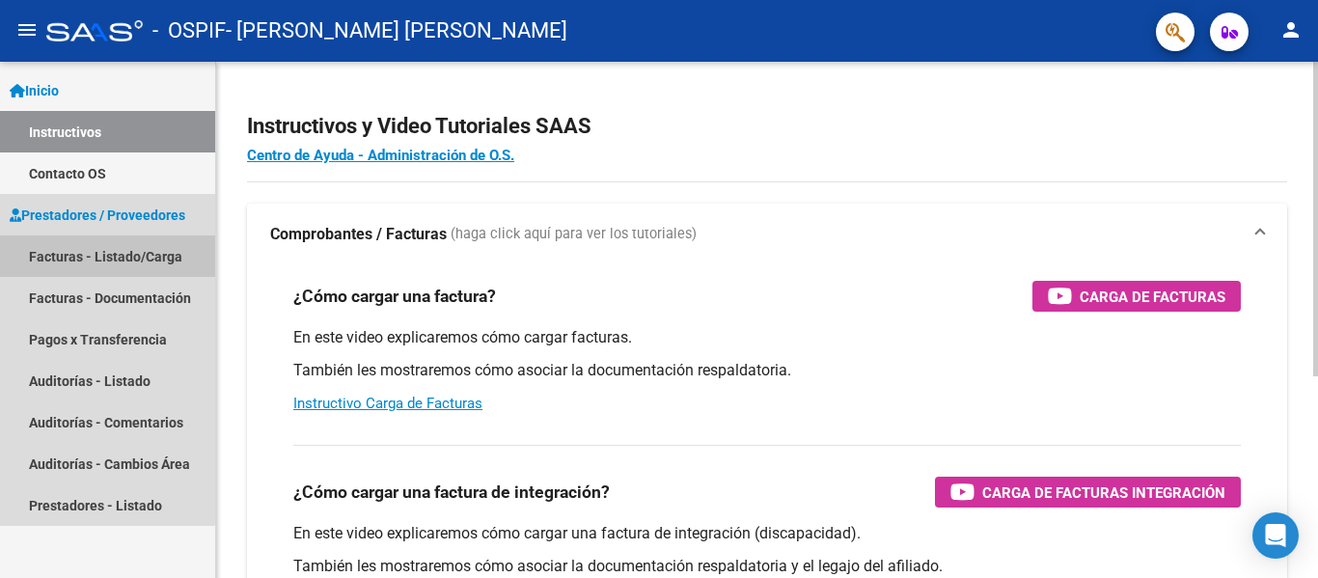
click at [97, 244] on link "Facturas - Listado/Carga" at bounding box center [107, 255] width 215 height 41
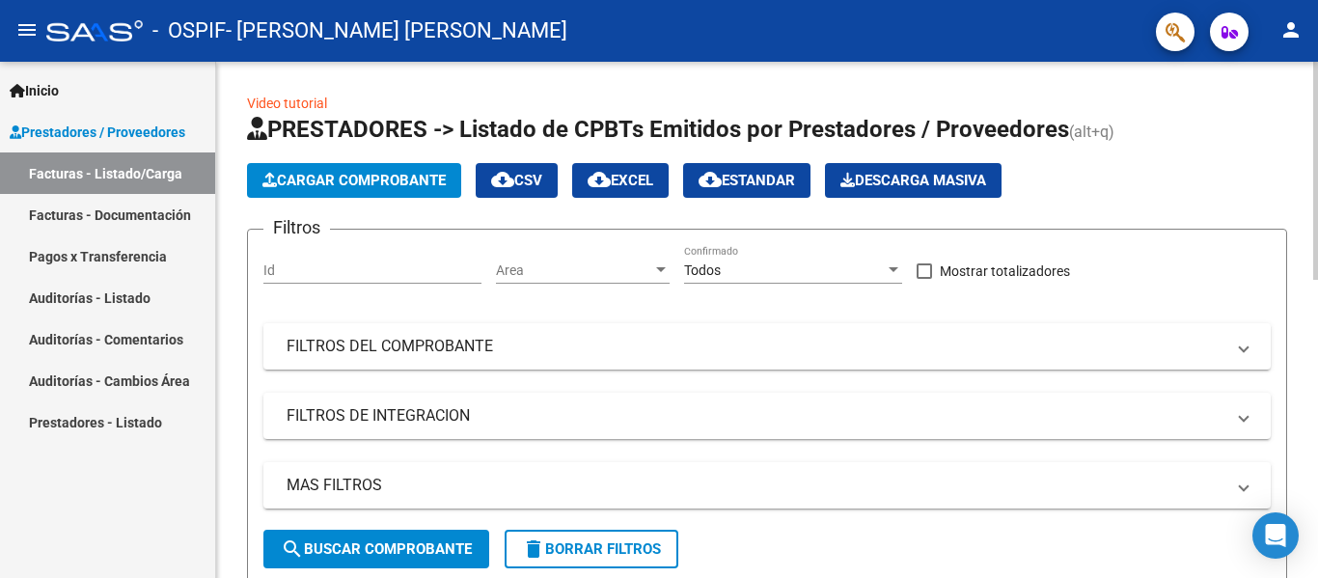
click at [377, 186] on span "Cargar Comprobante" at bounding box center [353, 180] width 183 height 17
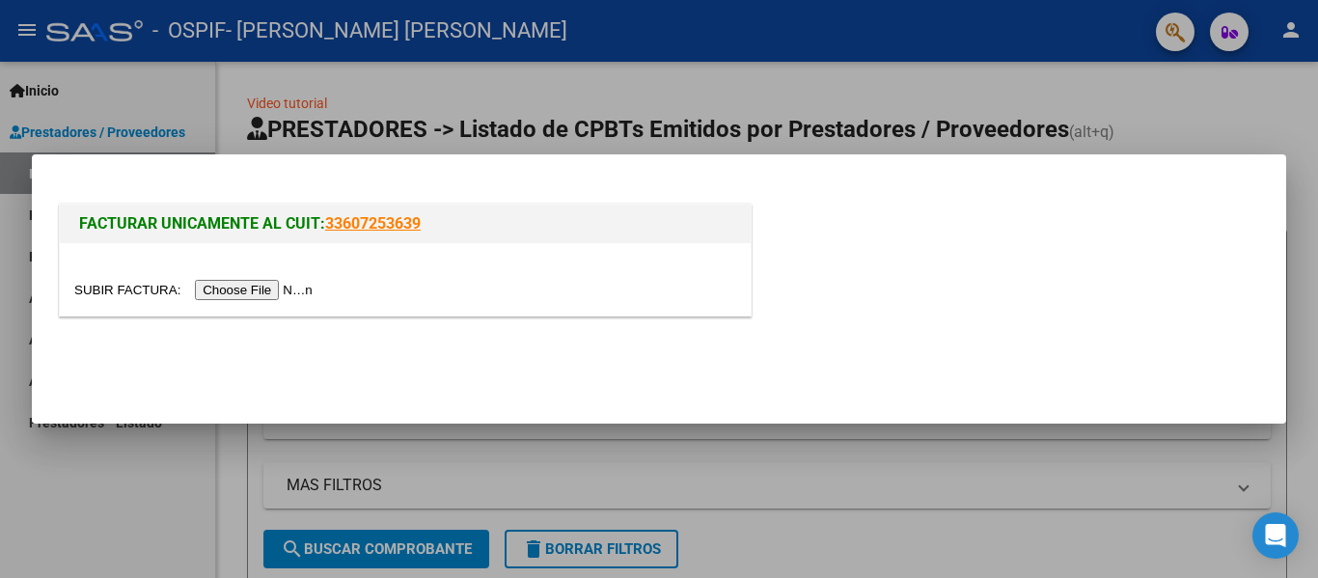
click at [266, 291] on input "file" at bounding box center [196, 290] width 244 height 20
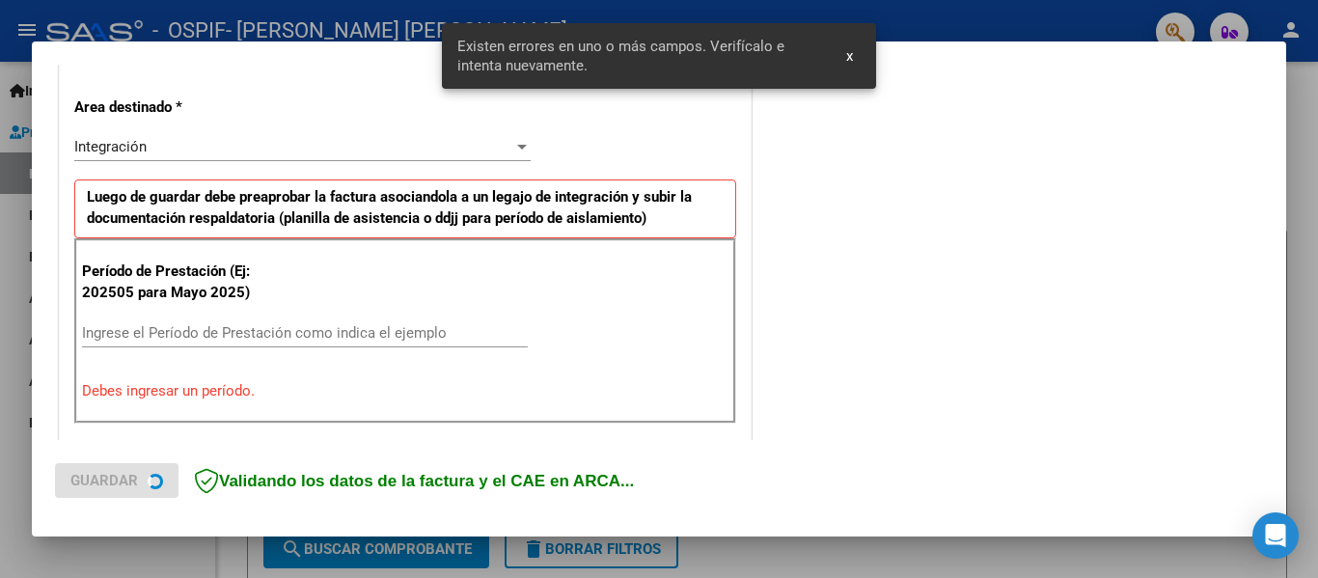
scroll to position [448, 0]
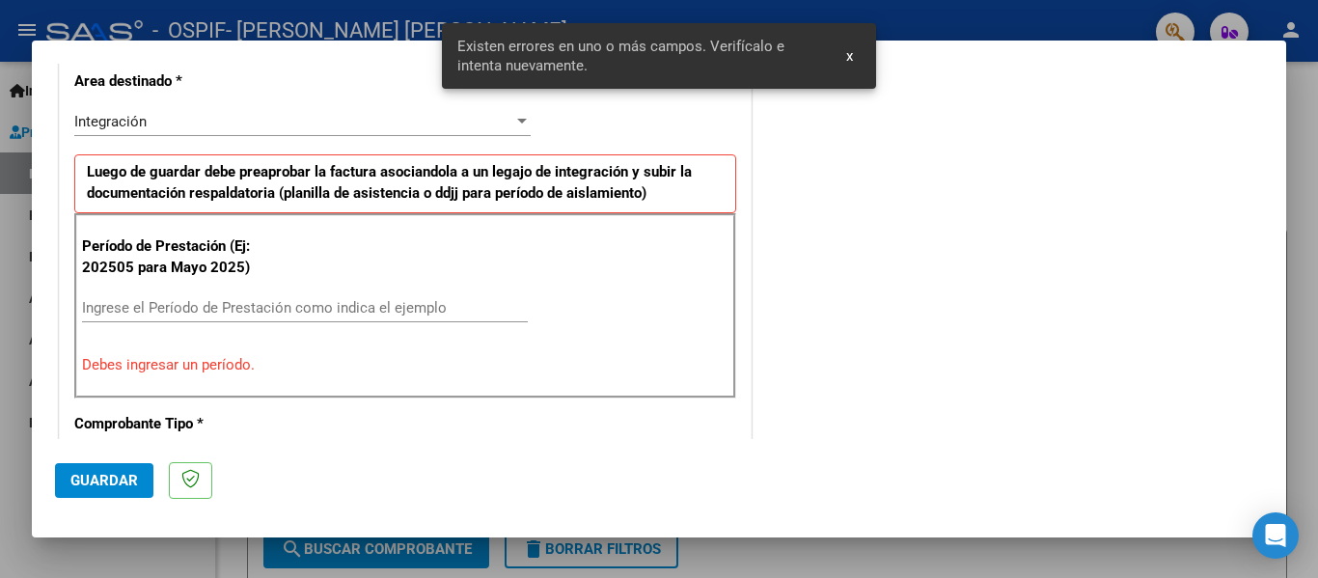
click at [139, 304] on input "Ingrese el Período de Prestación como indica el ejemplo" at bounding box center [305, 307] width 446 height 17
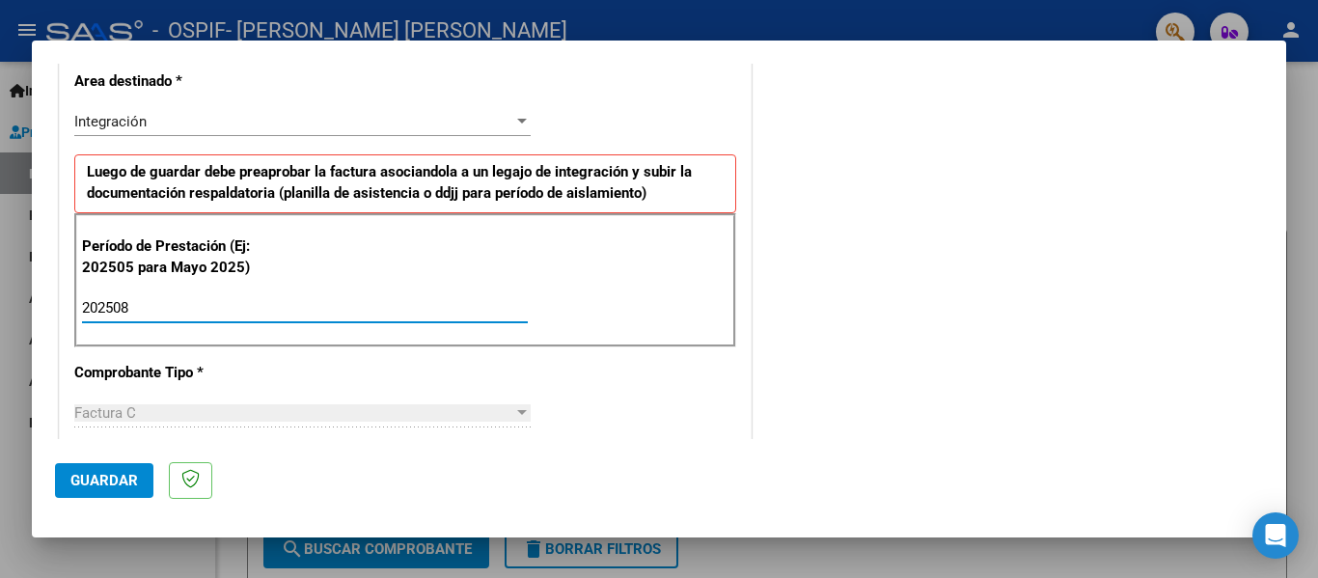
type input "202508"
click at [119, 474] on span "Guardar" at bounding box center [104, 480] width 68 height 17
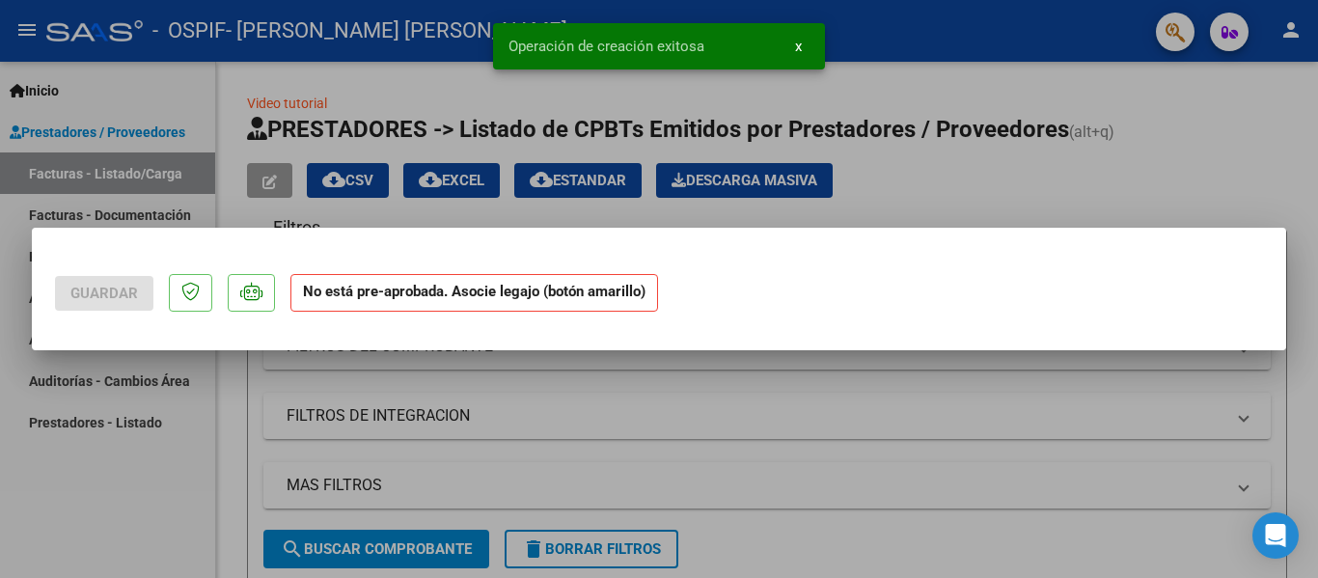
scroll to position [0, 0]
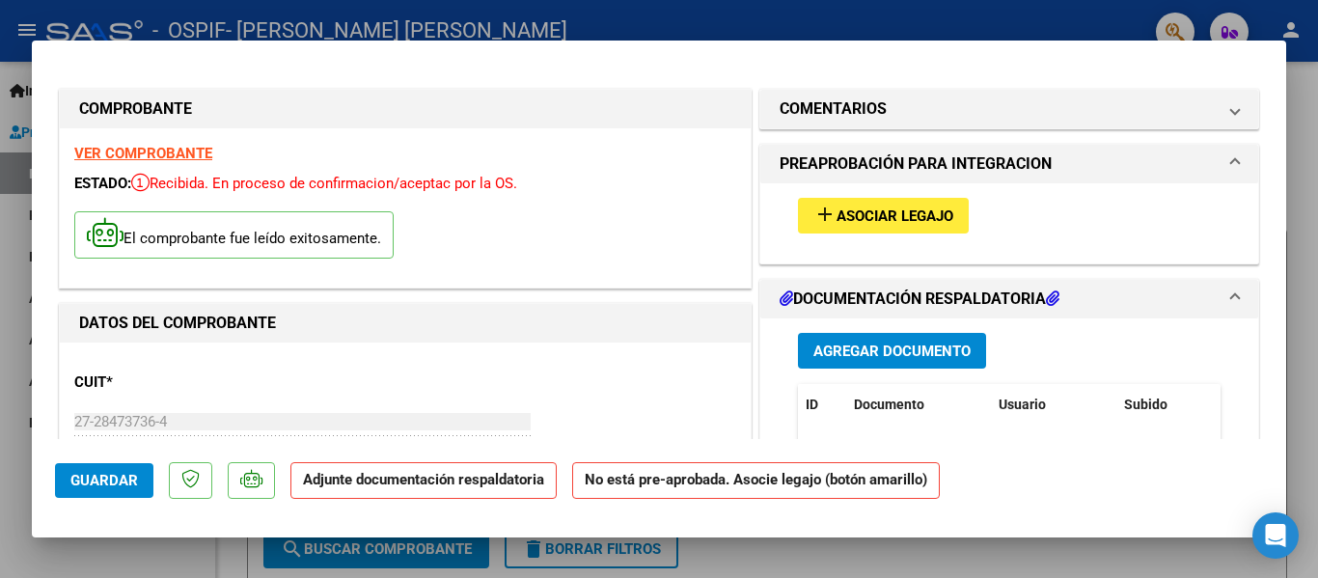
click at [882, 208] on span "Asociar Legajo" at bounding box center [894, 215] width 117 height 17
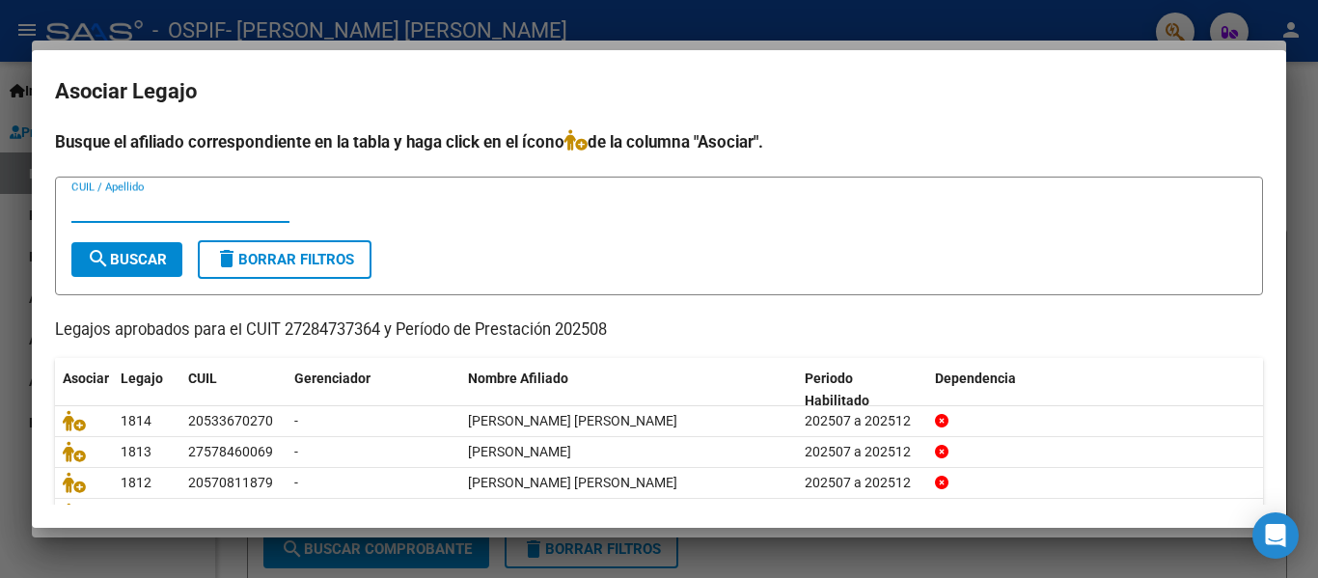
click at [129, 205] on input "CUIL / Apellido" at bounding box center [180, 207] width 218 height 17
type input "fodri"
click at [103, 281] on form "fodri CUIL / Apellido search Buscar delete Borrar Filtros" at bounding box center [659, 236] width 1208 height 119
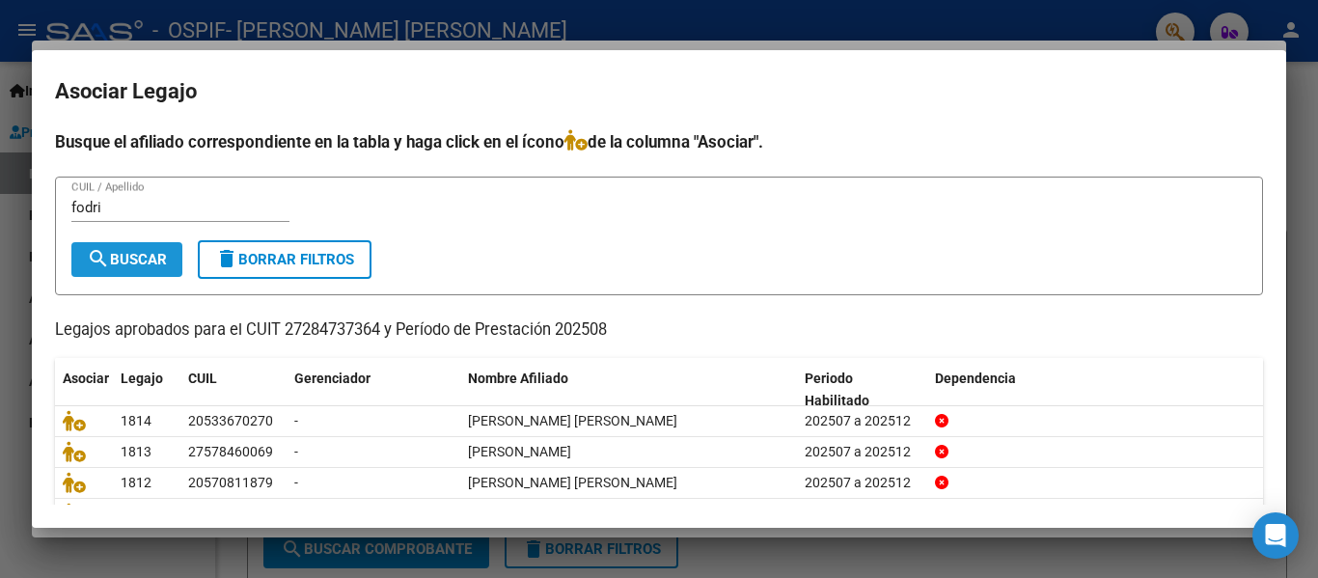
click at [104, 266] on mat-icon "search" at bounding box center [98, 258] width 23 height 23
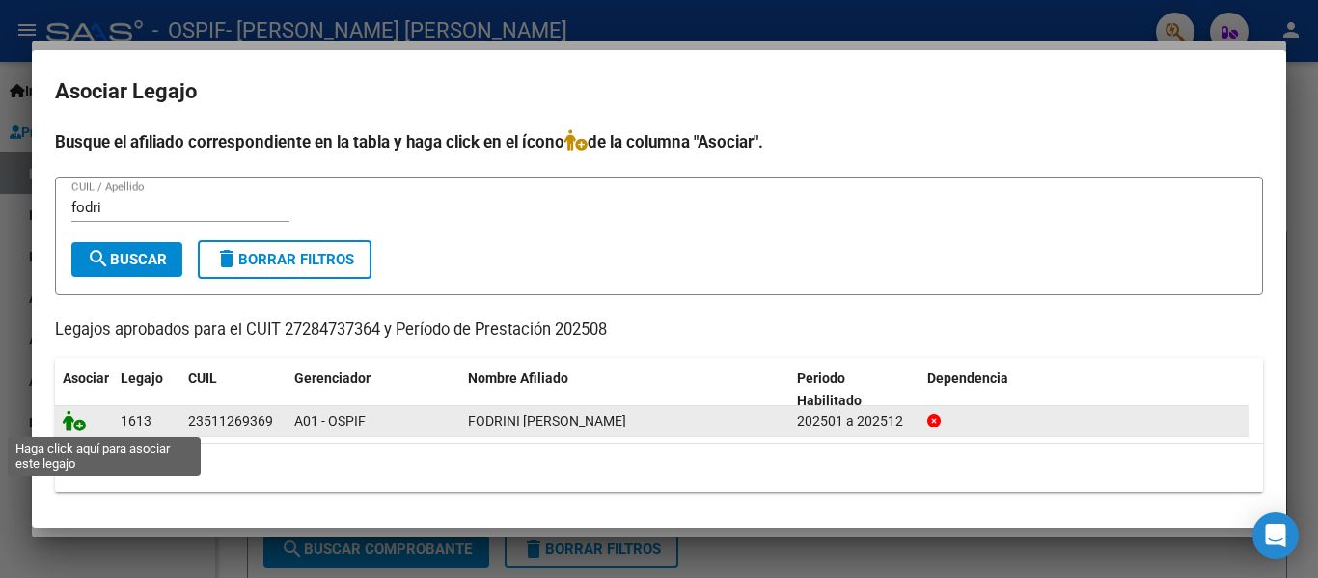
click at [71, 424] on icon at bounding box center [74, 420] width 23 height 21
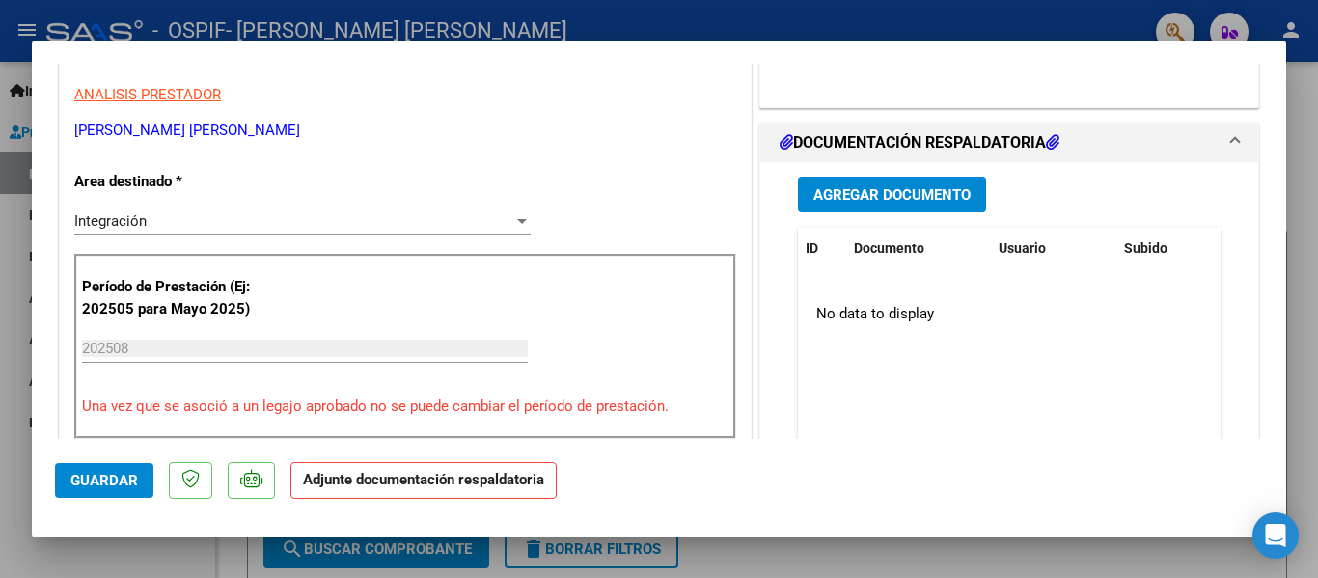
scroll to position [384, 0]
click at [907, 202] on span "Agregar Documento" at bounding box center [891, 195] width 157 height 17
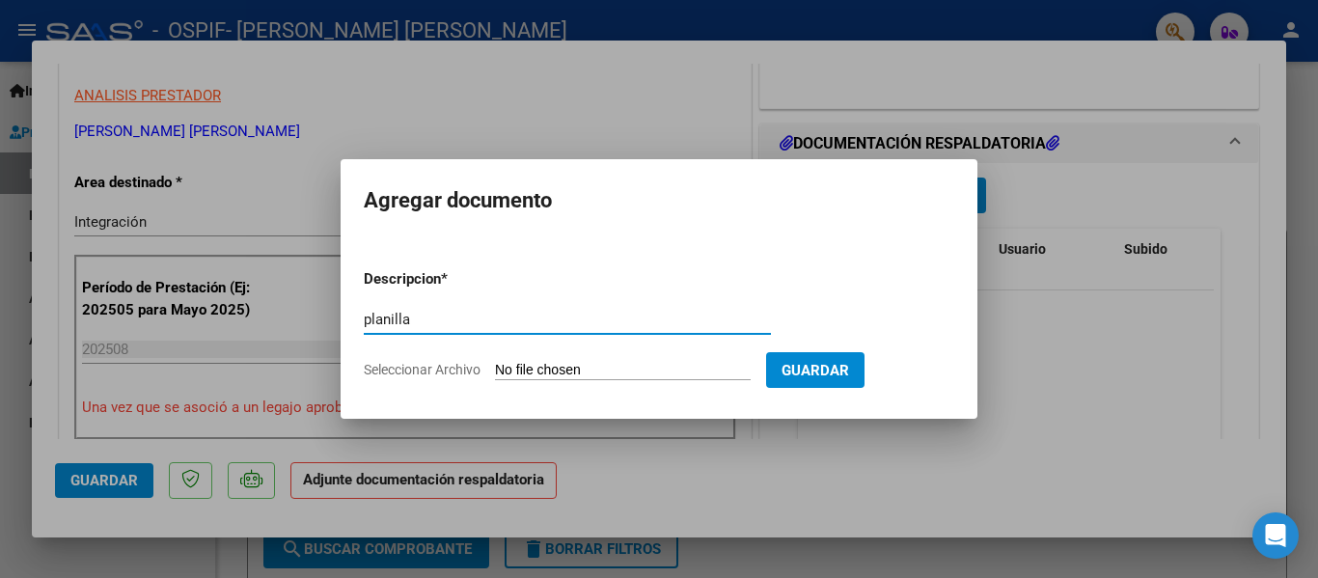
type input "planilla"
click at [509, 363] on input "Seleccionar Archivo" at bounding box center [623, 371] width 256 height 18
type input "C:\fakepath\Fodrini [PERSON_NAME] [DATE].pdf"
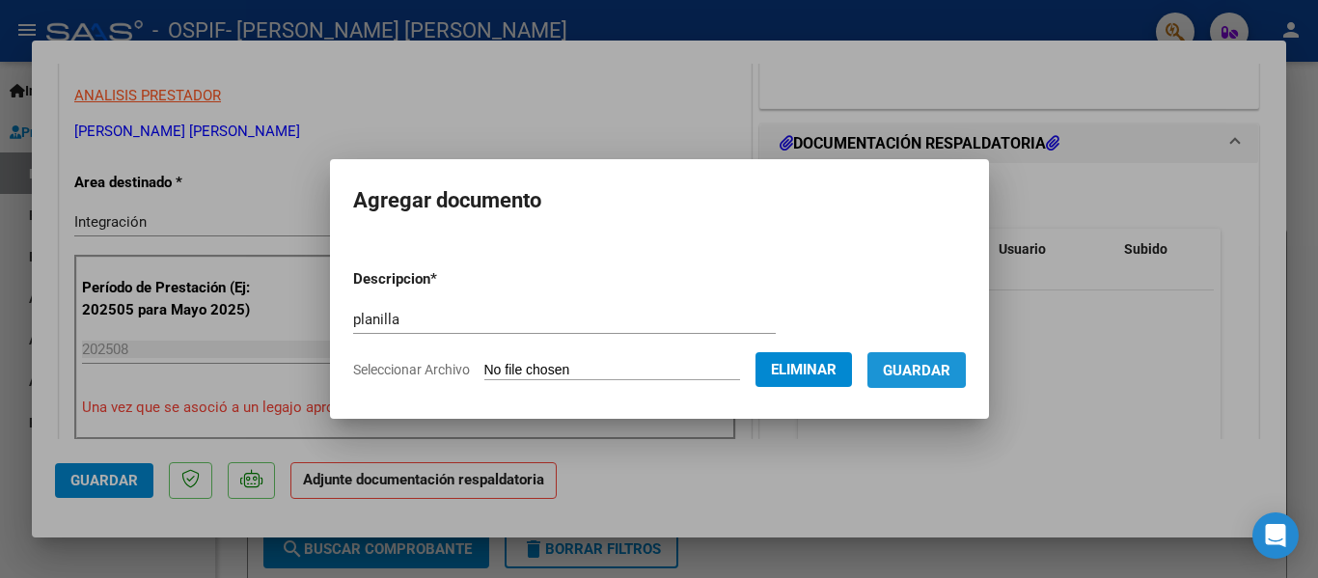
click at [905, 365] on span "Guardar" at bounding box center [917, 370] width 68 height 17
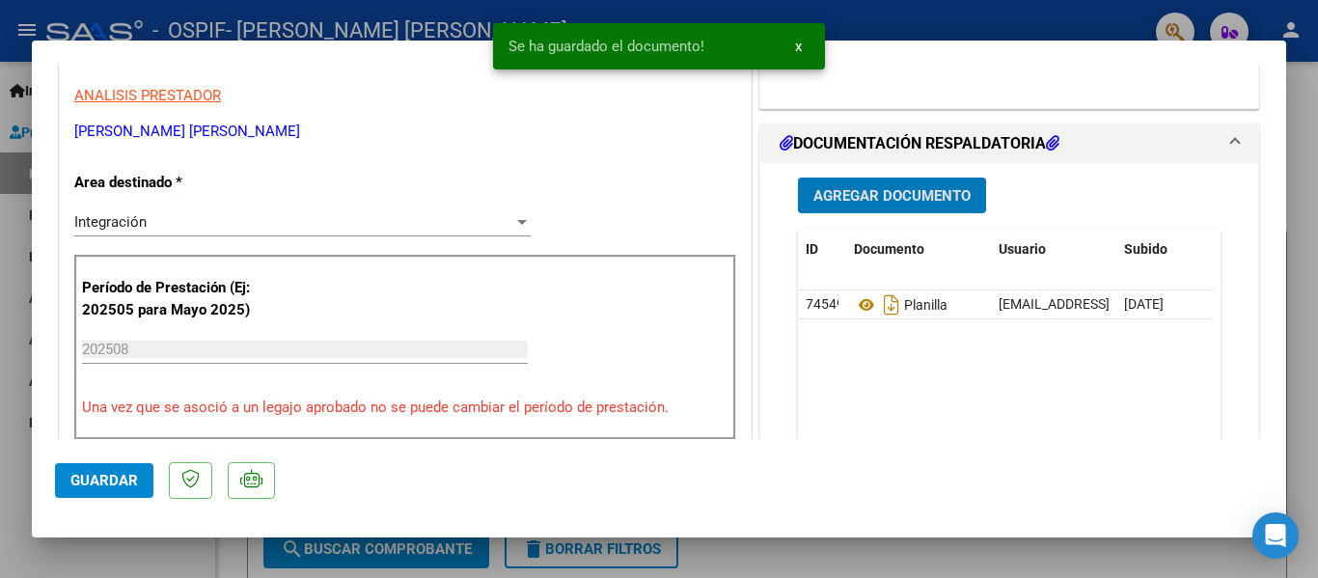
click at [305, 24] on div at bounding box center [659, 289] width 1318 height 578
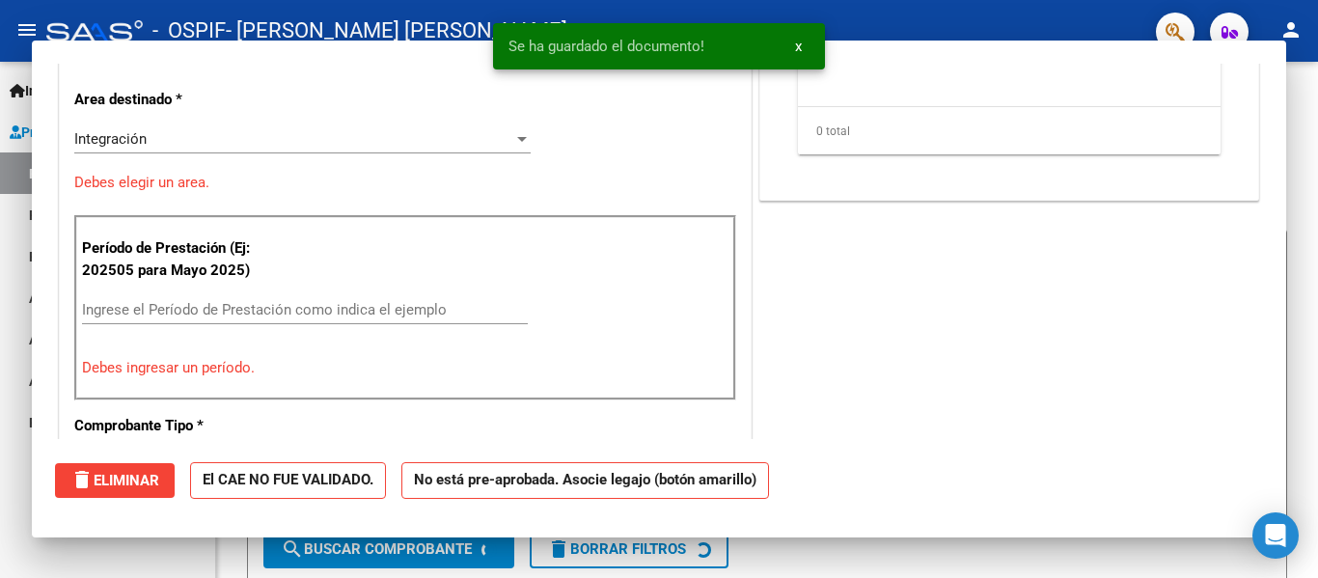
scroll to position [0, 0]
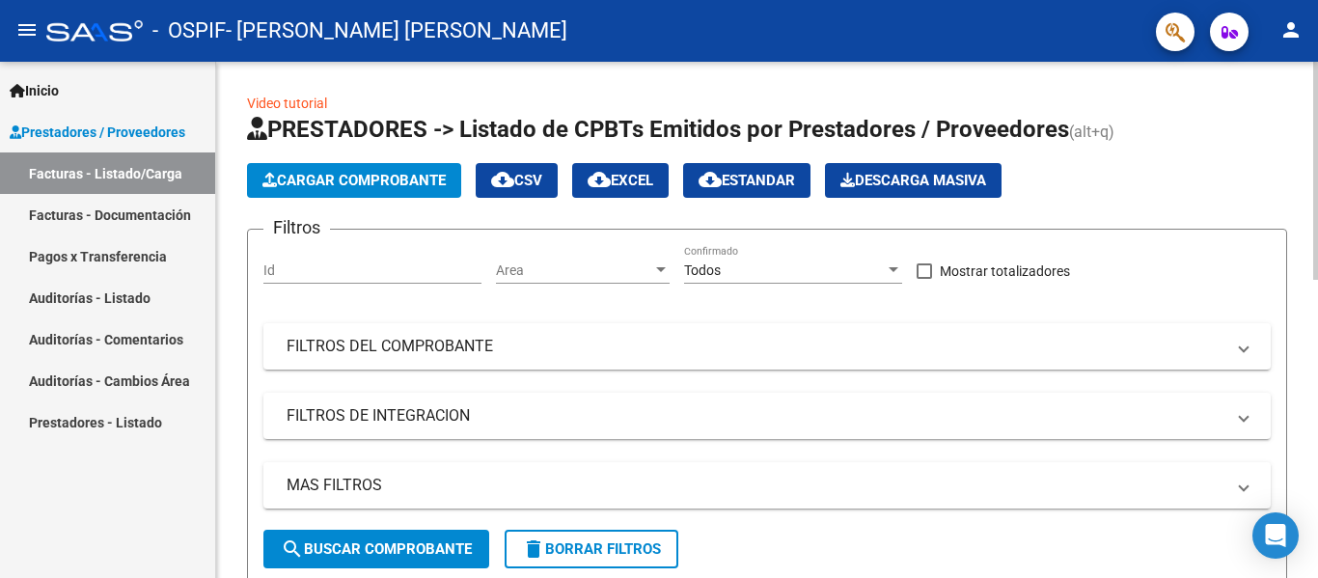
click at [388, 182] on span "Cargar Comprobante" at bounding box center [353, 180] width 183 height 17
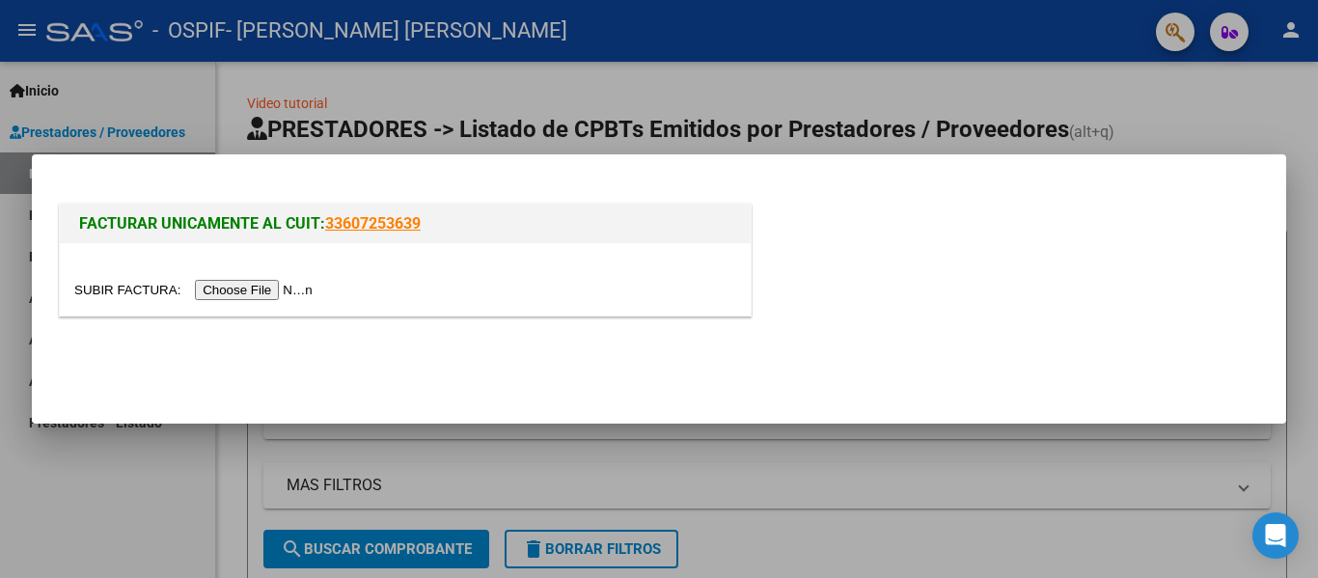
click at [303, 285] on input "file" at bounding box center [196, 290] width 244 height 20
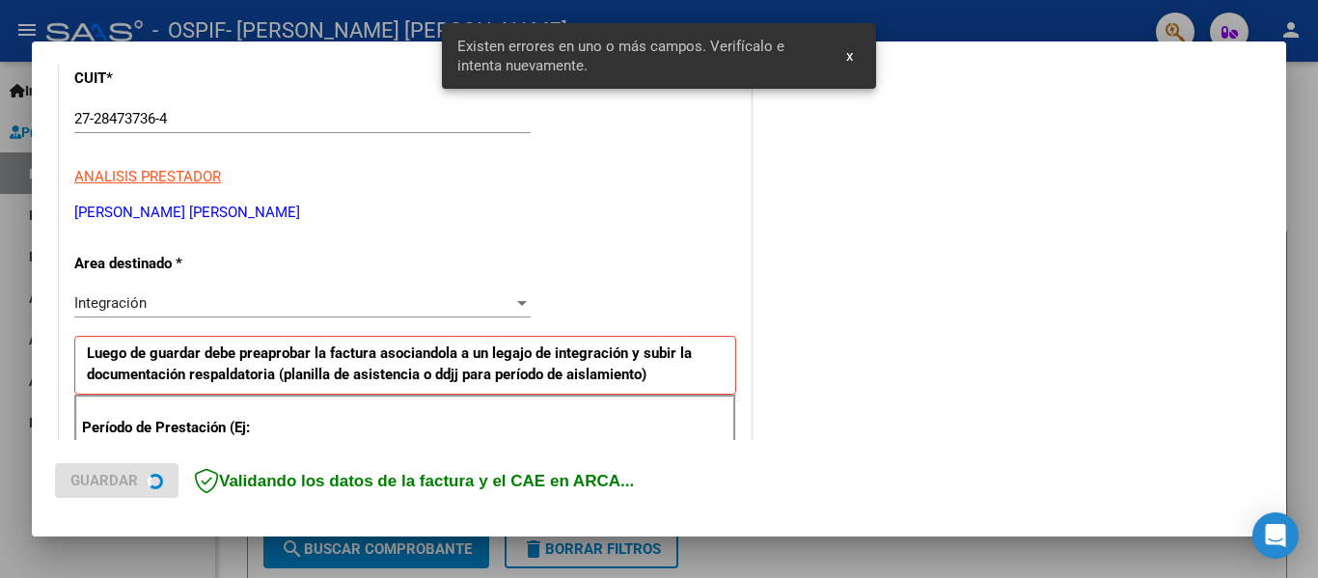
scroll to position [448, 0]
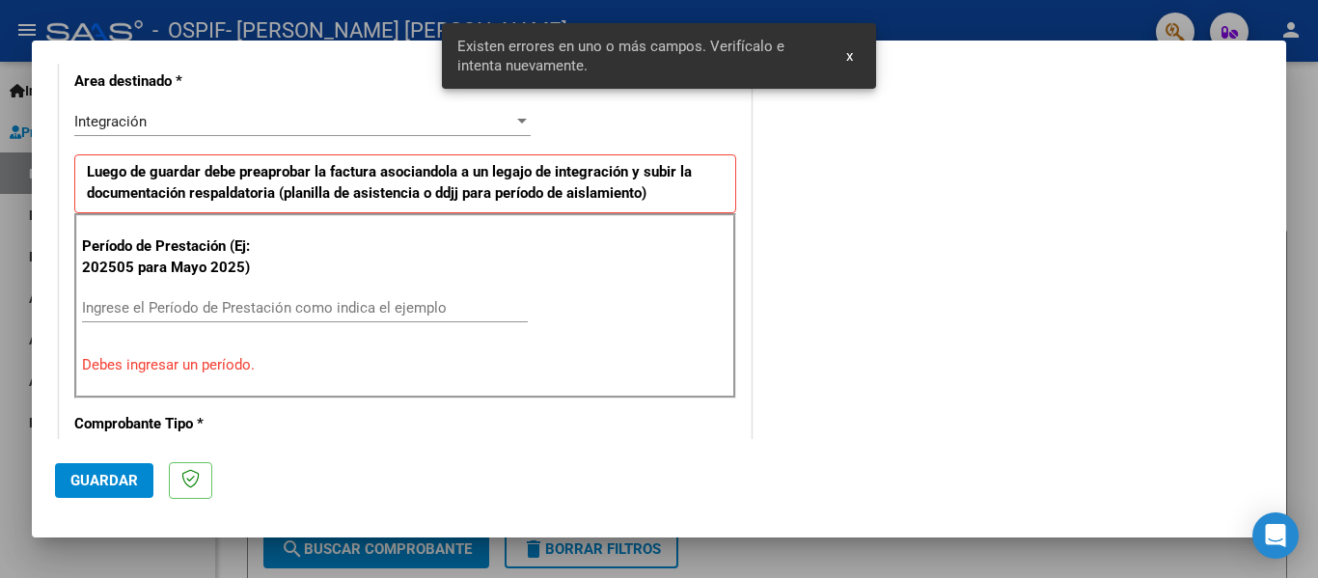
click at [168, 307] on input "Ingrese el Período de Prestación como indica el ejemplo" at bounding box center [305, 307] width 446 height 17
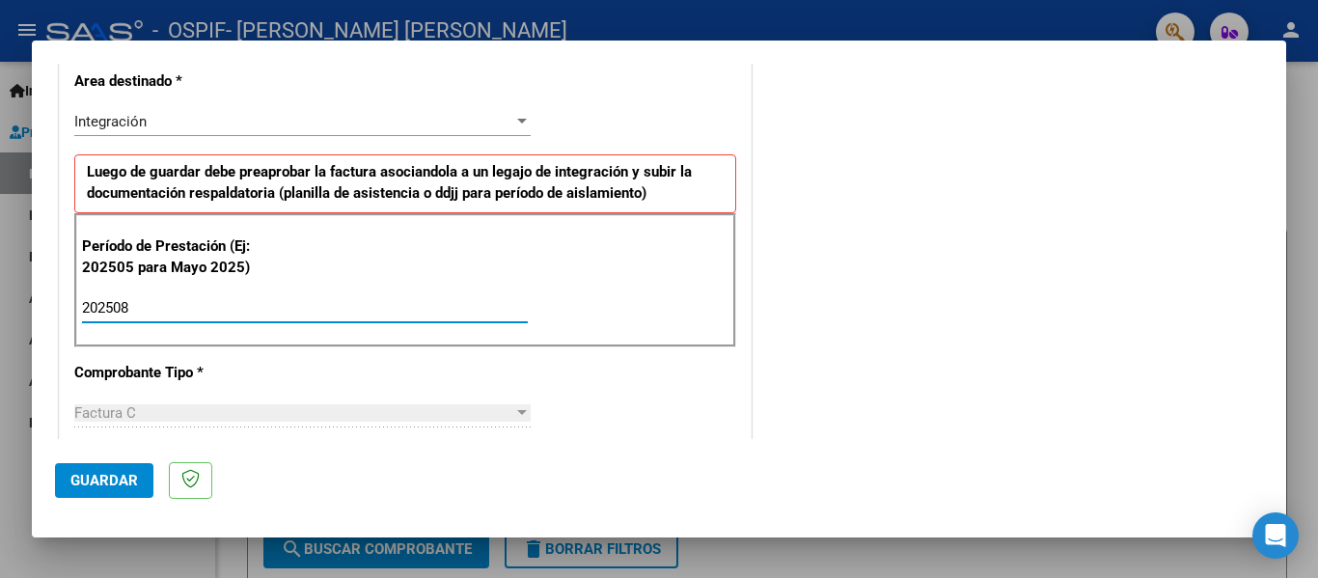
type input "202508"
click at [92, 491] on button "Guardar" at bounding box center [104, 480] width 98 height 35
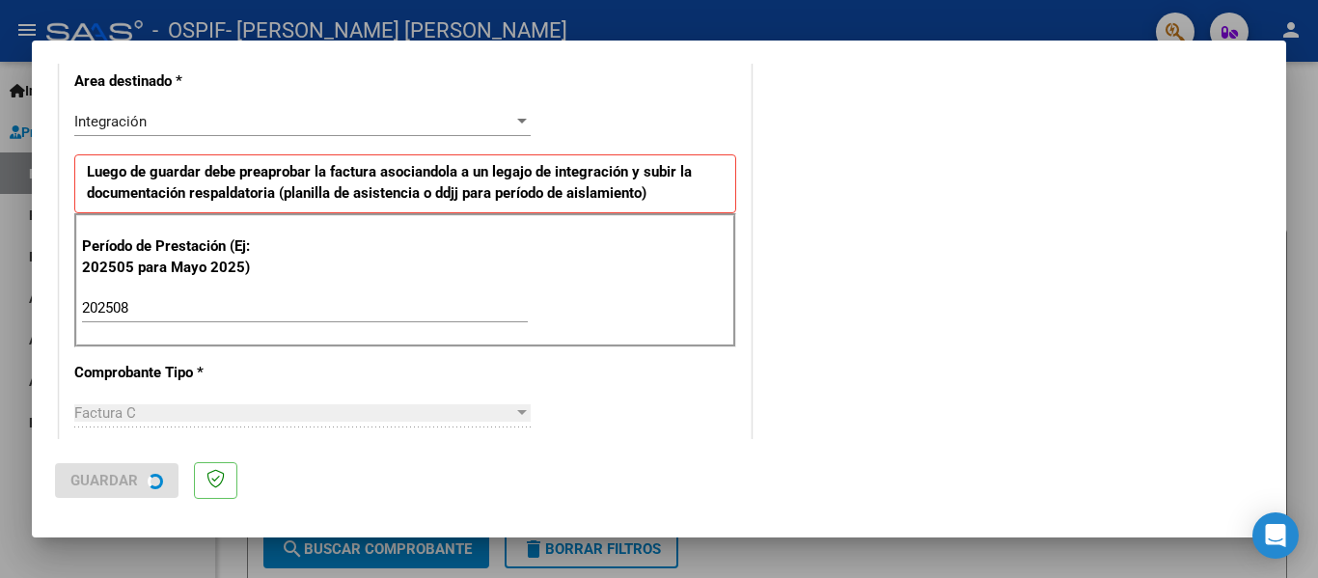
scroll to position [0, 0]
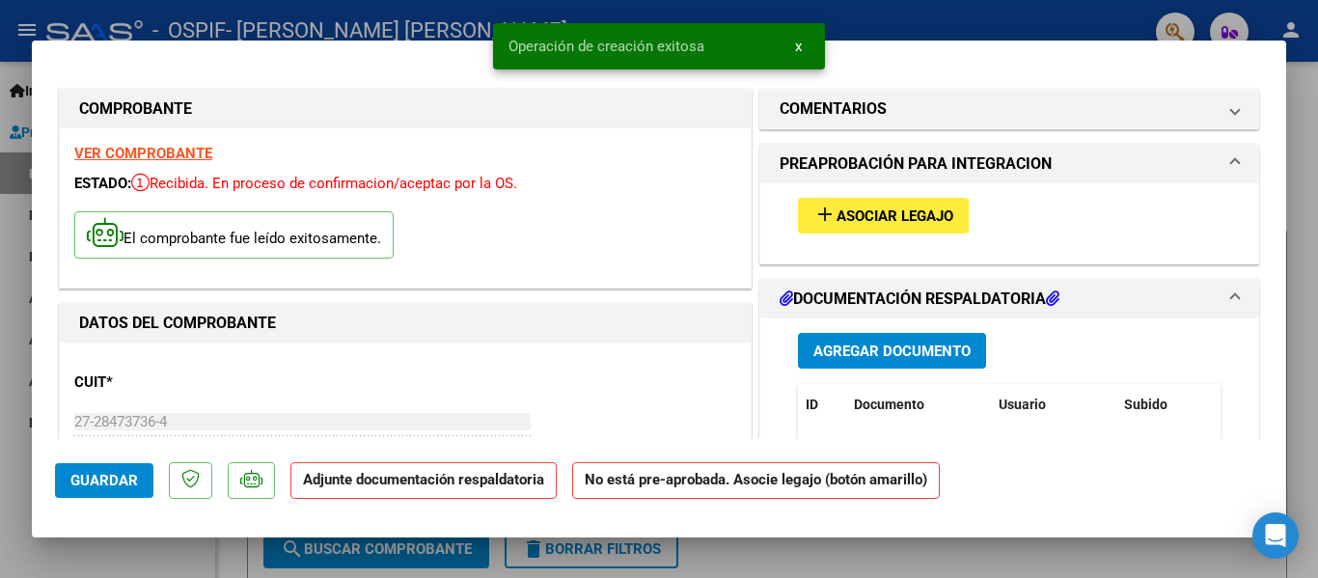
click at [865, 223] on span "Asociar Legajo" at bounding box center [894, 215] width 117 height 17
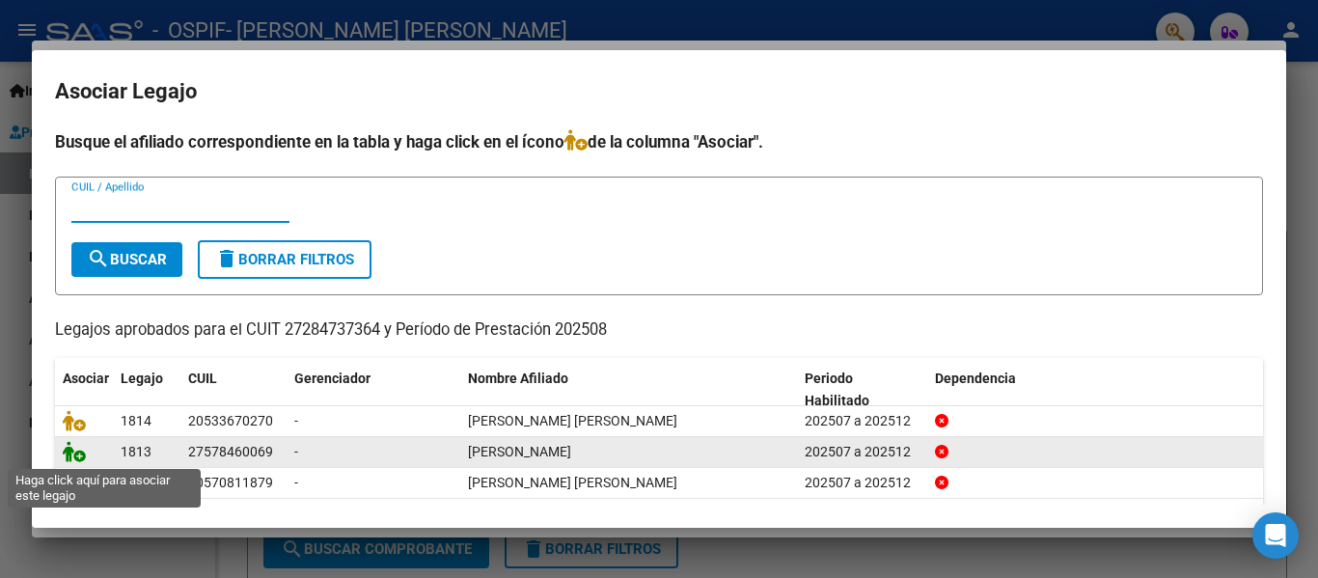
click at [74, 452] on icon at bounding box center [74, 451] width 23 height 21
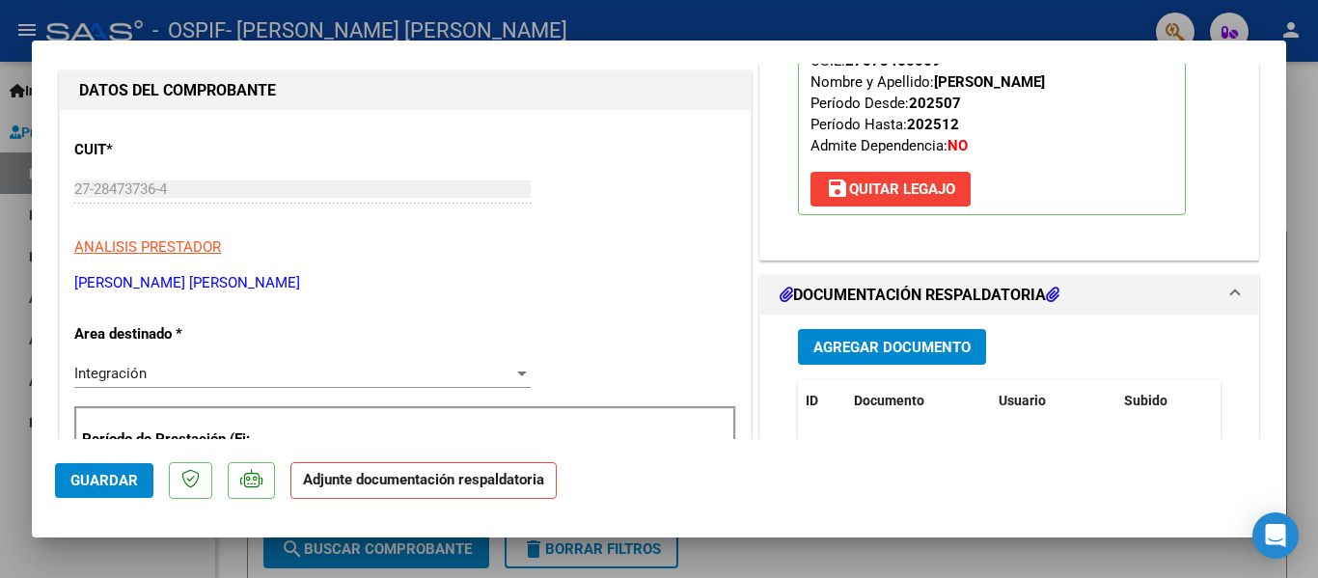
scroll to position [235, 0]
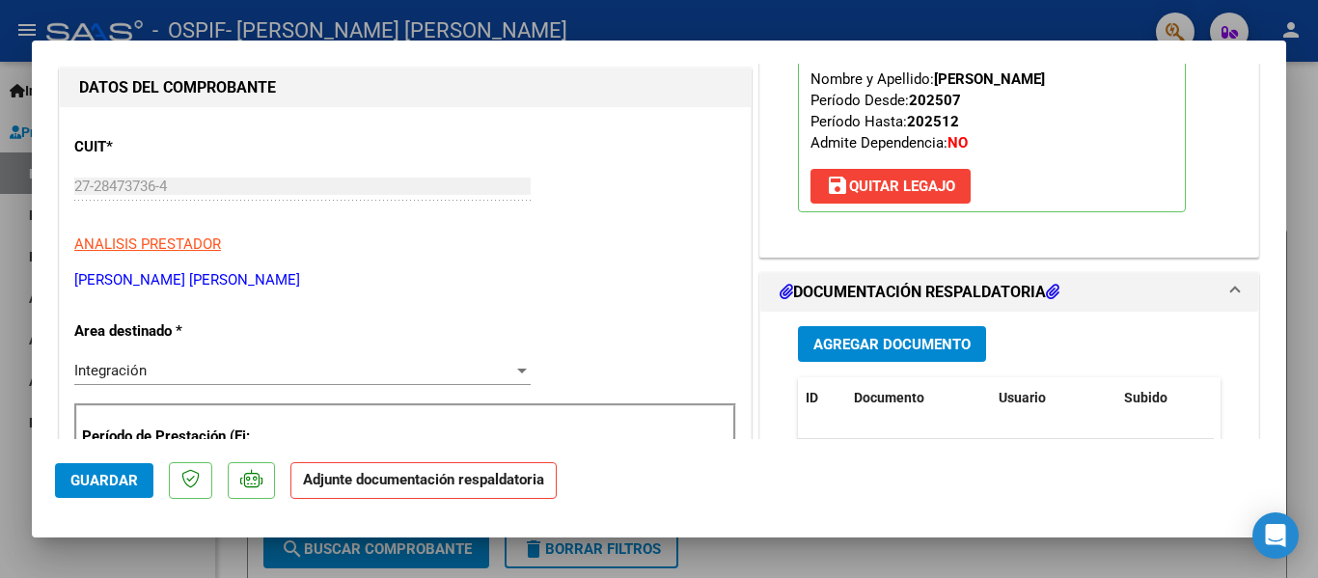
click at [884, 349] on span "Agregar Documento" at bounding box center [891, 344] width 157 height 17
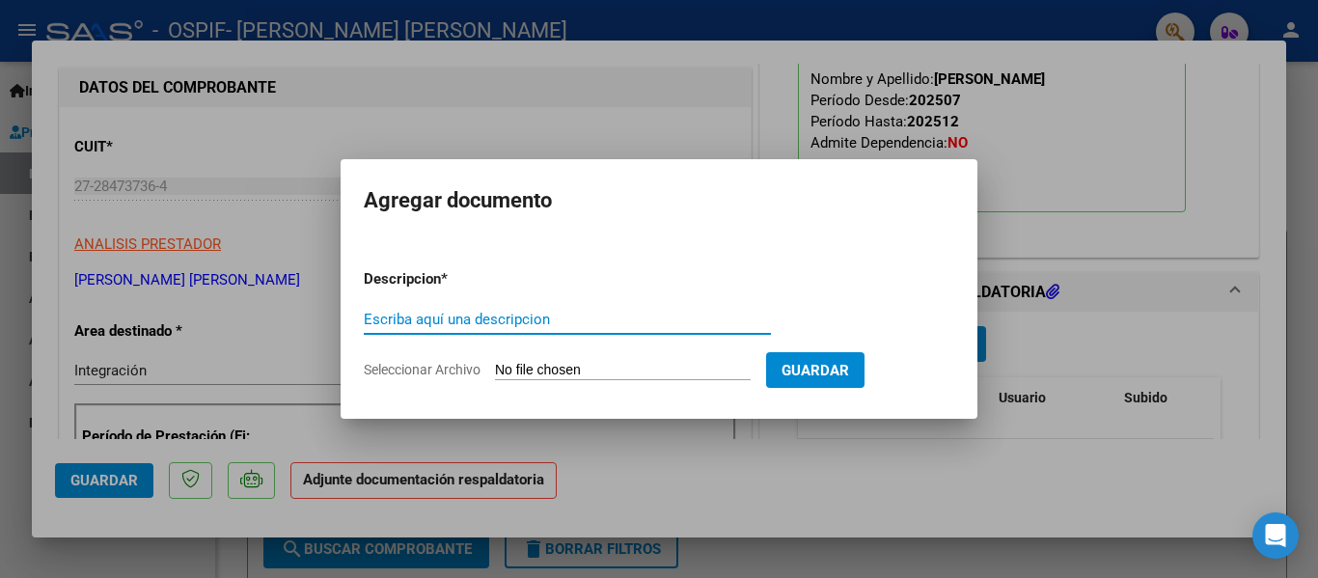
click at [418, 315] on input "Escriba aquí una descripcion" at bounding box center [567, 319] width 407 height 17
type input "planilla"
click at [540, 370] on input "Seleccionar Archivo" at bounding box center [623, 371] width 256 height 18
type input "C:\fakepath\[PERSON_NAME] [DATE].pdf"
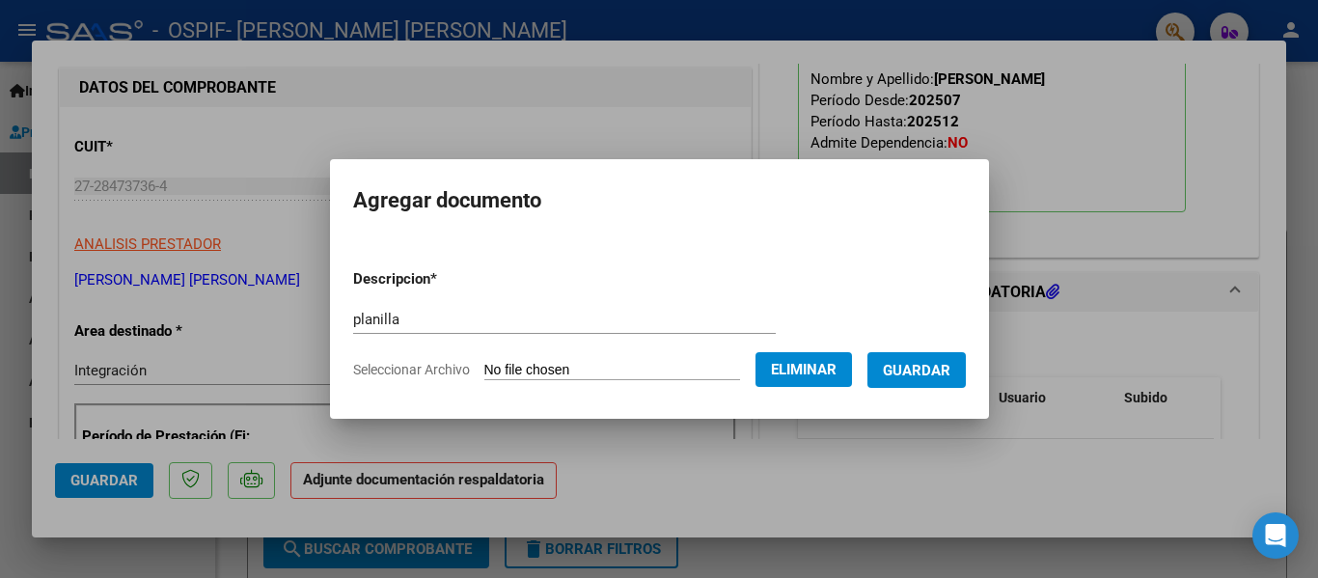
click at [947, 369] on span "Guardar" at bounding box center [917, 370] width 68 height 17
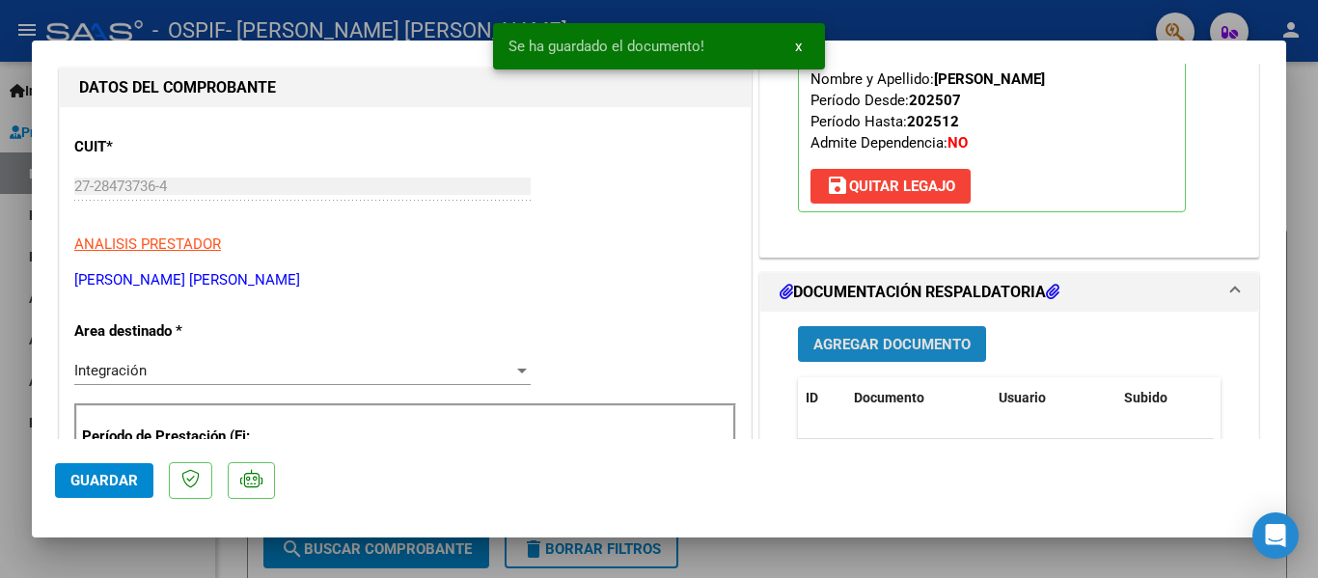
click at [821, 340] on span "Agregar Documento" at bounding box center [891, 344] width 157 height 17
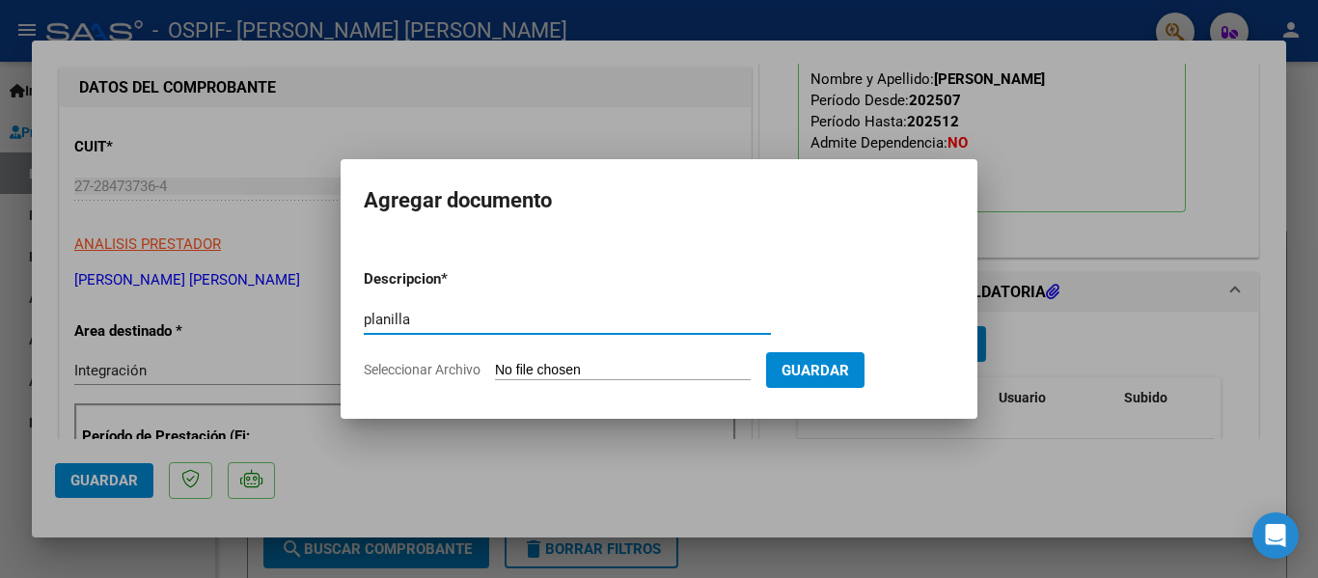
type input "planilla"
click at [556, 371] on input "Seleccionar Archivo" at bounding box center [623, 371] width 256 height 18
type input "C:\fakepath\[PERSON_NAME] [DATE].pdf"
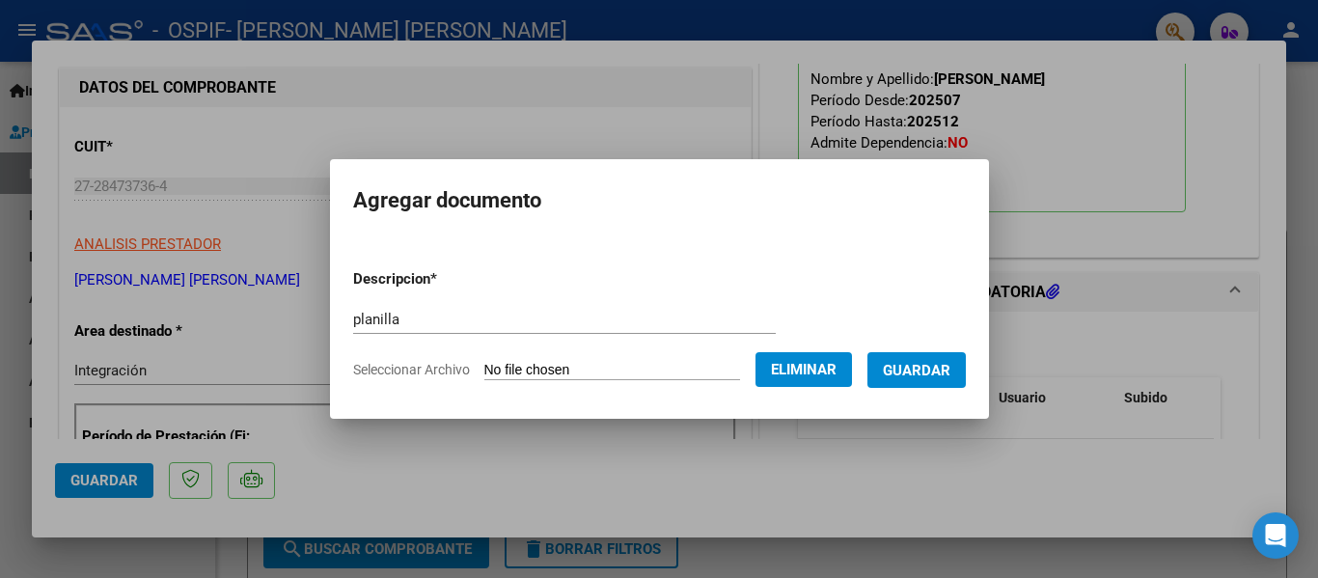
click at [932, 369] on span "Guardar" at bounding box center [917, 370] width 68 height 17
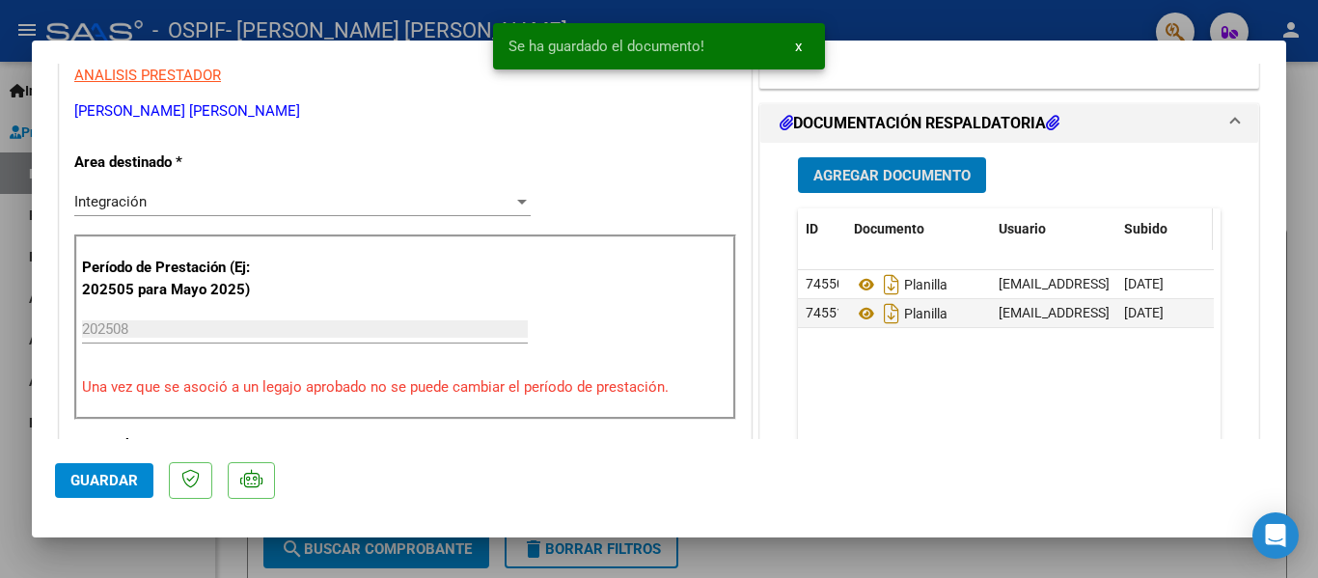
scroll to position [407, 0]
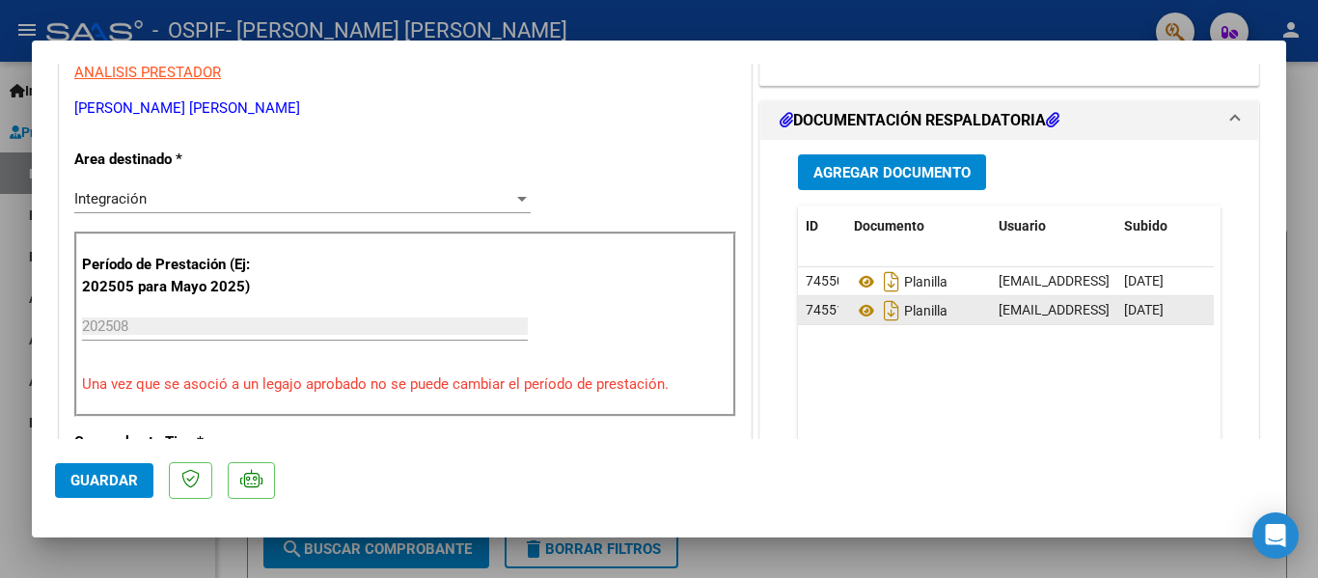
click at [912, 307] on span "Planilla" at bounding box center [901, 310] width 94 height 15
click at [463, 24] on div at bounding box center [659, 289] width 1318 height 578
type input "$ 0,00"
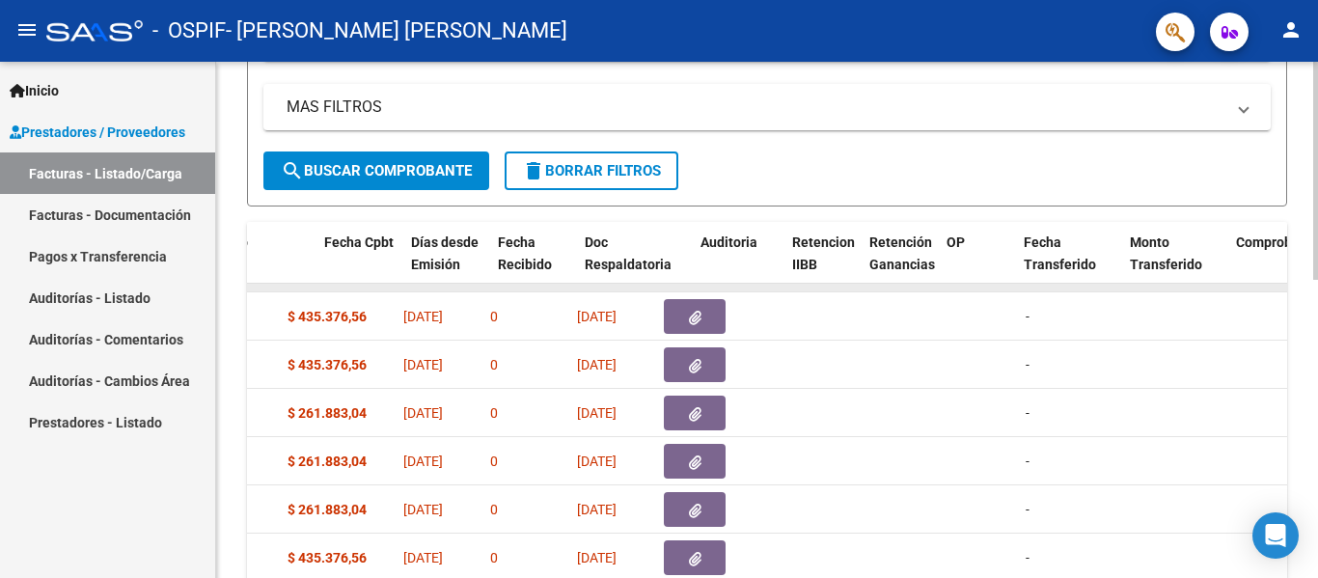
scroll to position [0, 927]
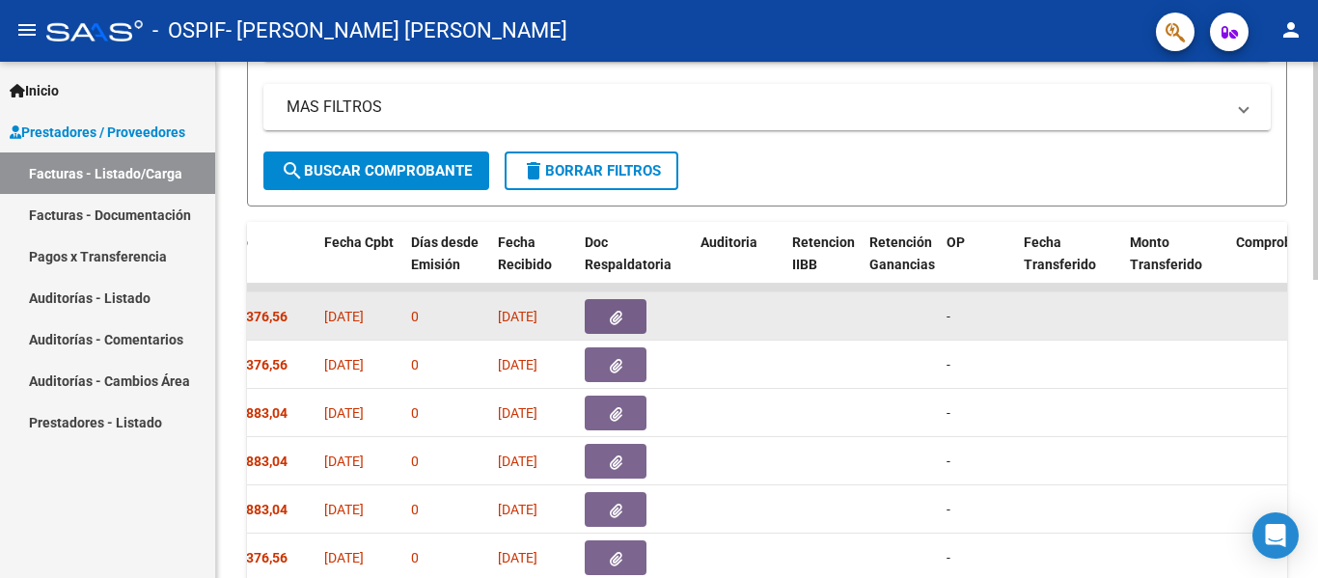
click at [623, 319] on button "button" at bounding box center [616, 316] width 62 height 35
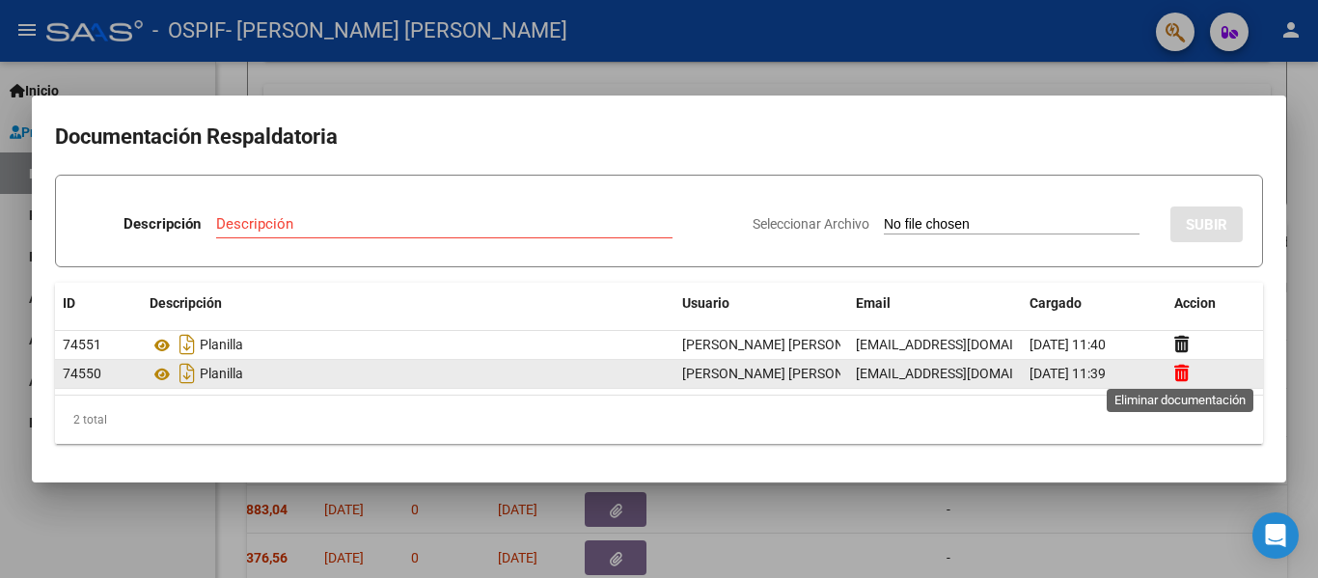
click at [982, 368] on icon at bounding box center [1181, 373] width 14 height 18
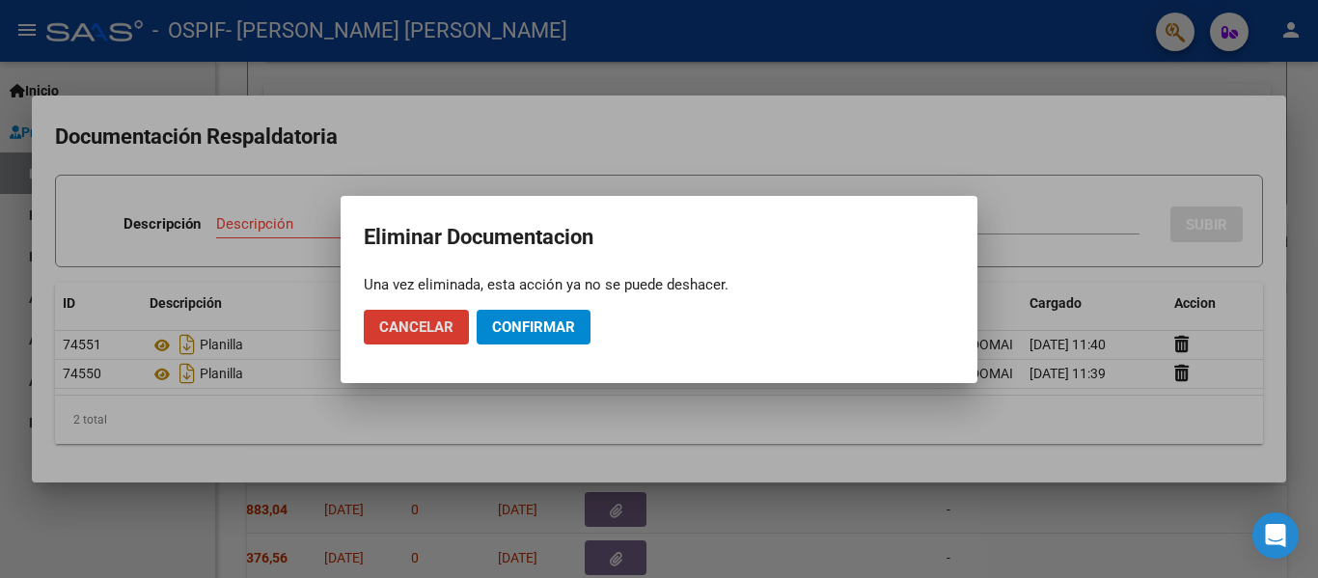
click at [516, 321] on span "Confirmar" at bounding box center [533, 326] width 83 height 17
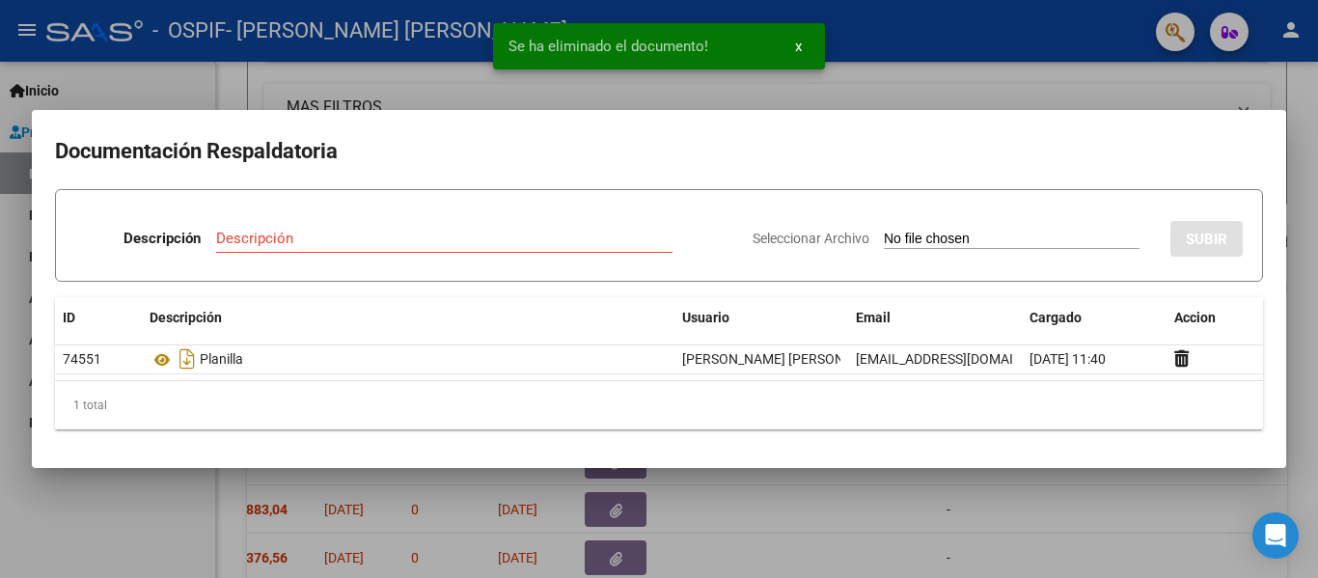
click at [262, 27] on div at bounding box center [659, 289] width 1318 height 578
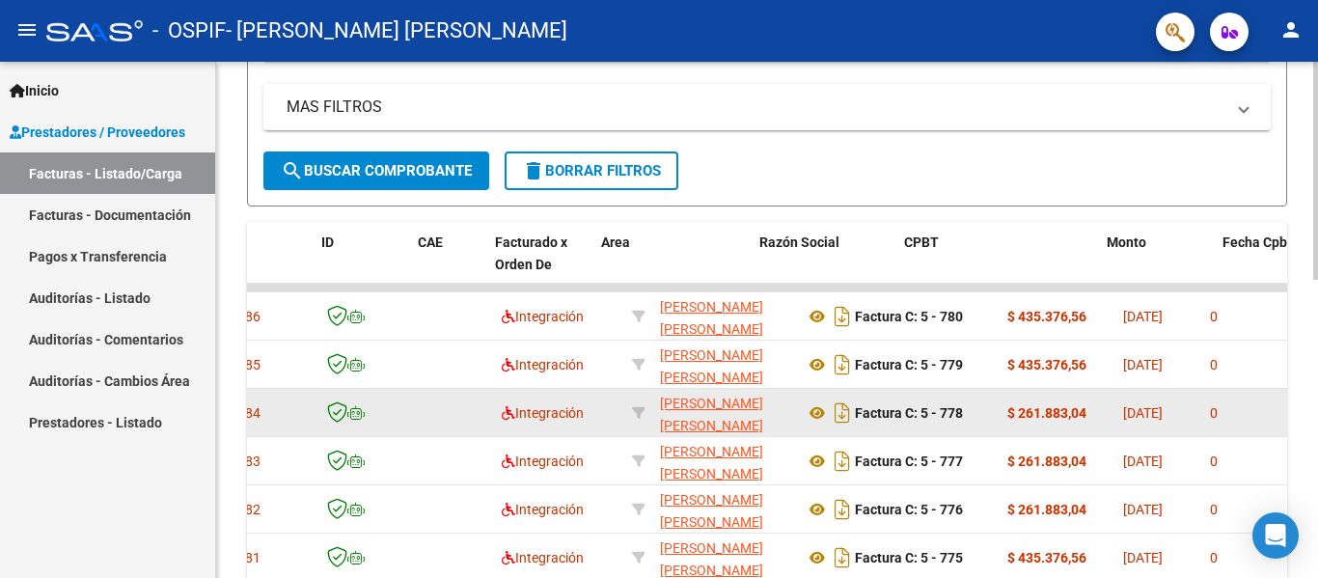
scroll to position [0, 0]
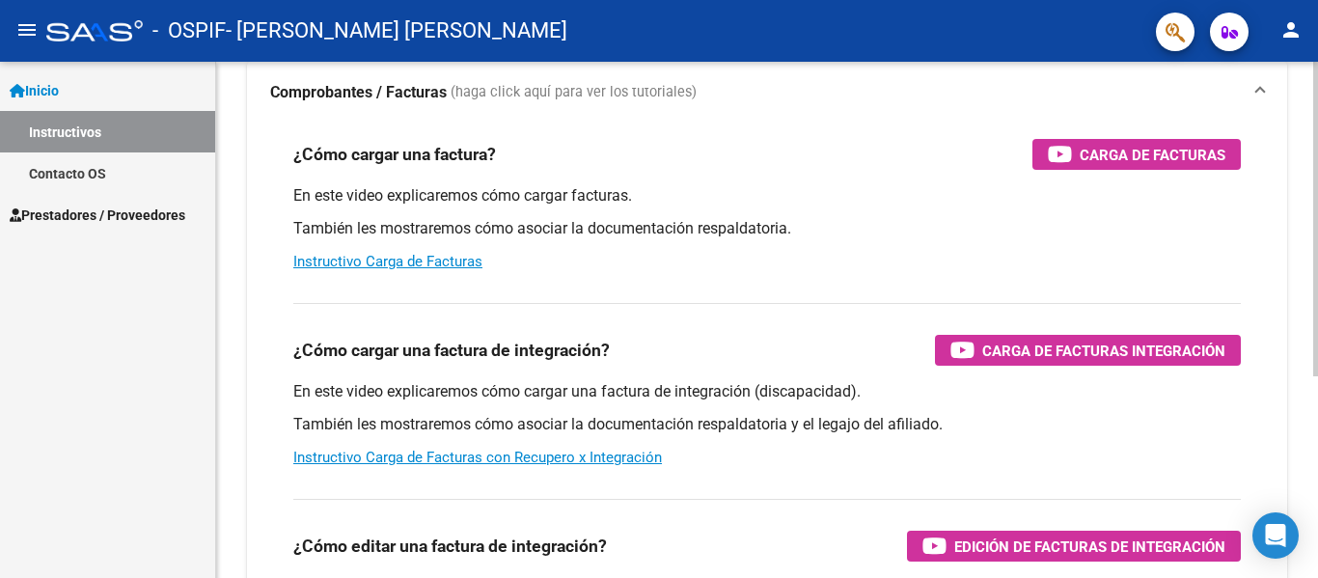
scroll to position [141, 0]
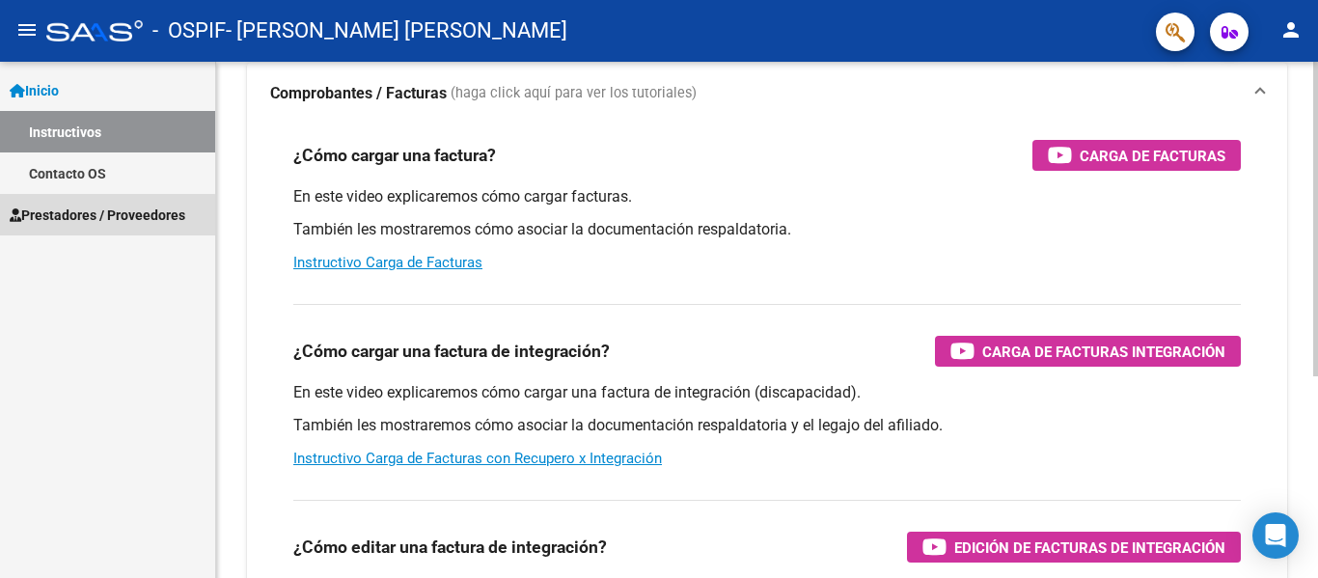
click at [76, 223] on span "Prestadores / Proveedores" at bounding box center [98, 215] width 176 height 21
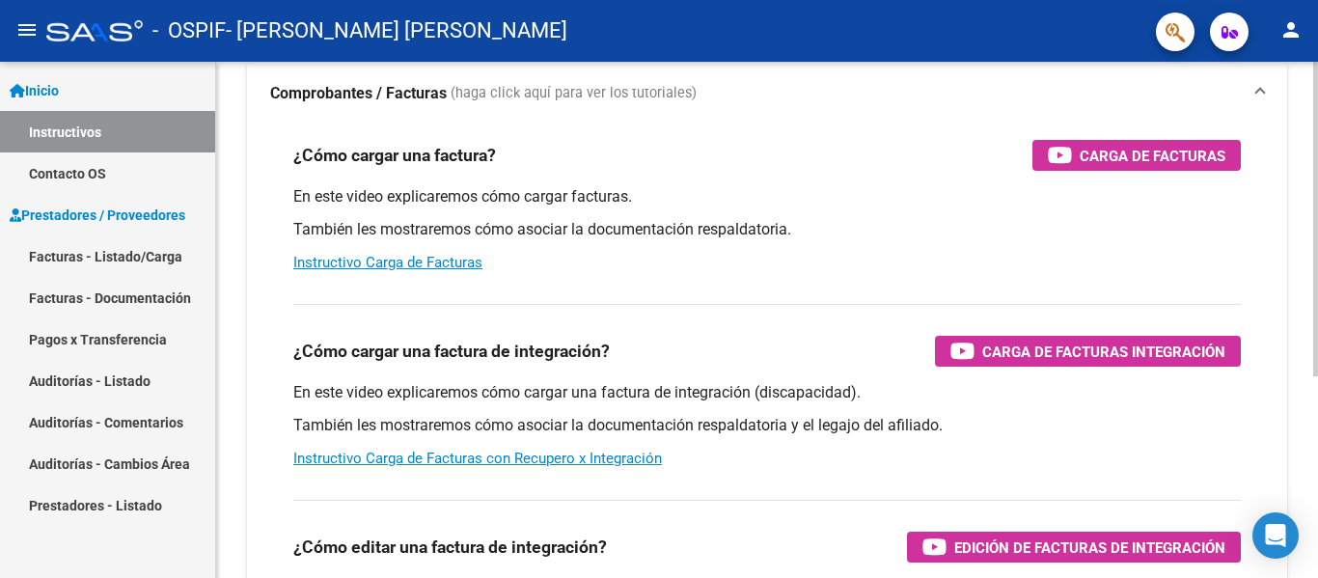
click at [89, 251] on link "Facturas - Listado/Carga" at bounding box center [107, 255] width 215 height 41
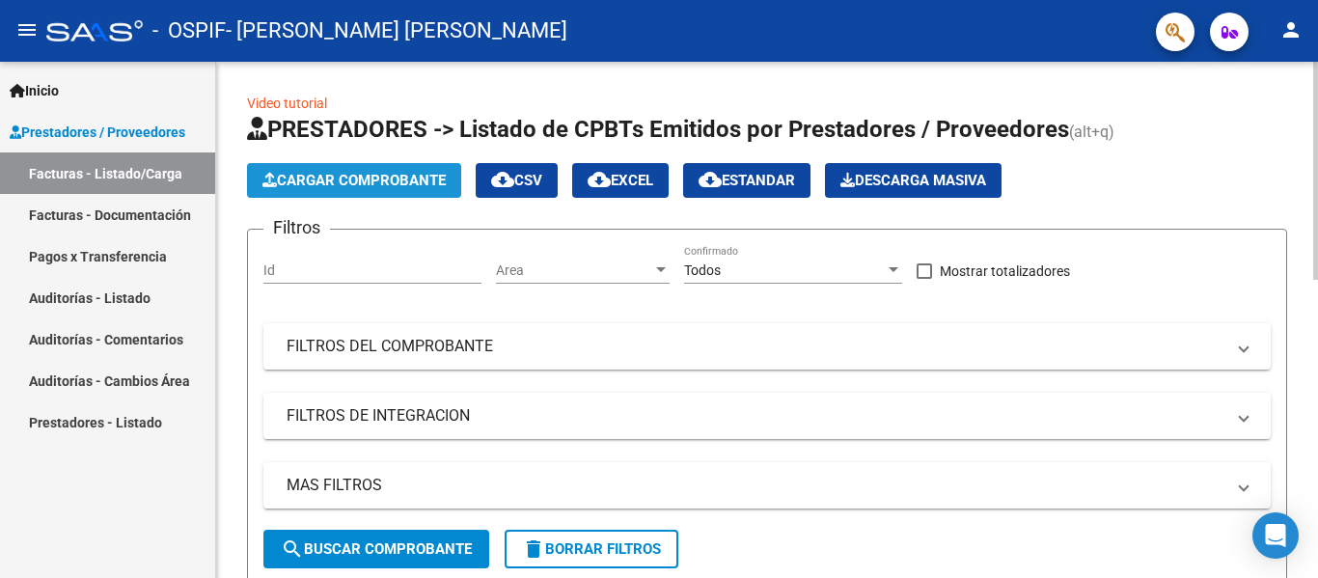
click at [334, 193] on button "Cargar Comprobante" at bounding box center [354, 180] width 214 height 35
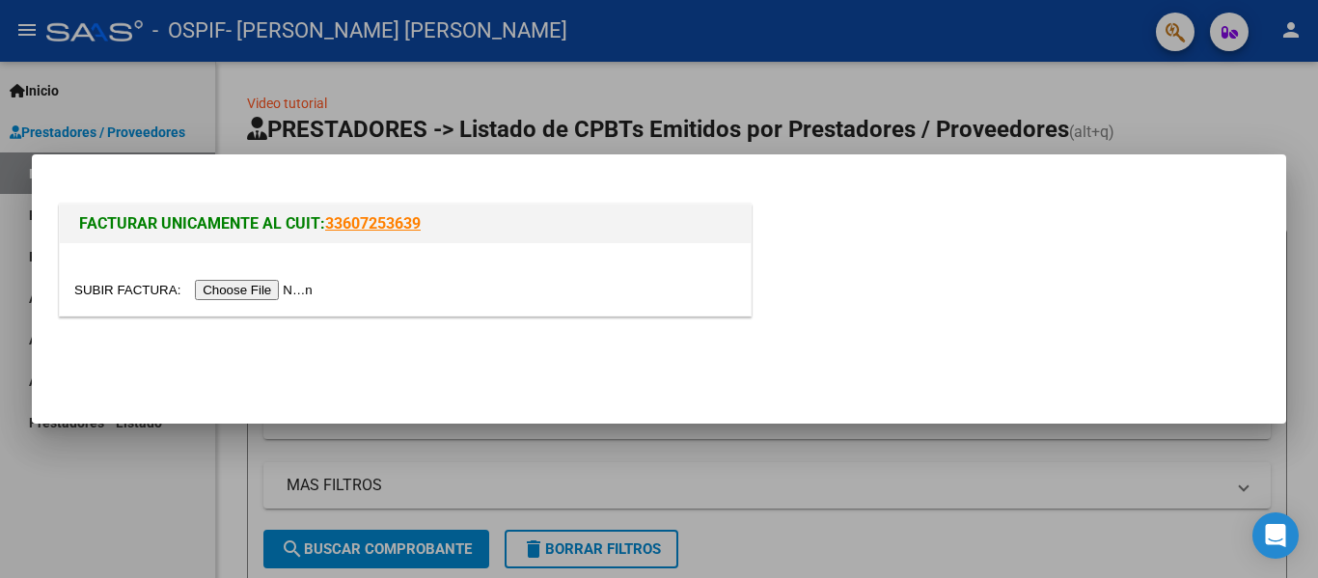
click at [281, 287] on input "file" at bounding box center [196, 290] width 244 height 20
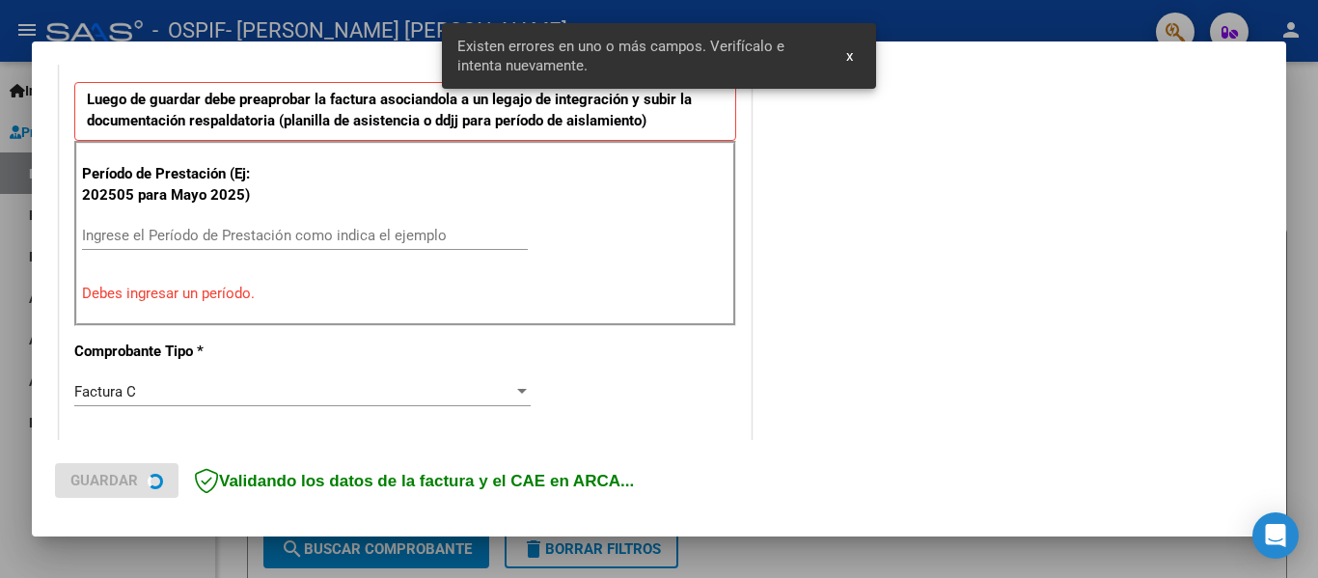
scroll to position [522, 0]
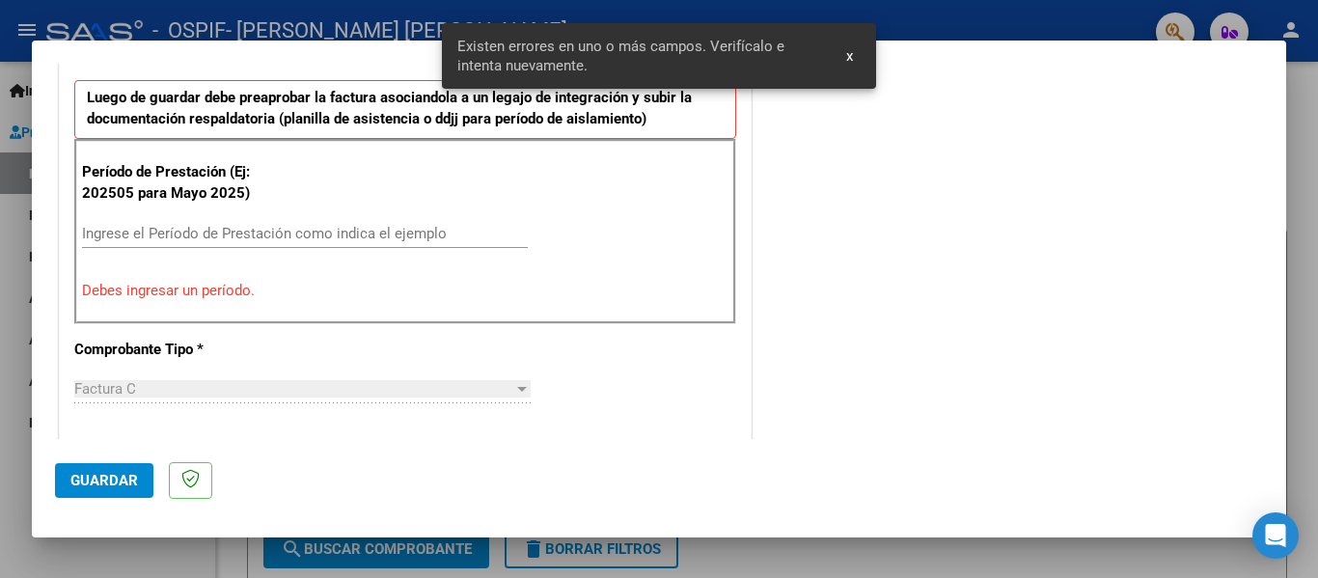
click at [185, 237] on input "Ingrese el Período de Prestación como indica el ejemplo" at bounding box center [305, 233] width 446 height 17
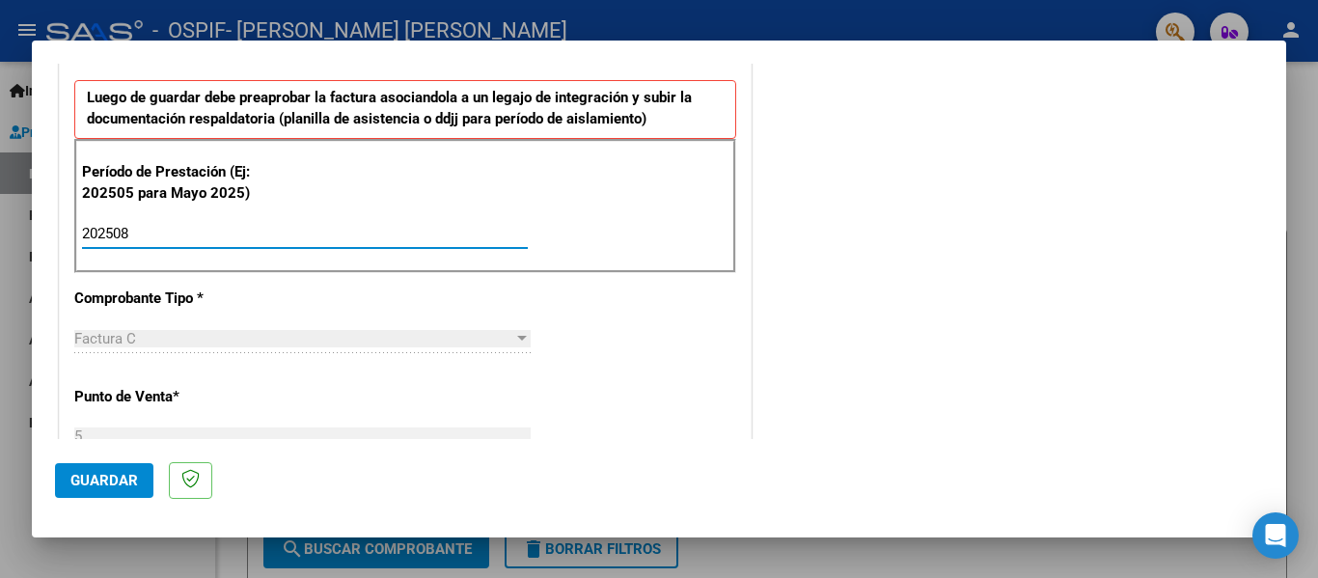
type input "202508"
click at [113, 478] on span "Guardar" at bounding box center [104, 480] width 68 height 17
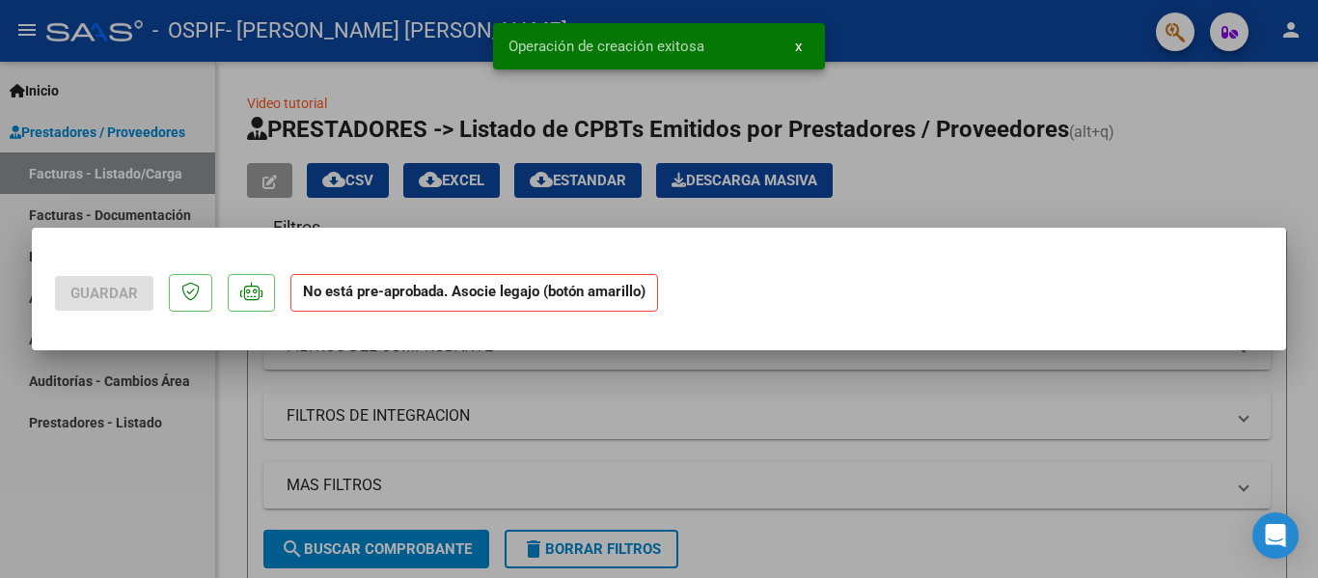
scroll to position [0, 0]
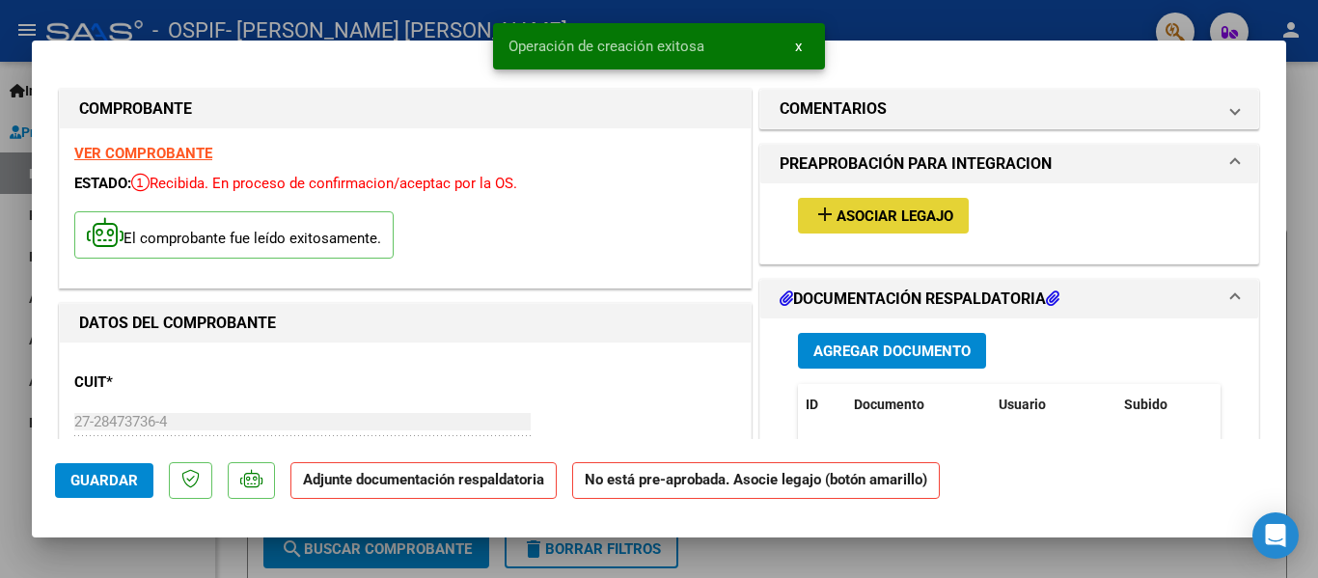
click at [876, 217] on span "Asociar Legajo" at bounding box center [894, 215] width 117 height 17
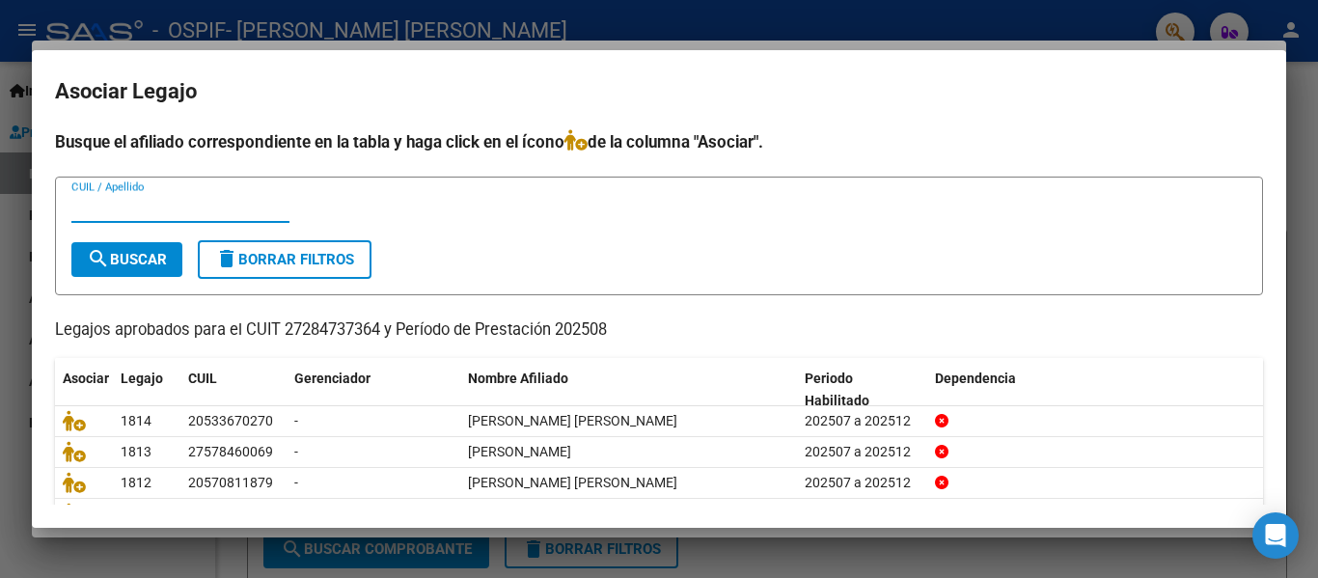
click at [140, 216] on div "CUIL / Apellido" at bounding box center [180, 207] width 218 height 29
type input "gesa"
click at [133, 251] on span "search Buscar" at bounding box center [127, 259] width 80 height 17
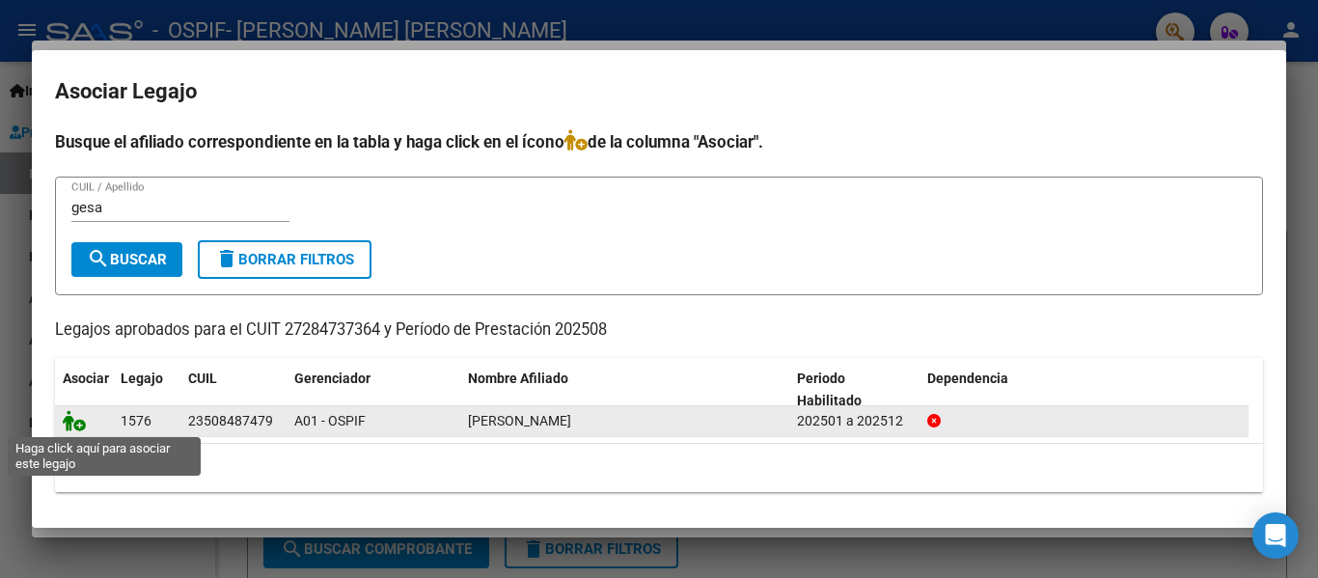
click at [78, 421] on icon at bounding box center [74, 420] width 23 height 21
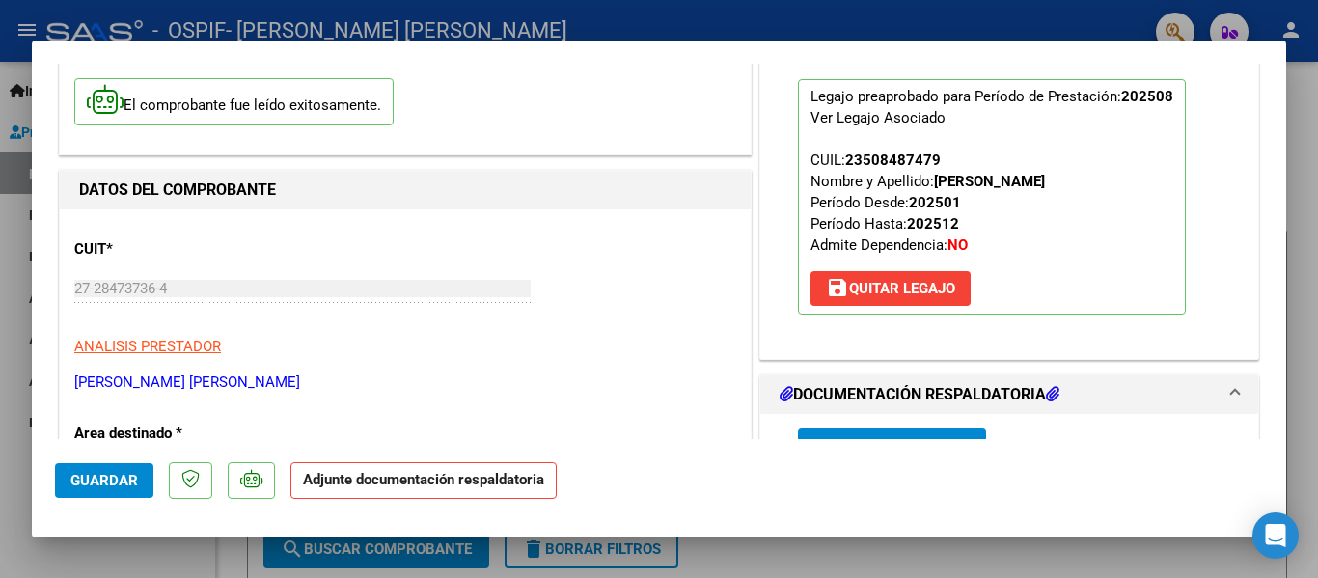
scroll to position [253, 0]
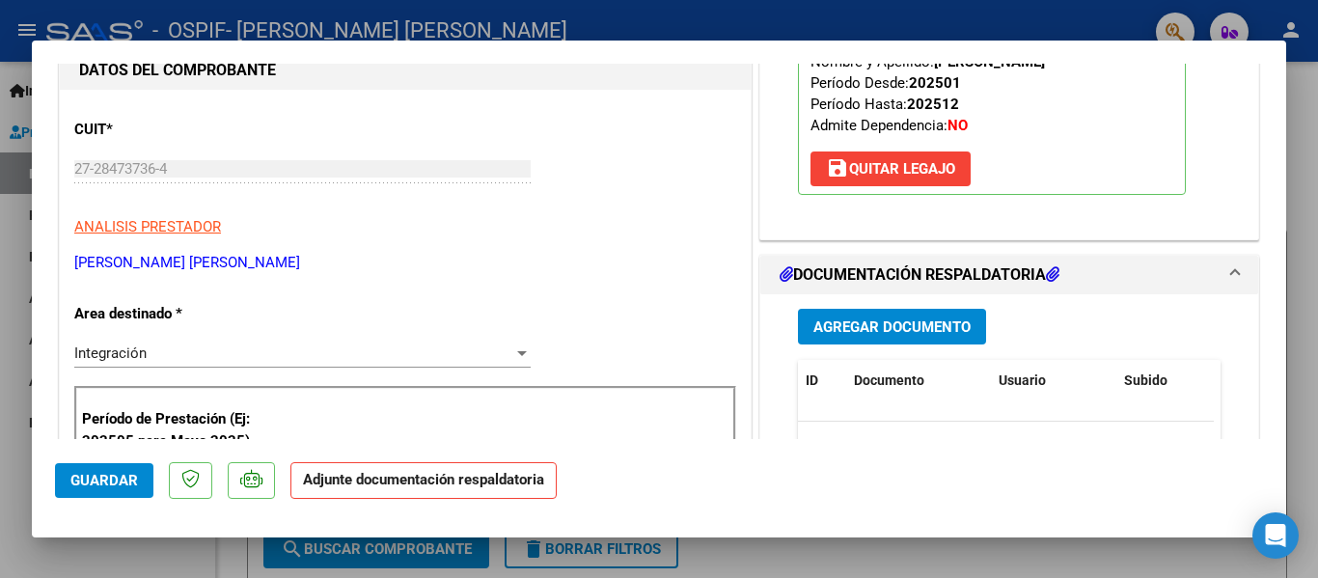
click at [906, 322] on span "Agregar Documento" at bounding box center [891, 326] width 157 height 17
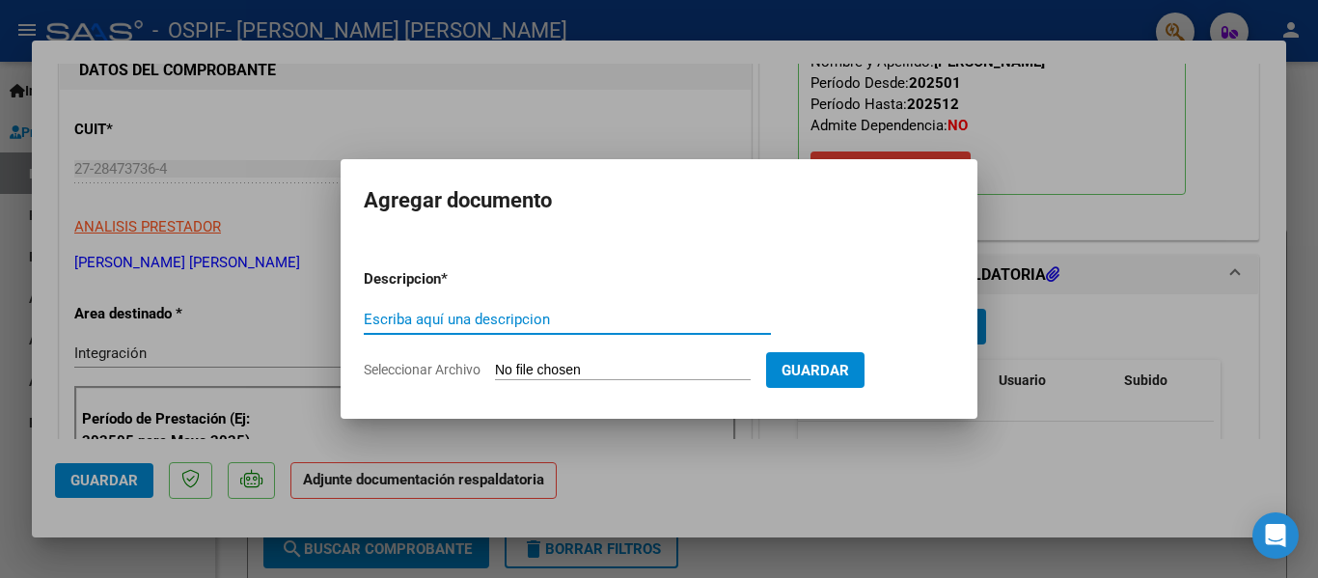
click at [528, 320] on input "Escriba aquí una descripcion" at bounding box center [567, 319] width 407 height 17
type input "planilla"
click at [511, 367] on input "Seleccionar Archivo" at bounding box center [623, 371] width 256 height 18
type input "C:\fakepath\[PERSON_NAME] [DATE].pdf"
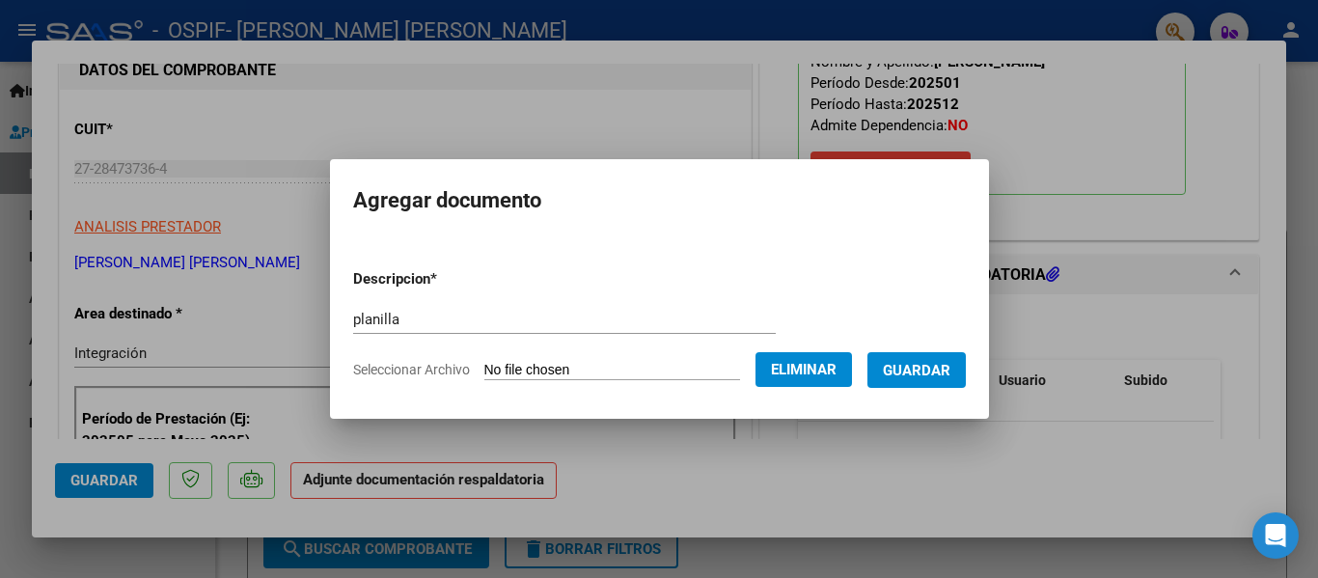
click at [923, 380] on button "Guardar" at bounding box center [916, 370] width 98 height 36
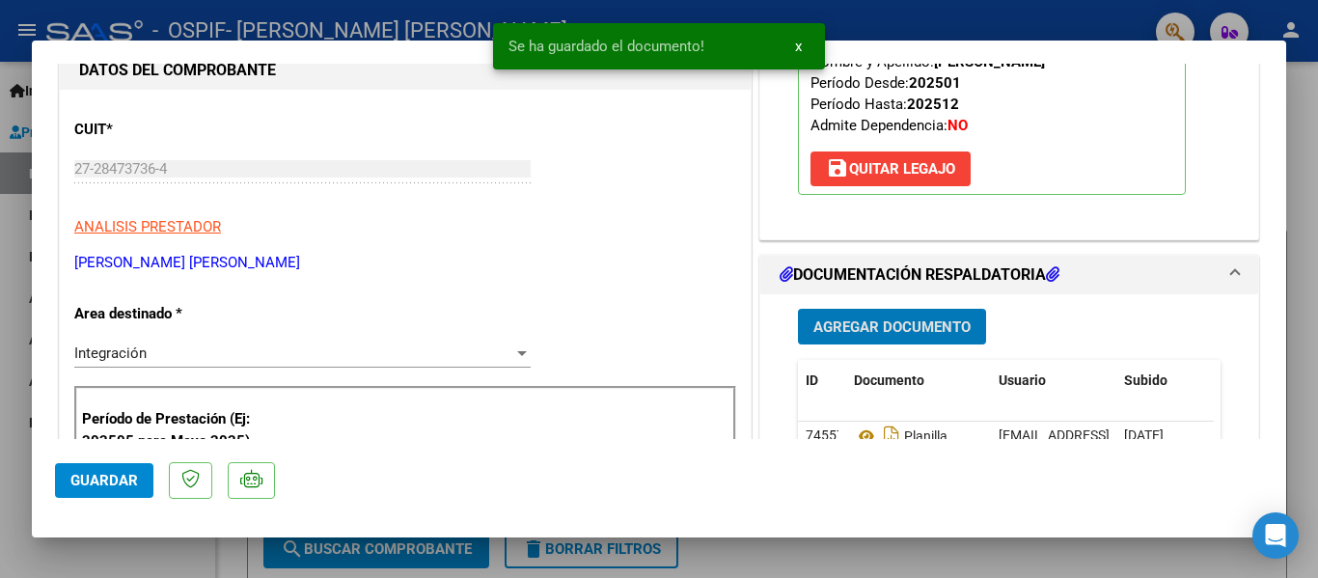
click at [441, 20] on div at bounding box center [659, 289] width 1318 height 578
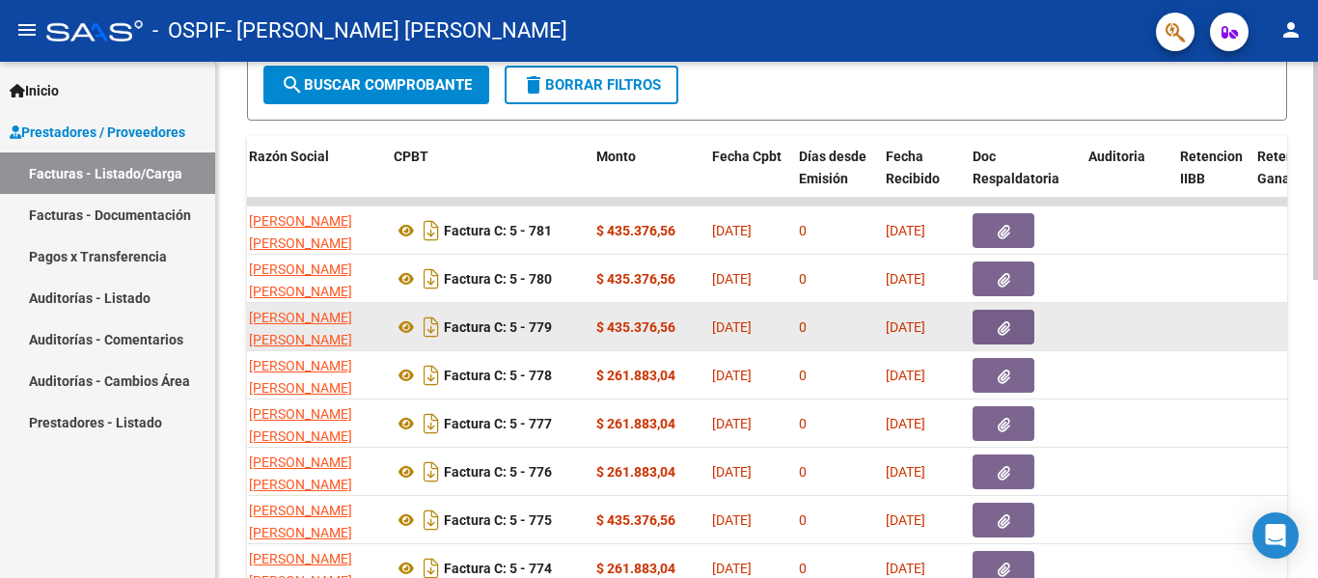
scroll to position [0, 519]
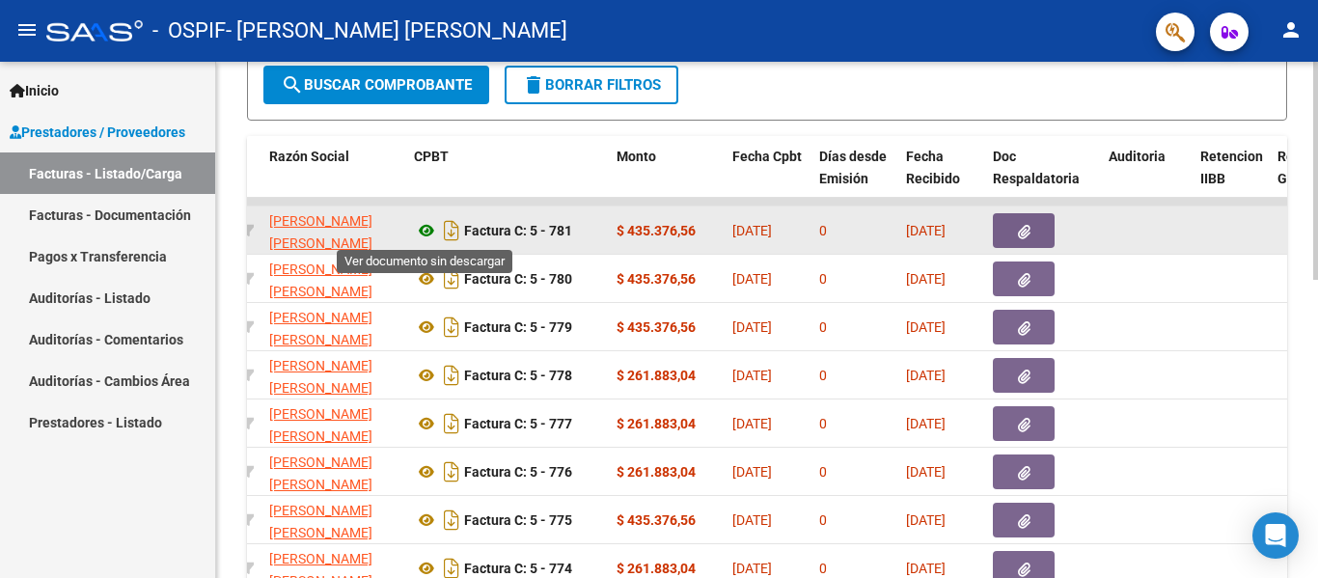
click at [432, 231] on icon at bounding box center [426, 230] width 25 height 23
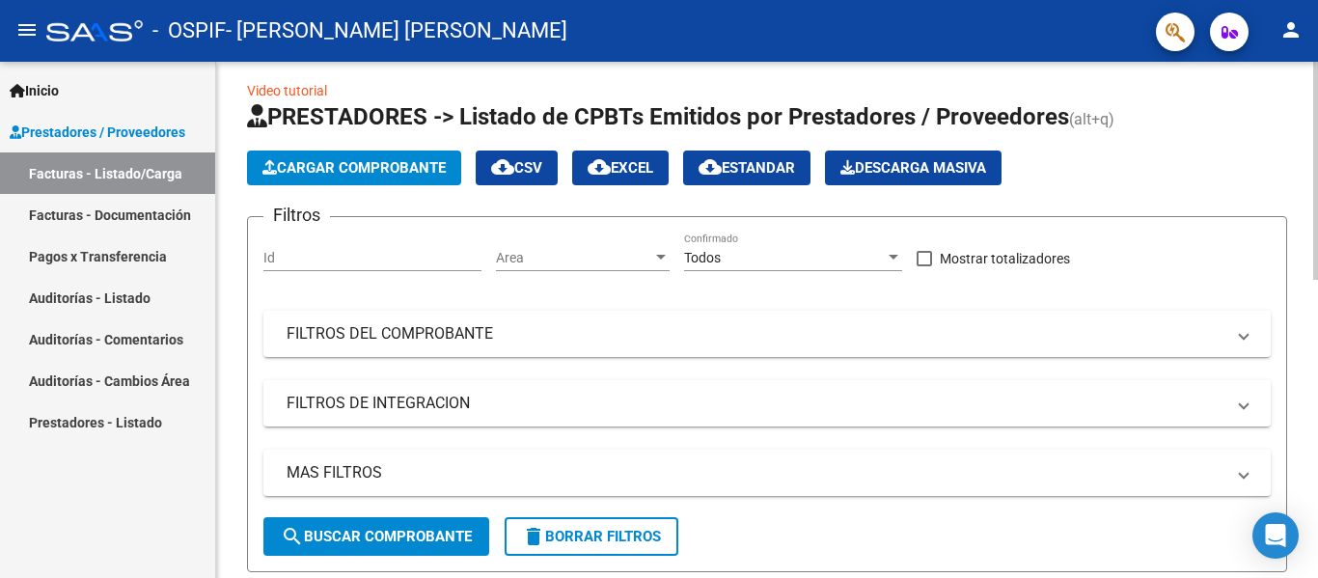
scroll to position [0, 0]
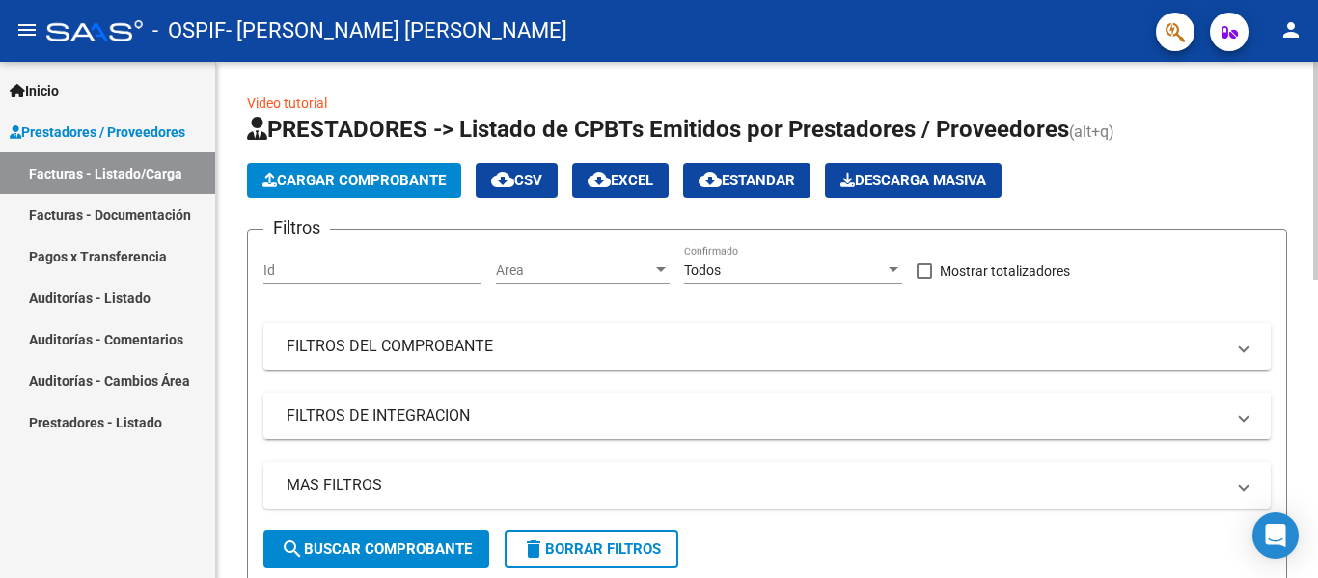
click at [360, 191] on button "Cargar Comprobante" at bounding box center [354, 180] width 214 height 35
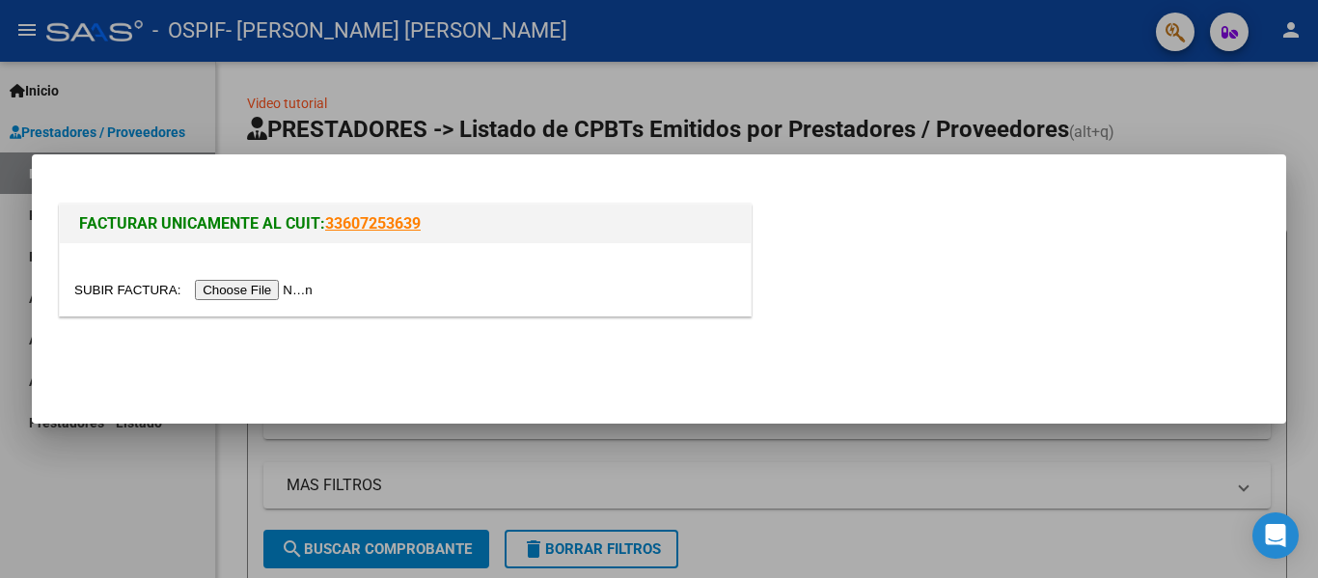
click at [275, 281] on input "file" at bounding box center [196, 290] width 244 height 20
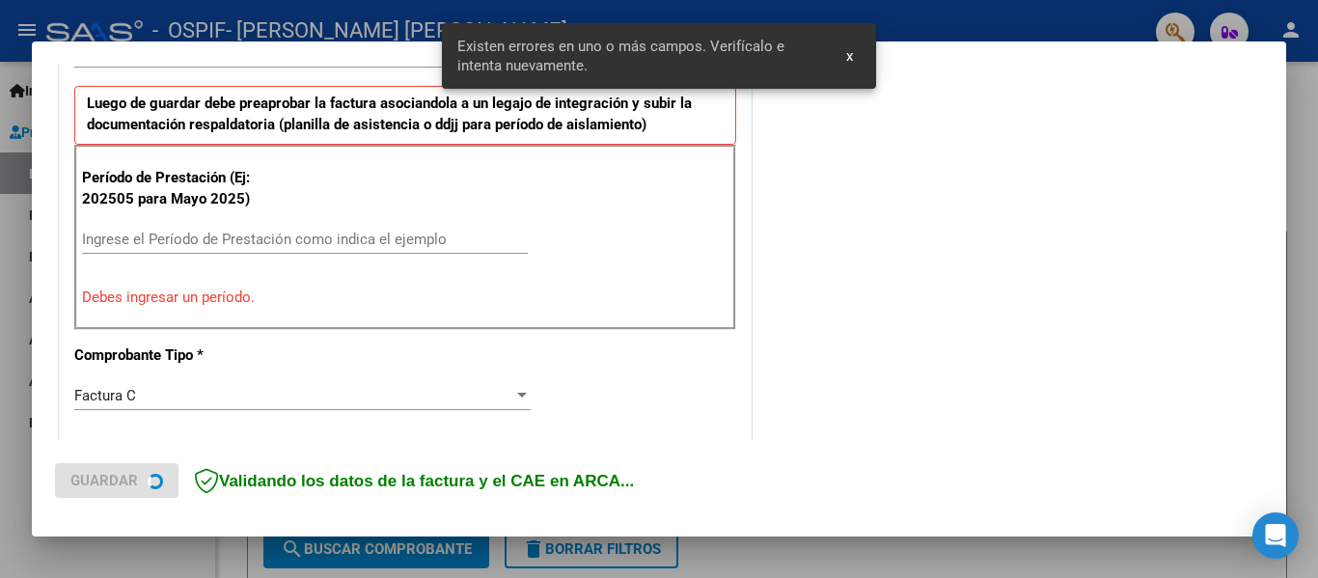
scroll to position [535, 0]
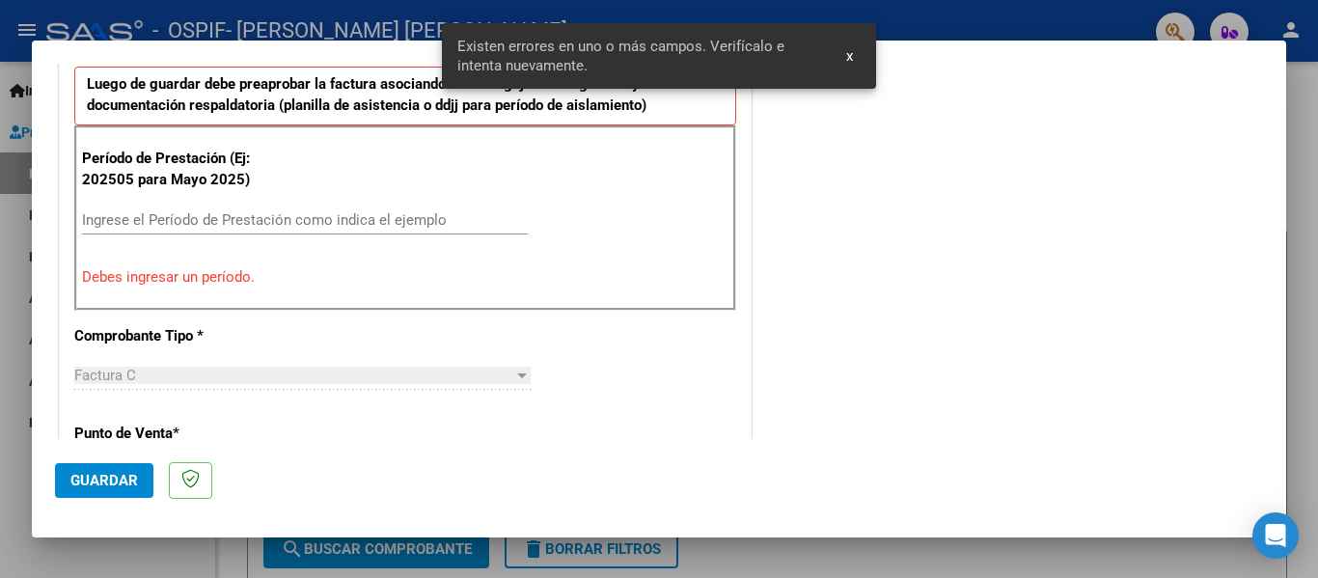
click at [185, 223] on input "Ingrese el Período de Prestación como indica el ejemplo" at bounding box center [305, 219] width 446 height 17
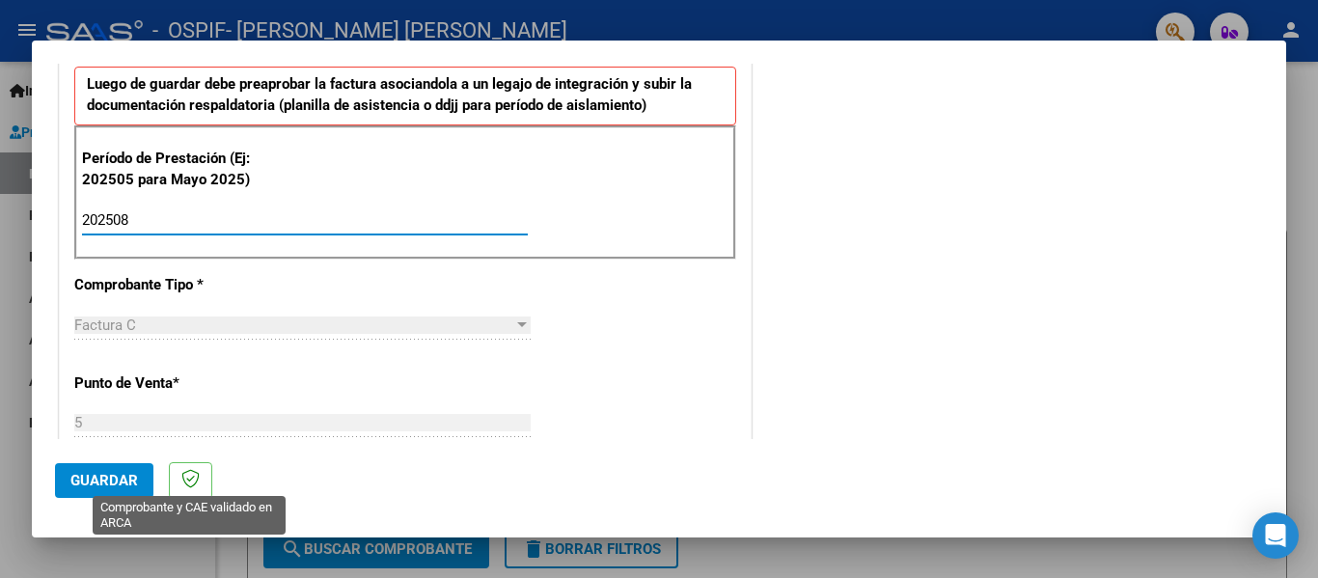
type input "202508"
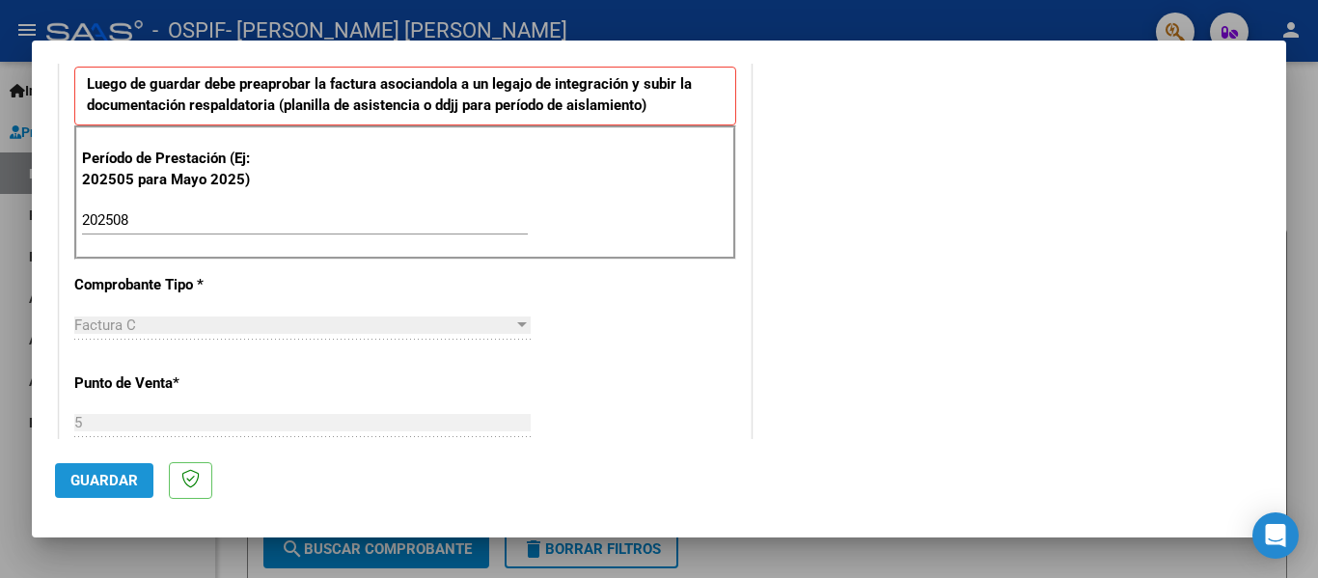
click at [141, 478] on button "Guardar" at bounding box center [104, 480] width 98 height 35
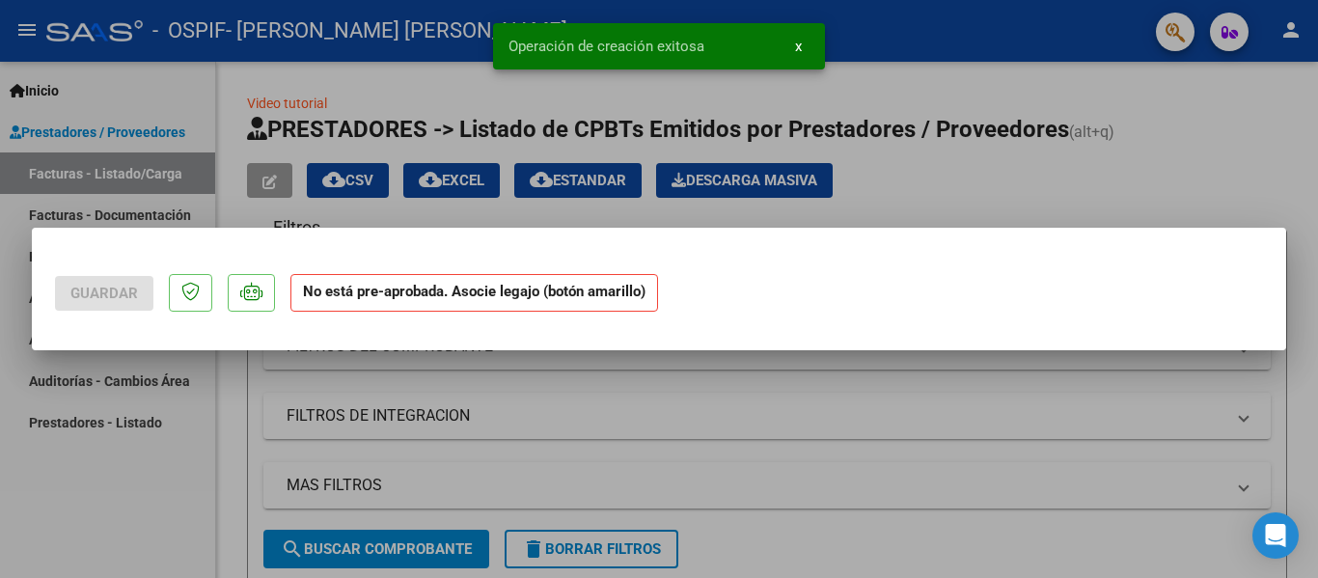
scroll to position [0, 0]
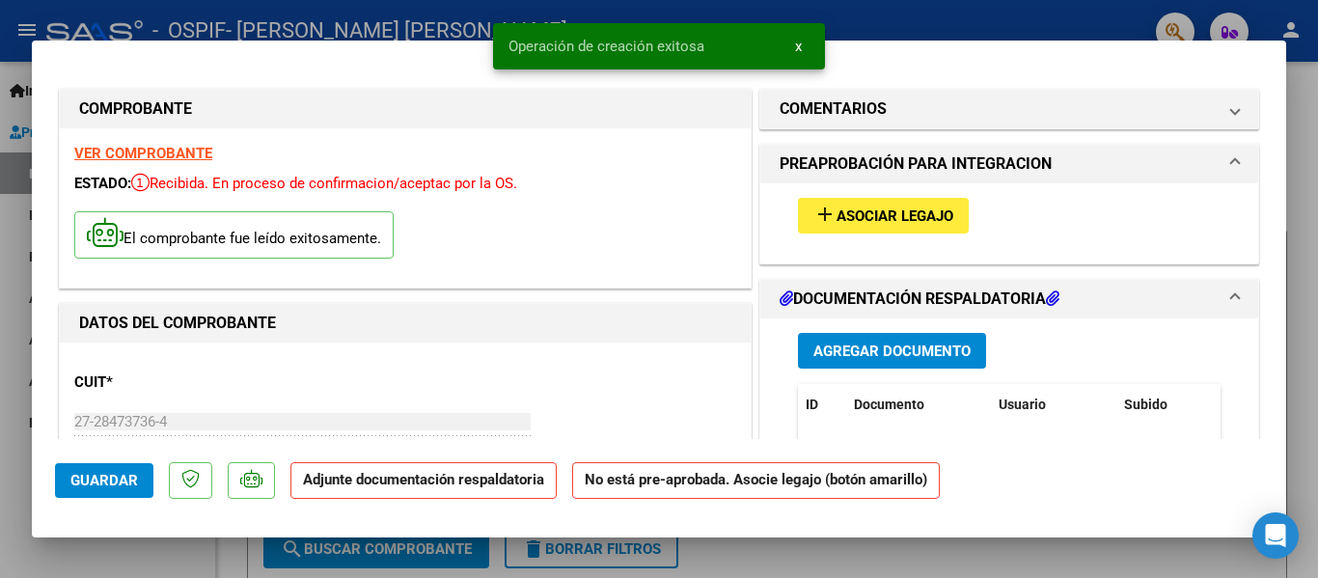
click at [870, 229] on button "add Asociar Legajo" at bounding box center [883, 216] width 171 height 36
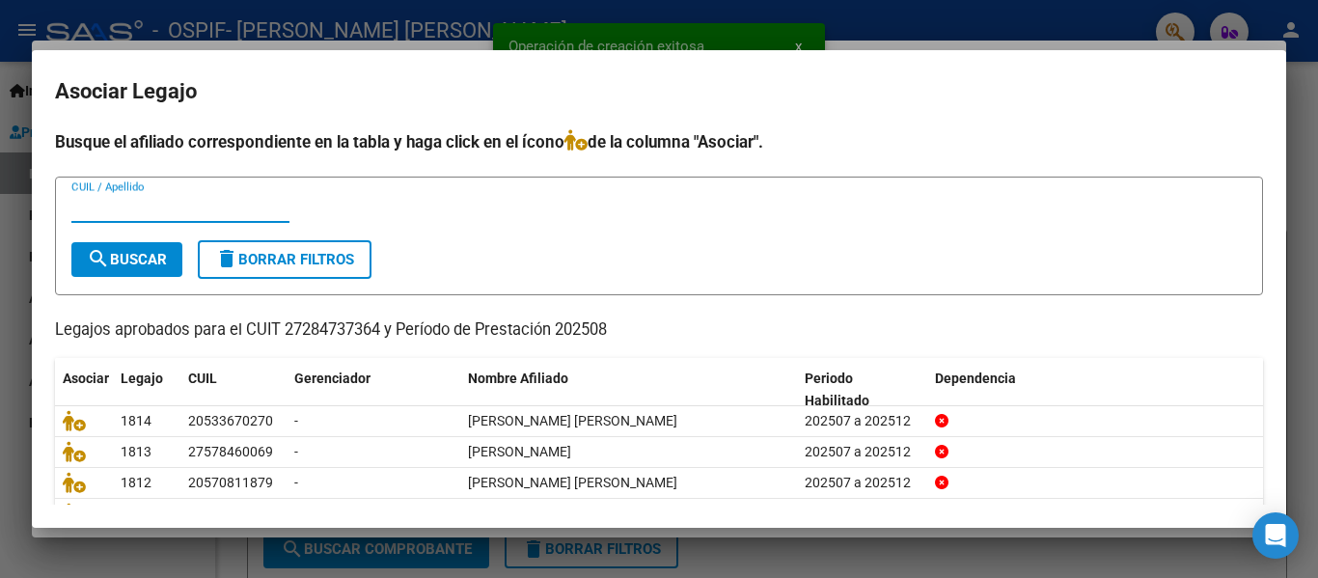
click at [138, 213] on input "CUIL / Apellido" at bounding box center [180, 207] width 218 height 17
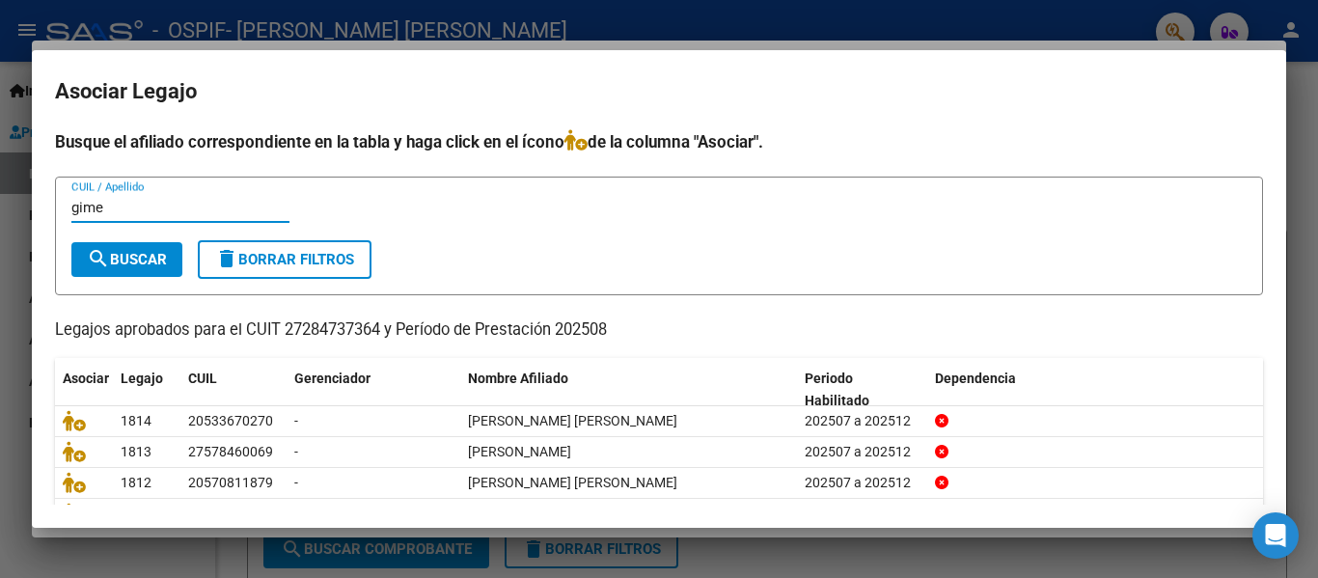
type input "gime"
click at [130, 263] on span "search Buscar" at bounding box center [127, 259] width 80 height 17
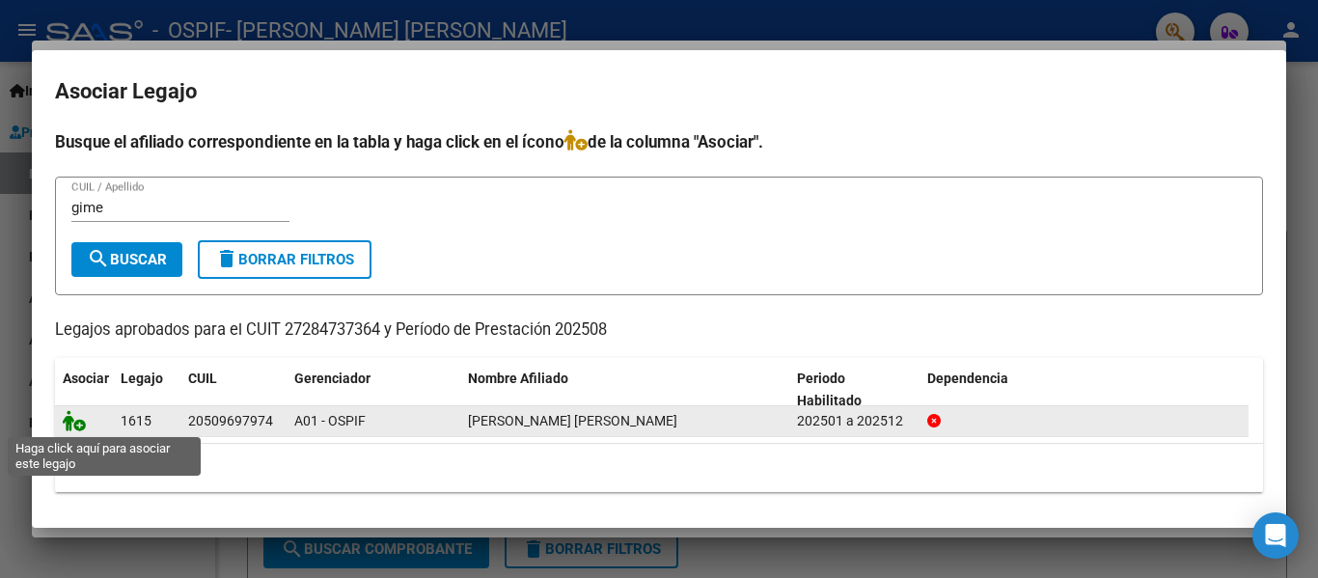
click at [67, 411] on icon at bounding box center [74, 420] width 23 height 21
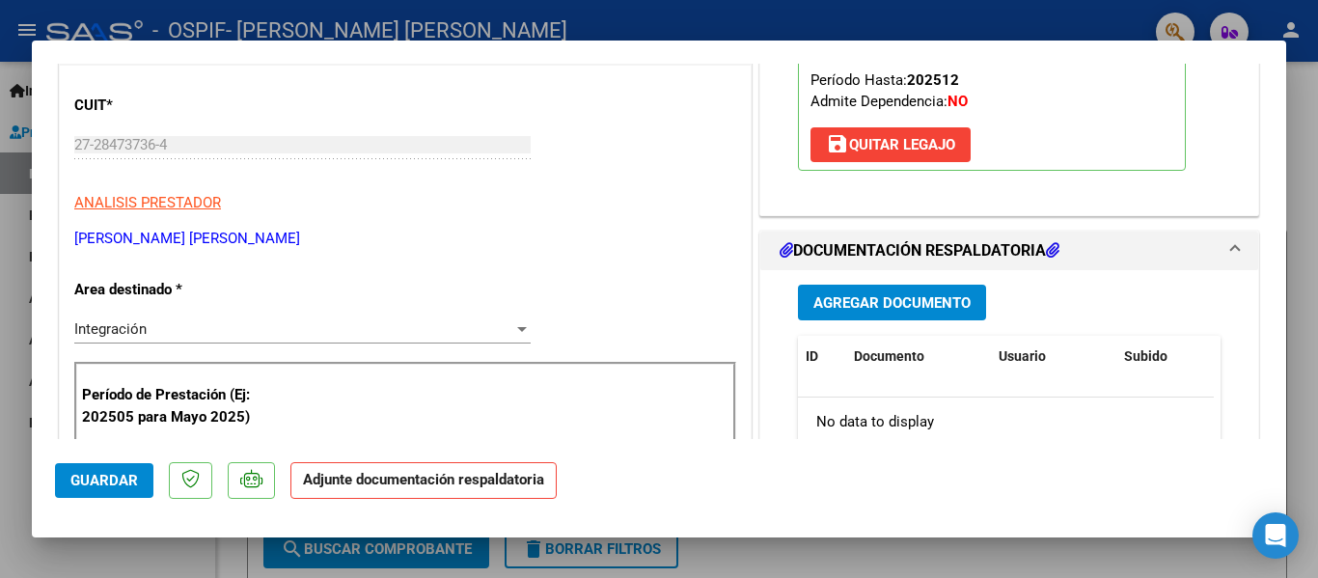
scroll to position [278, 0]
click at [904, 310] on span "Agregar Documento" at bounding box center [891, 301] width 157 height 17
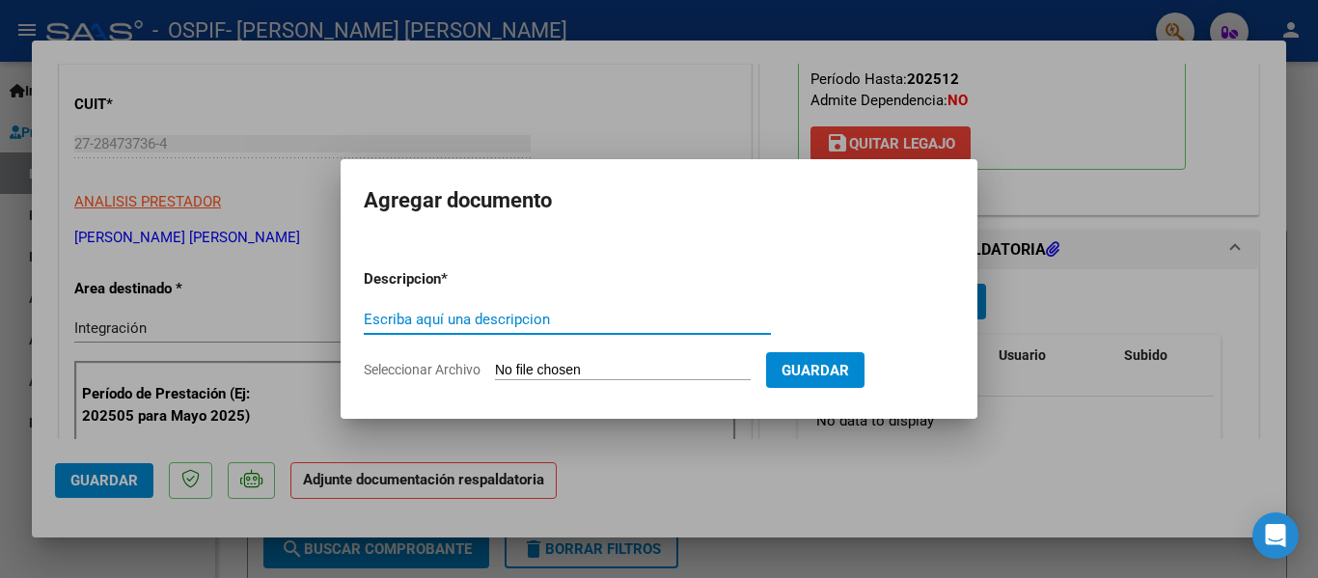
click at [460, 321] on input "Escriba aquí una descripcion" at bounding box center [567, 319] width 407 height 17
type input "planilla"
click at [539, 379] on input "Seleccionar Archivo" at bounding box center [623, 371] width 256 height 18
type input "C:\fakepath\[PERSON_NAME] [PERSON_NAME] [DATE].pdf"
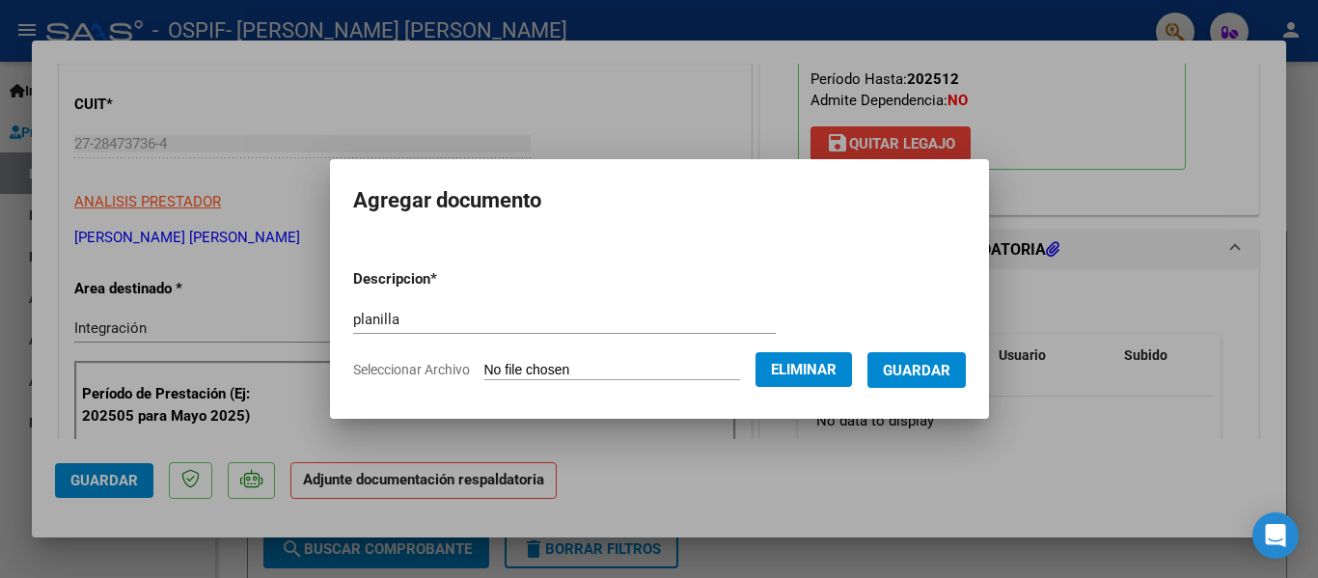
click at [933, 379] on button "Guardar" at bounding box center [916, 370] width 98 height 36
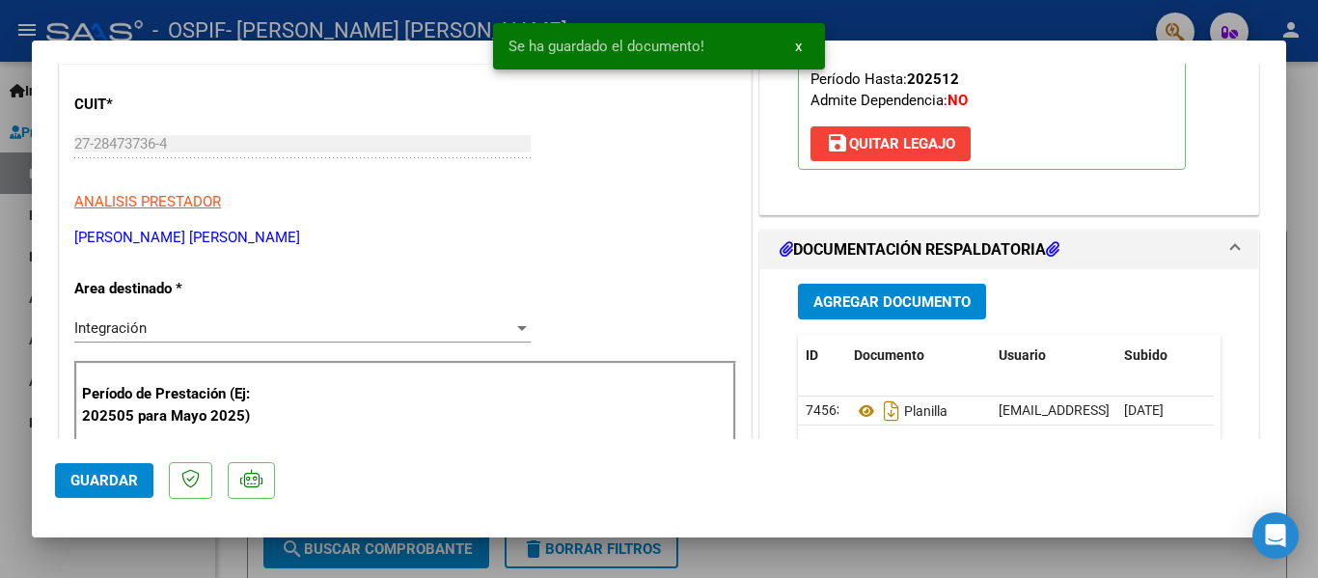
click at [299, 24] on div at bounding box center [659, 289] width 1318 height 578
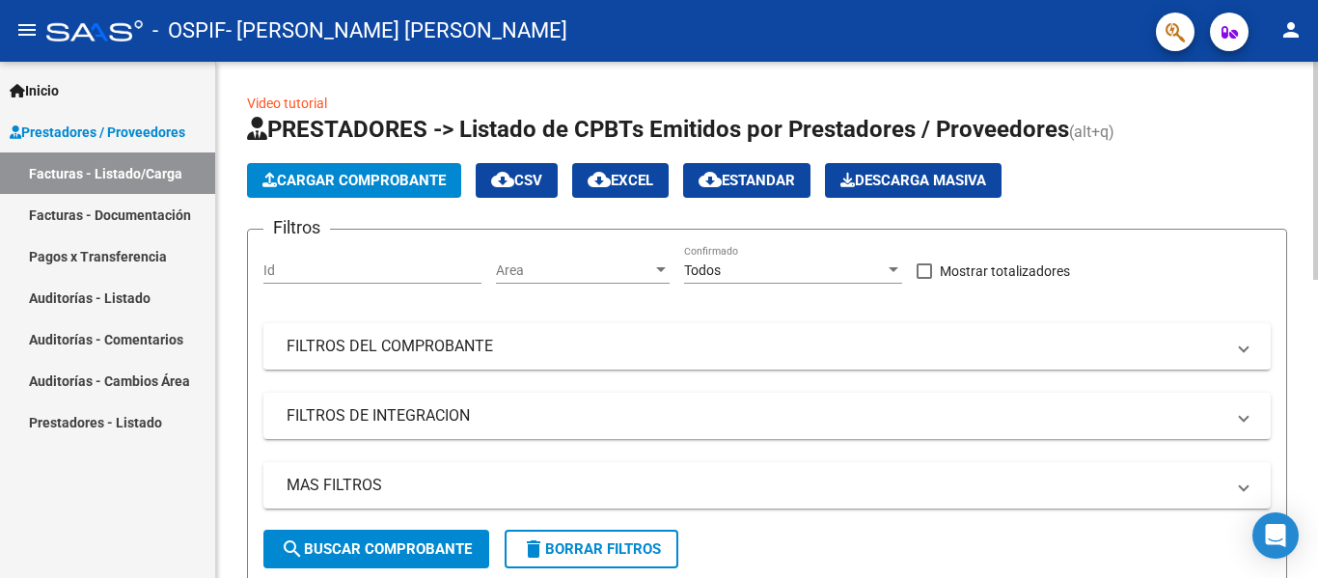
click at [338, 173] on span "Cargar Comprobante" at bounding box center [353, 180] width 183 height 17
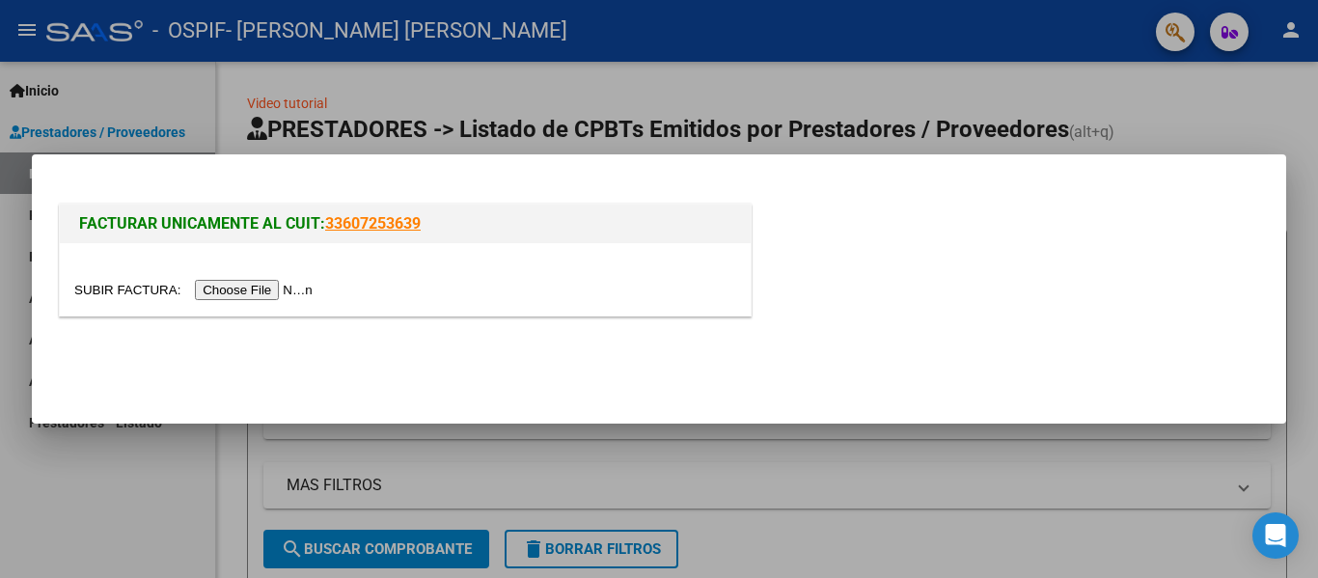
click at [302, 281] on input "file" at bounding box center [196, 290] width 244 height 20
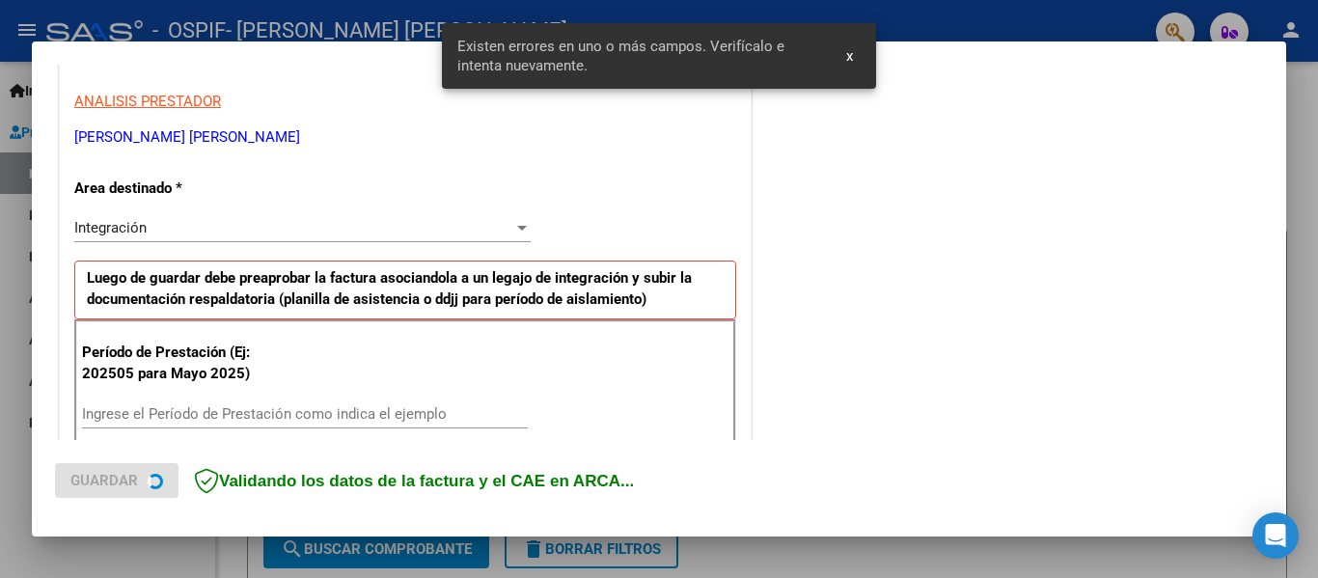
scroll to position [484, 0]
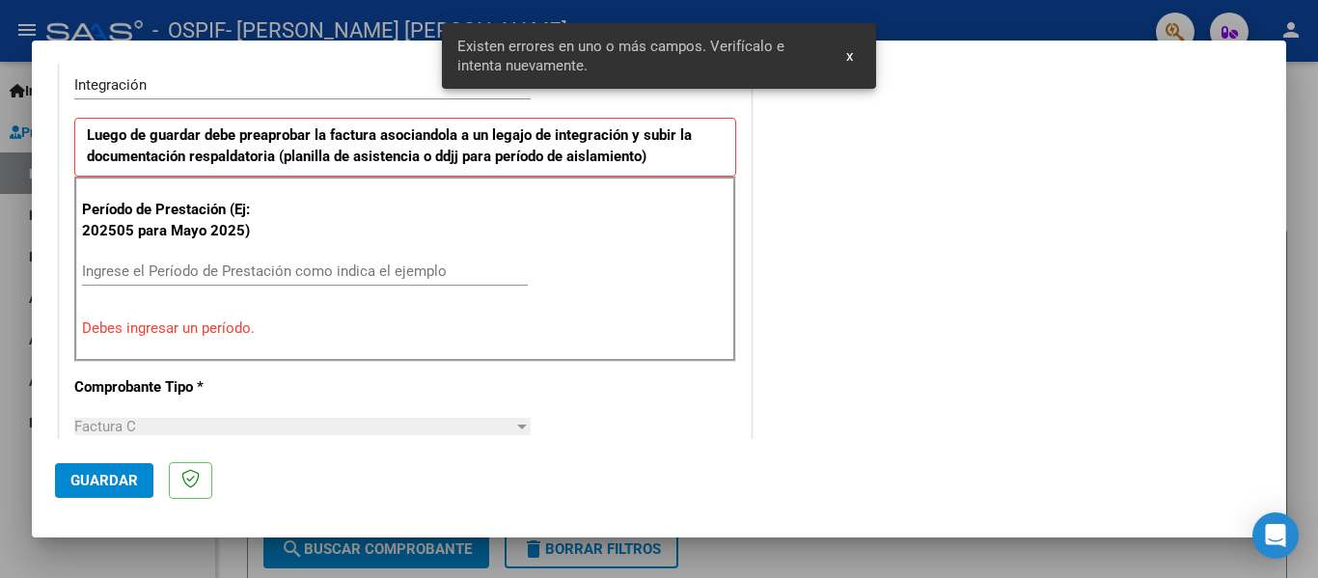
click at [182, 292] on div "Ingrese el Período de Prestación como indica el ejemplo" at bounding box center [305, 280] width 446 height 47
click at [173, 280] on div "Ingrese el Período de Prestación como indica el ejemplo" at bounding box center [305, 271] width 446 height 29
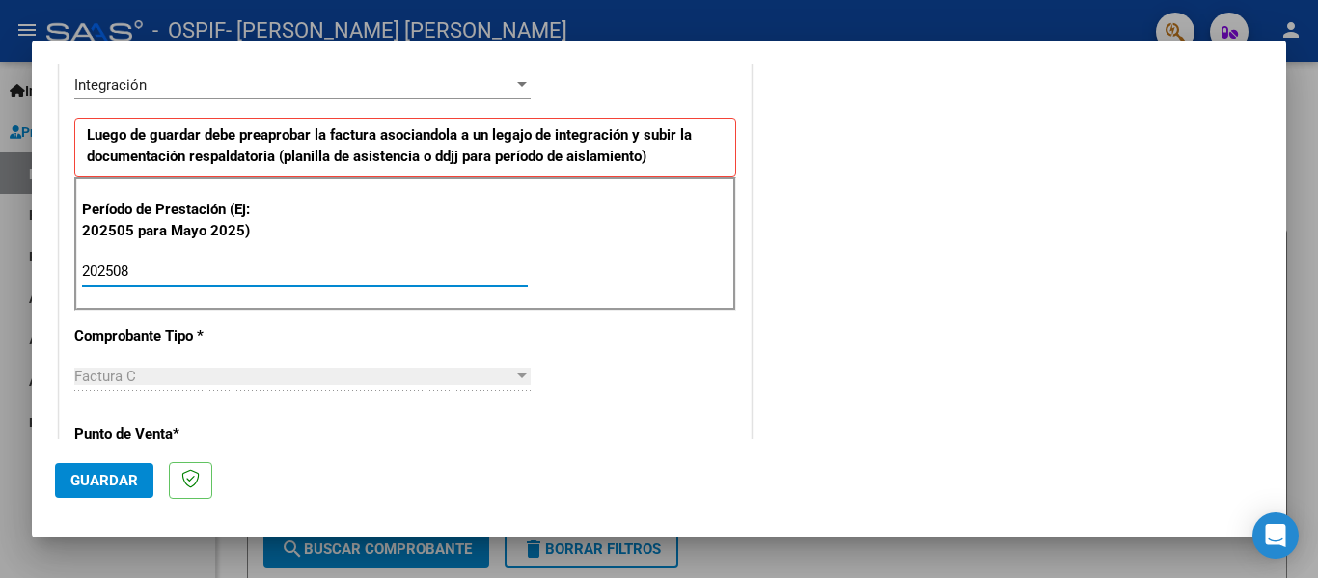
type input "202508"
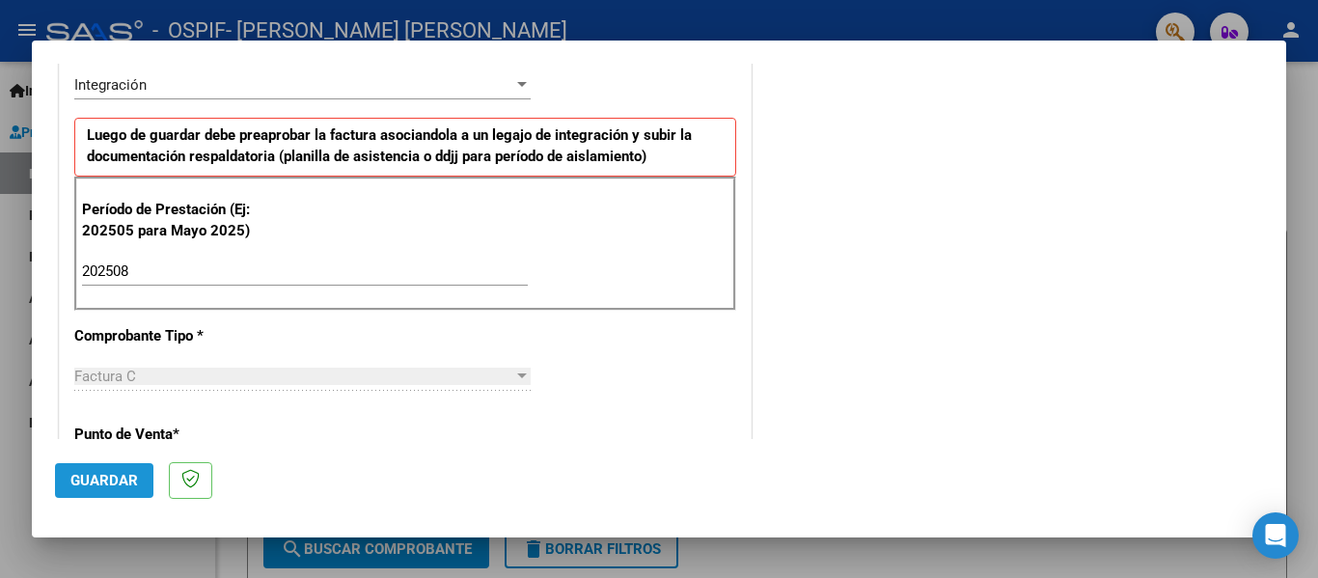
click at [116, 475] on span "Guardar" at bounding box center [104, 480] width 68 height 17
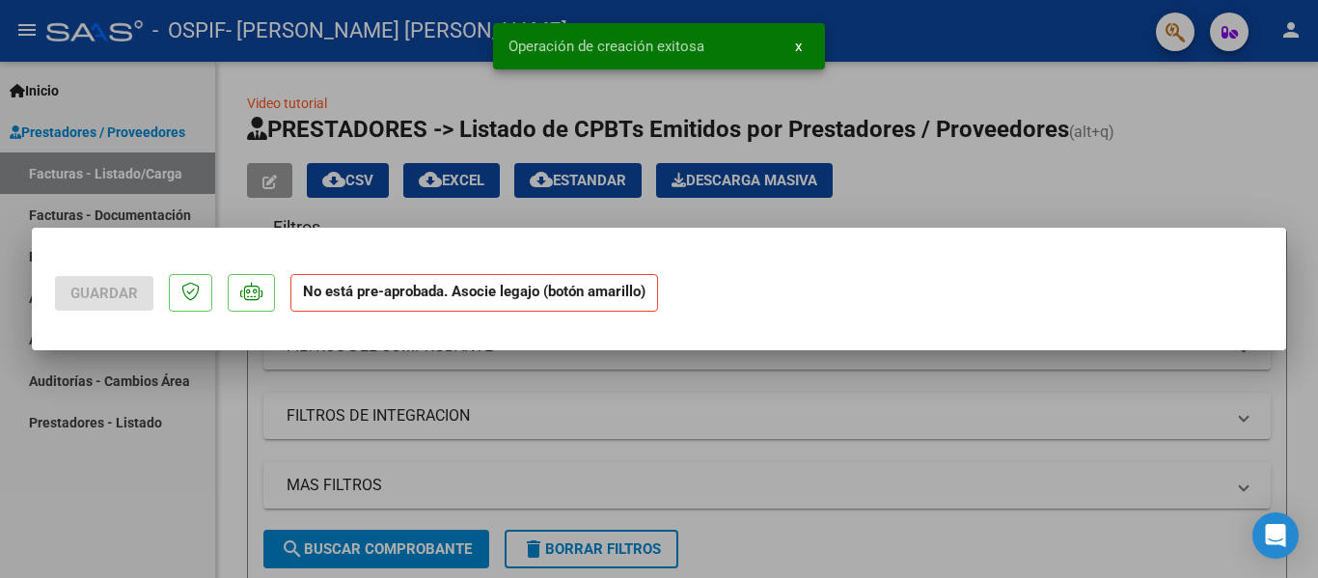
scroll to position [0, 0]
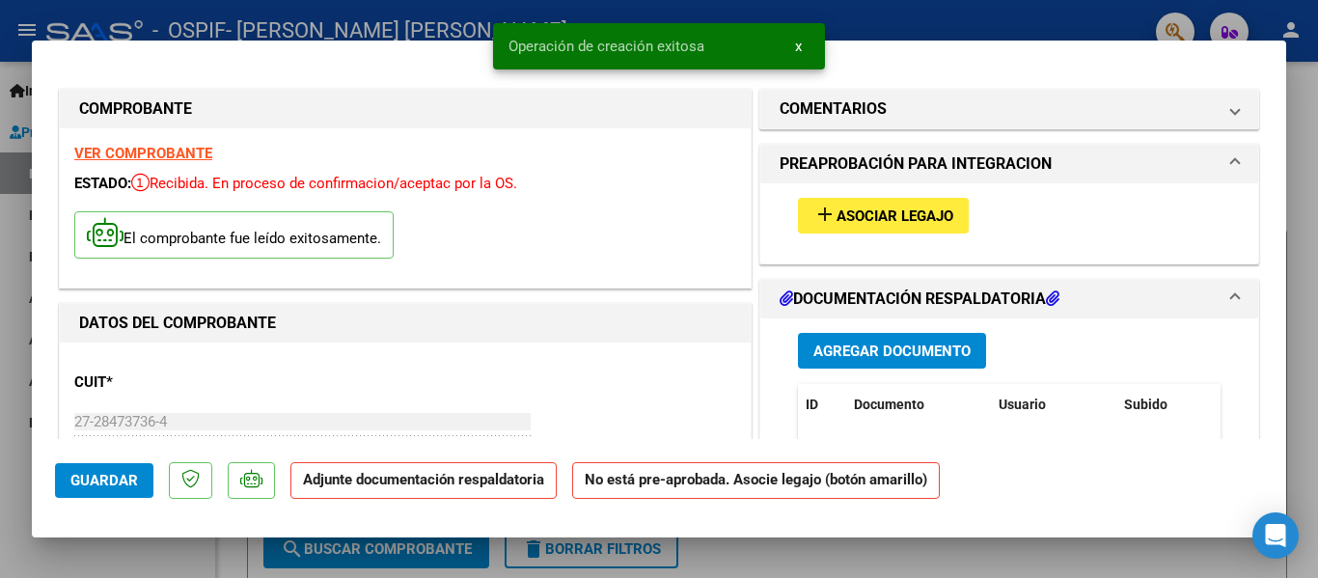
click at [893, 218] on span "Asociar Legajo" at bounding box center [894, 215] width 117 height 17
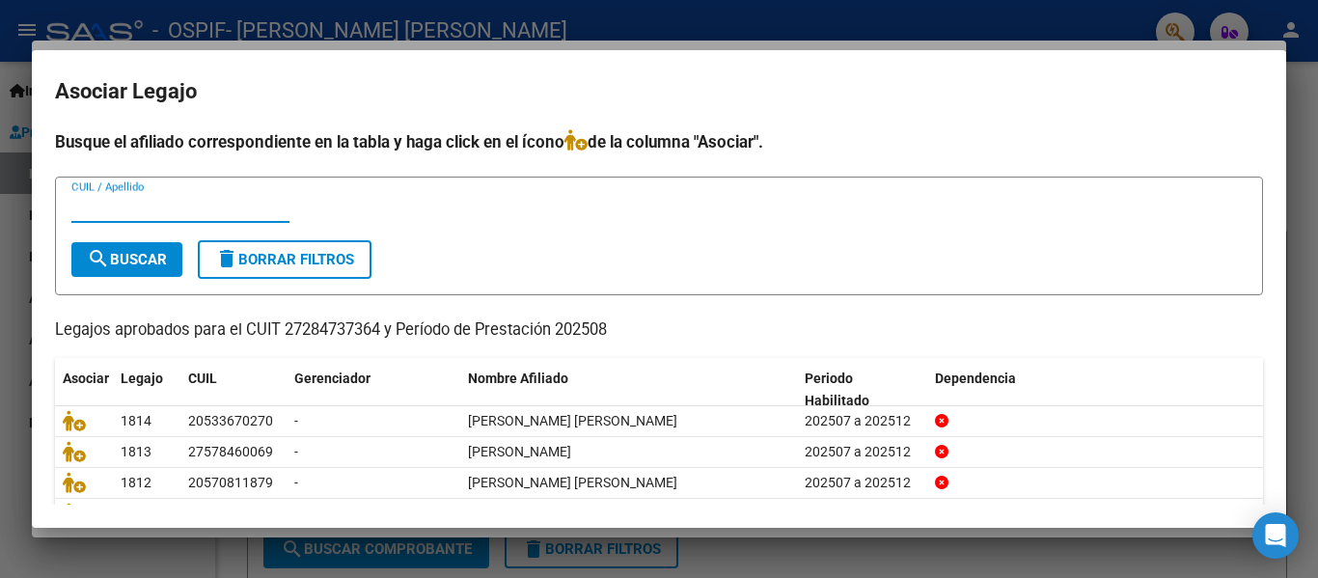
click at [189, 213] on input "CUIL / Apellido" at bounding box center [180, 207] width 218 height 17
type input "[PERSON_NAME]"
click at [155, 276] on button "search Buscar" at bounding box center [126, 259] width 111 height 35
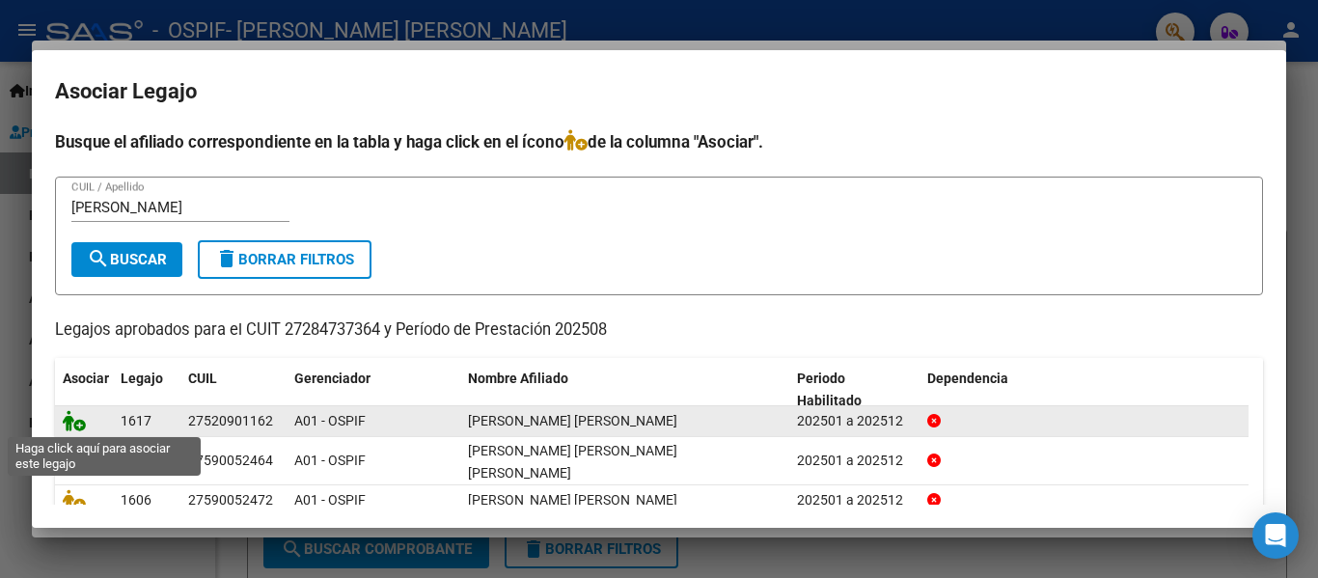
click at [72, 419] on icon at bounding box center [74, 420] width 23 height 21
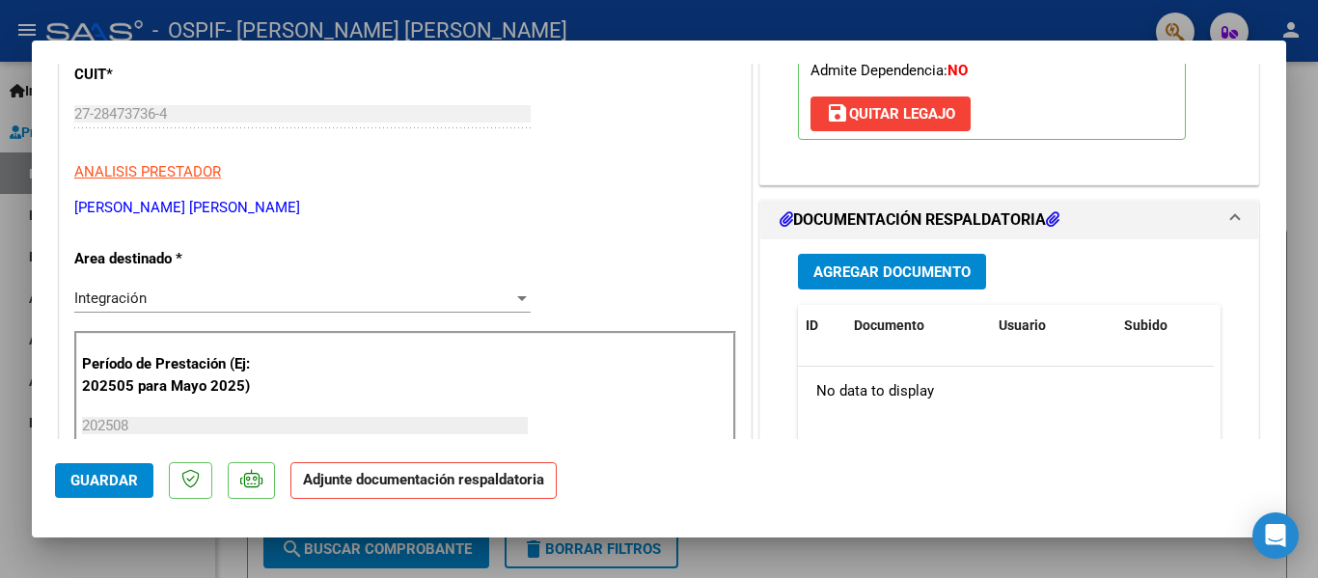
scroll to position [309, 0]
click at [911, 272] on span "Agregar Documento" at bounding box center [891, 270] width 157 height 17
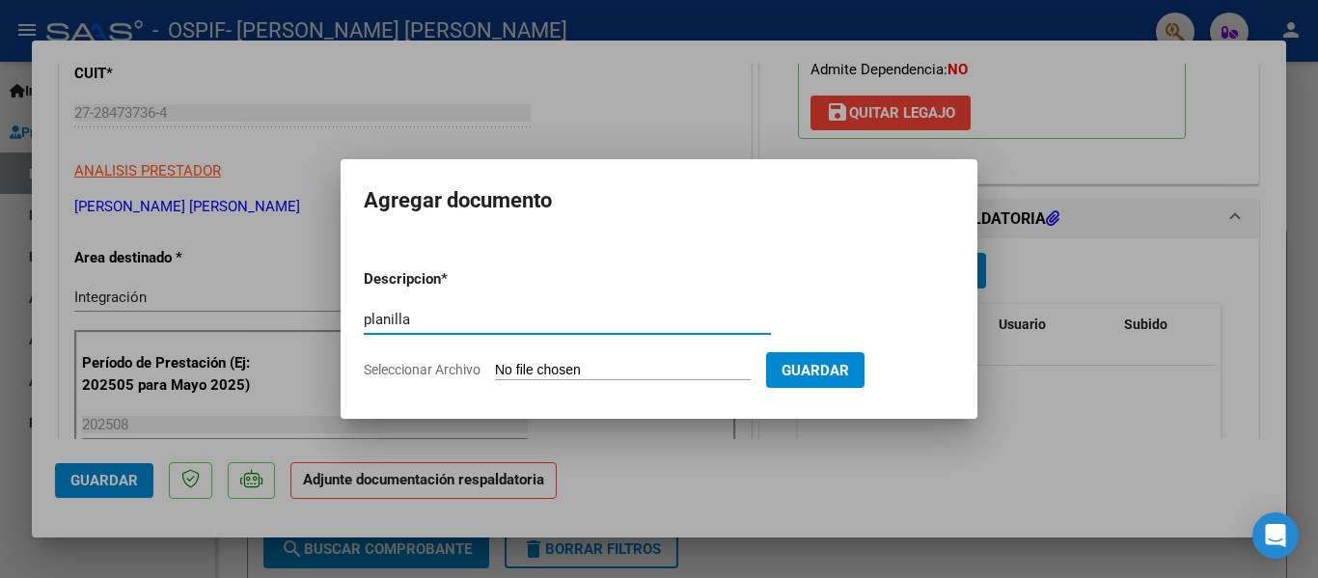
type input "planilla"
click at [551, 363] on input "Seleccionar Archivo" at bounding box center [623, 371] width 256 height 18
type input "C:\fakepath\[PERSON_NAME] [PERSON_NAME] [DATE].pdf"
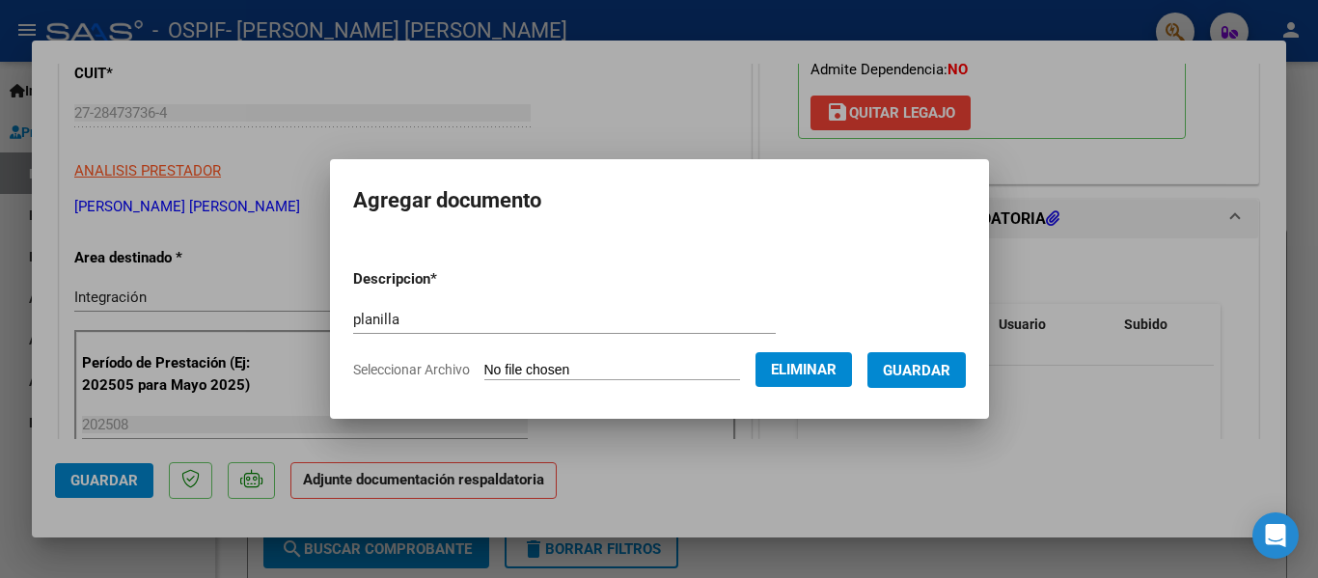
click at [939, 368] on span "Guardar" at bounding box center [917, 370] width 68 height 17
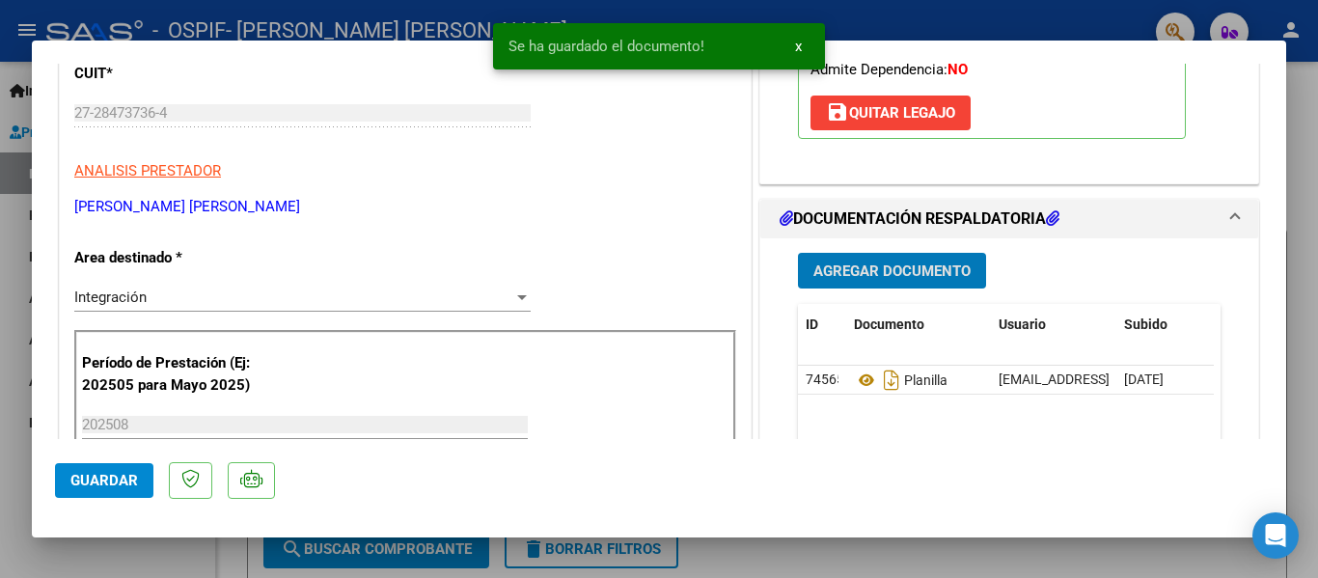
click at [382, 28] on div at bounding box center [659, 289] width 1318 height 578
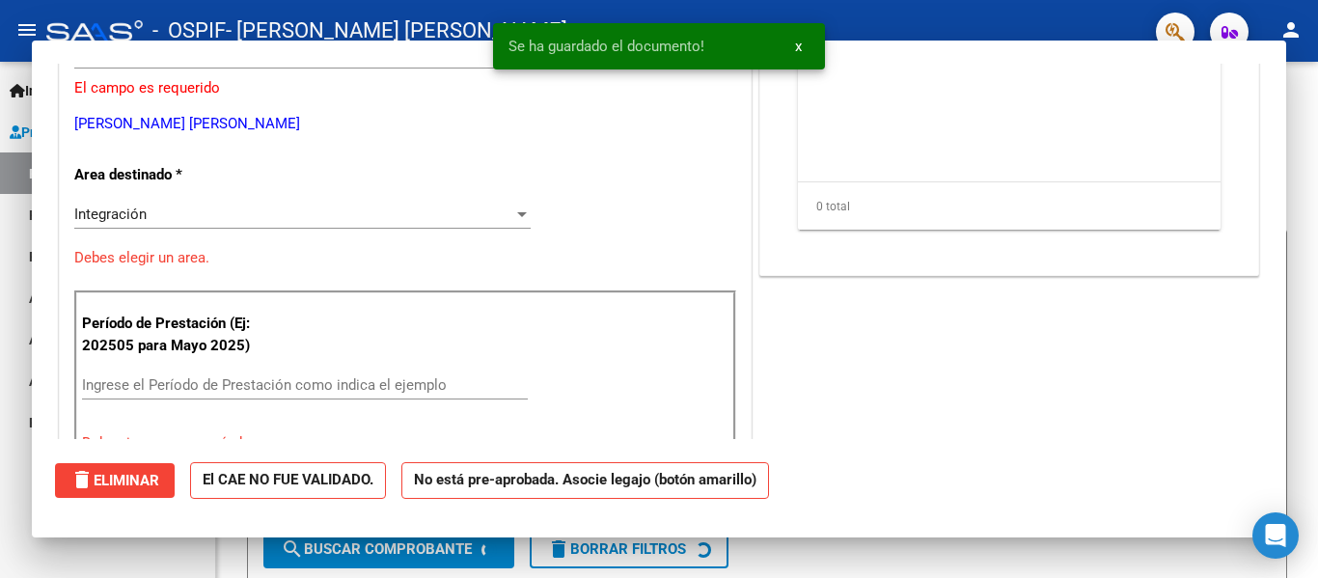
scroll to position [0, 0]
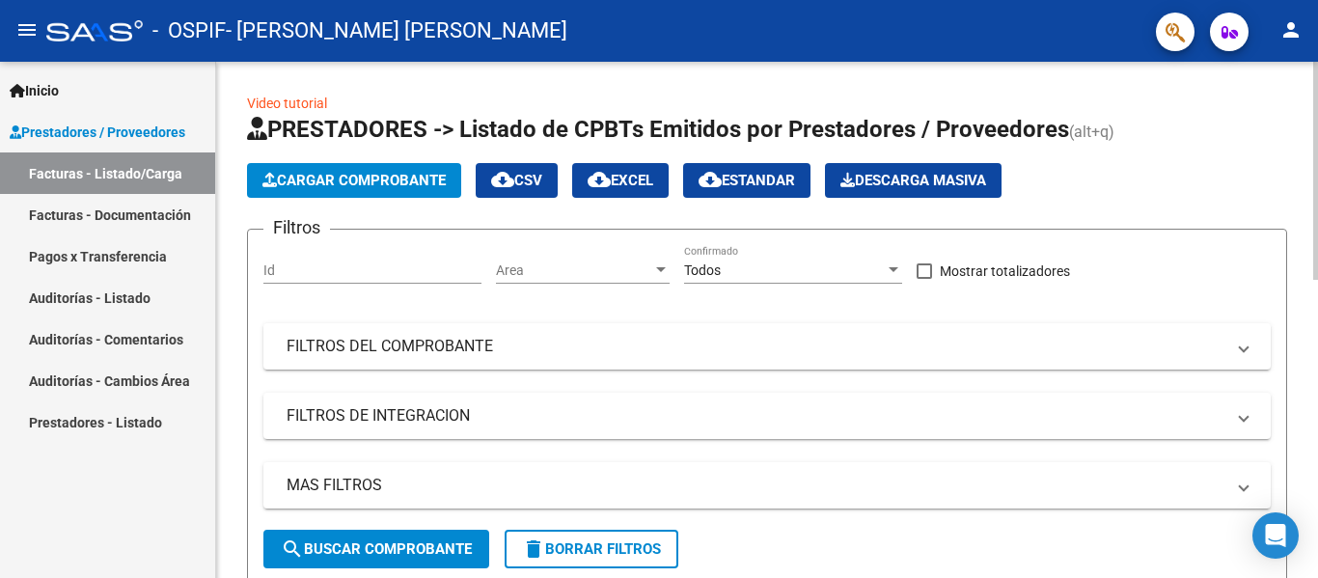
click at [426, 189] on button "Cargar Comprobante" at bounding box center [354, 180] width 214 height 35
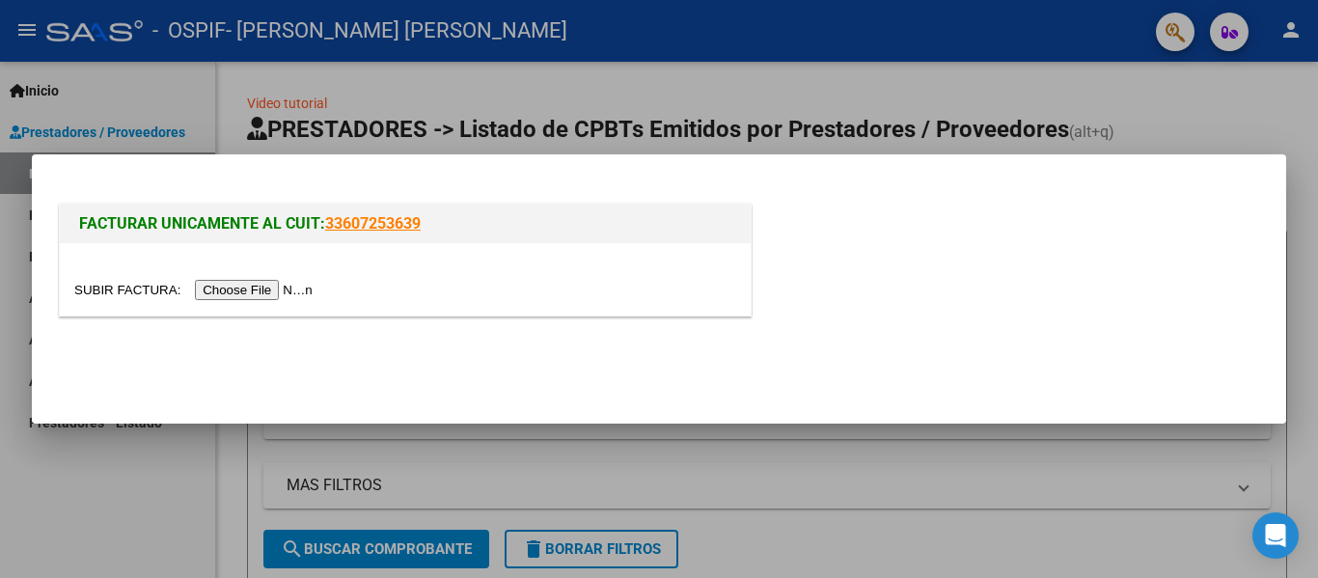
click at [293, 295] on input "file" at bounding box center [196, 290] width 244 height 20
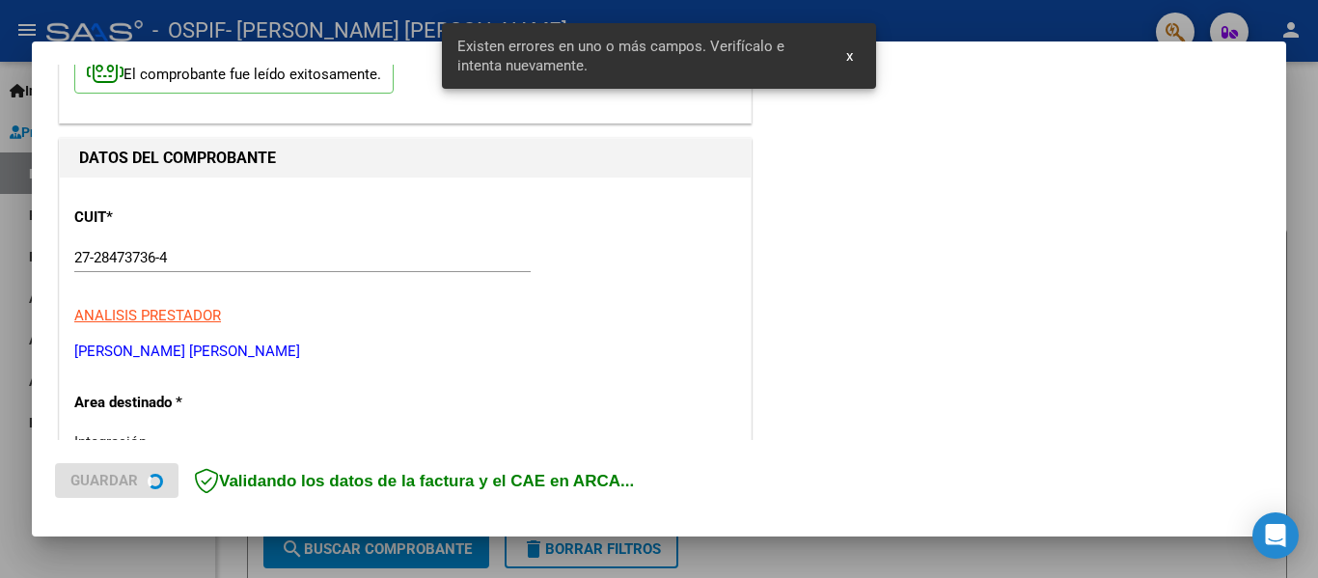
scroll to position [484, 0]
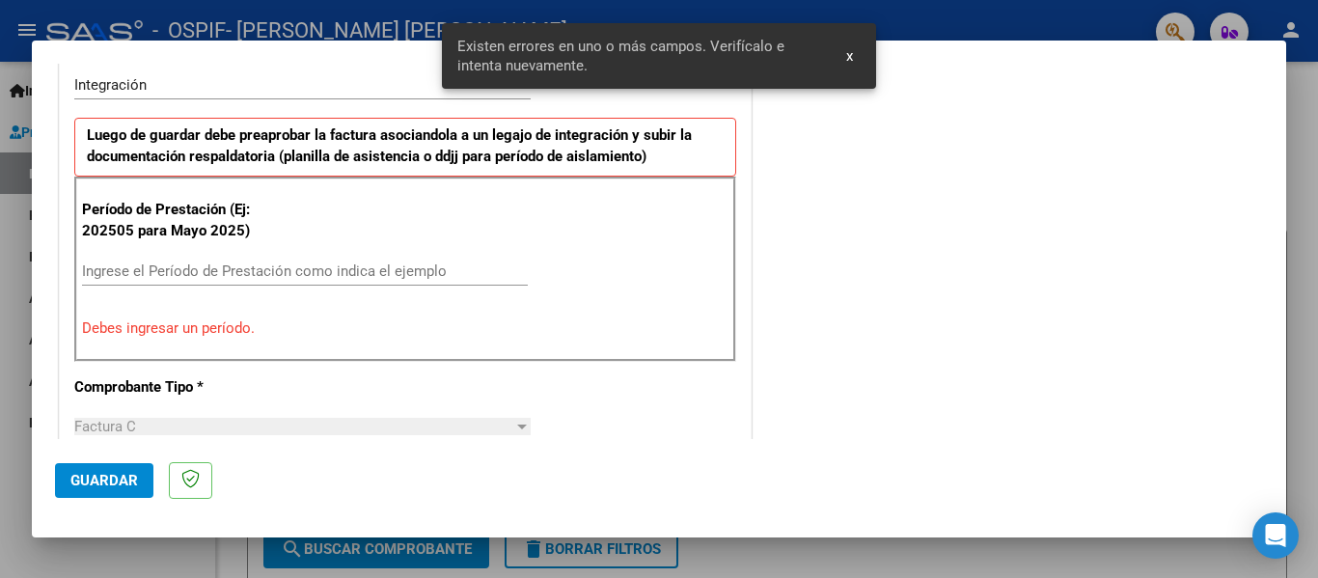
click at [171, 275] on input "Ingrese el Período de Prestación como indica el ejemplo" at bounding box center [305, 270] width 446 height 17
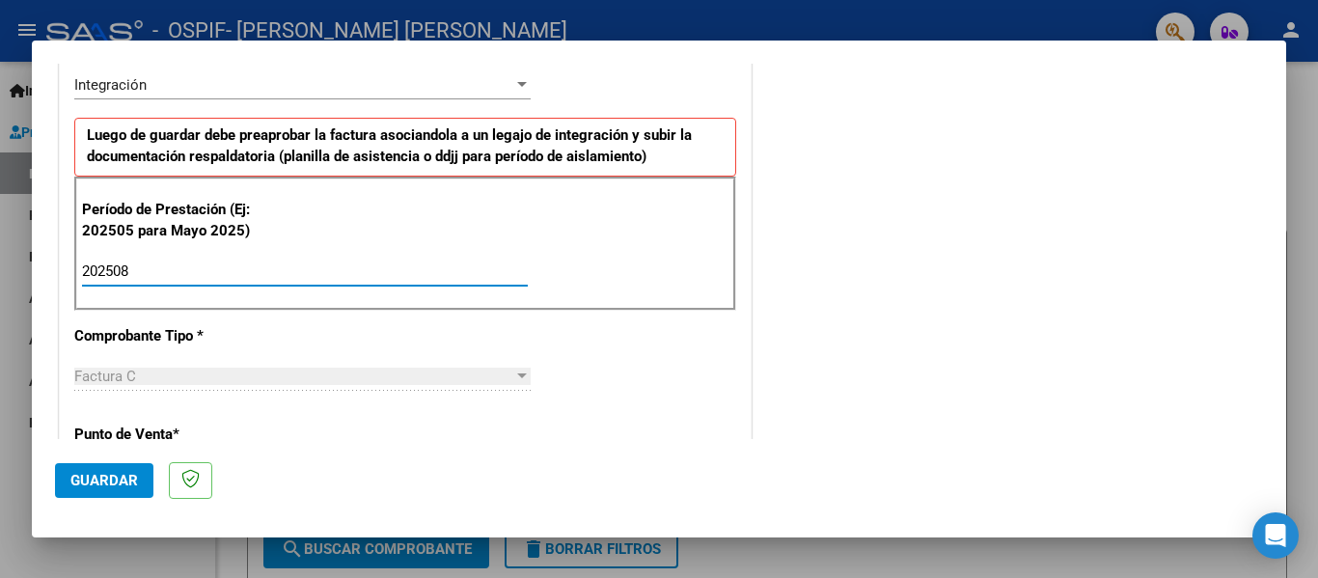
type input "202508"
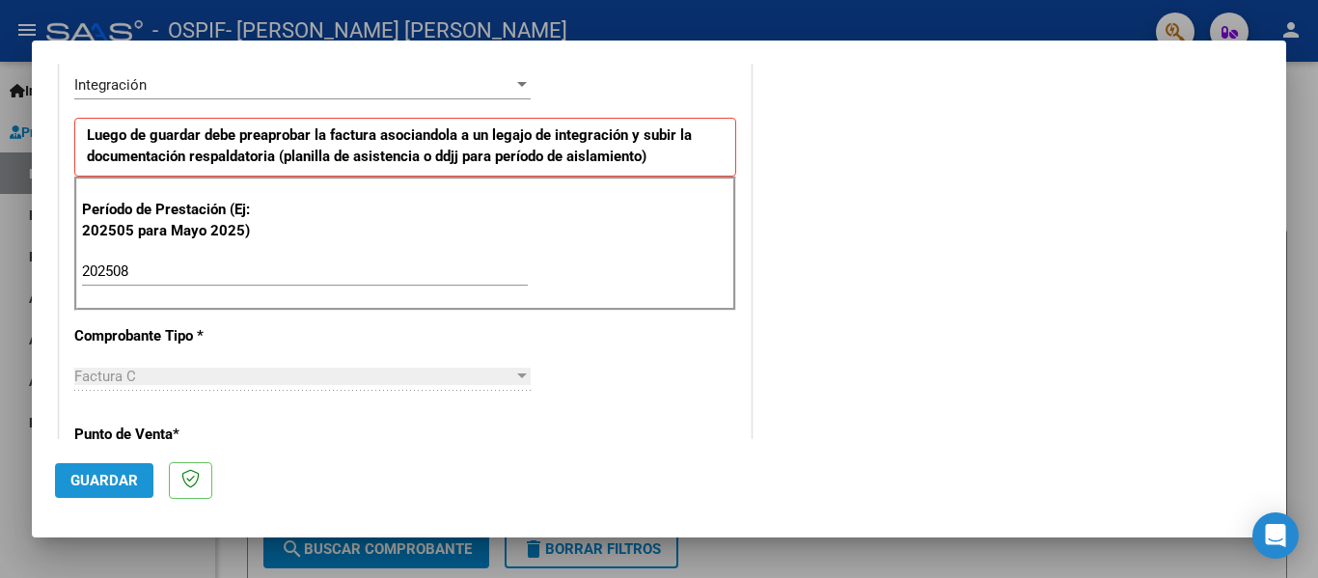
click at [83, 465] on button "Guardar" at bounding box center [104, 480] width 98 height 35
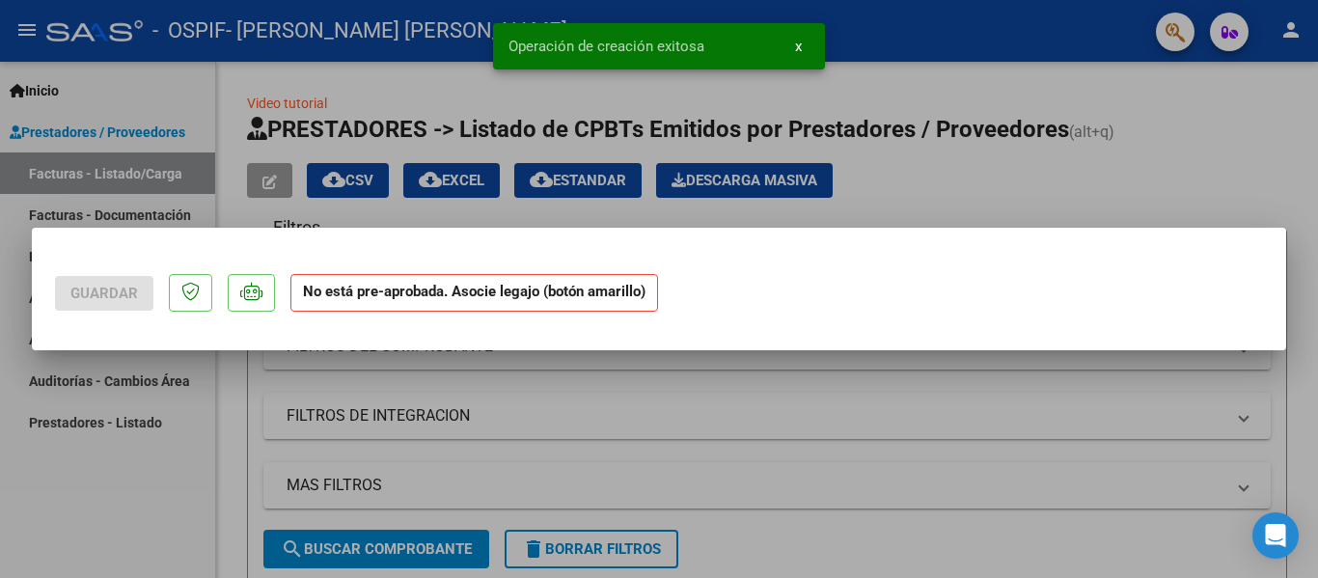
scroll to position [0, 0]
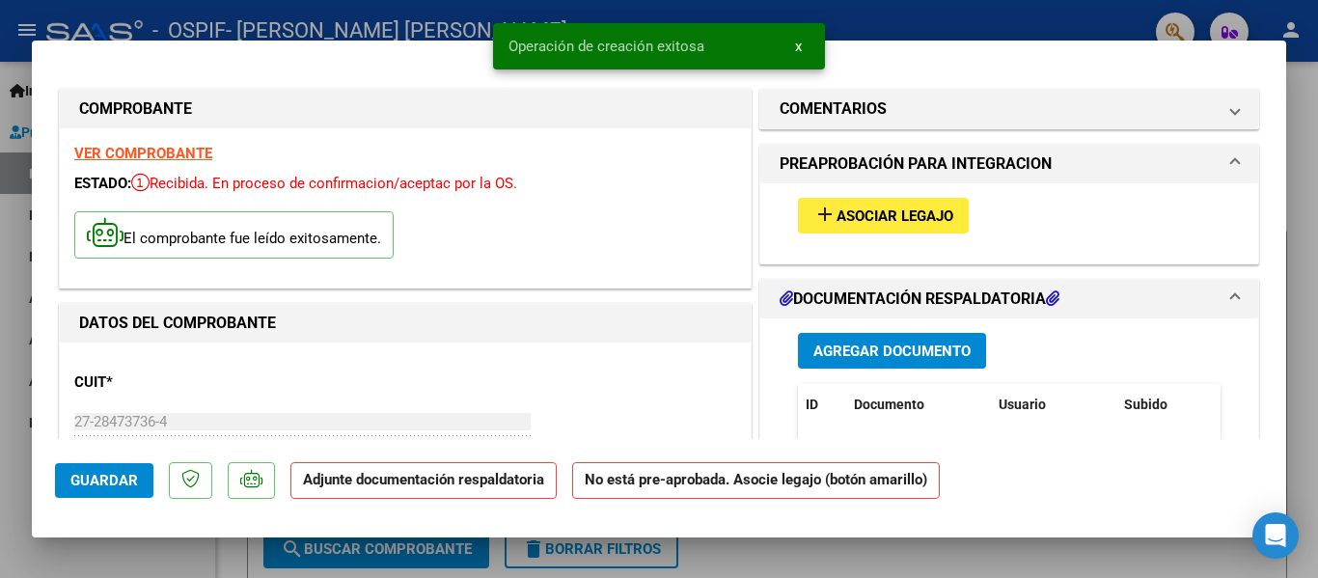
click at [883, 229] on button "add Asociar Legajo" at bounding box center [883, 216] width 171 height 36
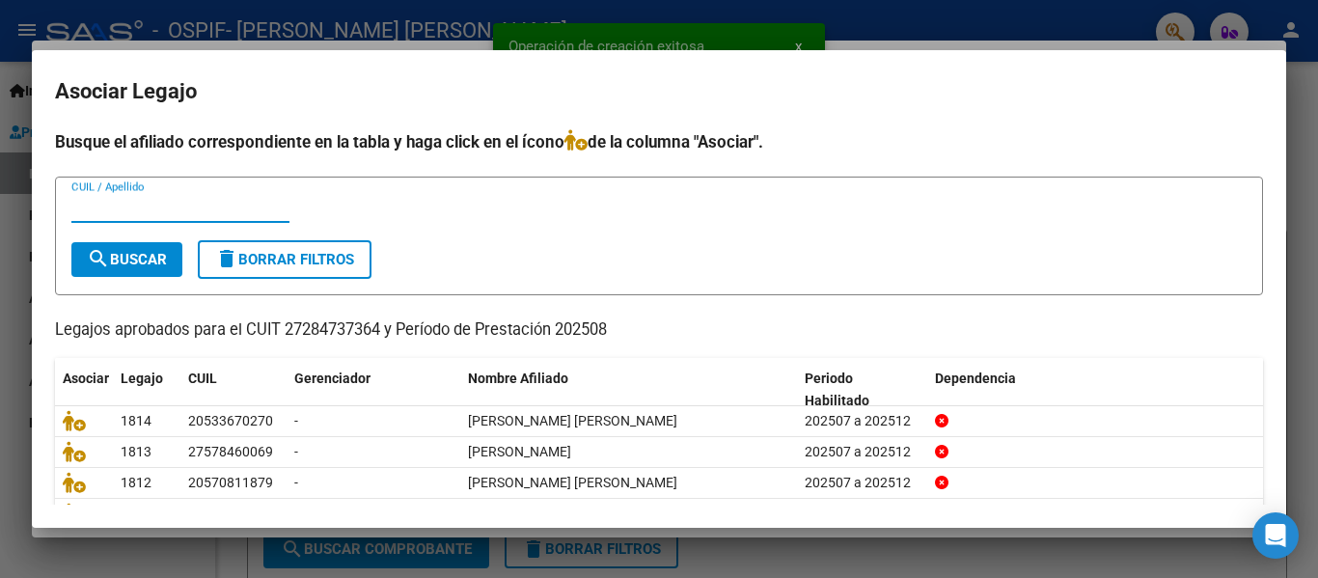
click at [213, 211] on input "CUIL / Apellido" at bounding box center [180, 207] width 218 height 17
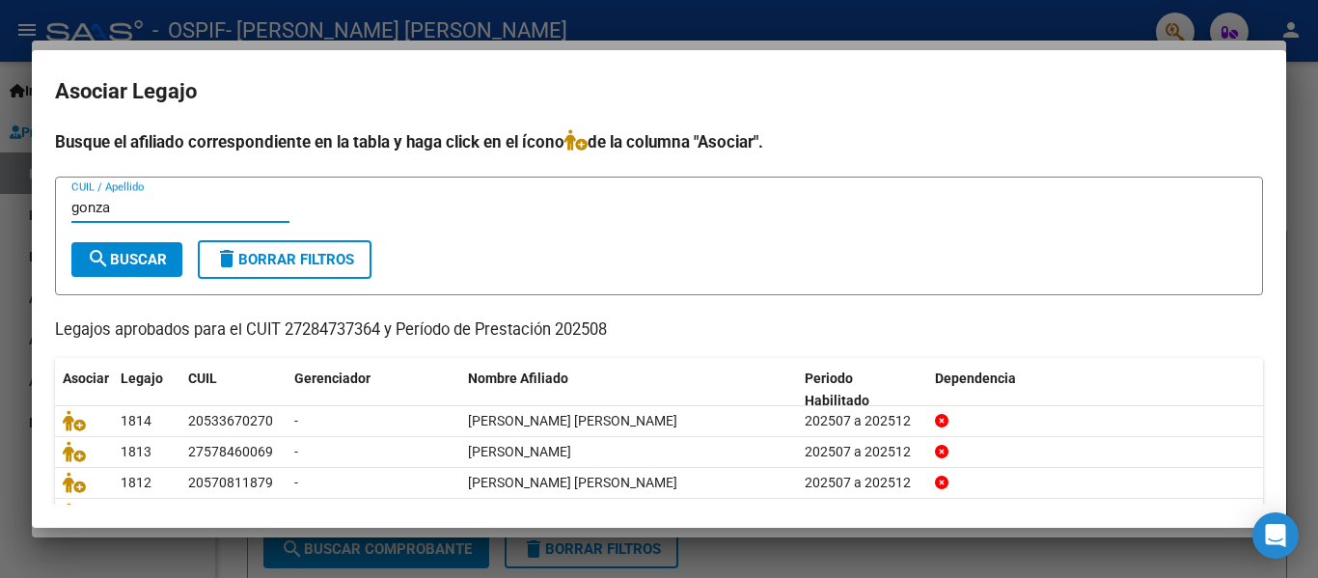
type input "gonza"
click at [158, 269] on button "search Buscar" at bounding box center [126, 259] width 111 height 35
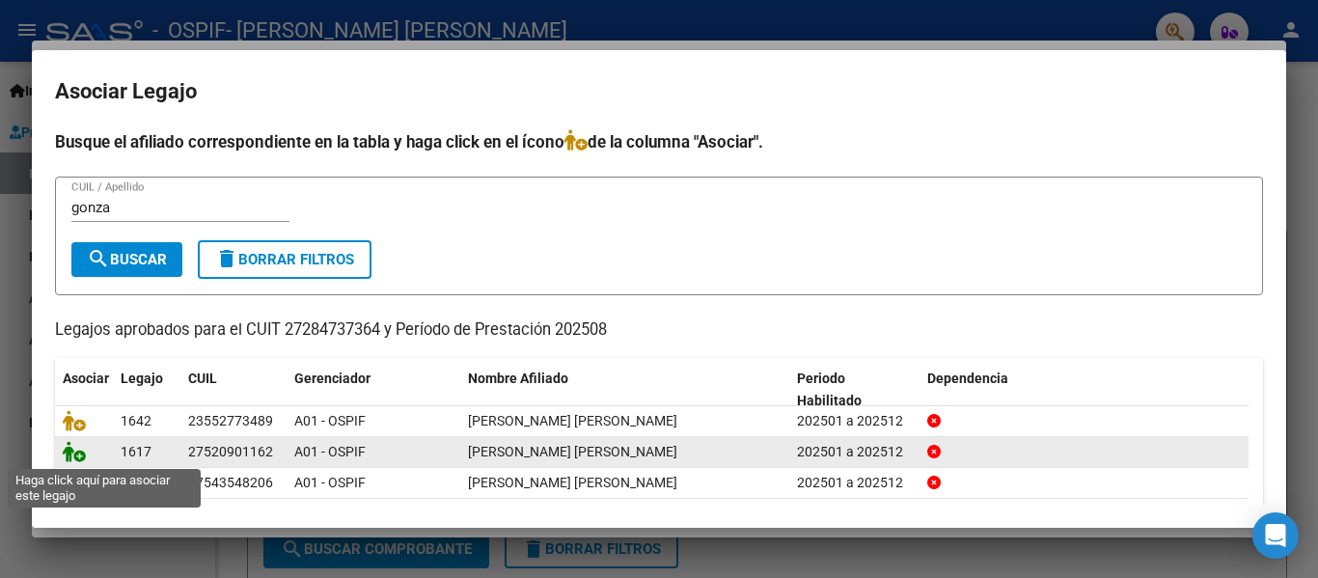
click at [72, 457] on icon at bounding box center [74, 451] width 23 height 21
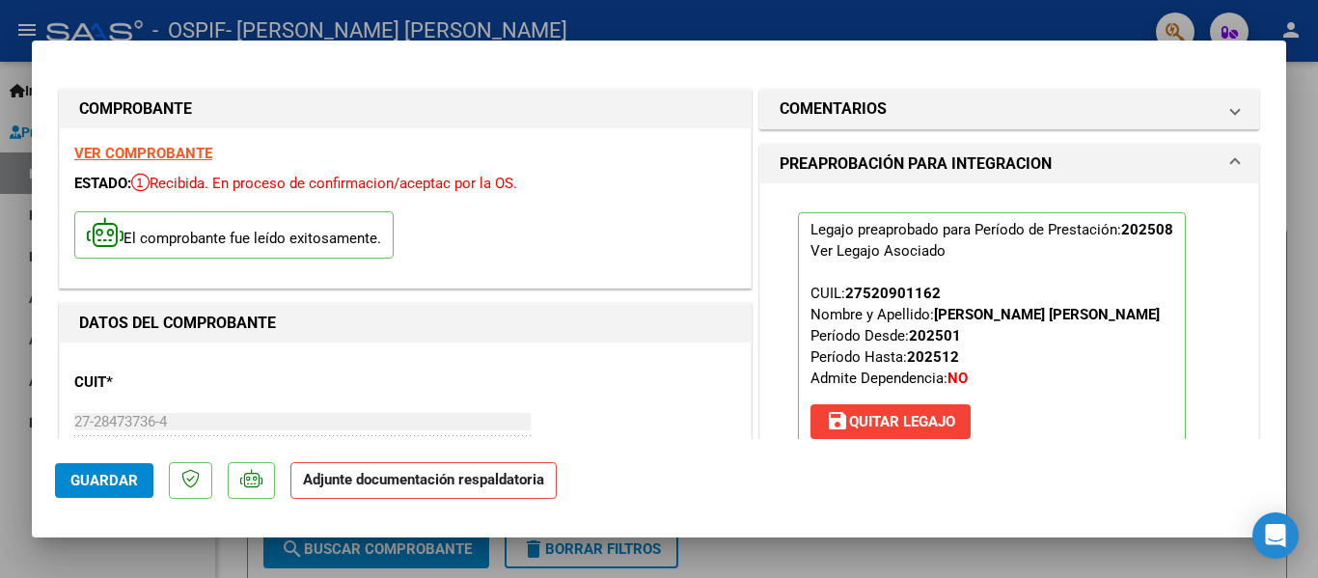
click at [889, 428] on span "save [PERSON_NAME]" at bounding box center [890, 421] width 129 height 17
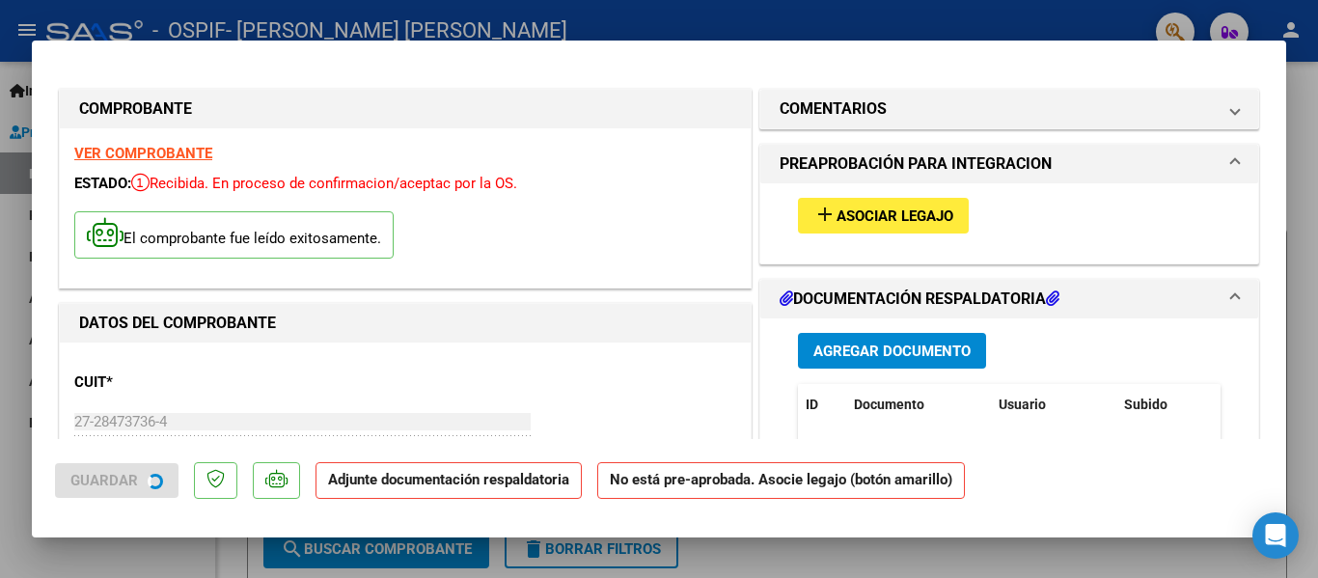
click at [839, 231] on button "add Asociar Legajo" at bounding box center [883, 216] width 171 height 36
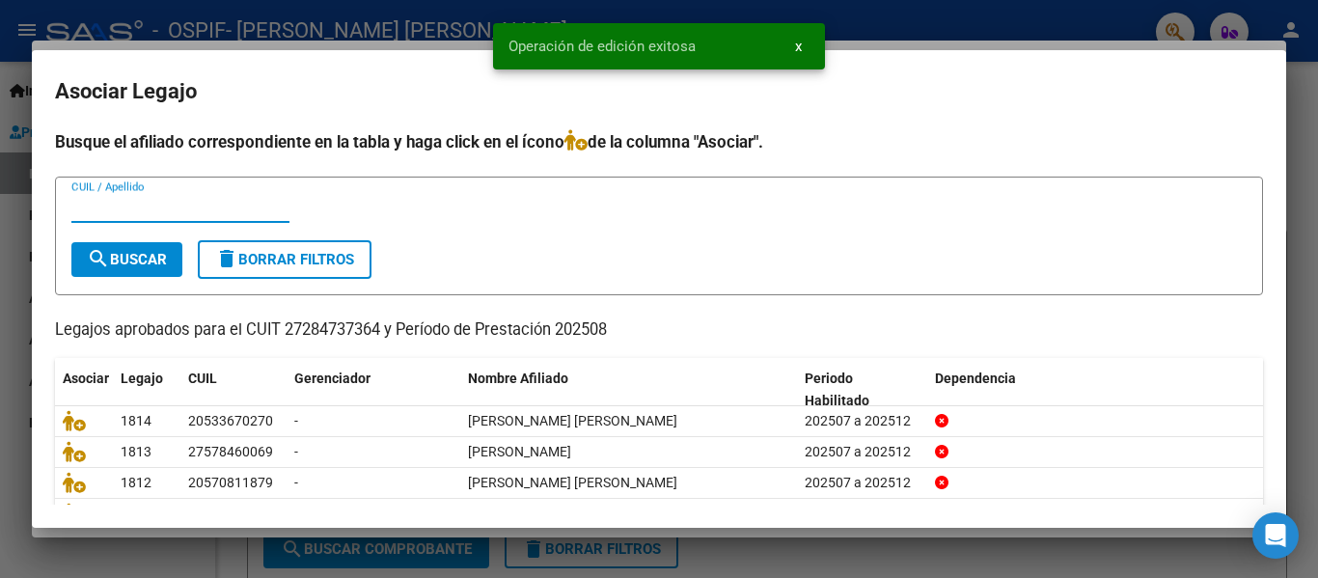
click at [165, 223] on div "CUIL / Apellido" at bounding box center [180, 216] width 218 height 47
click at [151, 211] on input "CUIL / Apellido" at bounding box center [180, 207] width 218 height 17
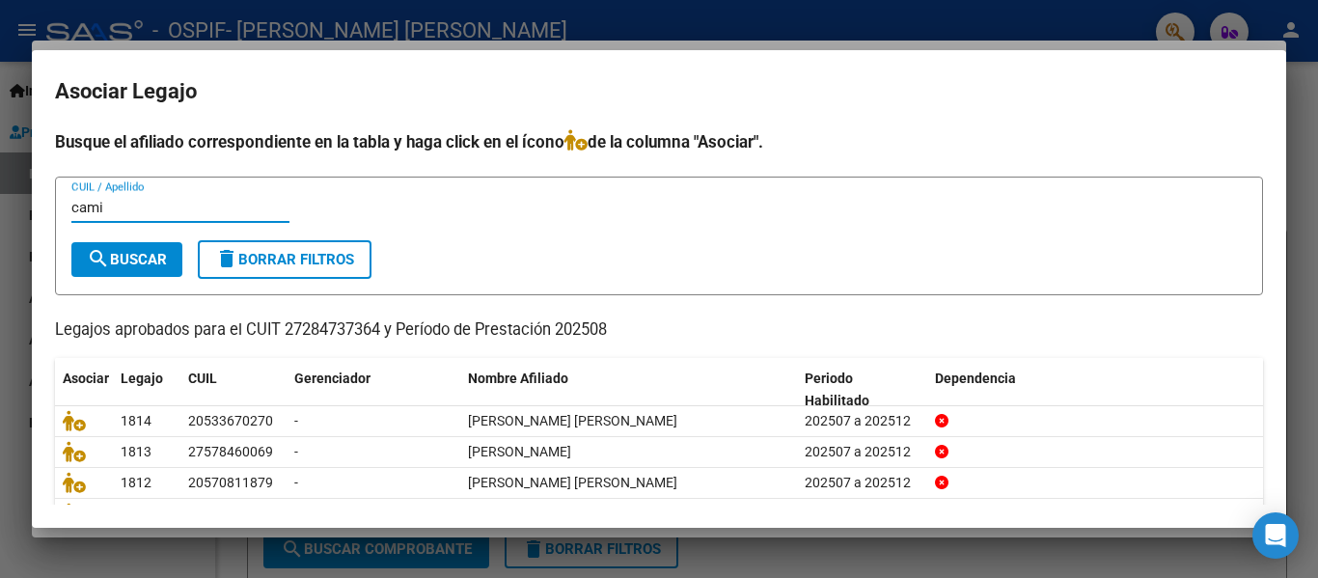
type input "cami"
click at [129, 259] on span "search Buscar" at bounding box center [127, 259] width 80 height 17
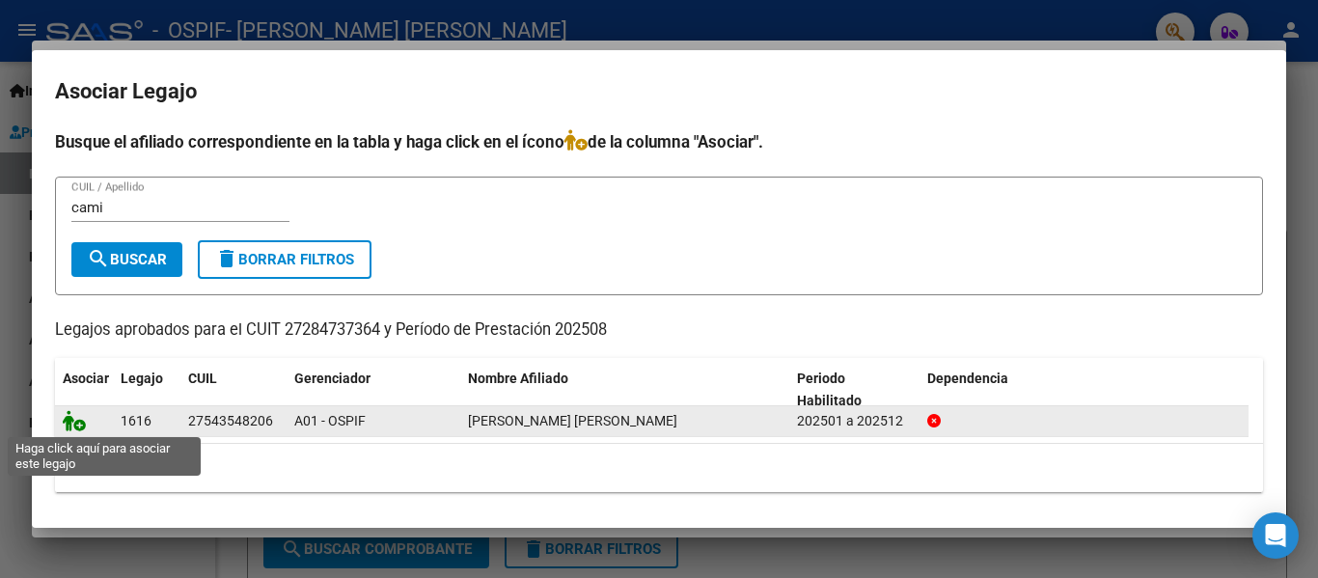
click at [68, 414] on icon at bounding box center [74, 420] width 23 height 21
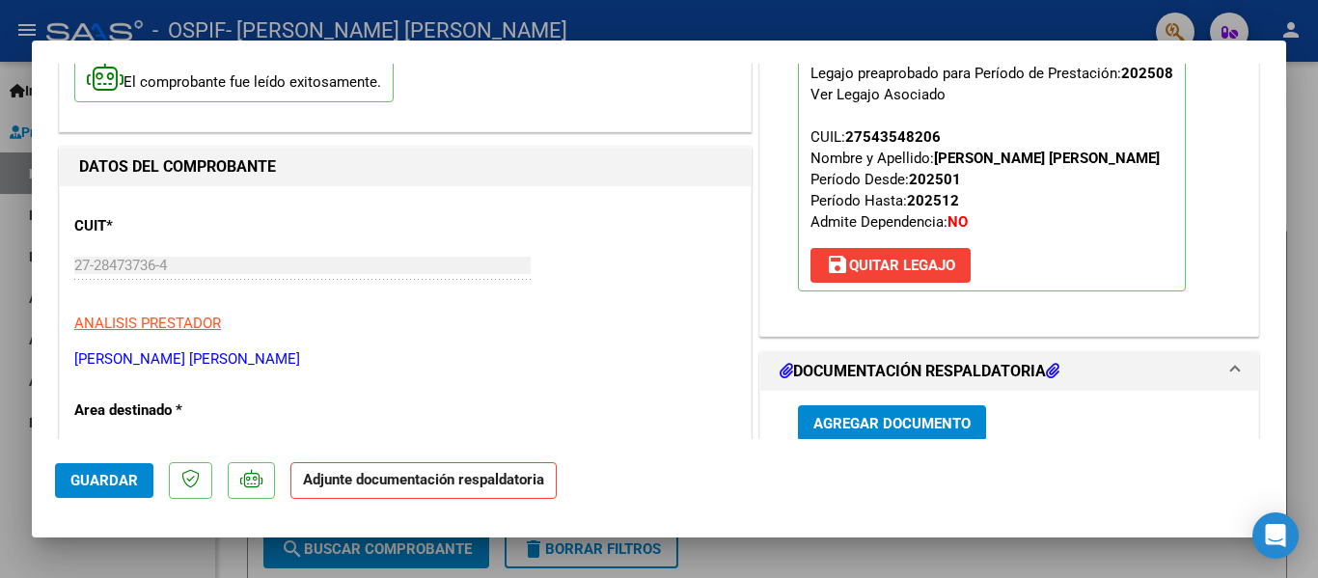
scroll to position [157, 0]
click at [889, 416] on span "Agregar Documento" at bounding box center [891, 422] width 157 height 17
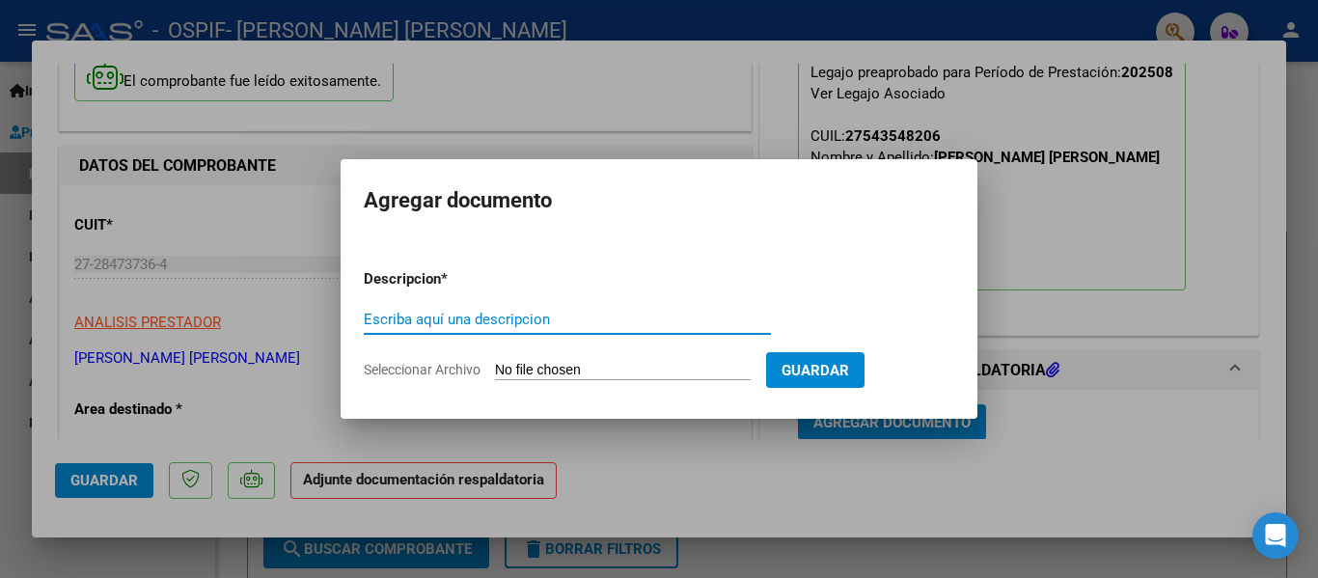
click at [607, 330] on div "Escriba aquí una descripcion" at bounding box center [567, 319] width 407 height 29
type input "planilla"
click at [555, 369] on input "Seleccionar Archivo" at bounding box center [623, 371] width 256 height 18
type input "C:\fakepath\[PERSON_NAME] [PERSON_NAME] [DATE].pdf"
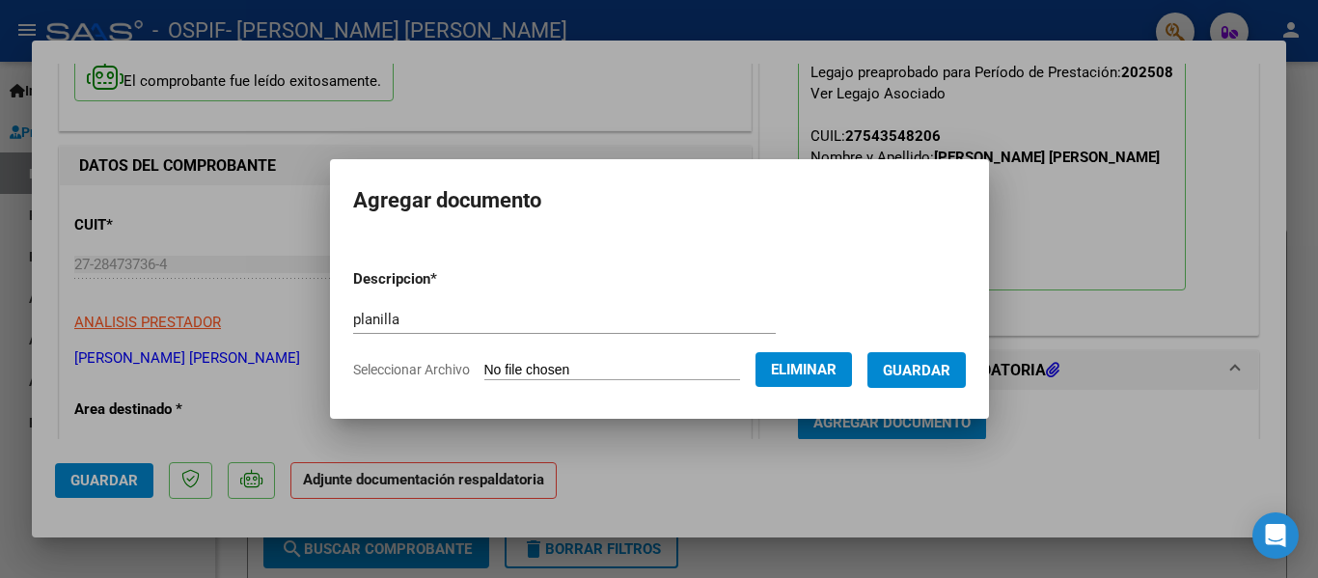
click at [942, 371] on span "Guardar" at bounding box center [917, 370] width 68 height 17
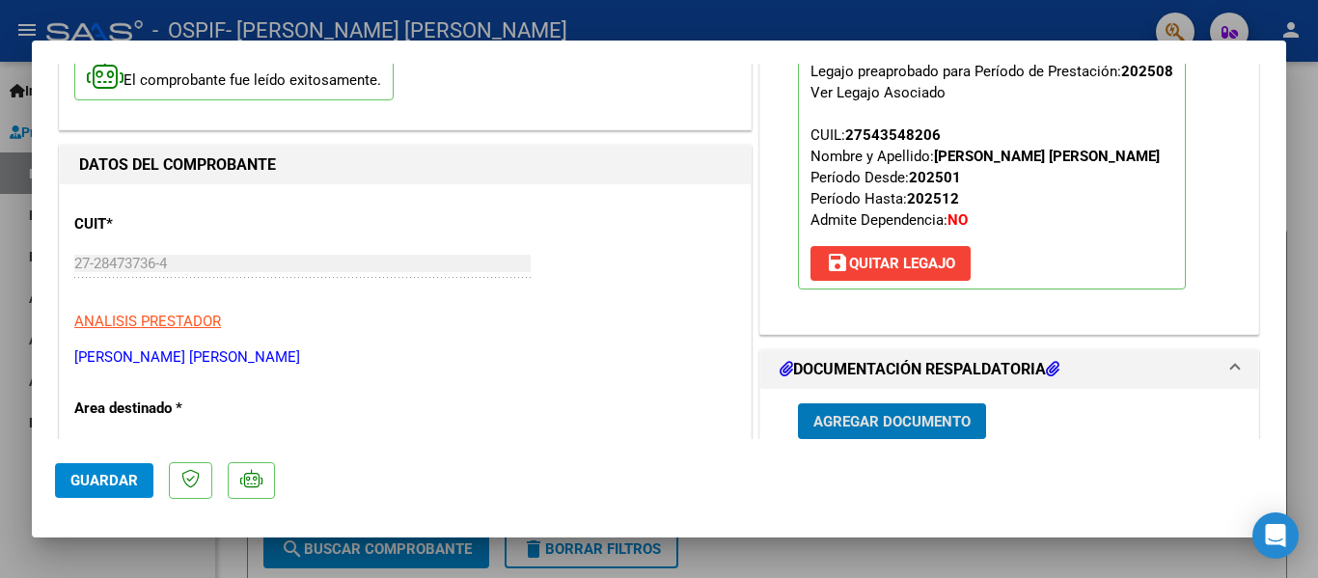
scroll to position [334, 0]
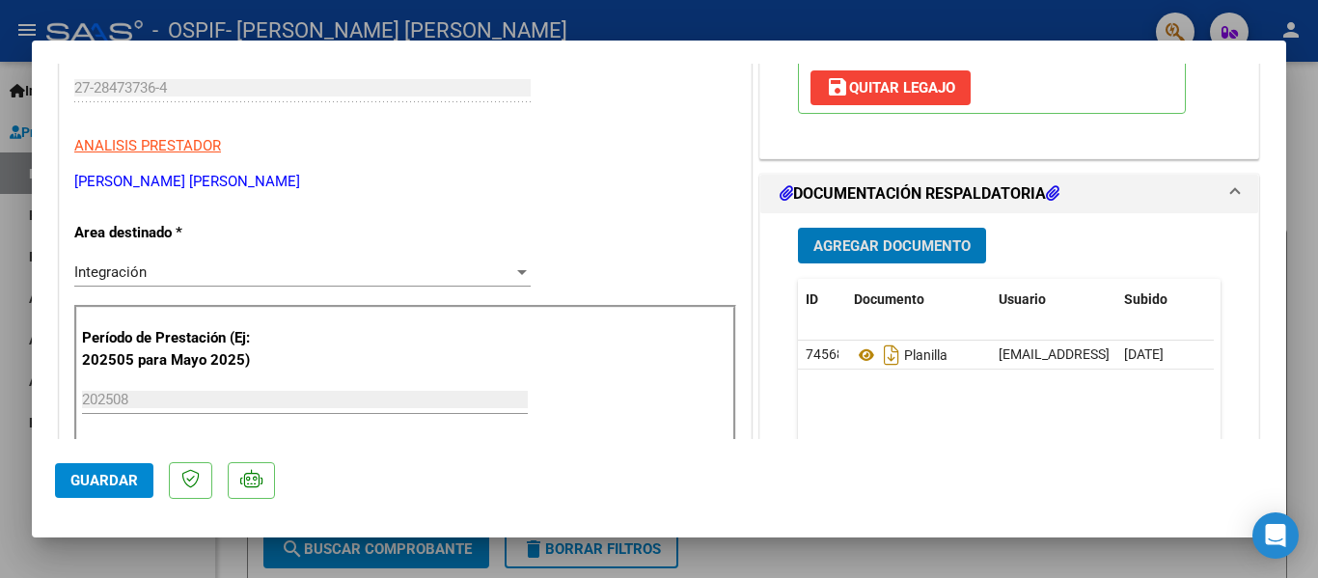
click at [282, 28] on div at bounding box center [659, 289] width 1318 height 578
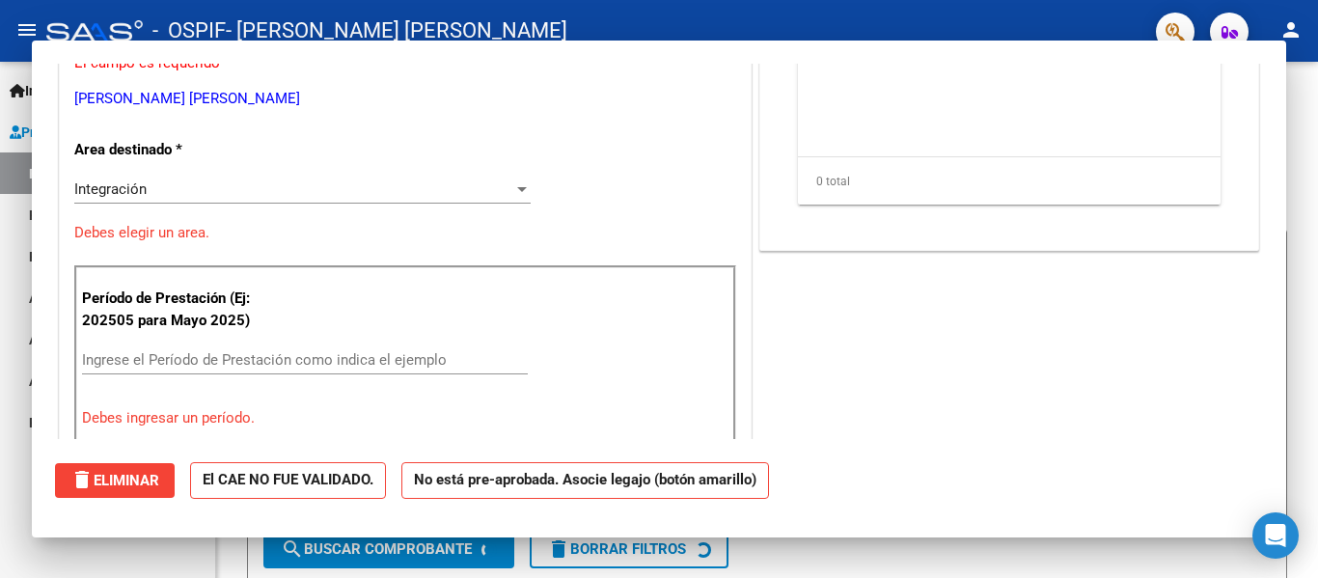
scroll to position [0, 0]
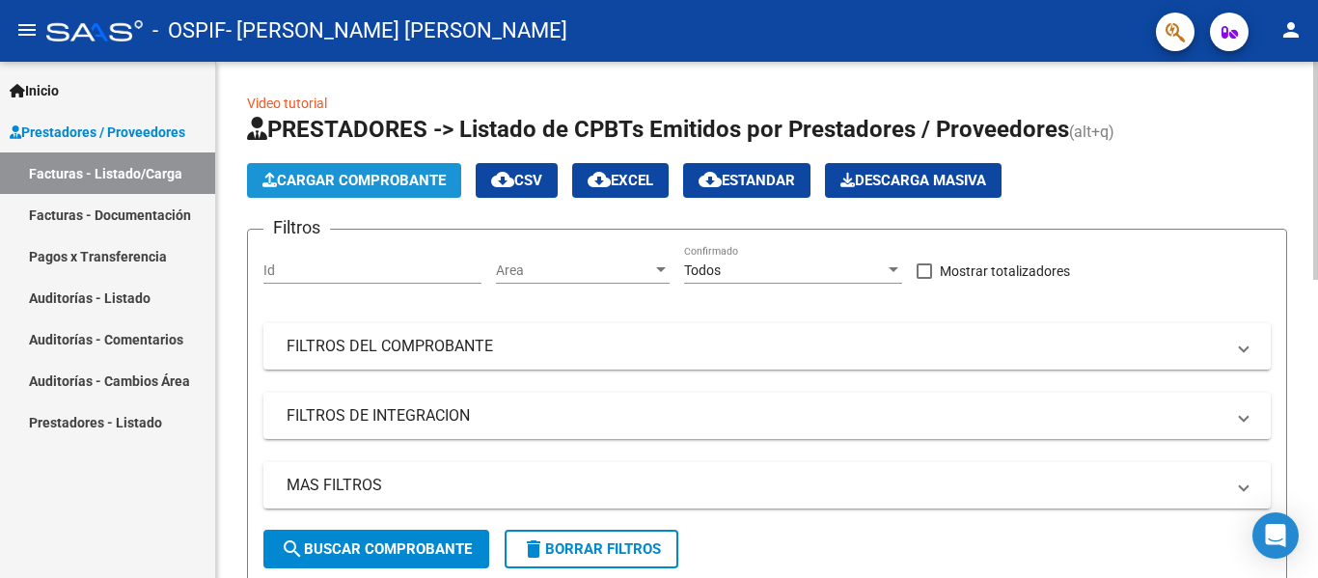
click at [388, 184] on span "Cargar Comprobante" at bounding box center [353, 180] width 183 height 17
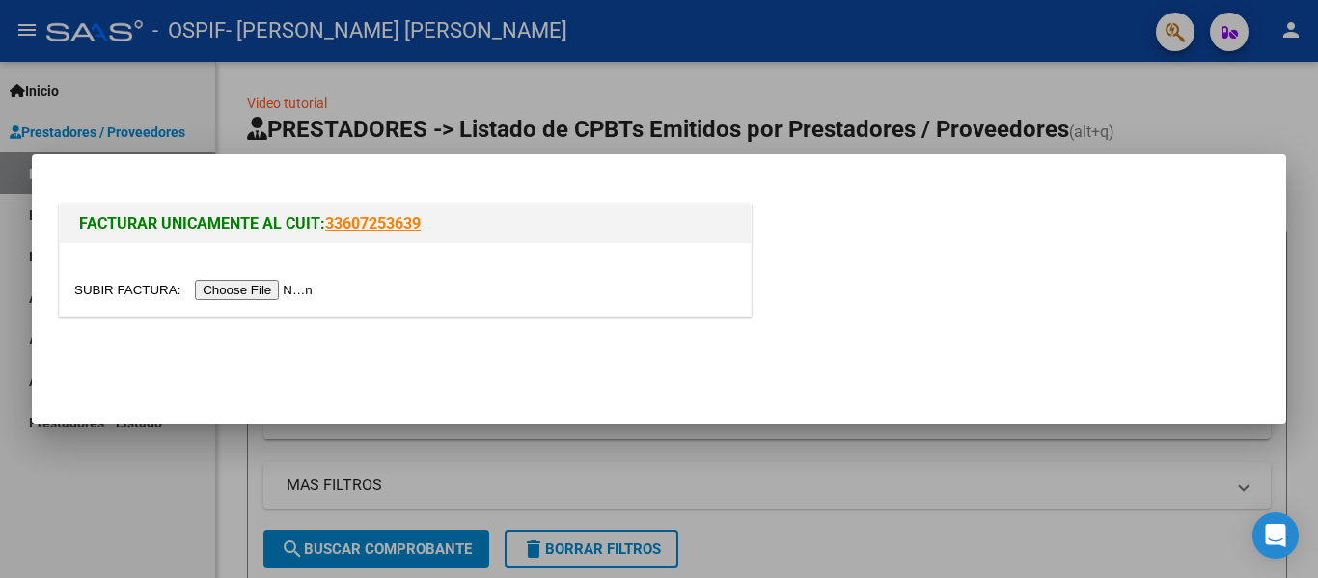
click at [287, 286] on input "file" at bounding box center [196, 290] width 244 height 20
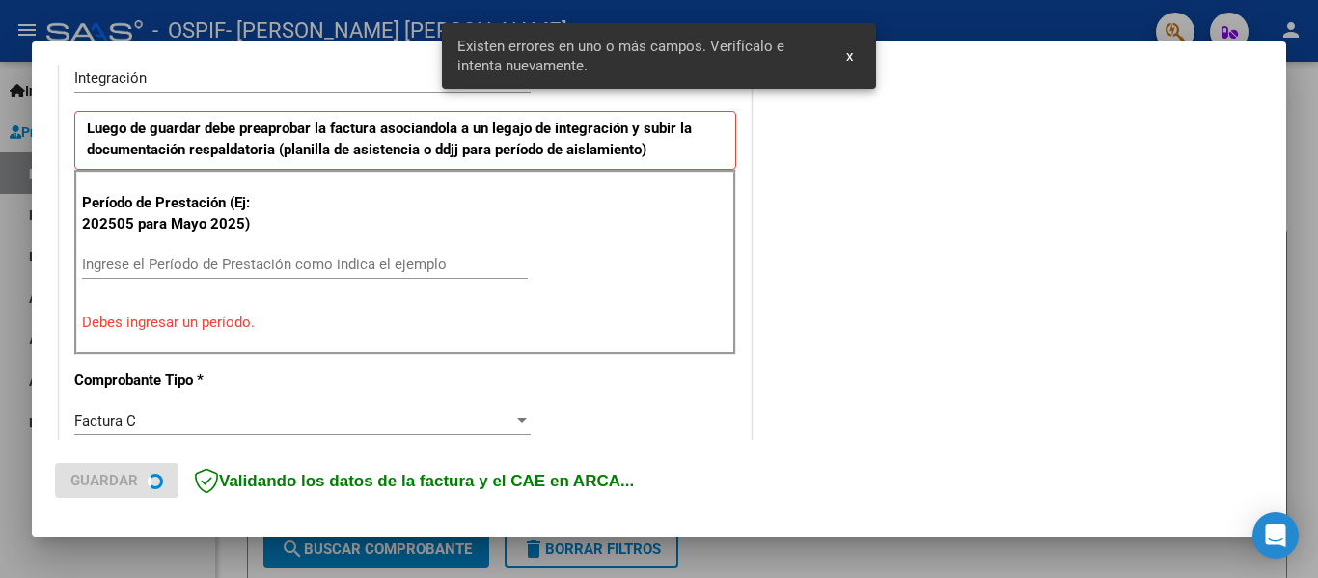
scroll to position [491, 0]
click at [194, 267] on input "Ingrese el Período de Prestación como indica el ejemplo" at bounding box center [305, 265] width 446 height 17
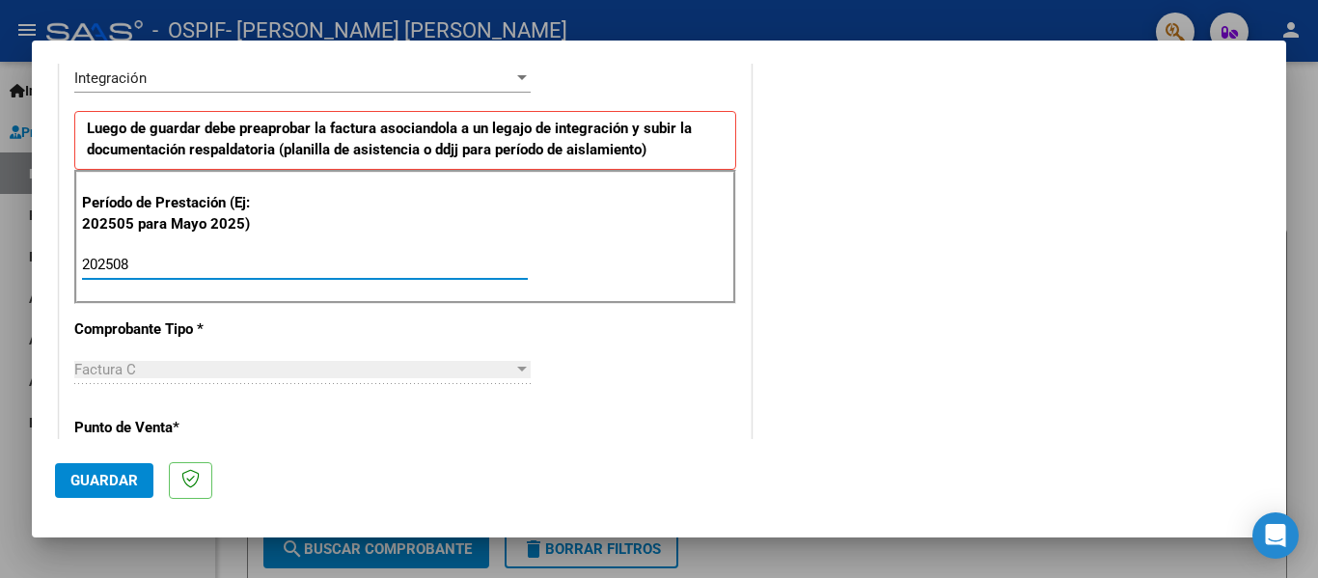
type input "202508"
click at [108, 480] on span "Guardar" at bounding box center [104, 480] width 68 height 17
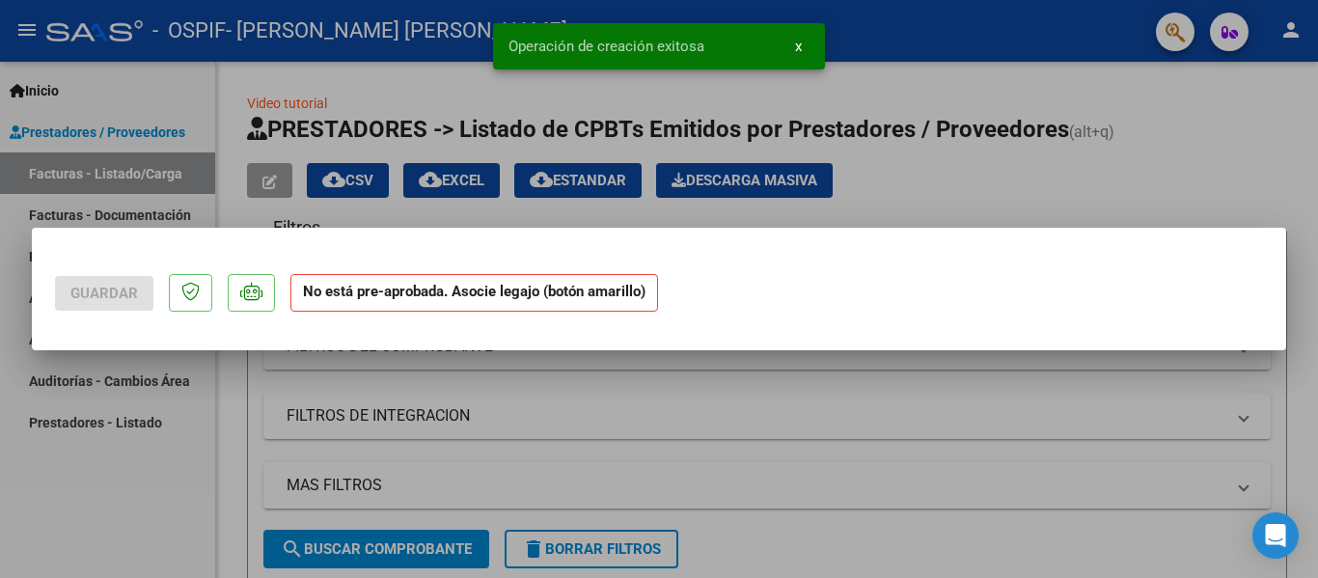
scroll to position [0, 0]
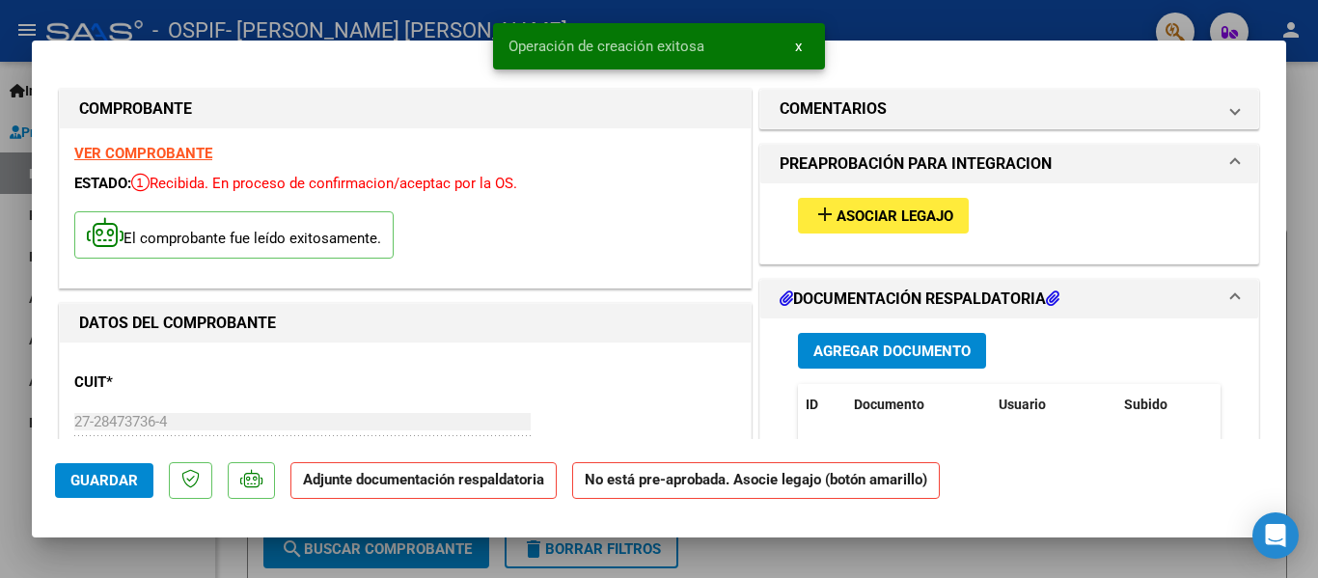
click at [904, 213] on span "Asociar Legajo" at bounding box center [894, 215] width 117 height 17
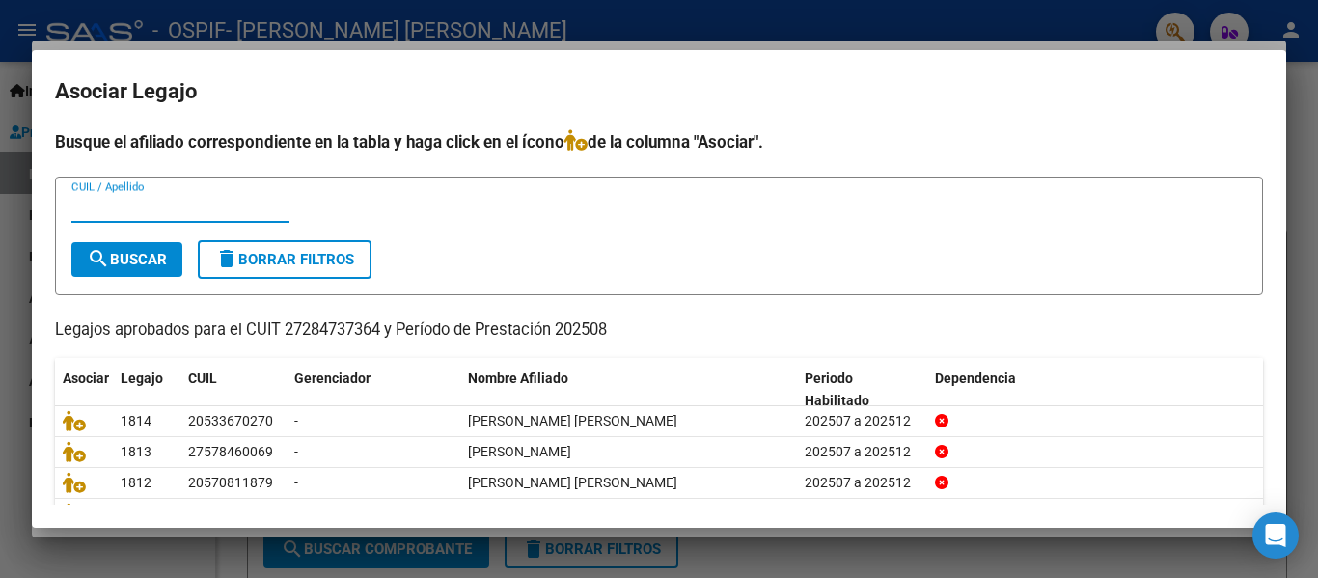
click at [217, 206] on input "CUIL / Apellido" at bounding box center [180, 207] width 218 height 17
type input "[PERSON_NAME]"
click at [160, 259] on span "search Buscar" at bounding box center [127, 259] width 80 height 17
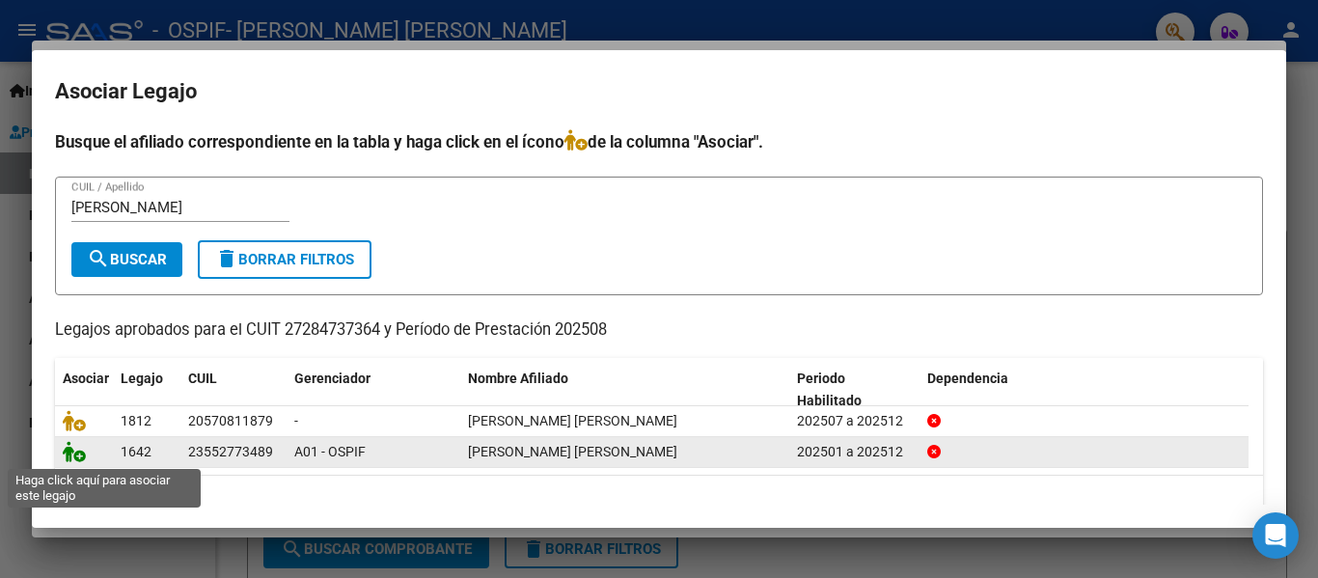
click at [68, 455] on icon at bounding box center [74, 451] width 23 height 21
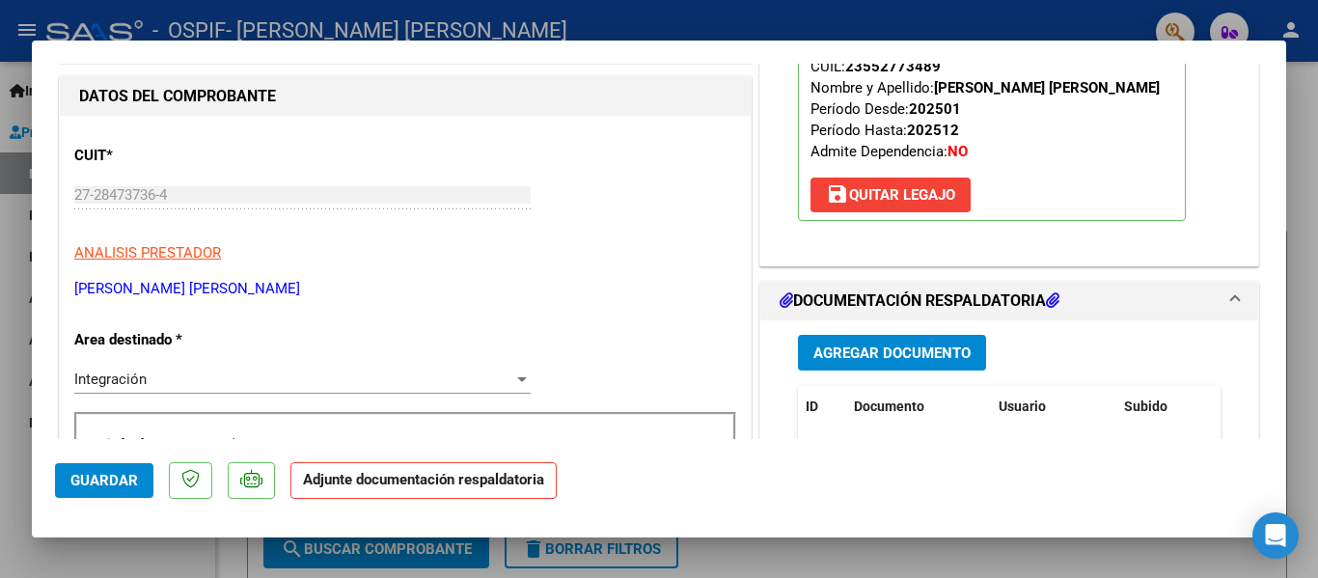
scroll to position [262, 0]
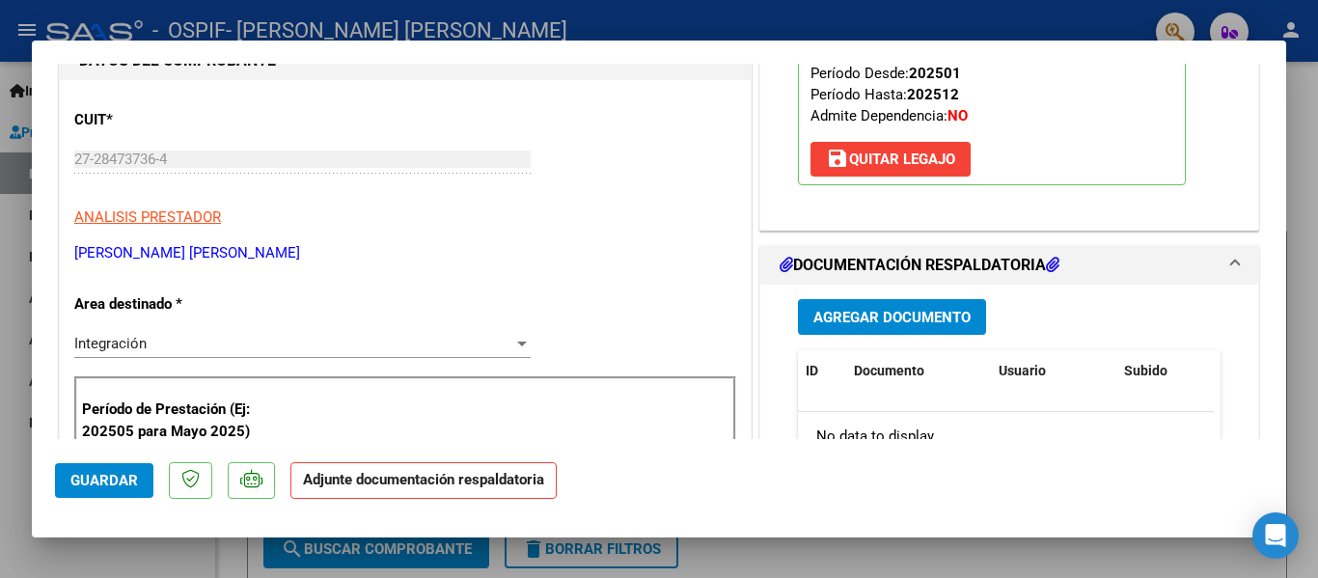
click at [887, 308] on span "Agregar Documento" at bounding box center [891, 316] width 157 height 17
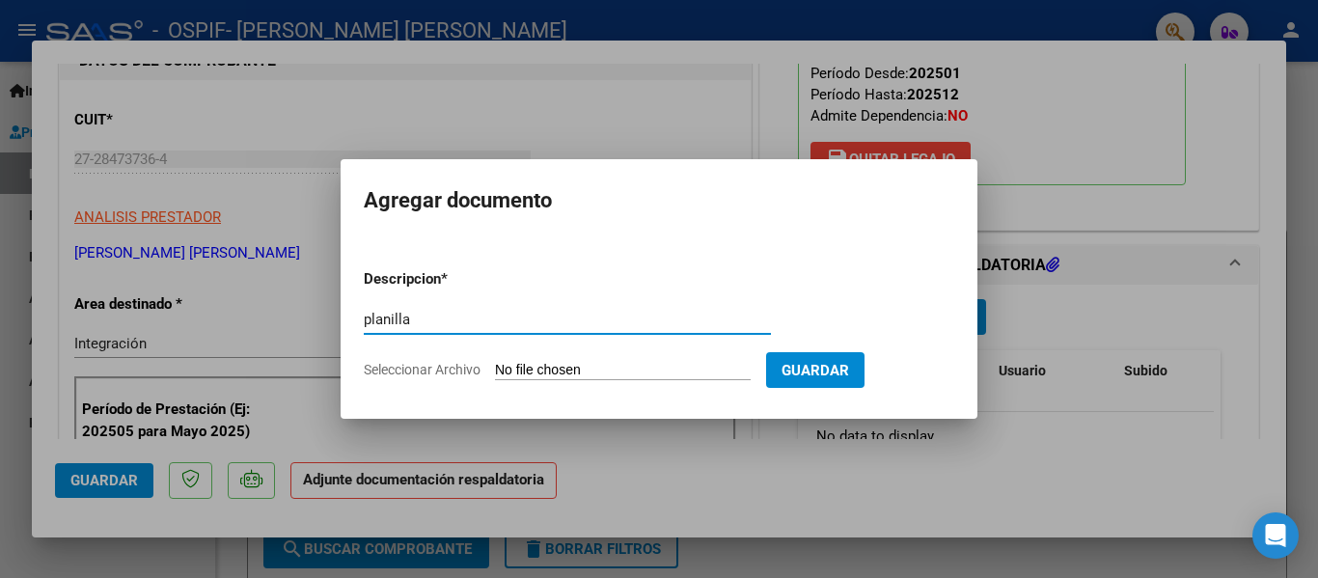
type input "planilla"
click at [579, 368] on input "Seleccionar Archivo" at bounding box center [623, 371] width 256 height 18
type input "C:\fakepath\[PERSON_NAME] [PERSON_NAME] [DATE].pdf"
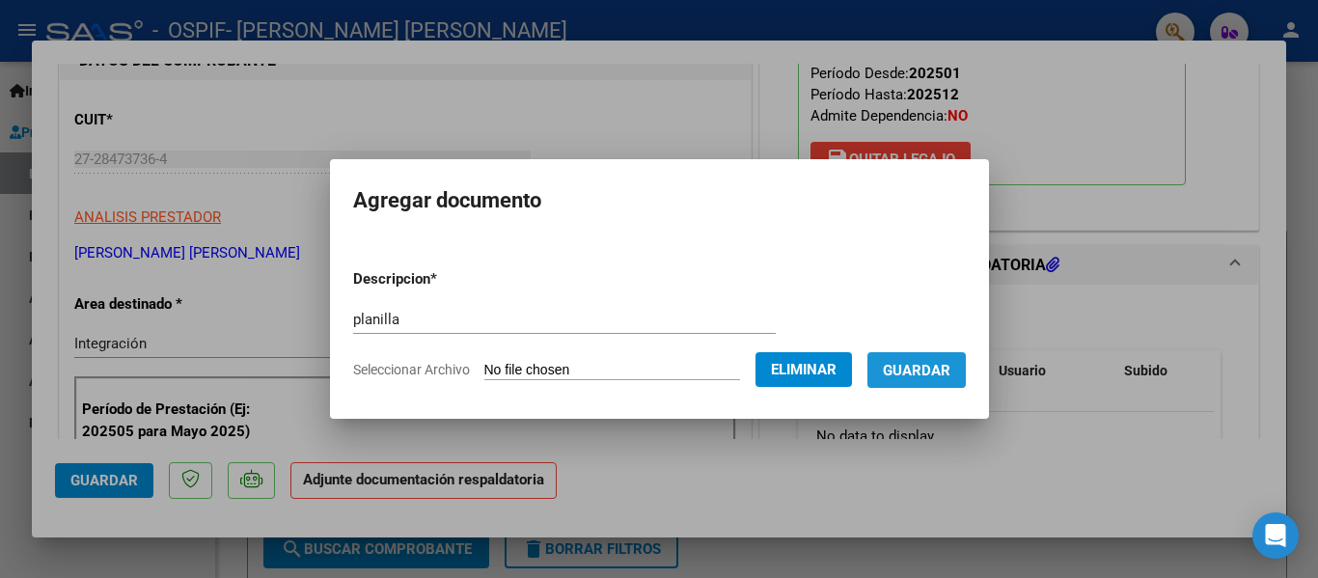
click at [950, 373] on span "Guardar" at bounding box center [917, 370] width 68 height 17
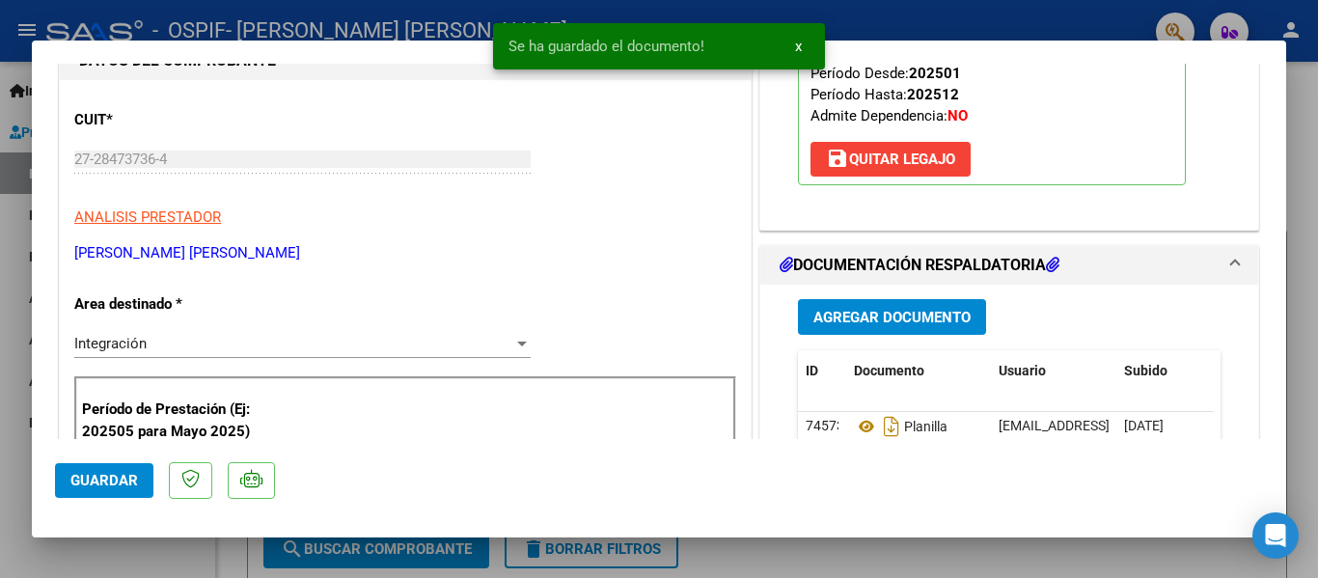
click at [415, 16] on div at bounding box center [659, 289] width 1318 height 578
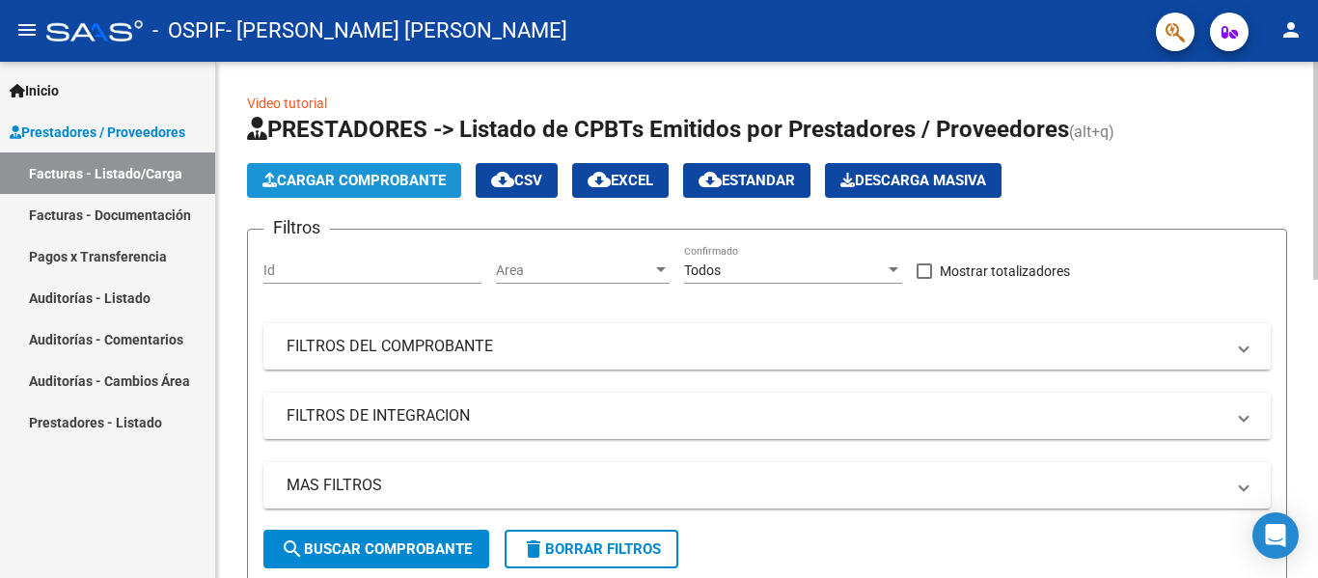
click at [369, 183] on span "Cargar Comprobante" at bounding box center [353, 180] width 183 height 17
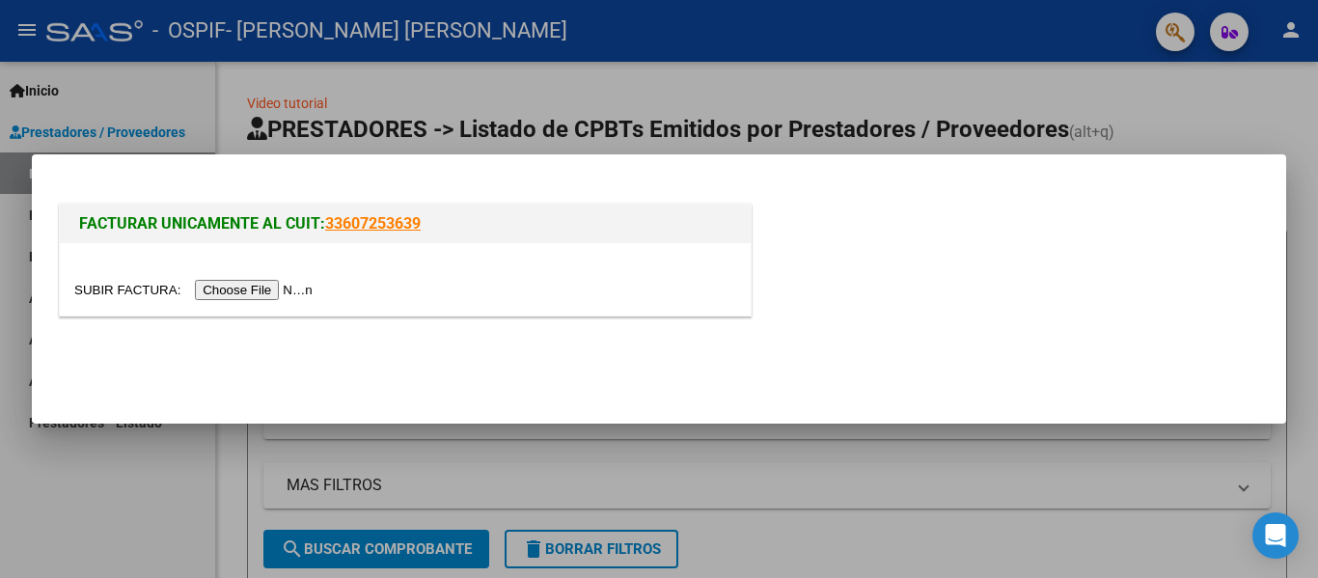
click at [288, 287] on input "file" at bounding box center [196, 290] width 244 height 20
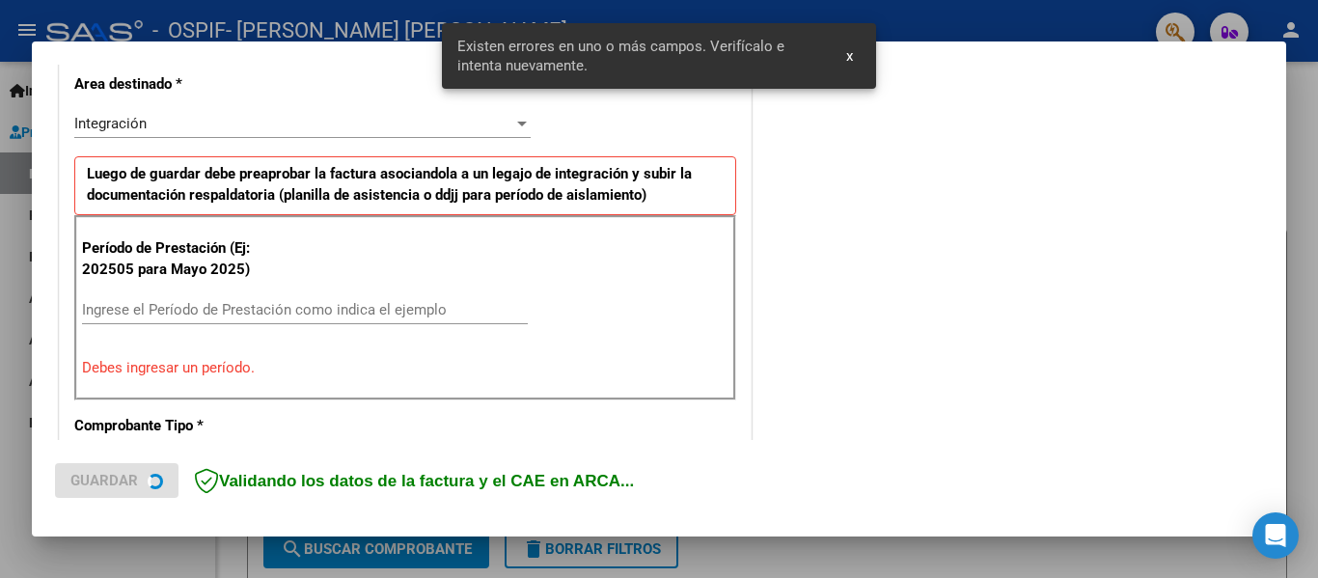
scroll to position [448, 0]
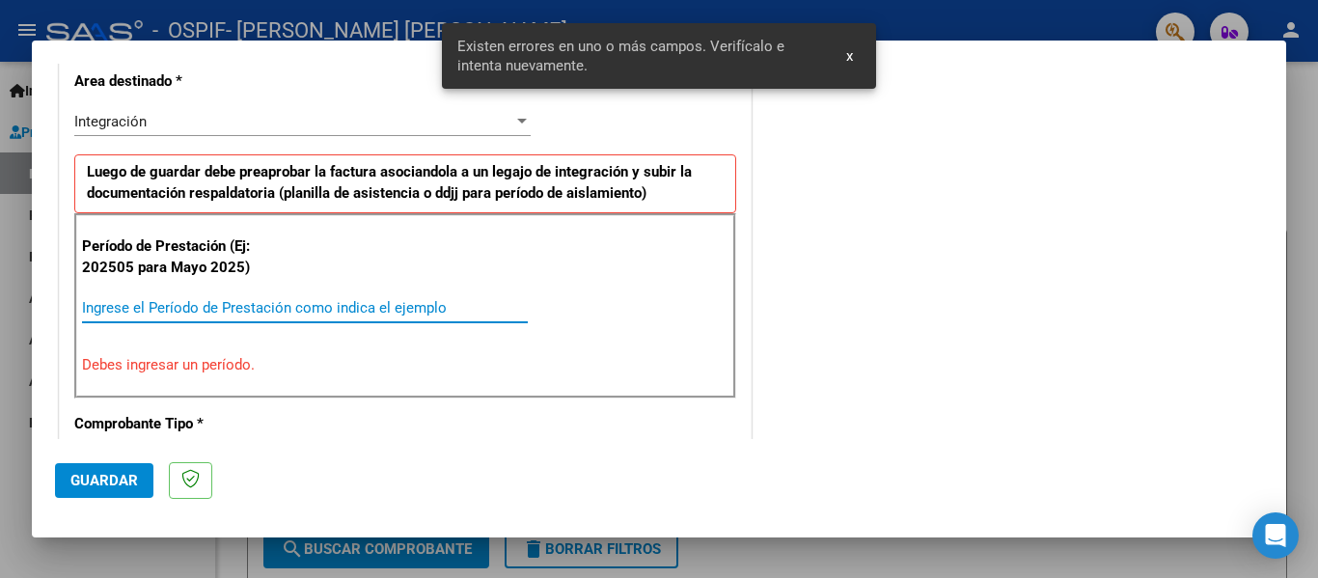
click at [209, 303] on input "Ingrese el Período de Prestación como indica el ejemplo" at bounding box center [305, 307] width 446 height 17
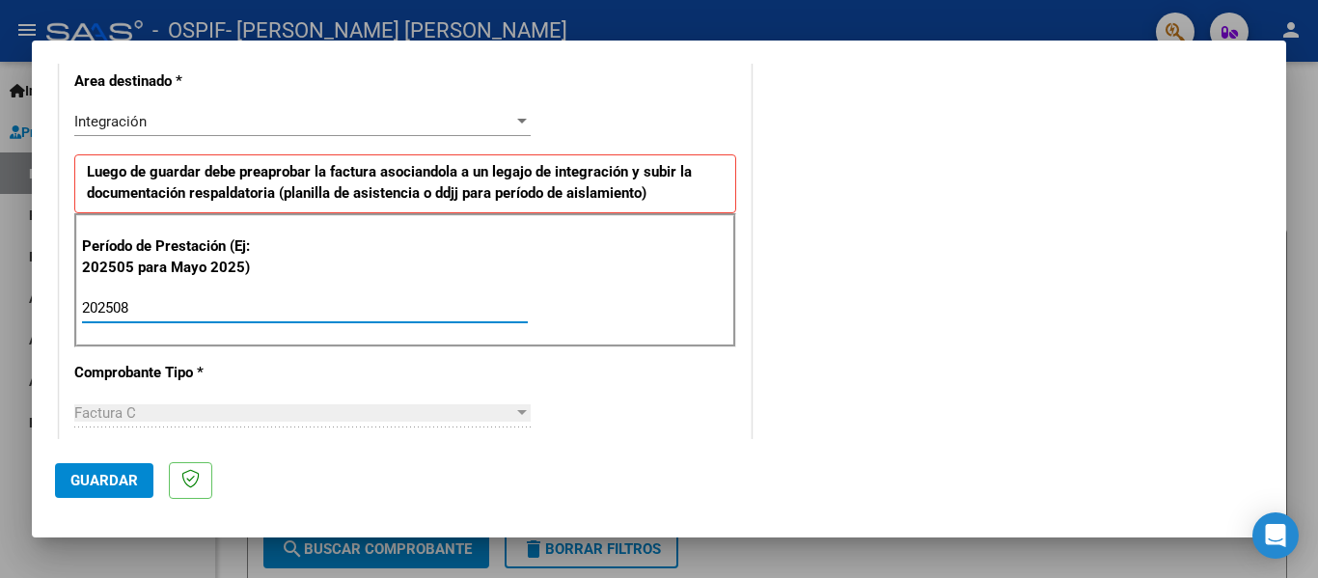
type input "202508"
click at [97, 487] on span "Guardar" at bounding box center [104, 480] width 68 height 17
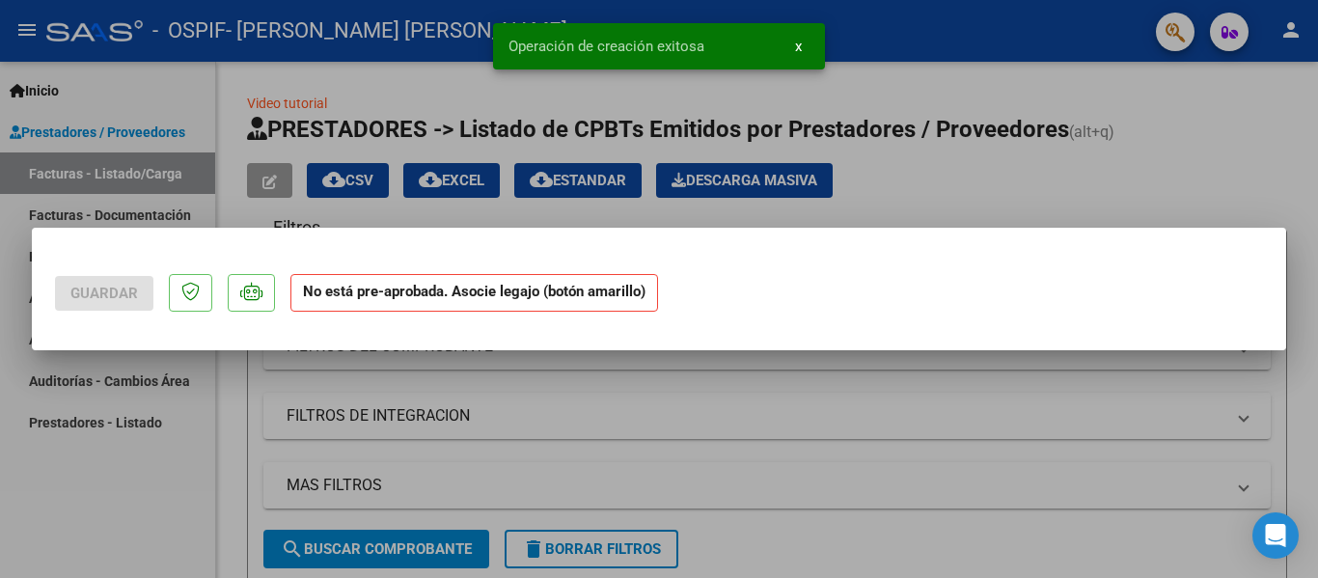
scroll to position [0, 0]
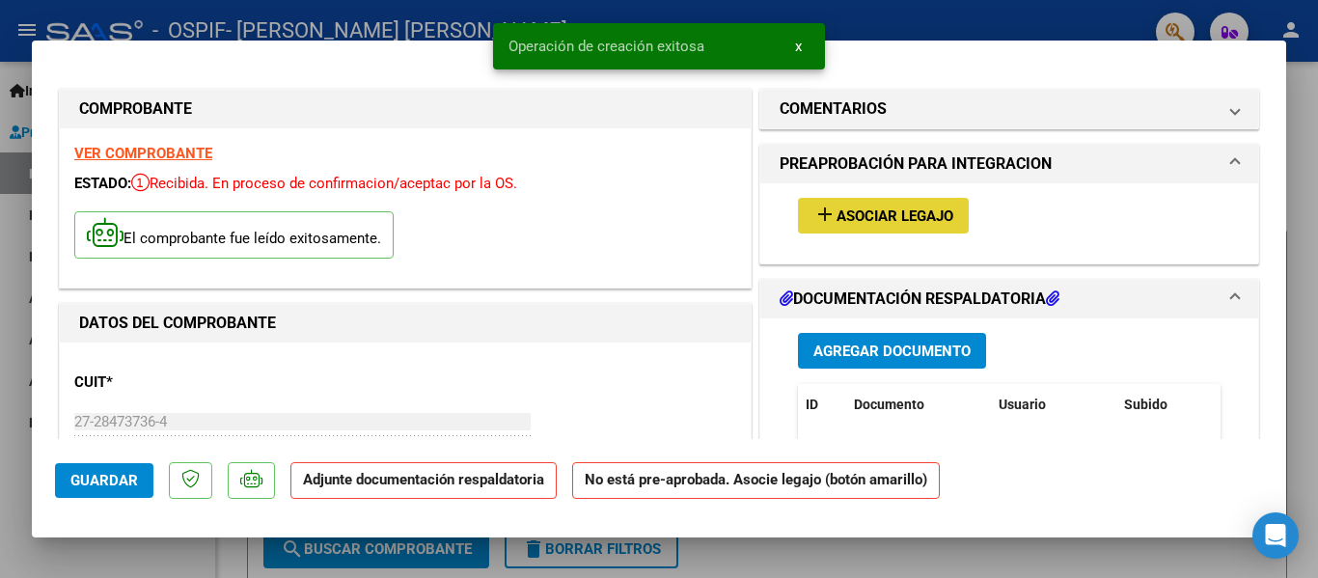
click at [868, 219] on span "Asociar Legajo" at bounding box center [894, 215] width 117 height 17
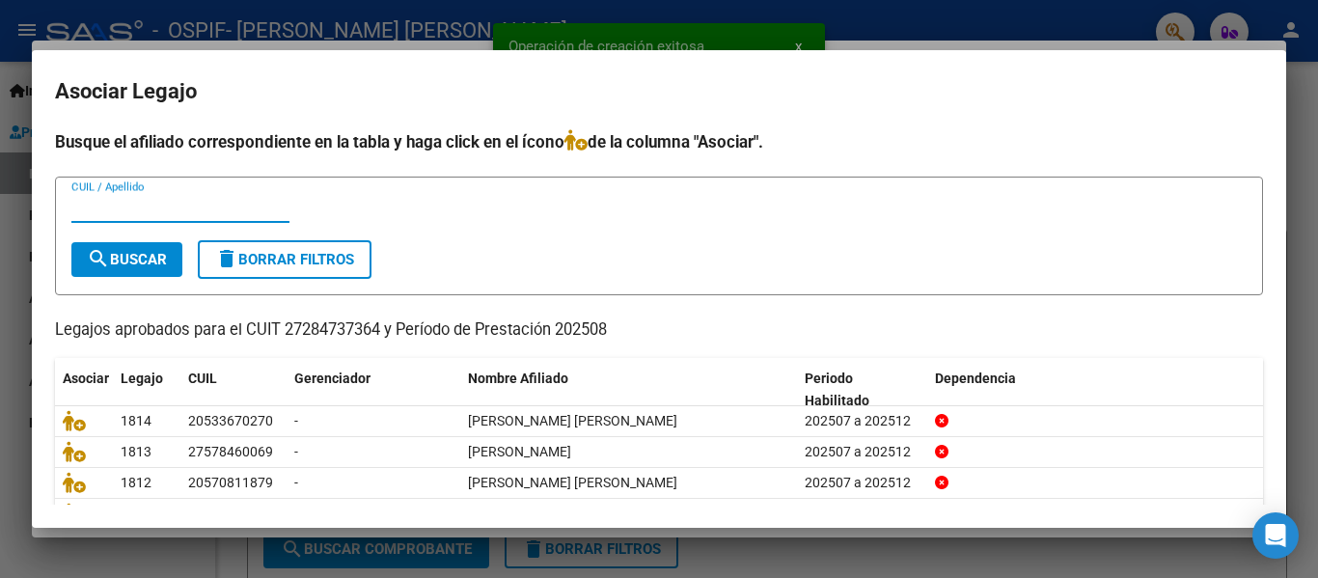
click at [219, 213] on input "CUIL / Apellido" at bounding box center [180, 207] width 218 height 17
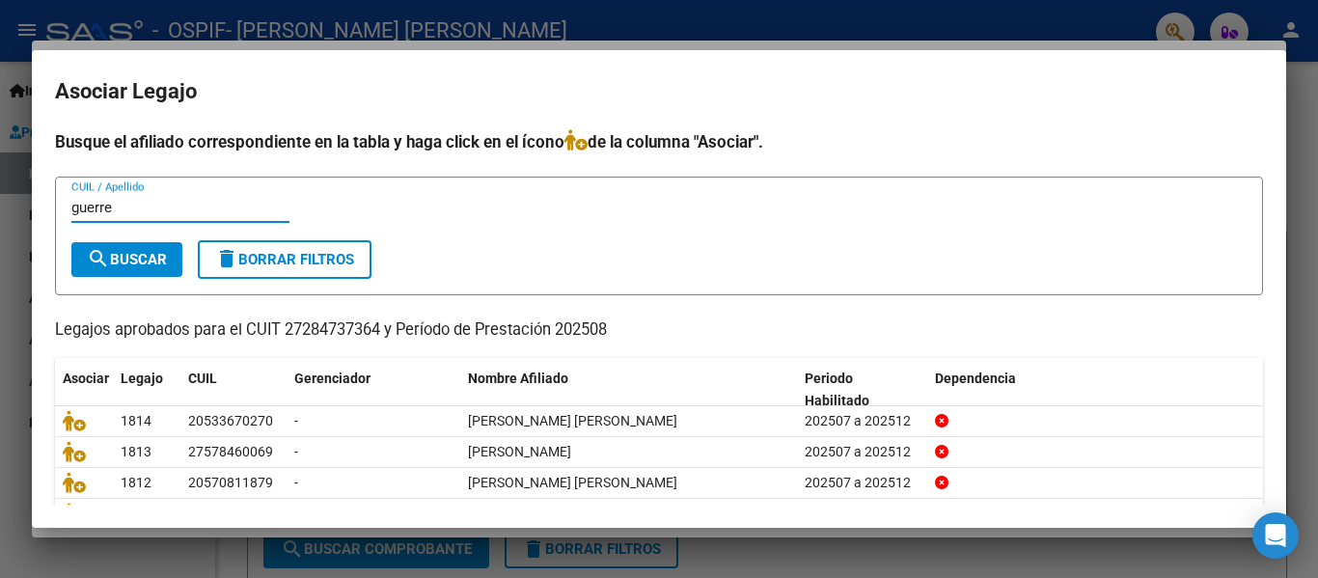
type input "guerre"
click at [152, 263] on span "search Buscar" at bounding box center [127, 259] width 80 height 17
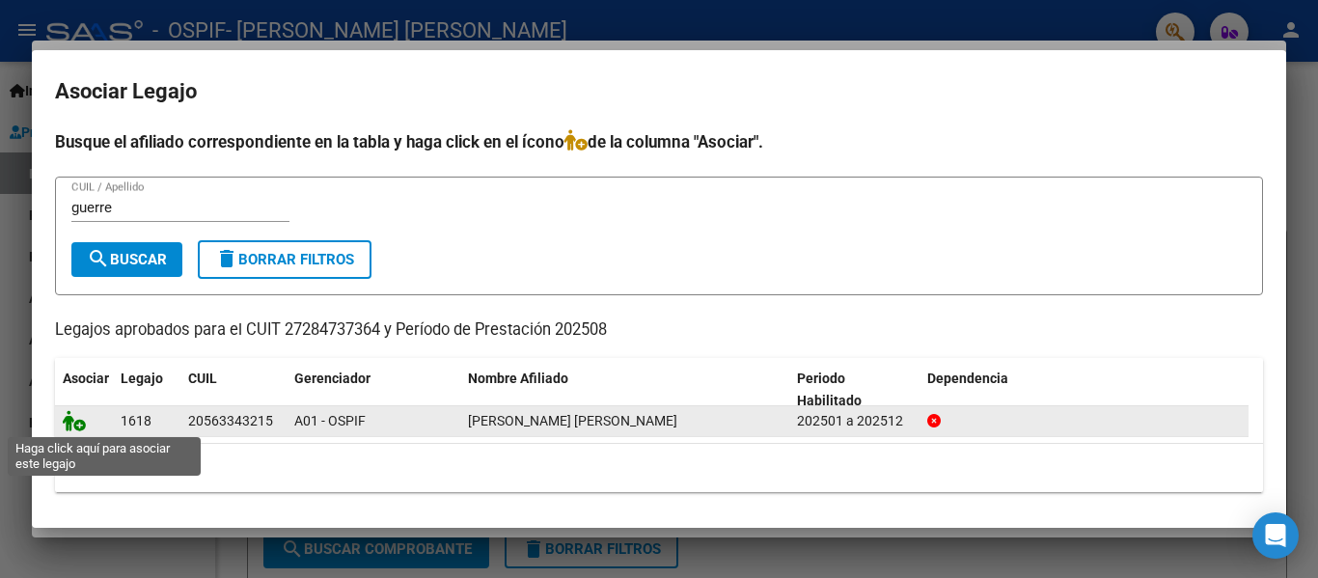
click at [74, 421] on icon at bounding box center [74, 420] width 23 height 21
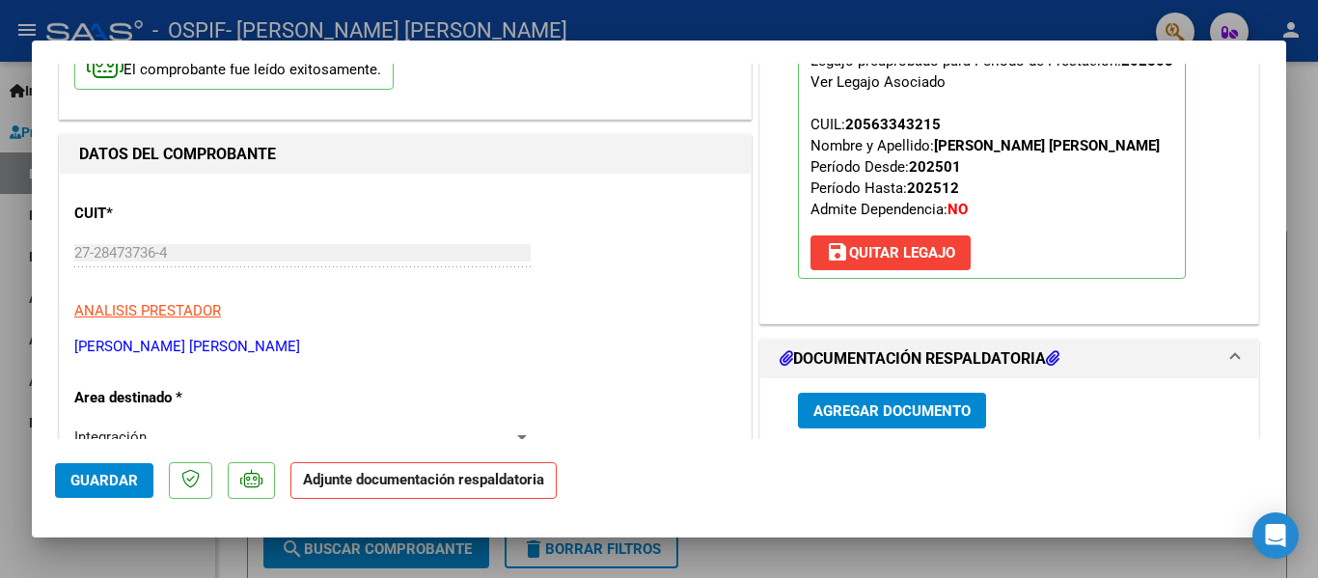
scroll to position [170, 0]
click at [936, 418] on span "Agregar Documento" at bounding box center [891, 409] width 157 height 17
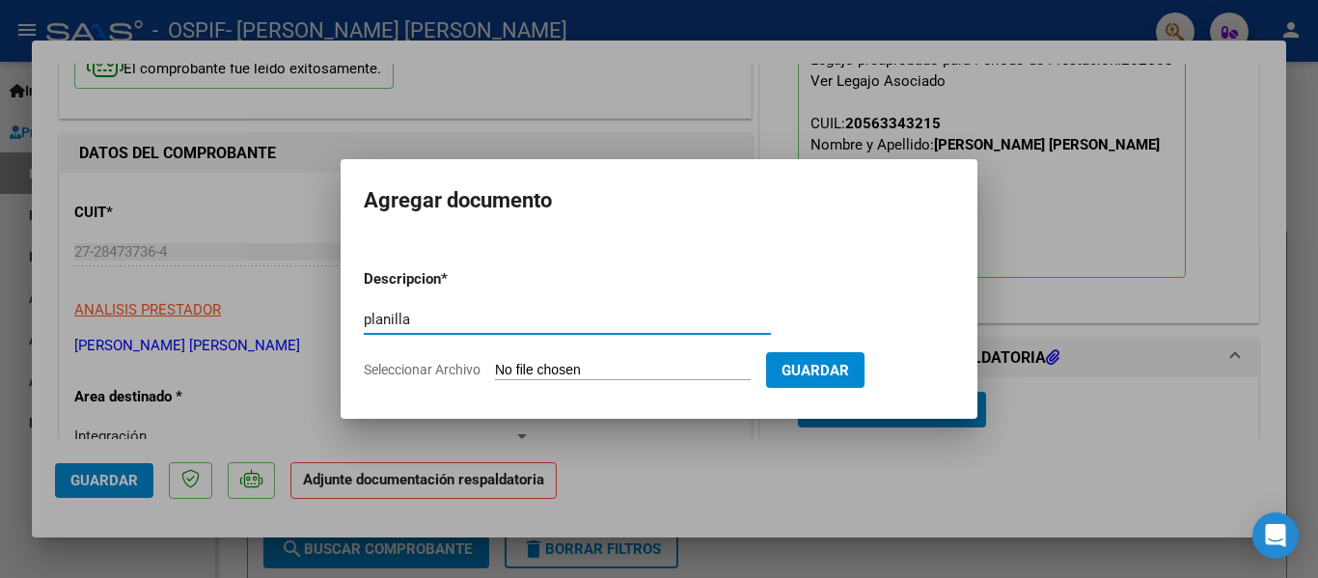
type input "planilla"
click at [566, 373] on input "Seleccionar Archivo" at bounding box center [623, 371] width 256 height 18
type input "C:\fakepath\[PERSON_NAME] [PERSON_NAME] [DATE].pdf"
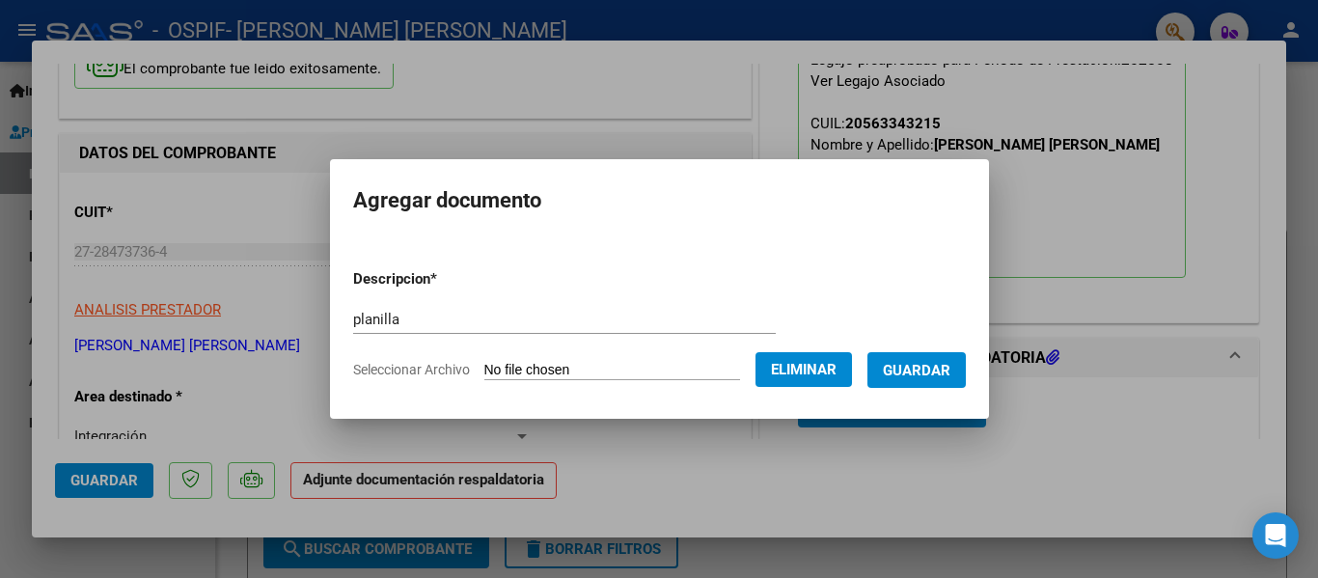
click at [944, 362] on span "Guardar" at bounding box center [917, 370] width 68 height 17
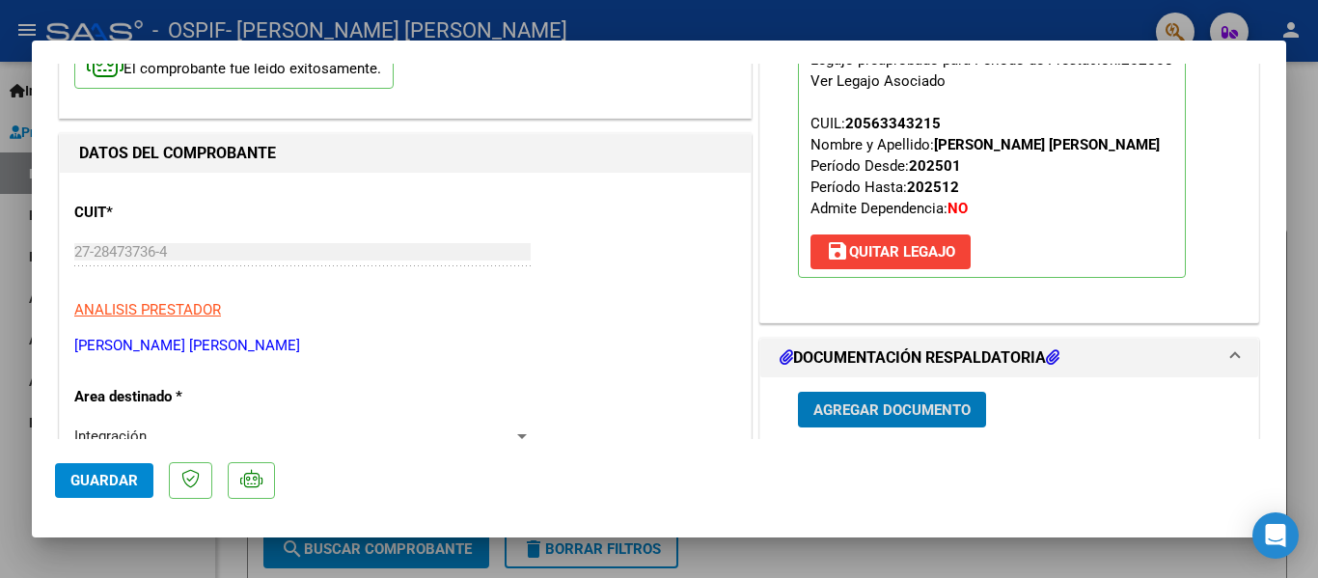
click at [220, 24] on div at bounding box center [659, 289] width 1318 height 578
type input "$ 0,00"
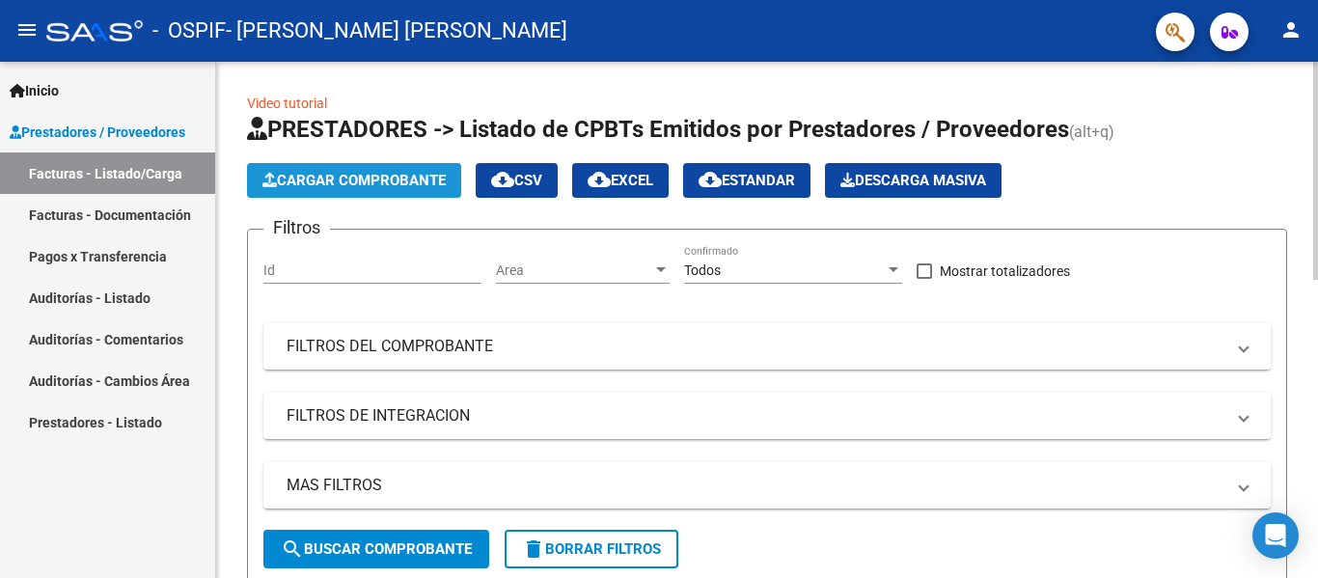
click at [335, 178] on span "Cargar Comprobante" at bounding box center [353, 180] width 183 height 17
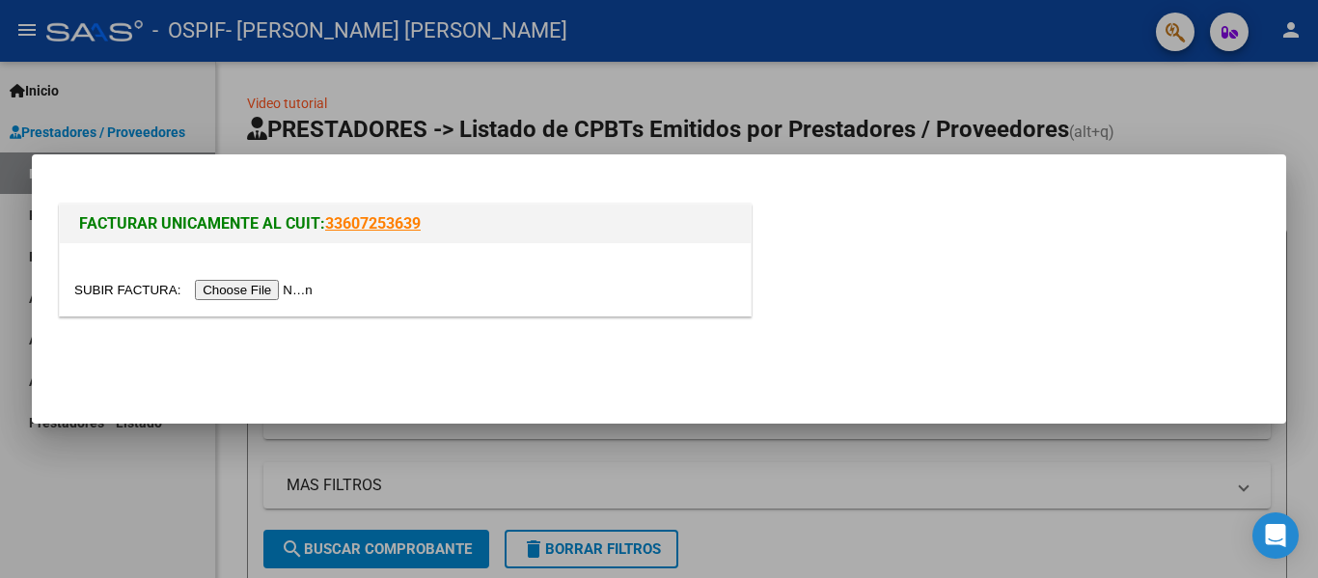
click at [272, 282] on input "file" at bounding box center [196, 290] width 244 height 20
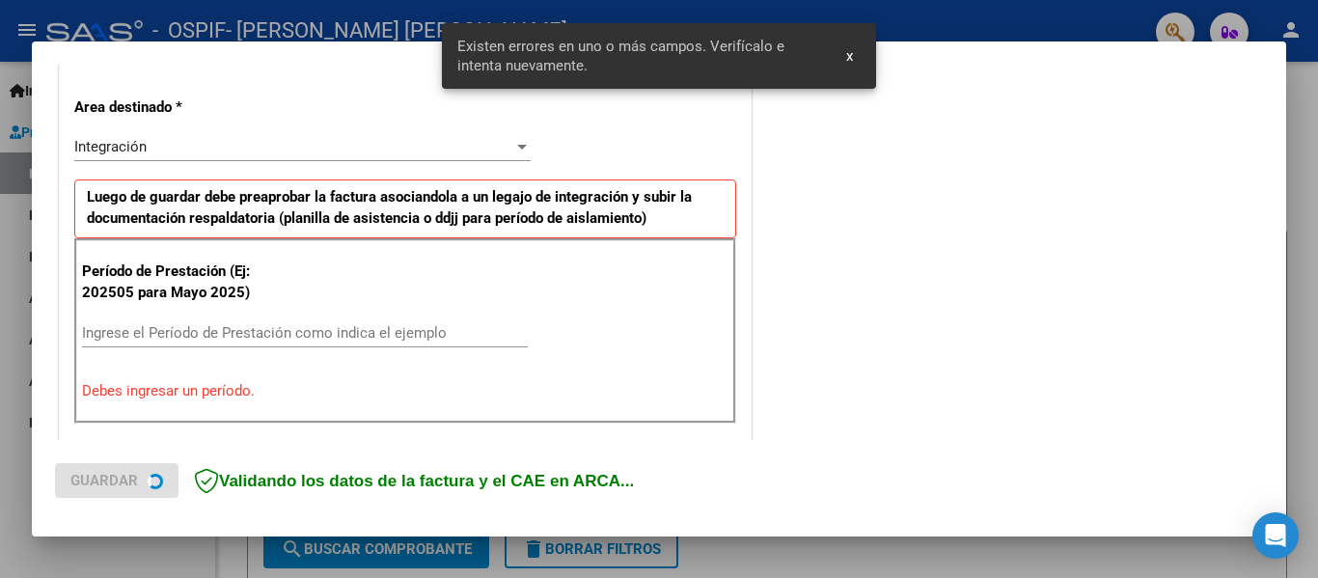
scroll to position [448, 0]
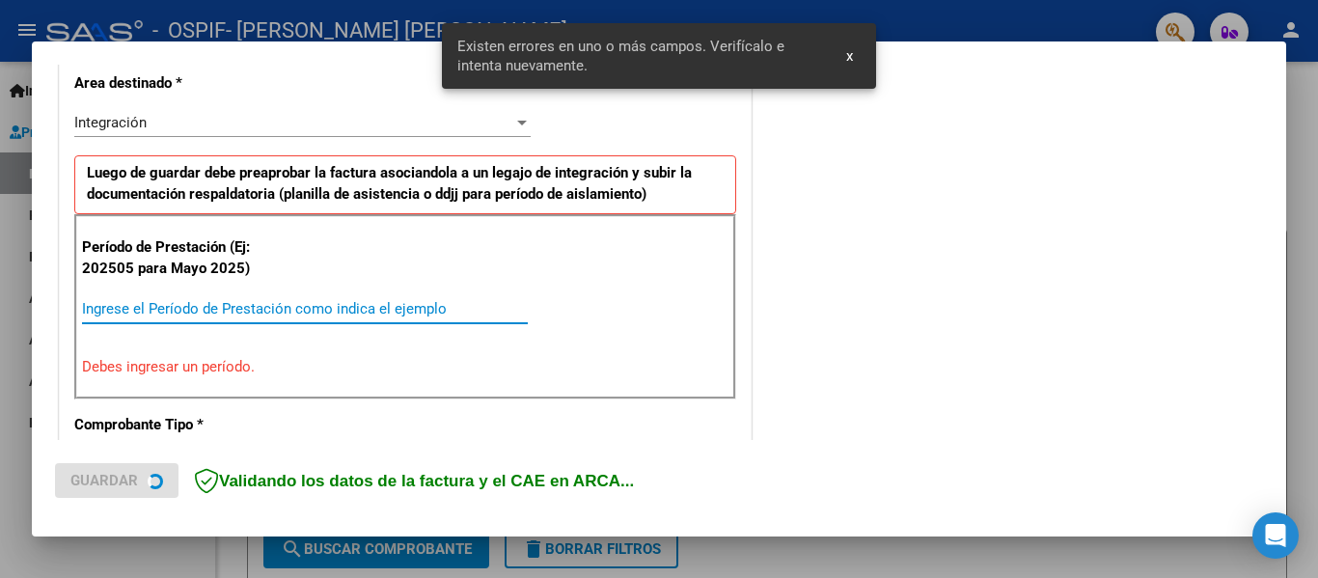
click at [187, 300] on input "Ingrese el Período de Prestación como indica el ejemplo" at bounding box center [305, 308] width 446 height 17
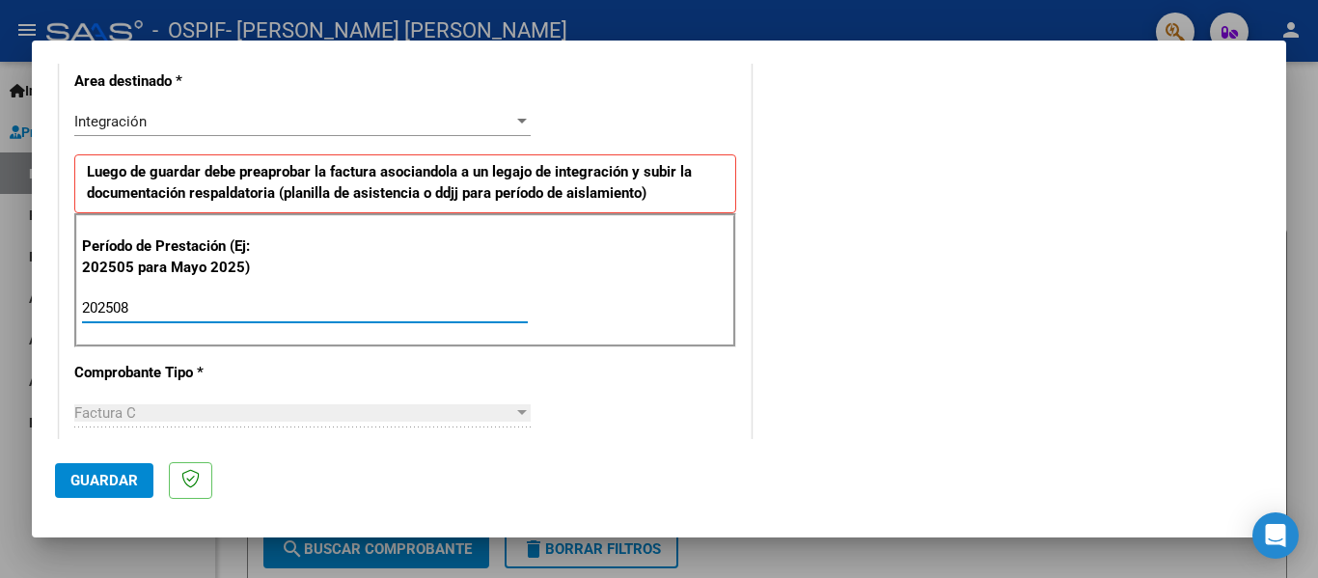
type input "202508"
click at [86, 472] on span "Guardar" at bounding box center [104, 480] width 68 height 17
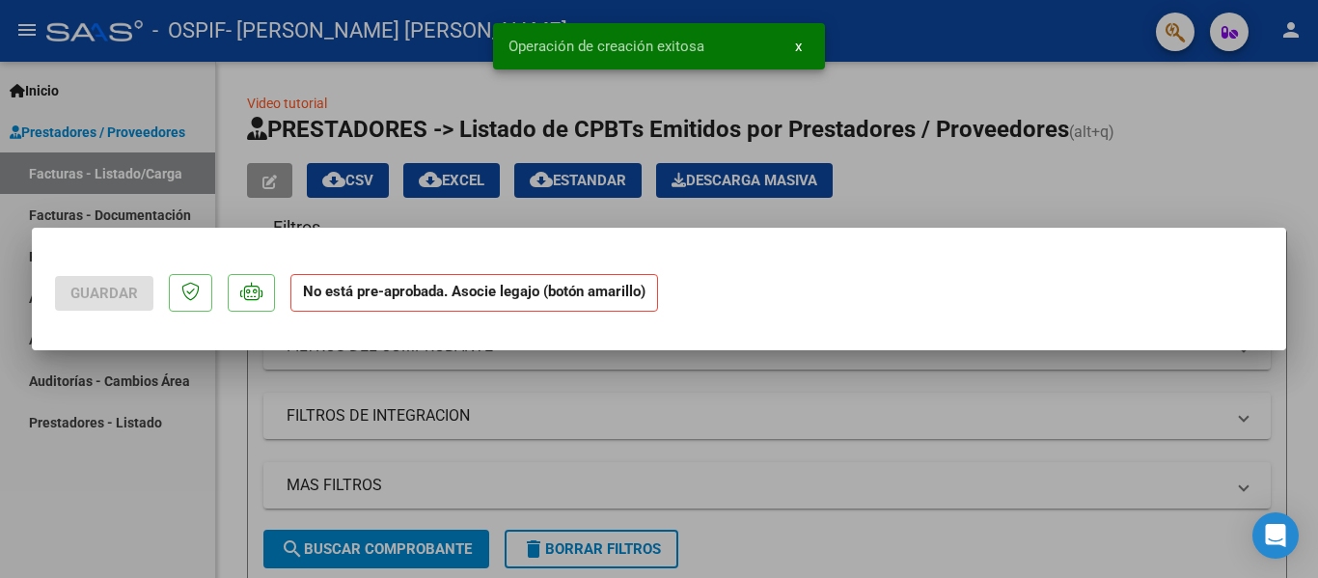
scroll to position [0, 0]
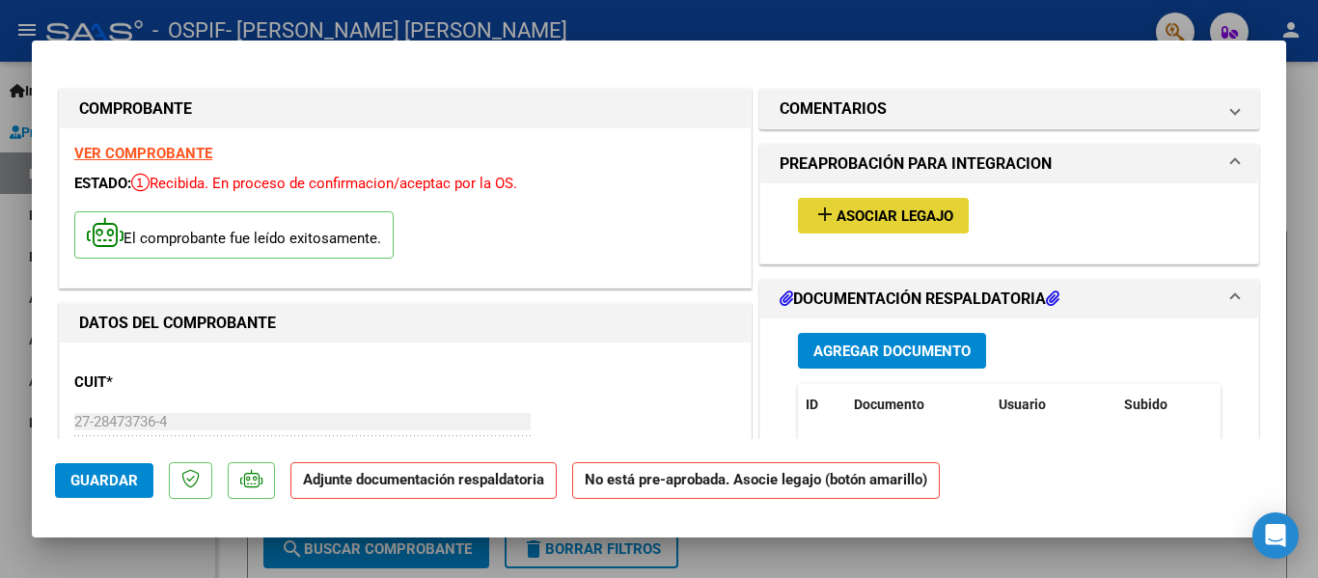
click at [865, 205] on button "add Asociar Legajo" at bounding box center [883, 216] width 171 height 36
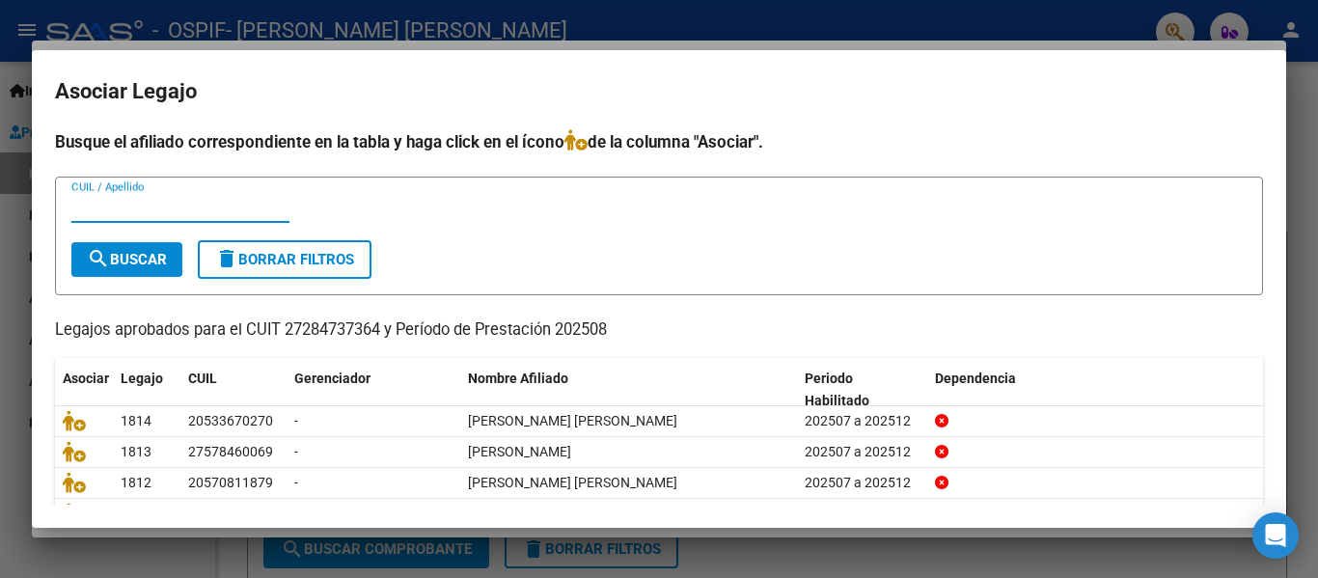
click at [187, 210] on input "CUIL / Apellido" at bounding box center [180, 207] width 218 height 17
type input "gutierr"
click at [137, 273] on button "search Buscar" at bounding box center [126, 259] width 111 height 35
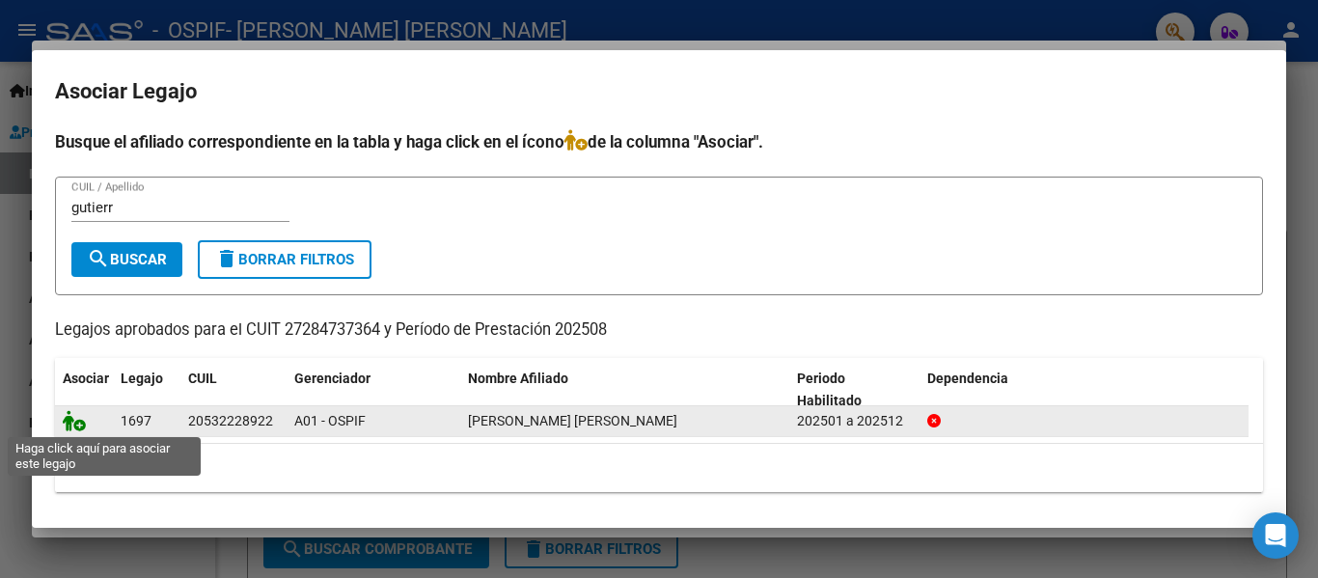
click at [79, 424] on icon at bounding box center [74, 420] width 23 height 21
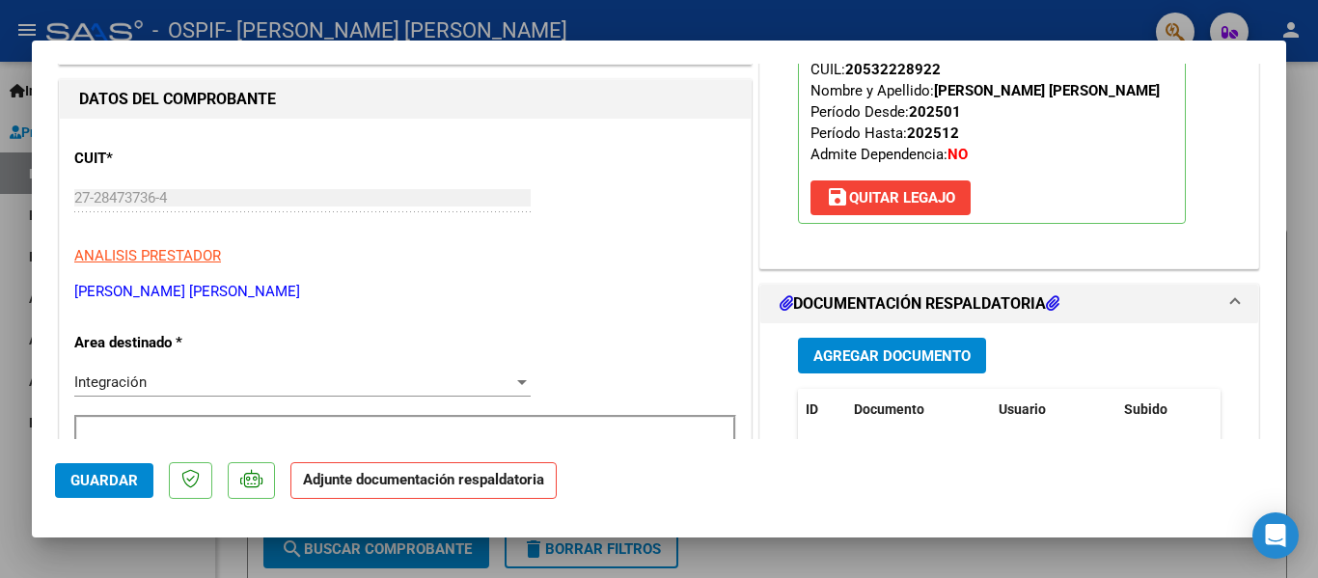
scroll to position [225, 0]
click at [869, 350] on span "Agregar Documento" at bounding box center [891, 354] width 157 height 17
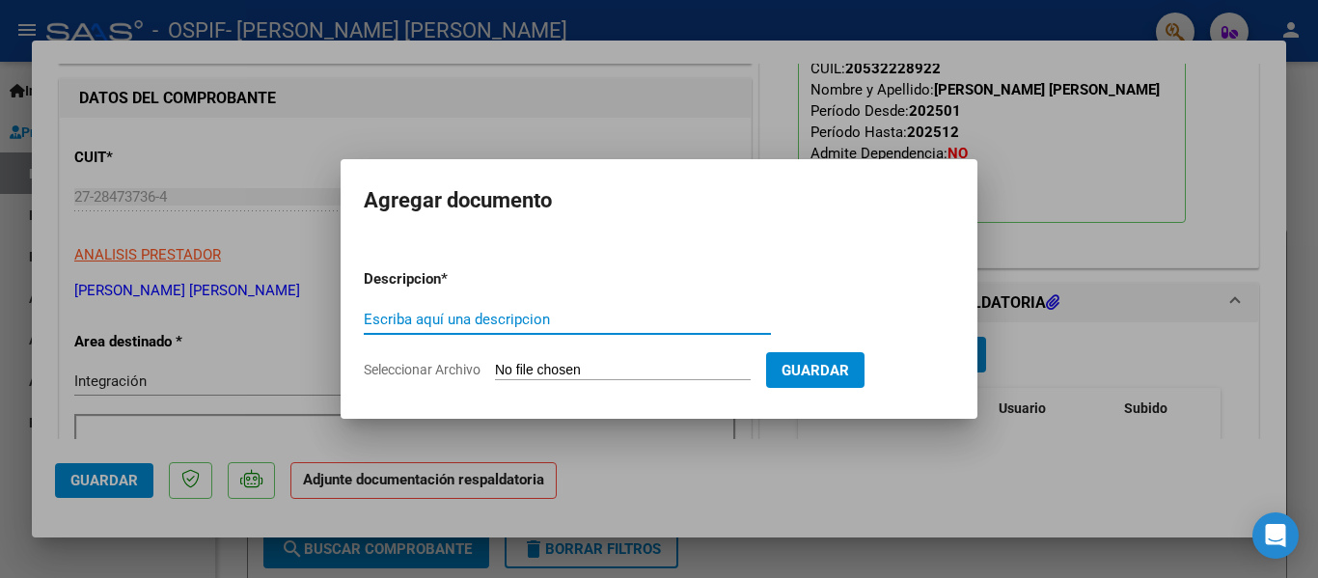
click at [442, 326] on input "Escriba aquí una descripcion" at bounding box center [567, 319] width 407 height 17
type input "planilla"
click at [533, 374] on input "Seleccionar Archivo" at bounding box center [623, 371] width 256 height 18
type input "C:\fakepath\[PERSON_NAME] [PERSON_NAME] [DATE].pdf"
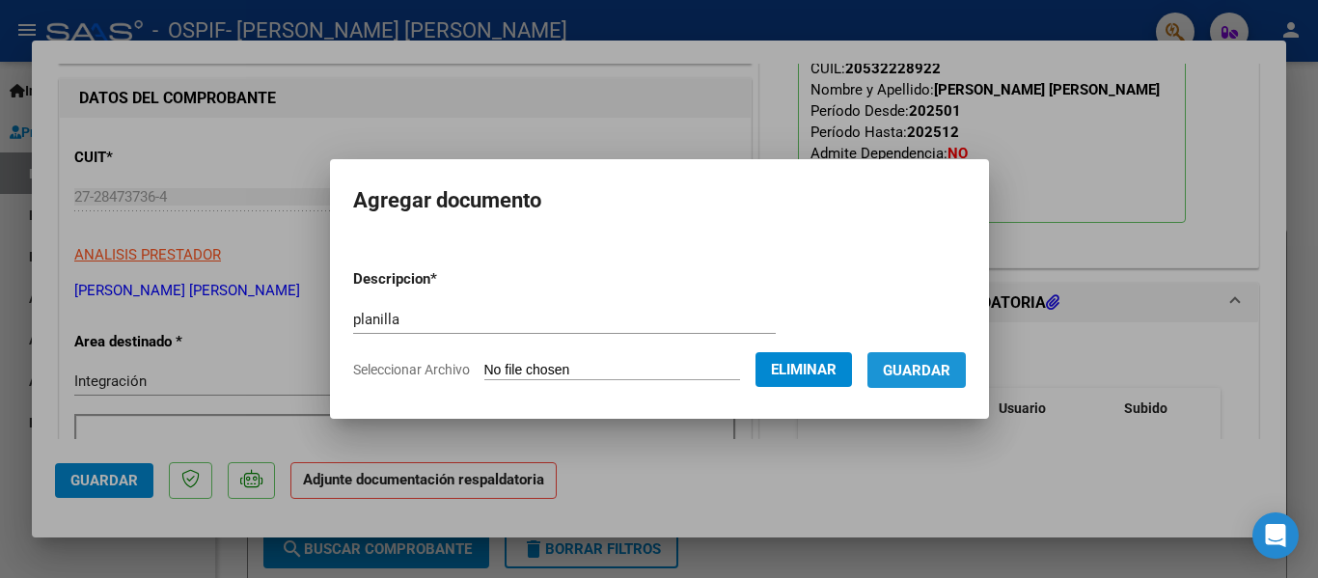
click at [950, 374] on span "Guardar" at bounding box center [917, 370] width 68 height 17
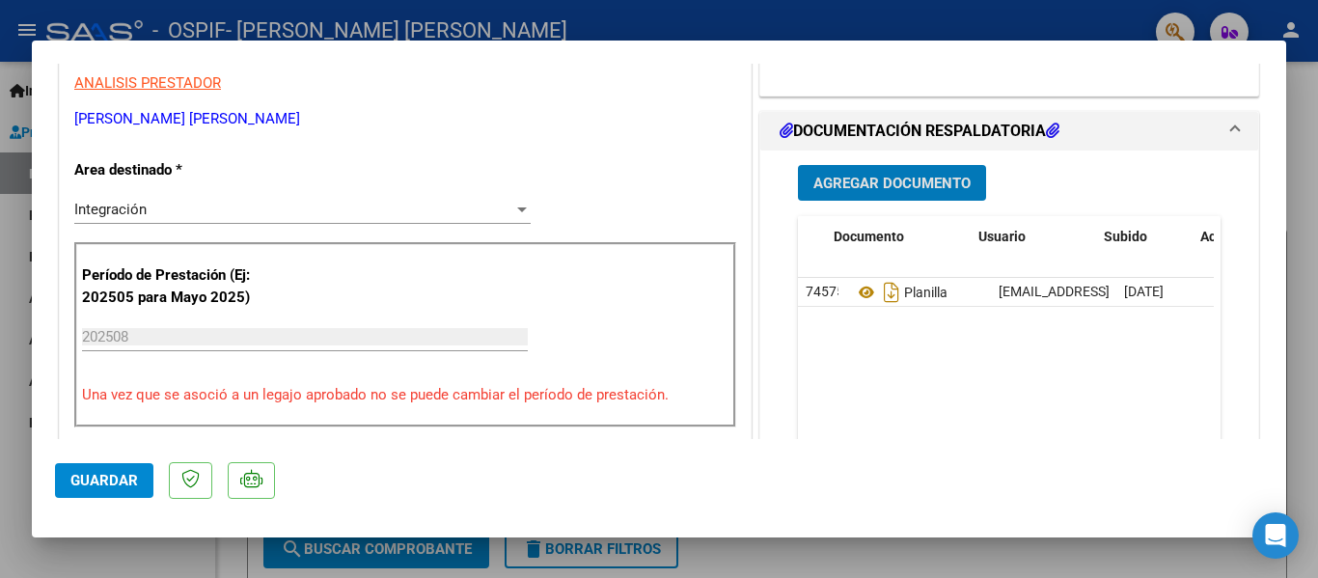
scroll to position [0, 22]
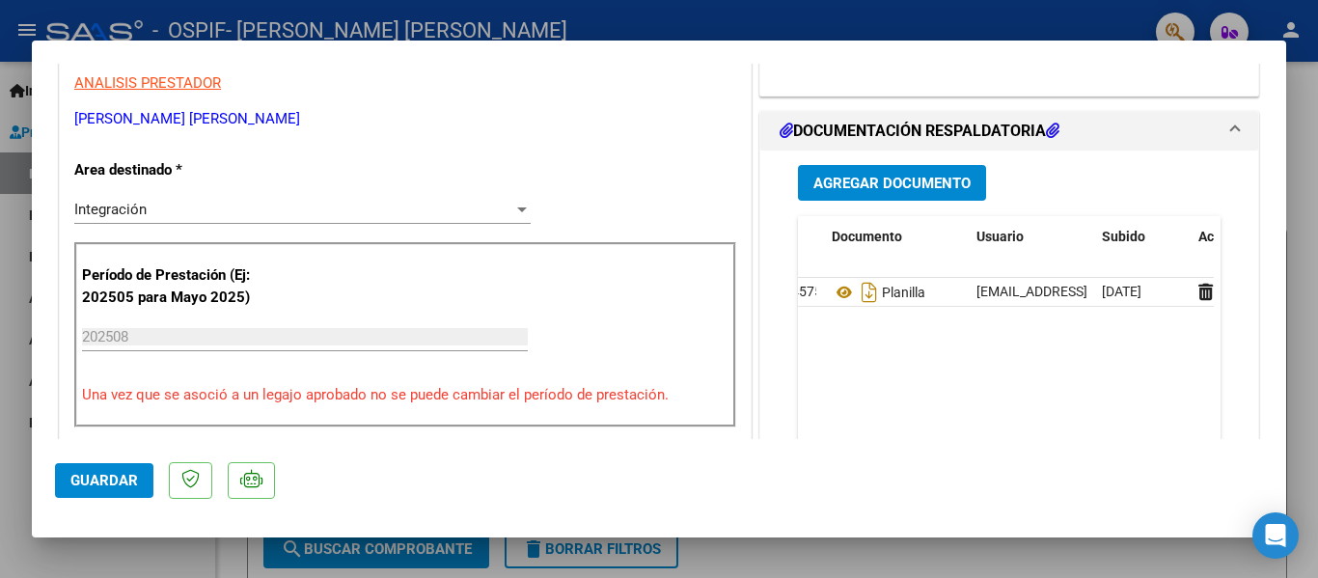
click at [277, 29] on div at bounding box center [659, 289] width 1318 height 578
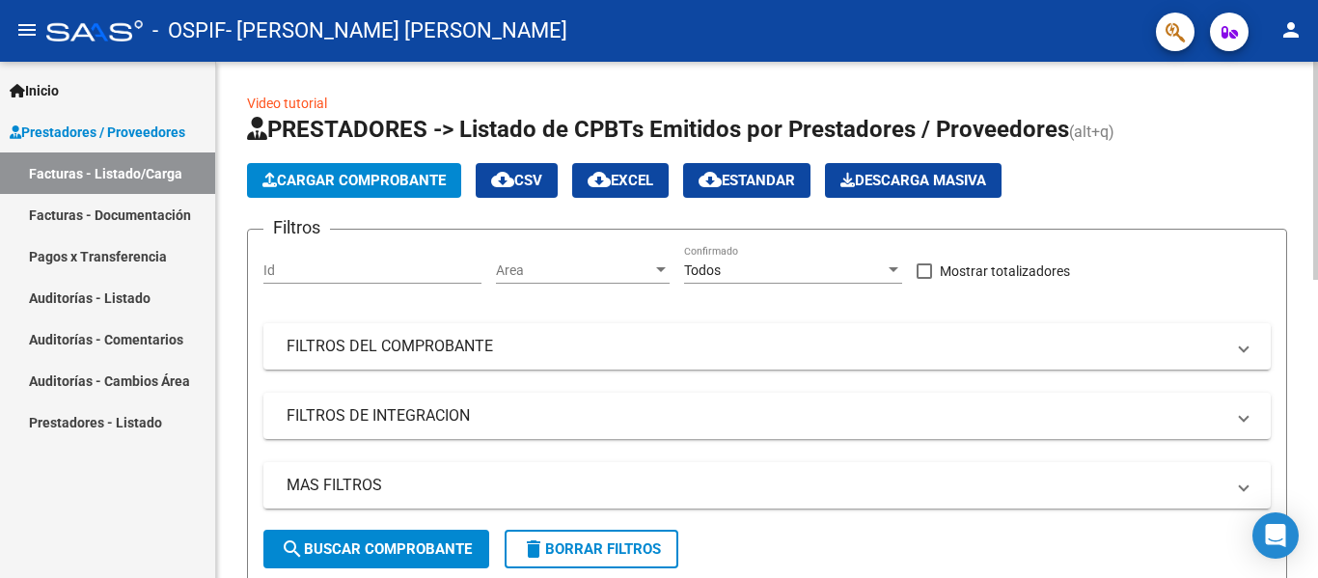
click at [401, 177] on span "Cargar Comprobante" at bounding box center [353, 180] width 183 height 17
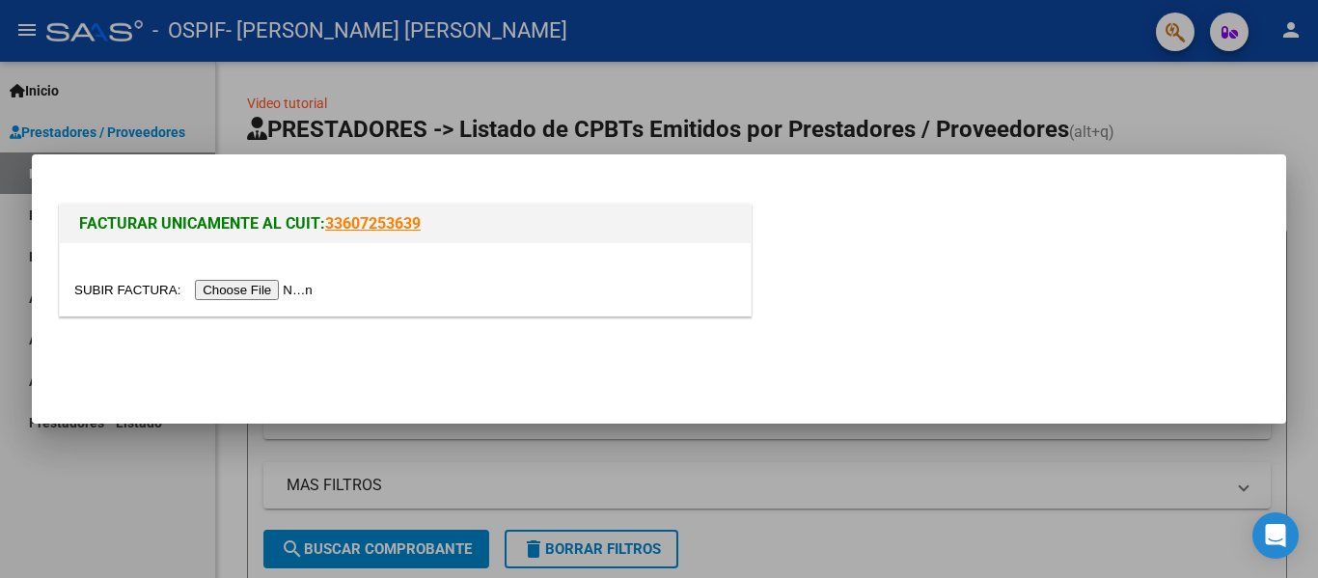
click at [282, 296] on input "file" at bounding box center [196, 290] width 244 height 20
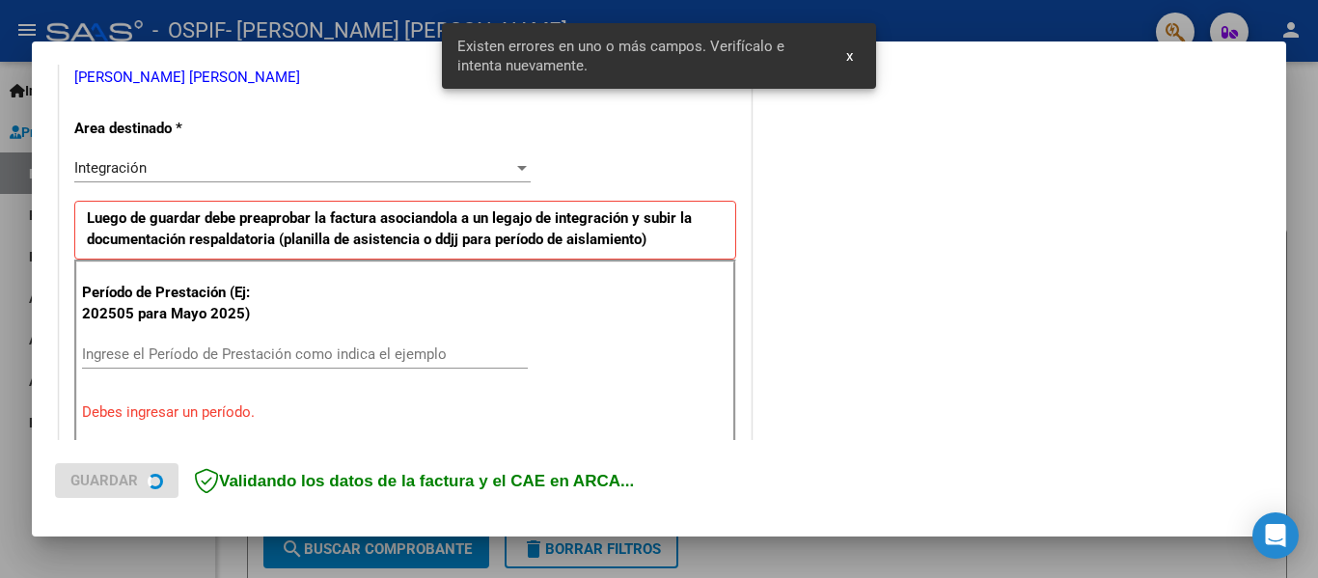
scroll to position [484, 0]
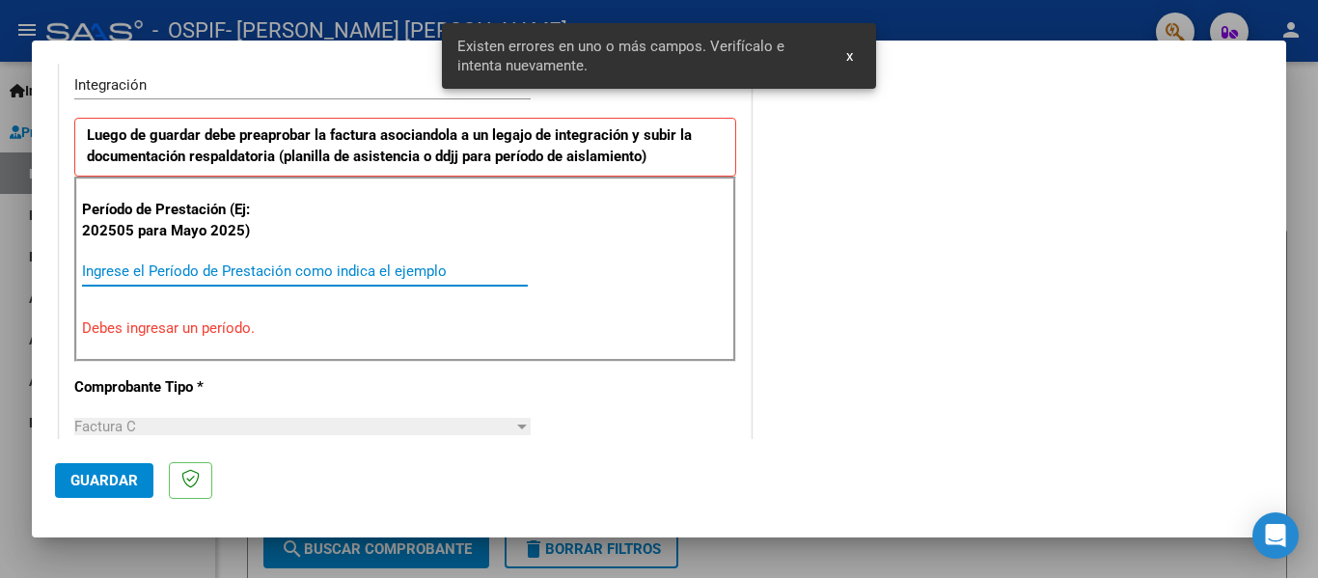
click at [188, 268] on input "Ingrese el Período de Prestación como indica el ejemplo" at bounding box center [305, 270] width 446 height 17
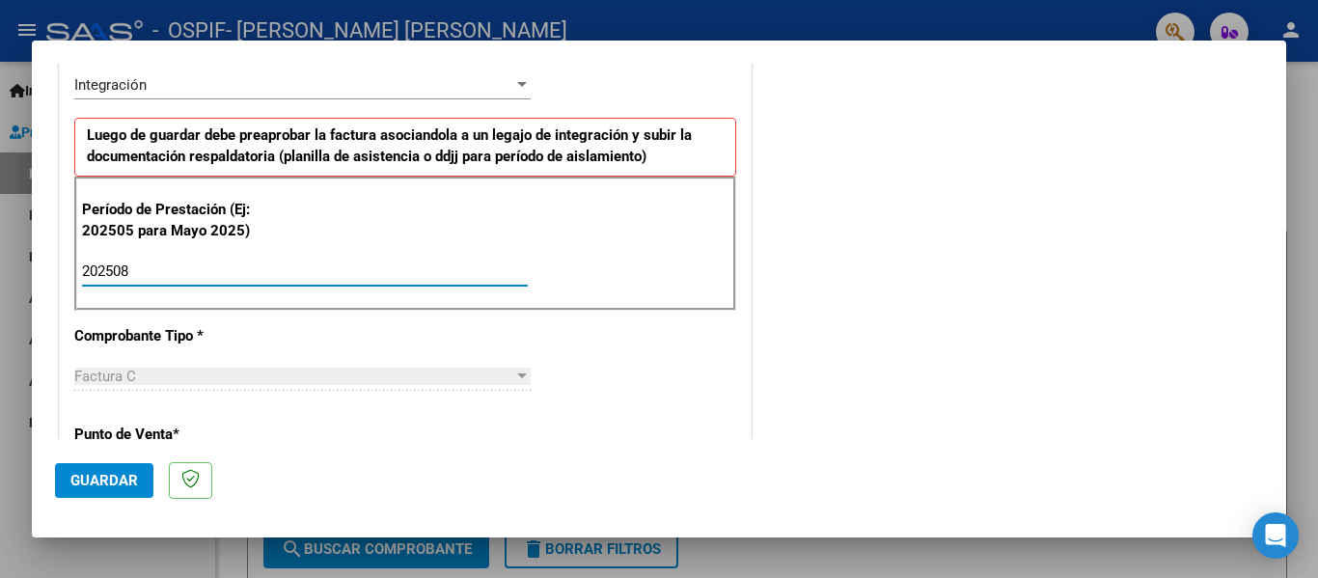
type input "202508"
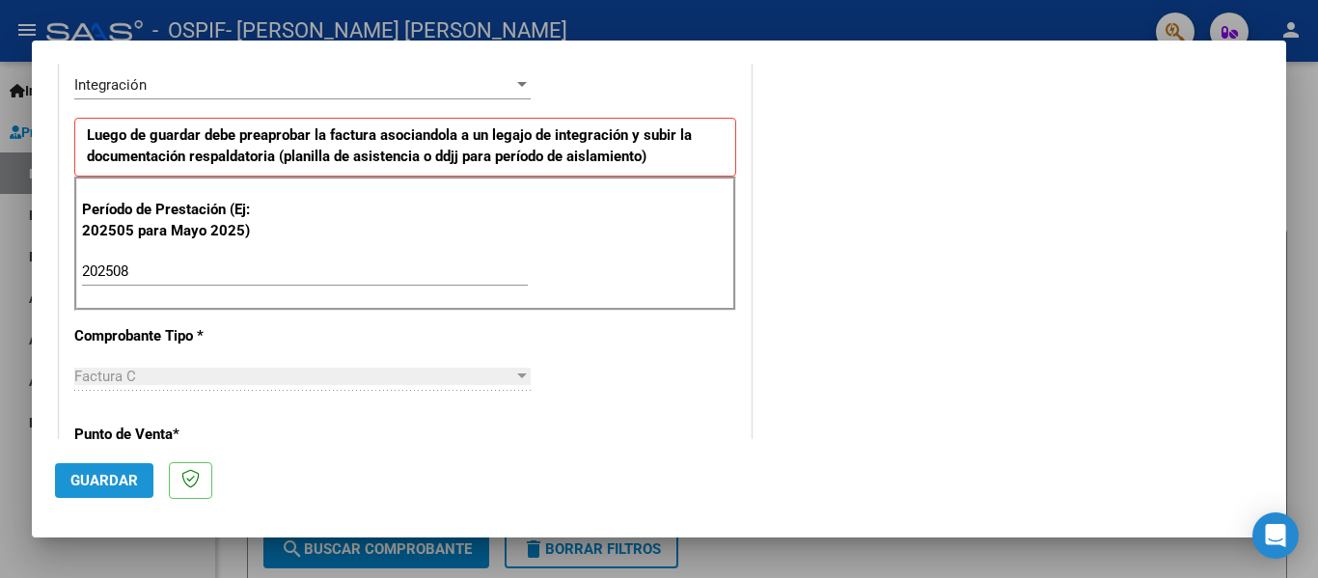
click at [96, 482] on span "Guardar" at bounding box center [104, 480] width 68 height 17
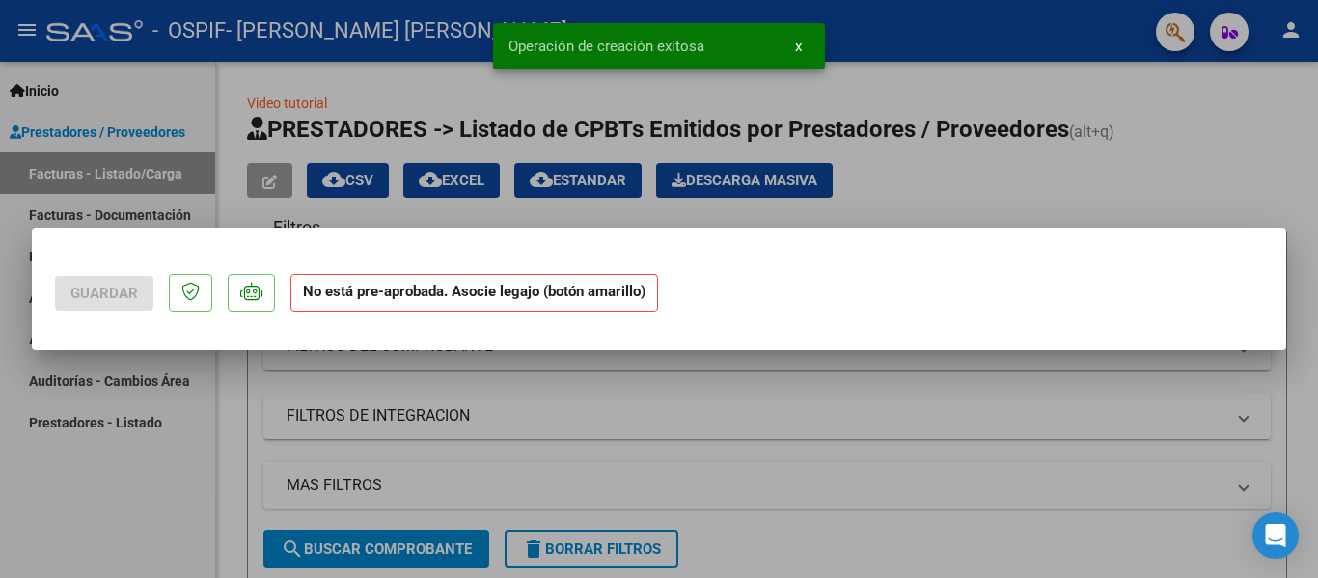
scroll to position [0, 0]
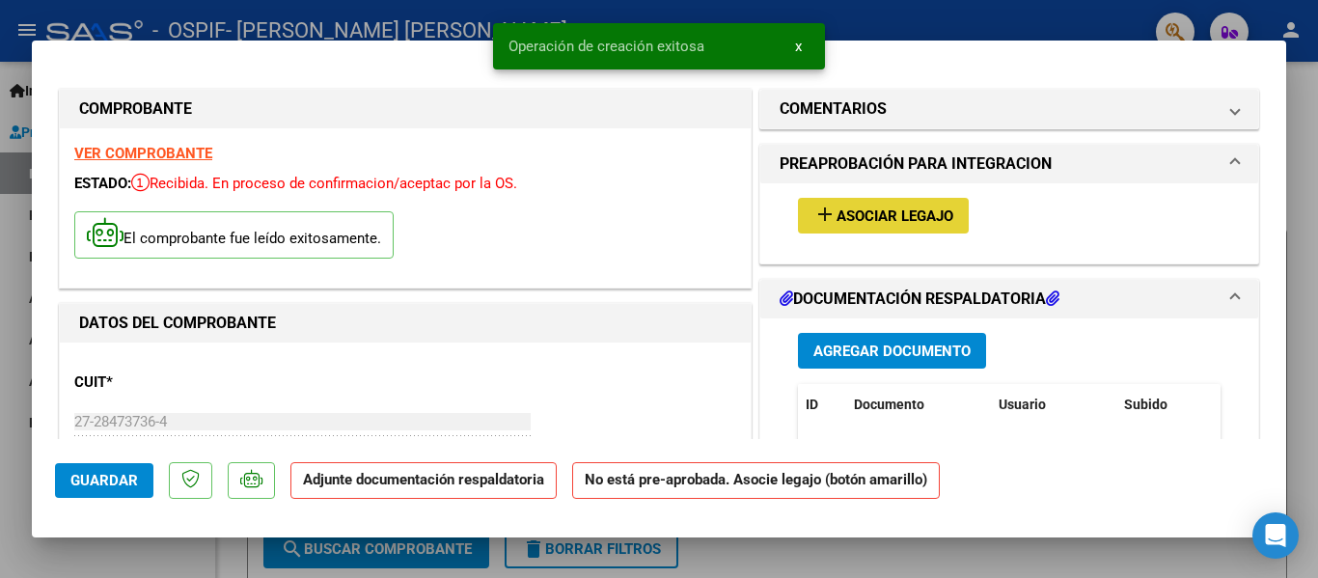
click at [865, 202] on button "add Asociar Legajo" at bounding box center [883, 216] width 171 height 36
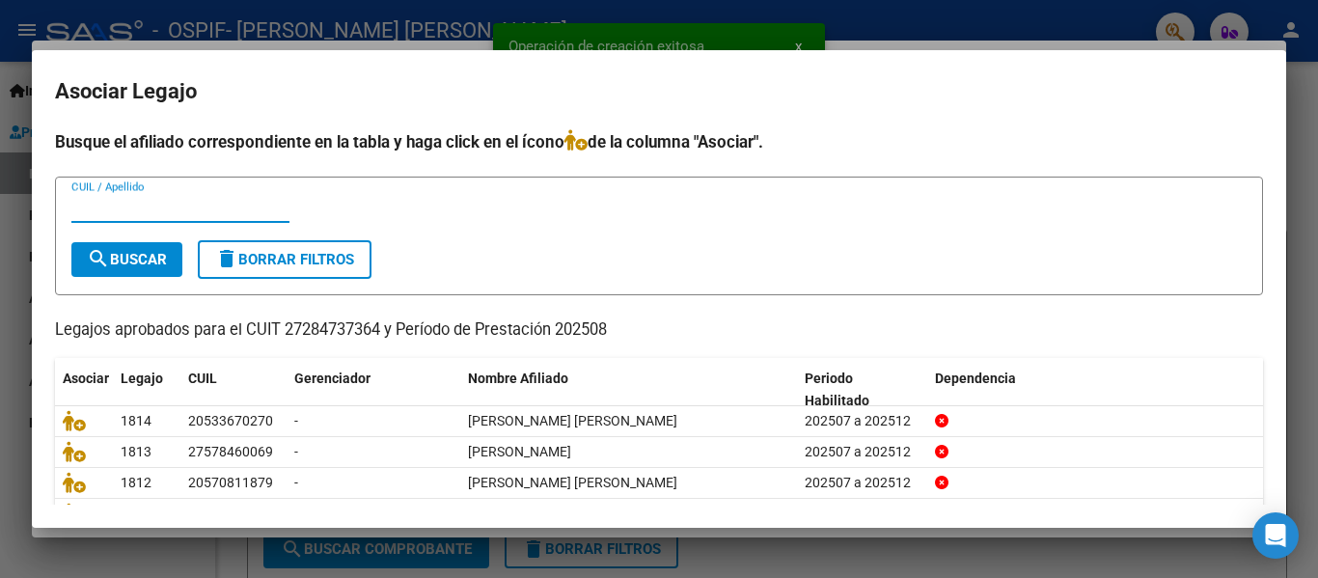
click at [167, 216] on div "CUIL / Apellido" at bounding box center [180, 207] width 218 height 29
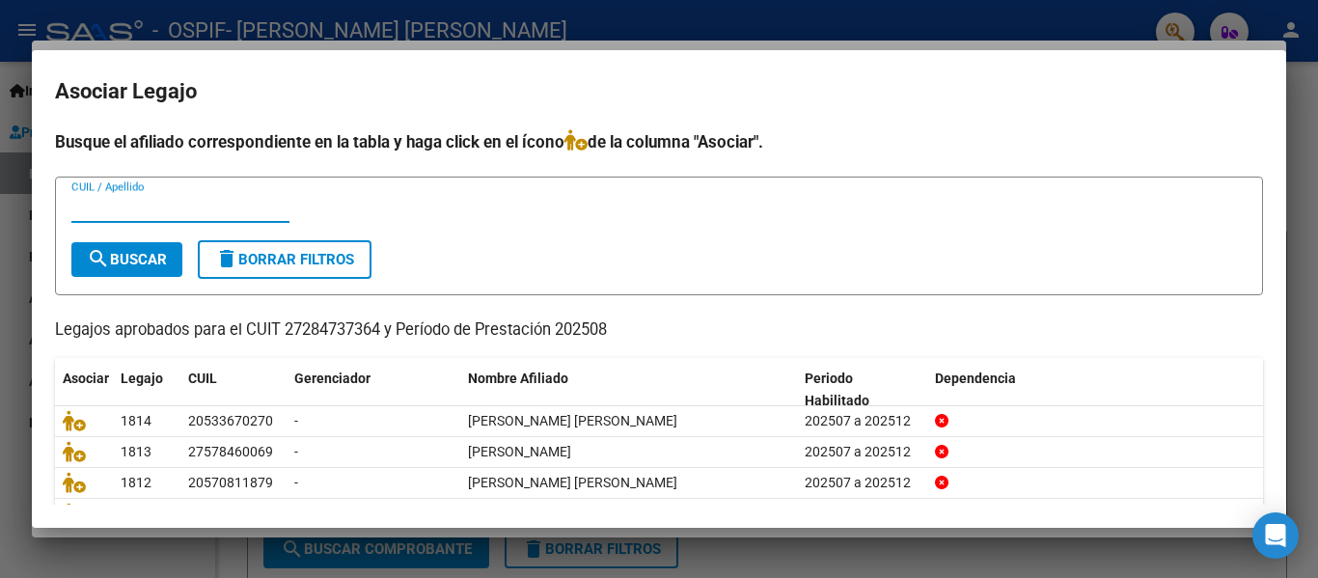
click at [217, 205] on input "CUIL / Apellido" at bounding box center [180, 207] width 218 height 17
type input "lima"
click at [146, 260] on span "search Buscar" at bounding box center [127, 259] width 80 height 17
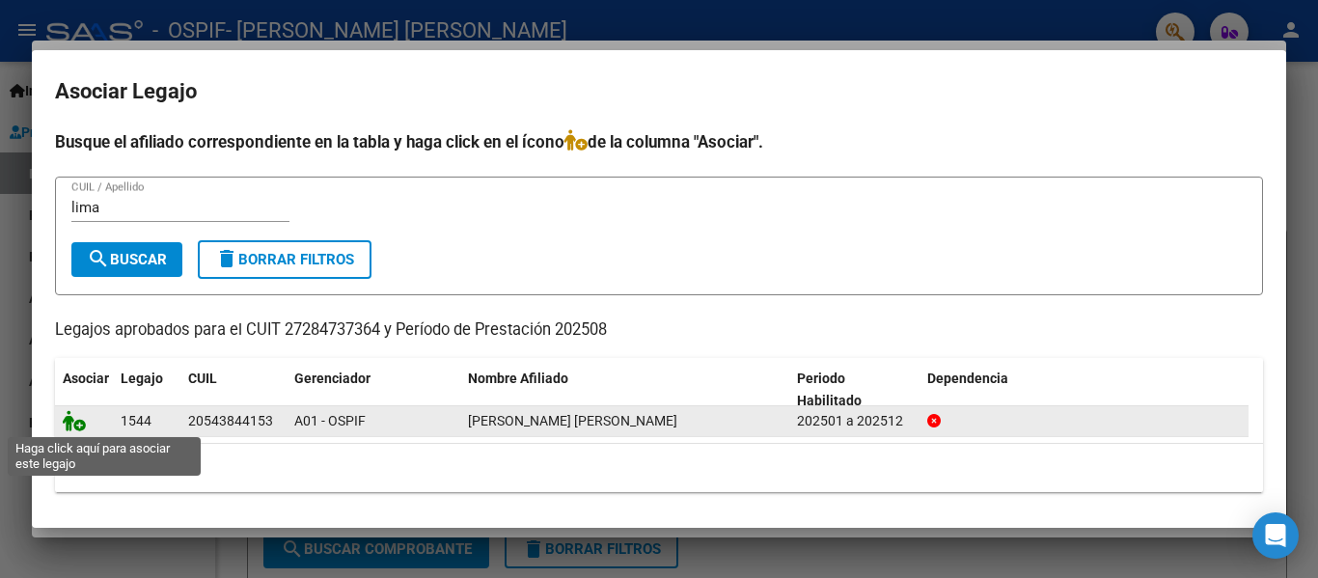
click at [69, 419] on icon at bounding box center [74, 420] width 23 height 21
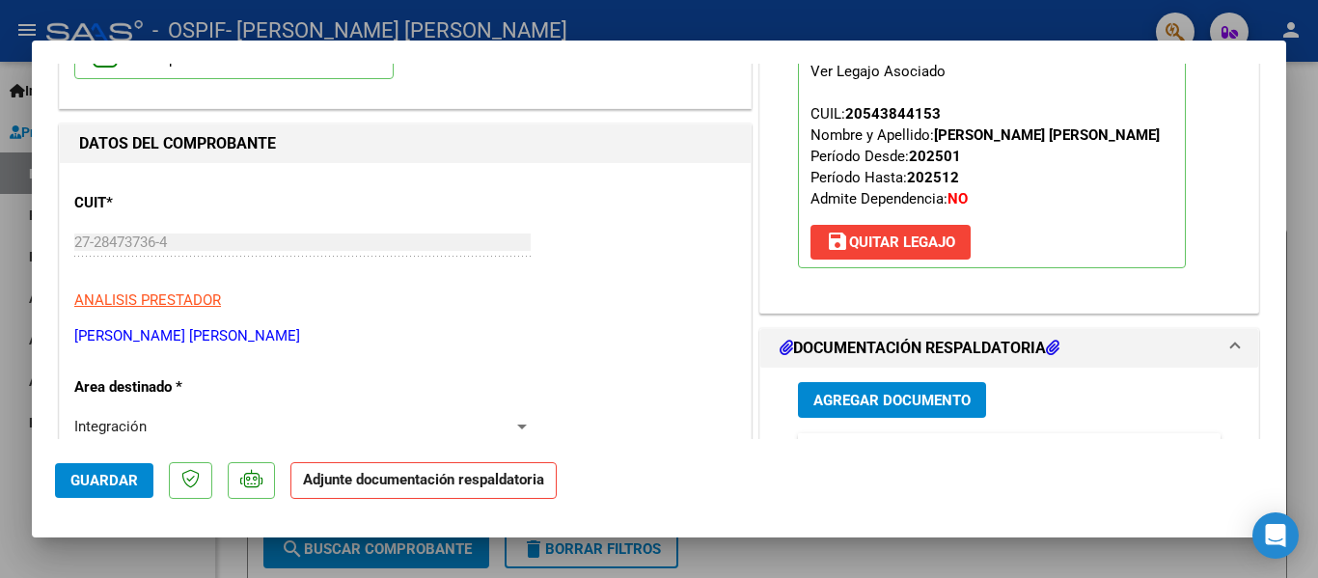
scroll to position [182, 0]
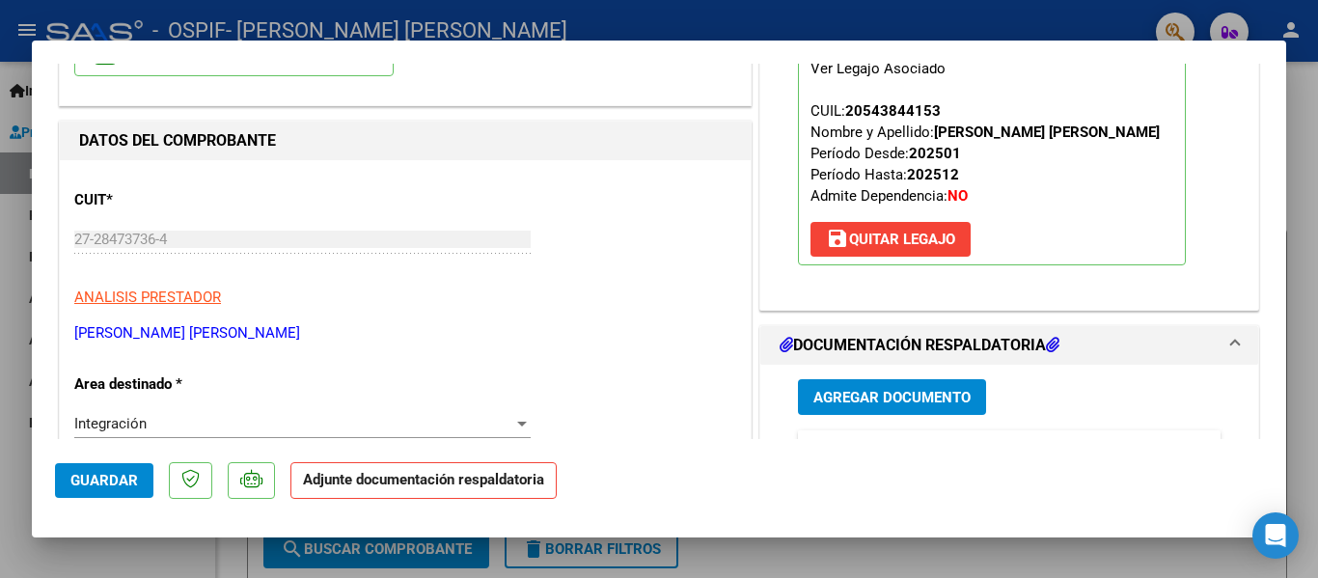
click at [901, 397] on span "Agregar Documento" at bounding box center [891, 397] width 157 height 17
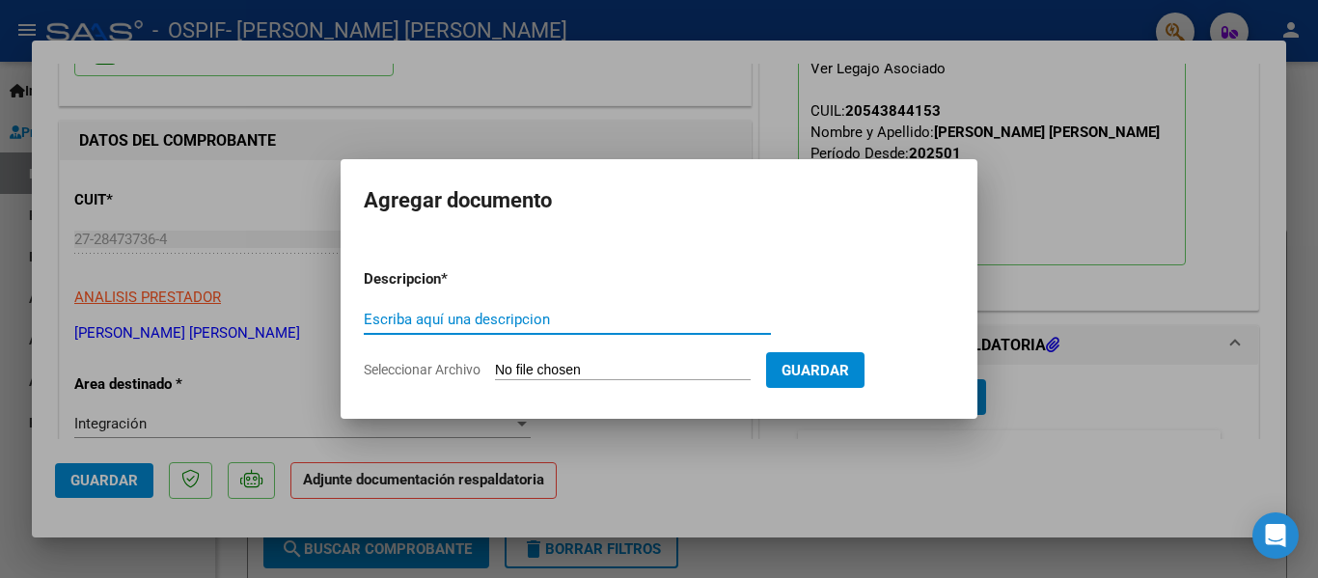
click at [529, 317] on input "Escriba aquí una descripcion" at bounding box center [567, 319] width 407 height 17
type input "planilla"
click at [548, 372] on input "Seleccionar Archivo" at bounding box center [623, 371] width 256 height 18
type input "C:\fakepath\Lima [PERSON_NAME] [PERSON_NAME] [DATE].pdf"
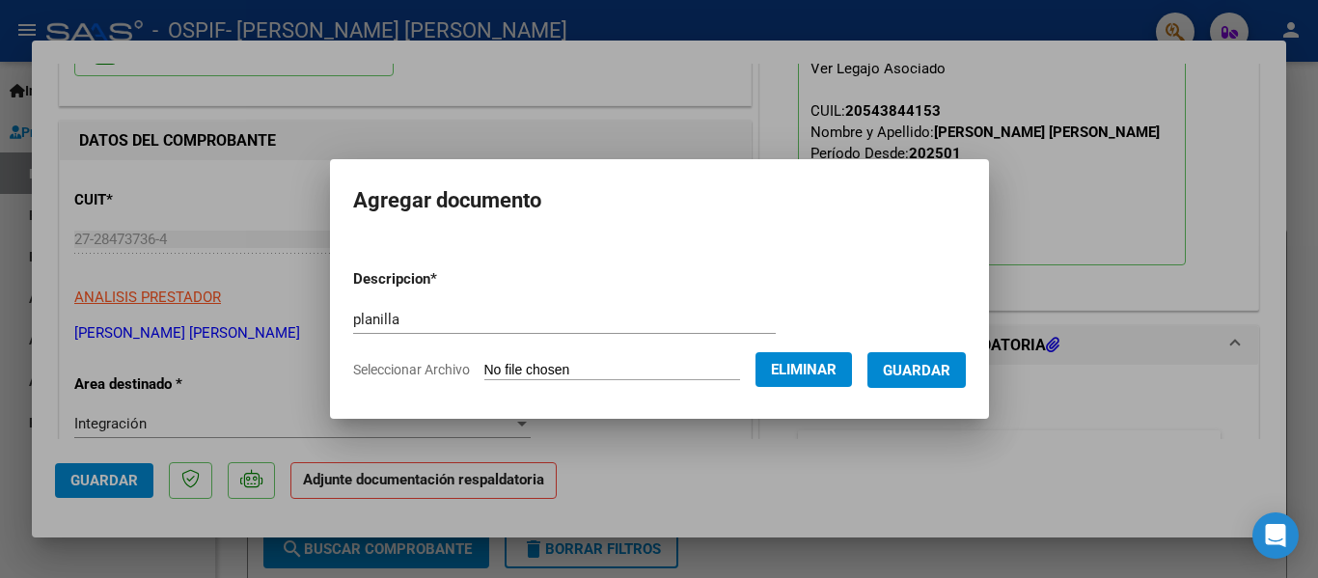
click at [902, 368] on button "Guardar" at bounding box center [916, 370] width 98 height 36
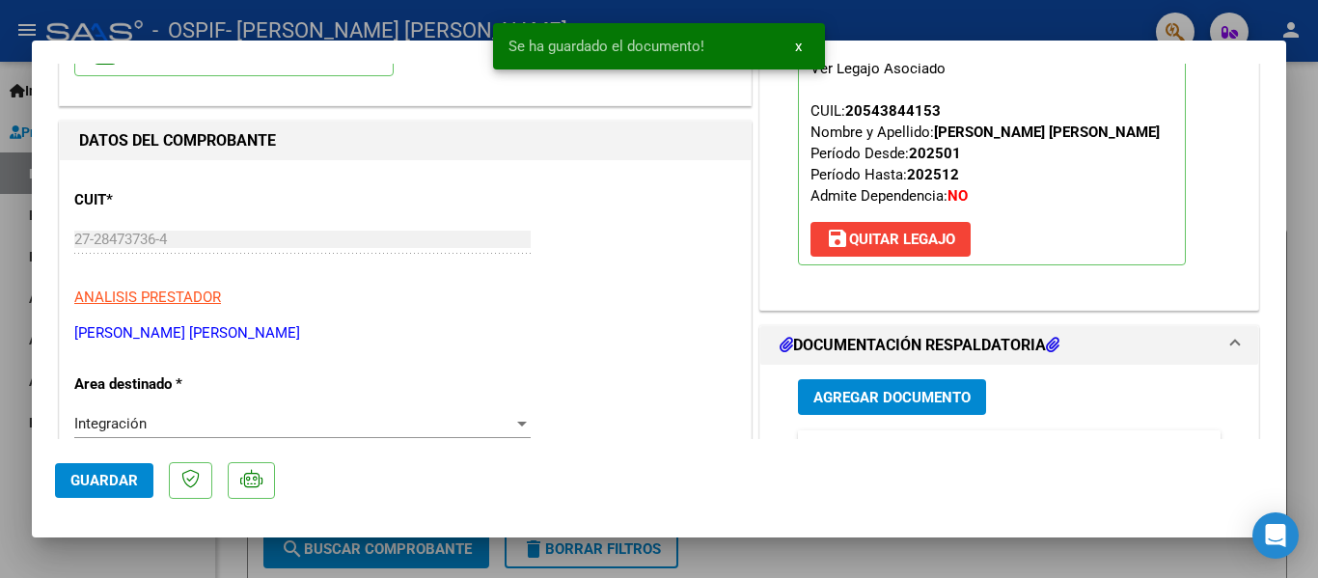
click at [377, 31] on div at bounding box center [659, 289] width 1318 height 578
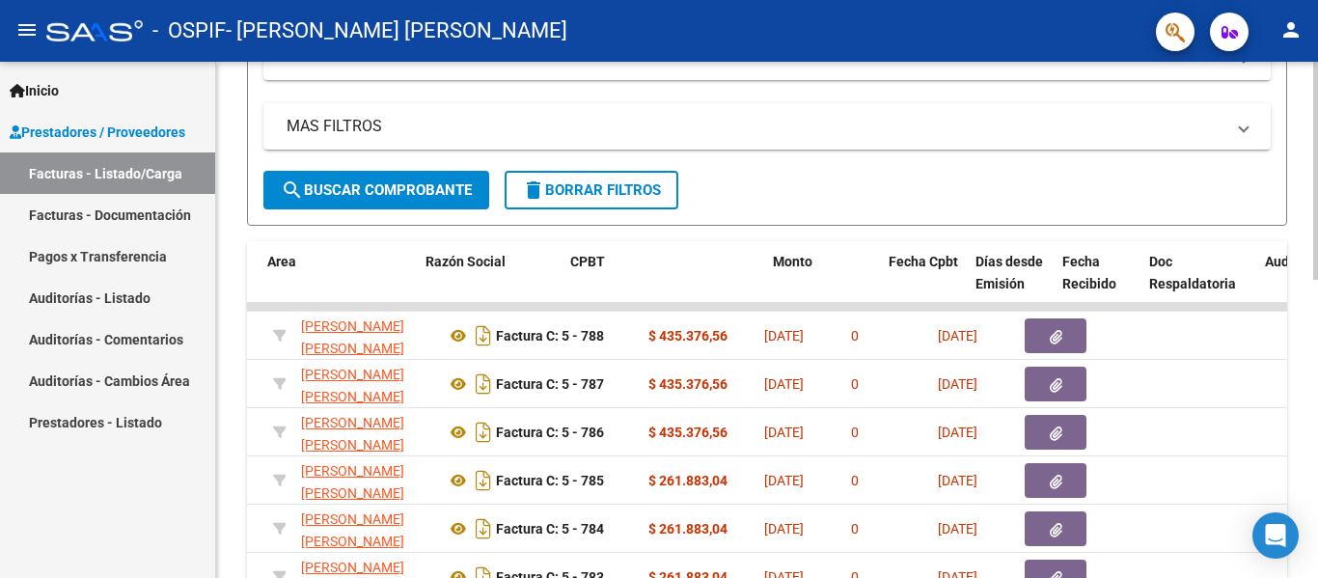
scroll to position [0, 344]
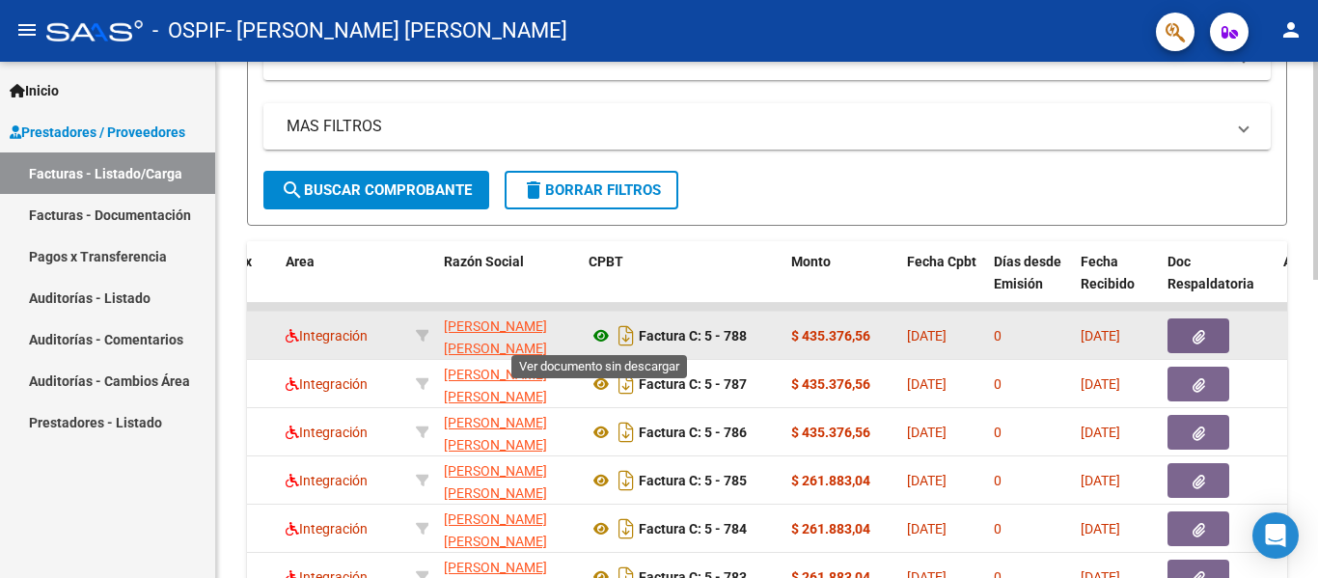
click at [608, 330] on icon at bounding box center [601, 335] width 25 height 23
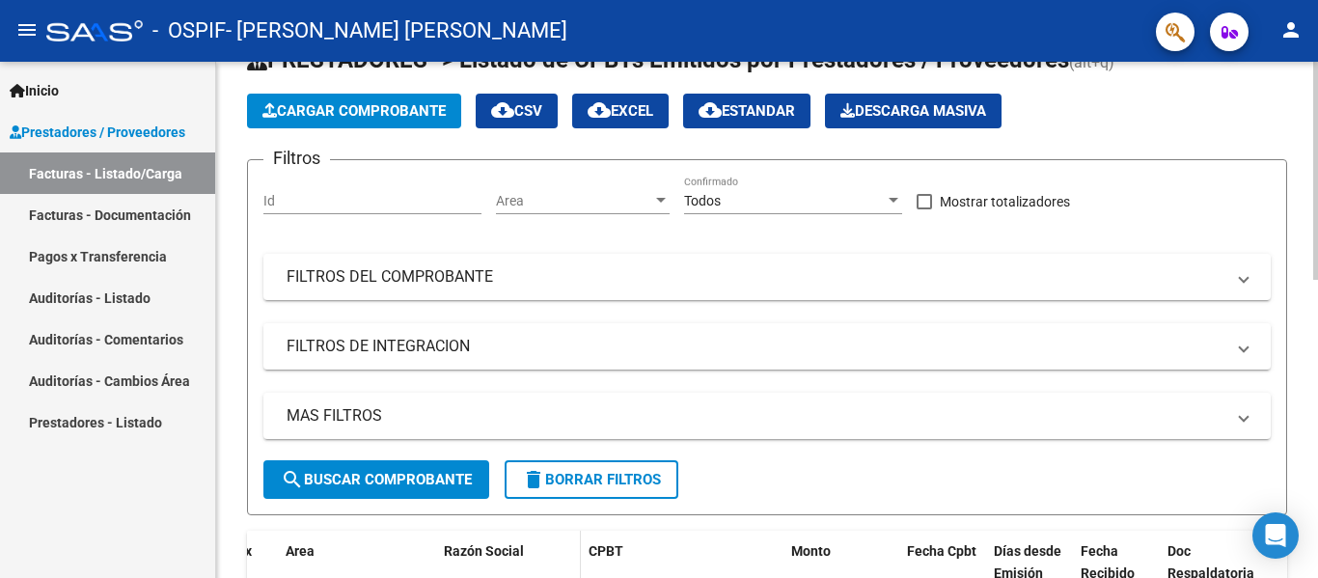
scroll to position [0, 0]
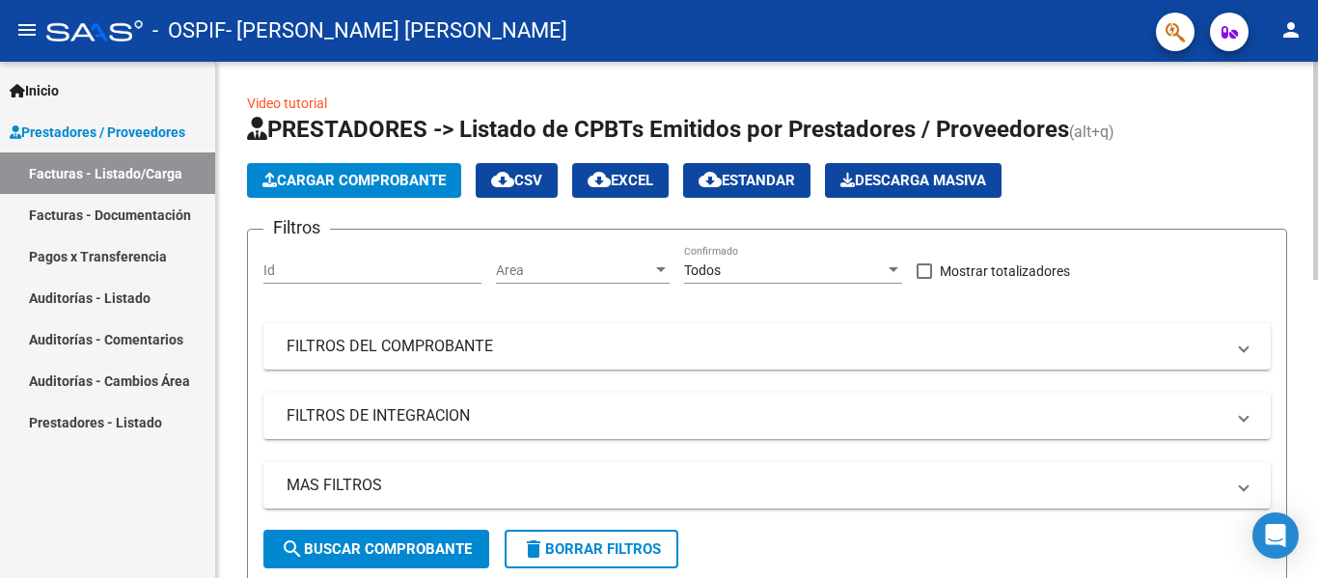
click at [391, 188] on span "Cargar Comprobante" at bounding box center [353, 180] width 183 height 17
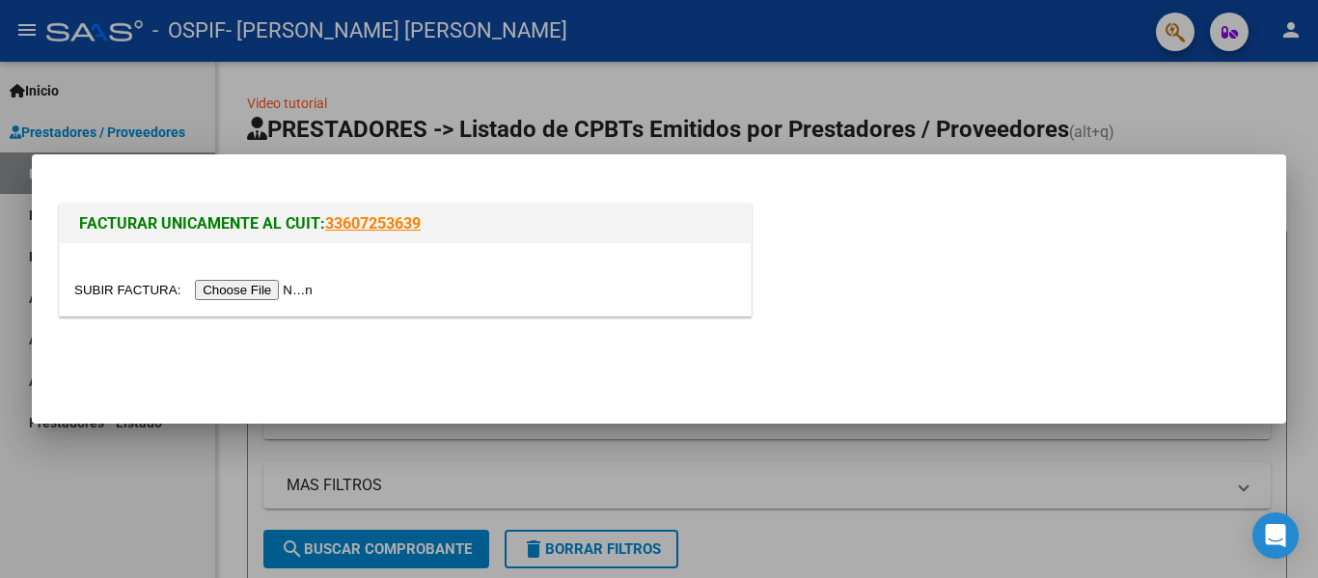
click at [282, 292] on input "file" at bounding box center [196, 290] width 244 height 20
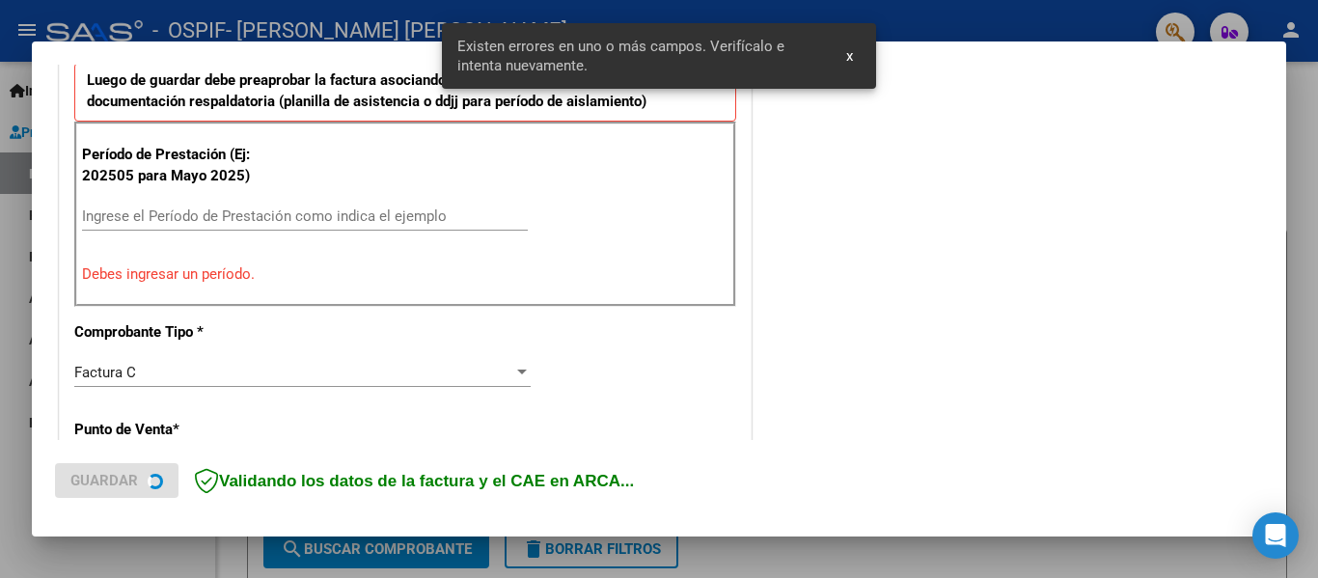
scroll to position [541, 0]
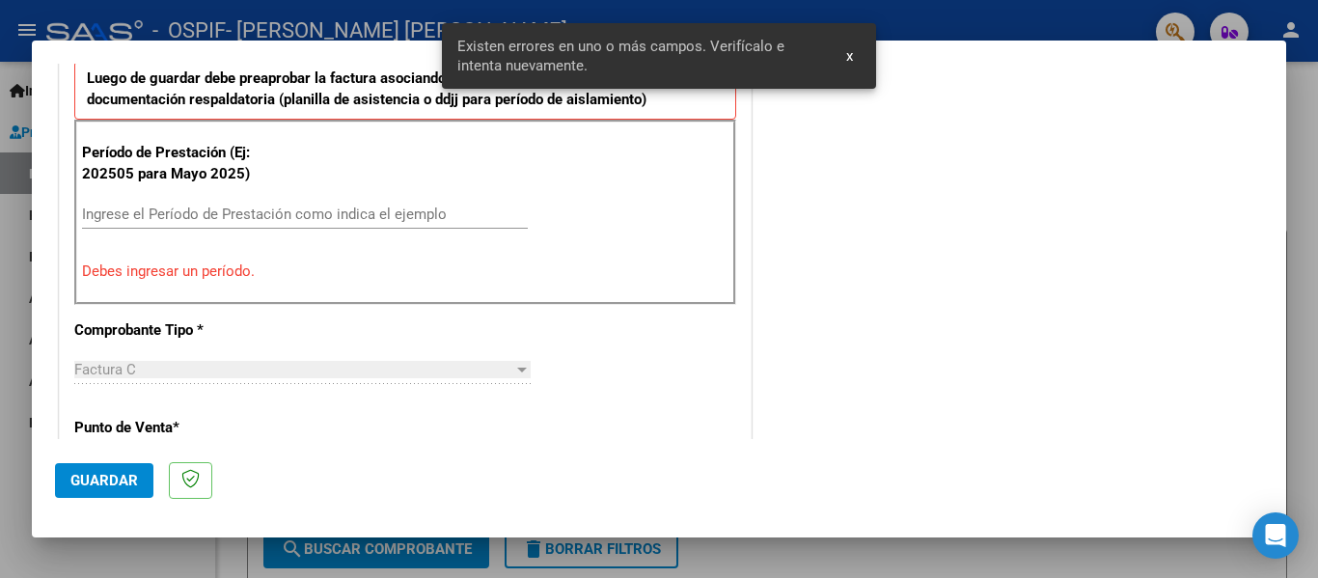
click at [165, 223] on div "Ingrese el Período de Prestación como indica el ejemplo" at bounding box center [305, 214] width 446 height 29
click at [152, 205] on input "Ingrese el Período de Prestación como indica el ejemplo" at bounding box center [305, 213] width 446 height 17
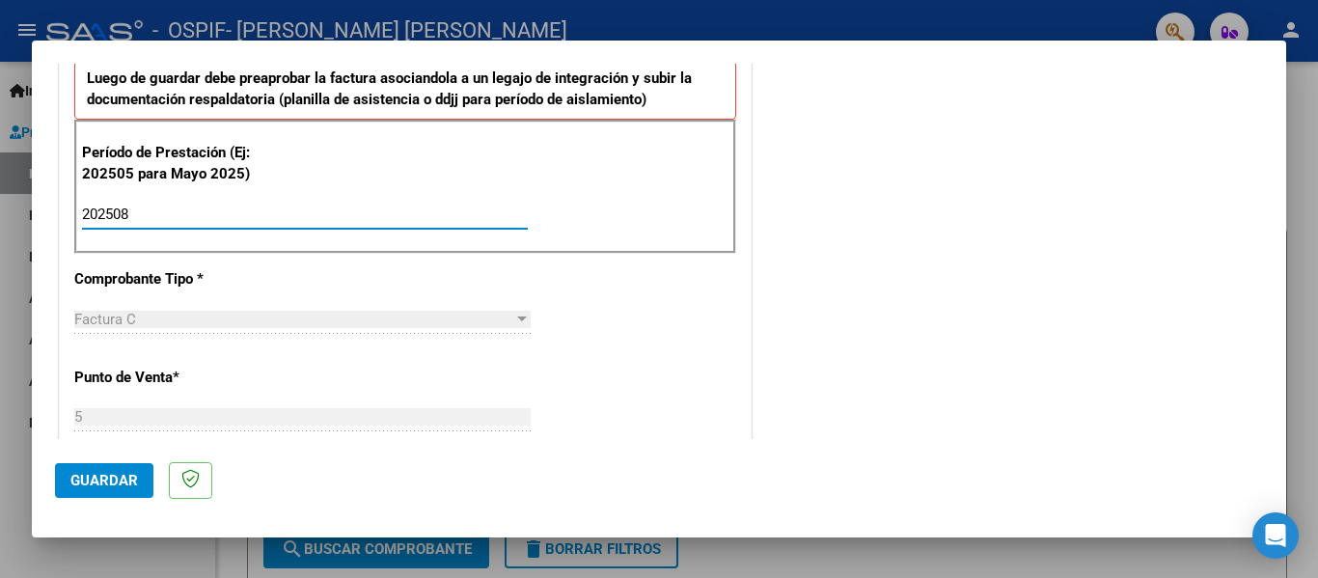
type input "202508"
click at [99, 486] on span "Guardar" at bounding box center [104, 480] width 68 height 17
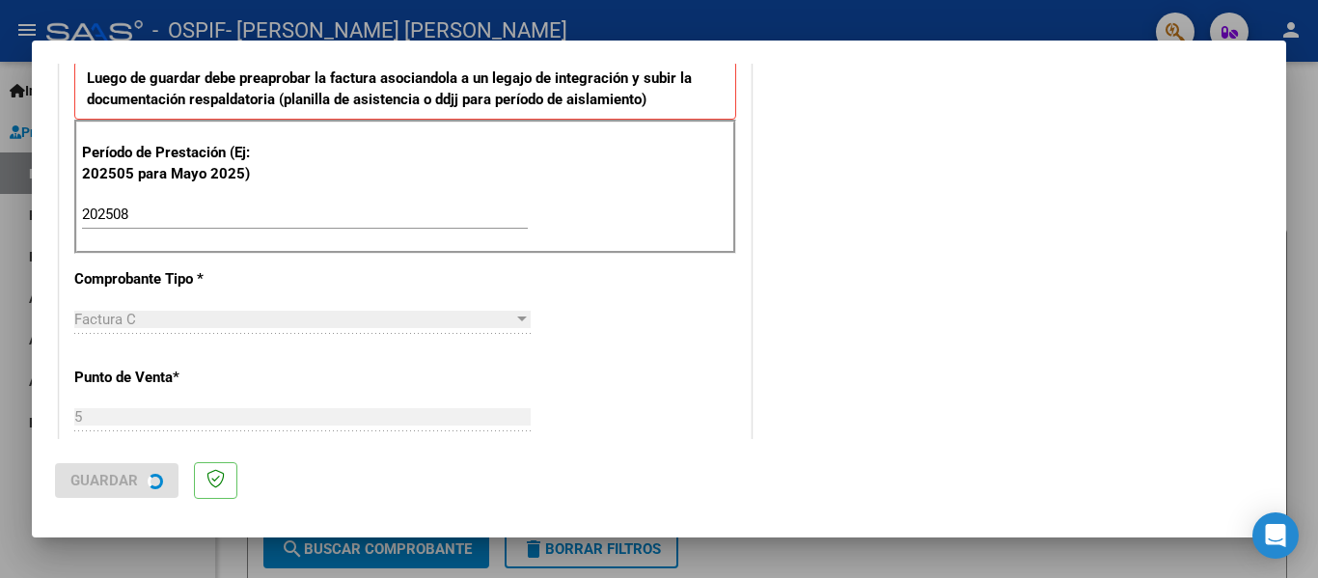
scroll to position [0, 0]
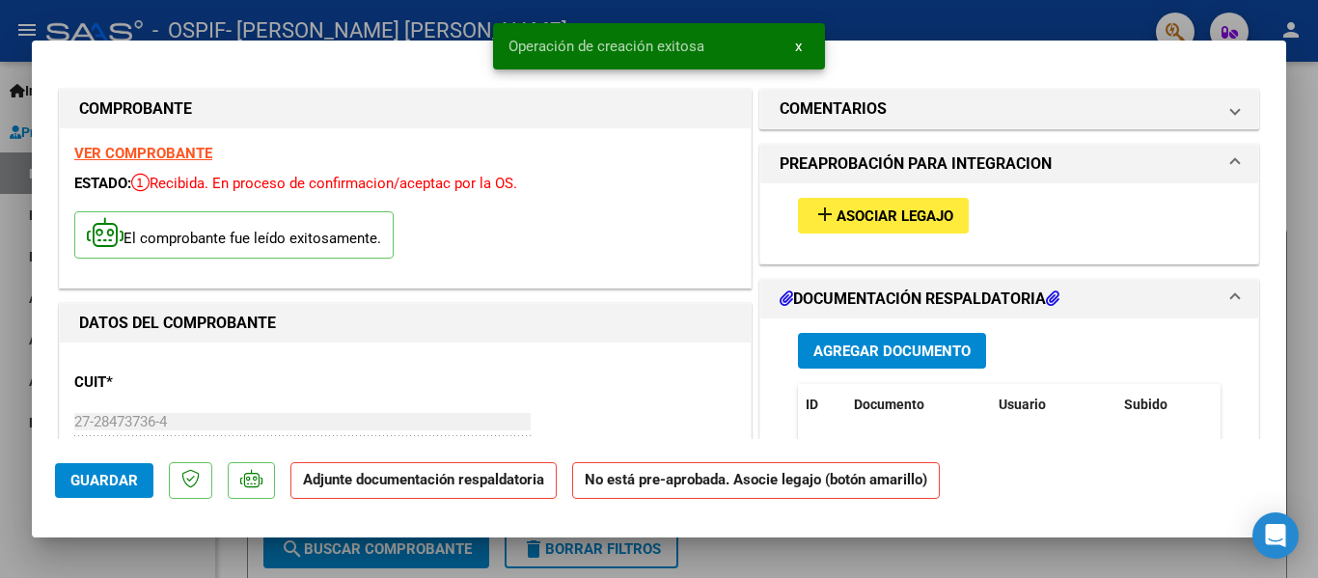
click at [848, 208] on span "Asociar Legajo" at bounding box center [894, 215] width 117 height 17
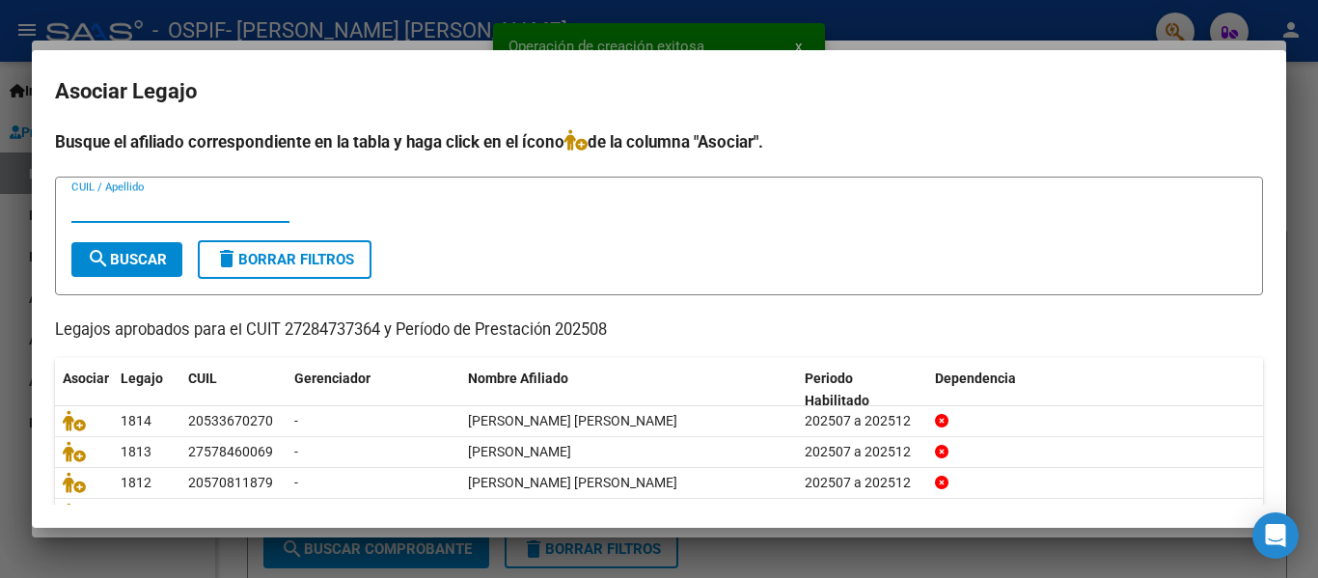
click at [102, 213] on input "CUIL / Apellido" at bounding box center [180, 207] width 218 height 17
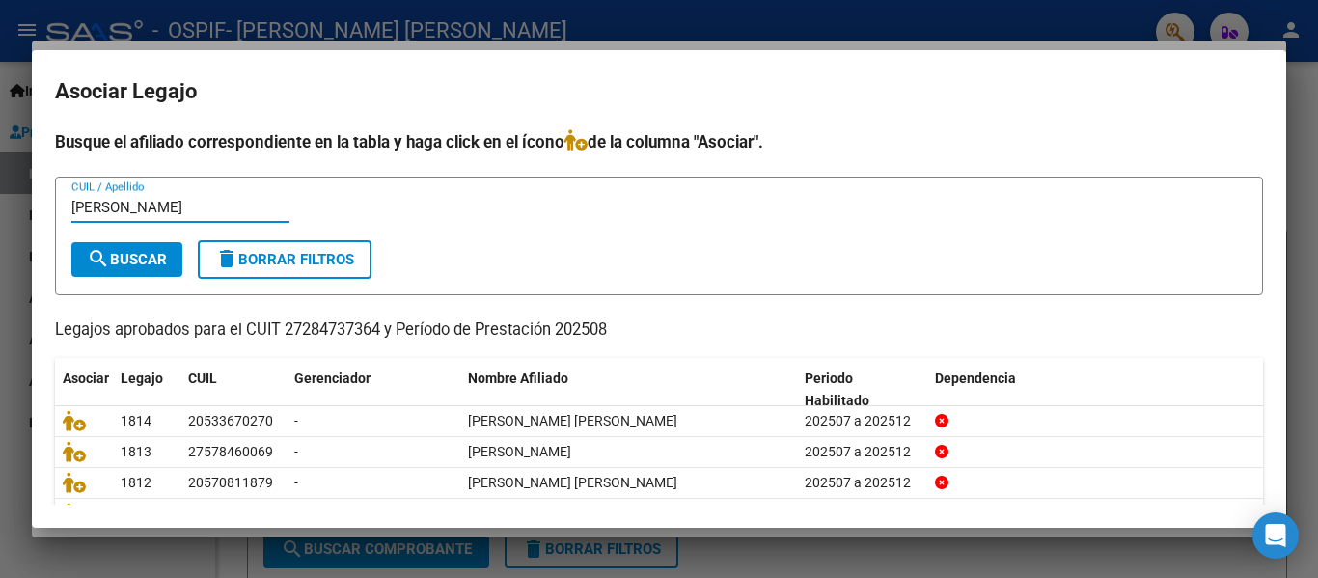
type input "[PERSON_NAME]"
click at [119, 259] on span "search Buscar" at bounding box center [127, 259] width 80 height 17
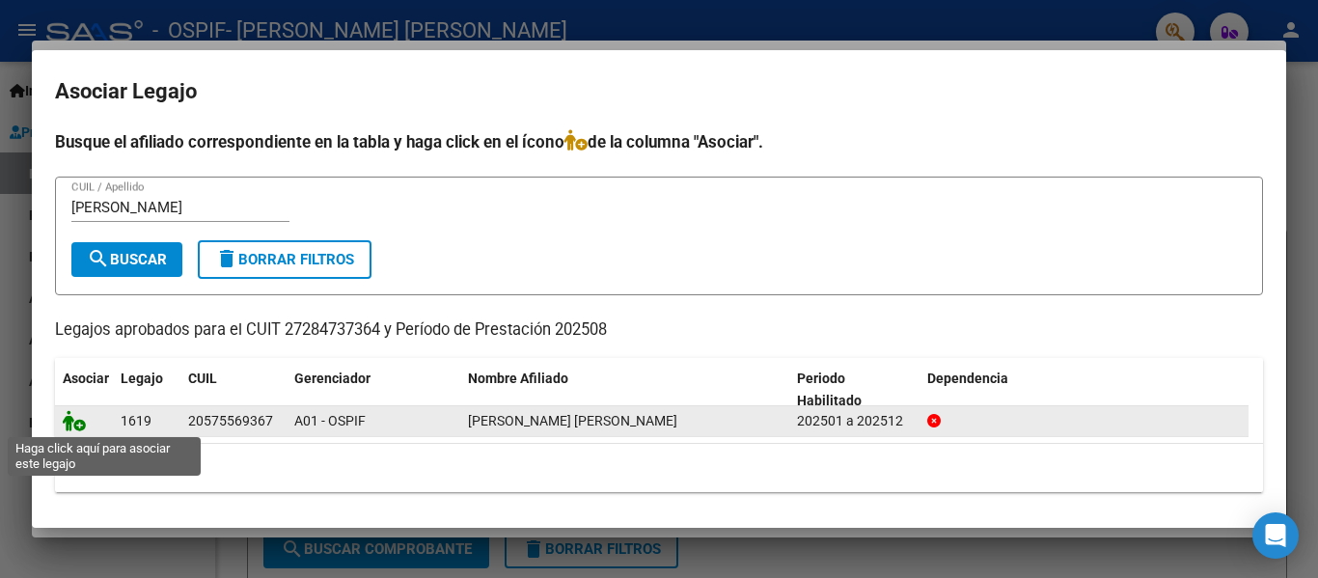
click at [72, 422] on icon at bounding box center [74, 420] width 23 height 21
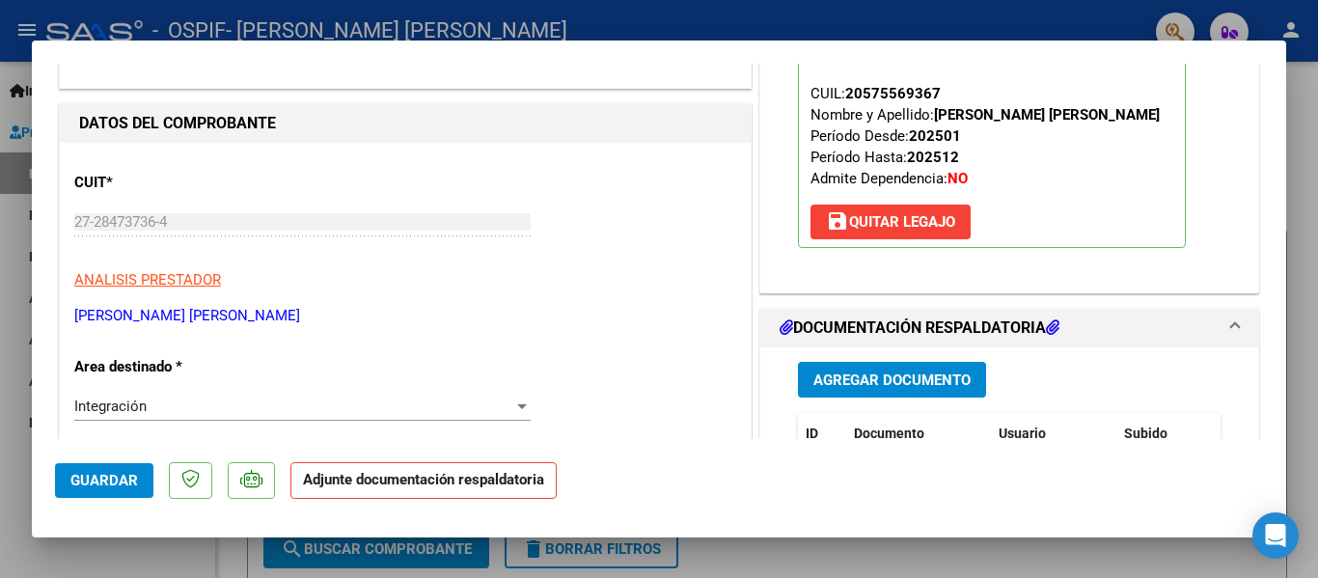
scroll to position [201, 0]
click at [813, 368] on button "Agregar Documento" at bounding box center [892, 379] width 188 height 36
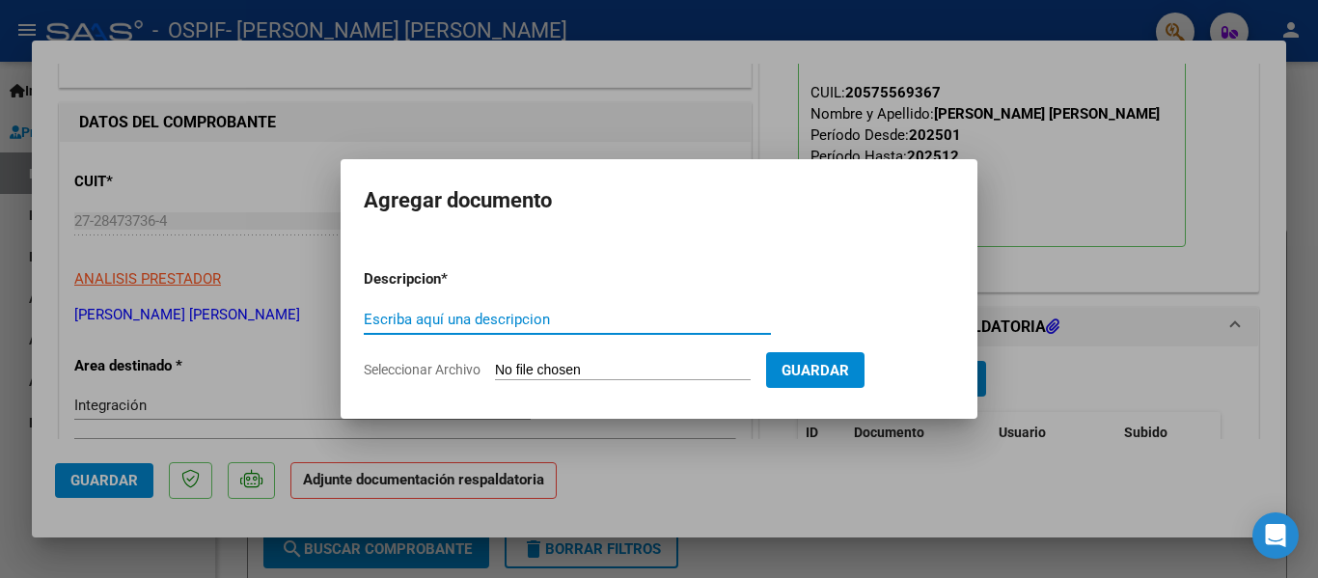
click at [532, 323] on input "Escriba aquí una descripcion" at bounding box center [567, 319] width 407 height 17
type input "planilla"
click at [529, 379] on input "Seleccionar Archivo" at bounding box center [623, 371] width 256 height 18
type input "C:\fakepath\[PERSON_NAME] [PERSON_NAME] [DATE].pdf"
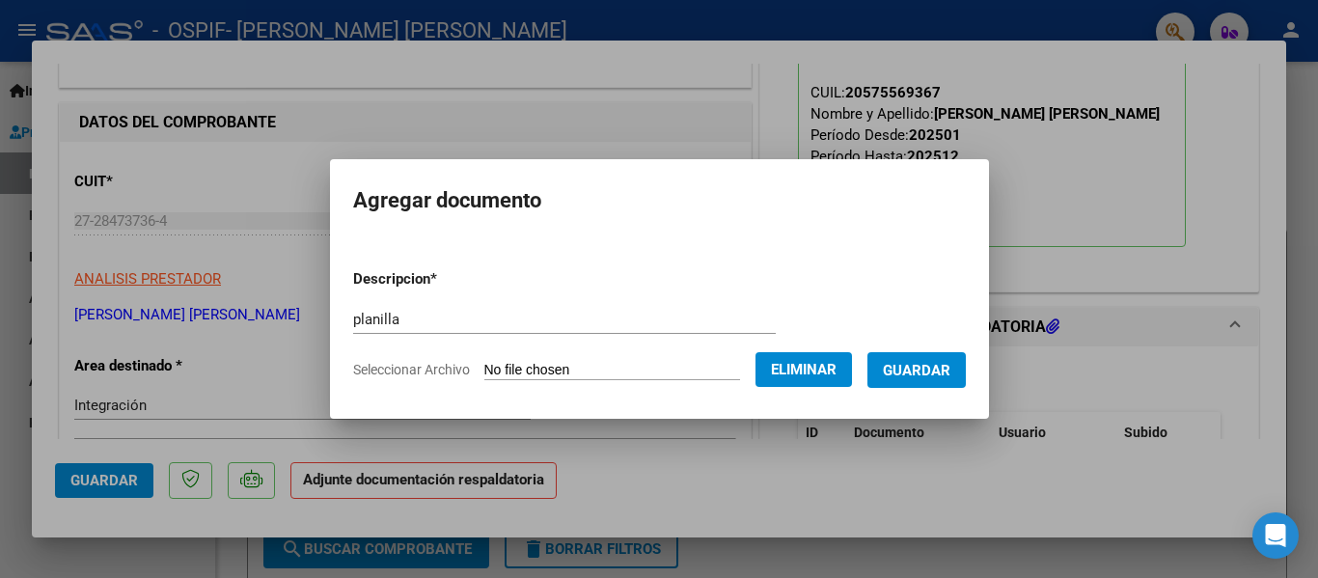
click at [950, 364] on span "Guardar" at bounding box center [917, 370] width 68 height 17
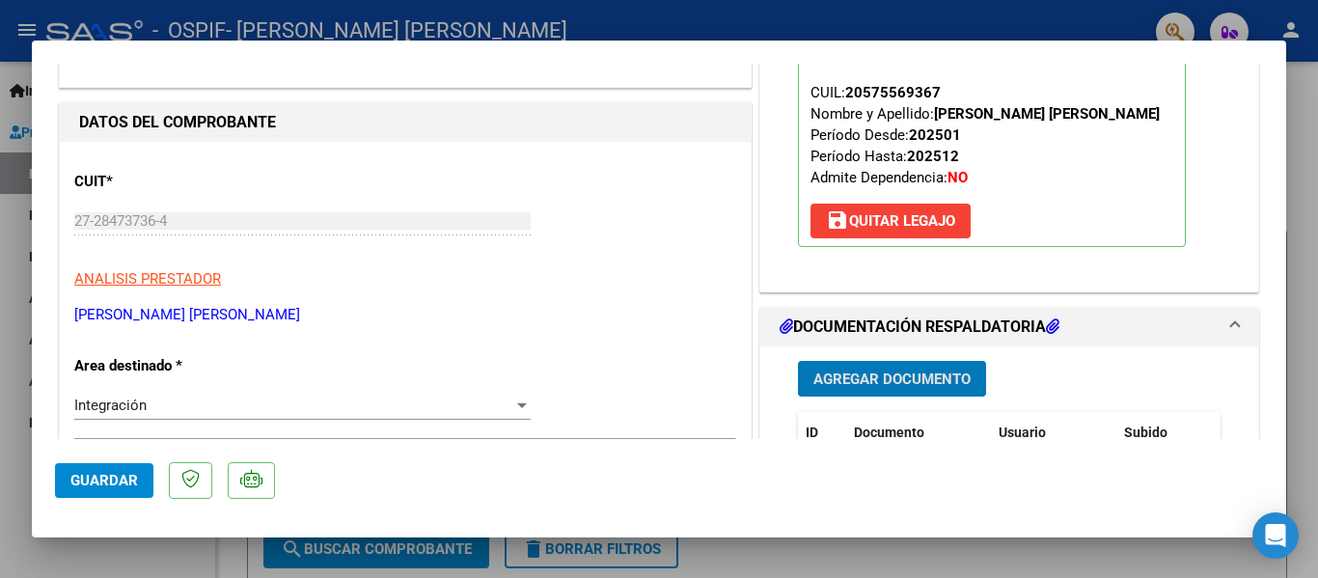
click at [958, 364] on button "Agregar Documento" at bounding box center [892, 379] width 188 height 36
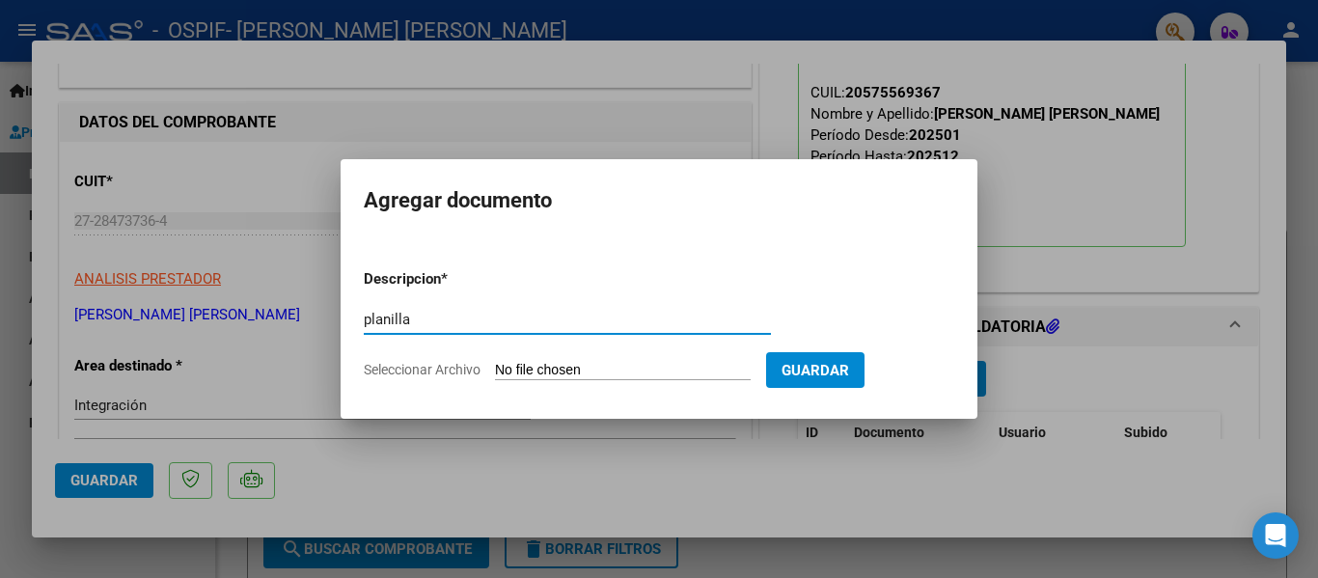
type input "planilla"
click at [561, 367] on input "Seleccionar Archivo" at bounding box center [623, 371] width 256 height 18
type input "C:\fakepath\[PERSON_NAME] [PERSON_NAME] [DATE].pdf"
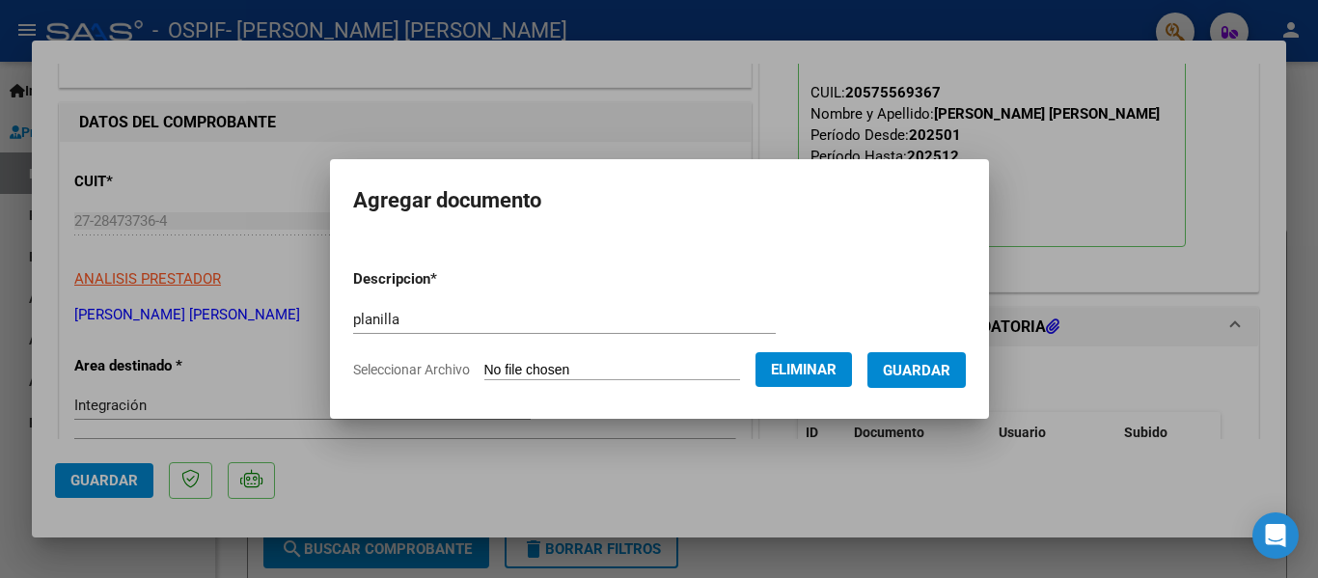
click at [933, 350] on form "Descripcion * planilla Escriba aquí una descripcion Seleccionar Archivo Elimina…" at bounding box center [659, 324] width 613 height 141
click at [922, 369] on span "Guardar" at bounding box center [917, 370] width 68 height 17
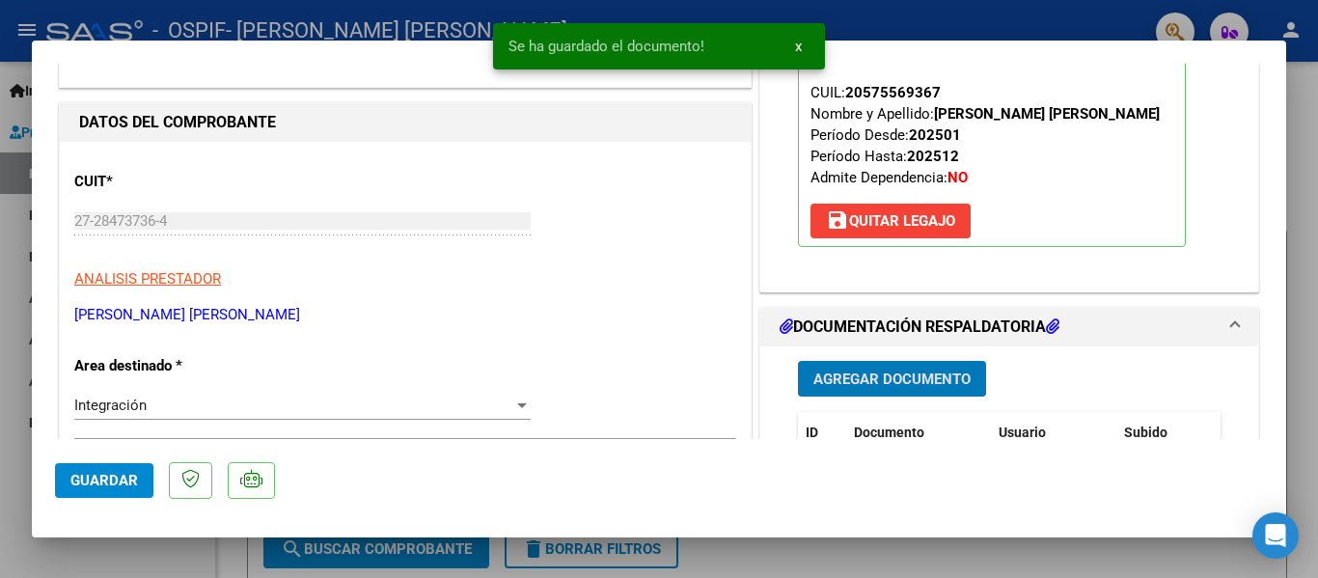
click at [338, 30] on div at bounding box center [659, 289] width 1318 height 578
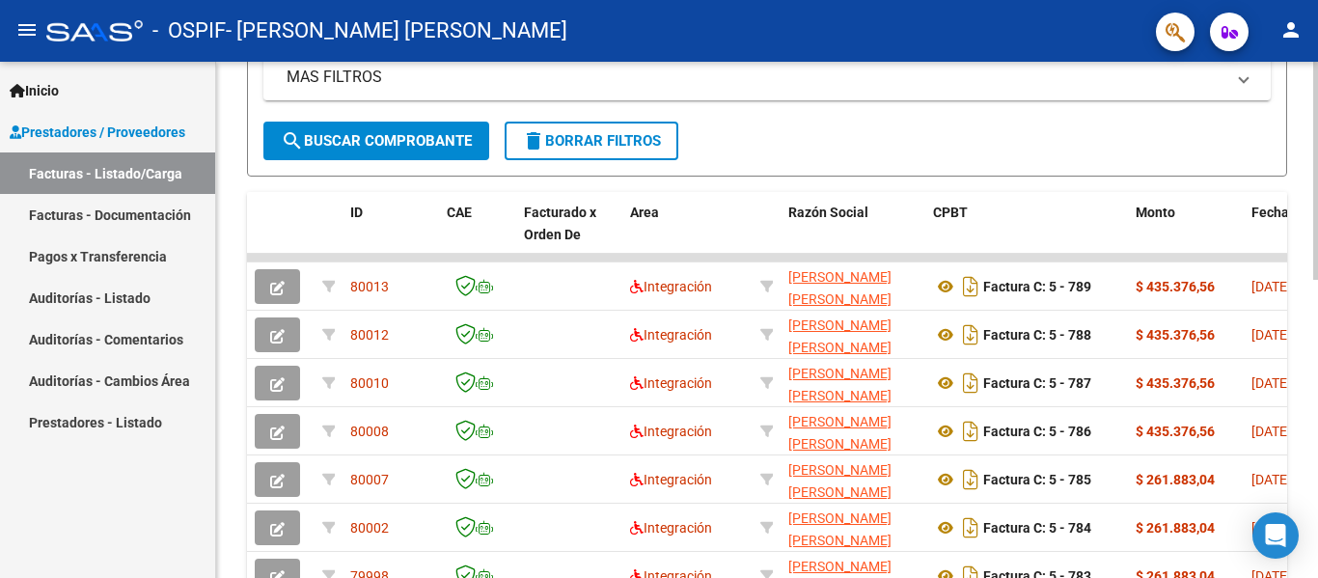
scroll to position [0, 0]
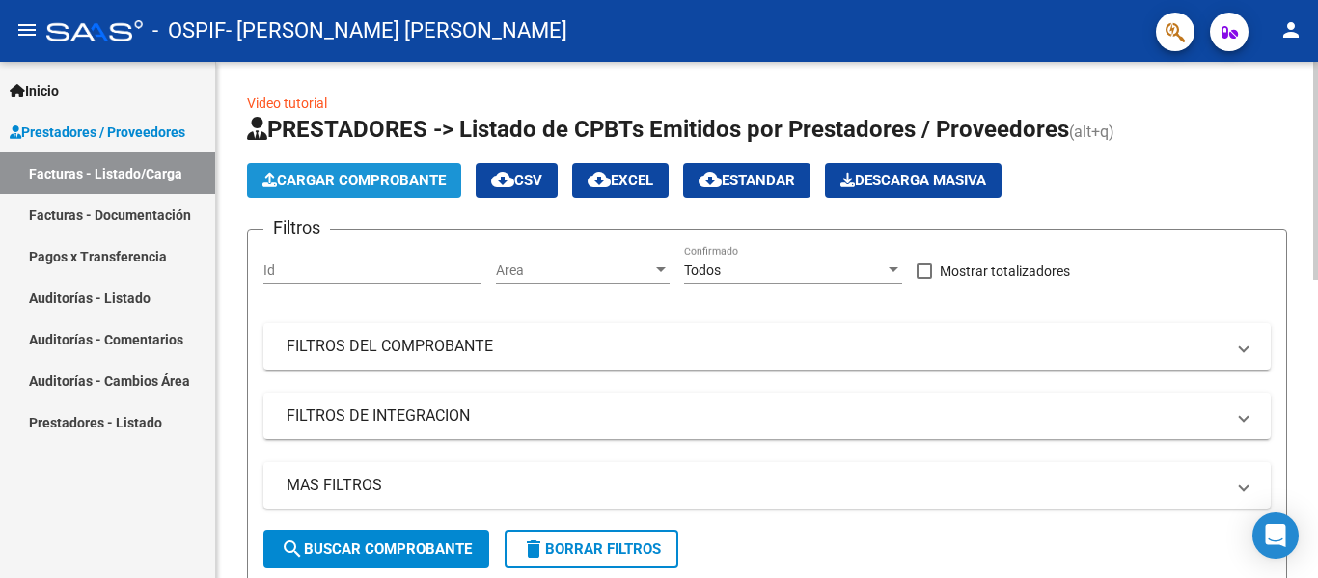
click at [338, 178] on span "Cargar Comprobante" at bounding box center [353, 180] width 183 height 17
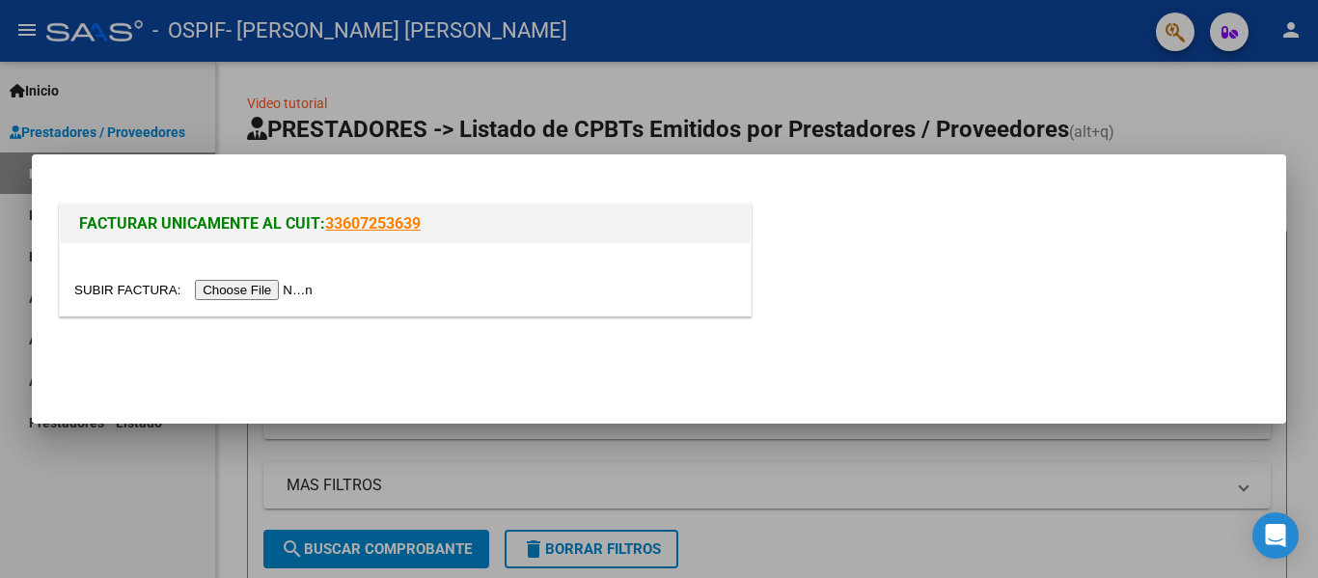
click at [251, 297] on input "file" at bounding box center [196, 290] width 244 height 20
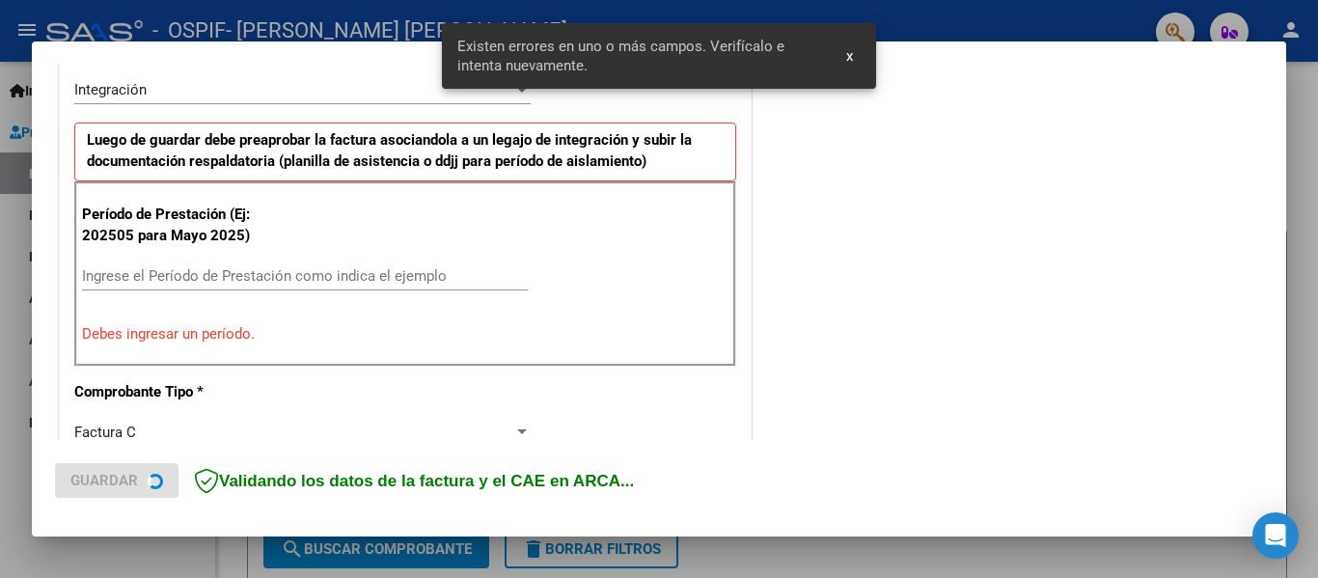
scroll to position [484, 0]
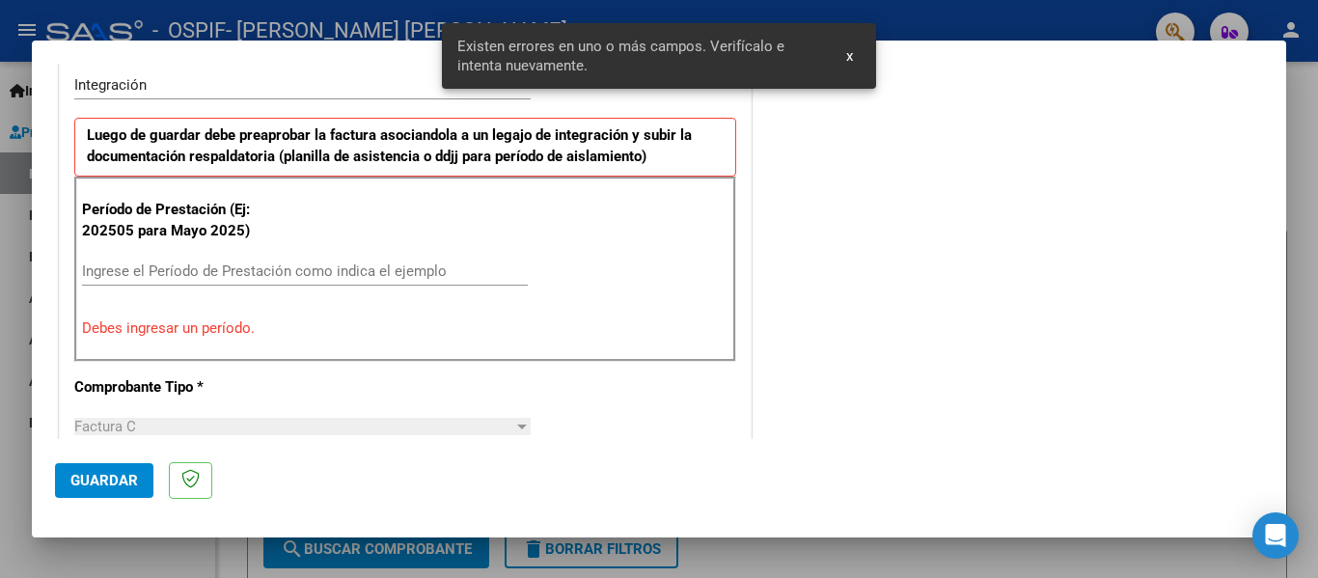
click at [181, 280] on div "Ingrese el Período de Prestación como indica el ejemplo" at bounding box center [305, 271] width 446 height 29
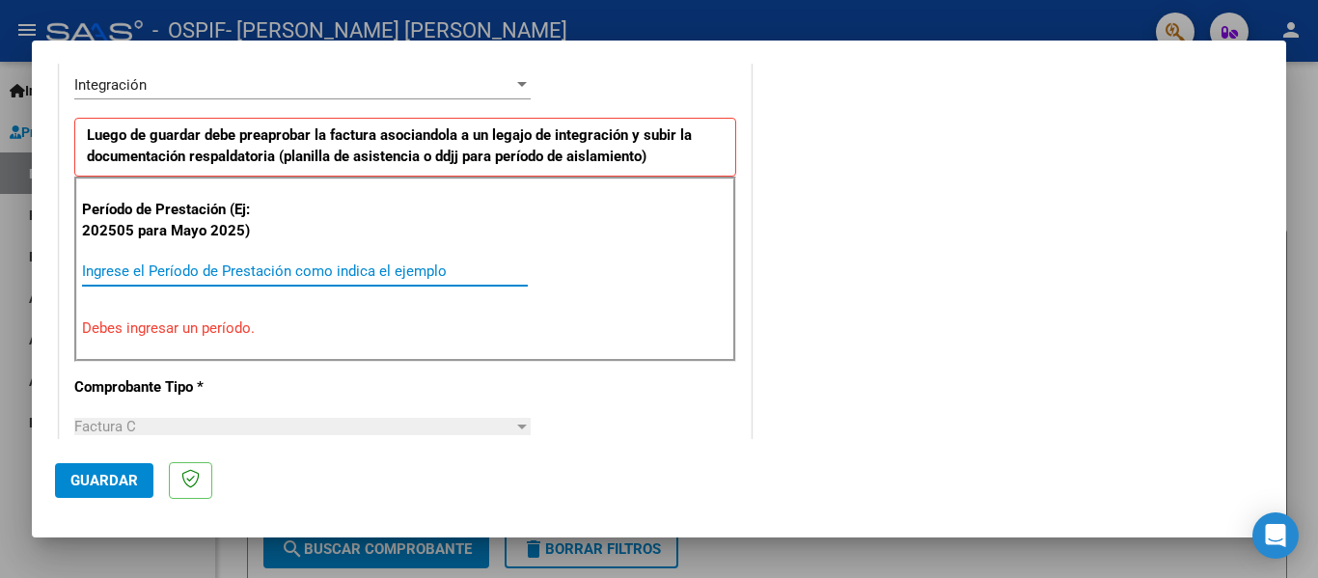
click at [162, 273] on input "Ingrese el Período de Prestación como indica el ejemplo" at bounding box center [305, 270] width 446 height 17
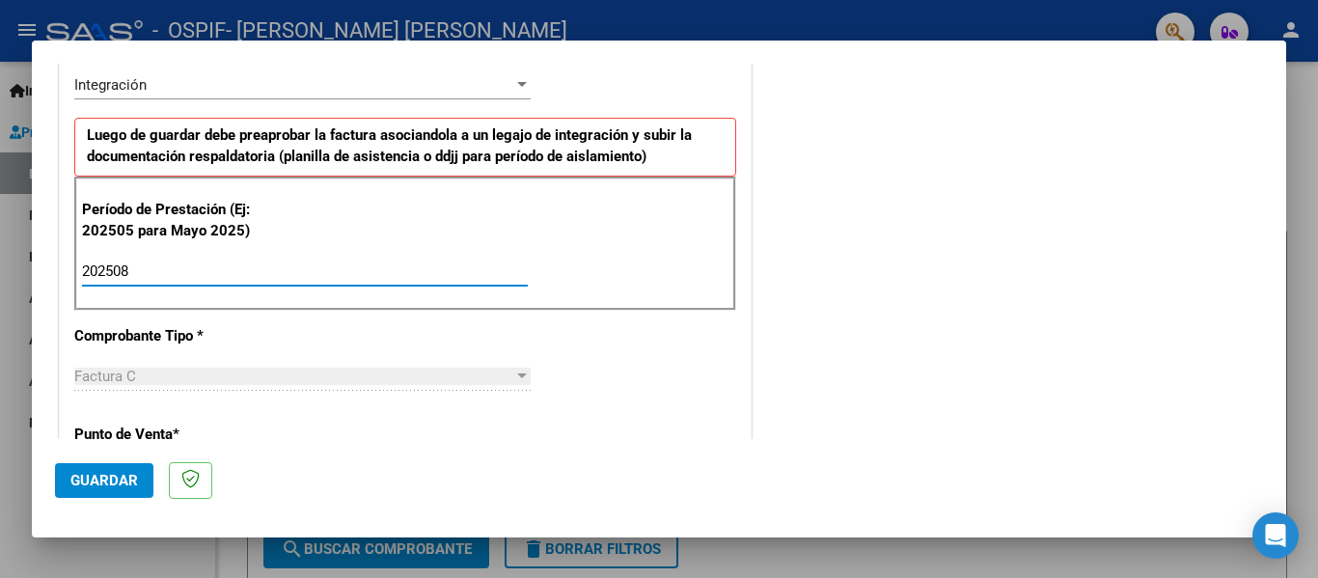
type input "202508"
click at [94, 472] on span "Guardar" at bounding box center [104, 480] width 68 height 17
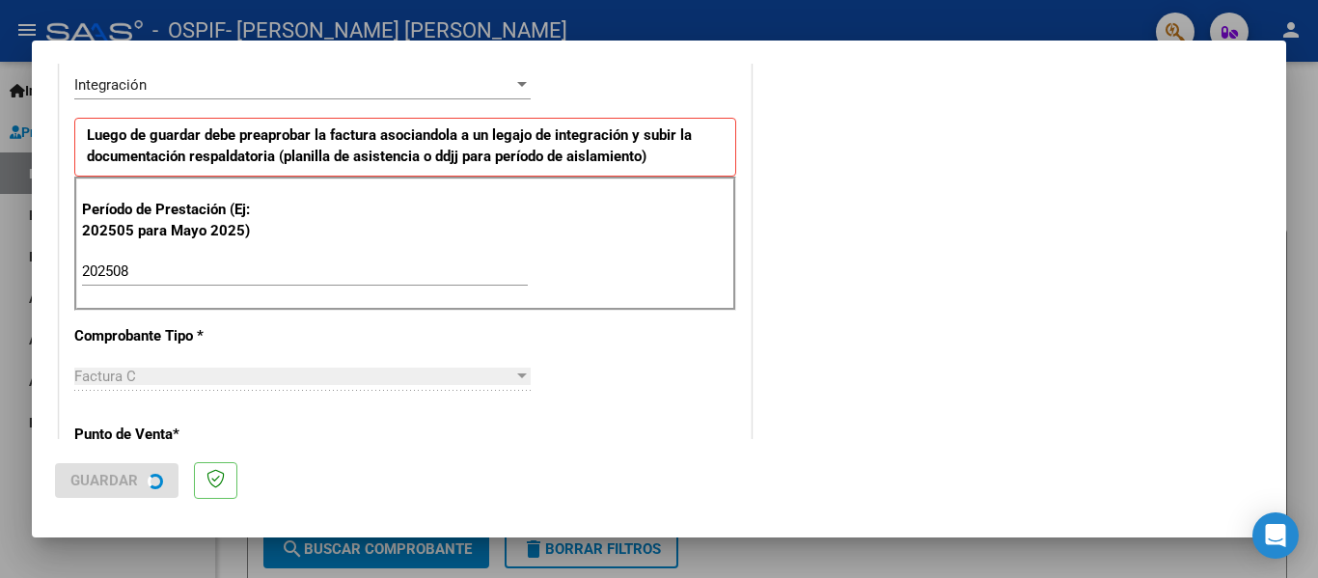
scroll to position [0, 0]
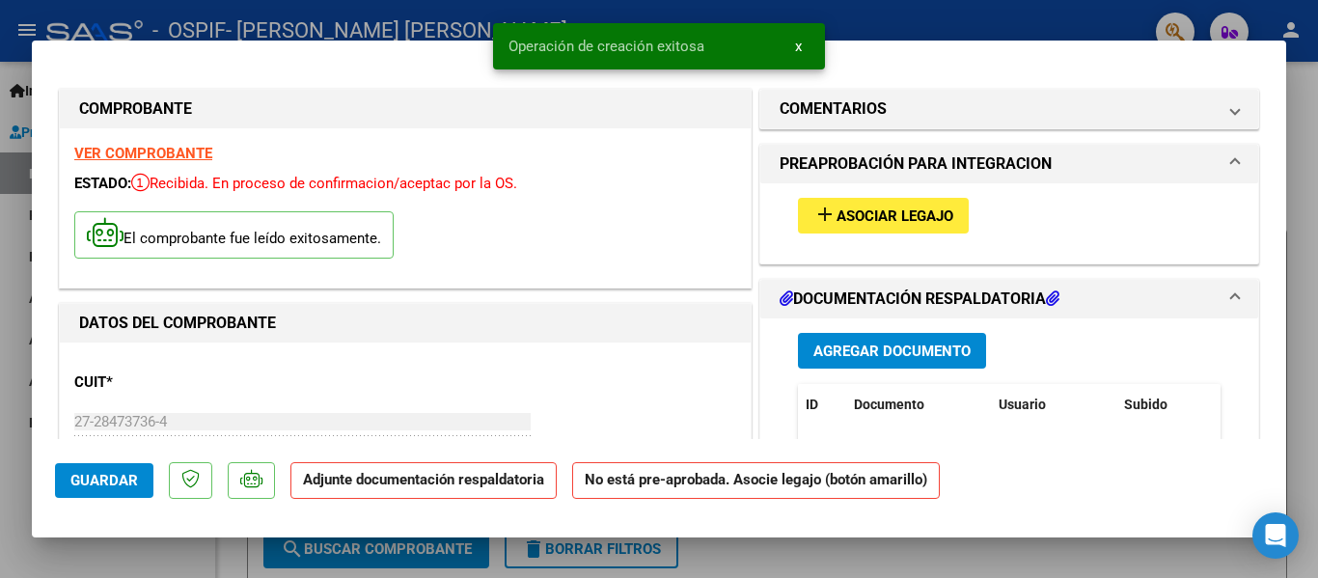
click at [856, 219] on span "Asociar Legajo" at bounding box center [894, 215] width 117 height 17
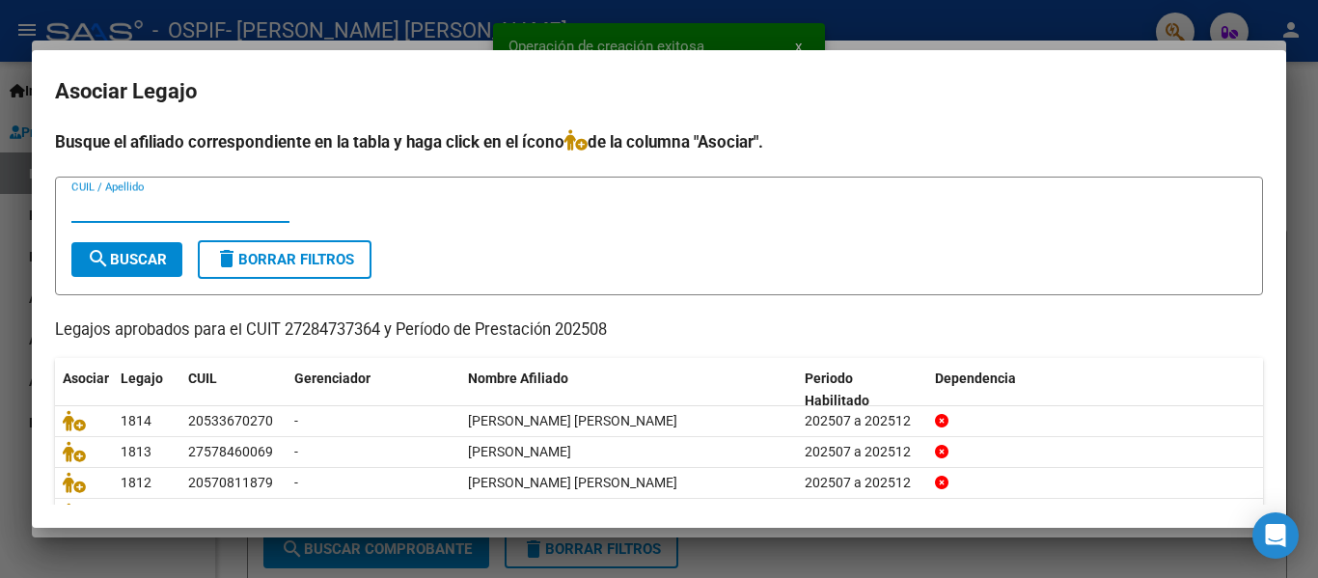
click at [240, 211] on input "CUIL / Apellido" at bounding box center [180, 207] width 218 height 17
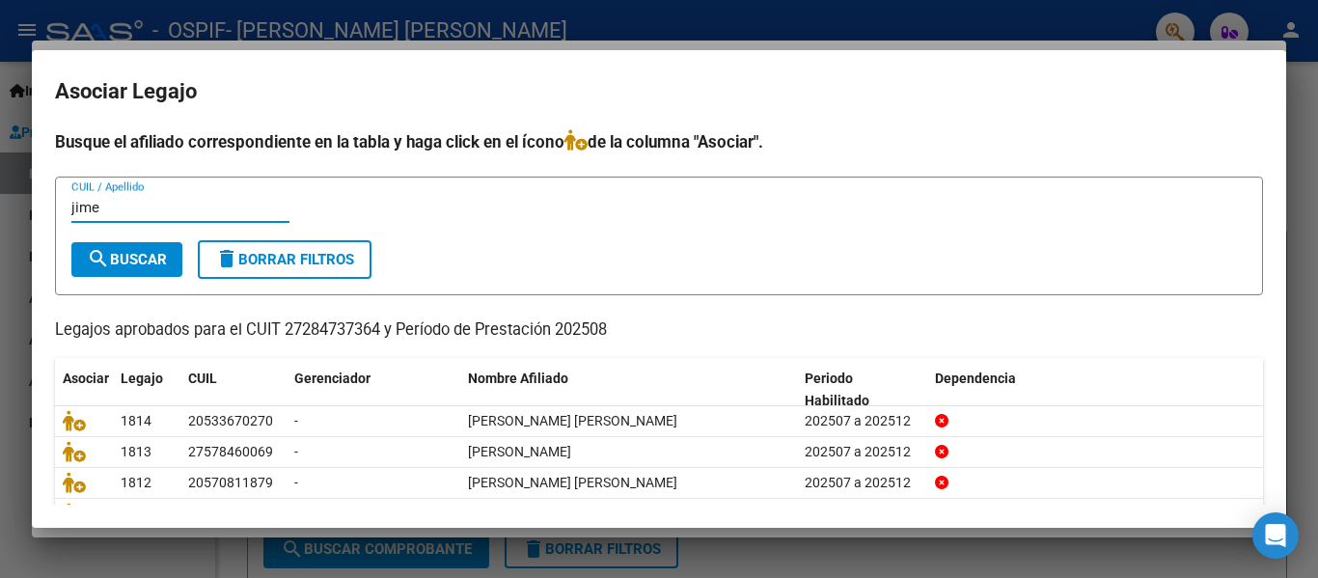
type input "jime"
click at [155, 246] on button "search Buscar" at bounding box center [126, 259] width 111 height 35
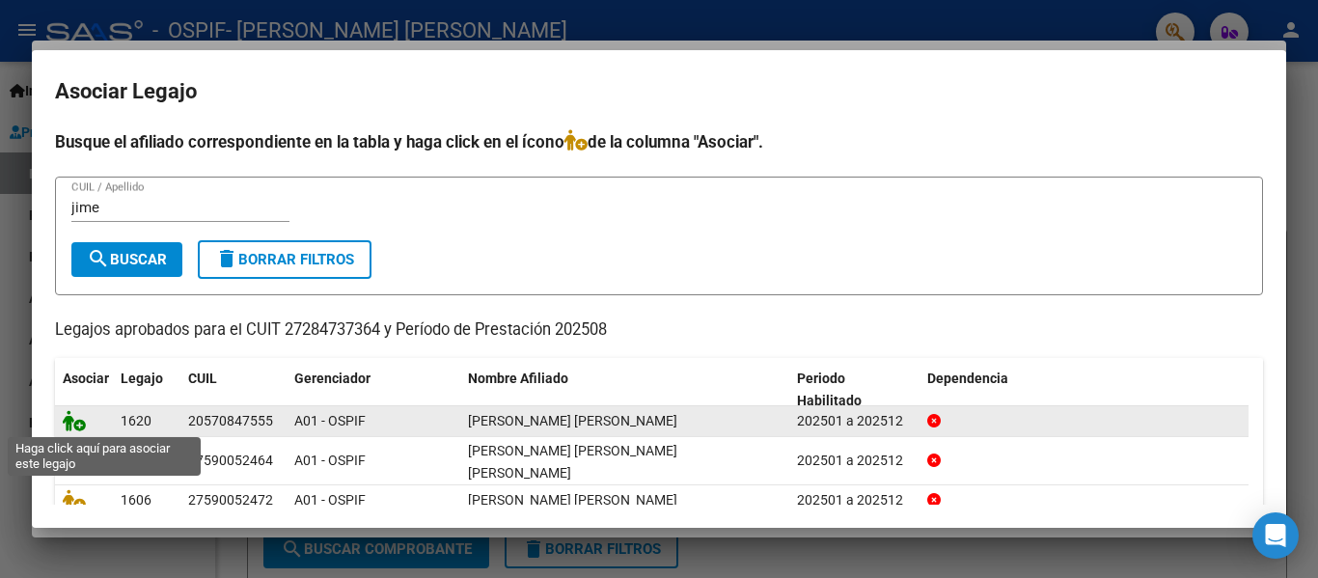
click at [75, 426] on icon at bounding box center [74, 420] width 23 height 21
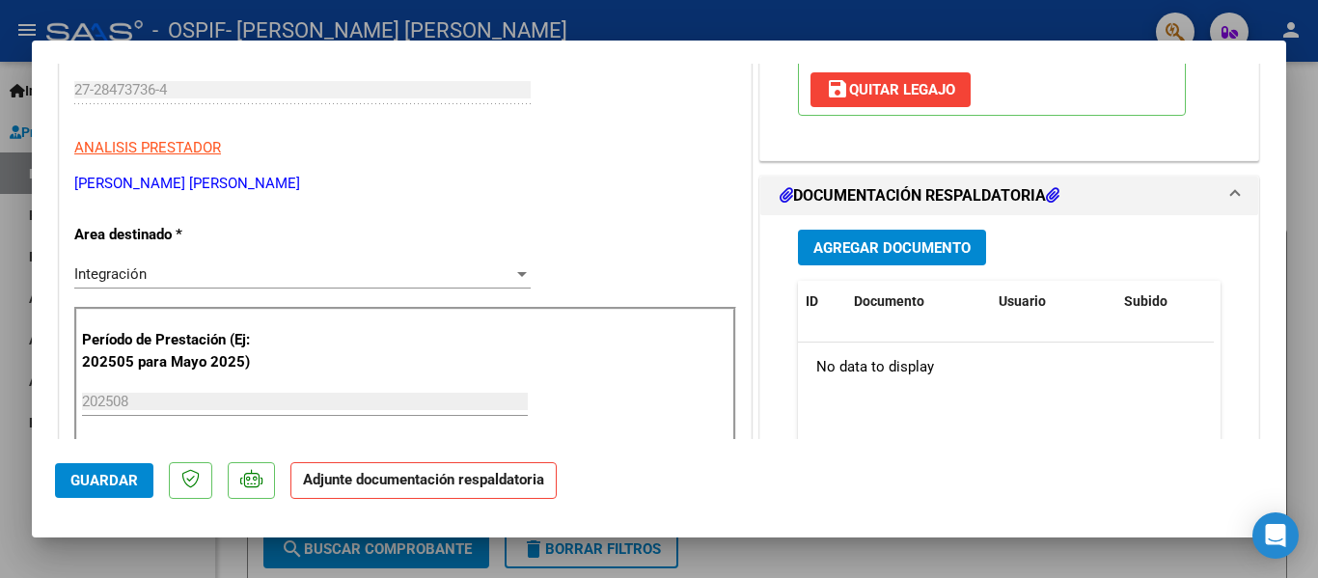
scroll to position [367, 0]
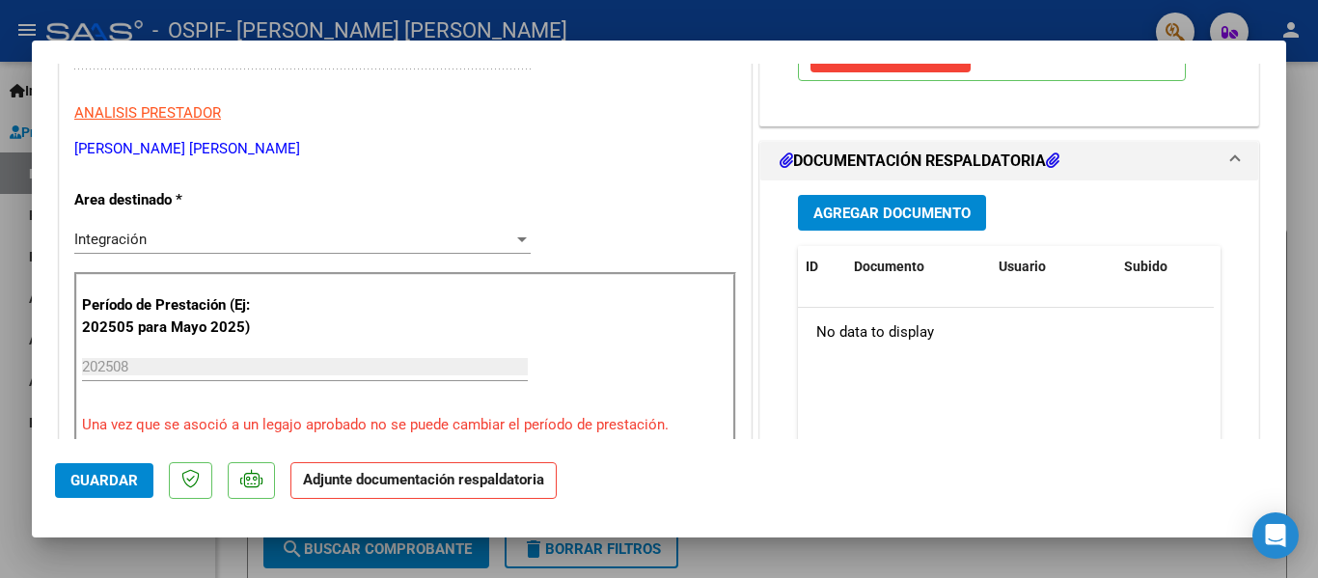
click at [878, 209] on span "Agregar Documento" at bounding box center [891, 213] width 157 height 17
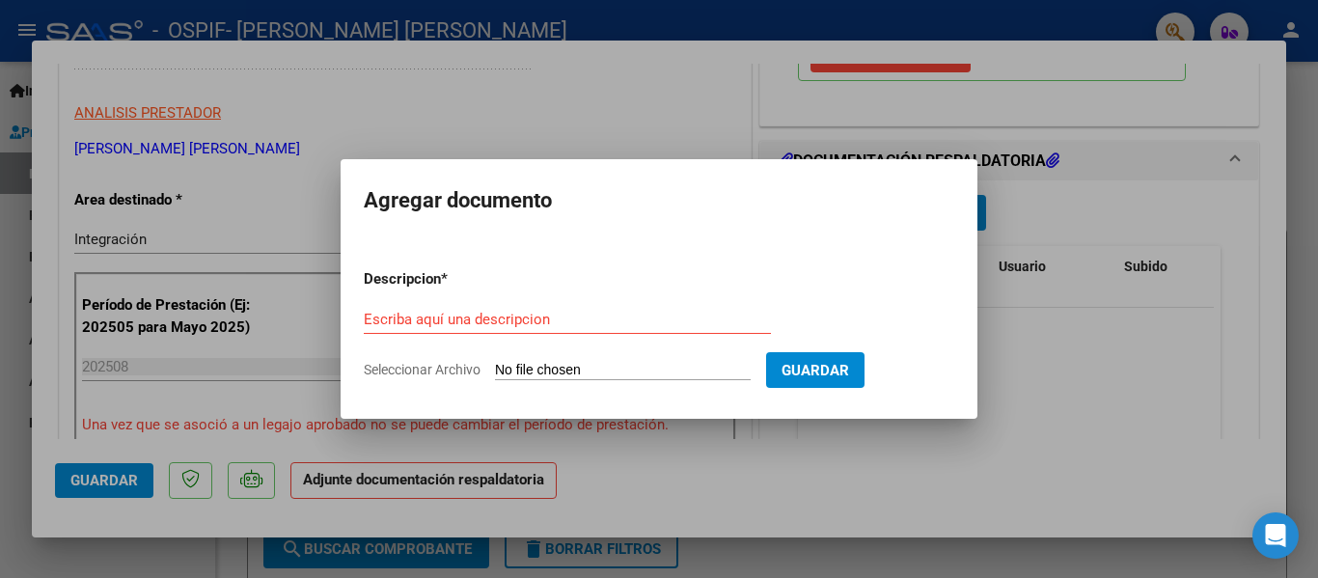
click at [493, 307] on div "Escriba aquí una descripcion" at bounding box center [567, 319] width 407 height 29
type input "planilla"
click at [532, 364] on input "Seleccionar Archivo" at bounding box center [623, 371] width 256 height 18
type input "C:\fakepath\[PERSON_NAME] [PERSON_NAME] [DATE].pdf"
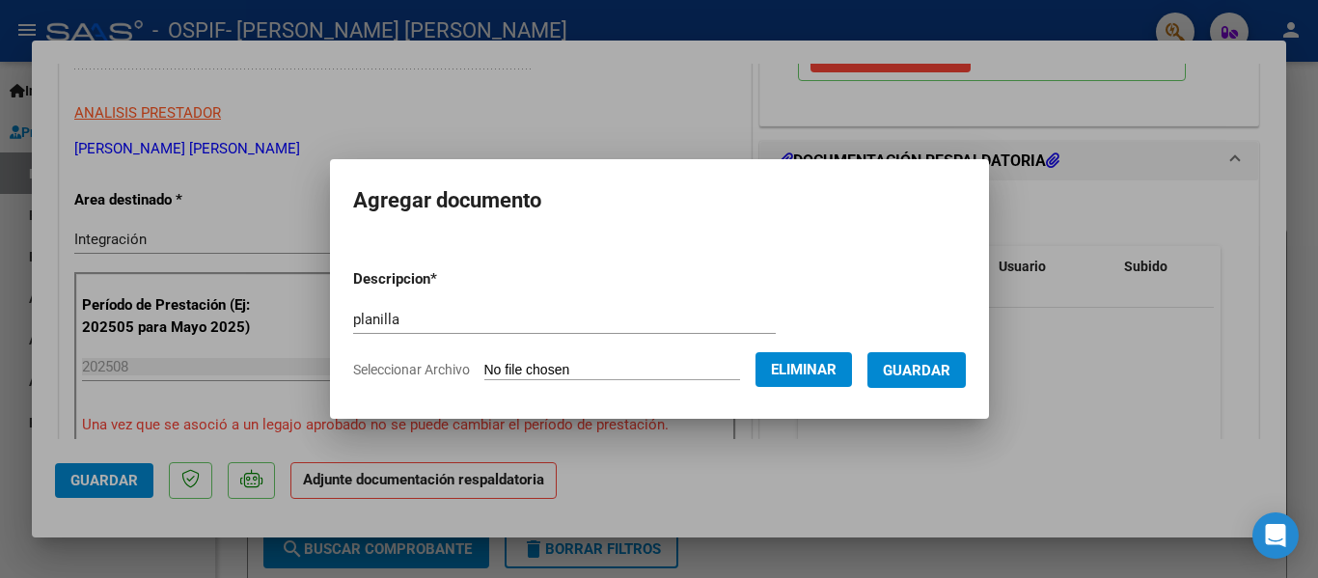
click at [947, 381] on button "Guardar" at bounding box center [916, 370] width 98 height 36
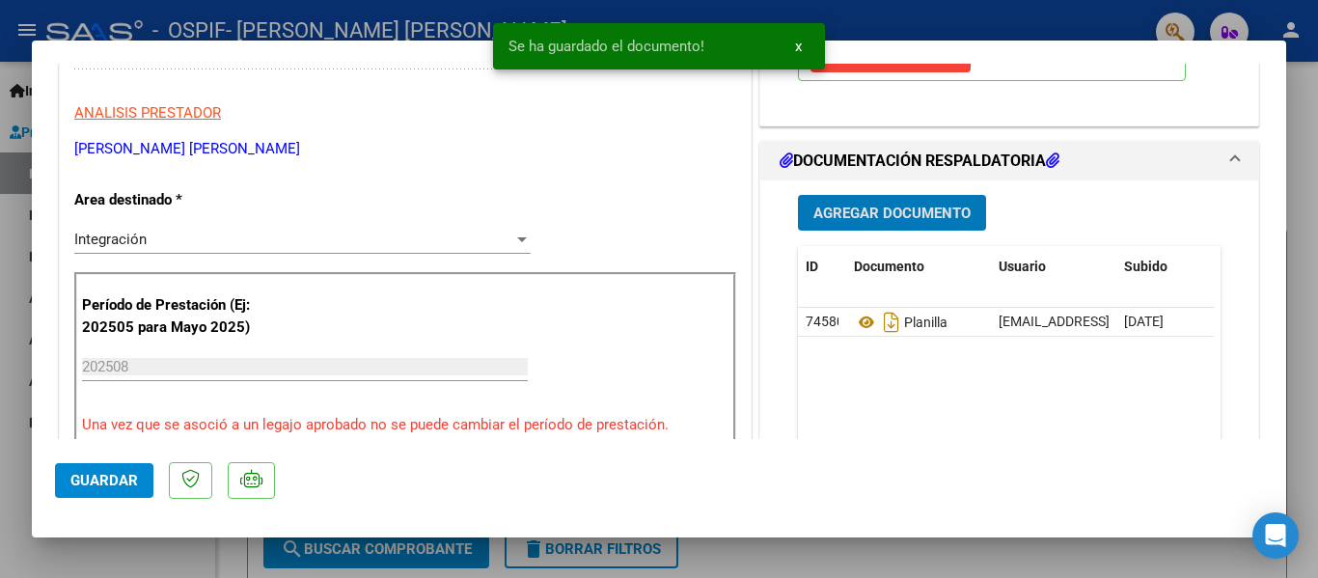
click at [207, 27] on div at bounding box center [659, 289] width 1318 height 578
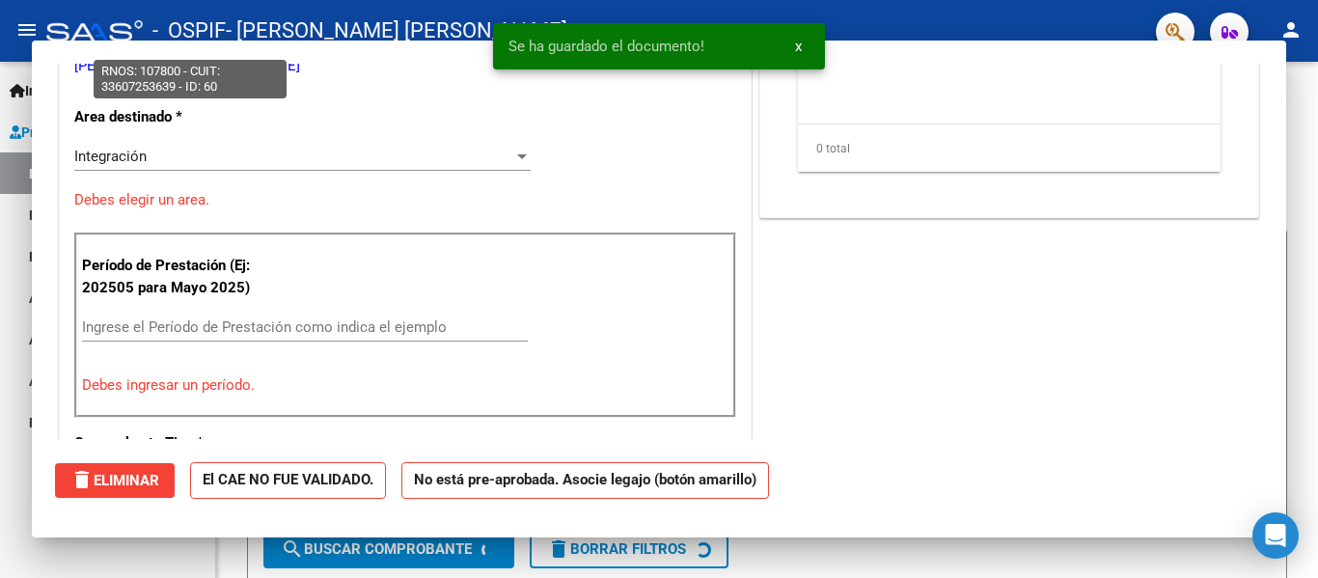
scroll to position [0, 0]
